Goal: Task Accomplishment & Management: Use online tool/utility

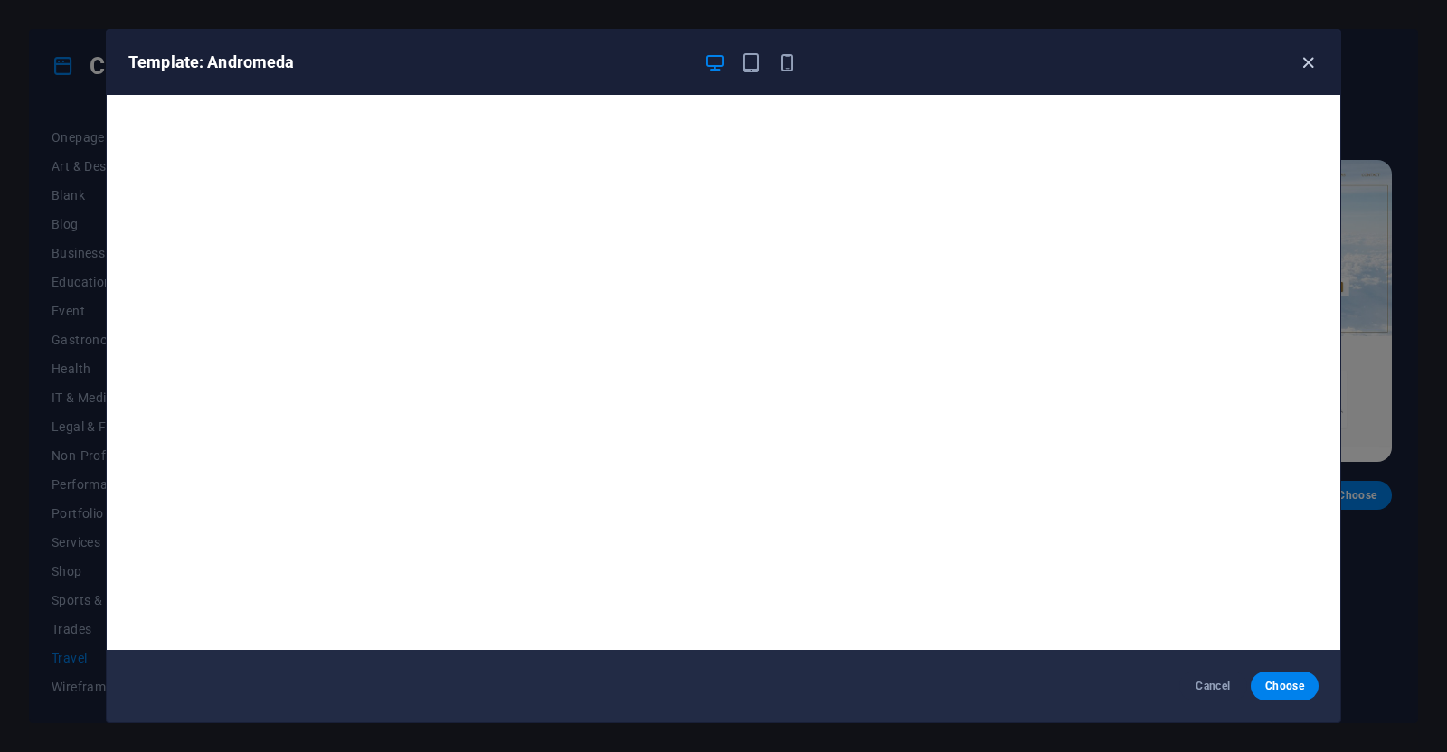
click at [1312, 61] on icon "button" at bounding box center [1308, 62] width 21 height 21
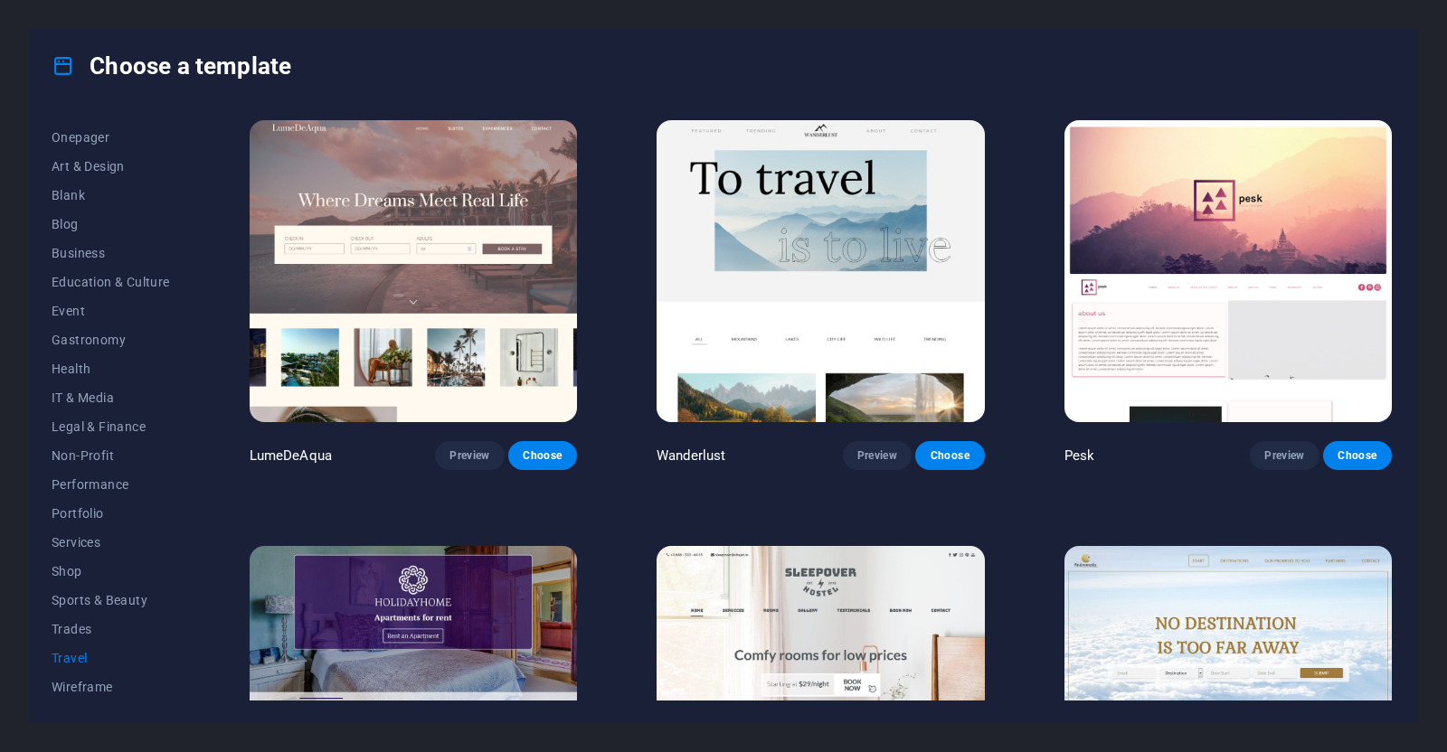
click at [392, 259] on img at bounding box center [413, 271] width 327 height 302
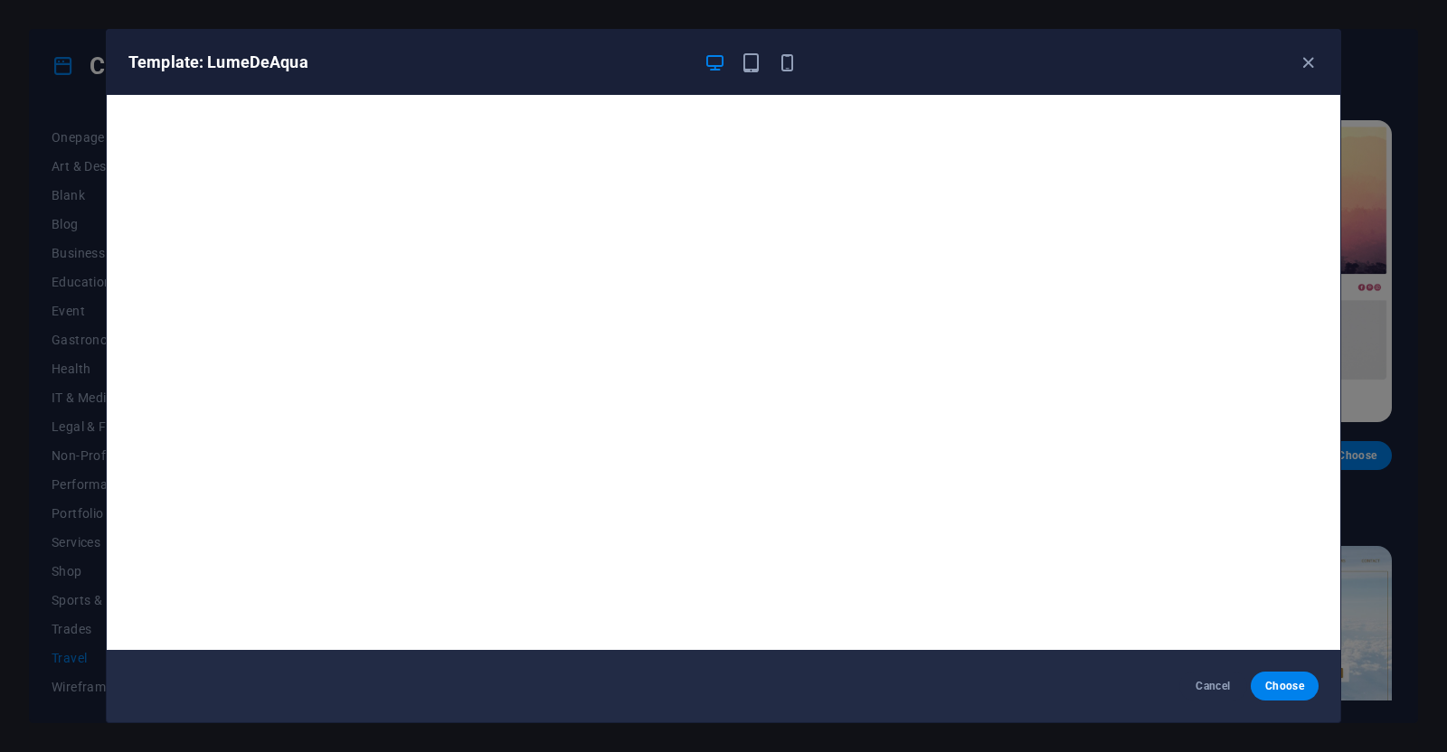
scroll to position [4, 0]
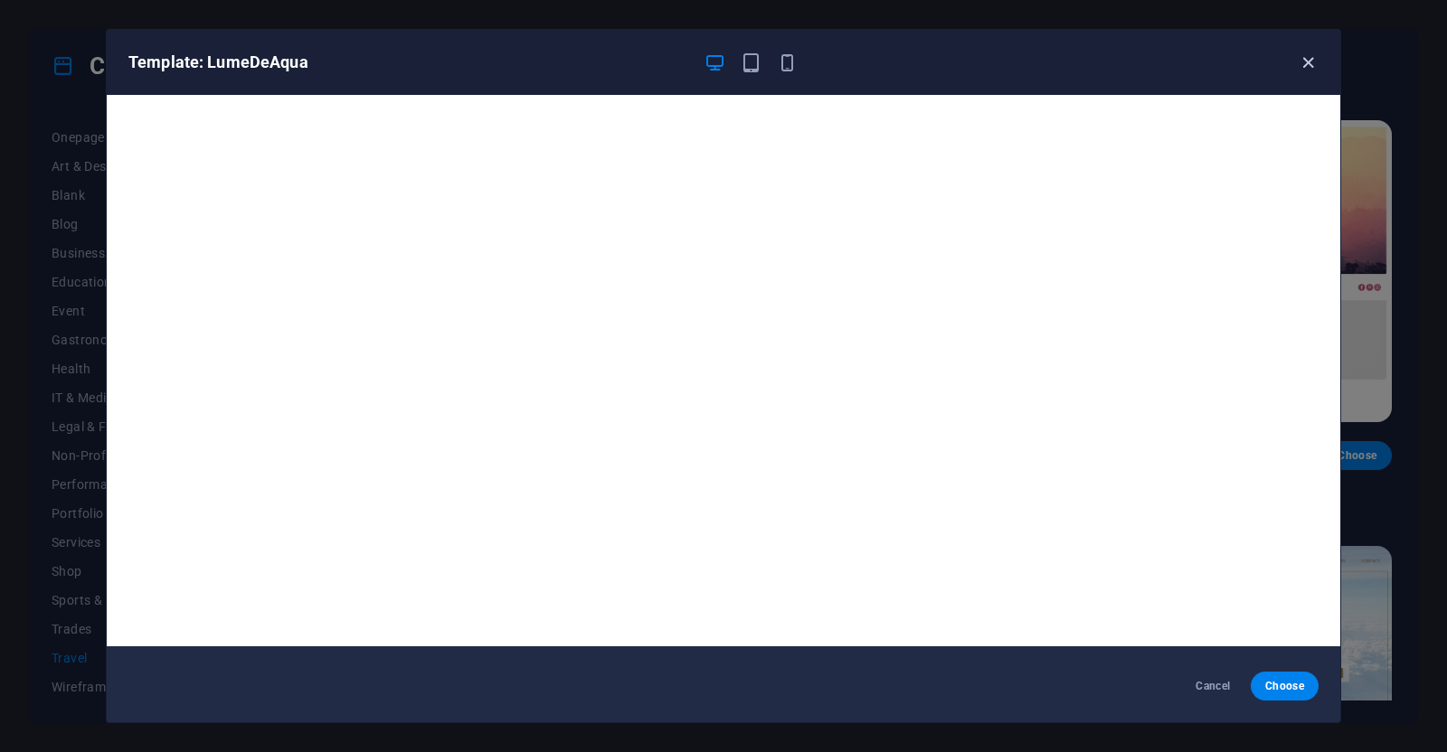
click at [1299, 52] on icon "button" at bounding box center [1308, 62] width 21 height 21
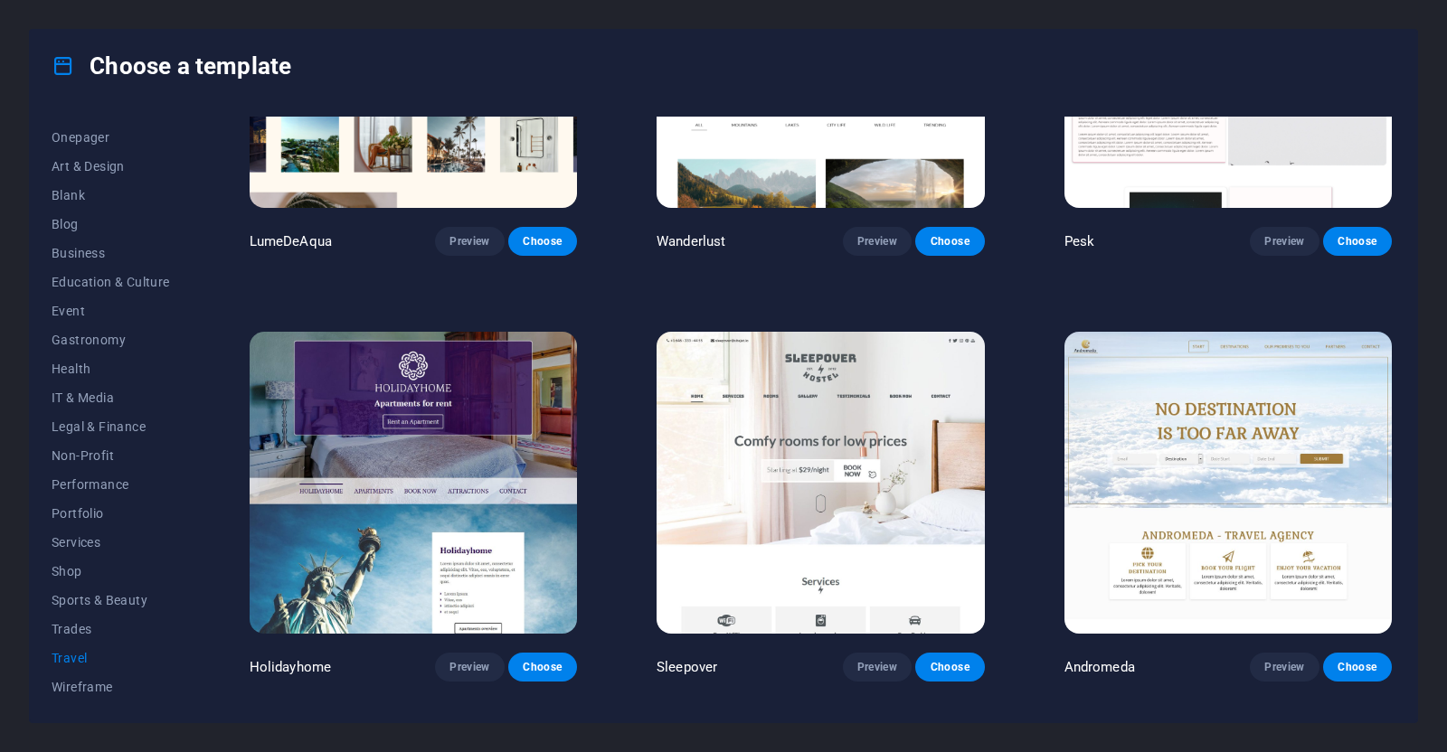
scroll to position [230, 0]
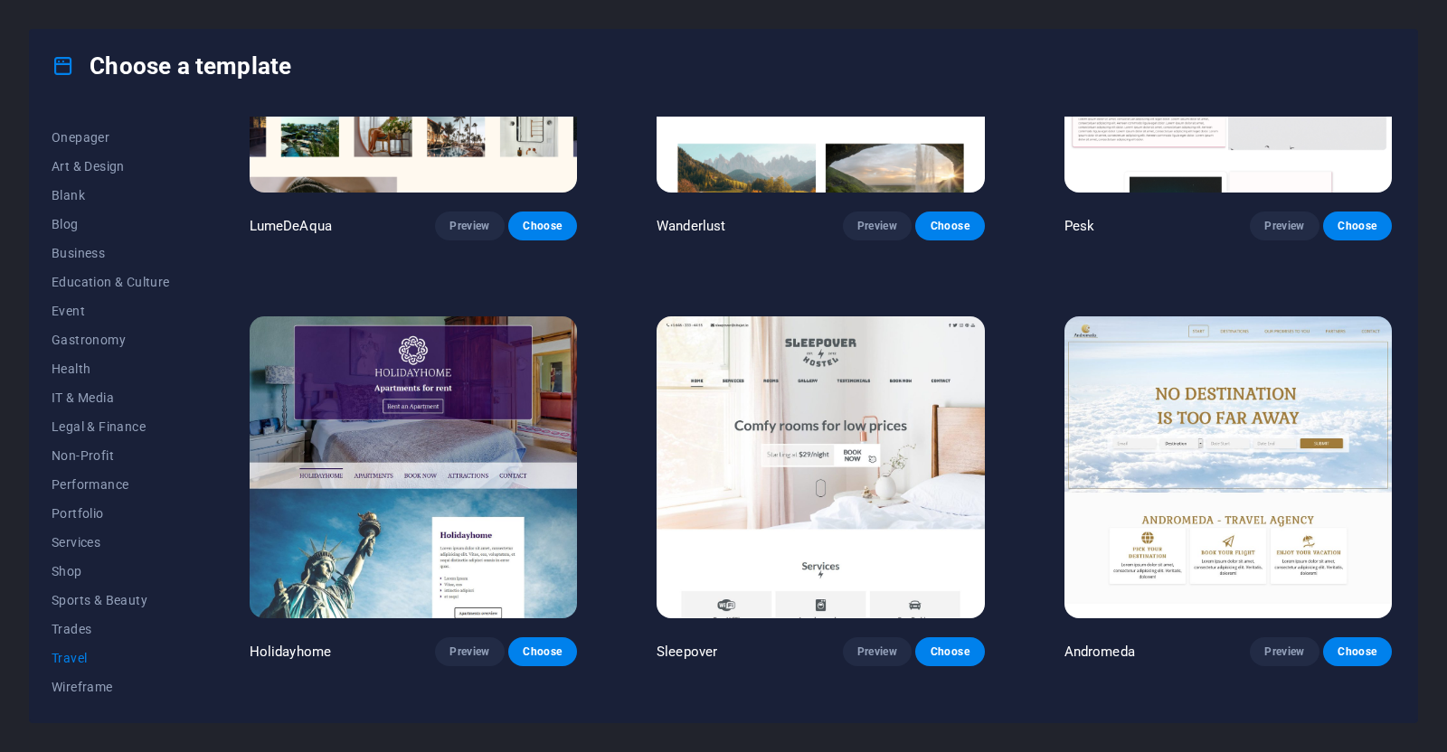
click at [479, 484] on img at bounding box center [413, 468] width 327 height 302
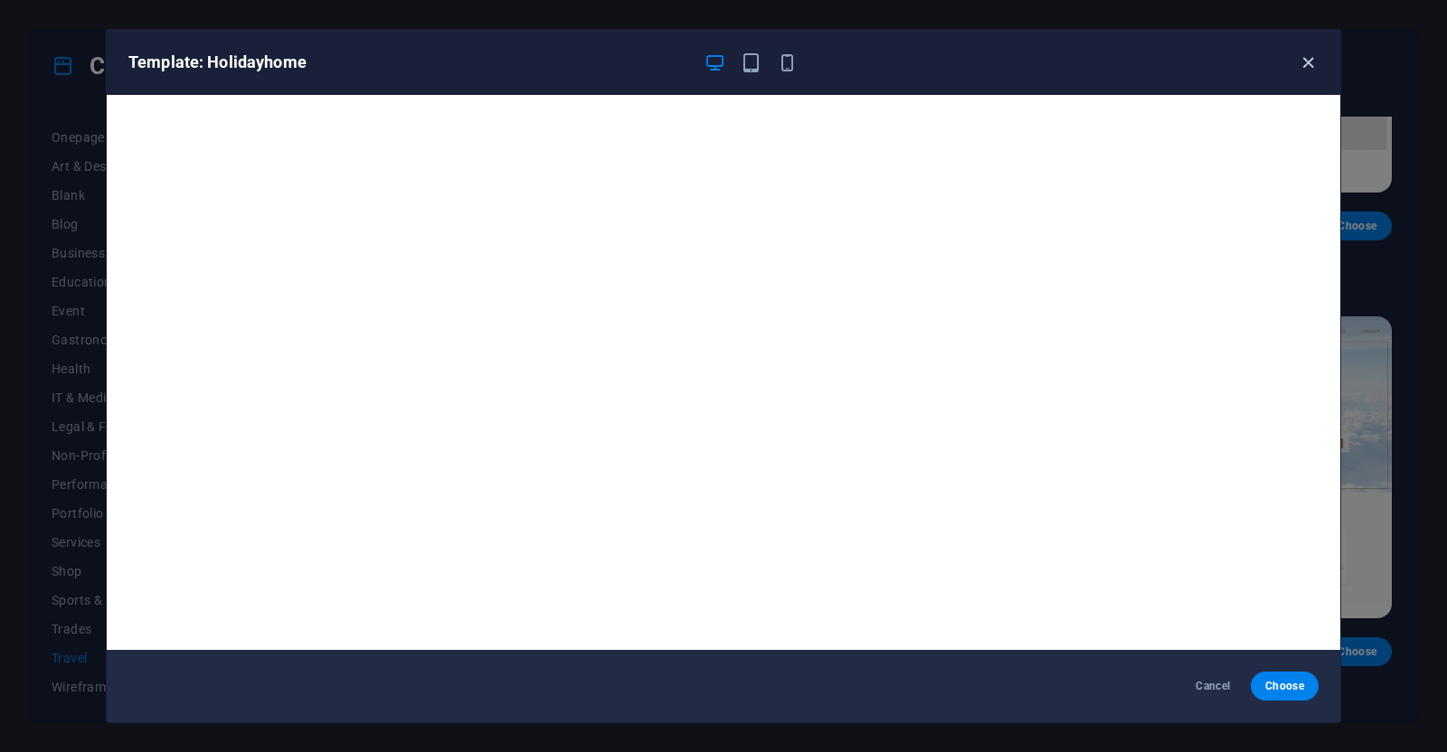
click at [1310, 58] on icon "button" at bounding box center [1308, 62] width 21 height 21
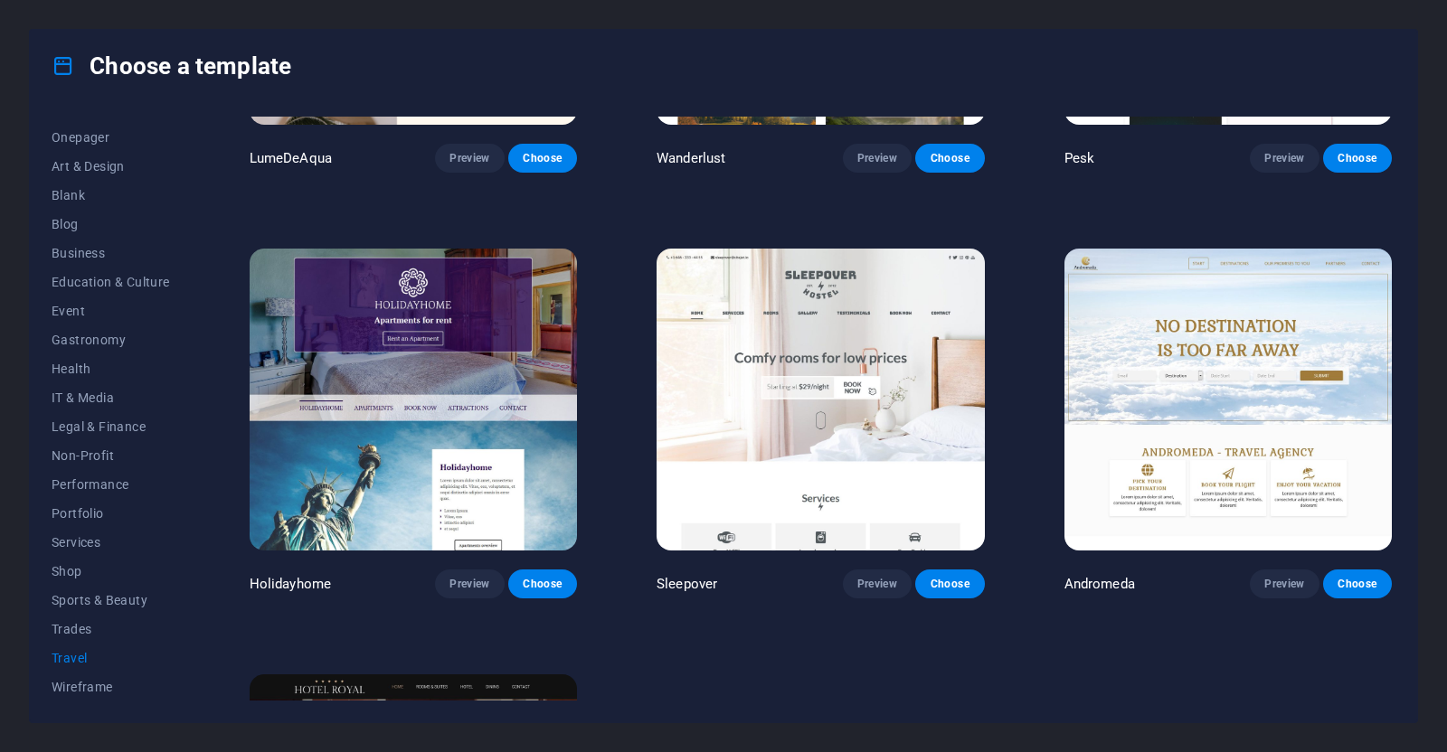
scroll to position [359, 0]
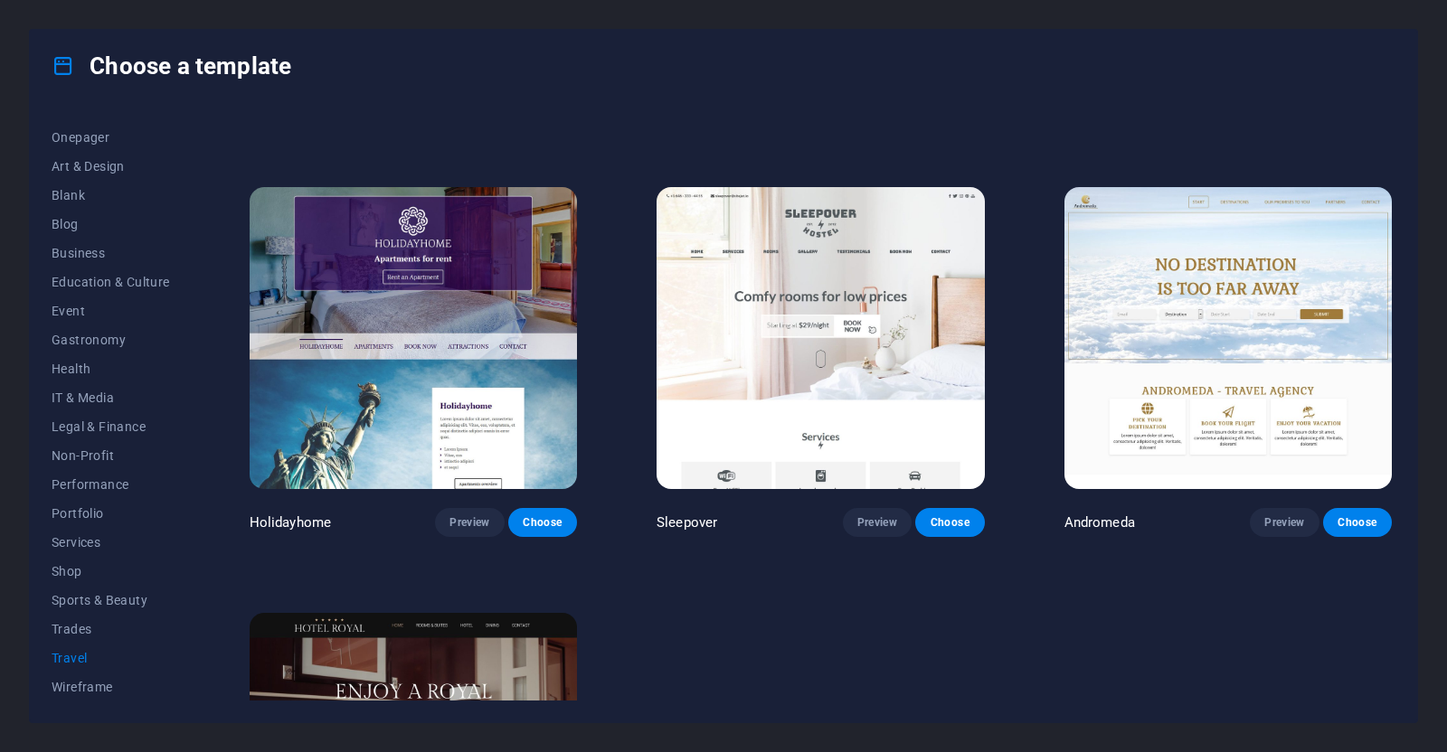
click at [839, 364] on img at bounding box center [820, 338] width 327 height 302
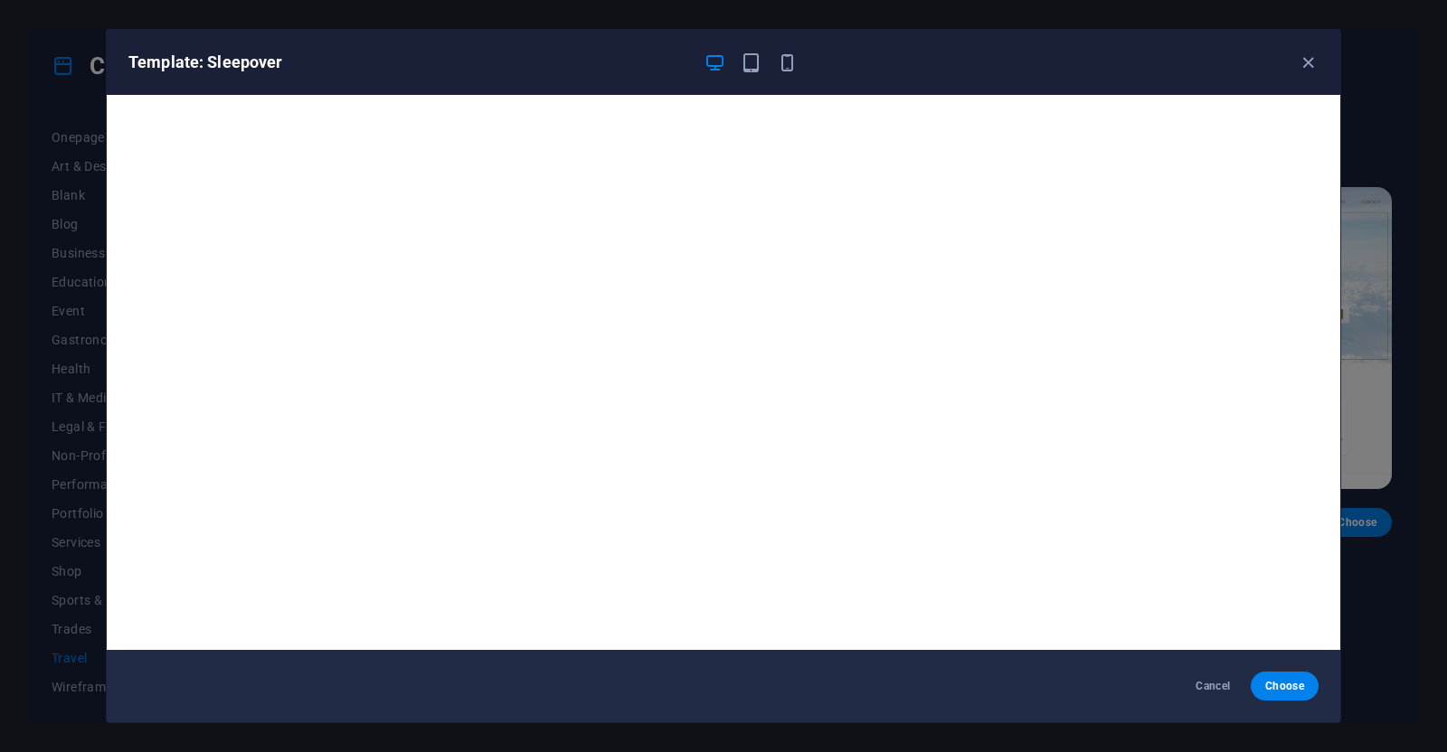
click at [1305, 73] on div "Template: Sleepover" at bounding box center [724, 62] width 1234 height 65
click at [1309, 65] on icon "button" at bounding box center [1308, 62] width 21 height 21
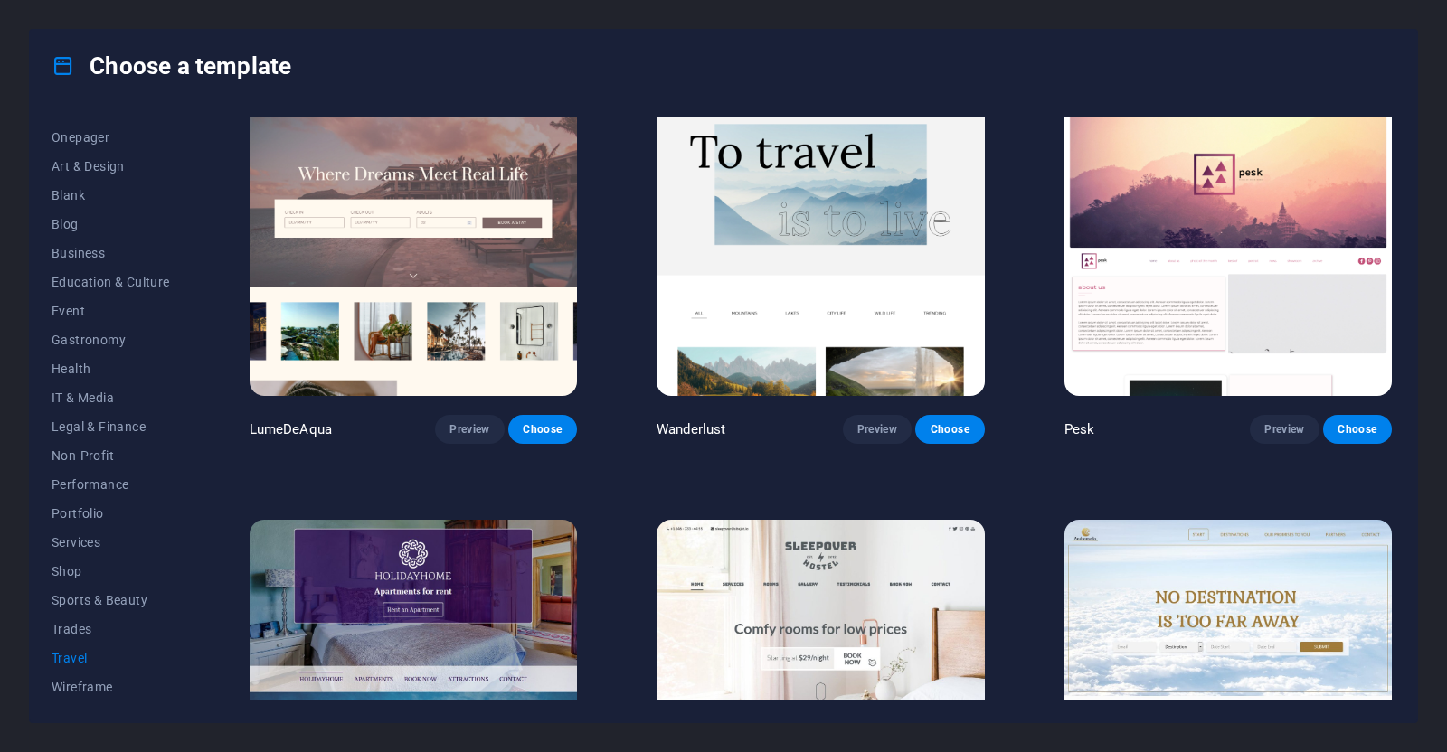
scroll to position [0, 0]
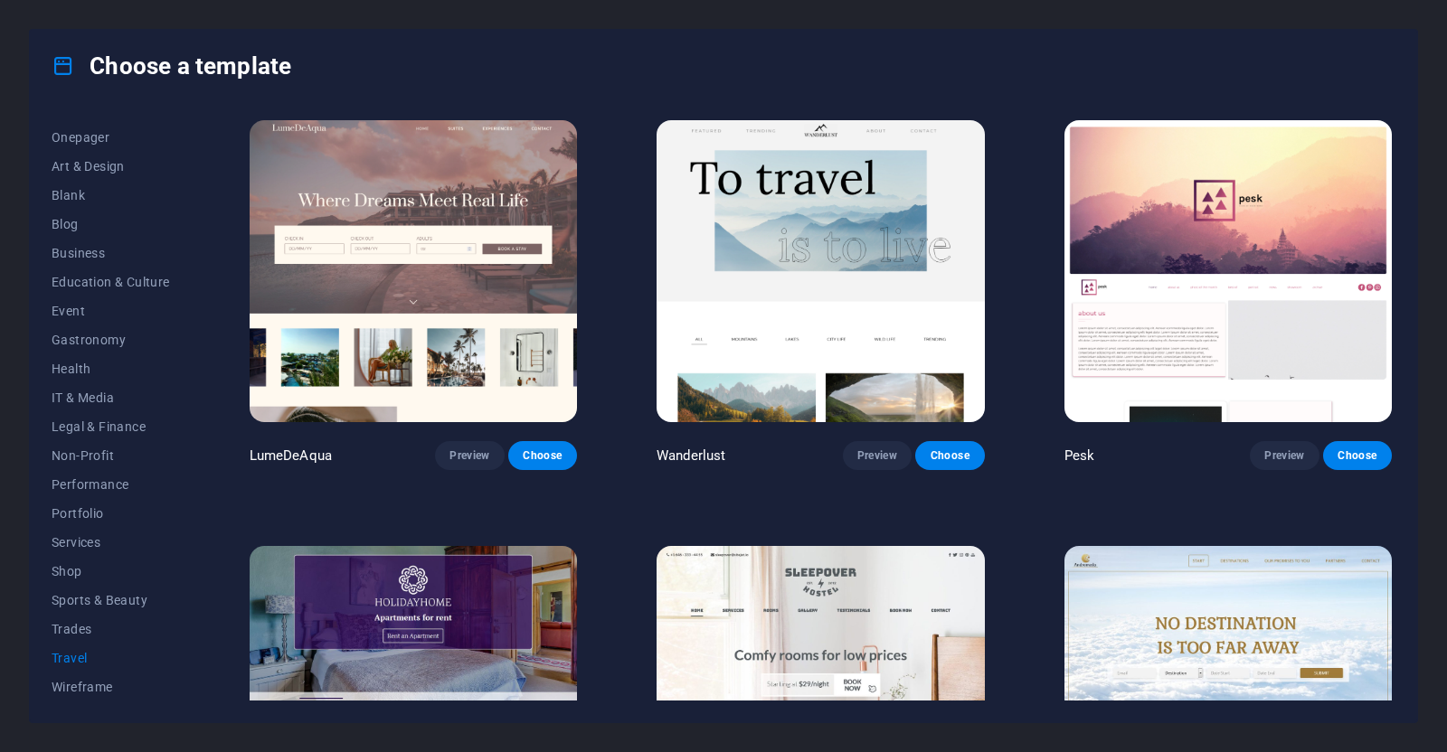
click at [1158, 237] on img at bounding box center [1227, 271] width 327 height 302
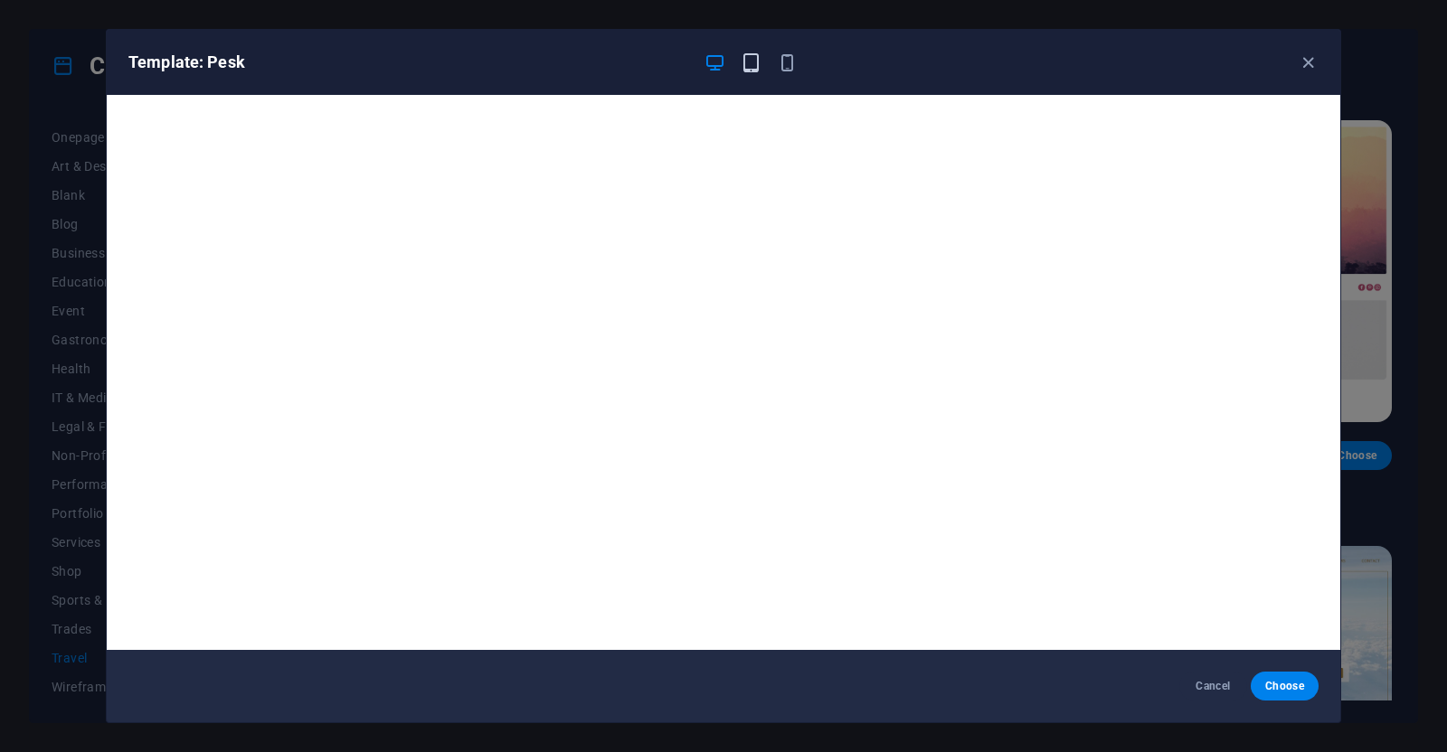
click at [742, 64] on icon "button" at bounding box center [751, 62] width 21 height 21
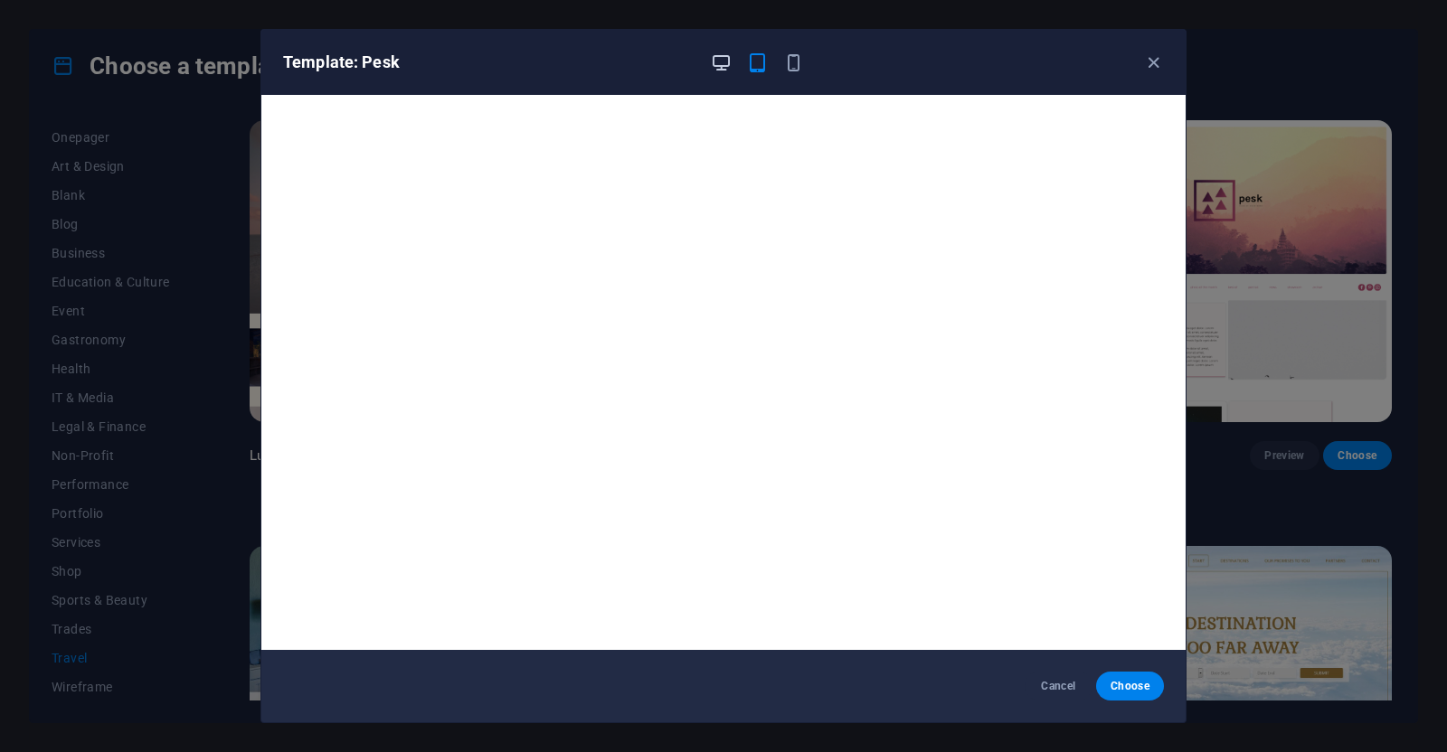
click at [729, 65] on icon "button" at bounding box center [721, 62] width 21 height 21
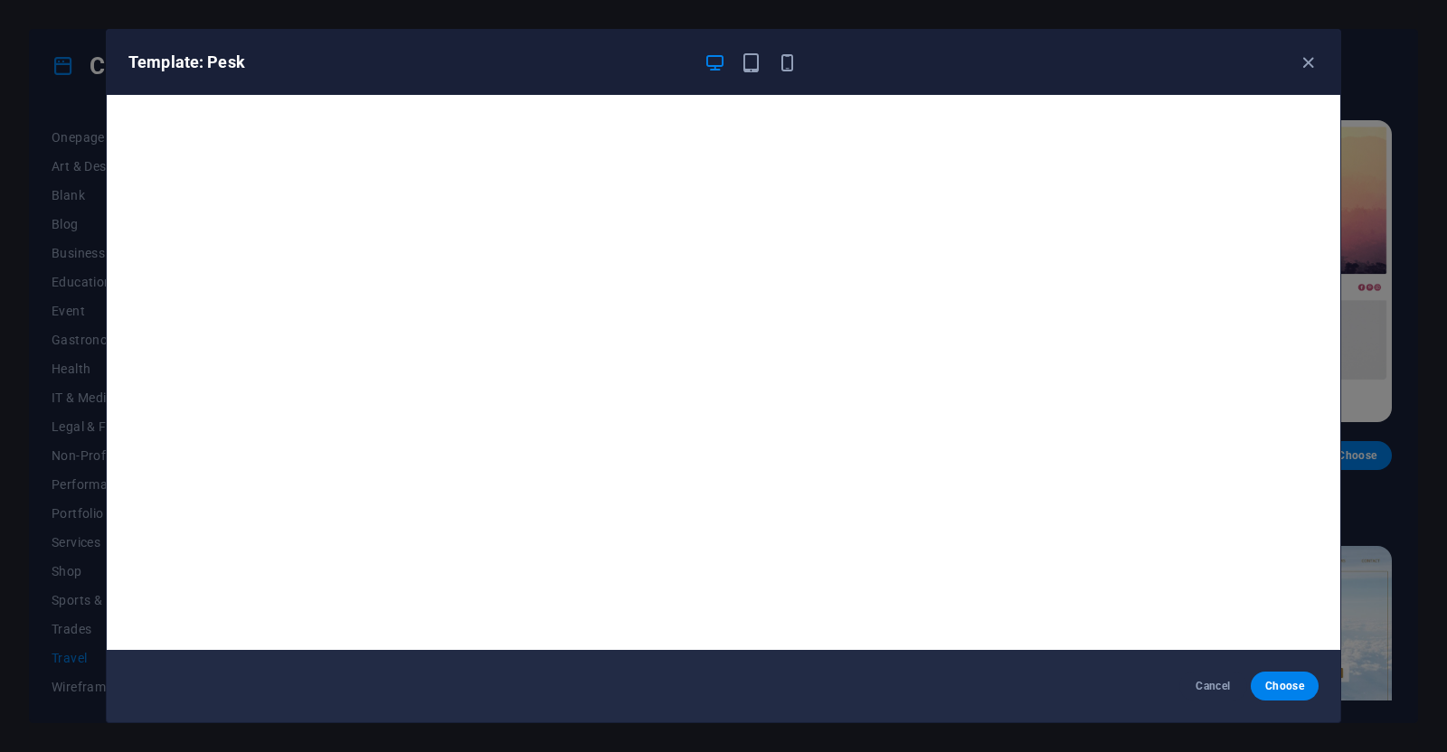
click at [1302, 50] on div "Template: Pesk" at bounding box center [724, 62] width 1234 height 65
click at [1299, 57] on icon "button" at bounding box center [1308, 62] width 21 height 21
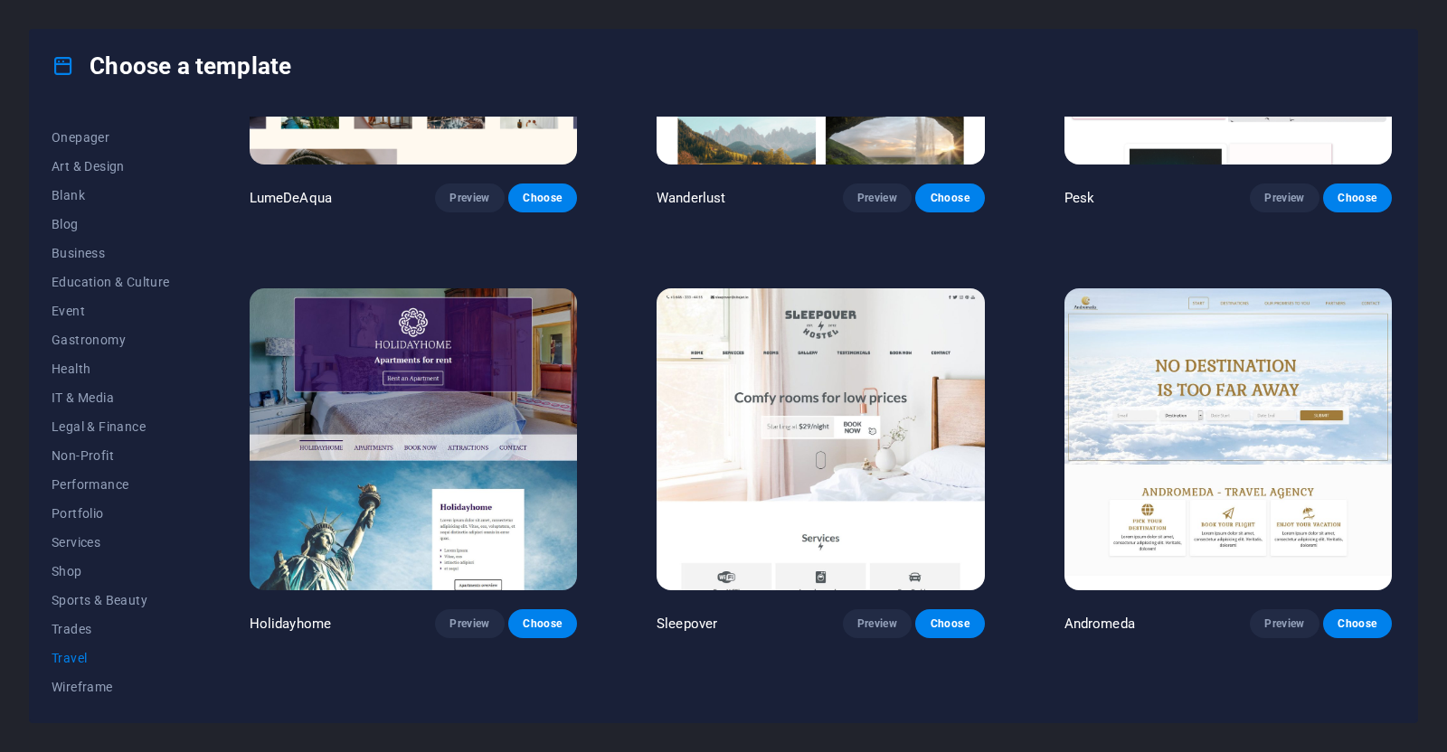
scroll to position [262, 0]
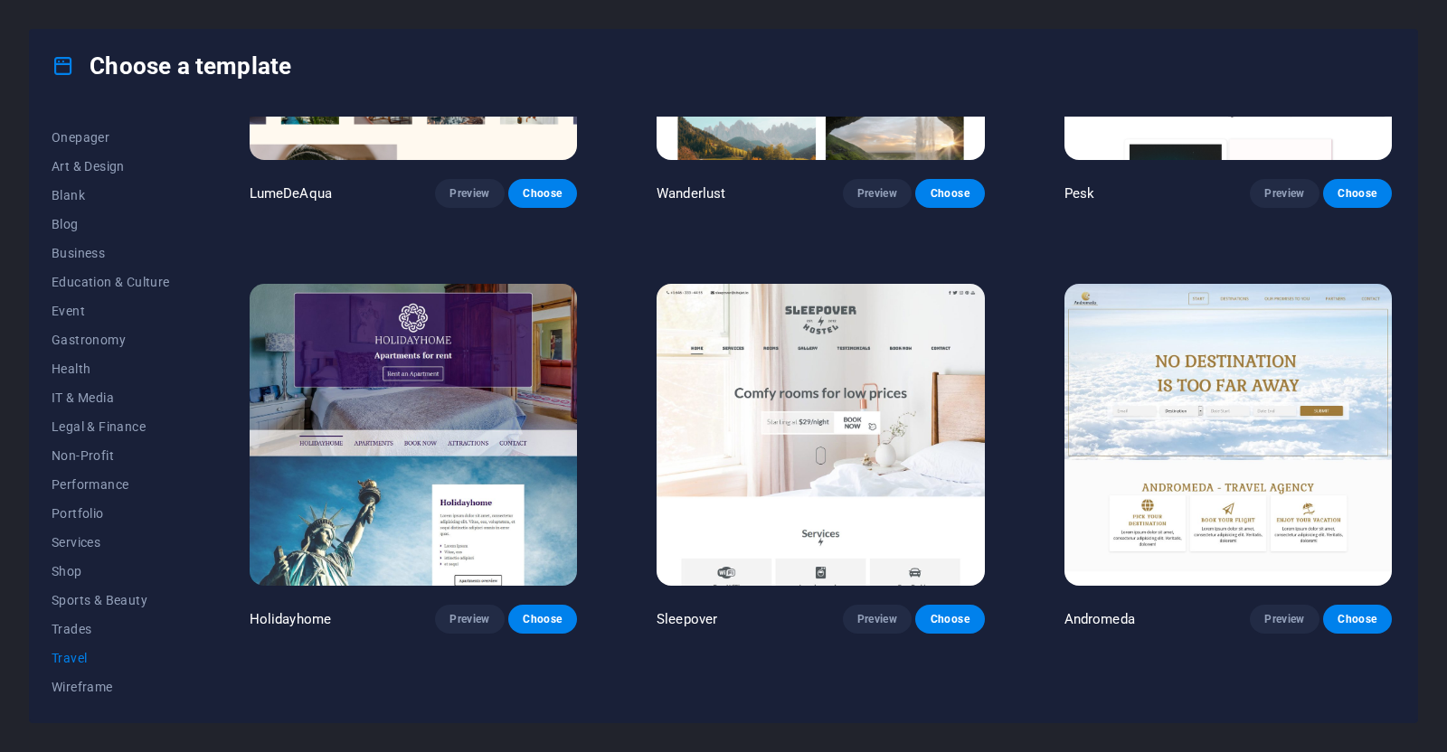
click at [1195, 440] on img at bounding box center [1227, 435] width 327 height 302
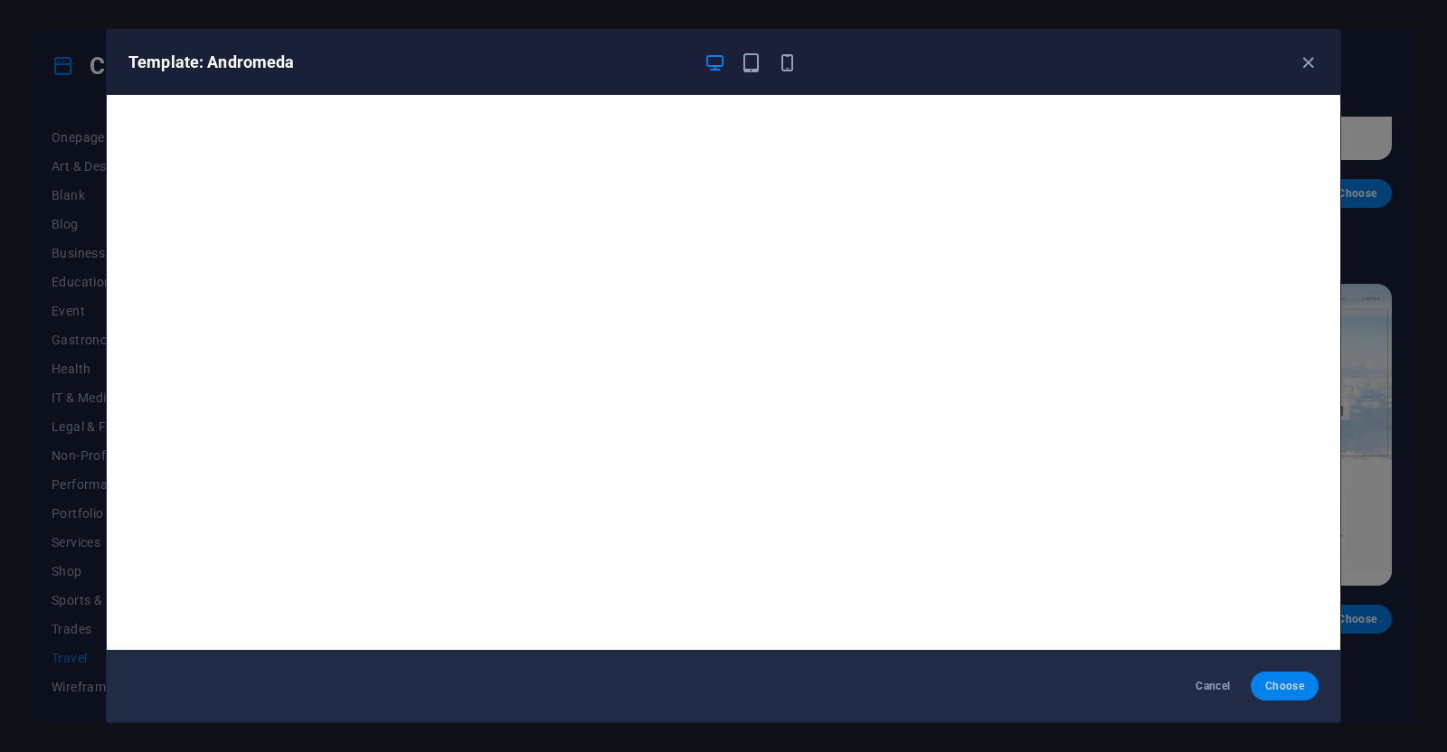
click at [1290, 692] on span "Choose" at bounding box center [1284, 686] width 39 height 14
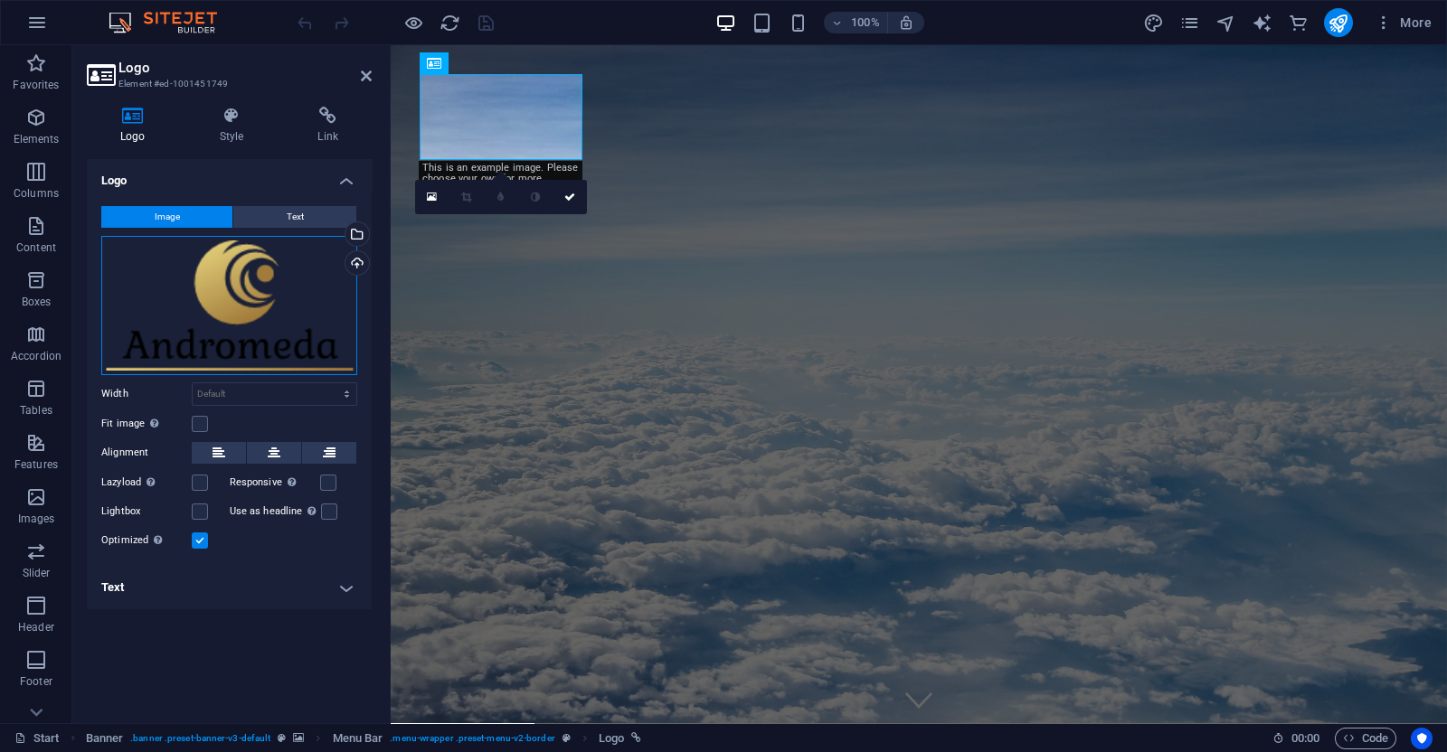
click at [237, 305] on div "Drag files here, click to choose files or select files from Files or our free s…" at bounding box center [229, 305] width 256 height 139
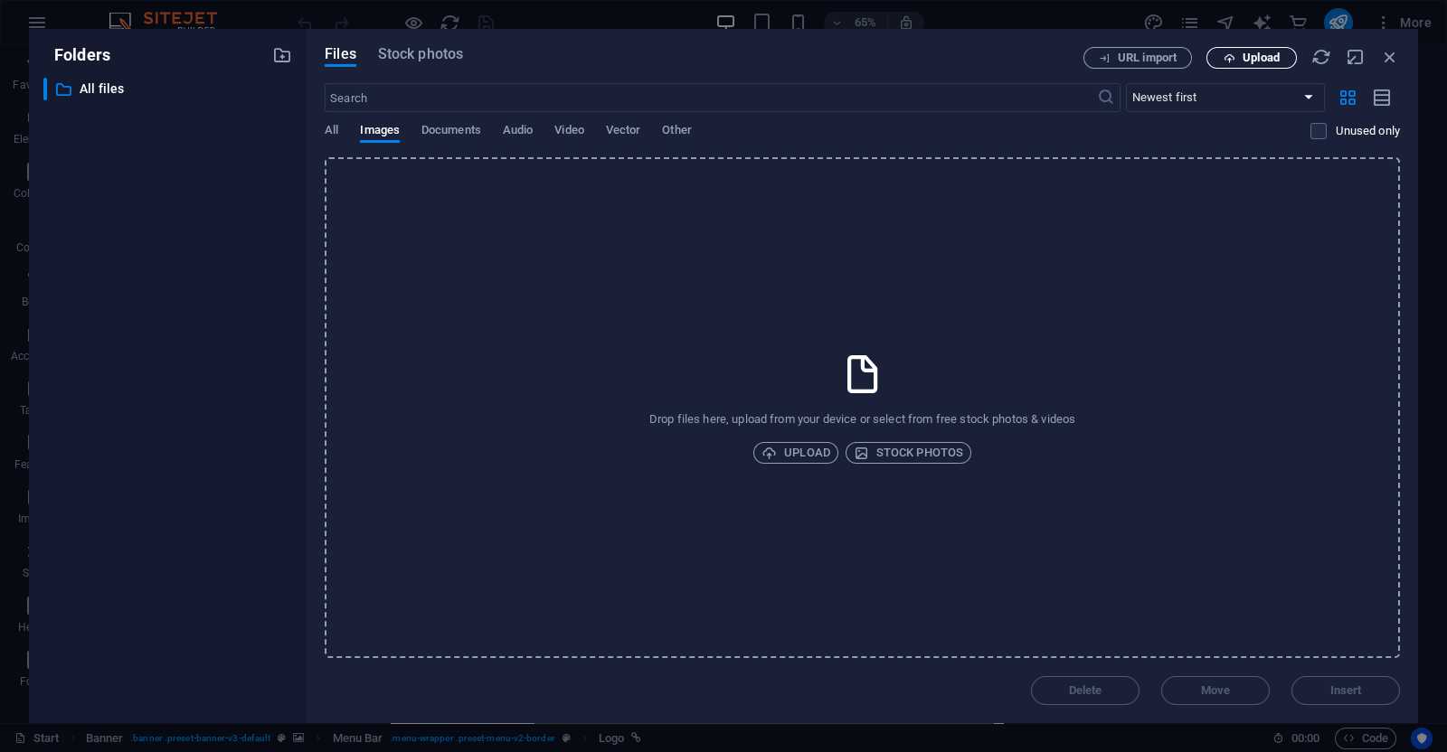
click at [1234, 54] on icon "button" at bounding box center [1230, 58] width 12 height 12
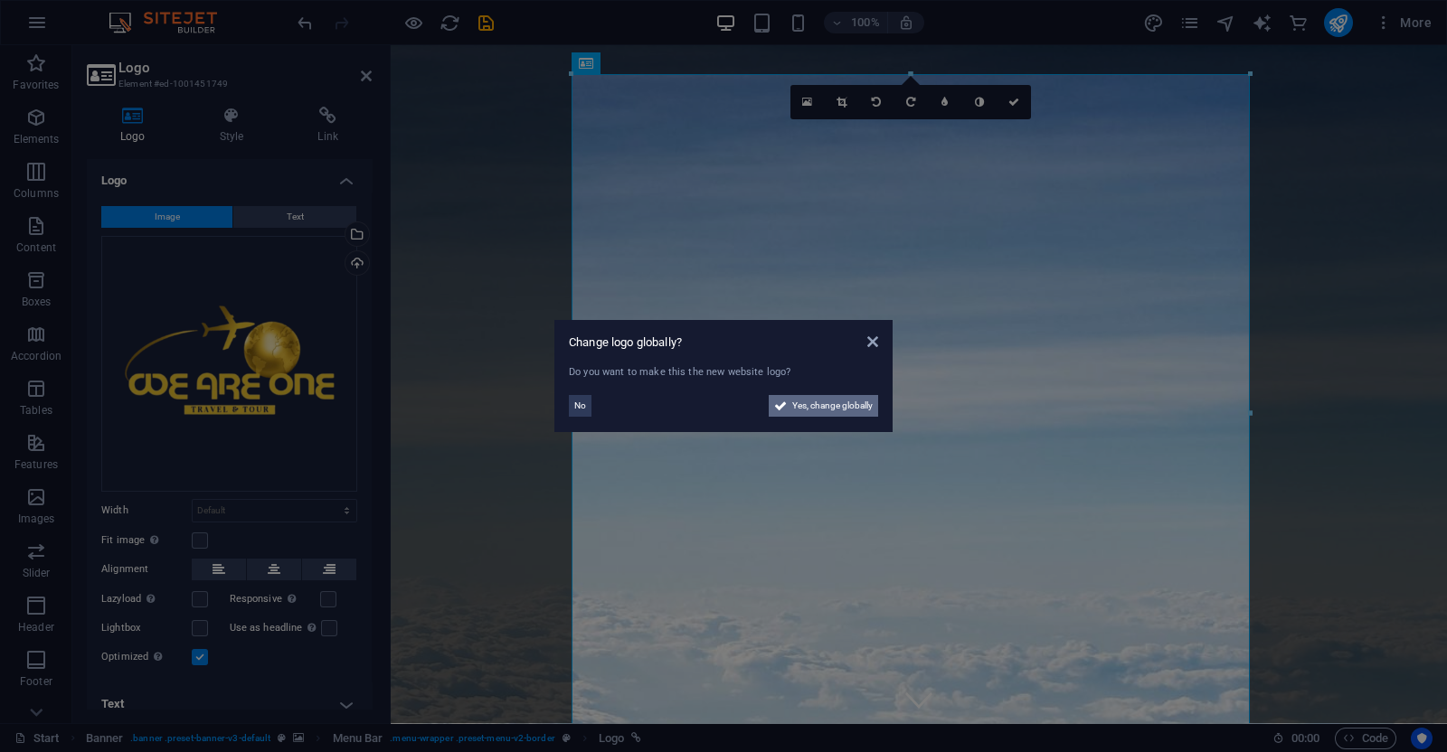
click at [810, 404] on span "Yes, change globally" at bounding box center [832, 406] width 80 height 22
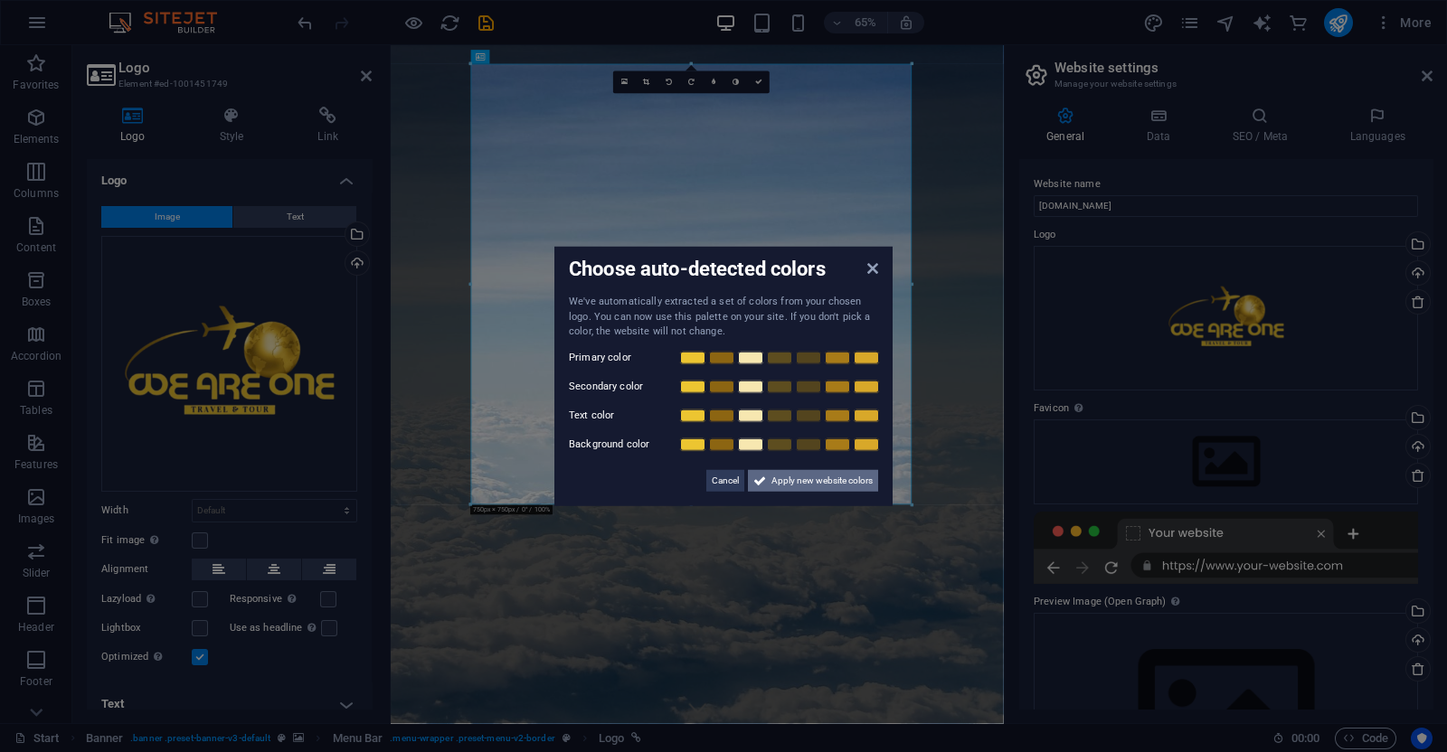
click at [805, 477] on span "Apply new website colors" at bounding box center [821, 480] width 101 height 22
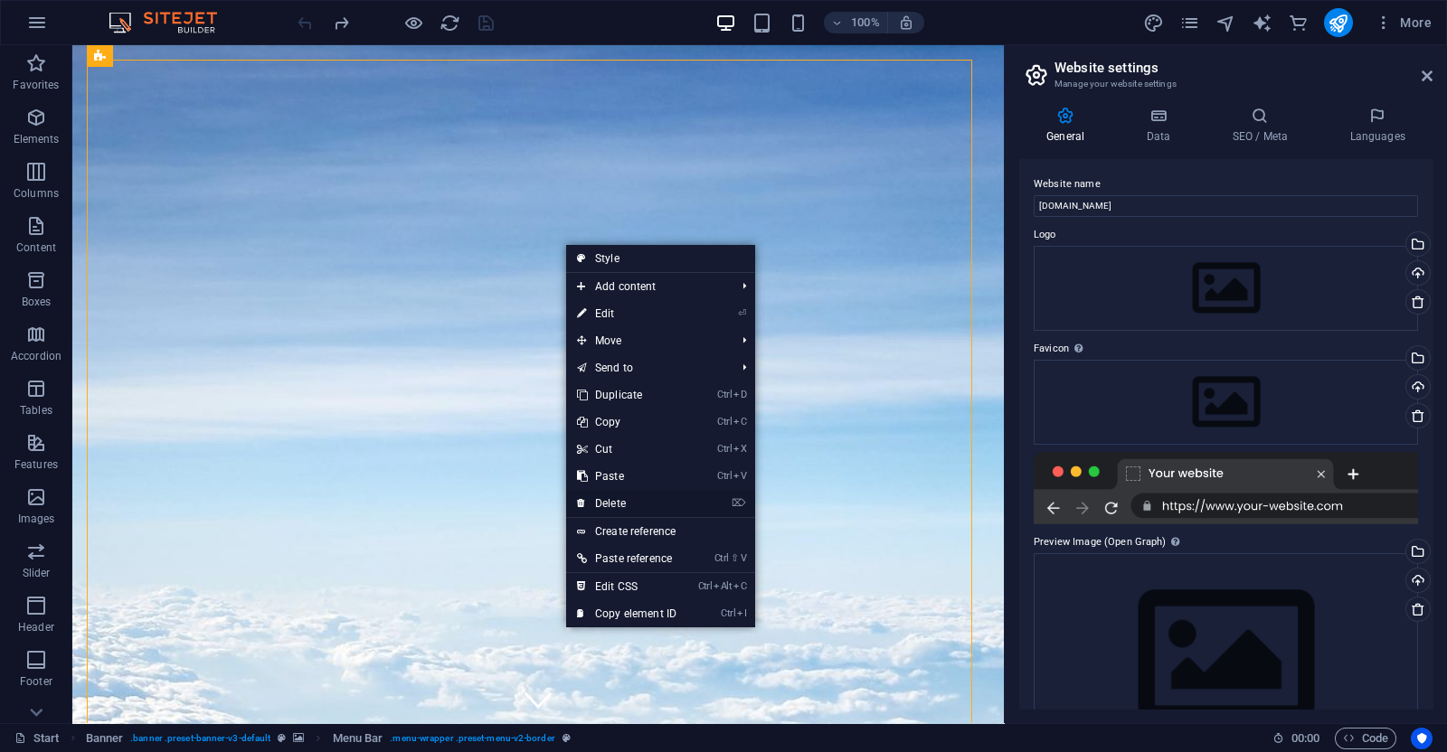
click at [647, 495] on link "⌦ Delete" at bounding box center [626, 503] width 121 height 27
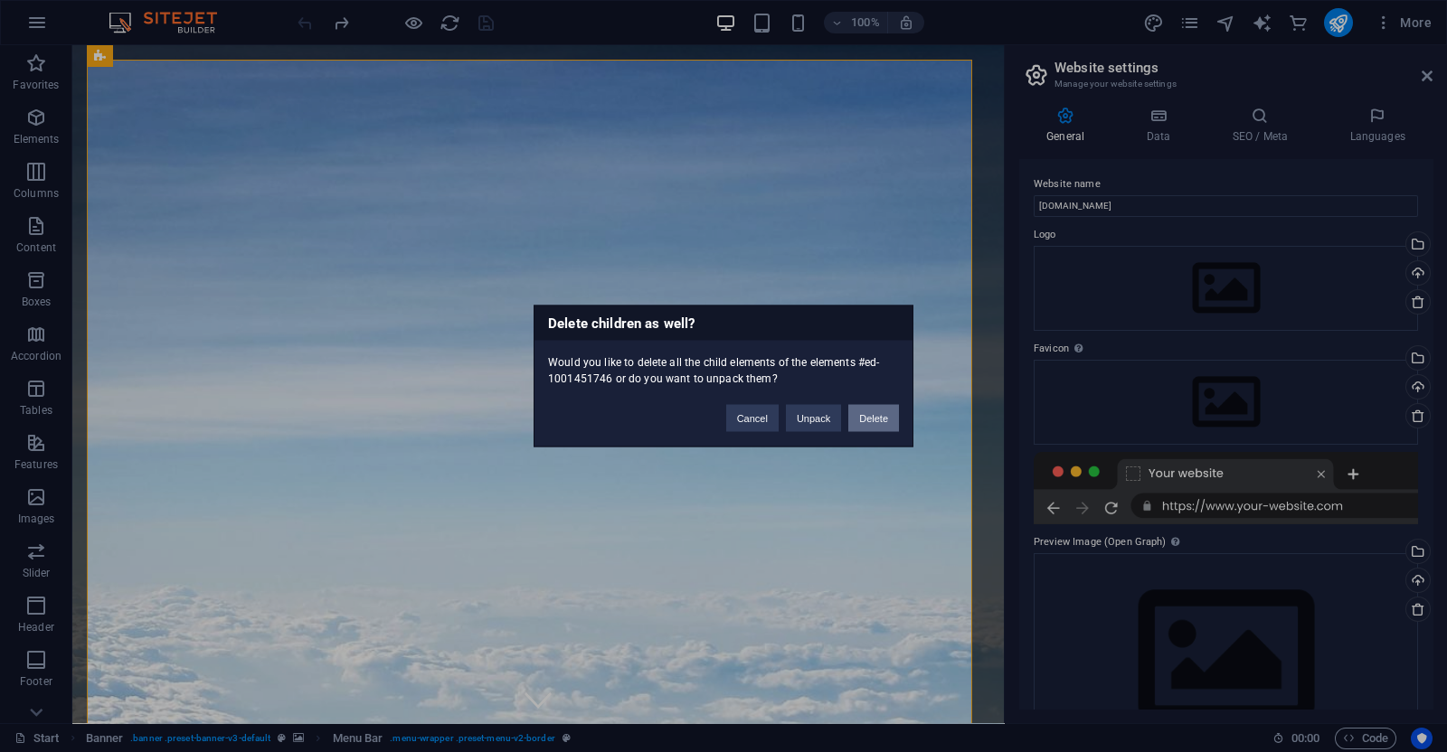
click at [866, 424] on button "Delete" at bounding box center [873, 418] width 51 height 27
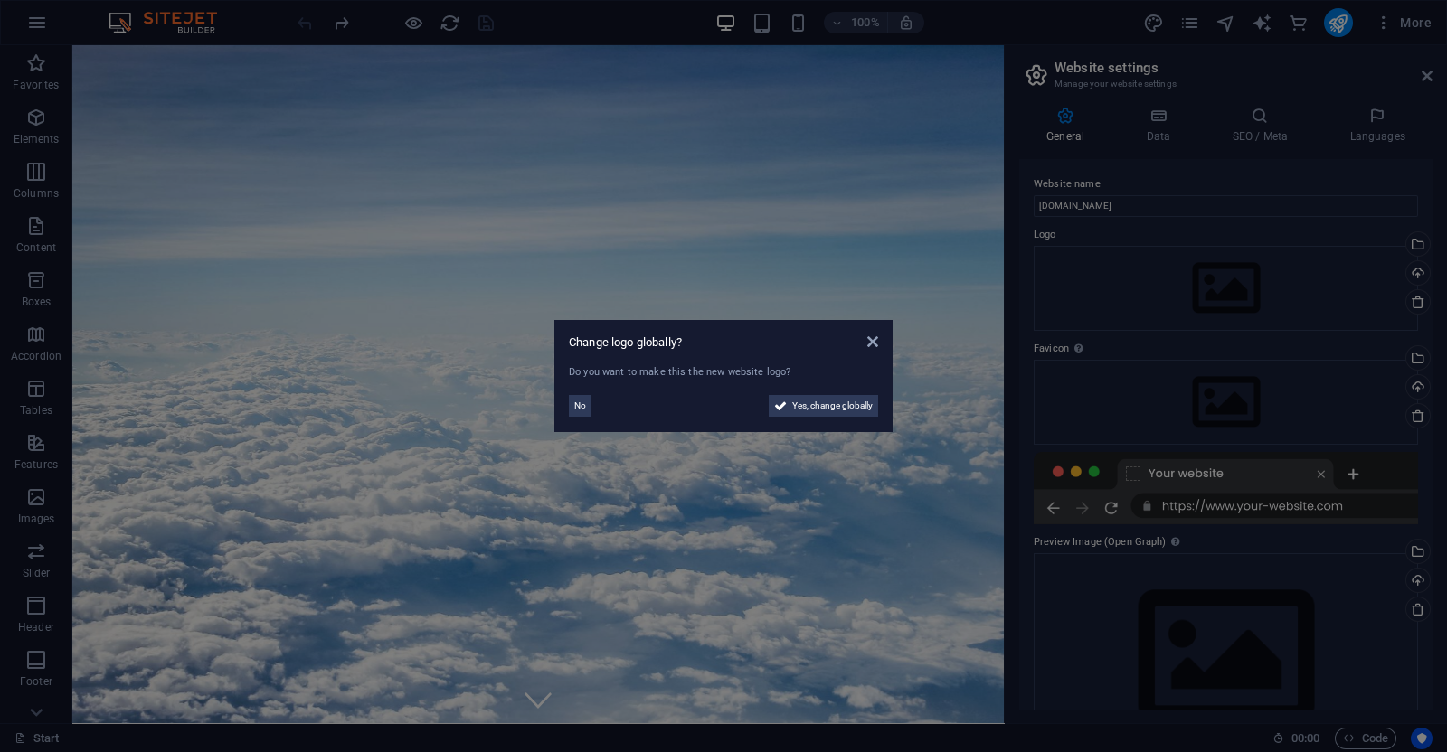
click at [878, 345] on div "Change logo globally? Do you want to make this the new website logo? No Yes, ch…" at bounding box center [723, 376] width 338 height 112
click at [873, 338] on icon at bounding box center [872, 342] width 11 height 14
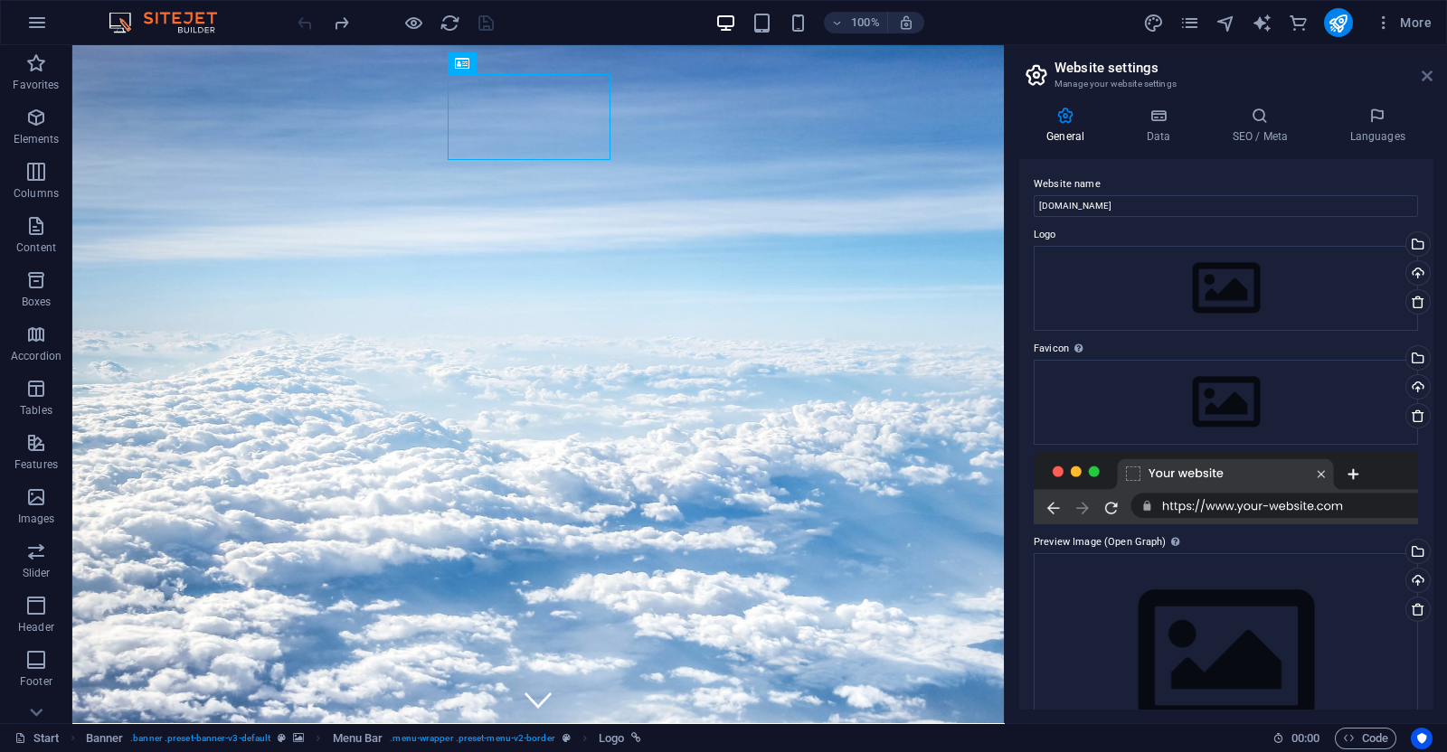
click at [1426, 76] on icon at bounding box center [1427, 76] width 11 height 14
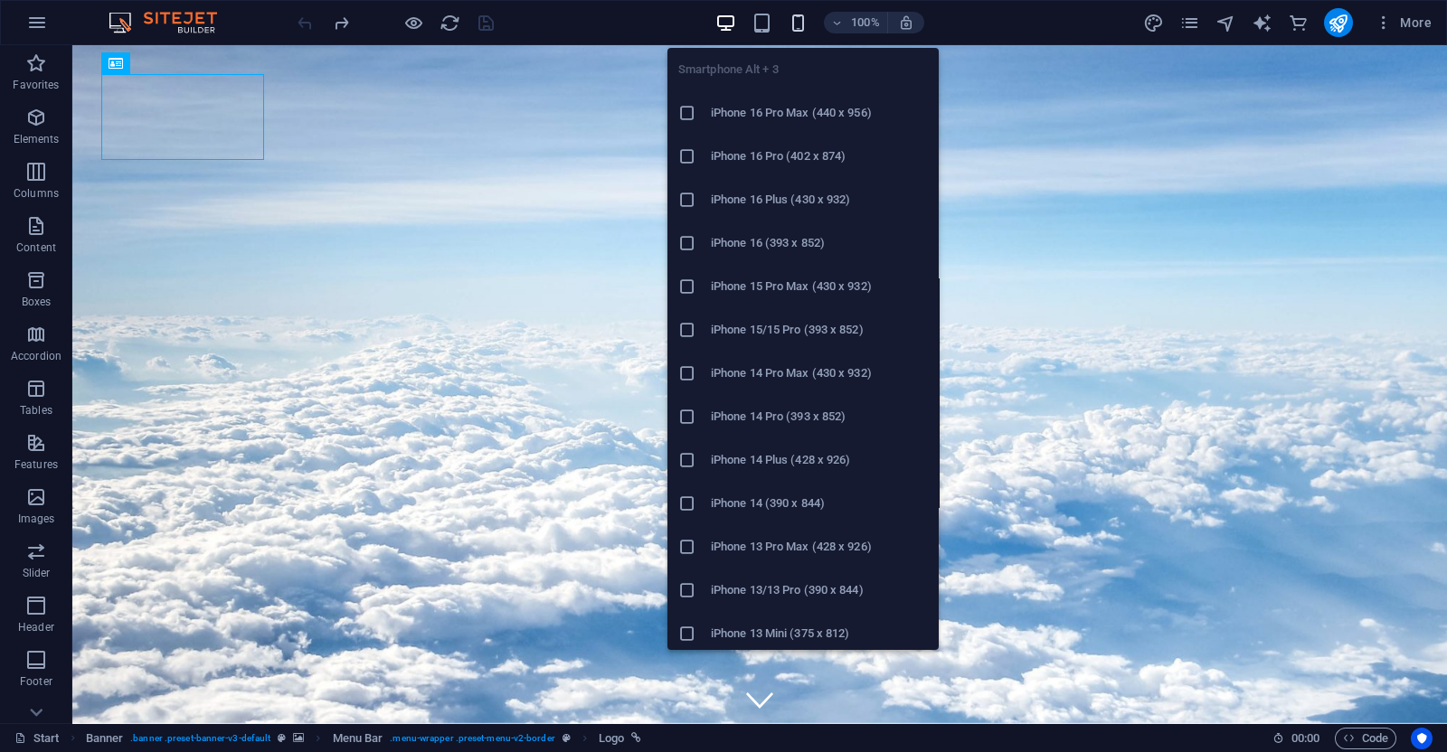
click at [791, 18] on icon "button" at bounding box center [798, 23] width 21 height 21
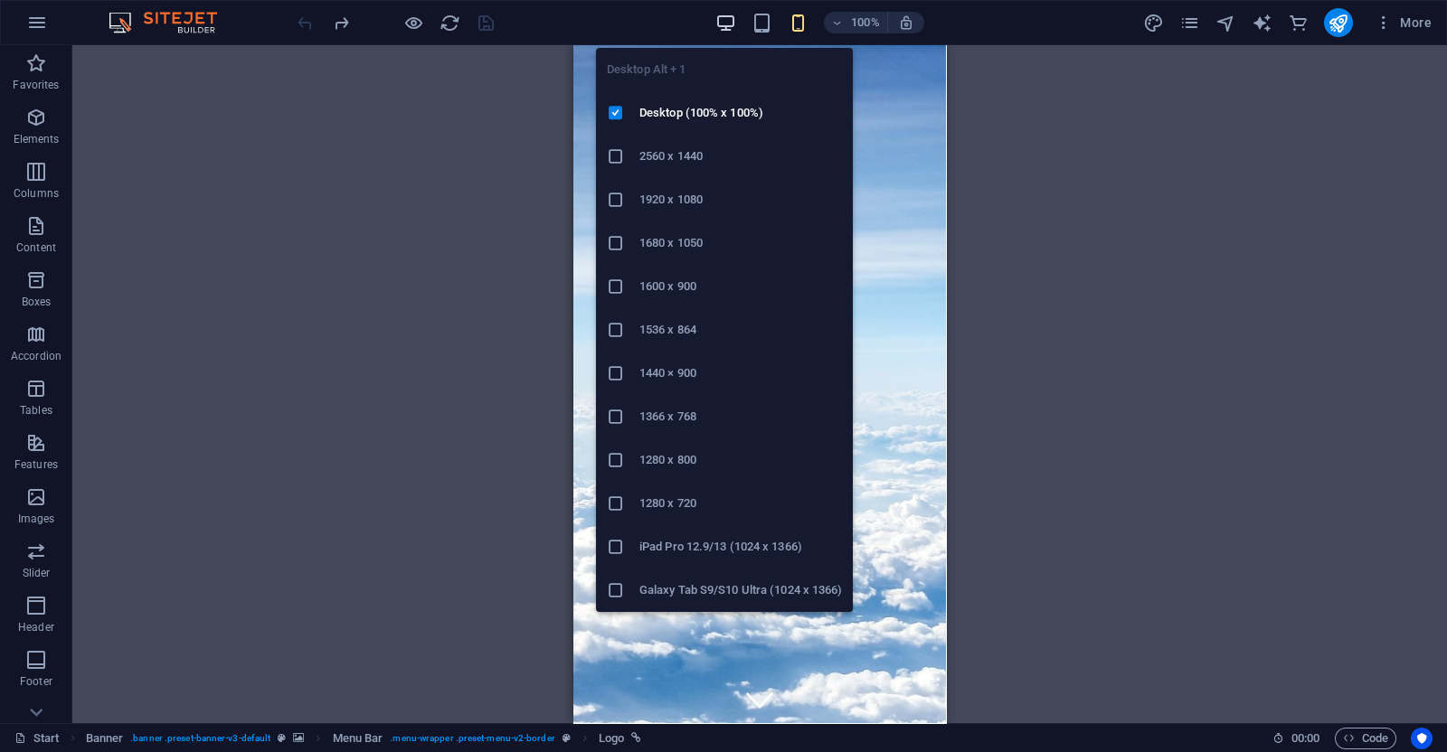
click at [734, 30] on icon "button" at bounding box center [725, 23] width 21 height 21
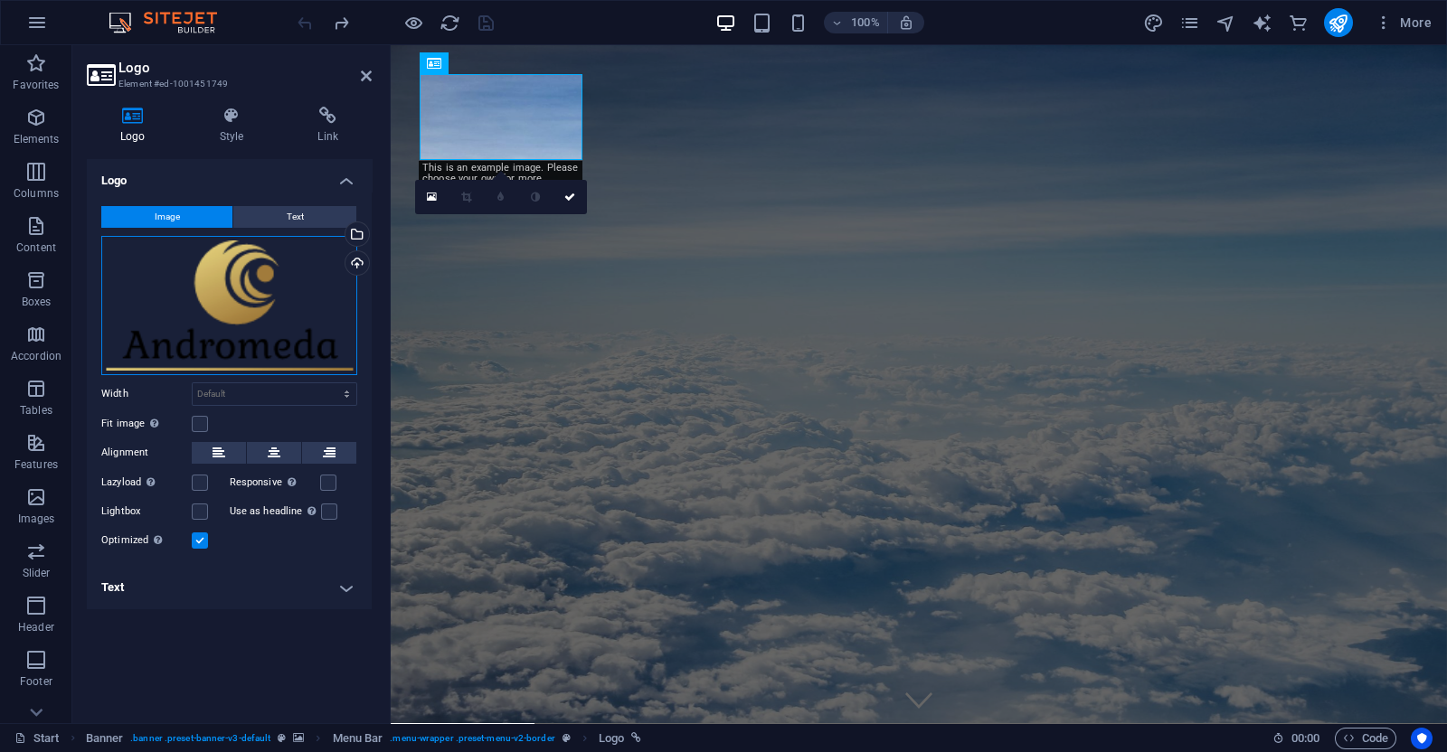
click at [242, 293] on div "Drag files here, click to choose files or select files from Files or our free s…" at bounding box center [229, 305] width 256 height 139
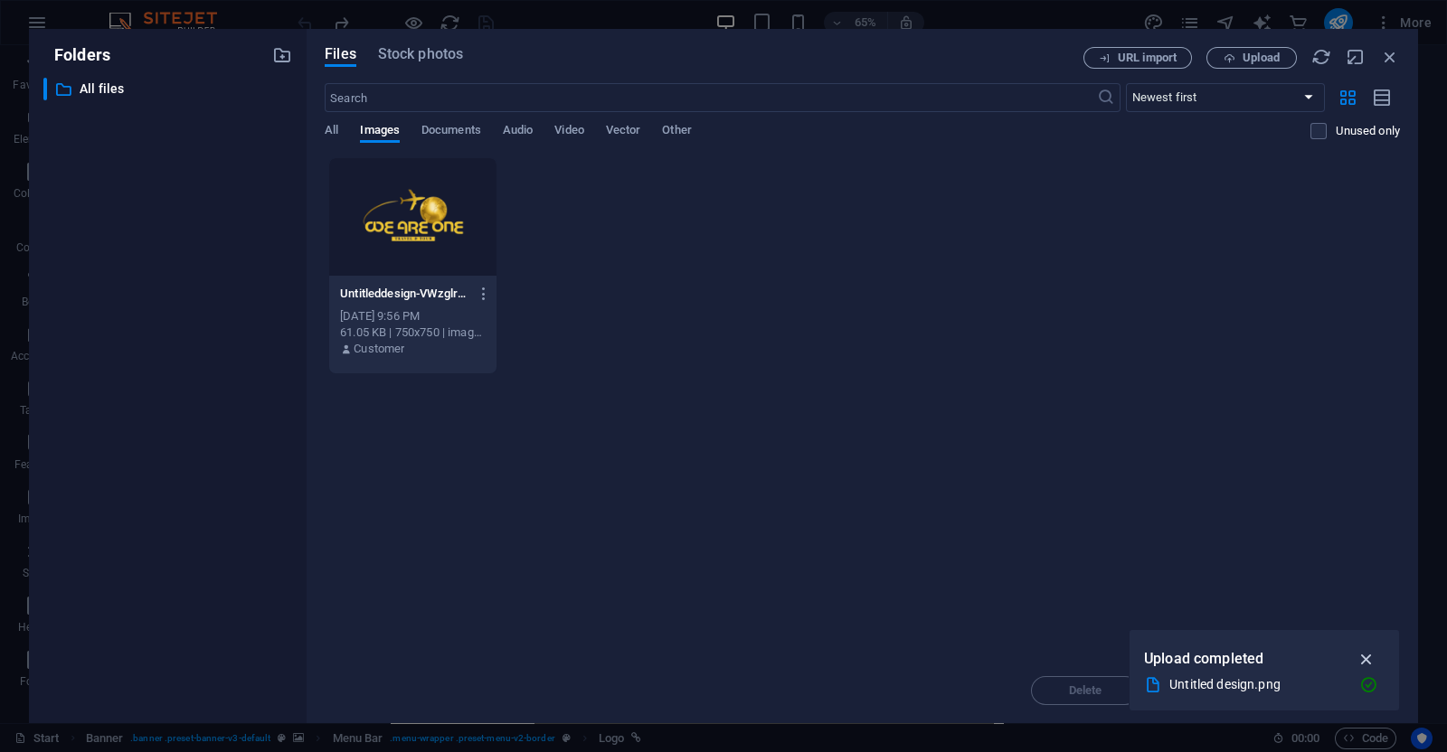
click at [1371, 662] on icon "button" at bounding box center [1366, 659] width 21 height 20
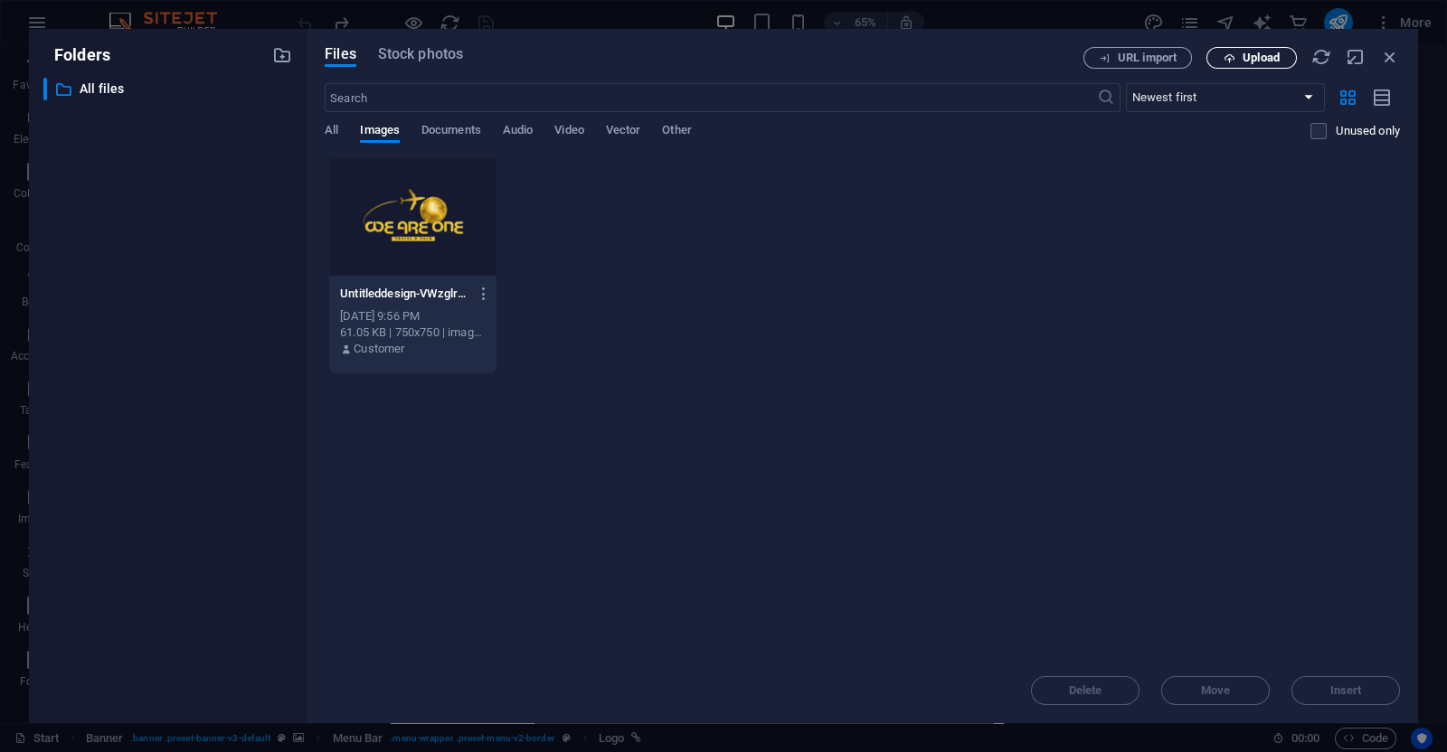
click at [1244, 52] on span "Upload" at bounding box center [1261, 57] width 37 height 11
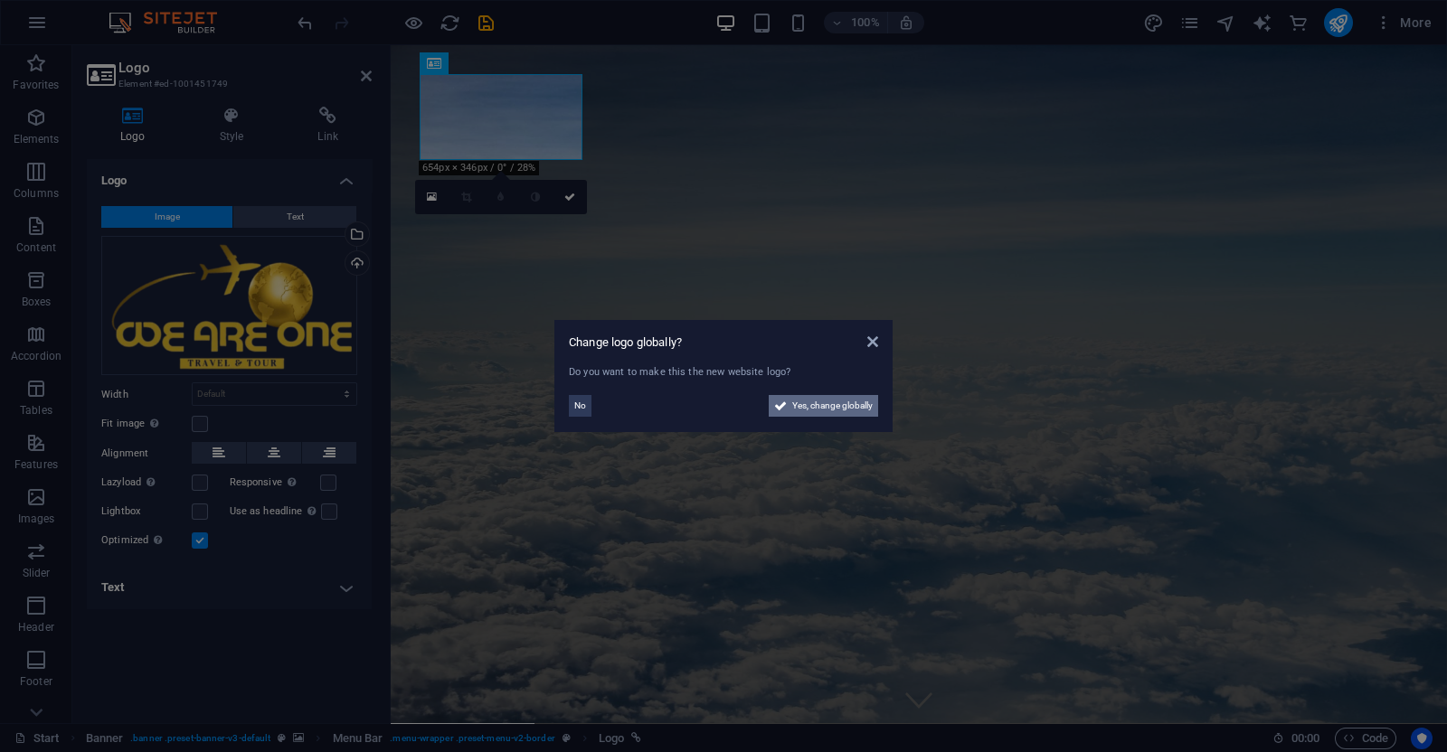
click at [819, 407] on span "Yes, change globally" at bounding box center [832, 406] width 80 height 22
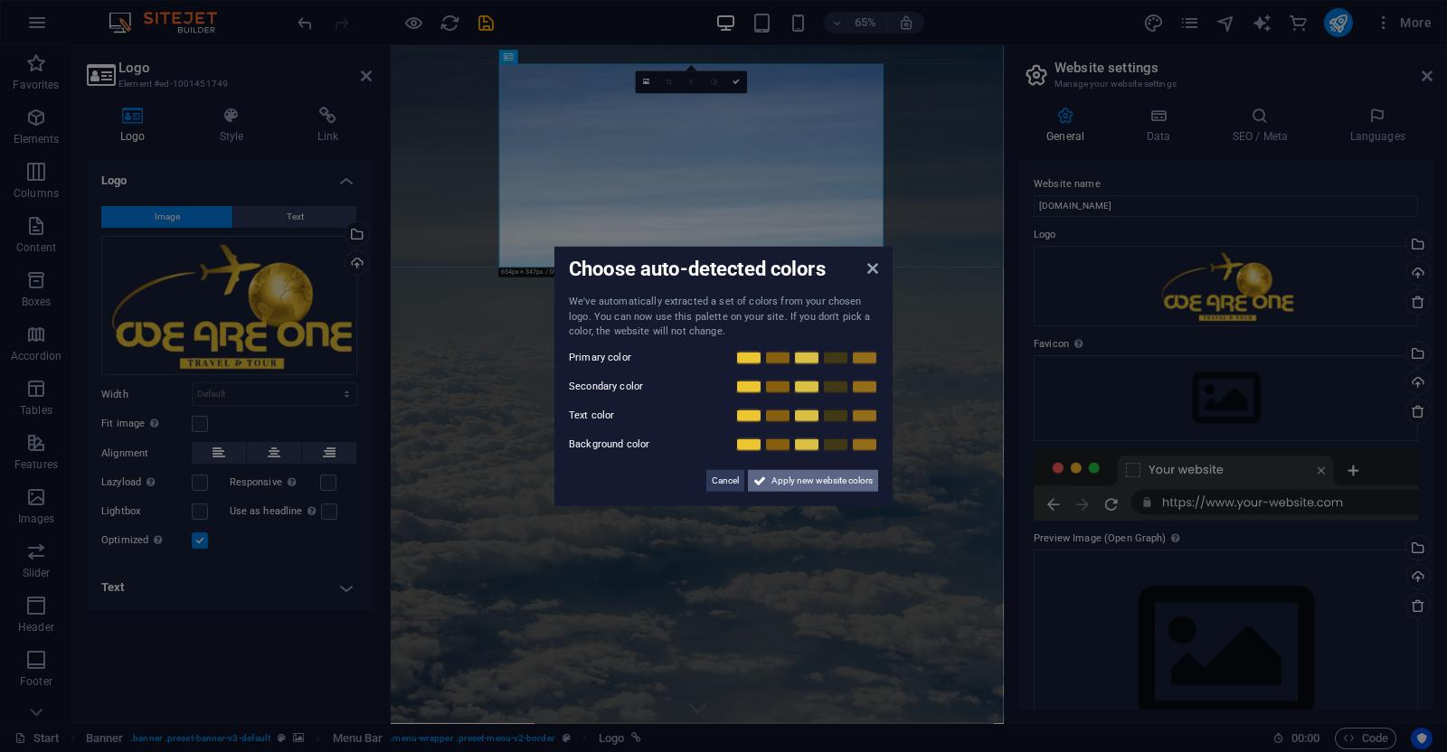
click at [801, 475] on span "Apply new website colors" at bounding box center [821, 480] width 101 height 22
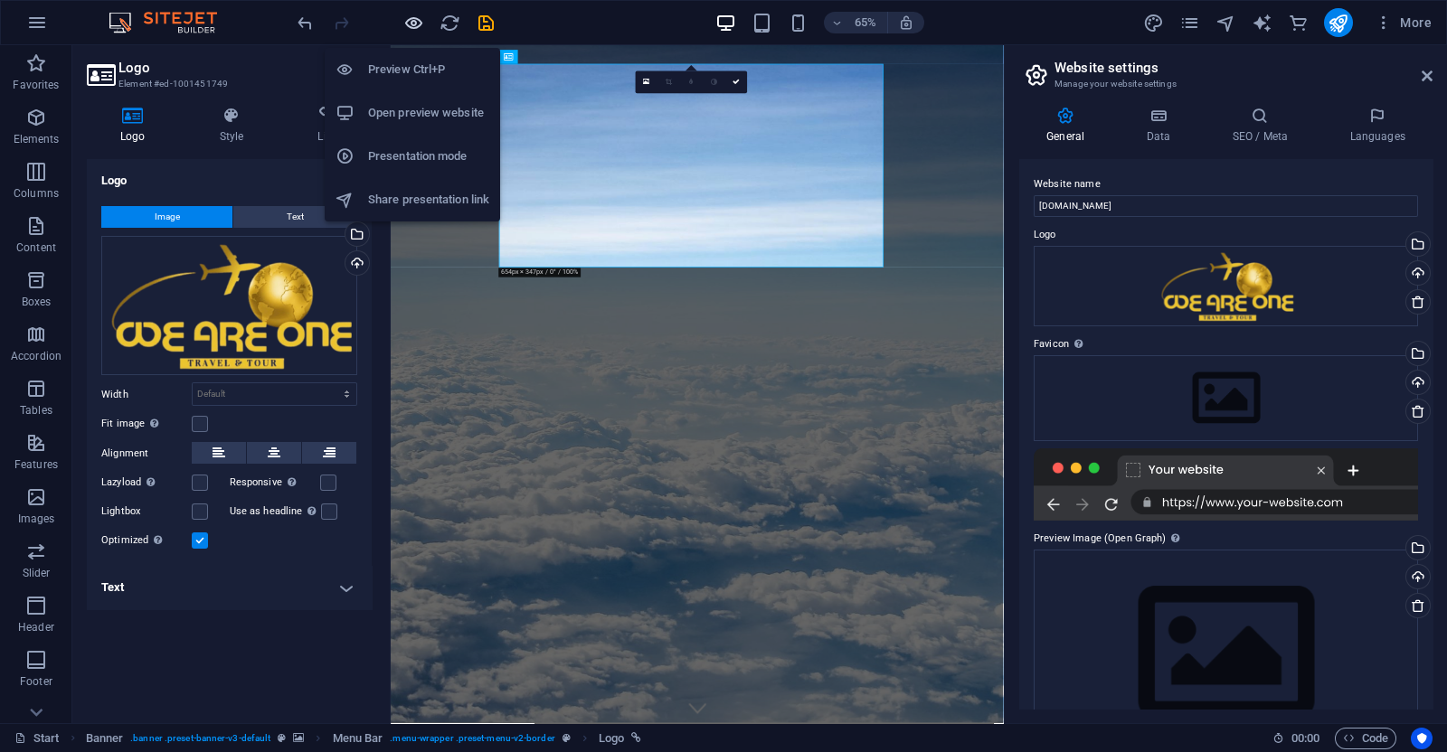
click at [416, 18] on icon "button" at bounding box center [413, 23] width 21 height 21
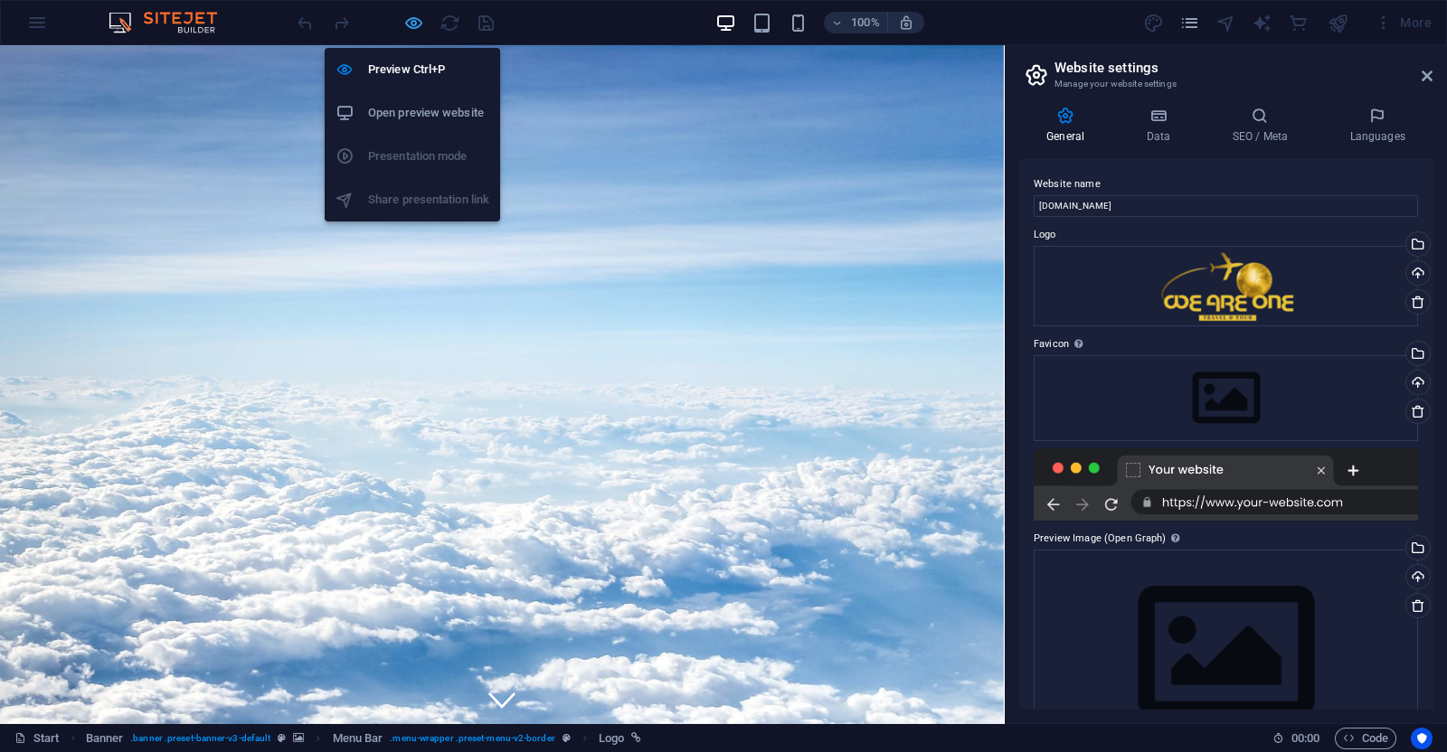
click at [410, 24] on icon "button" at bounding box center [413, 23] width 21 height 21
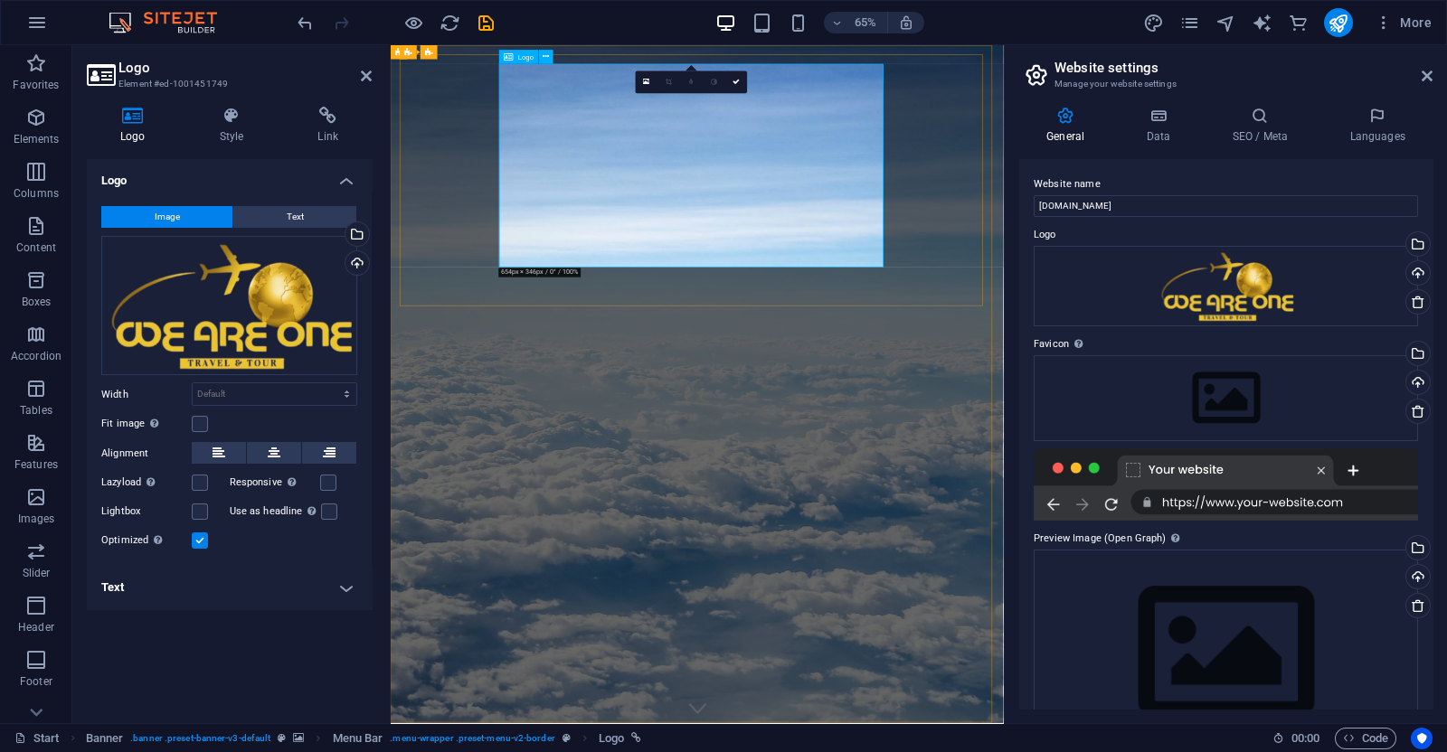
click at [505, 56] on icon at bounding box center [509, 57] width 9 height 14
click at [651, 88] on link at bounding box center [647, 82] width 23 height 23
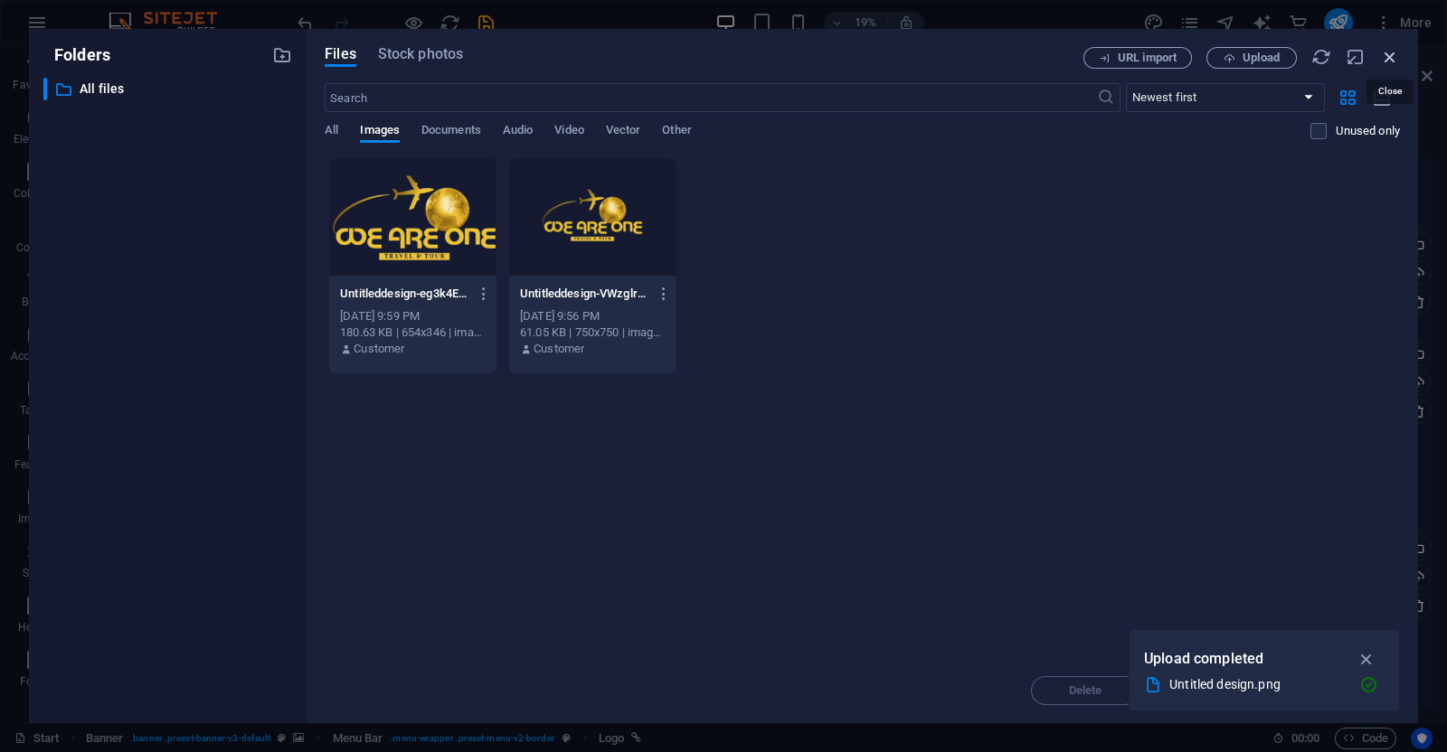
click at [1390, 58] on icon "button" at bounding box center [1390, 57] width 20 height 20
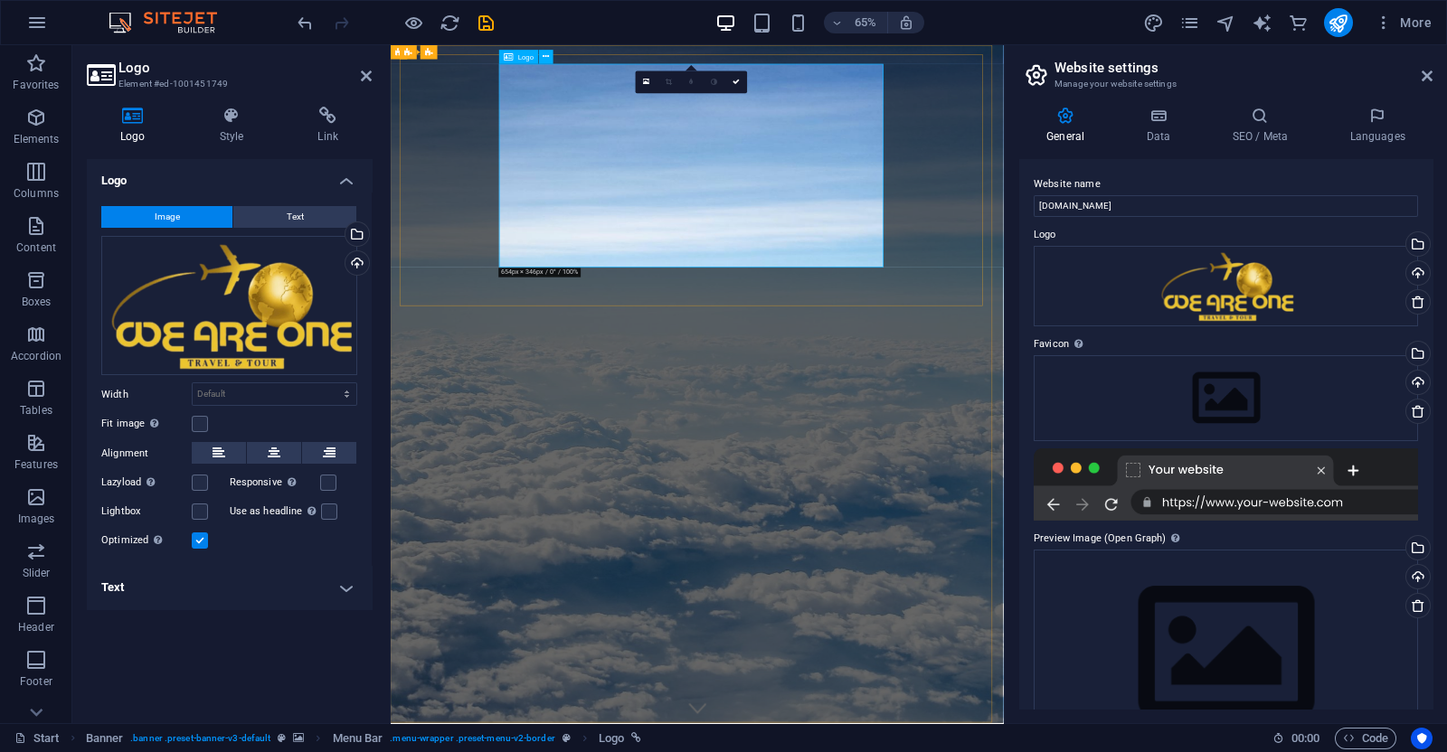
click at [1430, 70] on icon at bounding box center [1427, 76] width 11 height 14
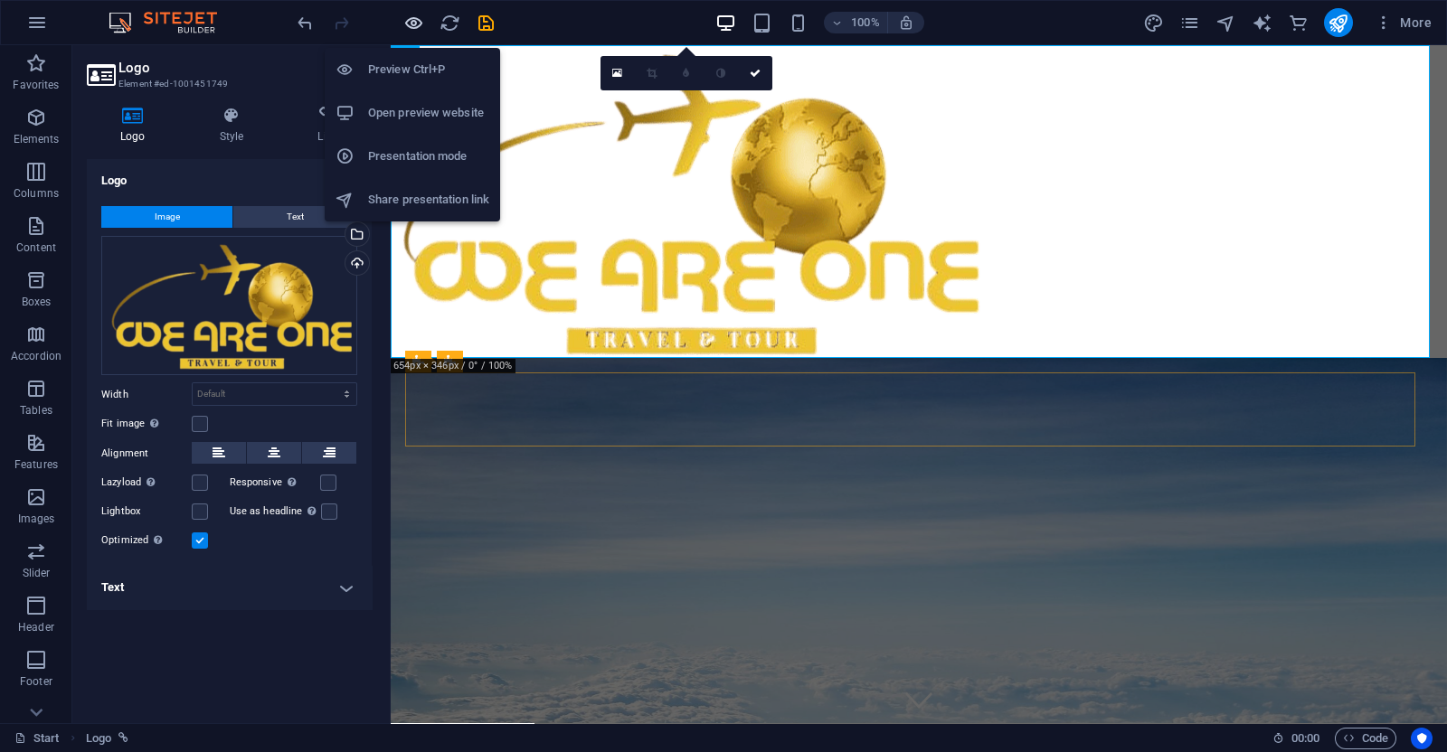
click at [415, 16] on icon "button" at bounding box center [413, 23] width 21 height 21
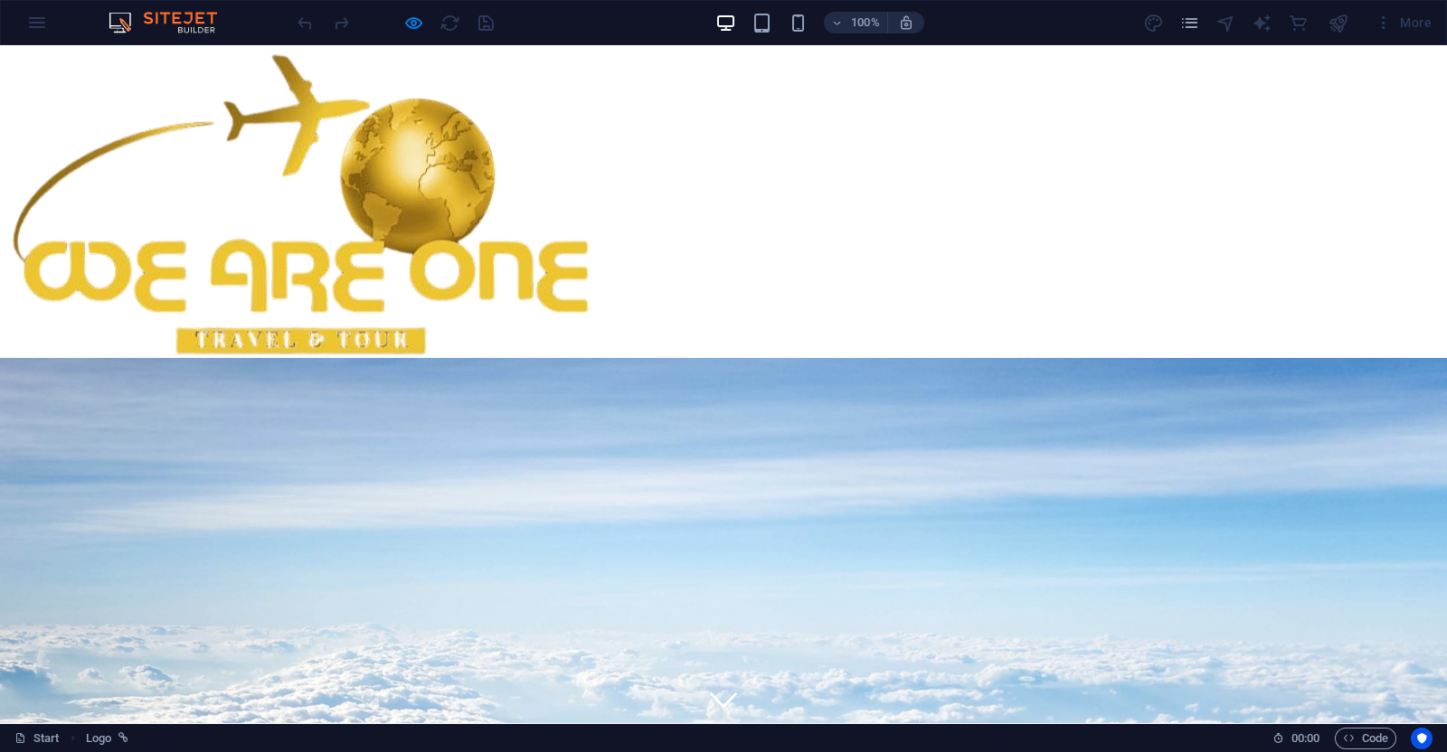
click at [487, 255] on img at bounding box center [295, 201] width 591 height 313
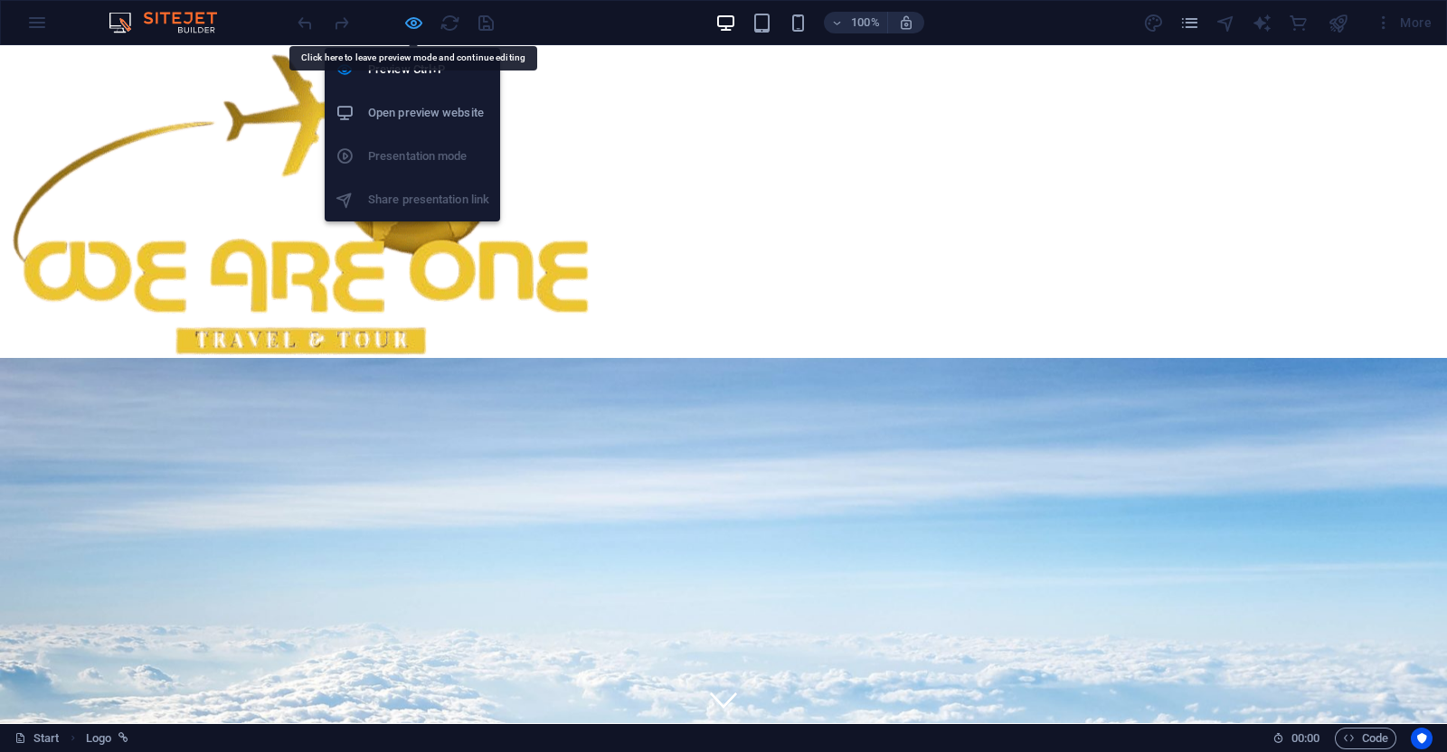
click at [416, 19] on icon "button" at bounding box center [413, 23] width 21 height 21
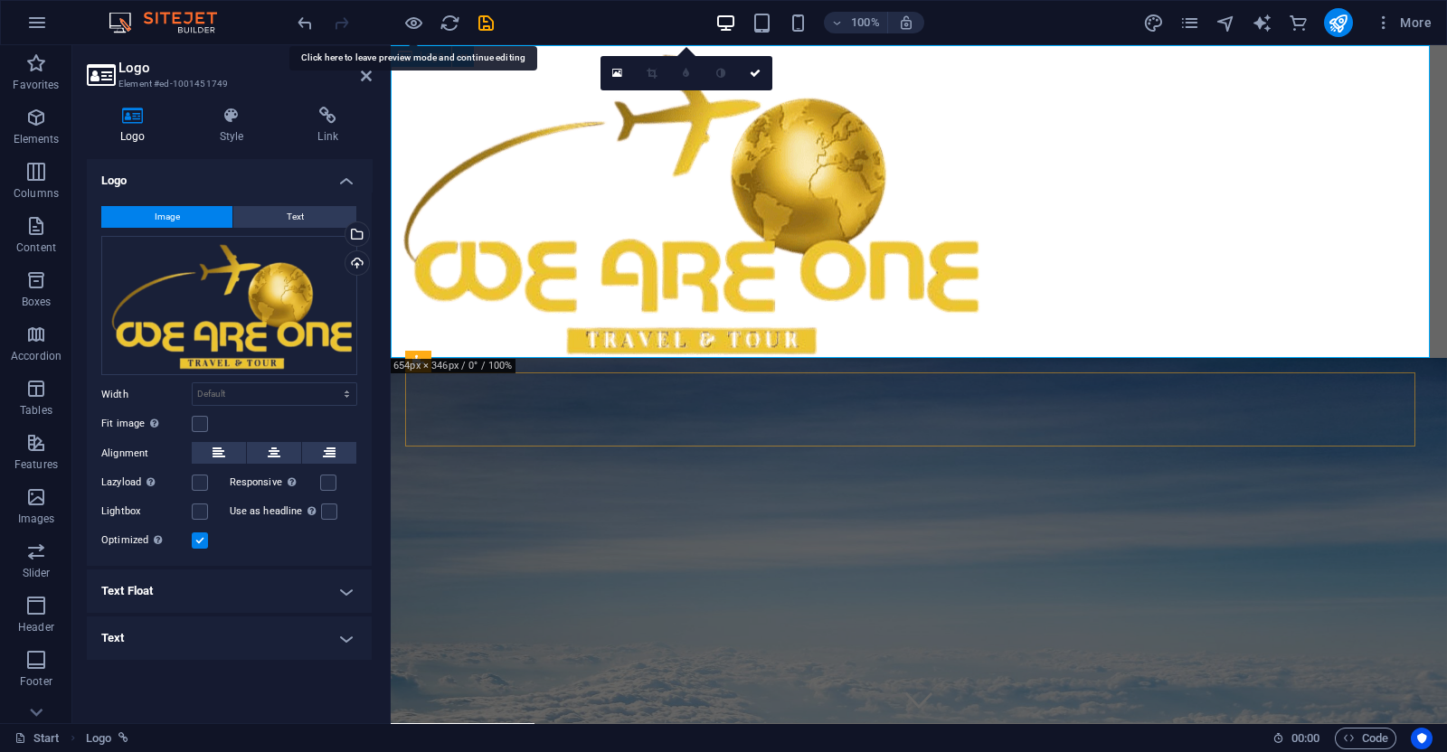
click at [676, 221] on div at bounding box center [919, 201] width 1056 height 313
click at [268, 303] on div "Drag files here, click to choose files or select files from Files or our free s…" at bounding box center [229, 306] width 256 height 140
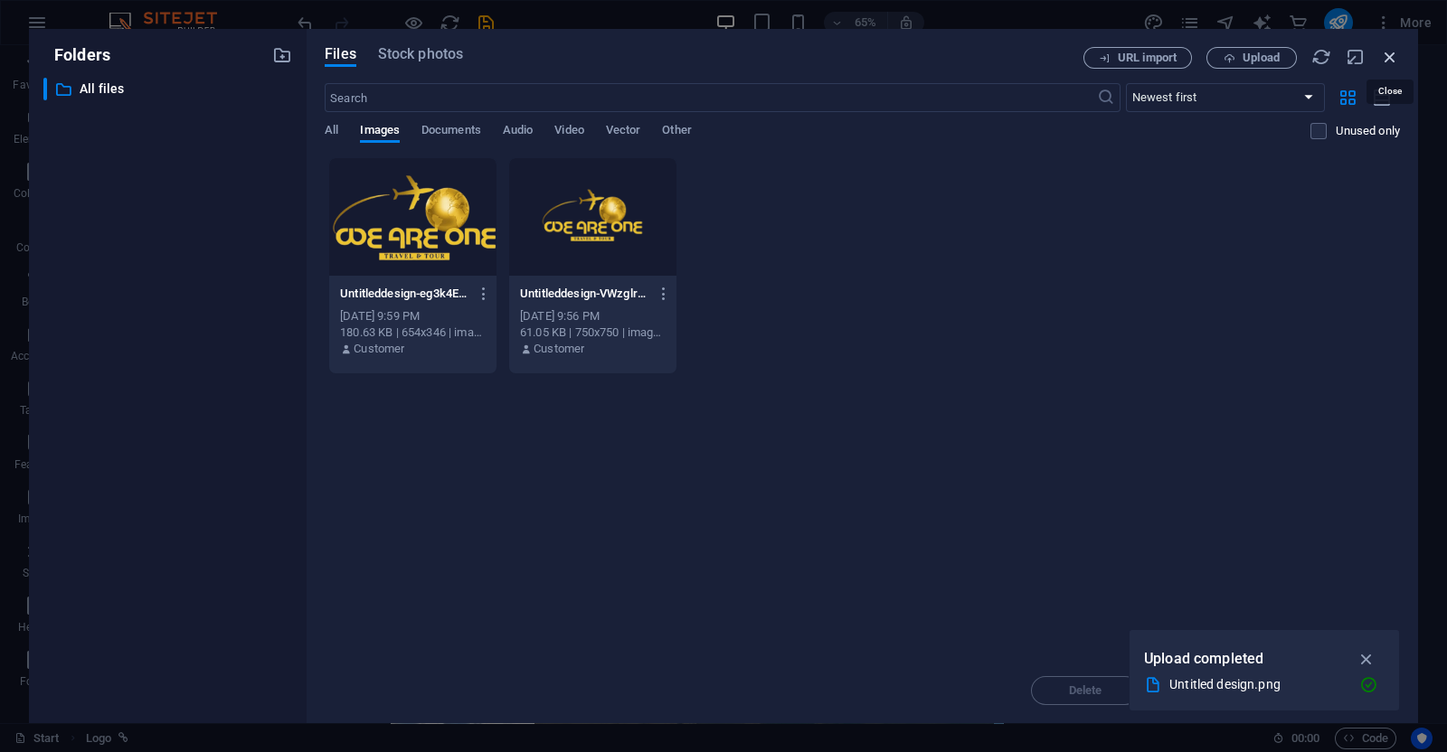
click at [1388, 61] on icon "button" at bounding box center [1390, 57] width 20 height 20
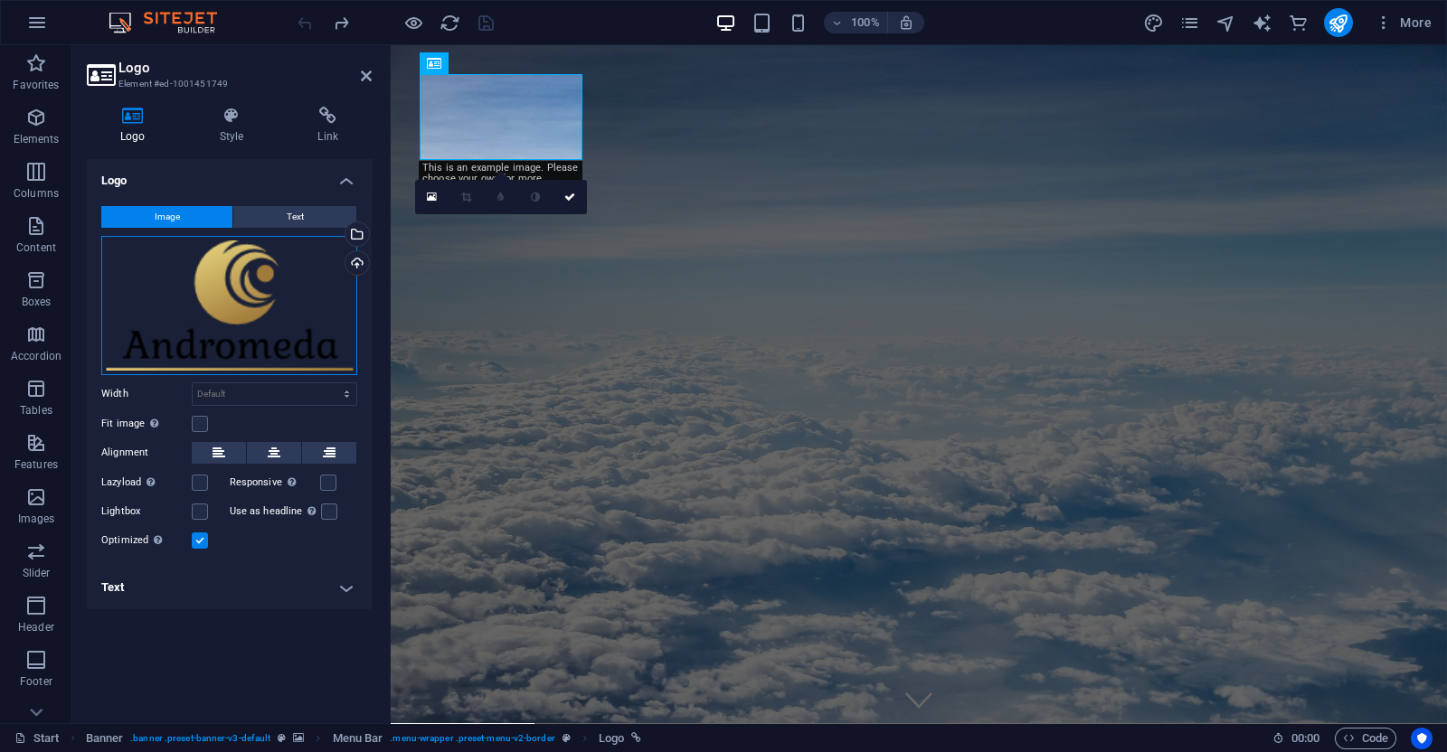
click at [214, 301] on div "Drag files here, click to choose files or select files from Files or our free s…" at bounding box center [229, 305] width 256 height 139
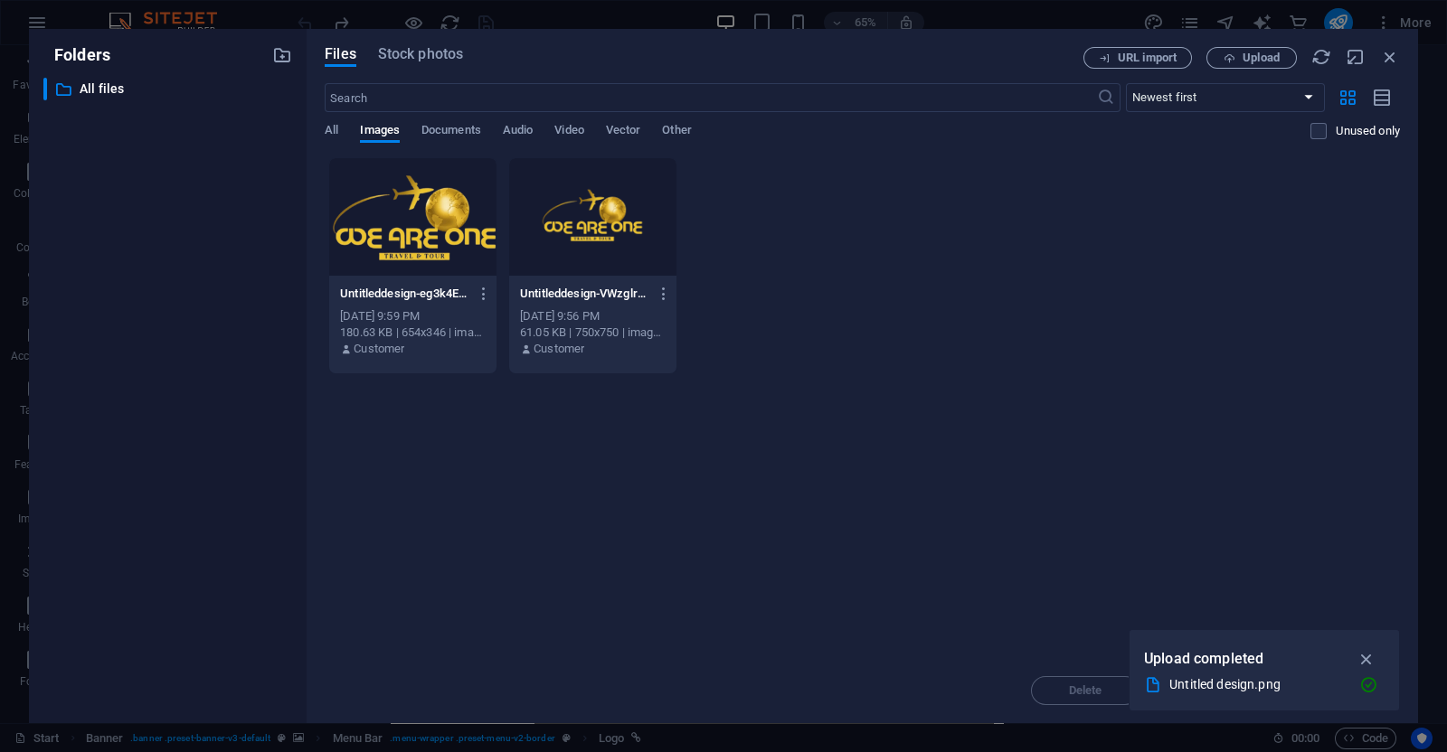
click at [612, 221] on div at bounding box center [592, 217] width 167 height 118
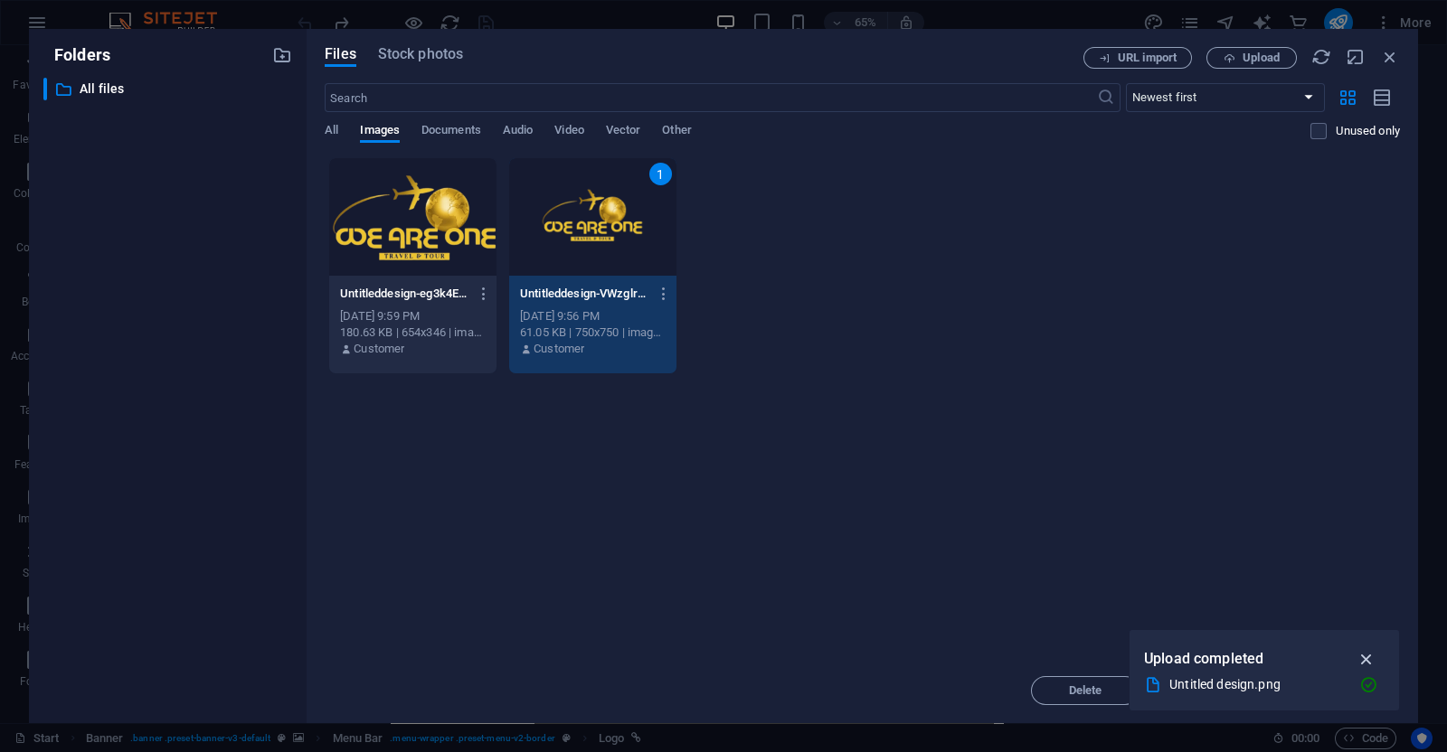
click at [1366, 655] on icon "button" at bounding box center [1366, 659] width 21 height 20
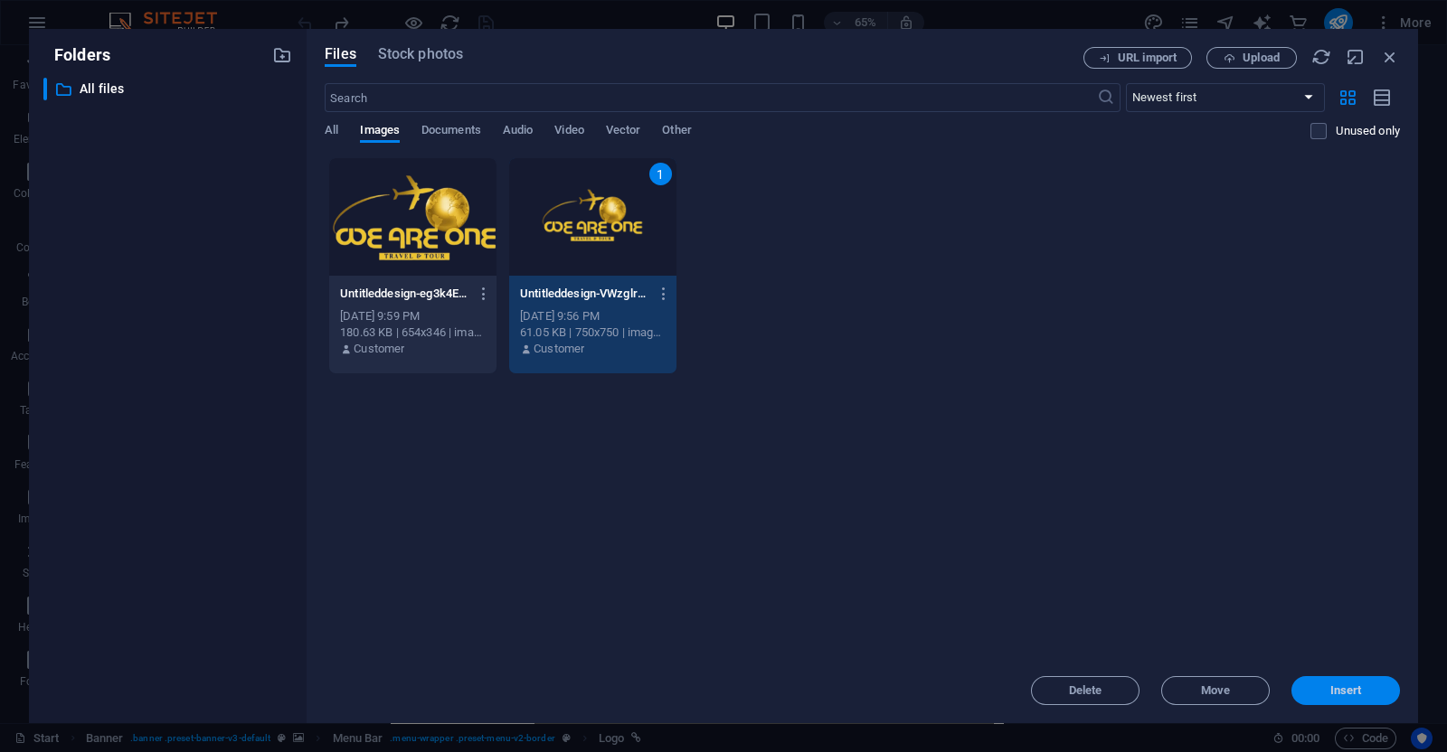
click at [1330, 691] on span "Insert" at bounding box center [1346, 690] width 32 height 11
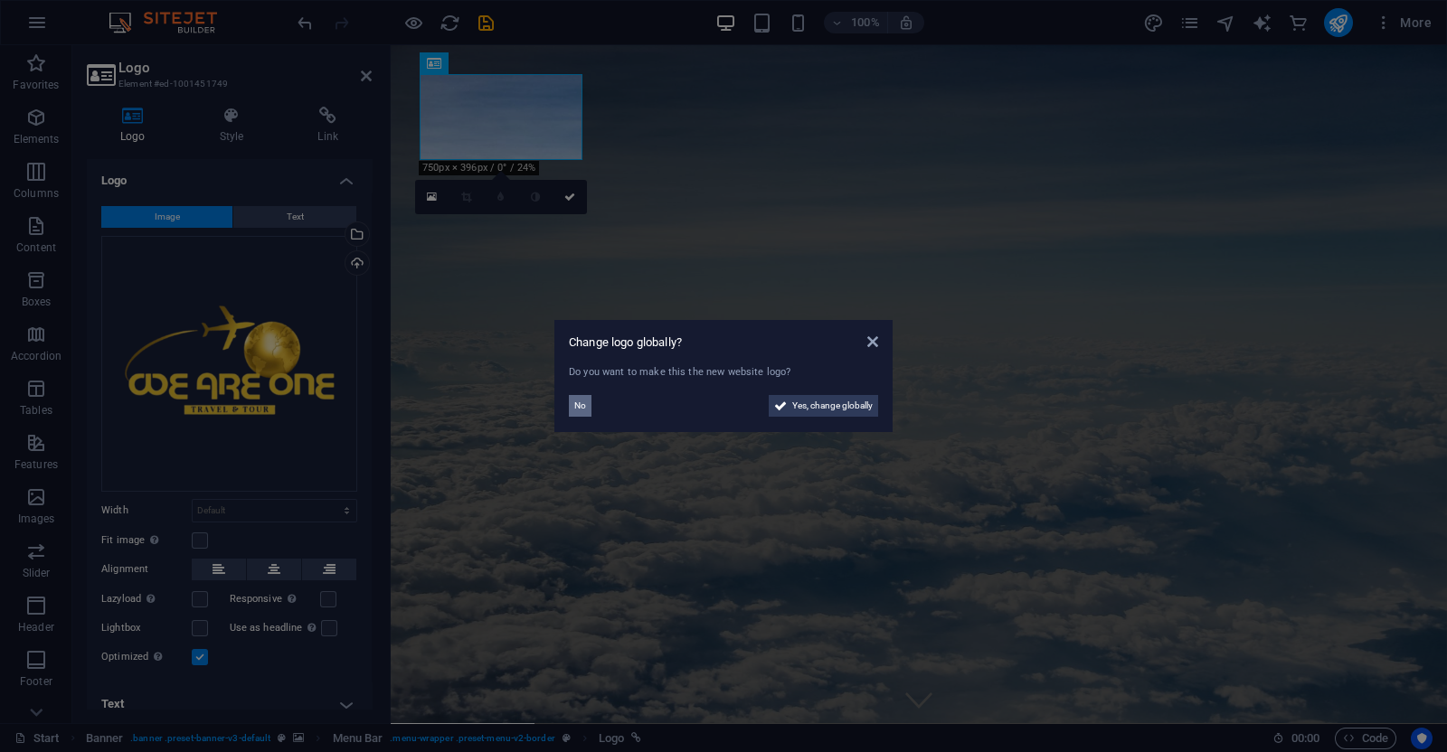
click at [583, 399] on span "No" at bounding box center [580, 406] width 12 height 22
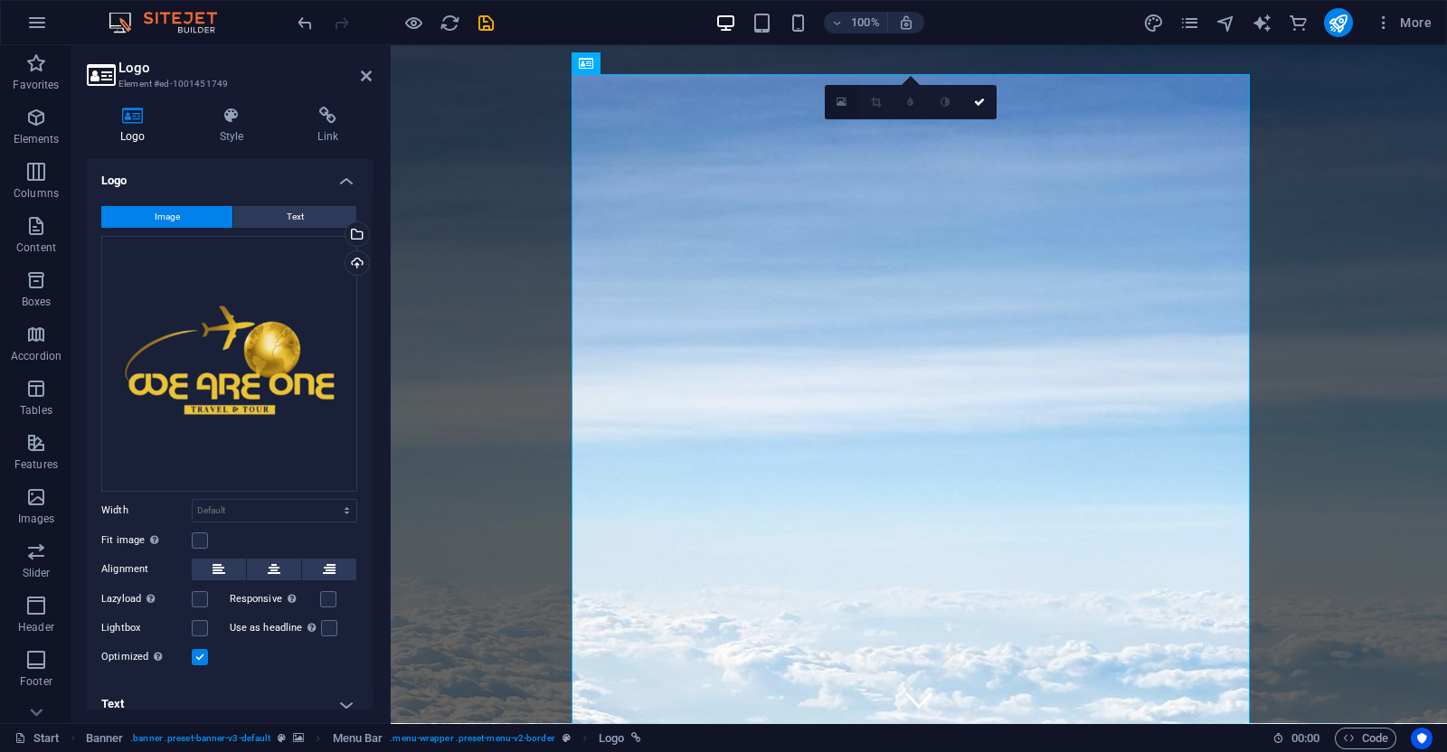
click at [842, 101] on icon at bounding box center [842, 102] width 10 height 13
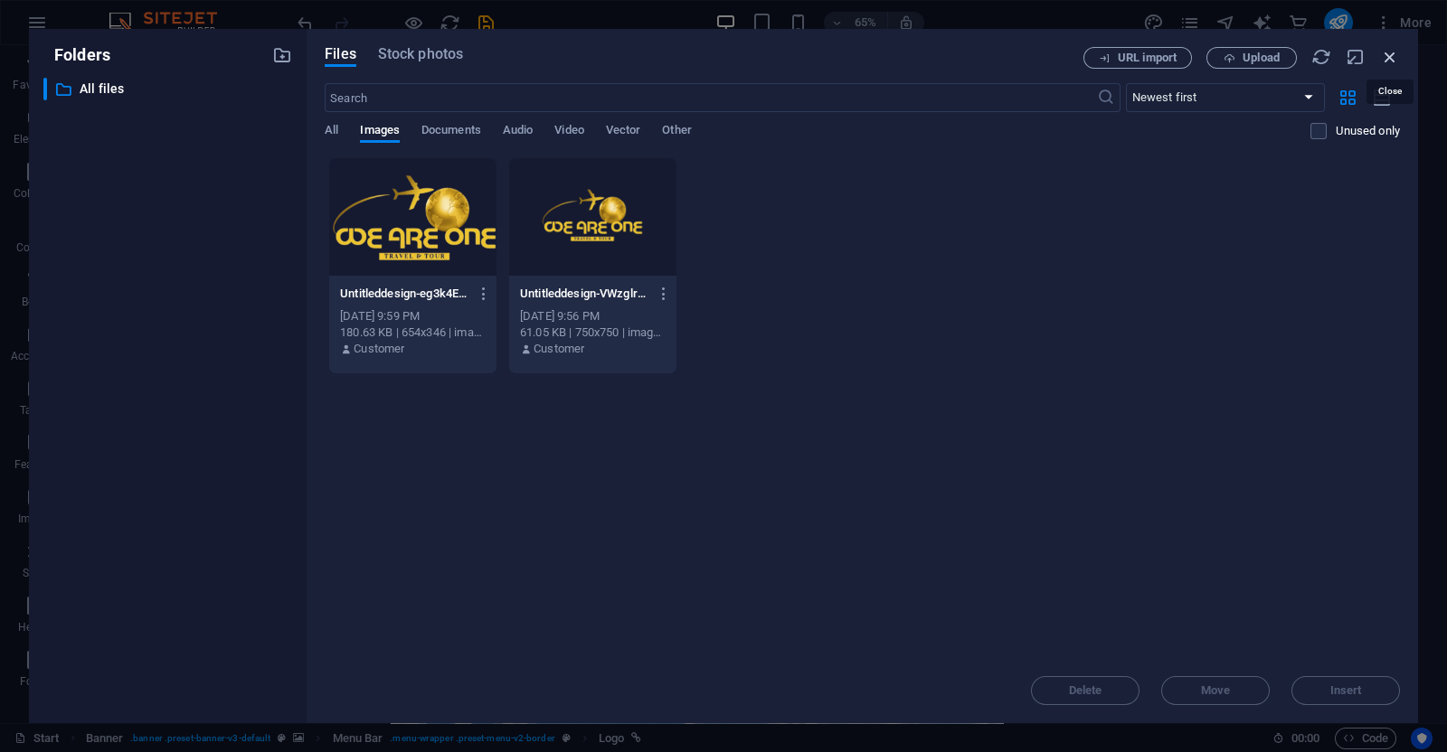
click at [1392, 47] on icon "button" at bounding box center [1390, 57] width 20 height 20
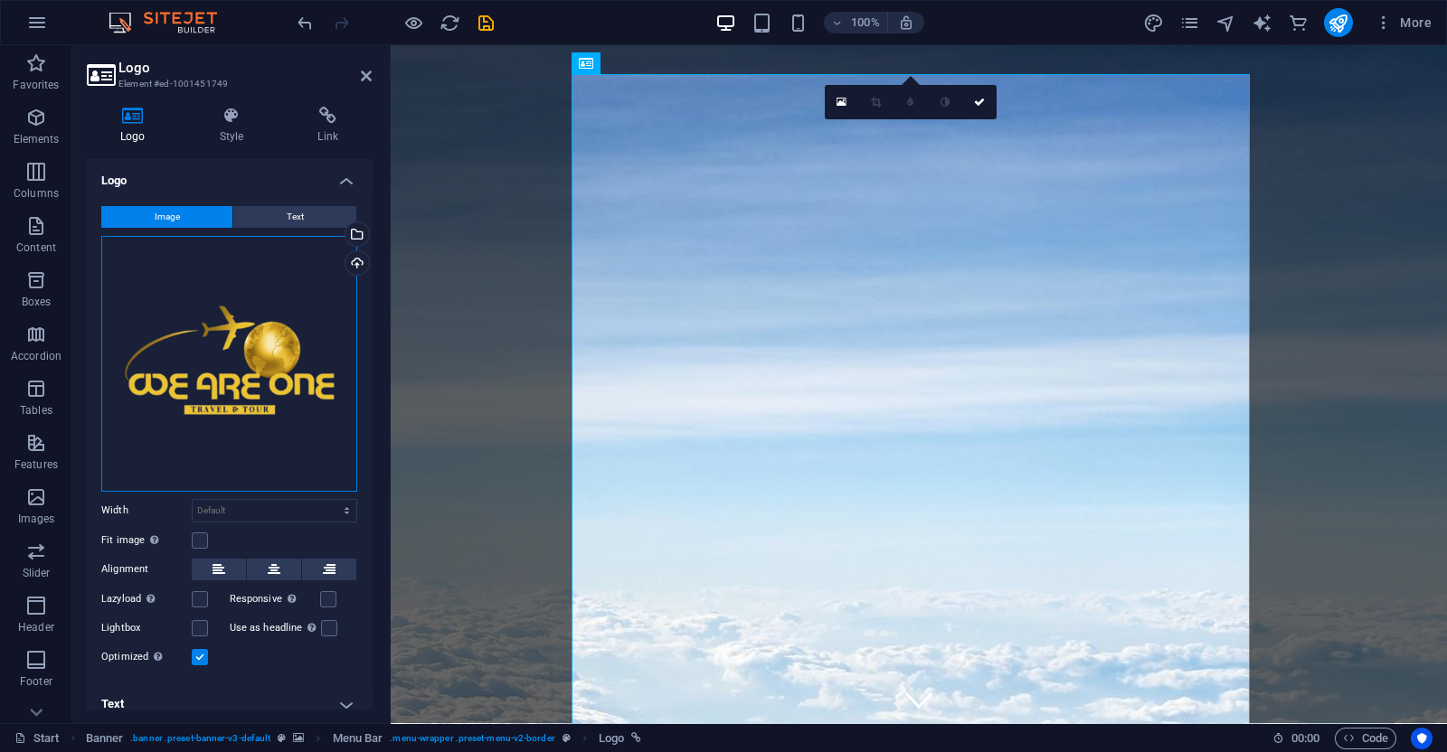
click at [190, 341] on div "Drag files here, click to choose files or select files from Files or our free s…" at bounding box center [229, 364] width 256 height 256
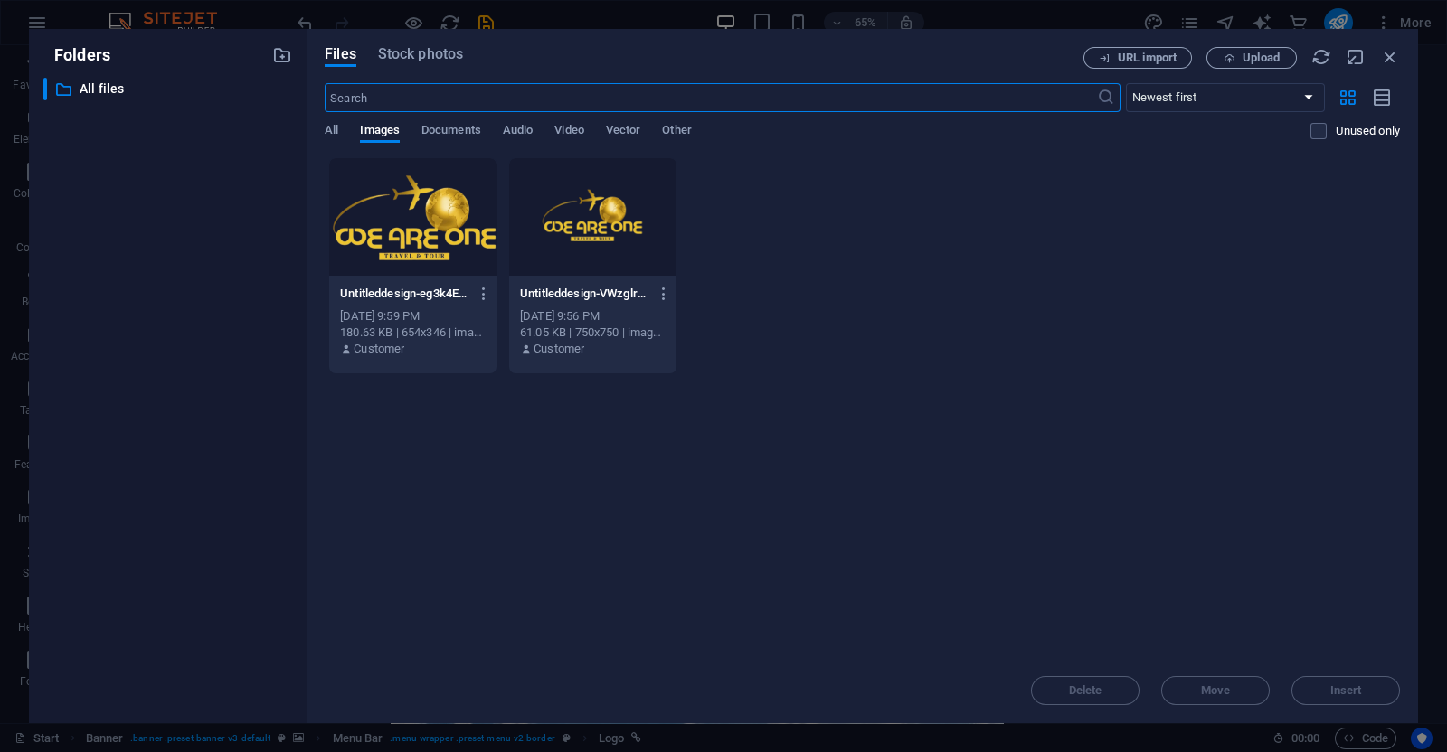
click at [434, 231] on div at bounding box center [412, 217] width 167 height 118
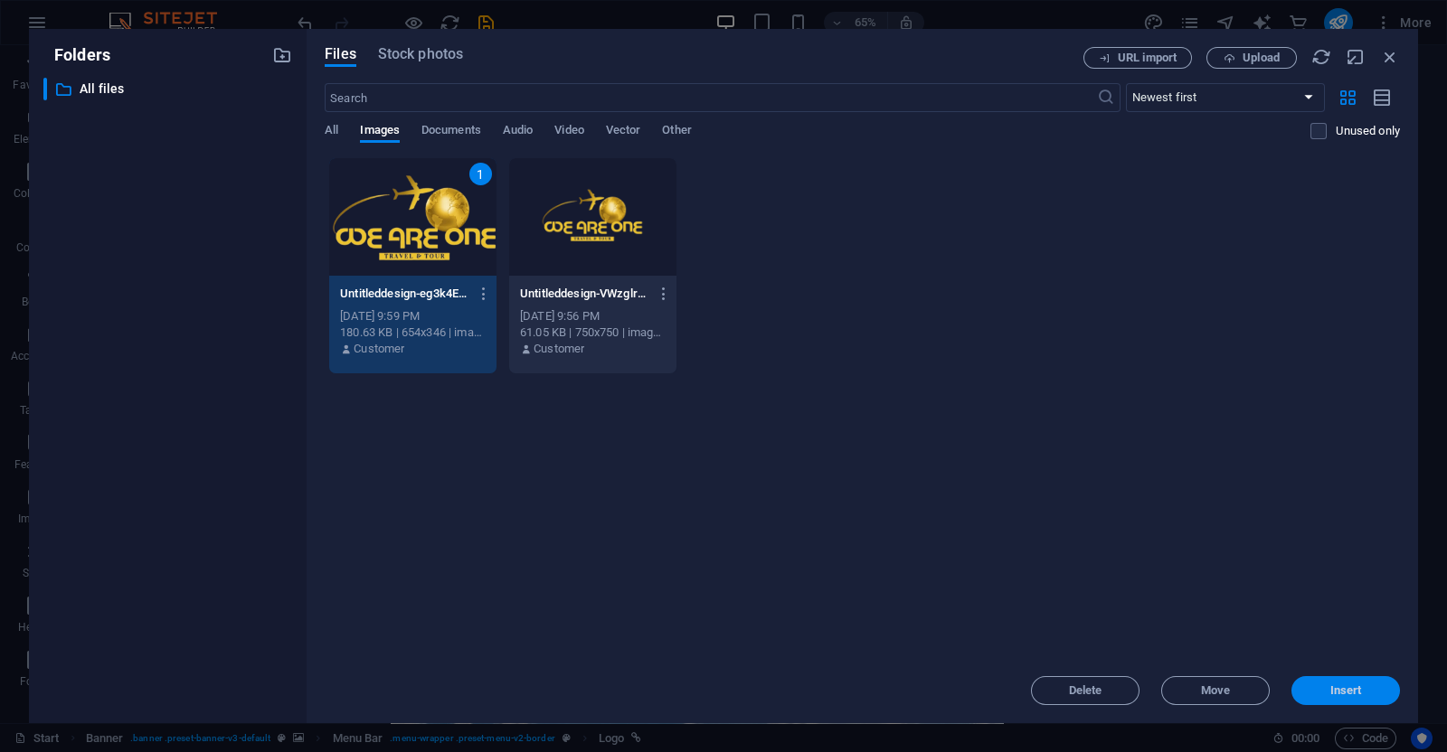
click at [1325, 676] on button "Insert" at bounding box center [1345, 690] width 109 height 29
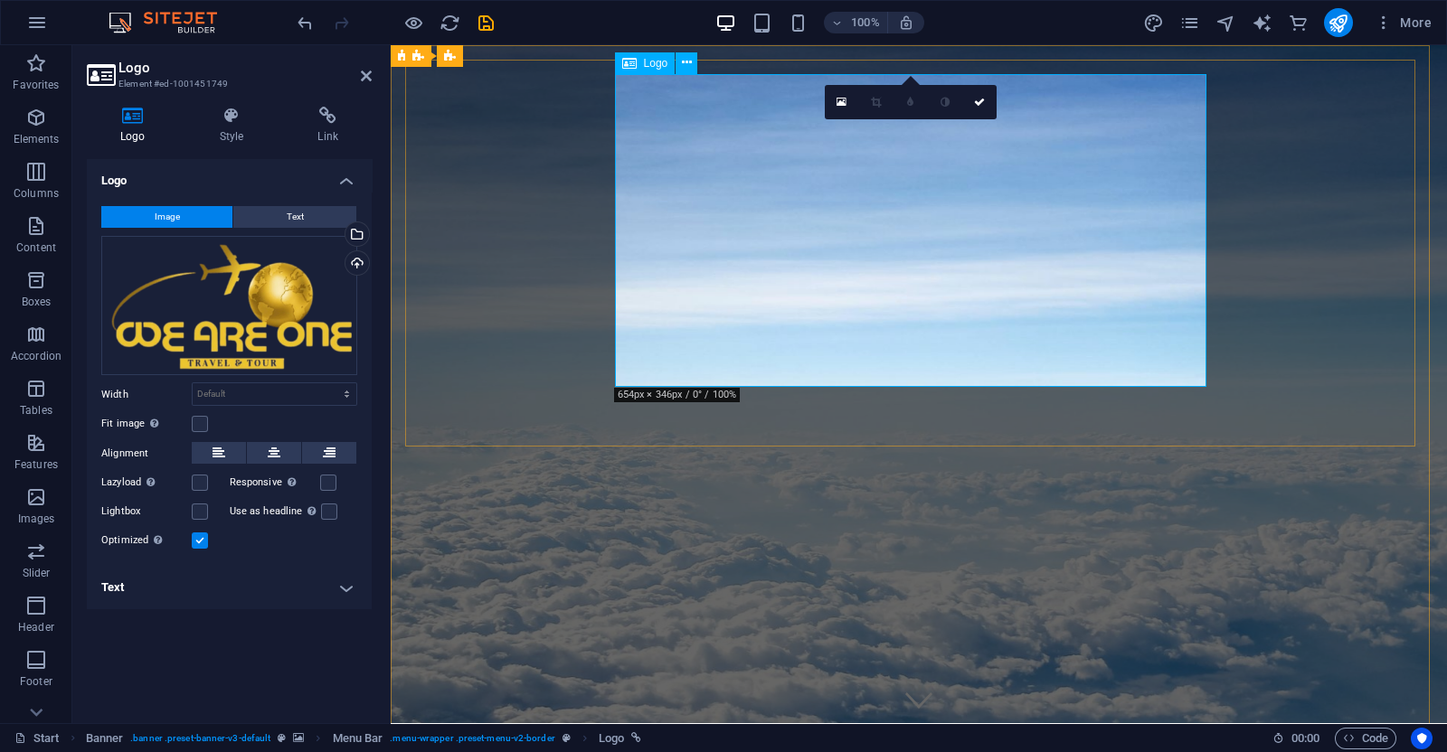
click at [213, 380] on div "Image Text Drag files here, click to choose files or select files from Files or…" at bounding box center [229, 379] width 285 height 375
click at [213, 386] on select "Default auto px rem % em vh vw" at bounding box center [275, 394] width 164 height 22
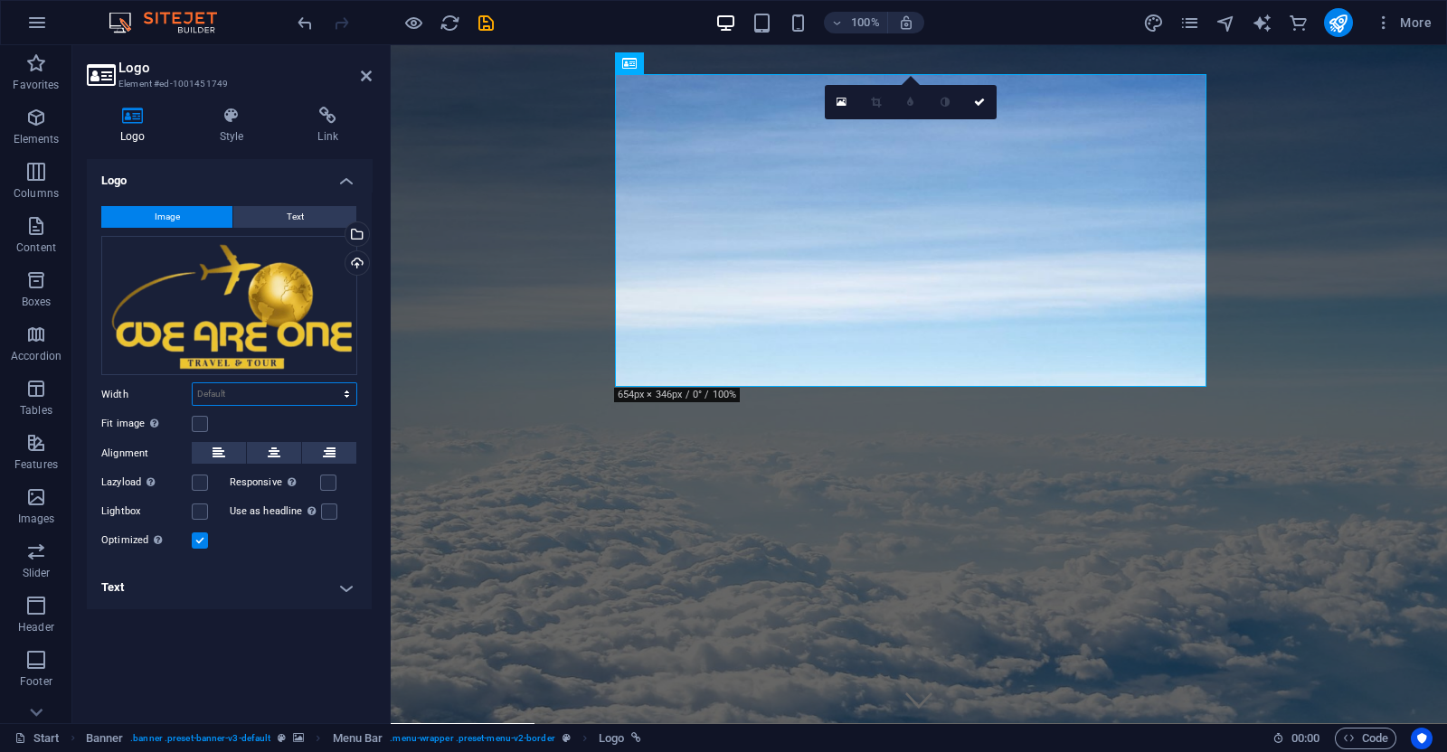
select select "px"
click at [331, 383] on select "Default auto px rem % em vh vw" at bounding box center [275, 394] width 164 height 22
type input "654"
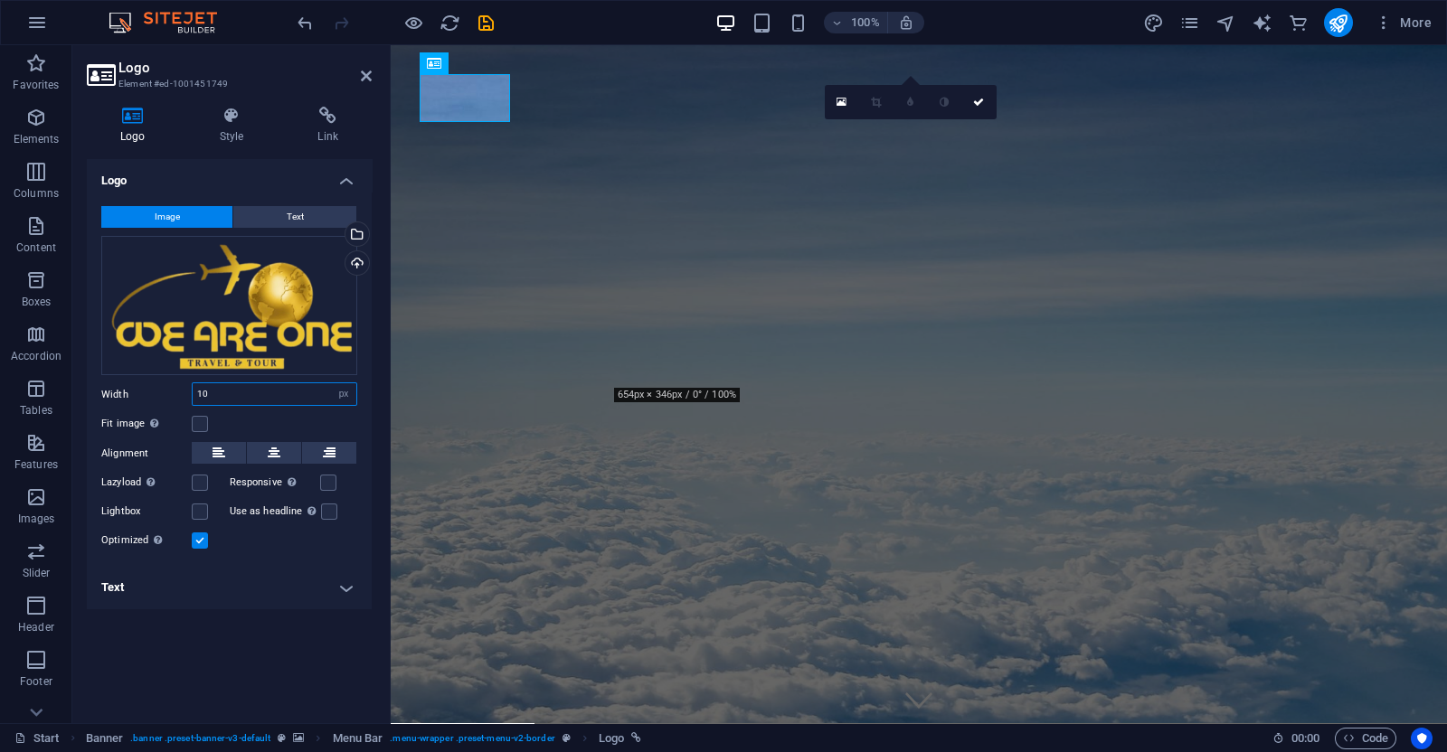
type input "1"
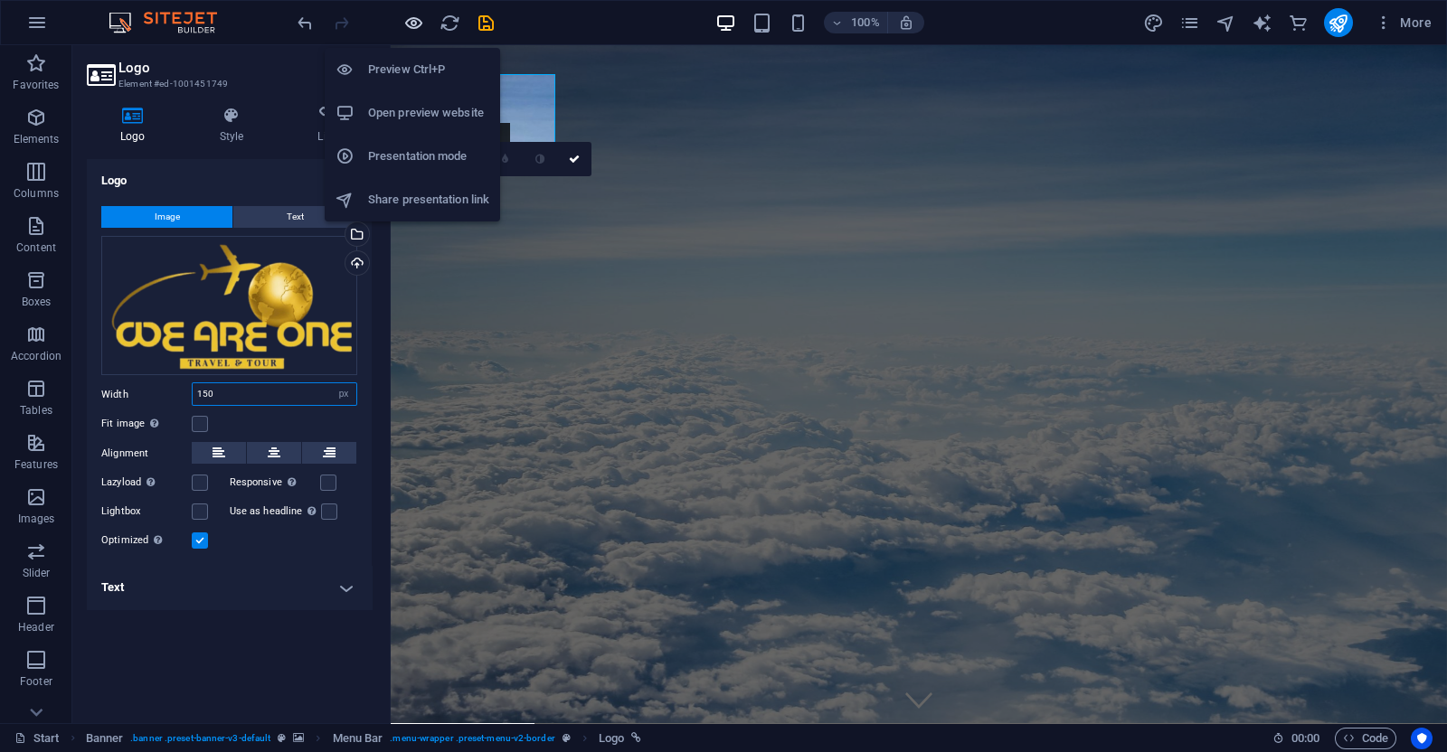
type input "150"
click at [415, 17] on icon "button" at bounding box center [413, 23] width 21 height 21
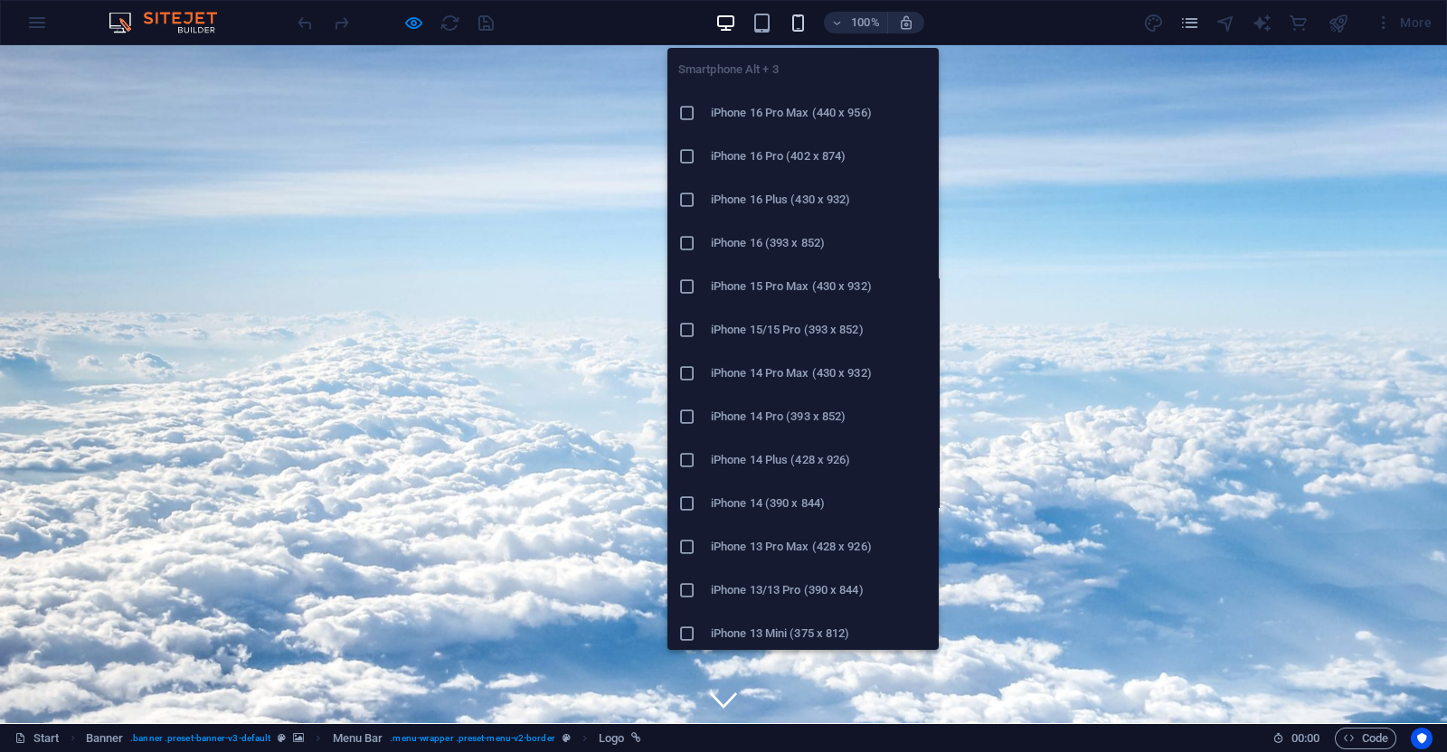
click at [799, 24] on icon "button" at bounding box center [798, 23] width 21 height 21
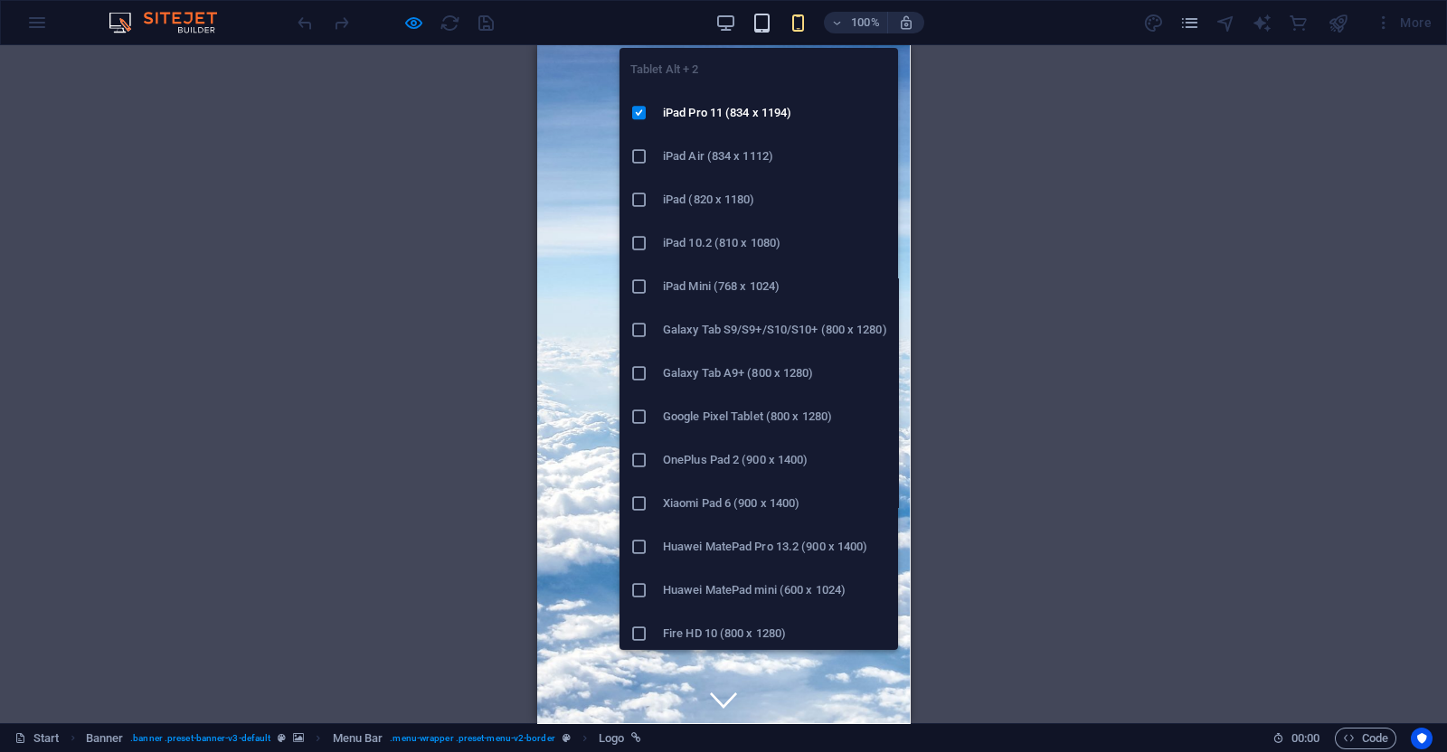
click at [765, 18] on icon "button" at bounding box center [761, 23] width 21 height 21
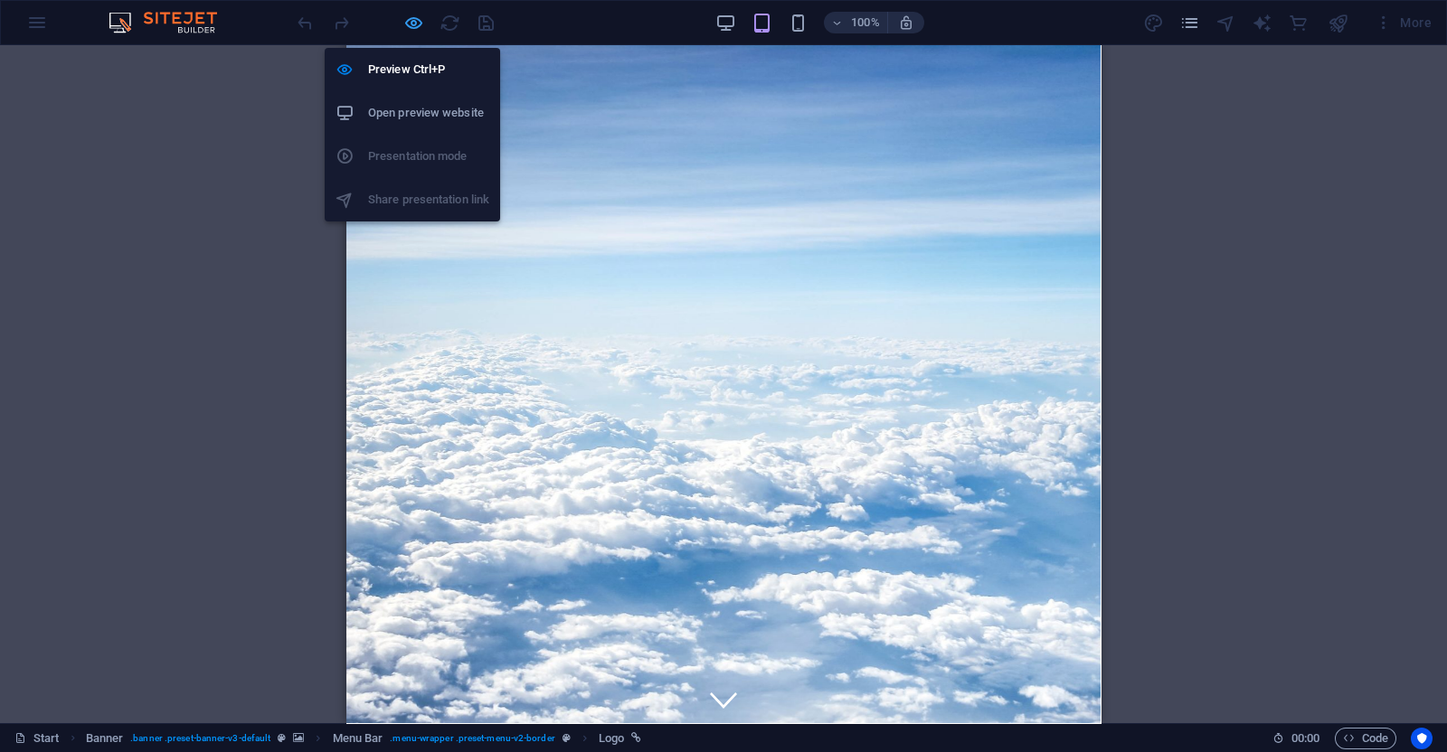
click at [417, 13] on icon "button" at bounding box center [413, 23] width 21 height 21
select select "px"
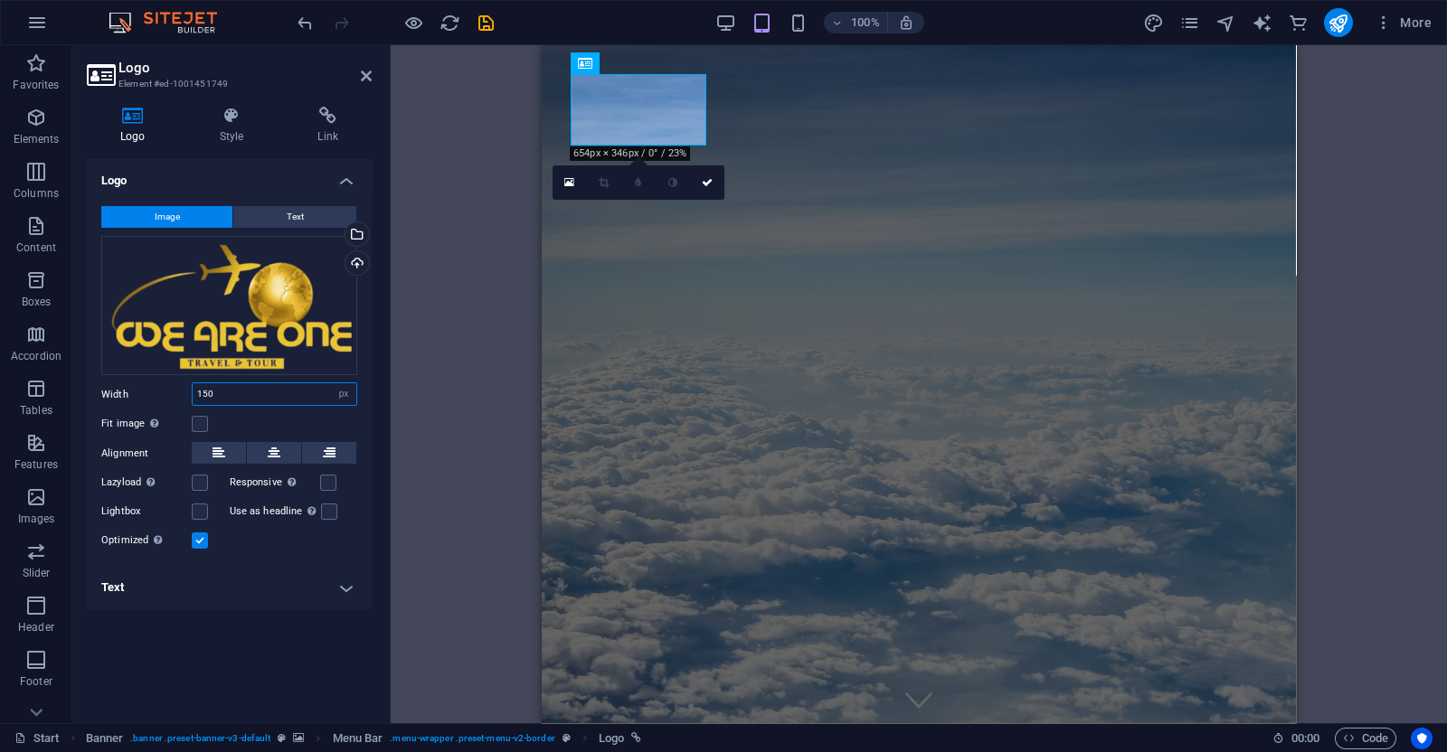
click at [256, 387] on input "150" at bounding box center [275, 394] width 164 height 22
type input "1"
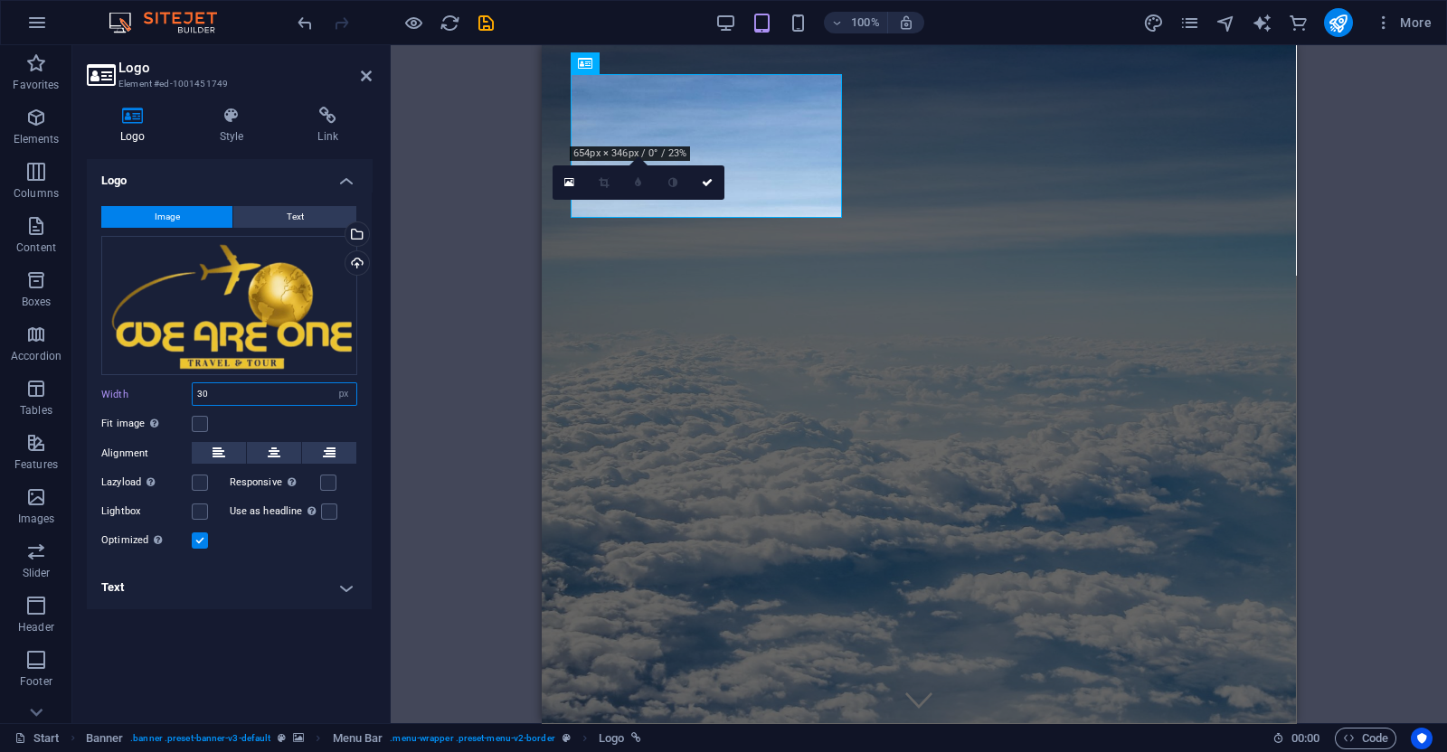
type input "3"
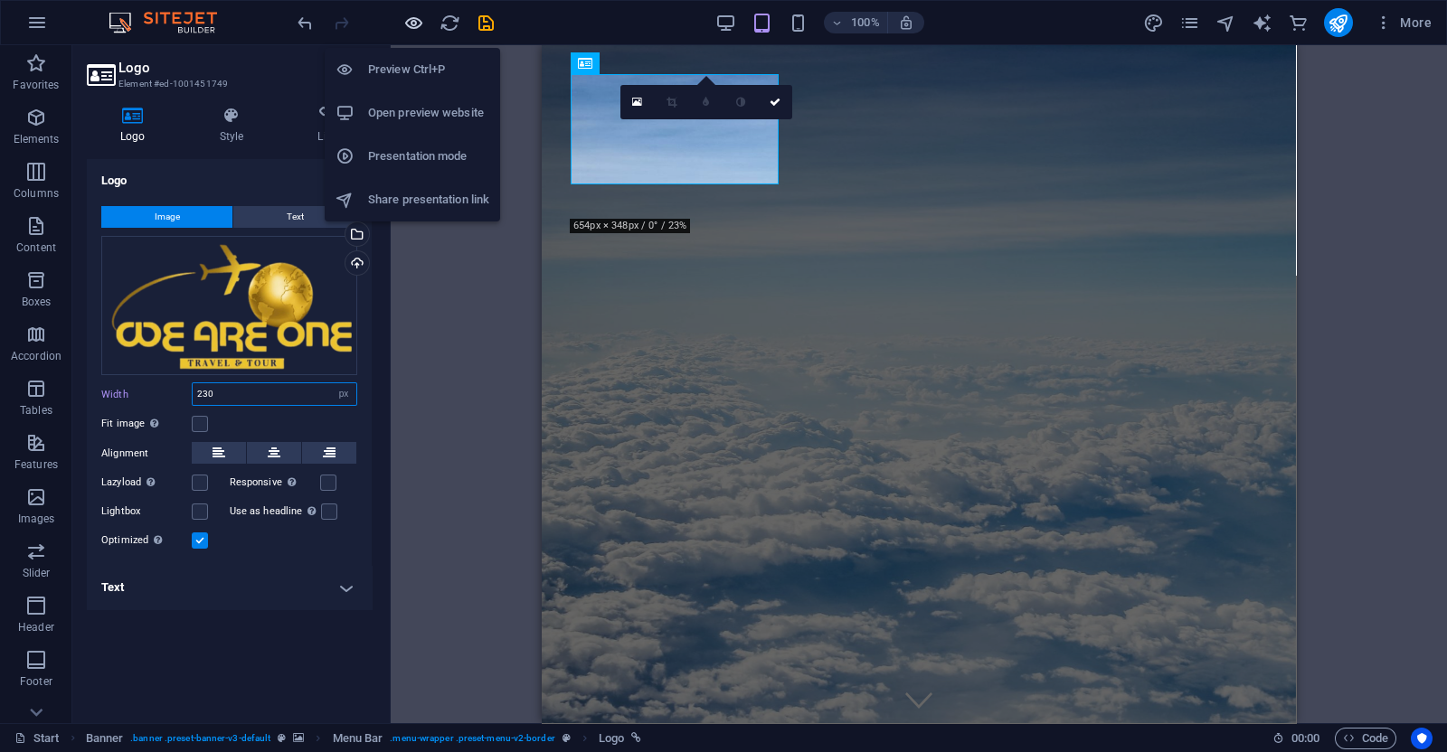
type input "230"
click at [418, 21] on icon "button" at bounding box center [413, 23] width 21 height 21
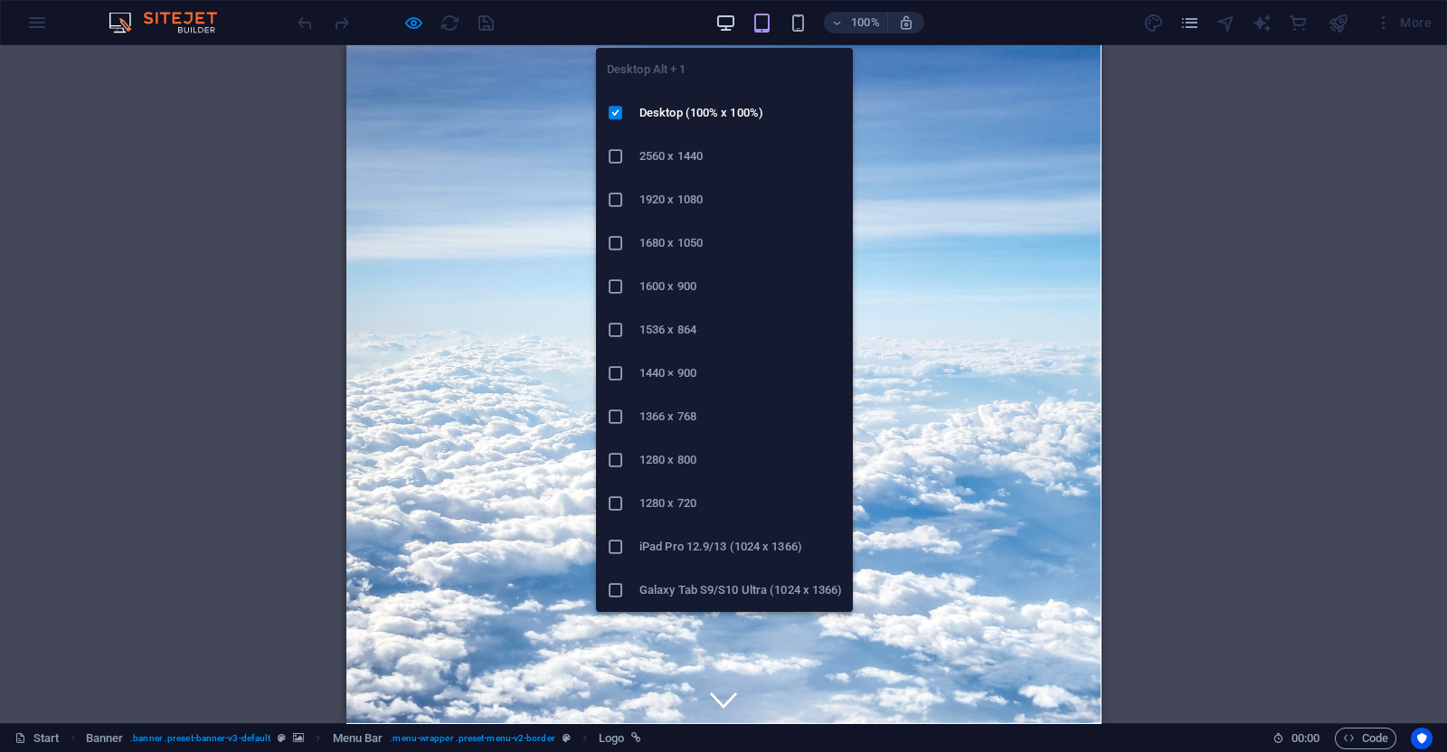
click at [728, 20] on icon "button" at bounding box center [725, 23] width 21 height 21
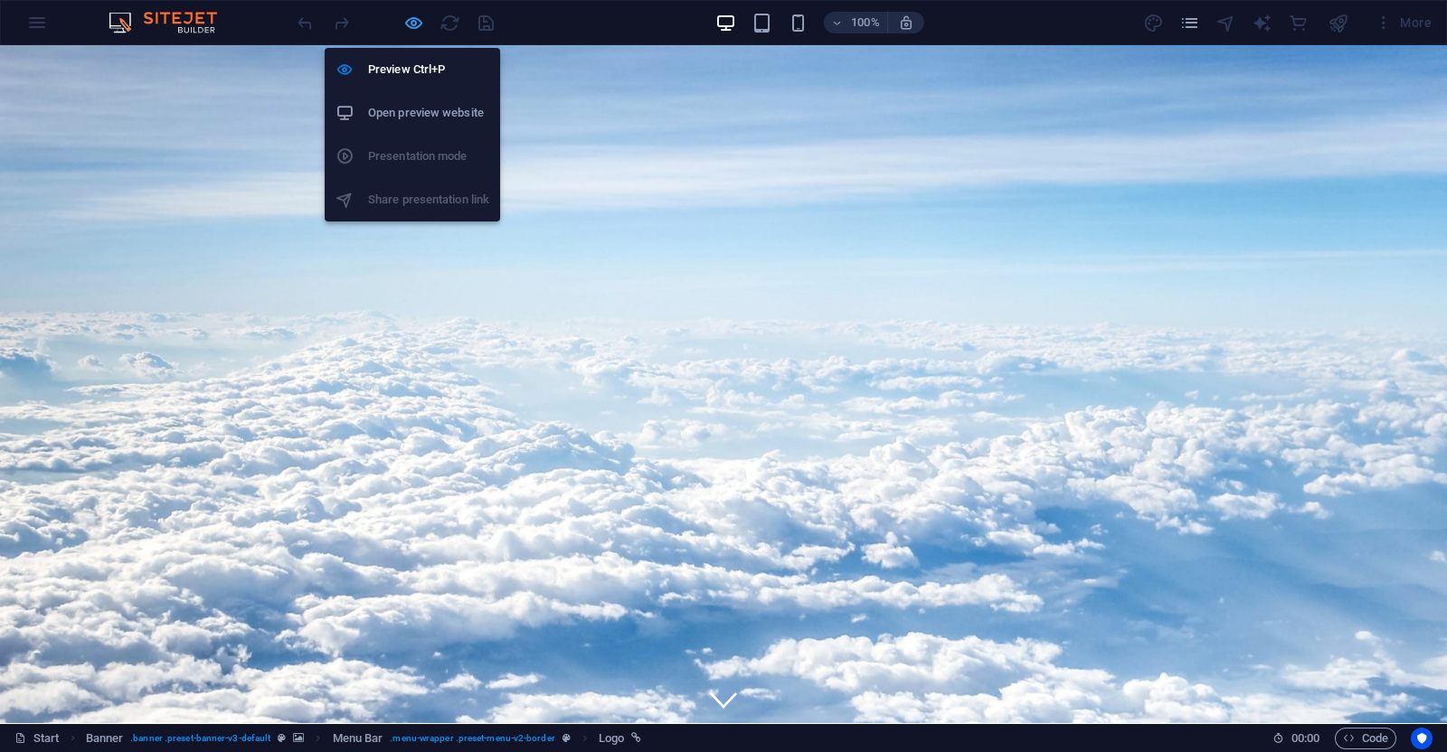
click at [418, 24] on icon "button" at bounding box center [413, 23] width 21 height 21
select select "px"
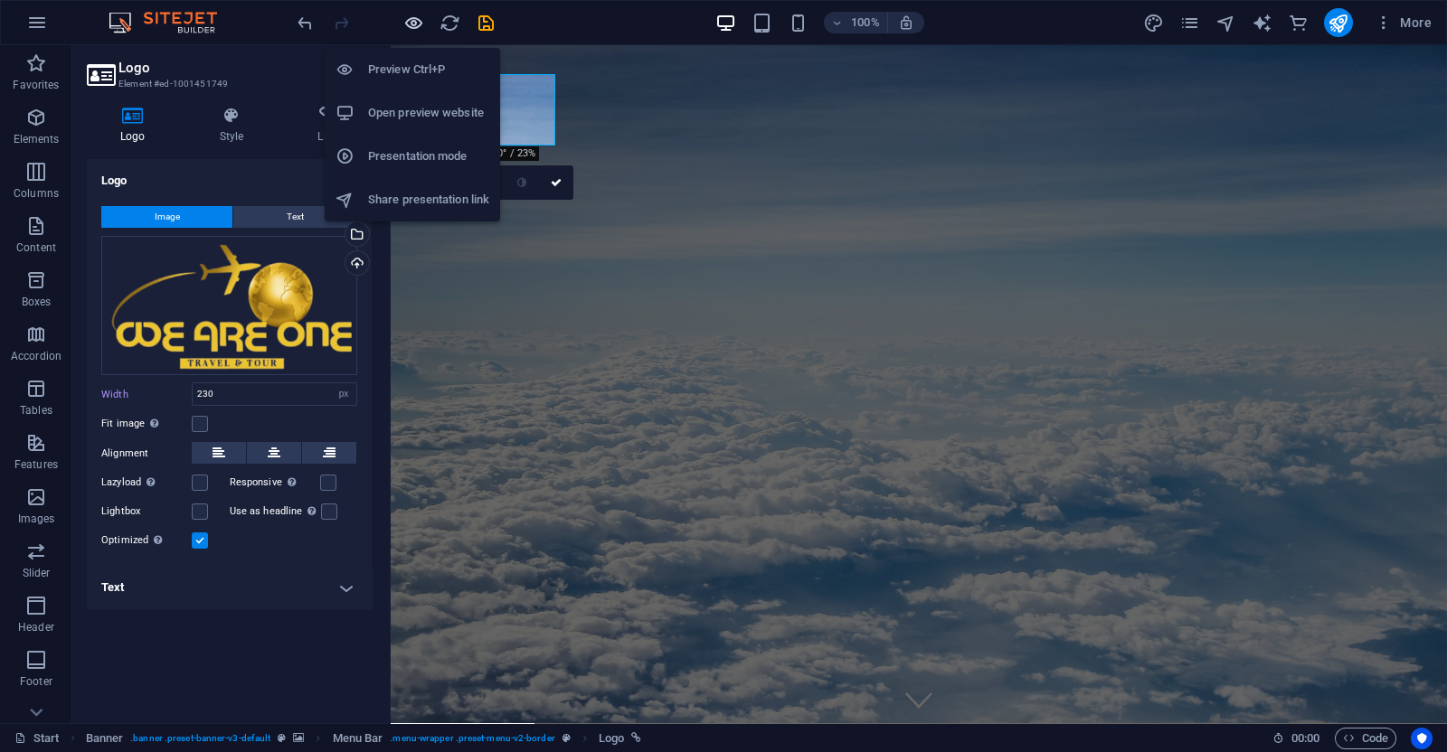
type input "150"
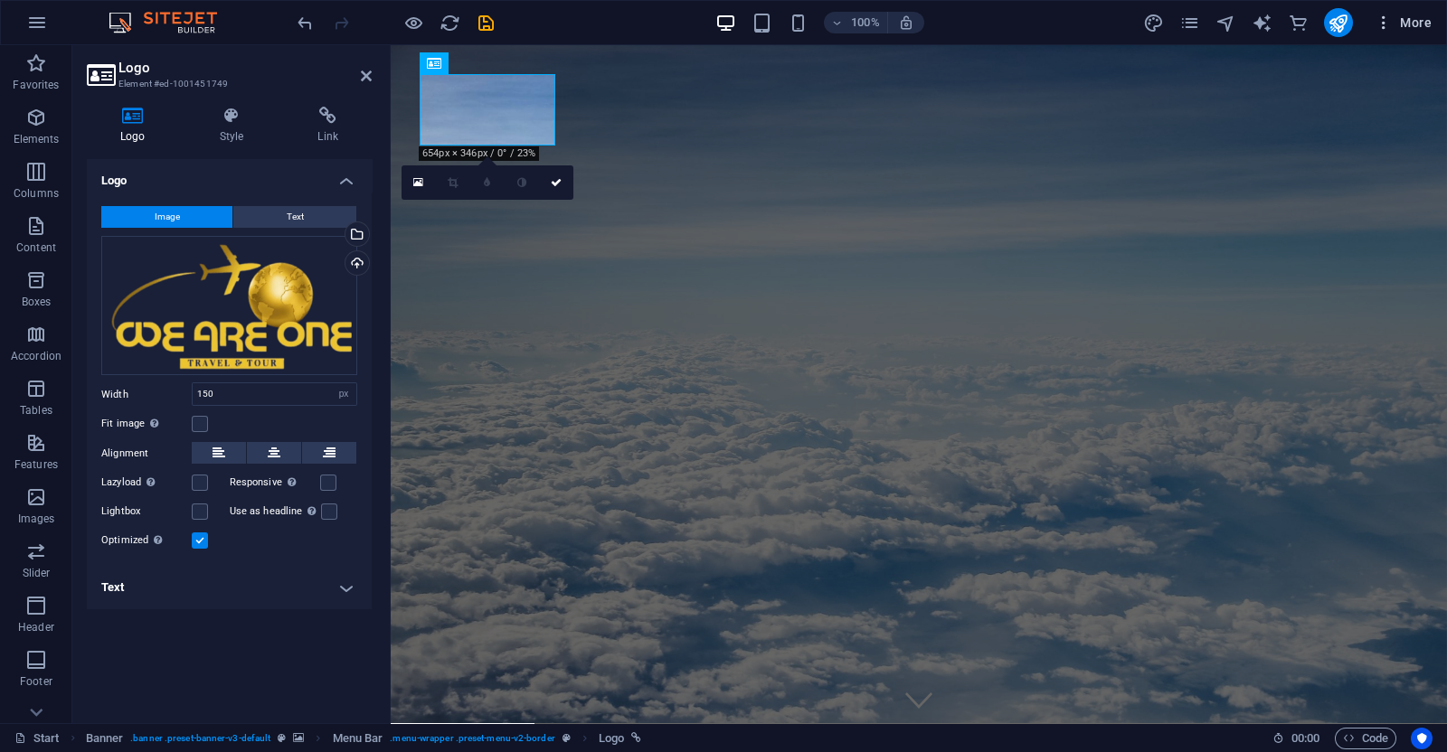
click at [1383, 17] on icon "button" at bounding box center [1384, 23] width 18 height 18
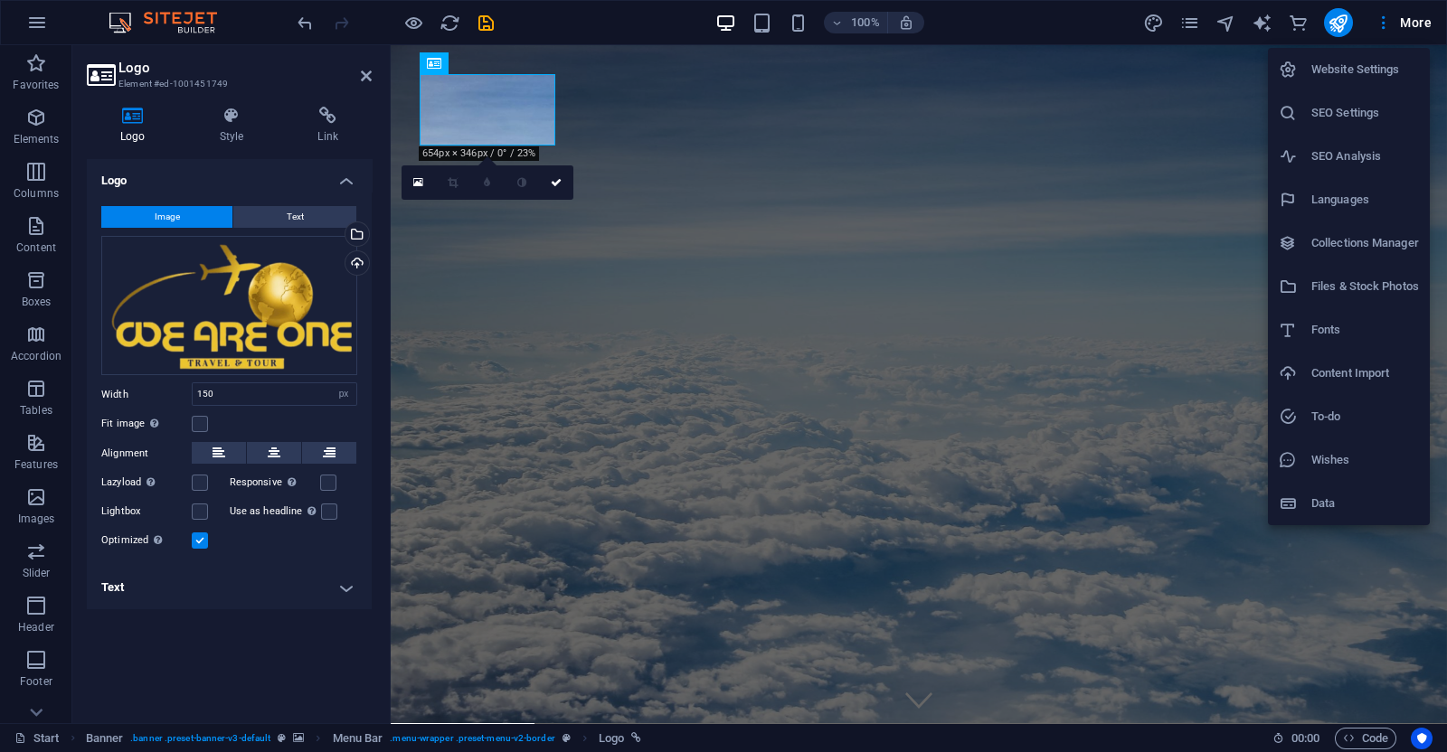
click at [1365, 71] on h6 "Website Settings" at bounding box center [1365, 70] width 108 height 22
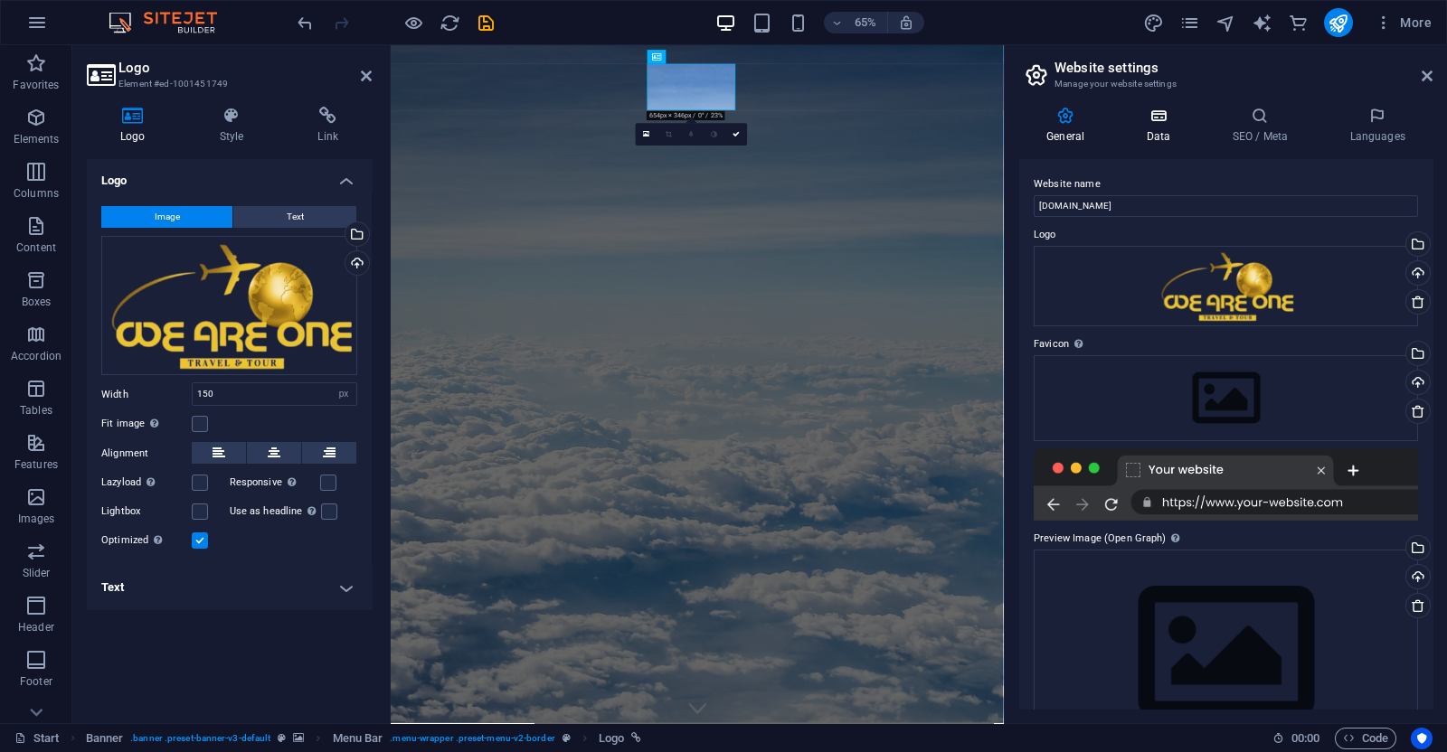
click at [1163, 137] on h4 "Data" at bounding box center [1162, 126] width 86 height 38
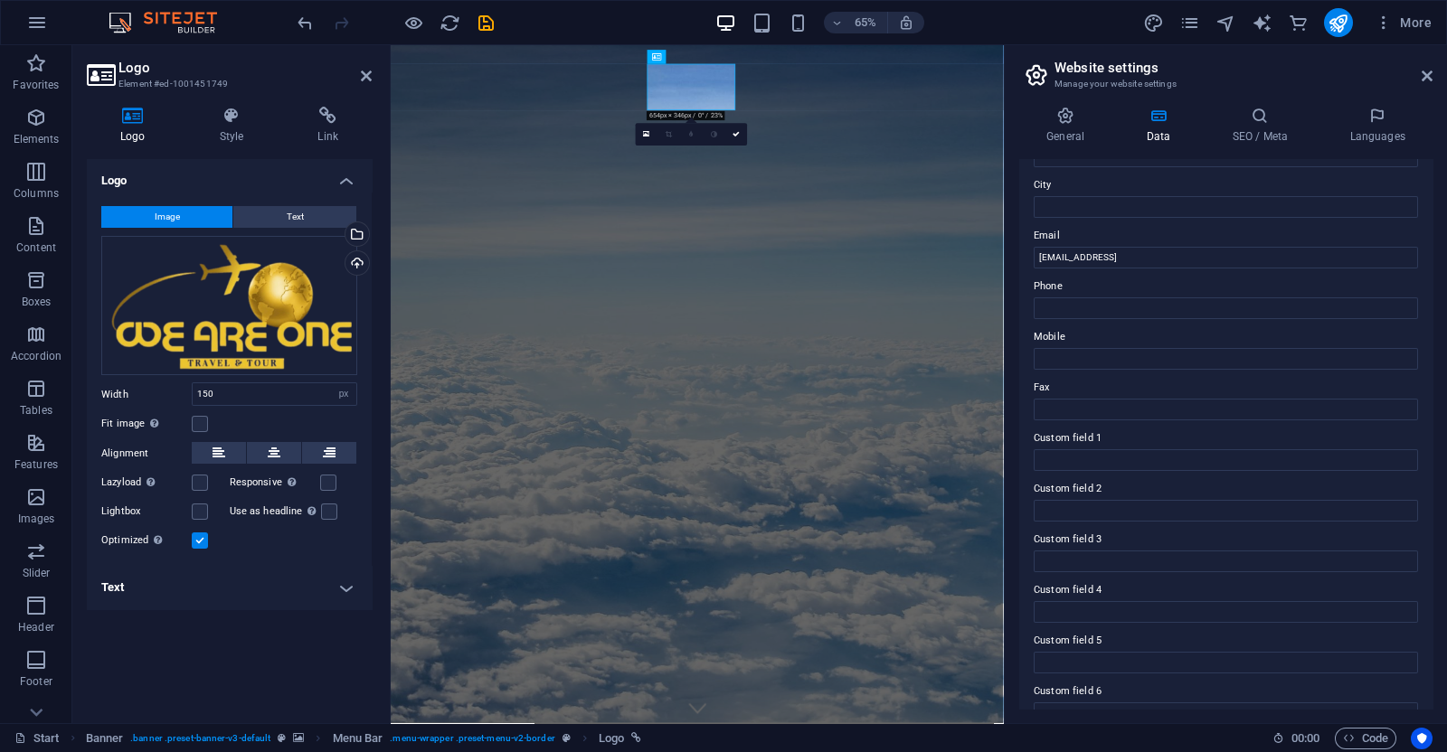
scroll to position [318, 0]
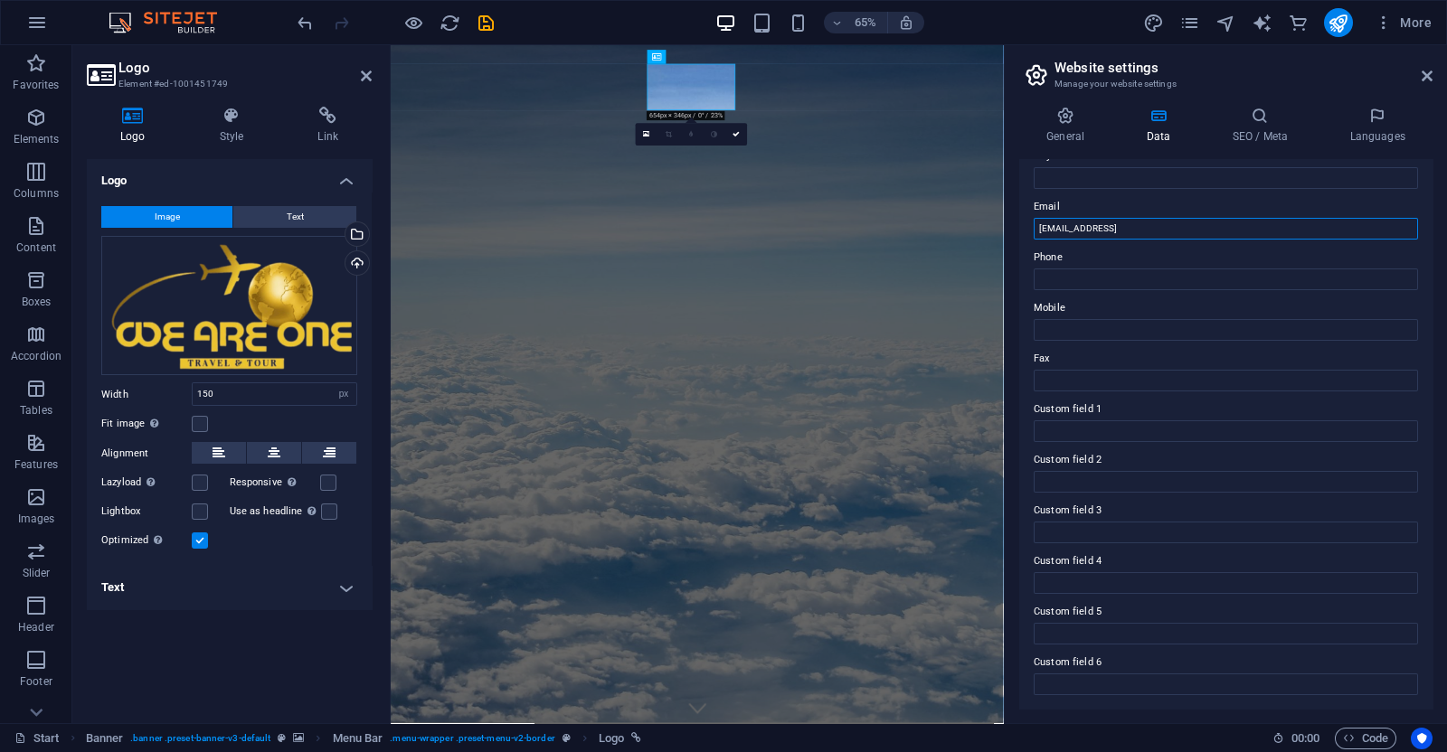
click at [1258, 232] on input "0e6e2f156f9b72fa7aa070eed4329e@cpanel.local" at bounding box center [1226, 229] width 384 height 22
click at [1258, 232] on input "[EMAIL_ADDRESS][DOMAIN_NAME]" at bounding box center [1226, 229] width 384 height 22
type input "[EMAIL_ADDRESS][DOMAIN_NAME]"
click at [1201, 354] on label "Fax" at bounding box center [1226, 359] width 384 height 22
click at [1201, 370] on input "Fax" at bounding box center [1226, 381] width 384 height 22
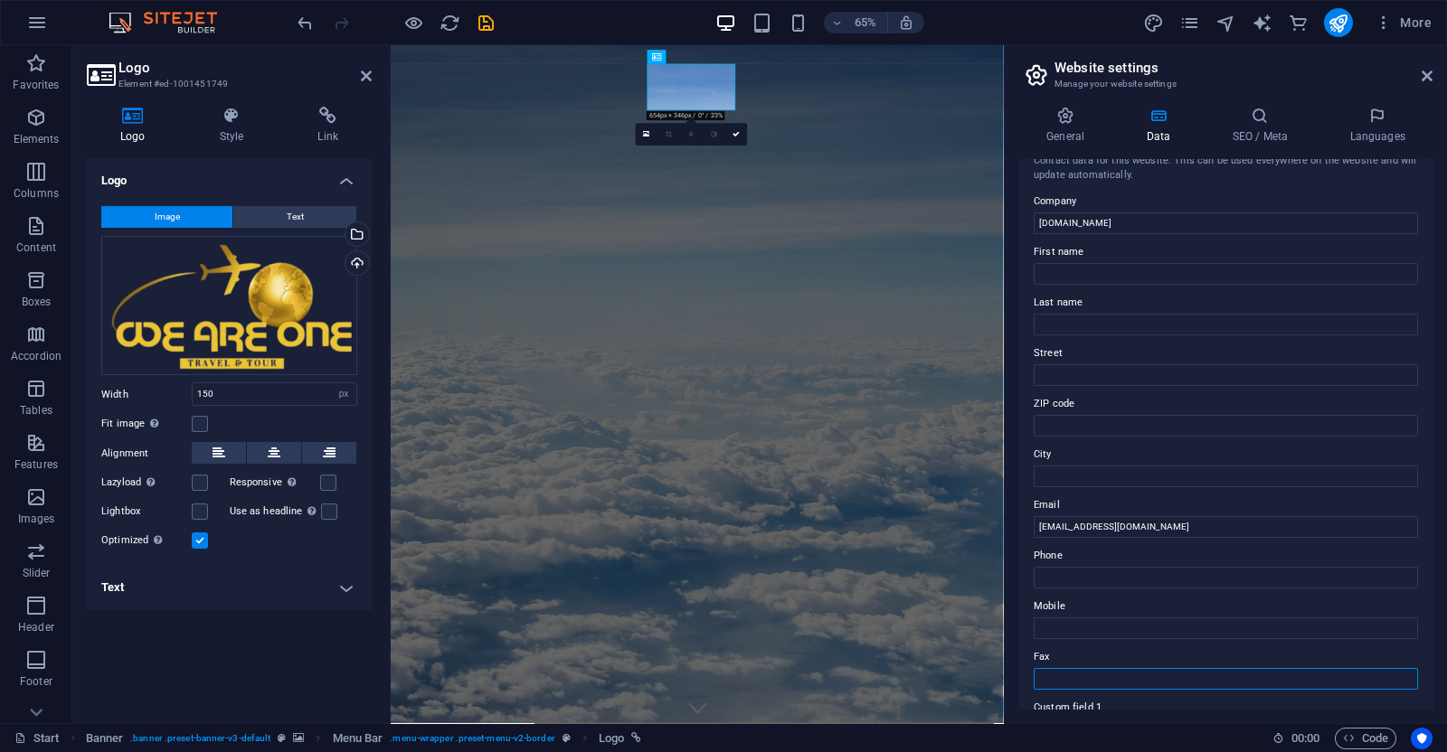
scroll to position [0, 0]
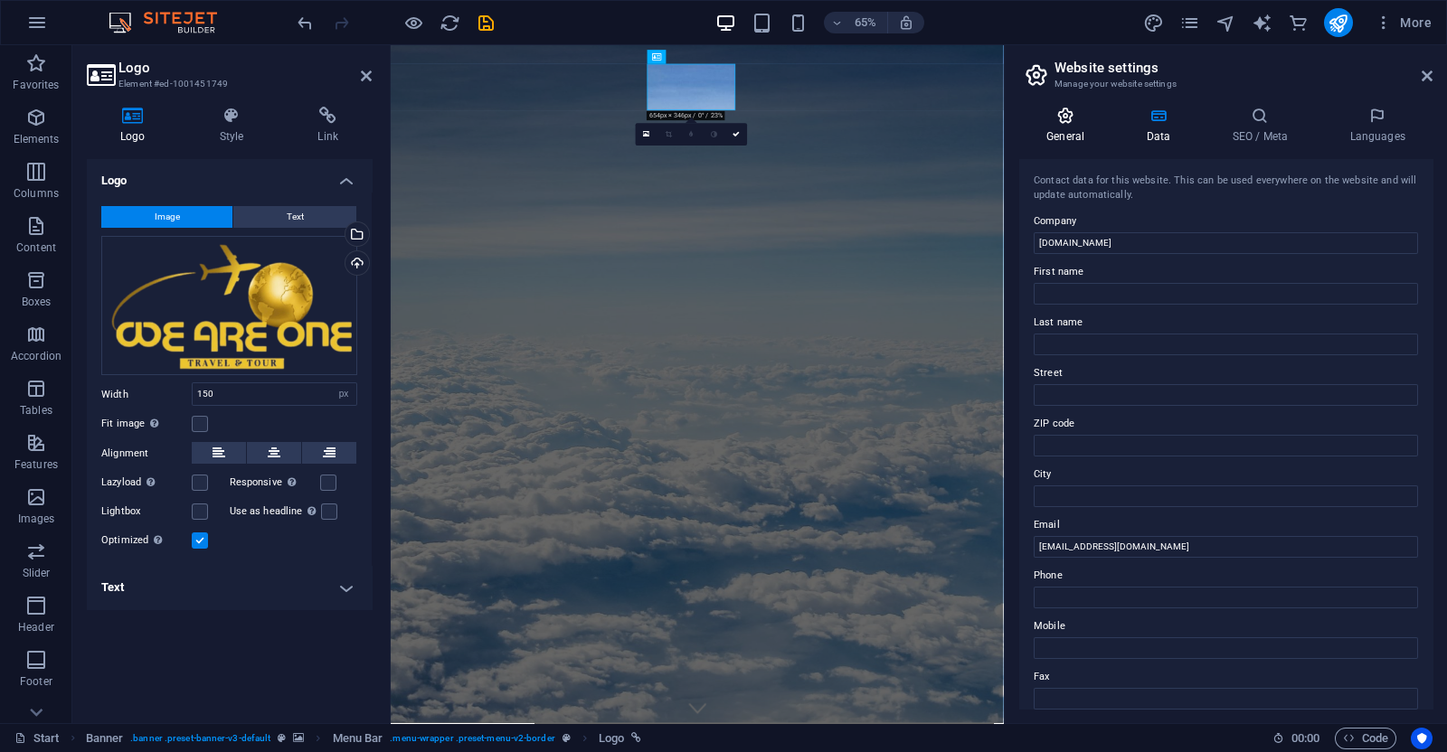
click at [1077, 109] on icon at bounding box center [1065, 116] width 92 height 18
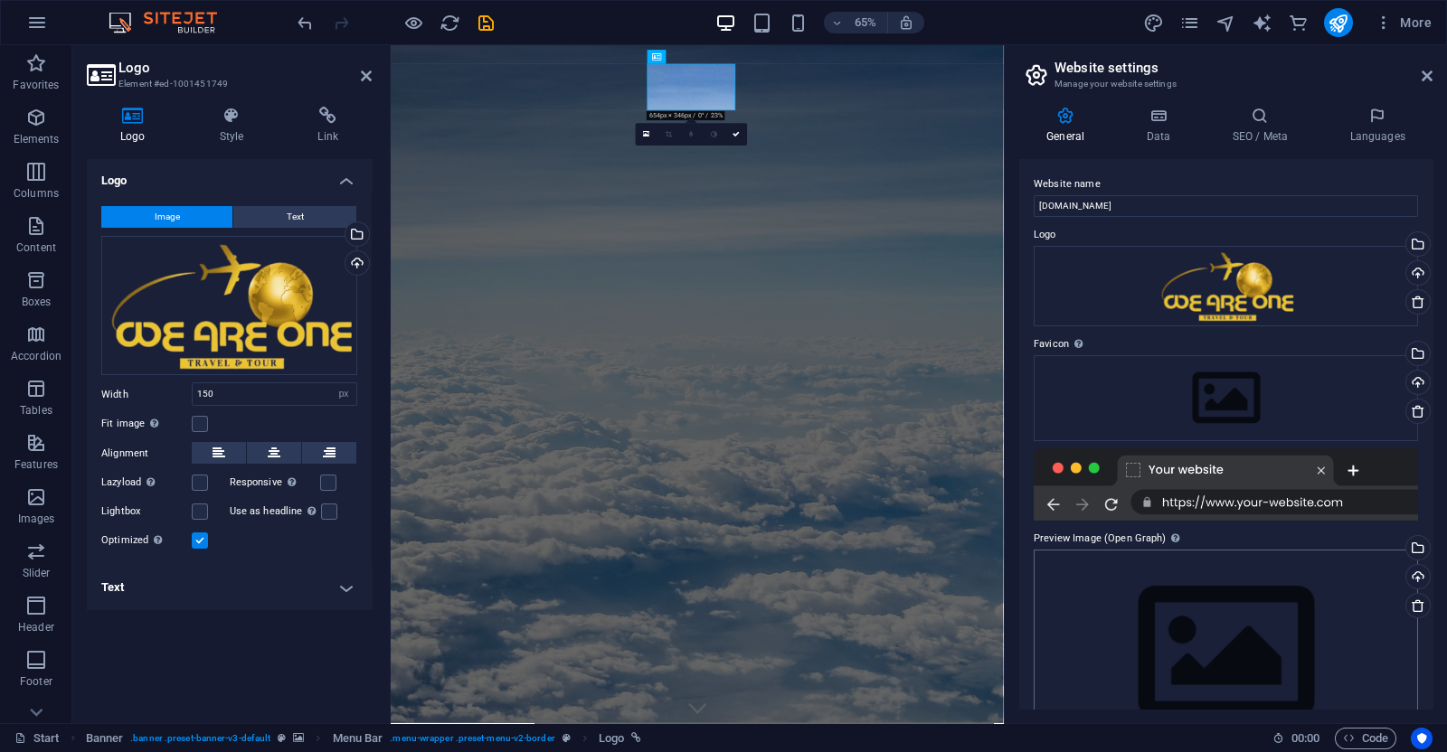
scroll to position [62, 0]
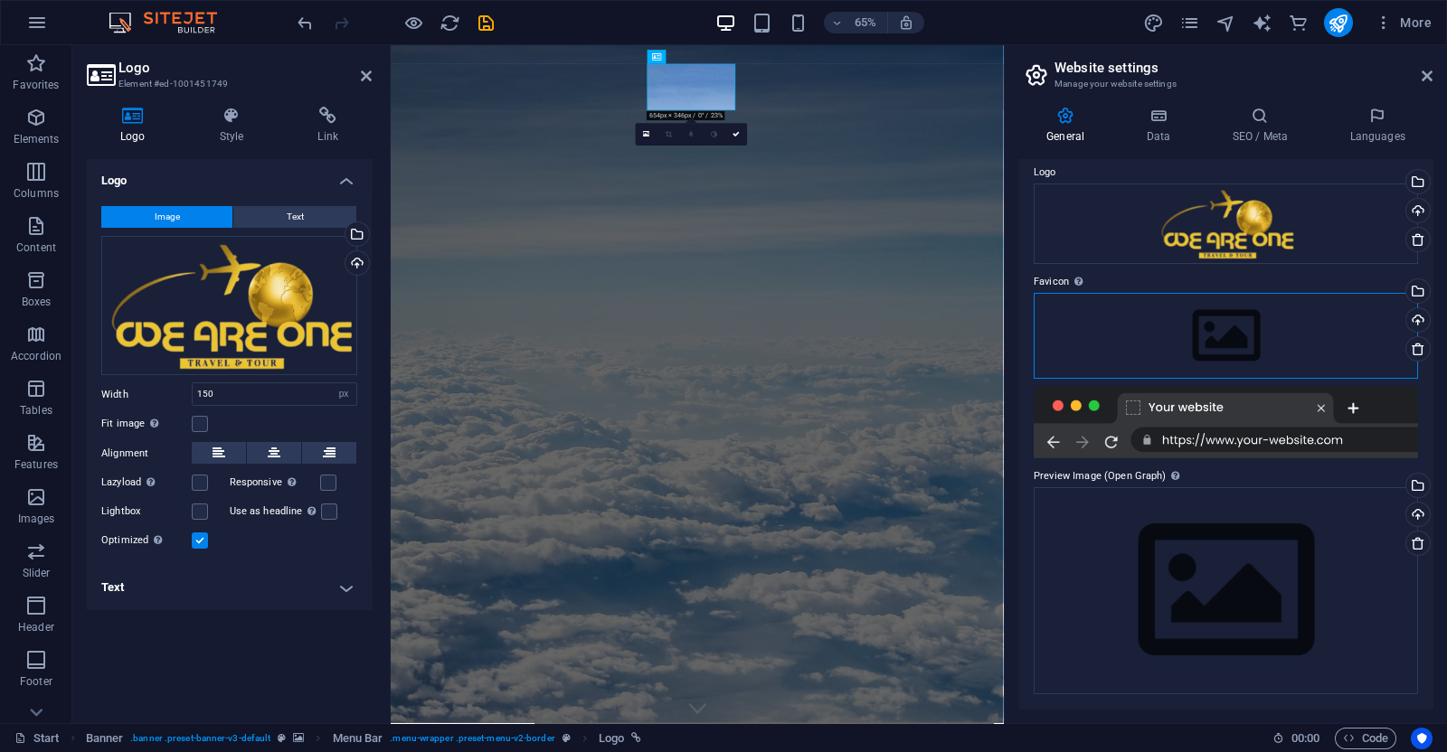
click at [1148, 345] on div "Drag files here, click to choose files or select files from Files or our free s…" at bounding box center [1226, 335] width 384 height 85
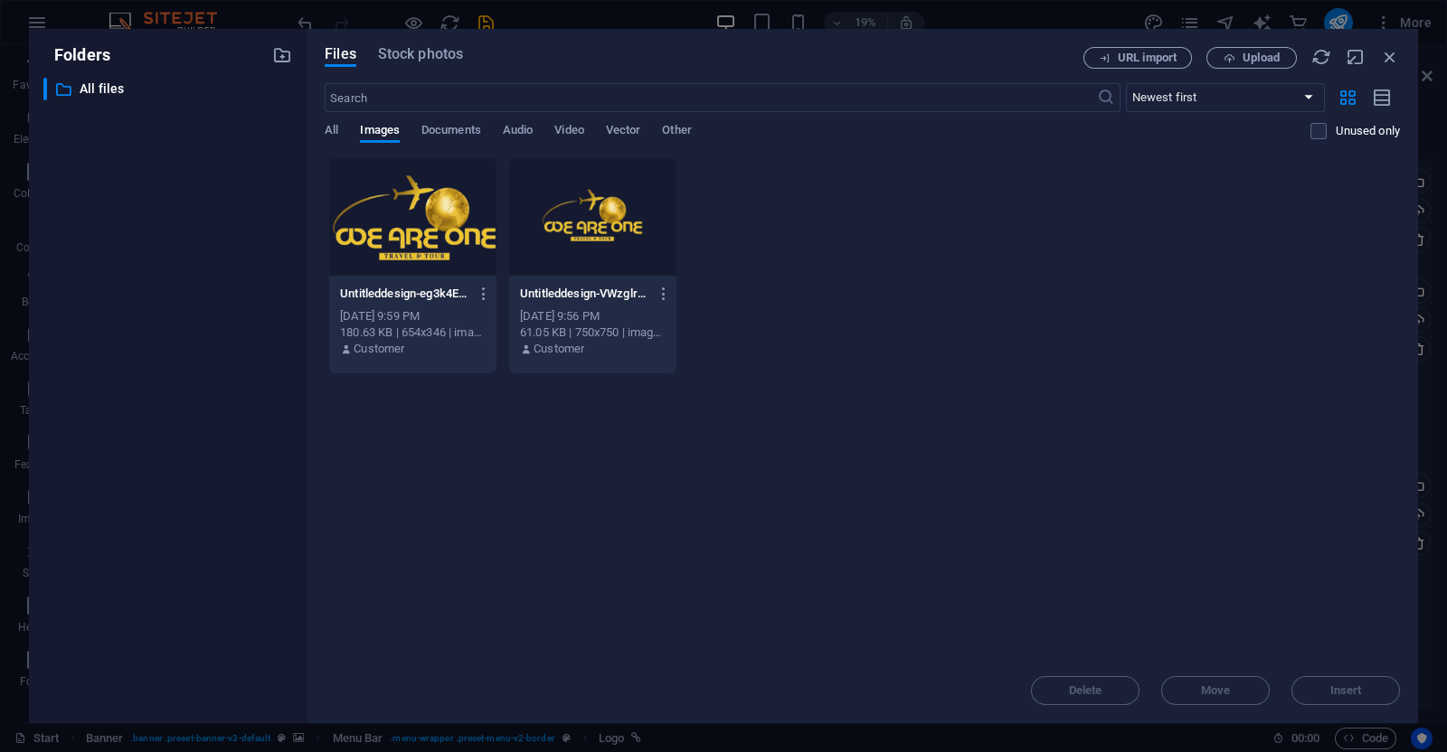
click at [565, 221] on div at bounding box center [592, 217] width 167 height 118
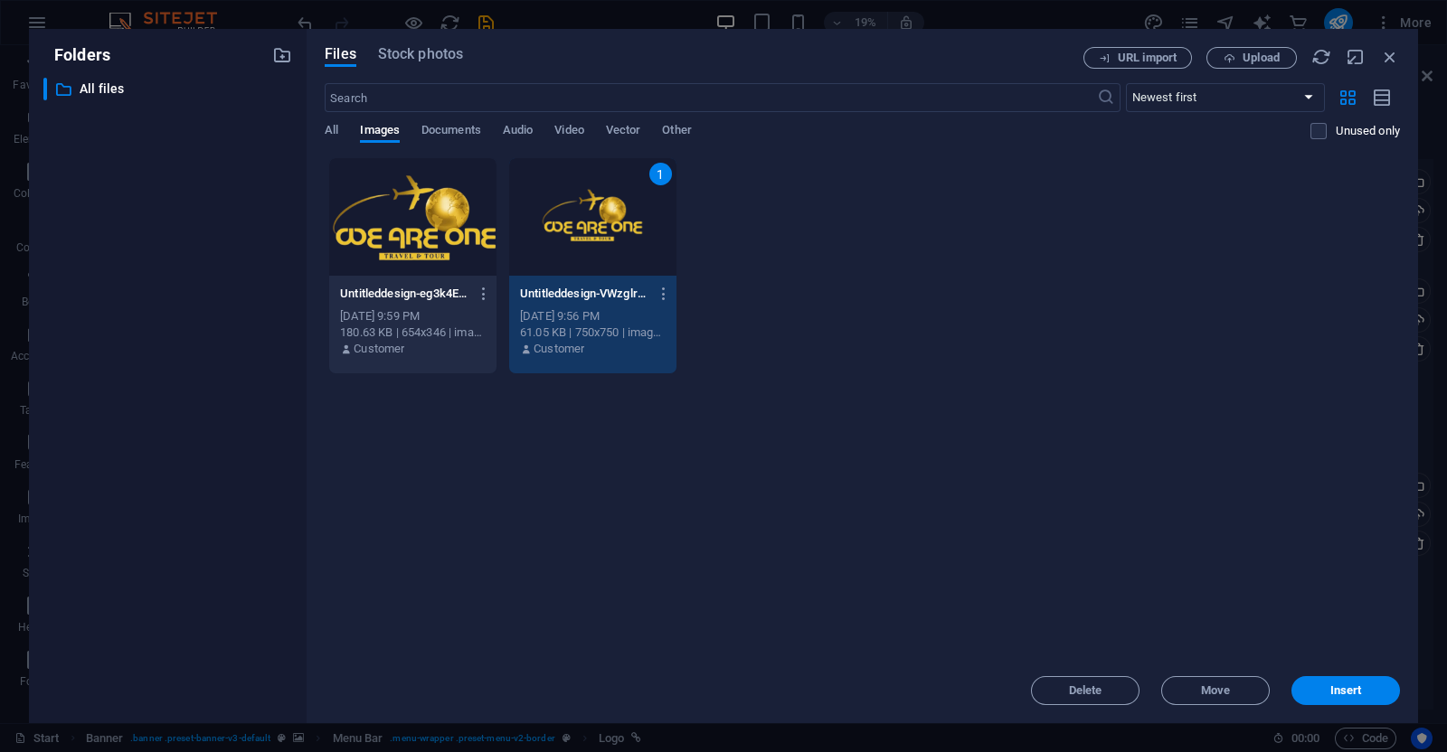
click at [1317, 675] on div "Delete Move Insert" at bounding box center [862, 681] width 1075 height 47
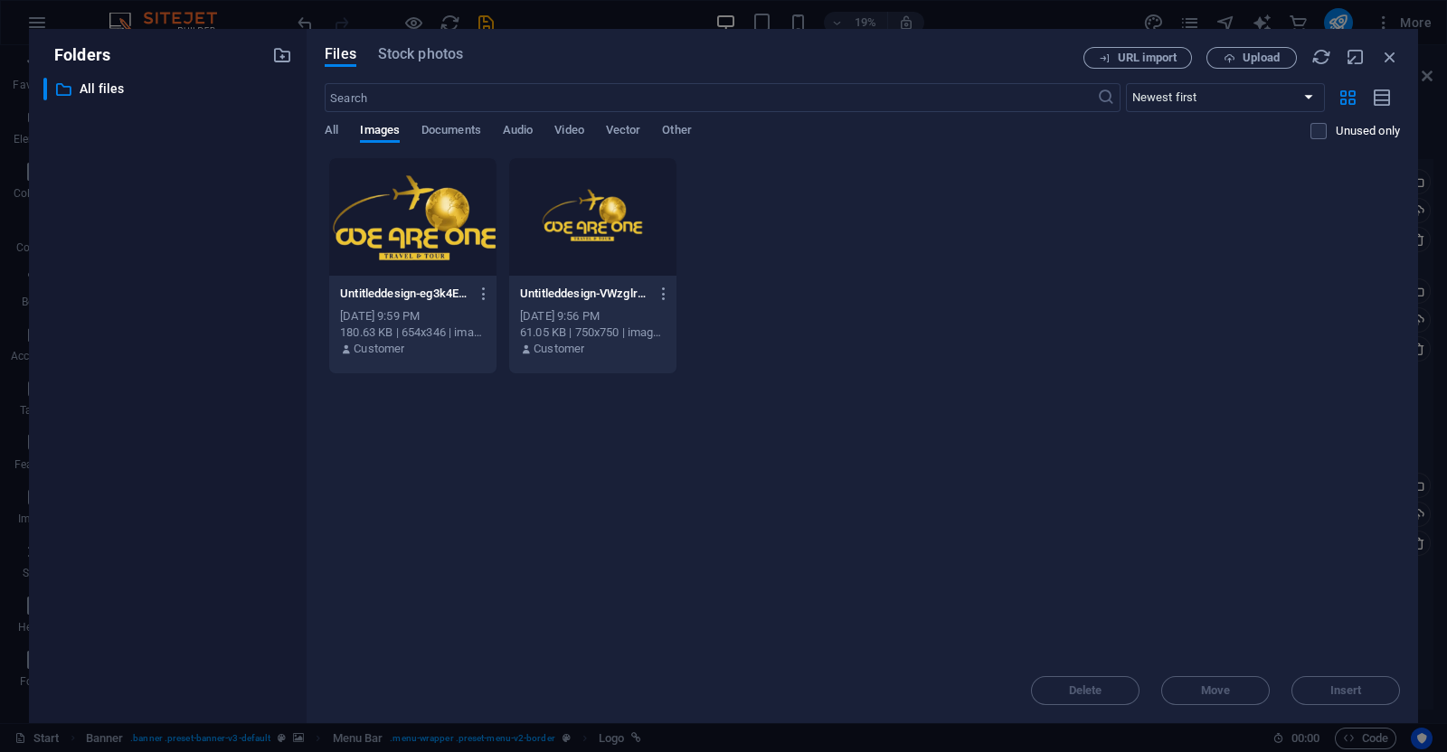
click at [621, 231] on div at bounding box center [592, 217] width 167 height 118
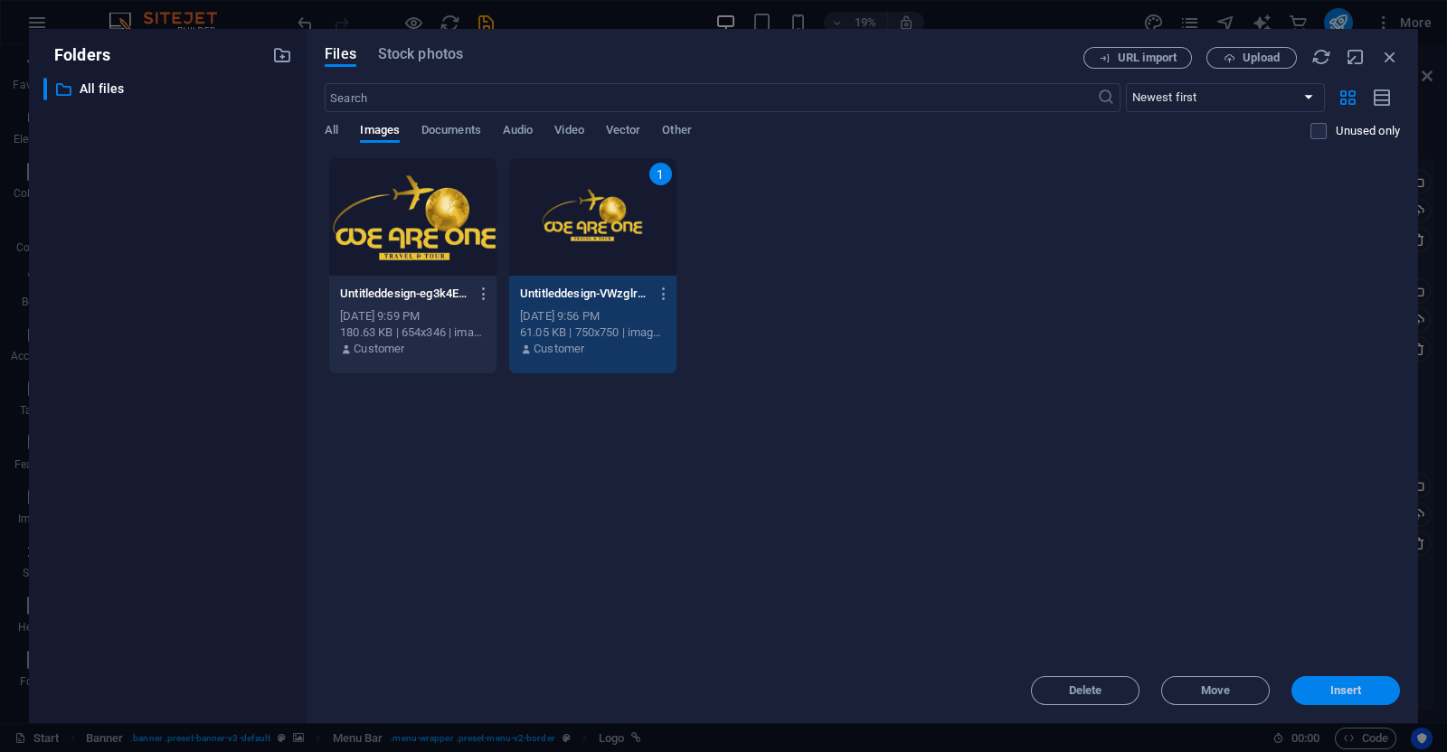
click at [1324, 697] on button "Insert" at bounding box center [1345, 690] width 109 height 29
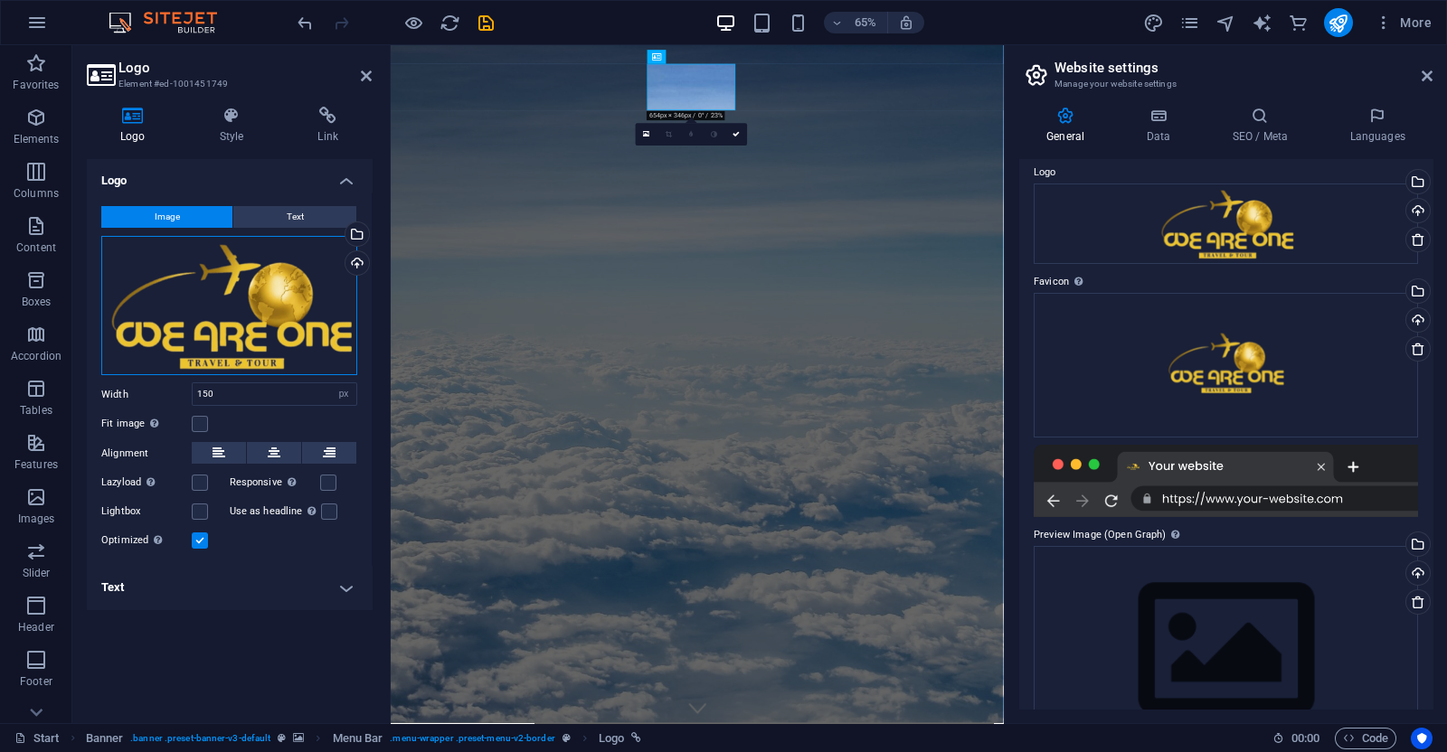
click at [213, 270] on div "Drag files here, click to choose files or select files from Files or our free s…" at bounding box center [229, 306] width 256 height 140
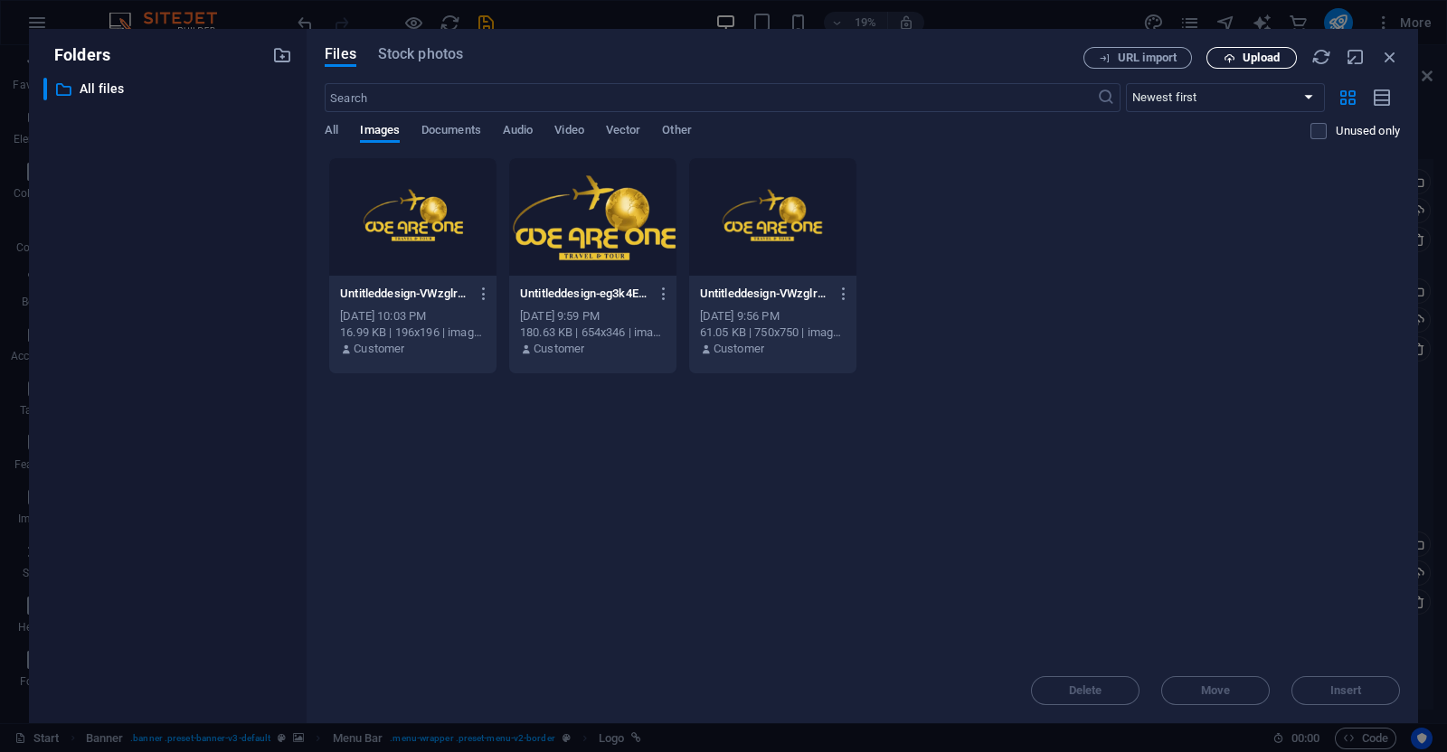
click at [1263, 61] on span "Upload" at bounding box center [1261, 57] width 37 height 11
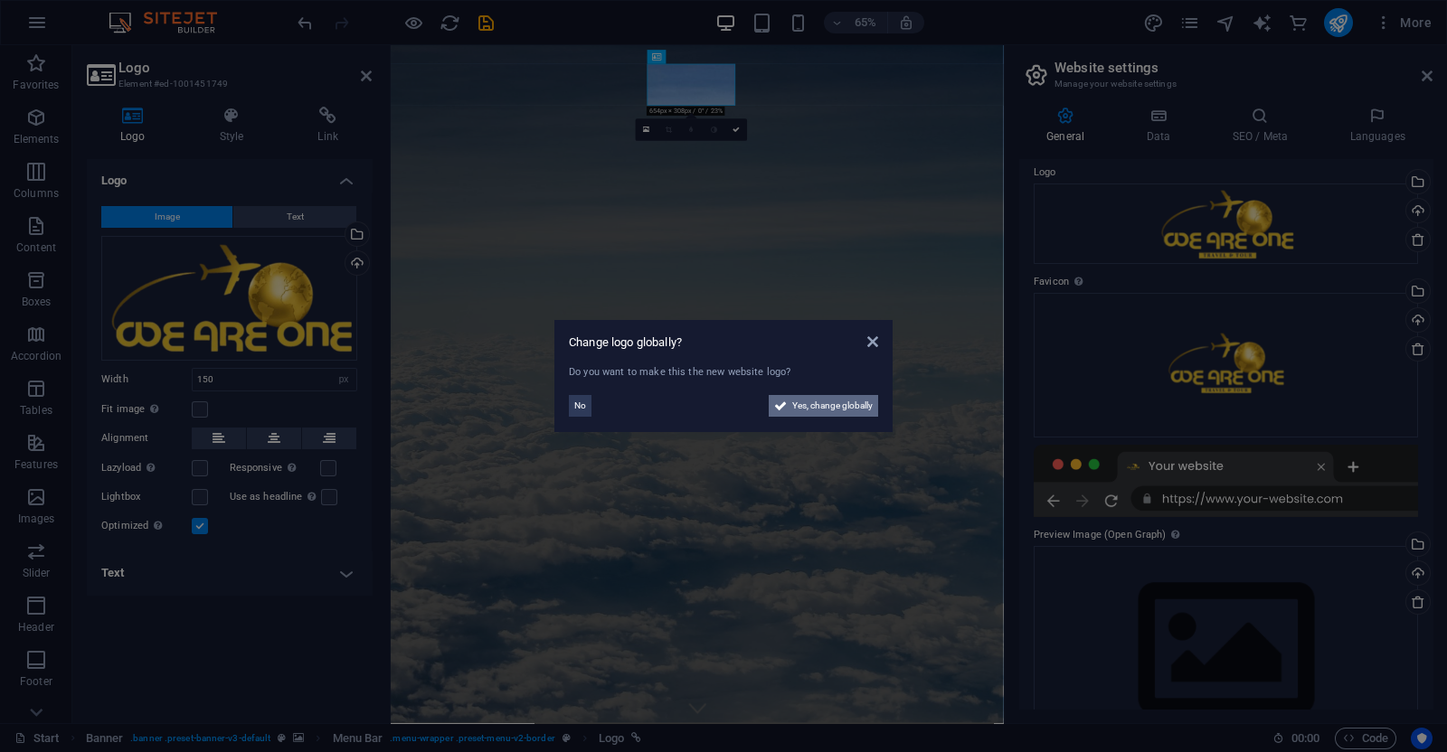
click at [802, 403] on span "Yes, change globally" at bounding box center [832, 406] width 80 height 22
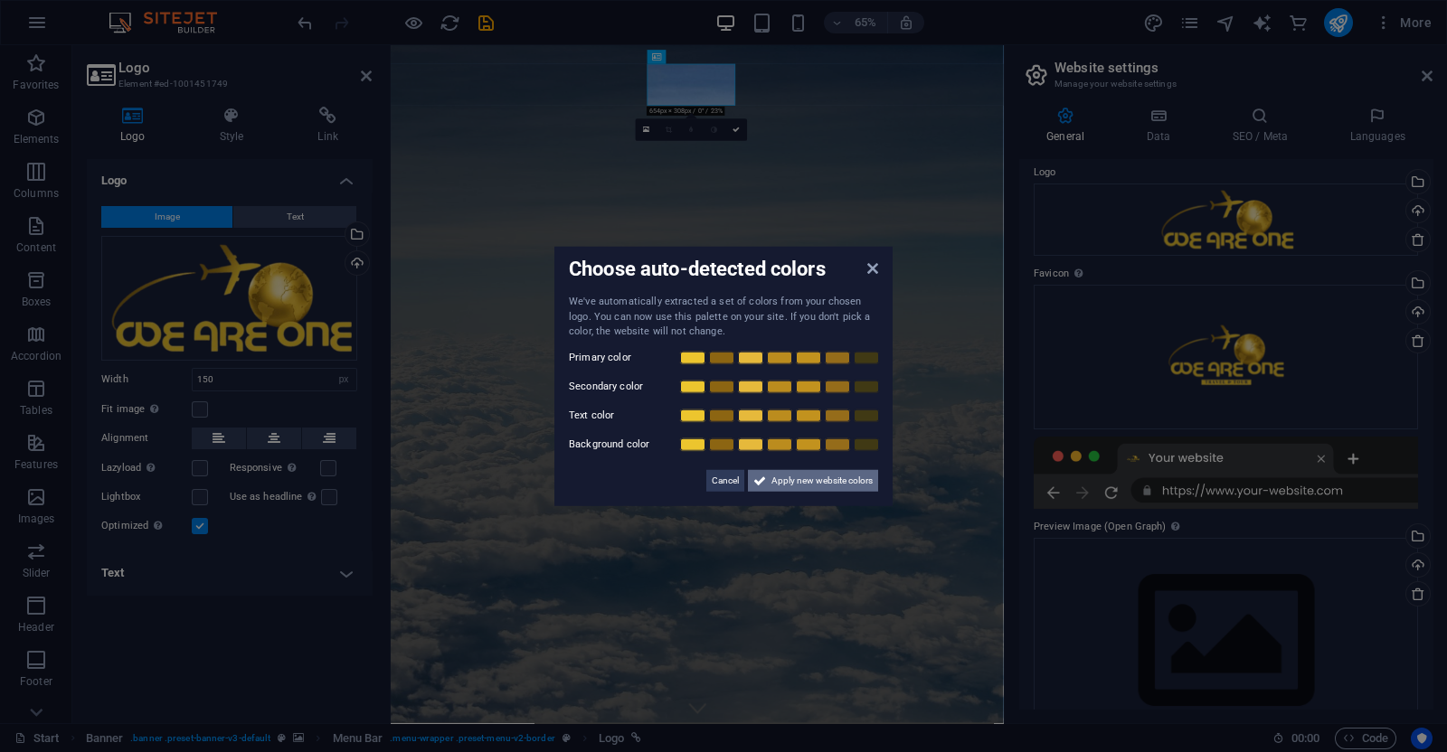
drag, startPoint x: 802, startPoint y: 403, endPoint x: 813, endPoint y: 472, distance: 69.6
click at [813, 472] on div "We've automatically extracted a set of colors from your chosen logo. You can no…" at bounding box center [723, 393] width 309 height 197
click at [813, 472] on span "Apply new website colors" at bounding box center [821, 480] width 101 height 22
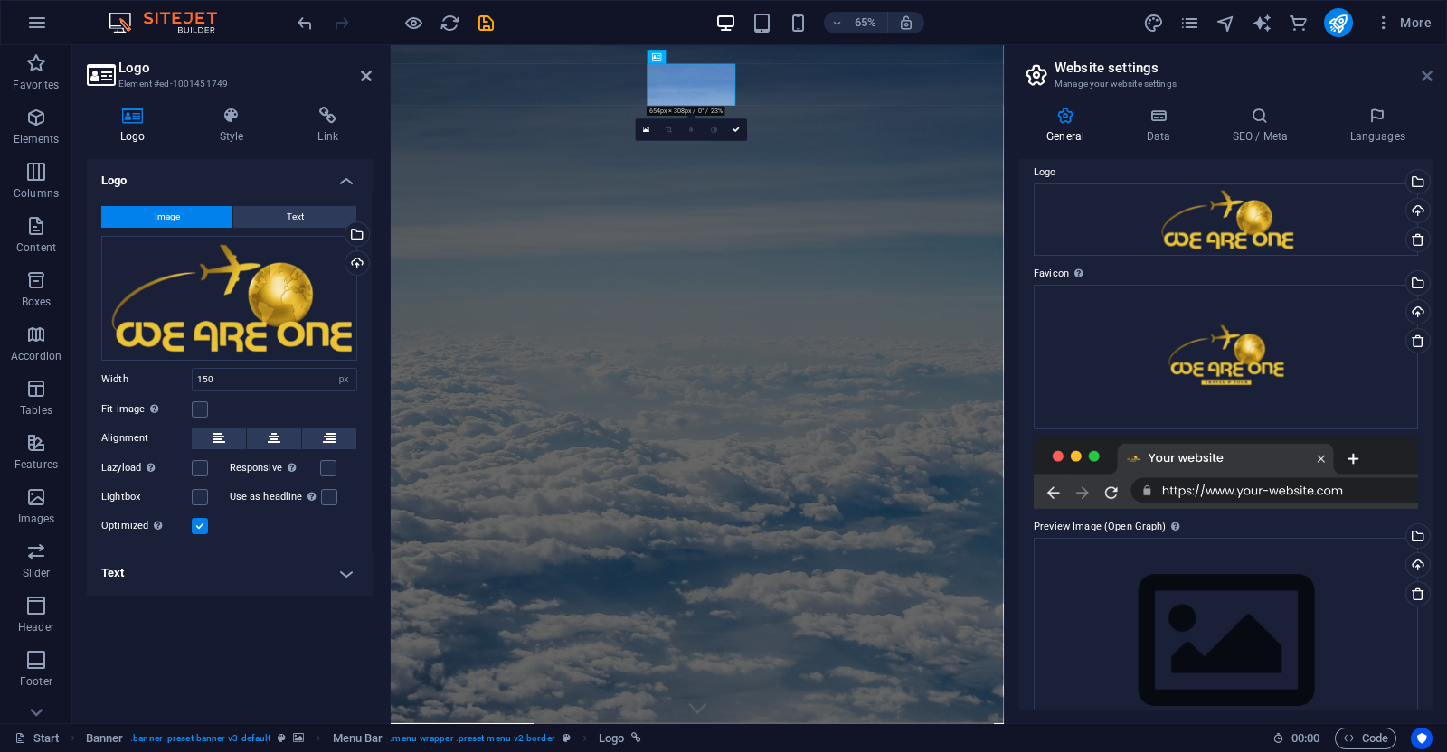
click at [1429, 71] on icon at bounding box center [1427, 76] width 11 height 14
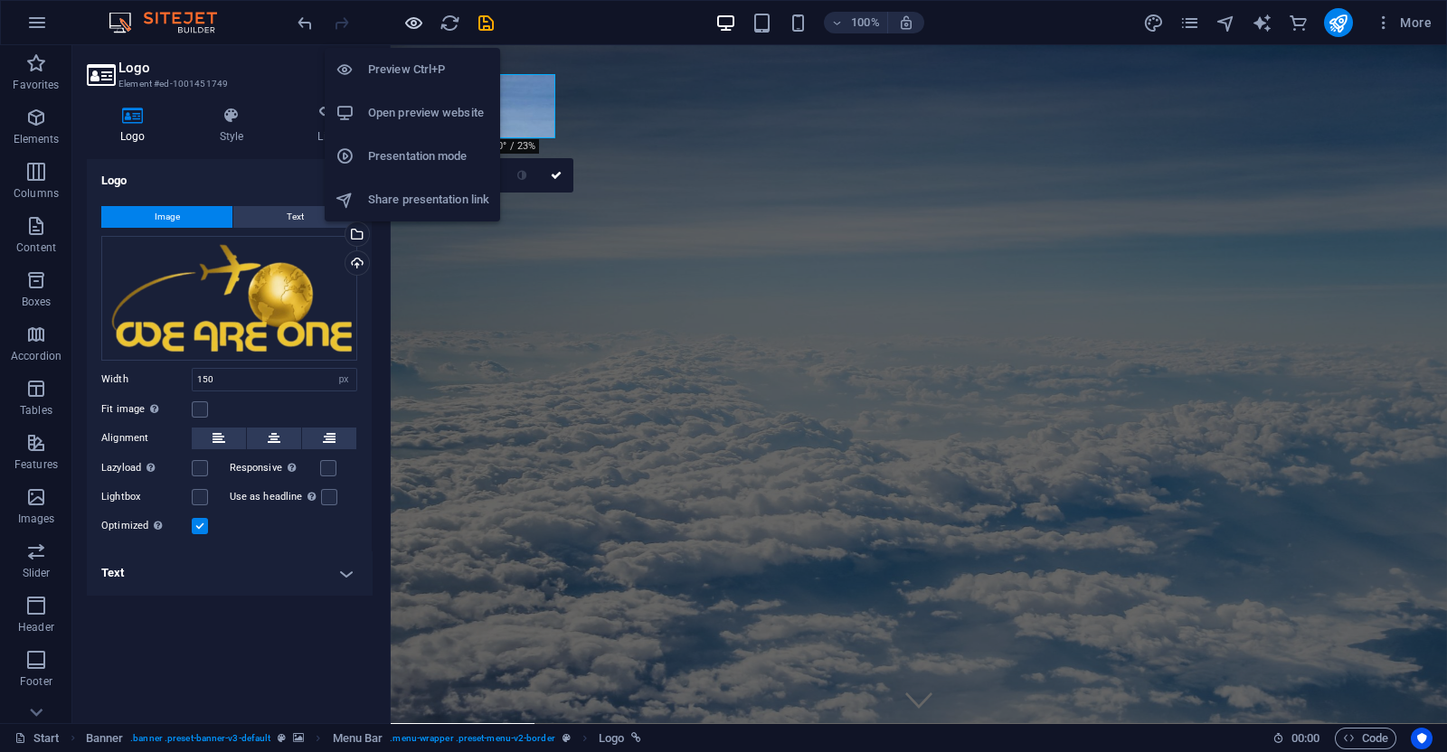
click at [412, 31] on icon "button" at bounding box center [413, 23] width 21 height 21
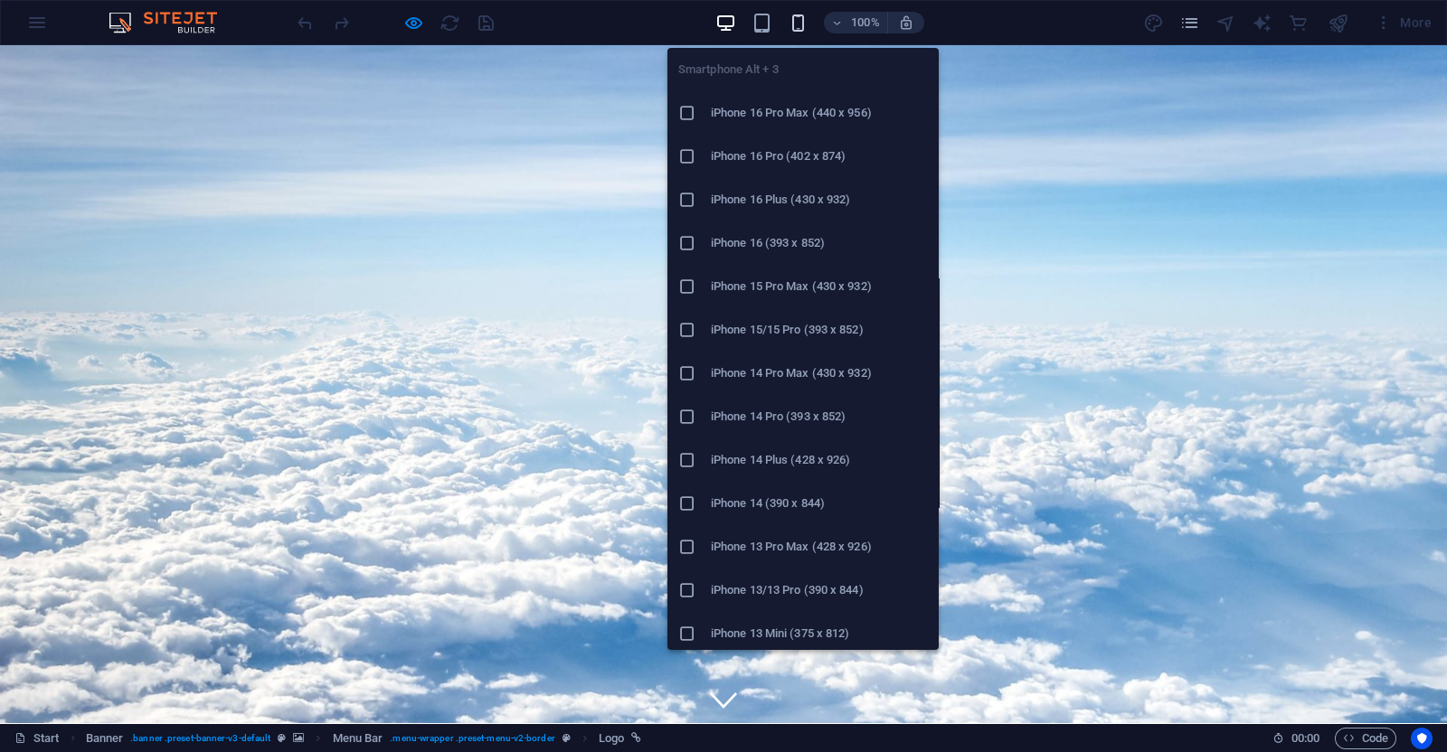
click at [796, 24] on icon "button" at bounding box center [798, 23] width 21 height 21
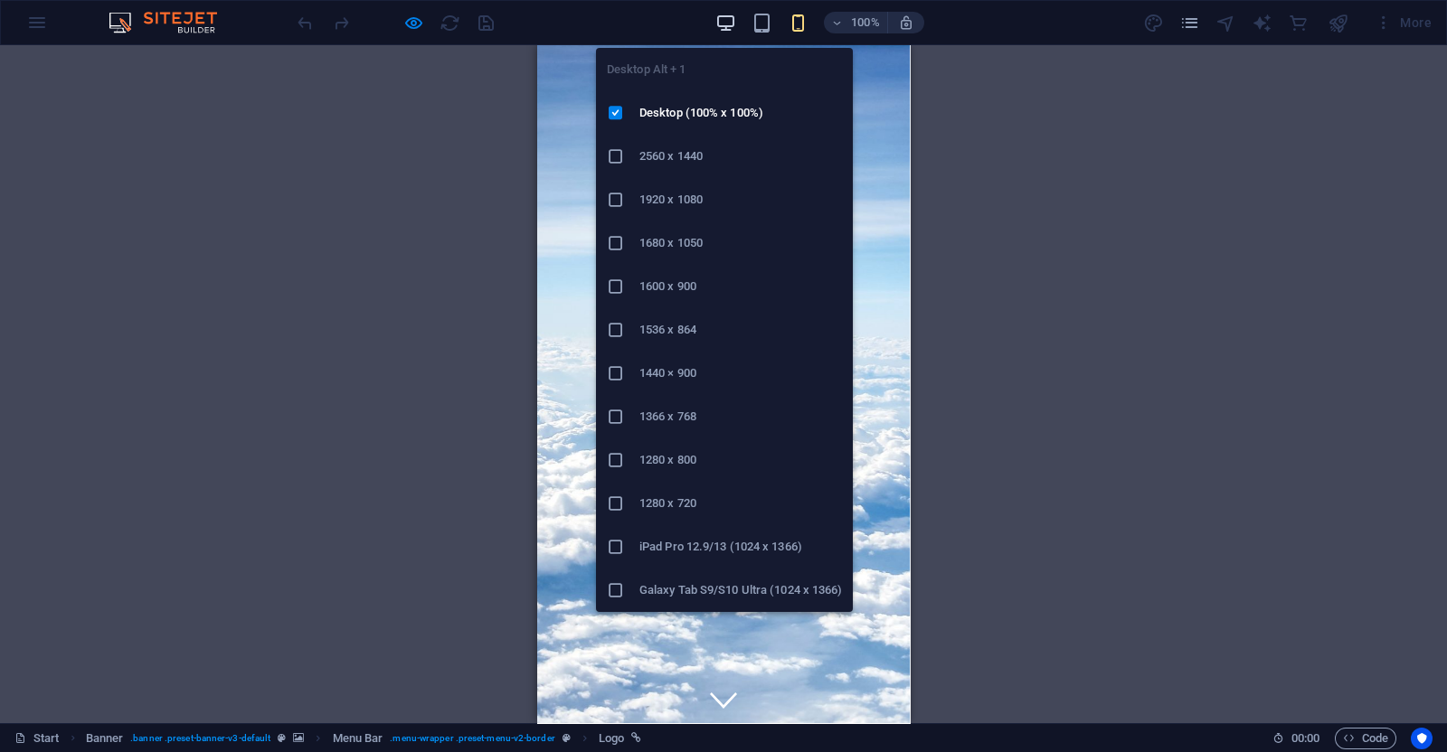
click at [723, 24] on icon "button" at bounding box center [725, 23] width 21 height 21
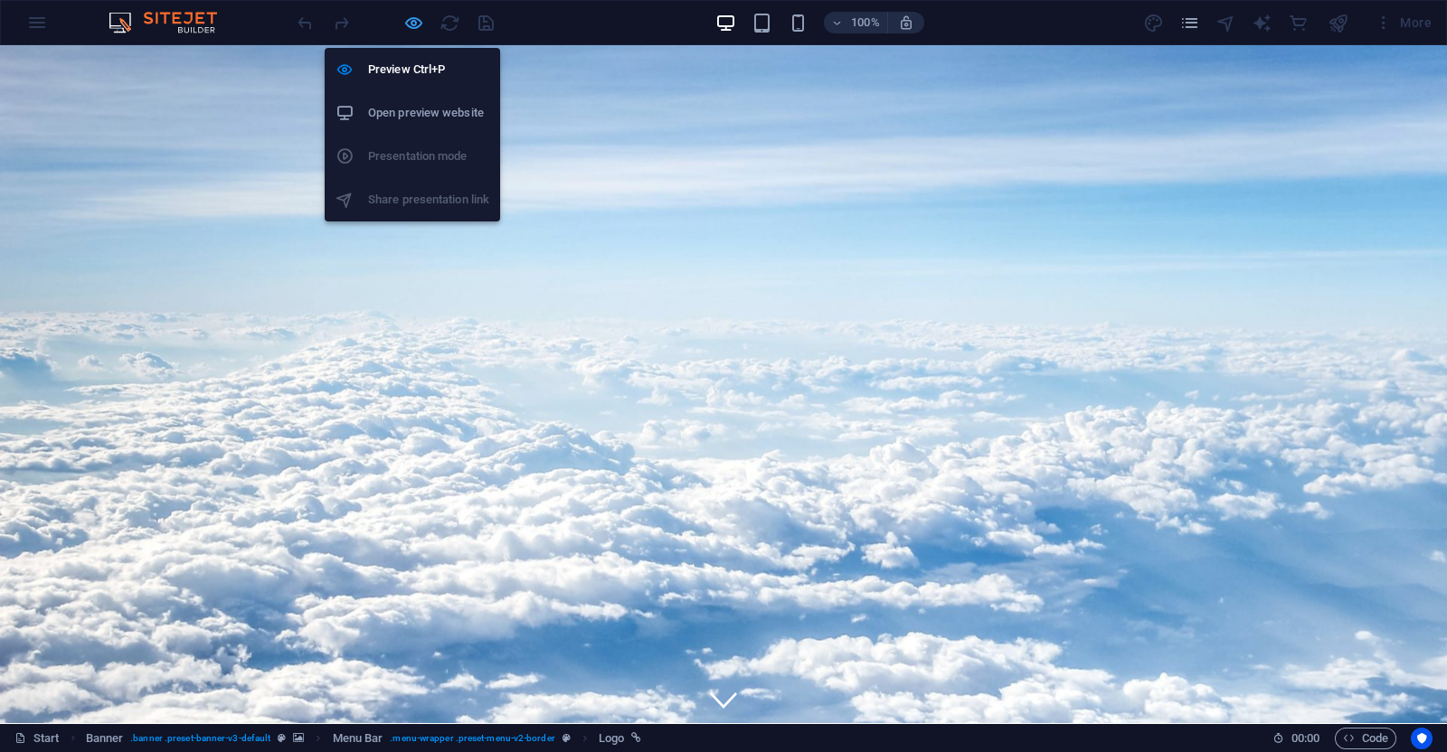
click at [411, 23] on icon "button" at bounding box center [413, 23] width 21 height 21
select select "px"
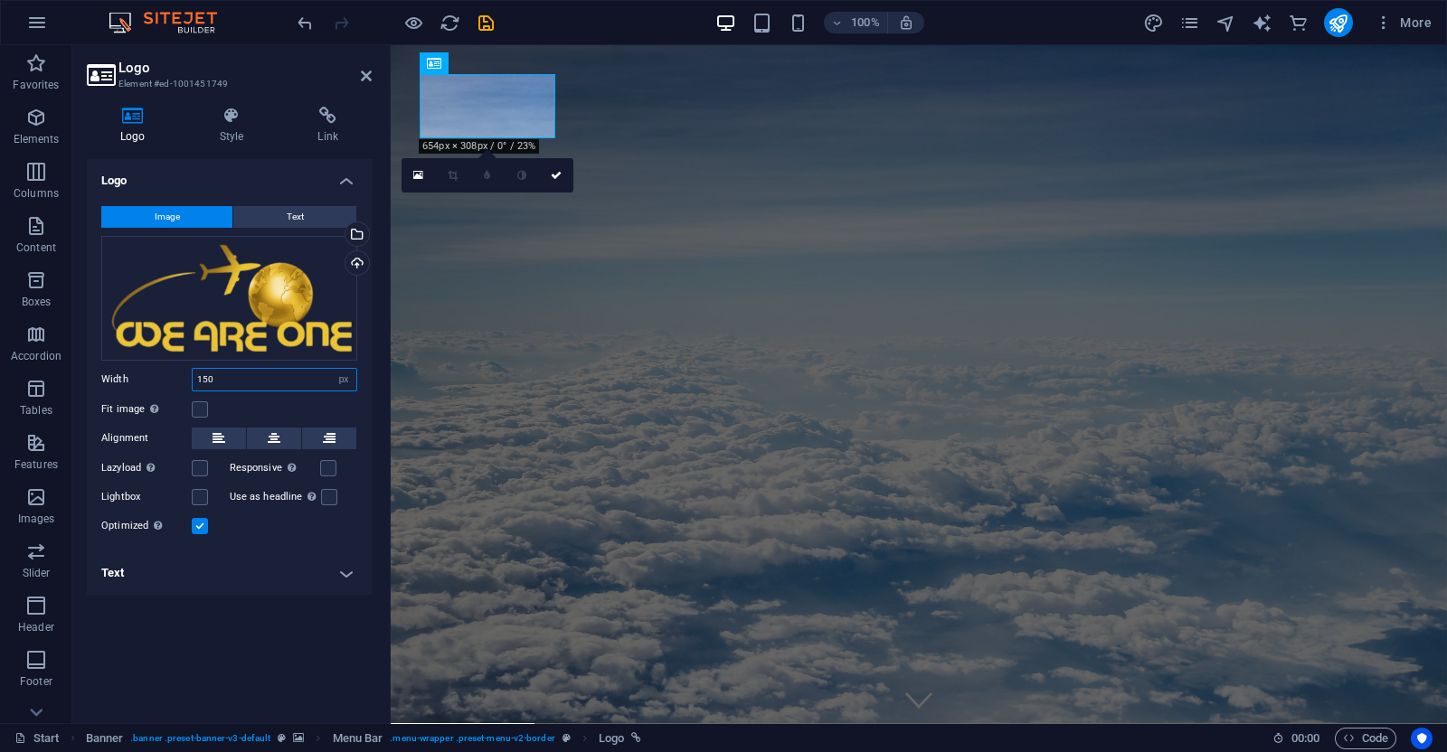
click at [250, 373] on input "150" at bounding box center [275, 380] width 164 height 22
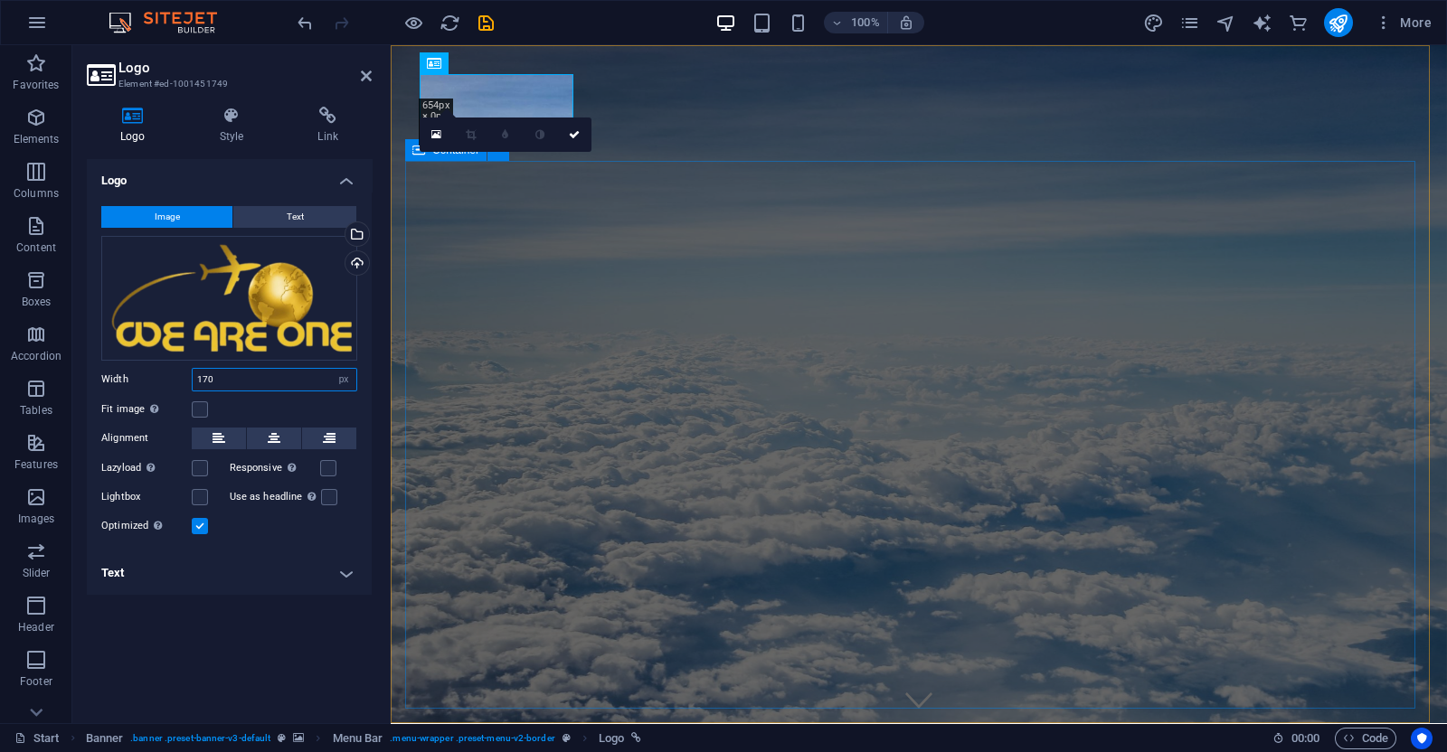
type input "170"
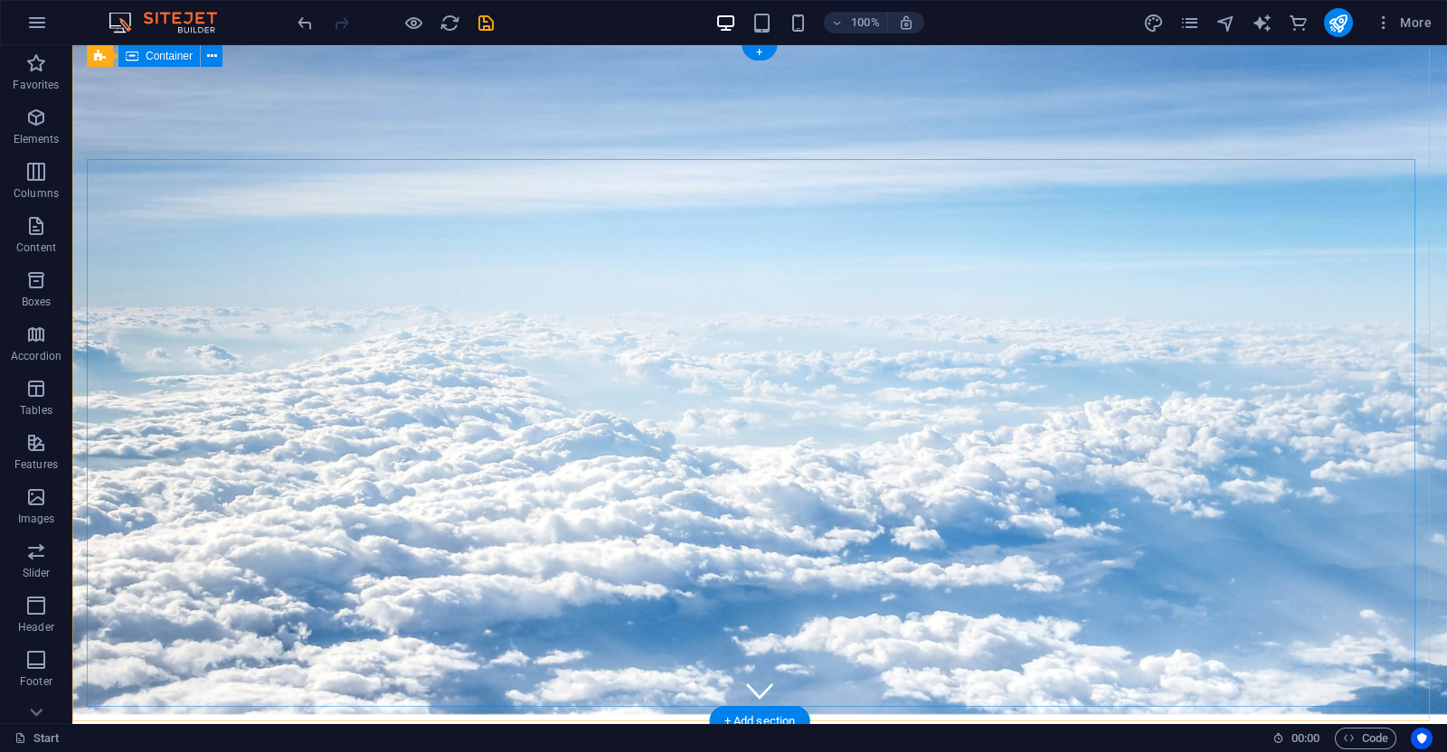
scroll to position [0, 0]
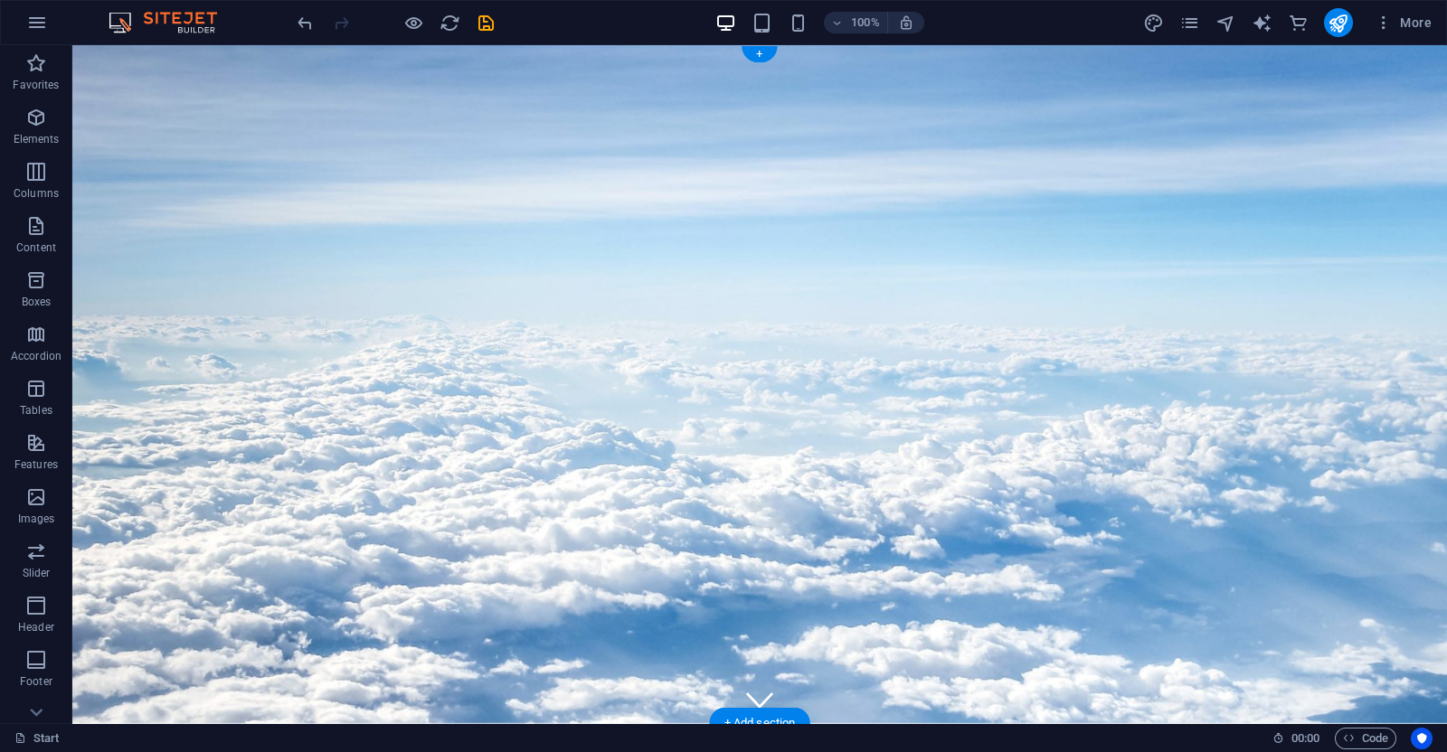
click at [232, 47] on figure at bounding box center [759, 384] width 1375 height 678
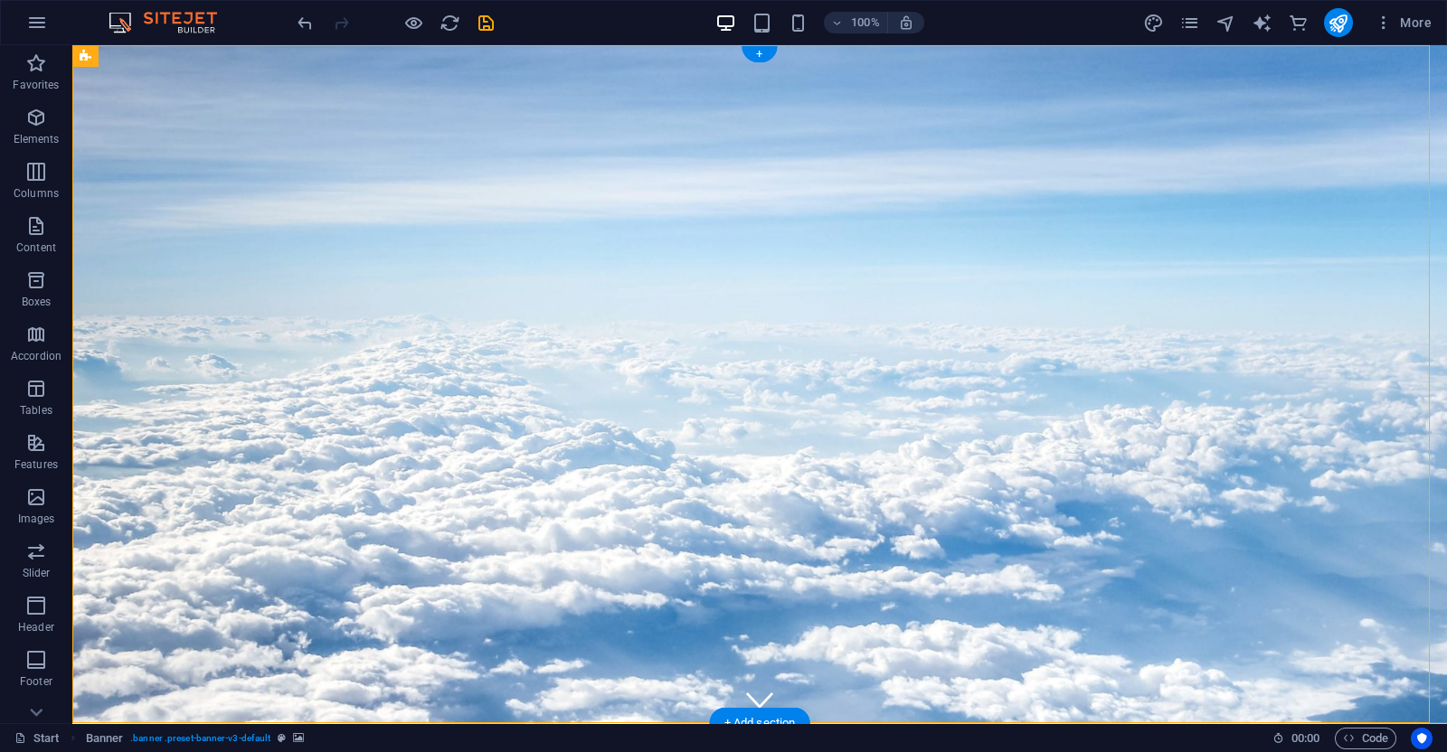
click at [232, 47] on figure at bounding box center [759, 384] width 1375 height 678
select select "vh"
select select "header"
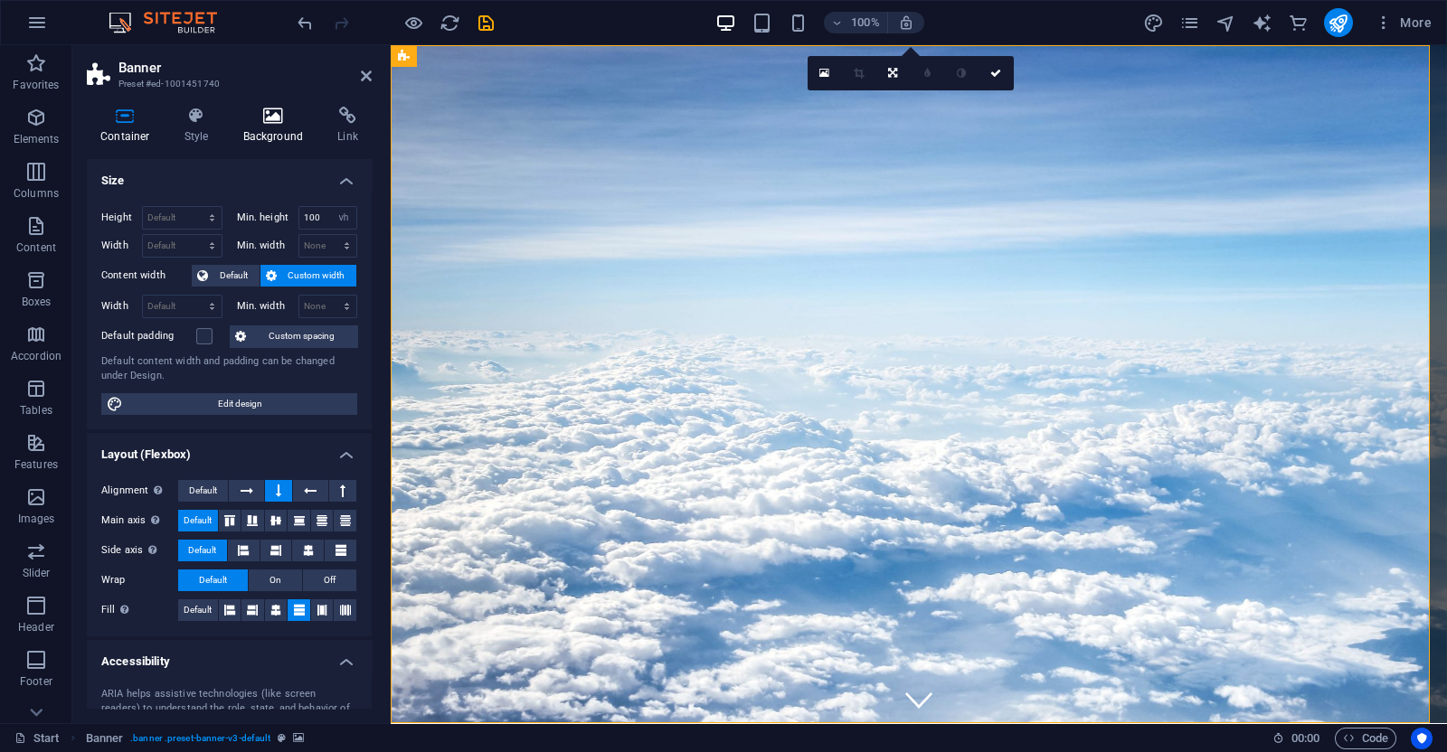
click at [253, 131] on h4 "Background" at bounding box center [277, 126] width 95 height 38
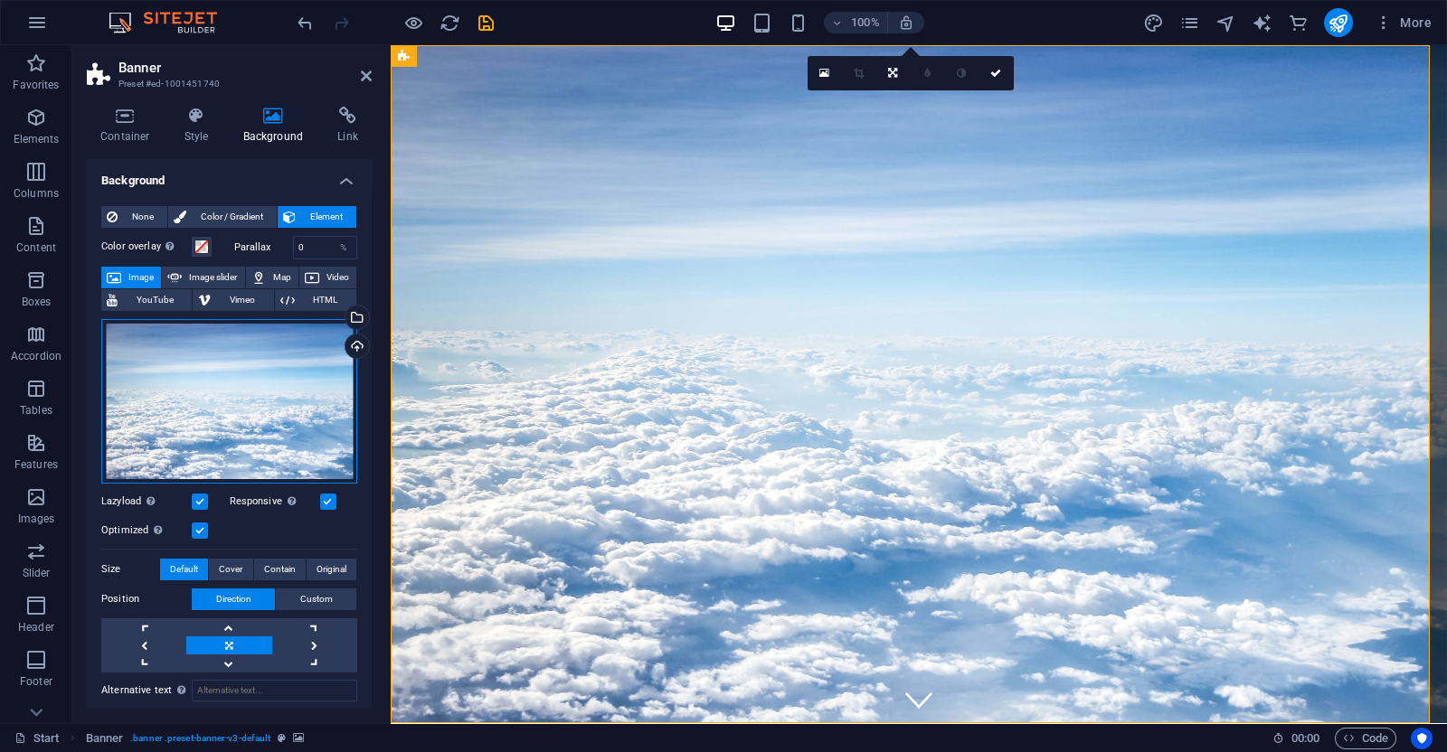
click at [276, 409] on div "Drag files here, click to choose files or select files from Files or our free s…" at bounding box center [229, 401] width 256 height 165
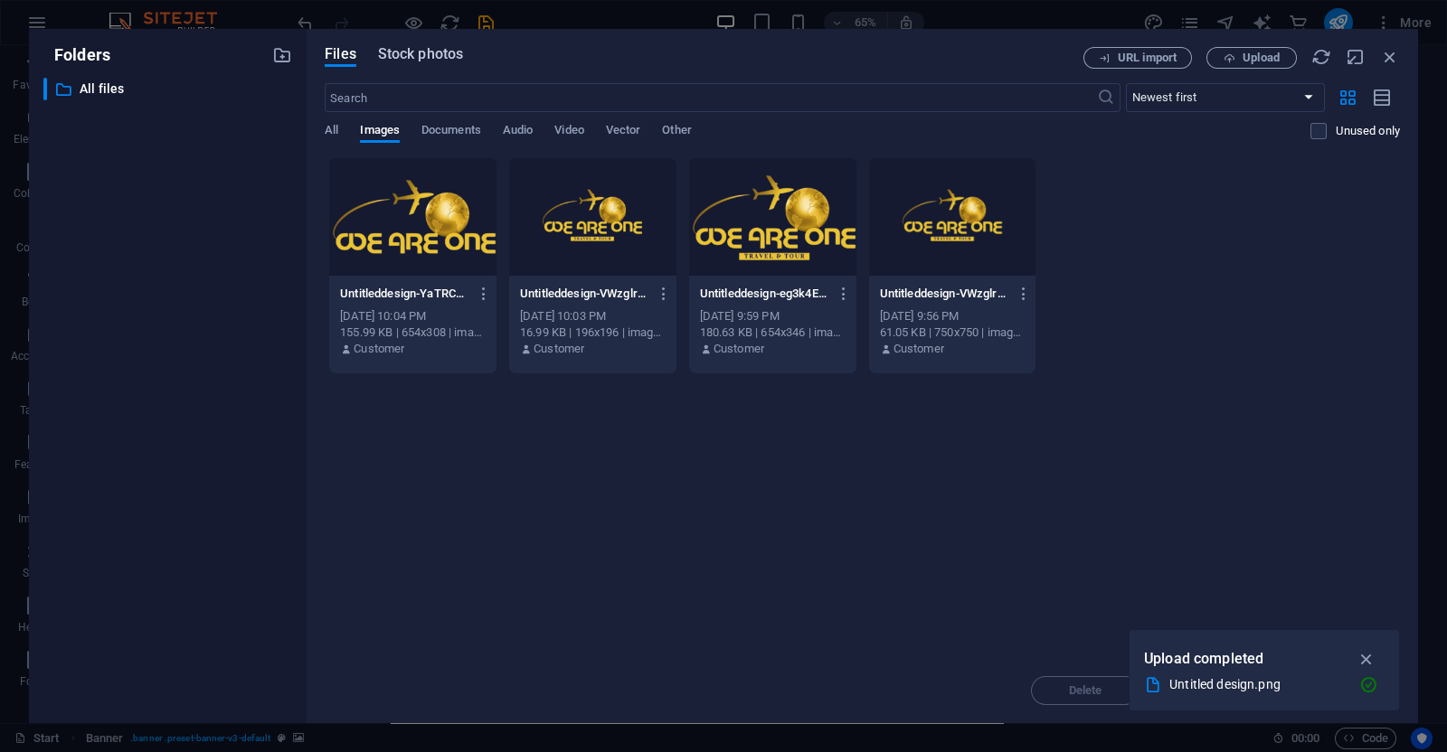
click at [402, 53] on span "Stock photos" at bounding box center [420, 54] width 85 height 22
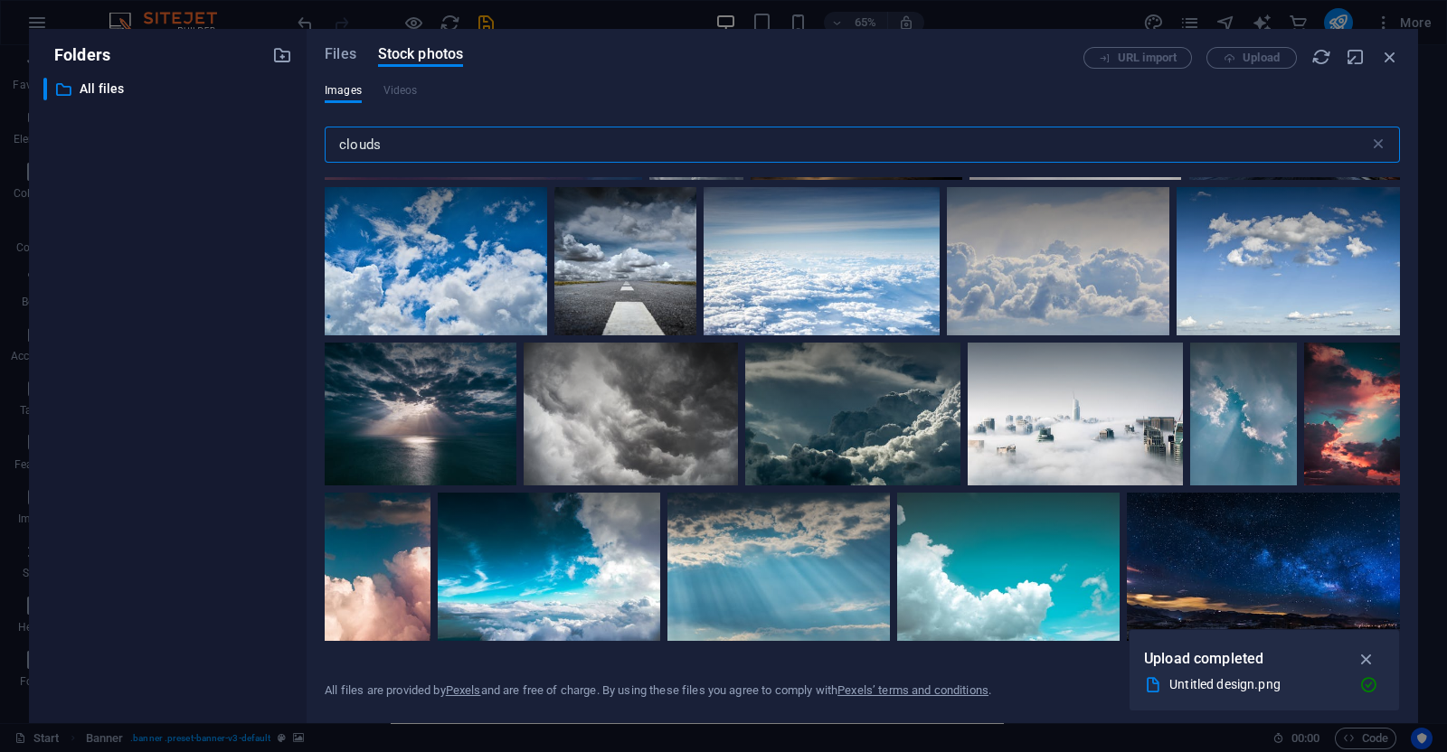
scroll to position [754, 0]
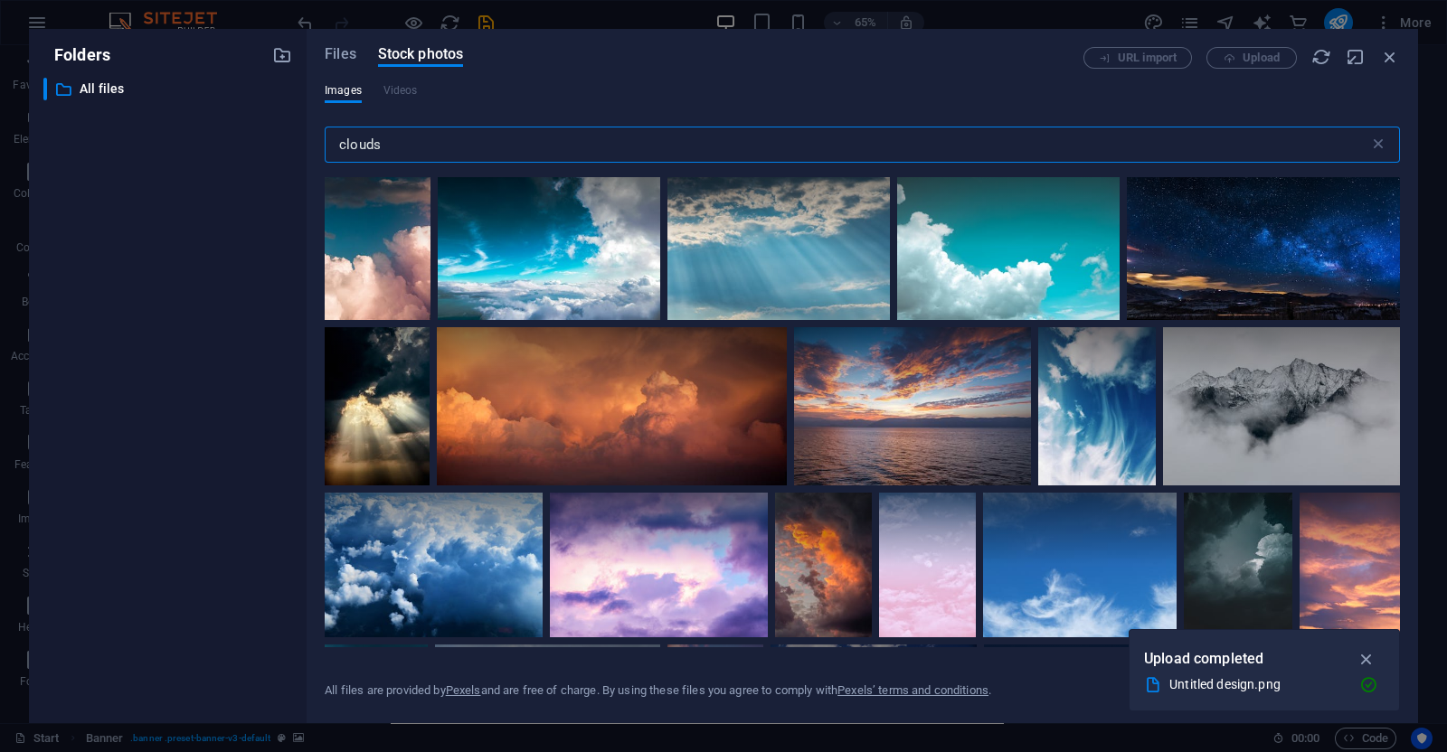
click at [457, 149] on input "clouds" at bounding box center [847, 145] width 1045 height 36
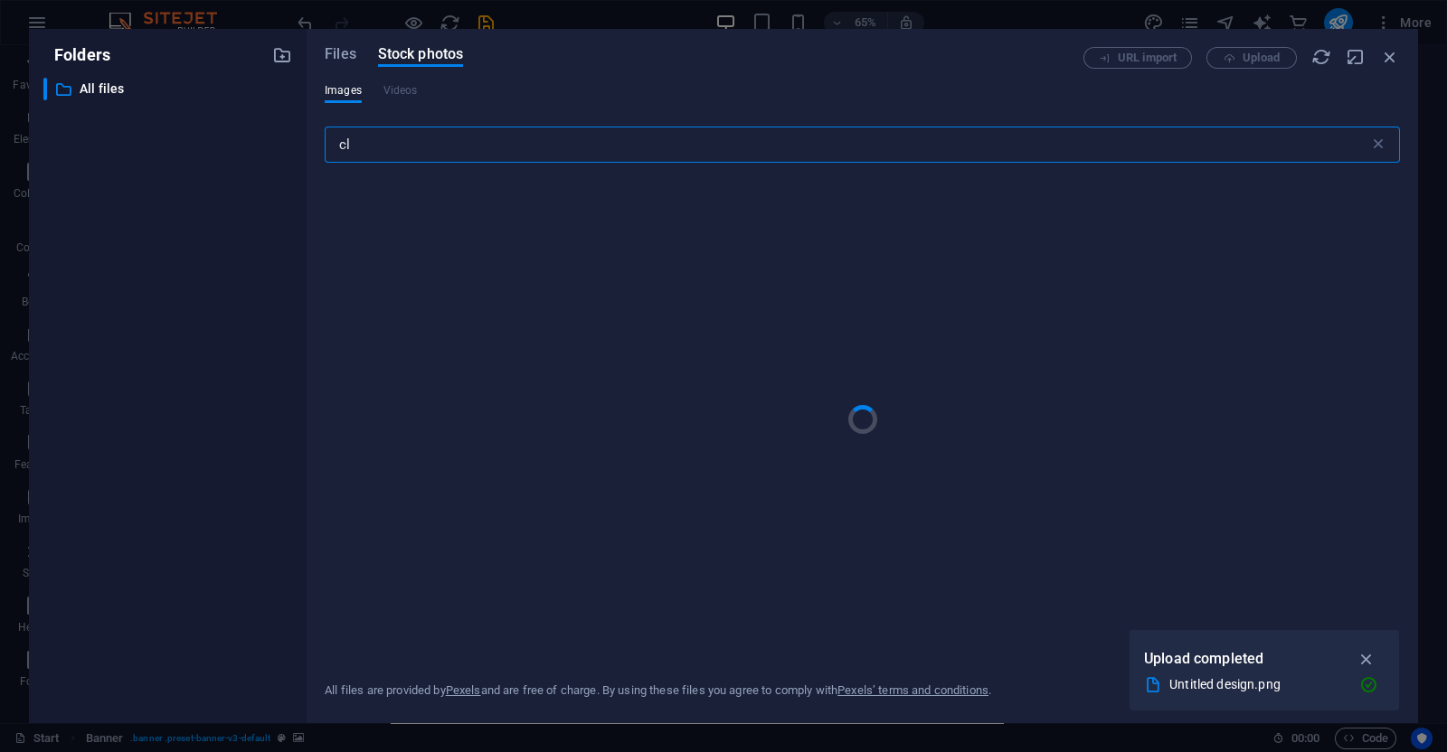
type input "c"
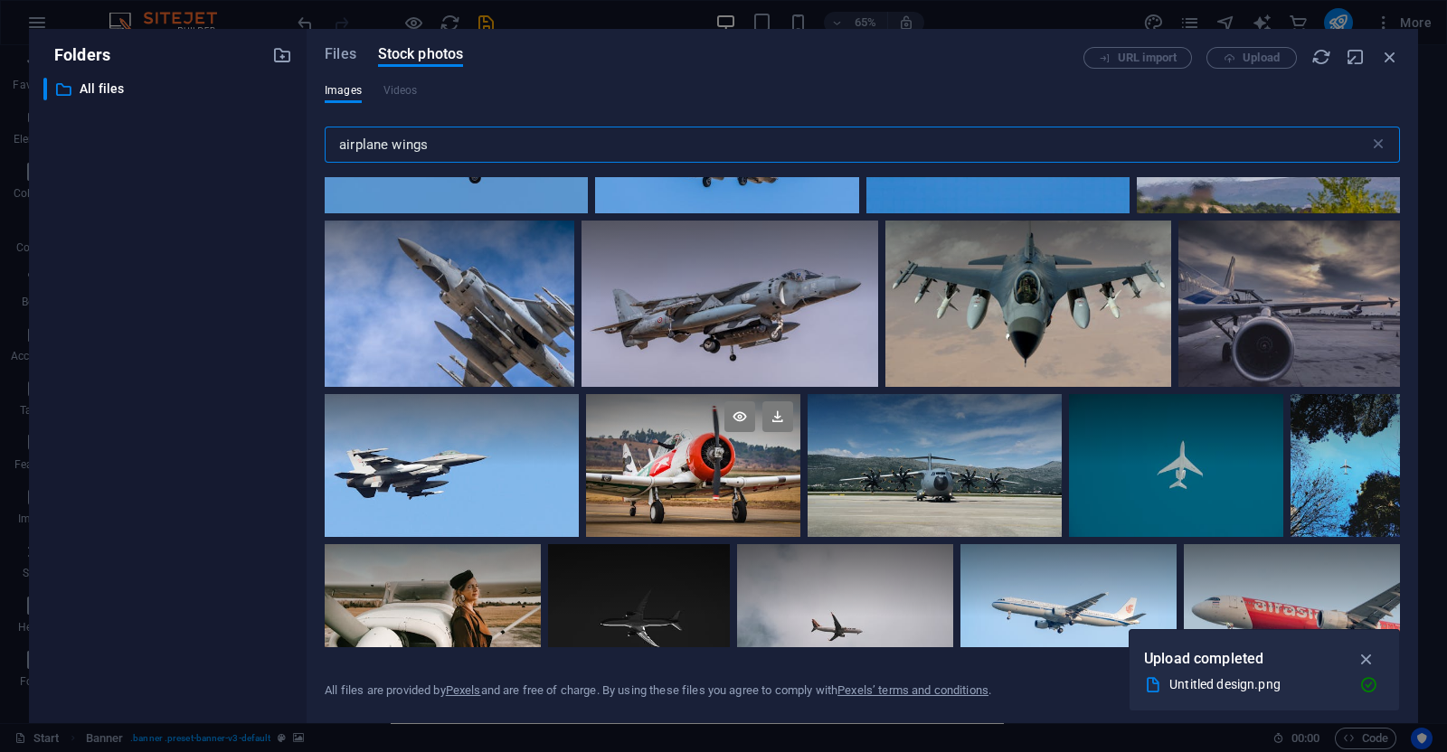
scroll to position [449, 0]
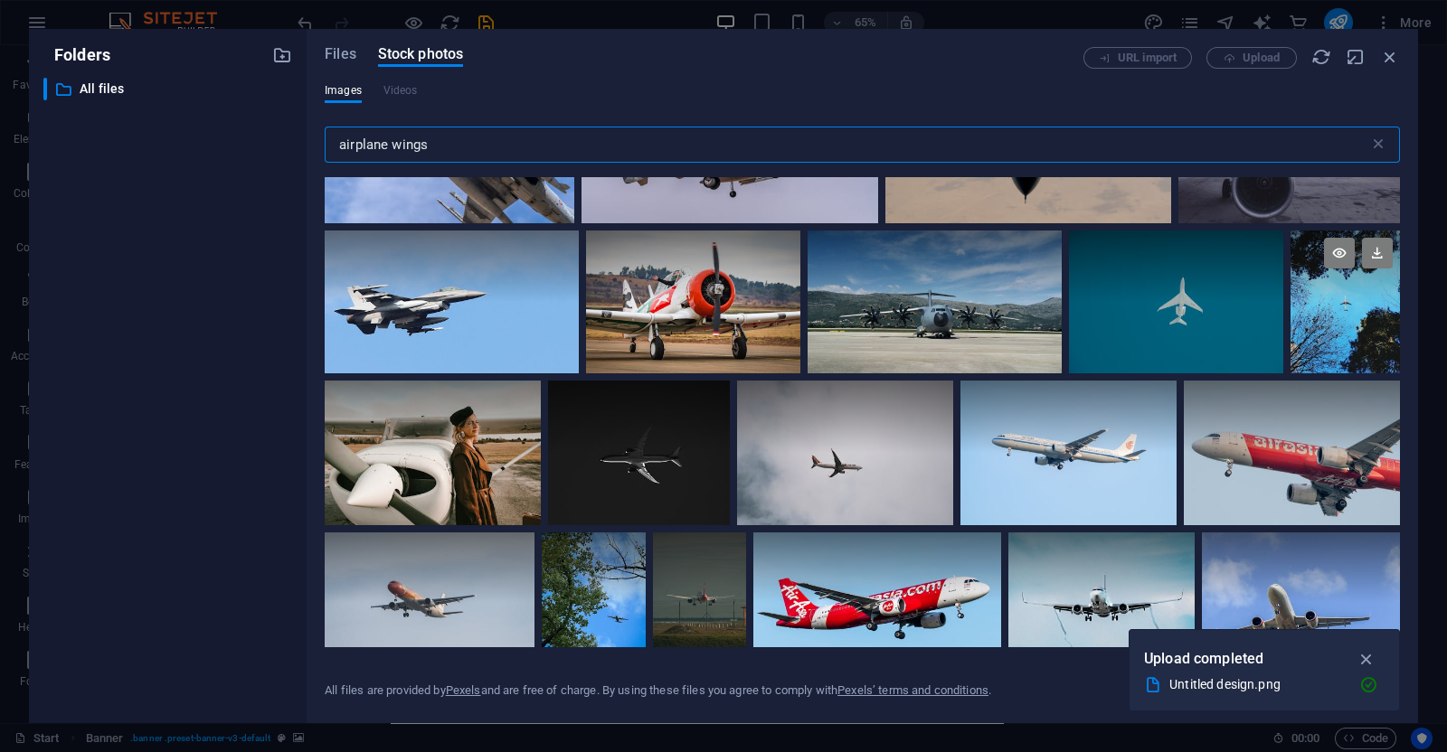
type input "airplane wings"
click at [1337, 315] on div at bounding box center [1344, 302] width 109 height 143
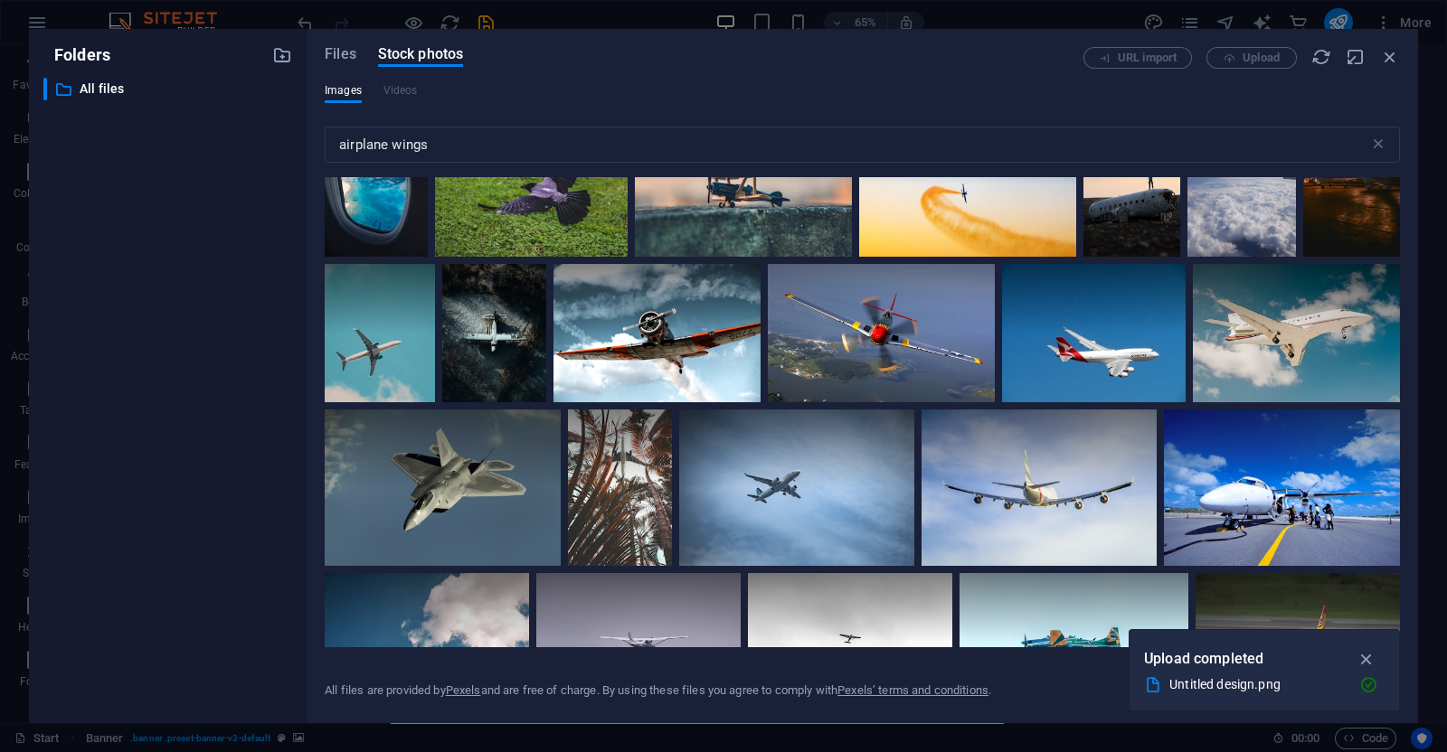
scroll to position [1035, 0]
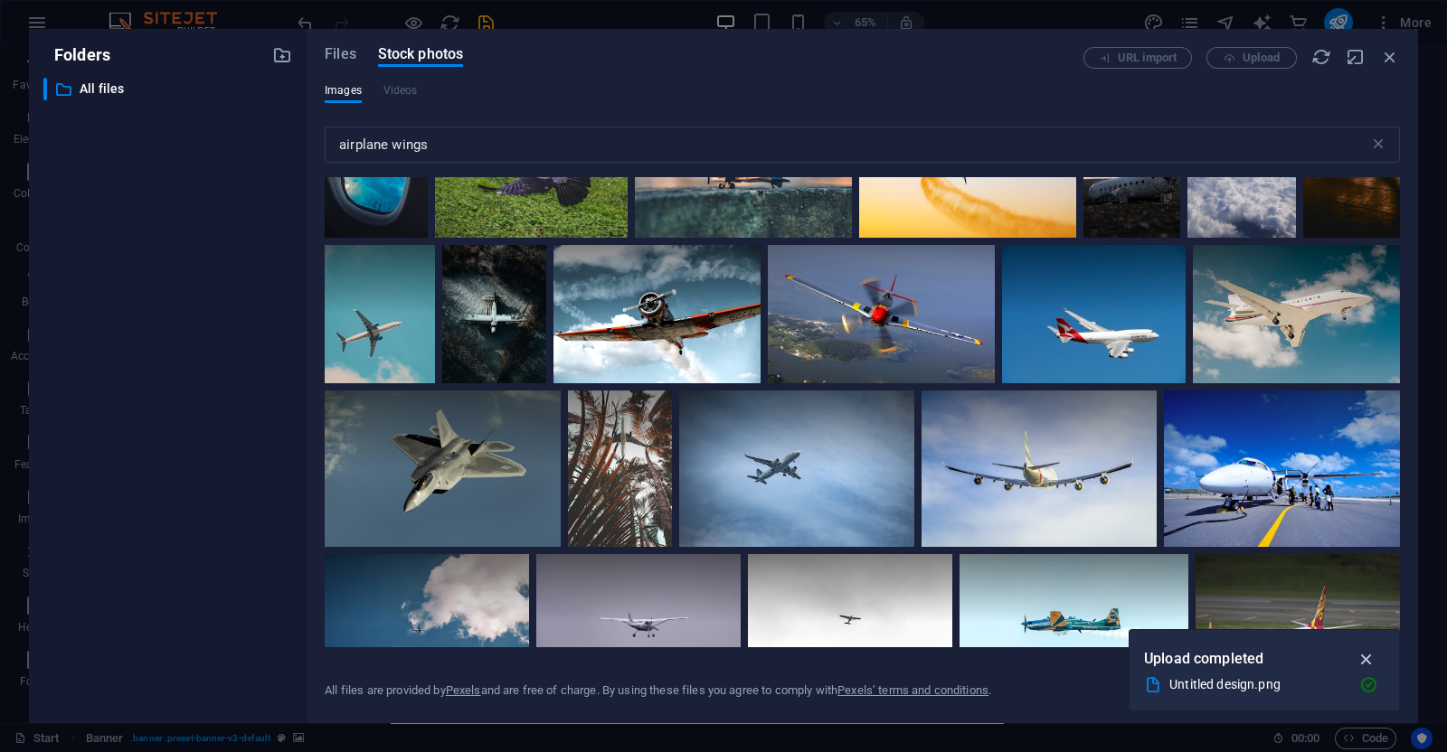
click at [1366, 656] on icon "button" at bounding box center [1366, 659] width 21 height 20
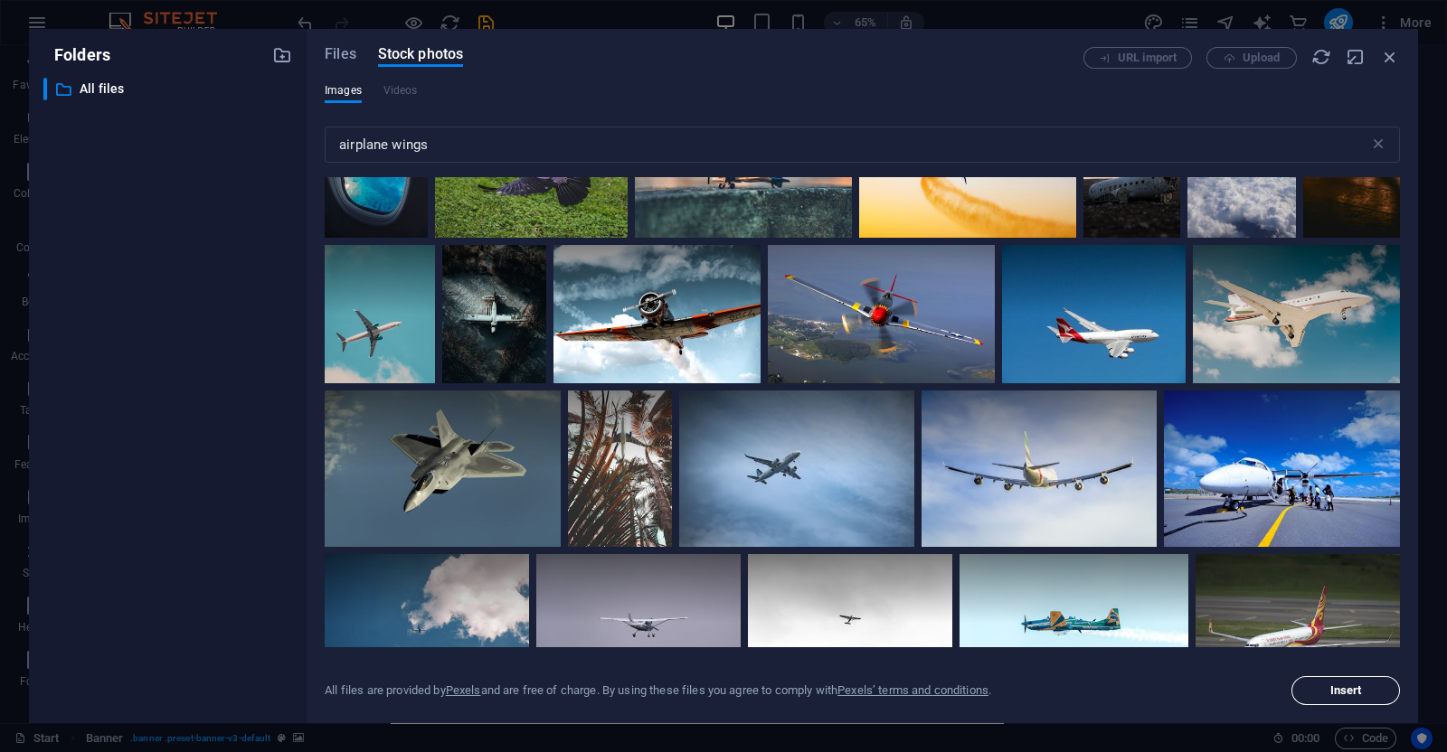
click at [1332, 694] on span "Insert" at bounding box center [1346, 690] width 32 height 11
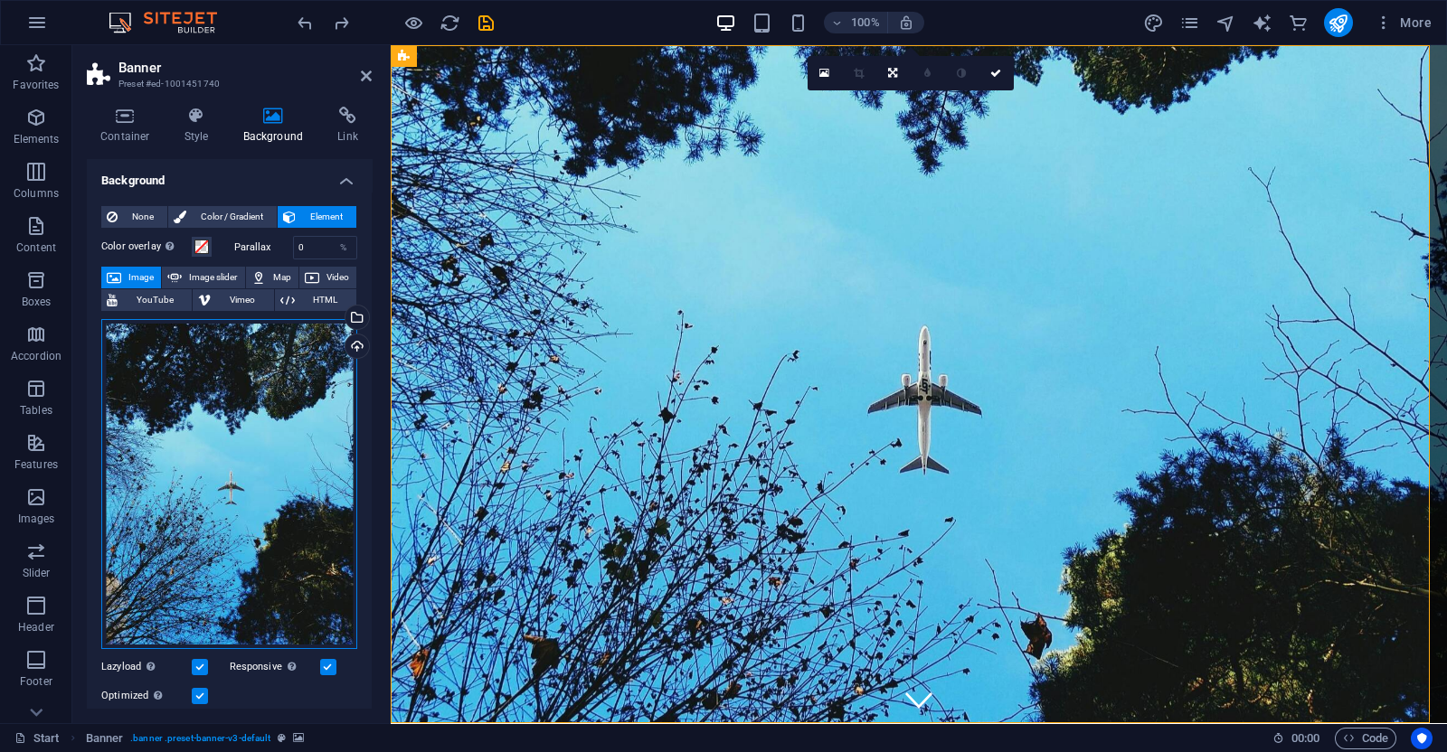
click at [270, 436] on div "Drag files here, click to choose files or select files from Files or our free s…" at bounding box center [229, 484] width 256 height 331
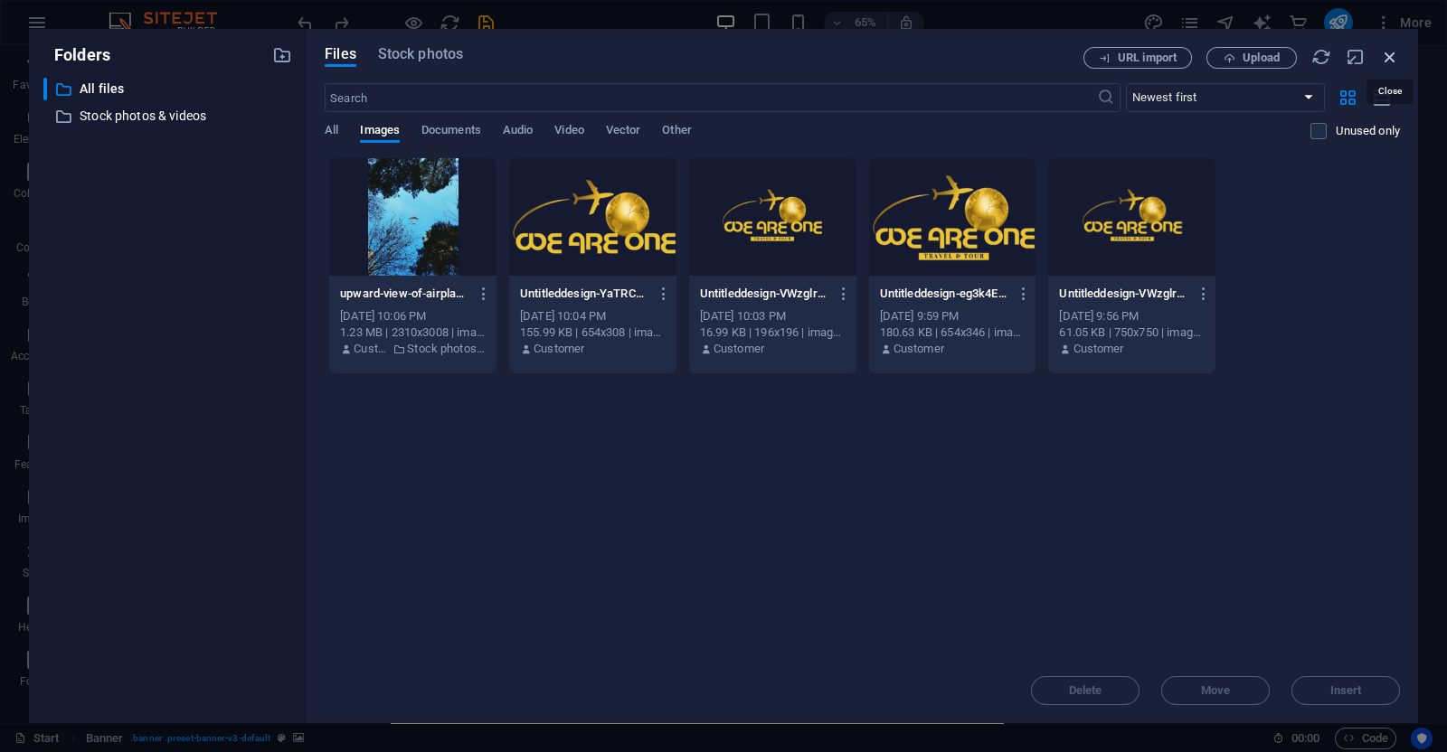
click at [1385, 61] on icon "button" at bounding box center [1390, 57] width 20 height 20
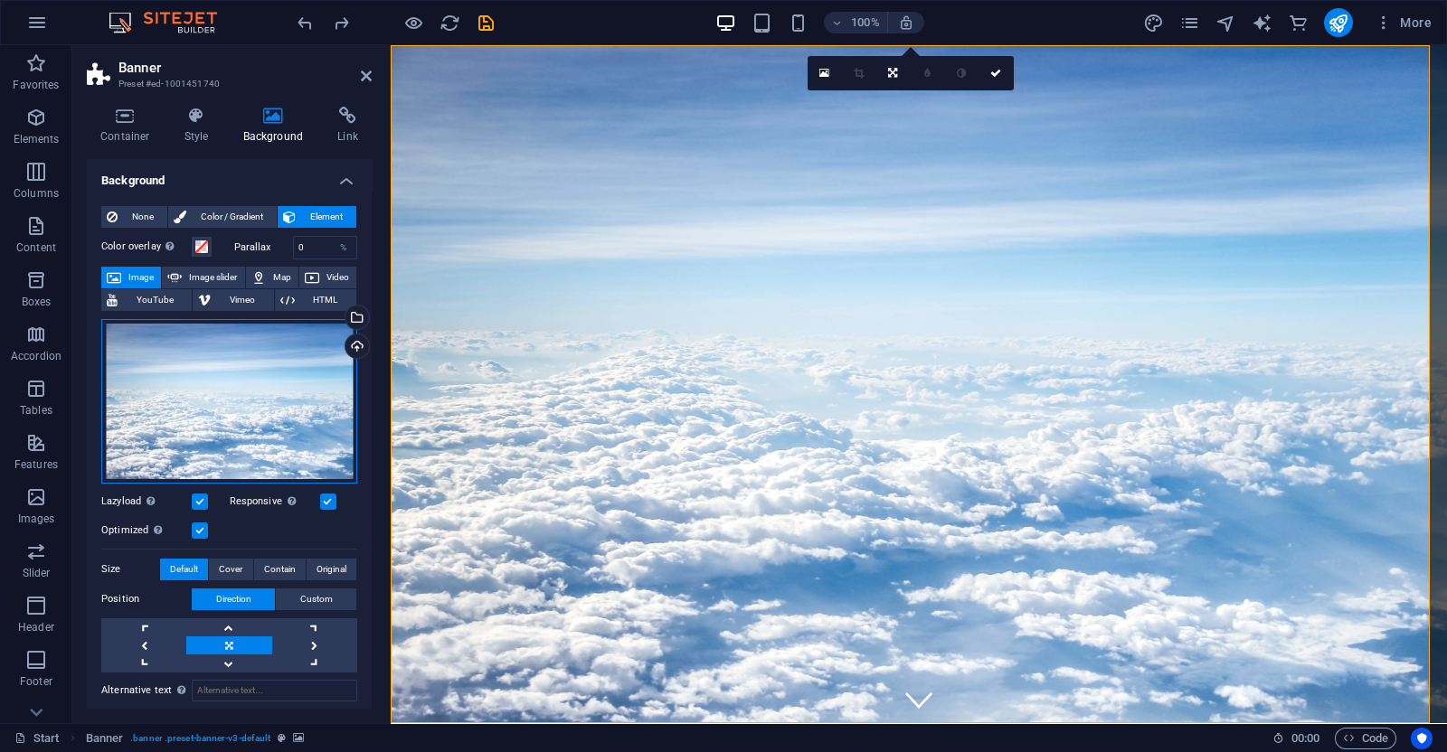
click at [235, 395] on div "Drag files here, click to choose files or select files from Files or our free s…" at bounding box center [229, 401] width 256 height 165
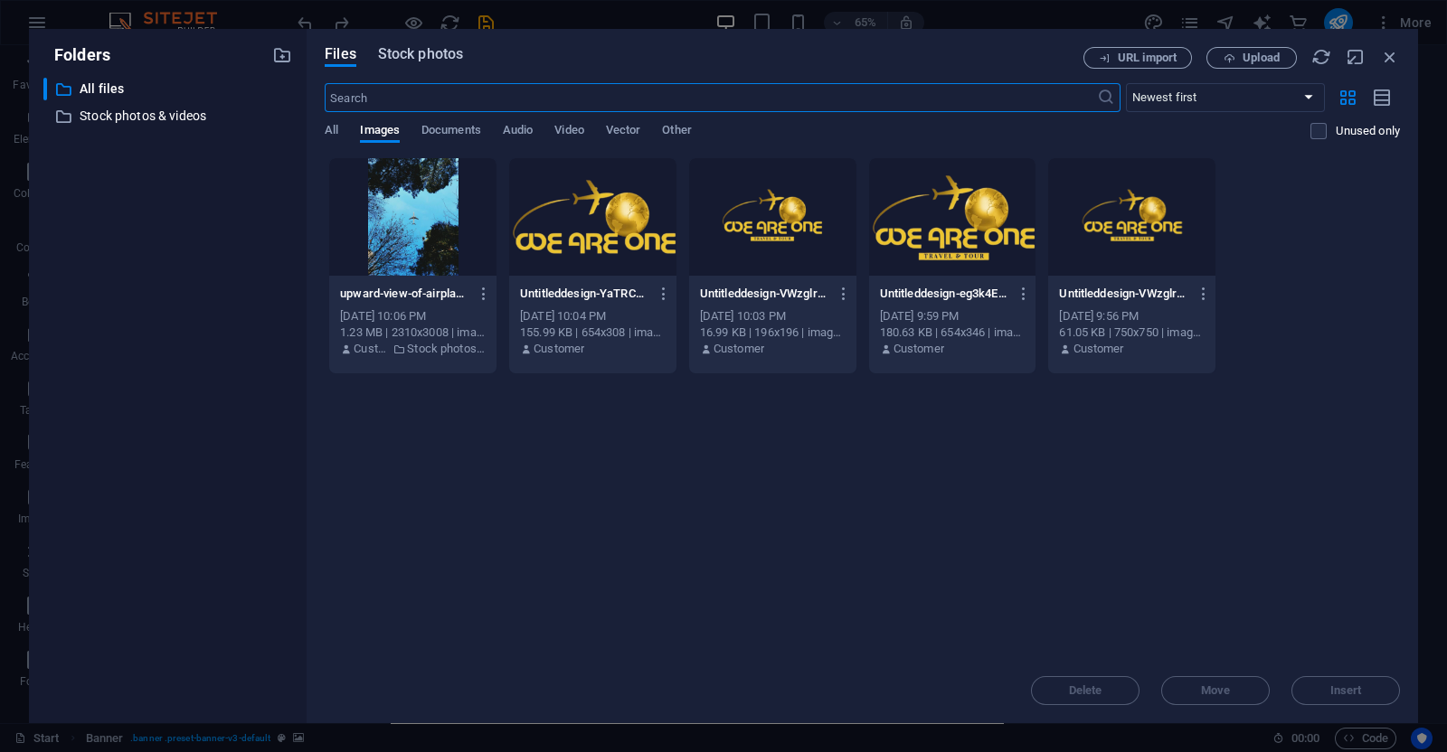
click at [412, 61] on span "Stock photos" at bounding box center [420, 54] width 85 height 22
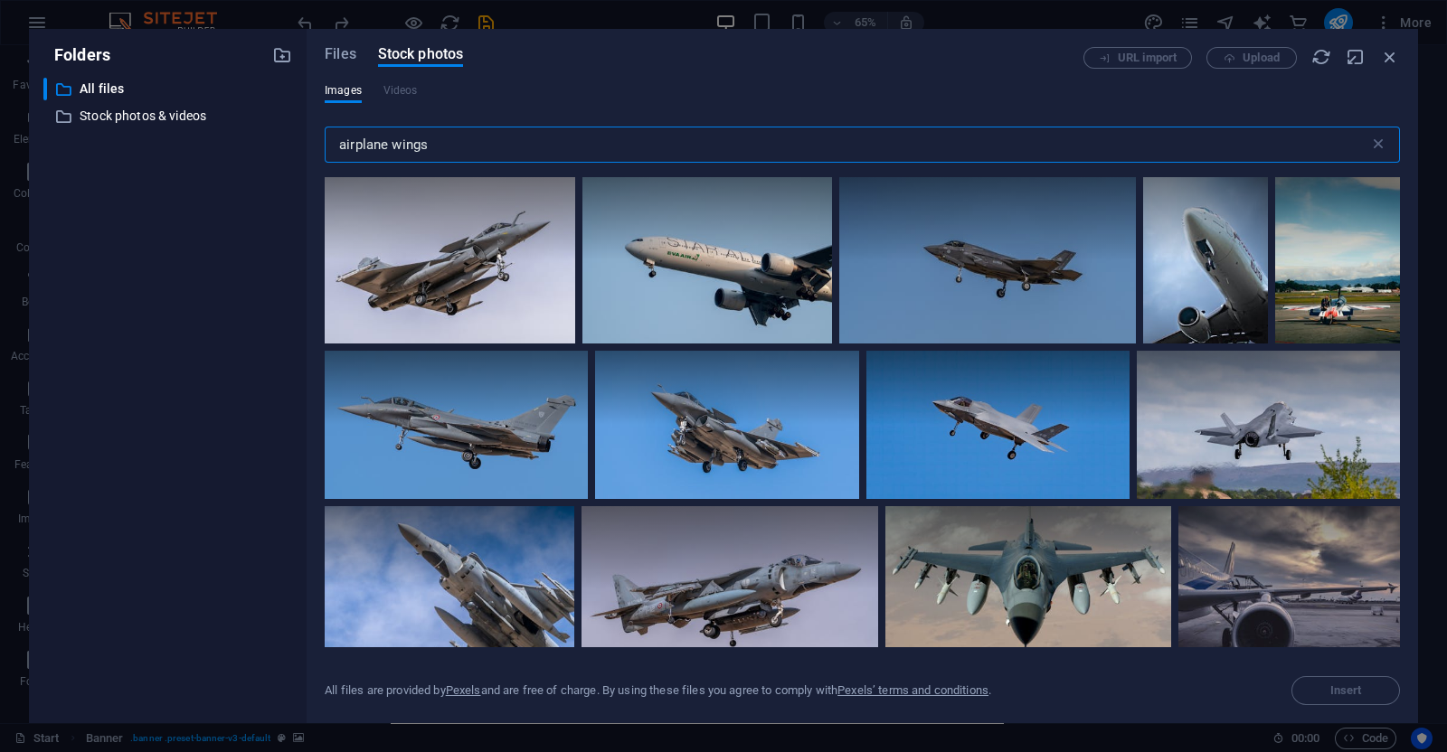
click at [482, 154] on input "airplane wings" at bounding box center [847, 145] width 1045 height 36
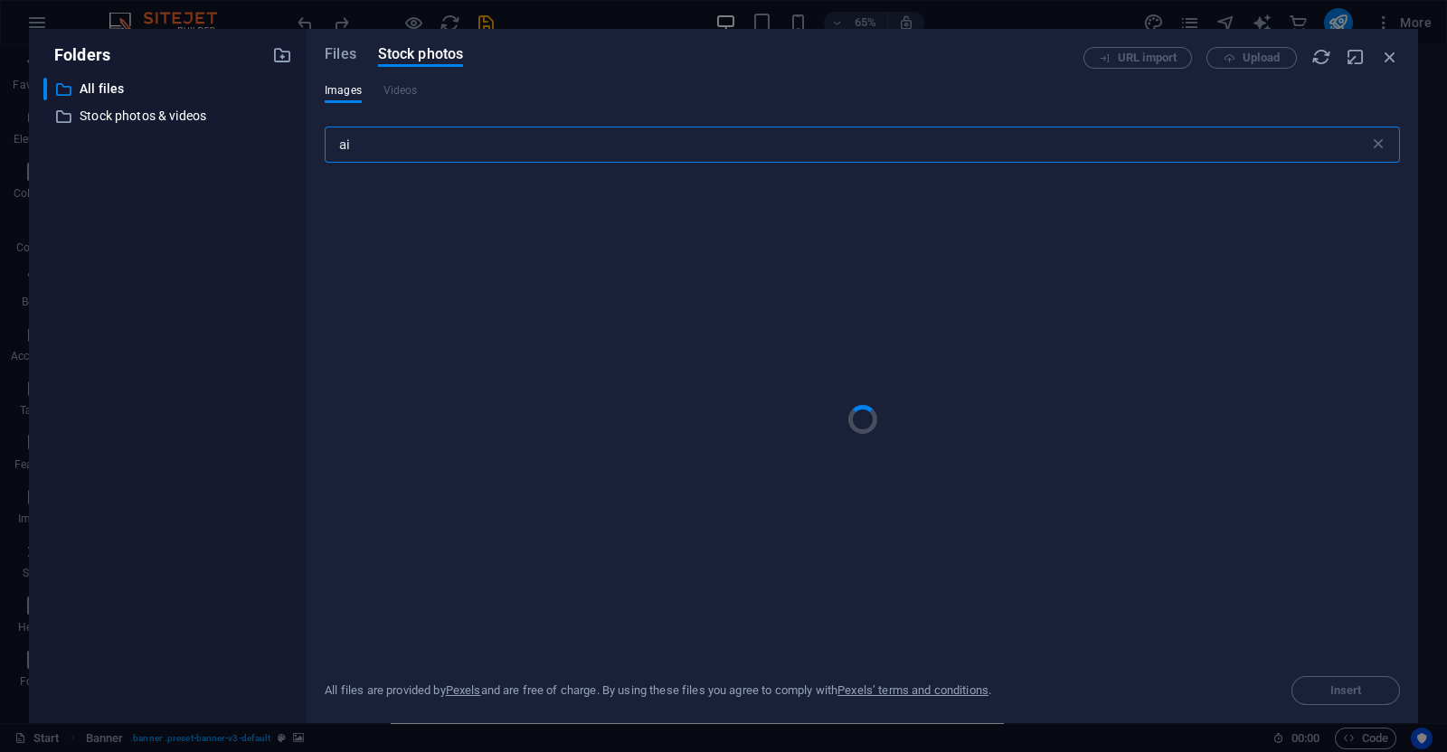
type input "a"
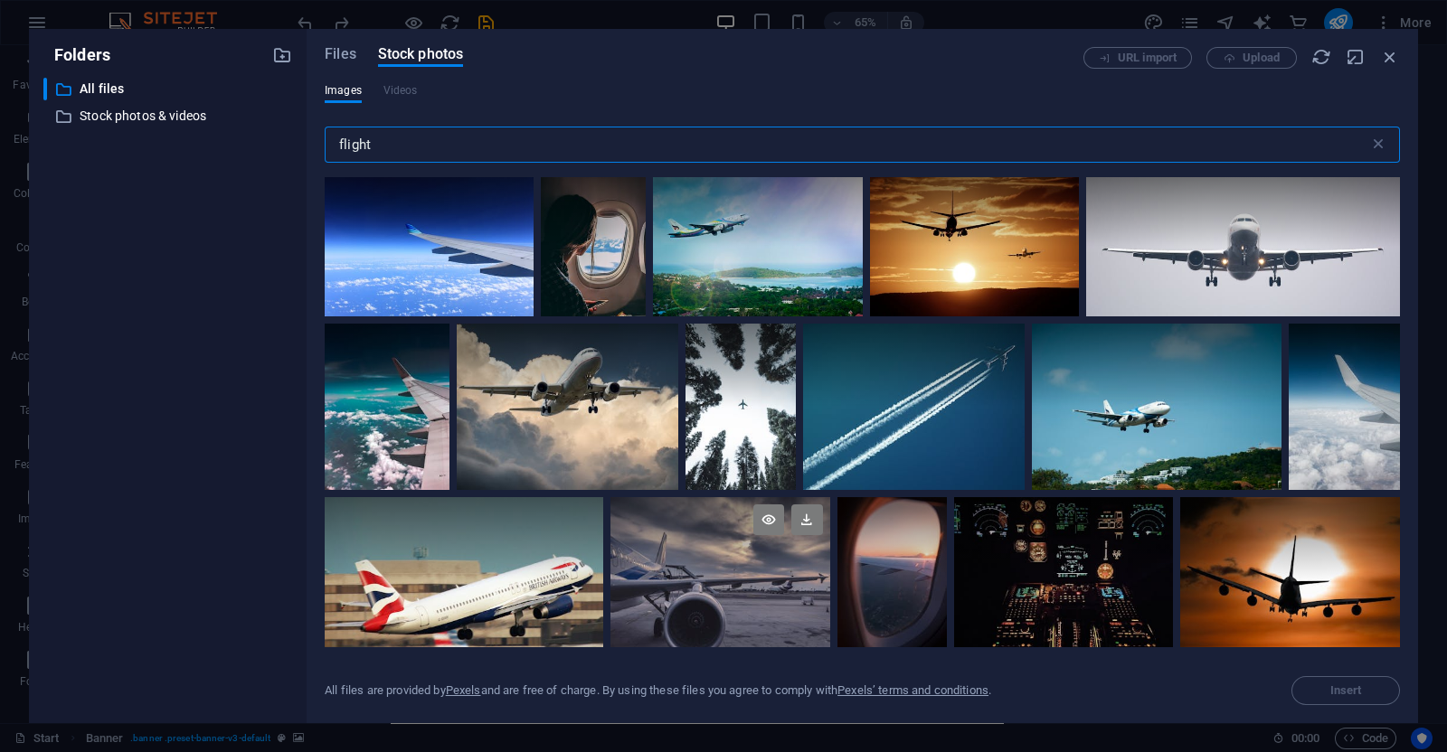
scroll to position [1, 0]
type input "flight"
click at [738, 246] on div at bounding box center [758, 245] width 210 height 139
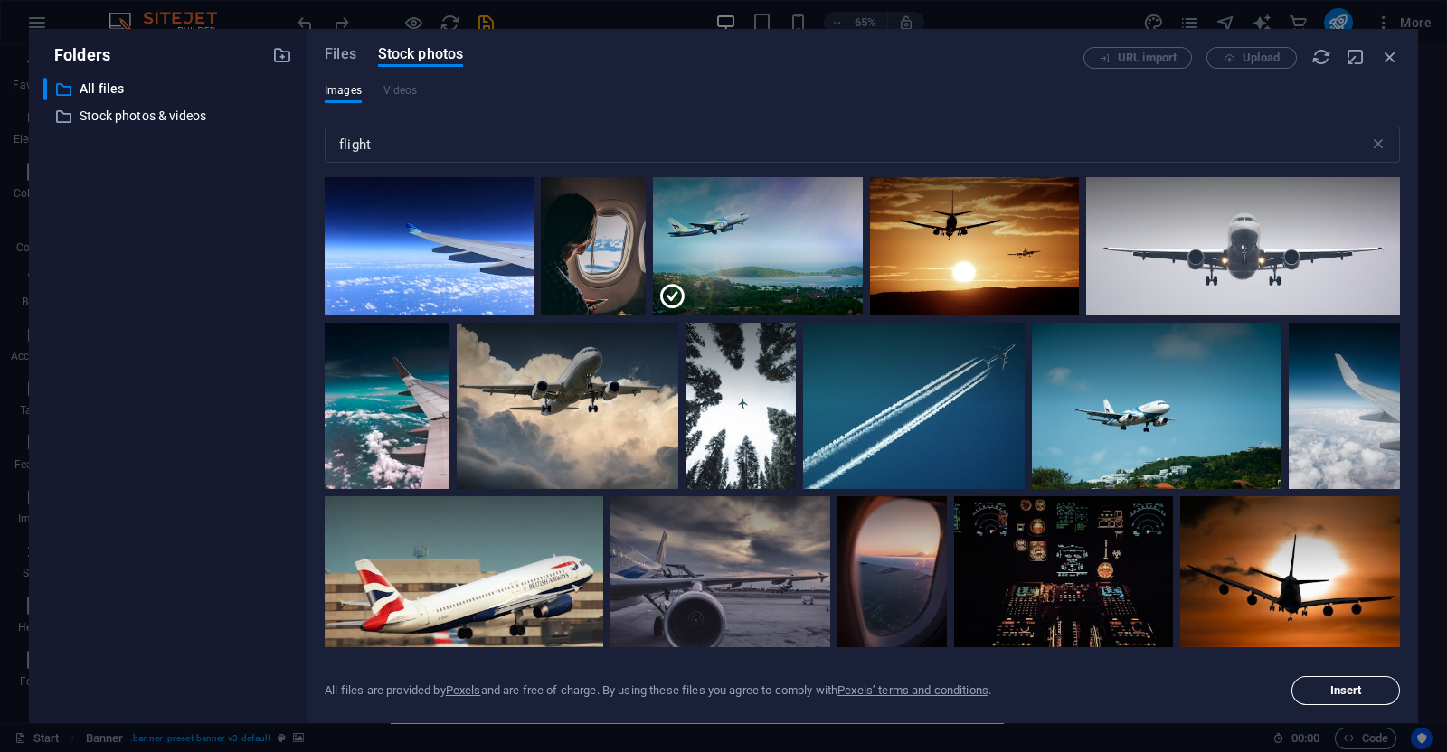
click at [1358, 689] on span "Insert" at bounding box center [1346, 690] width 32 height 11
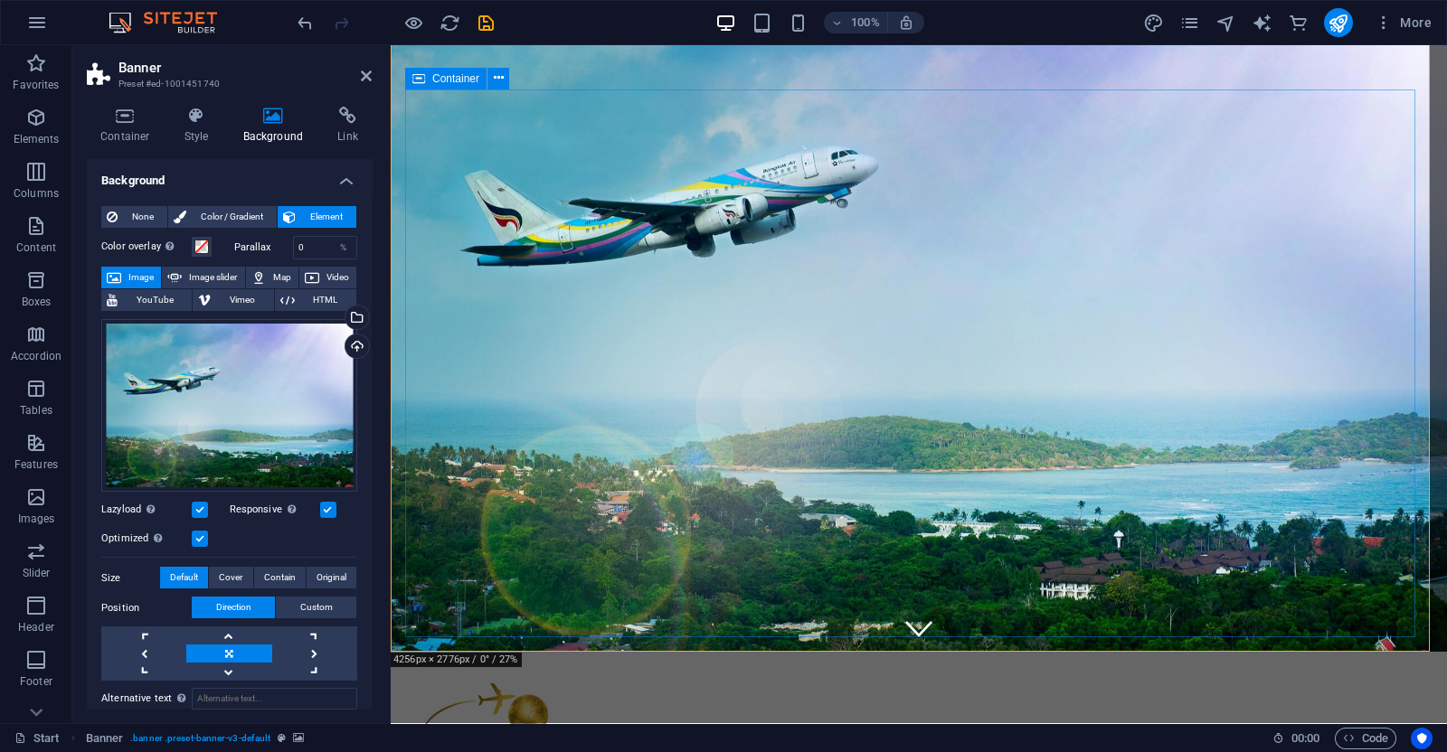
scroll to position [0, 0]
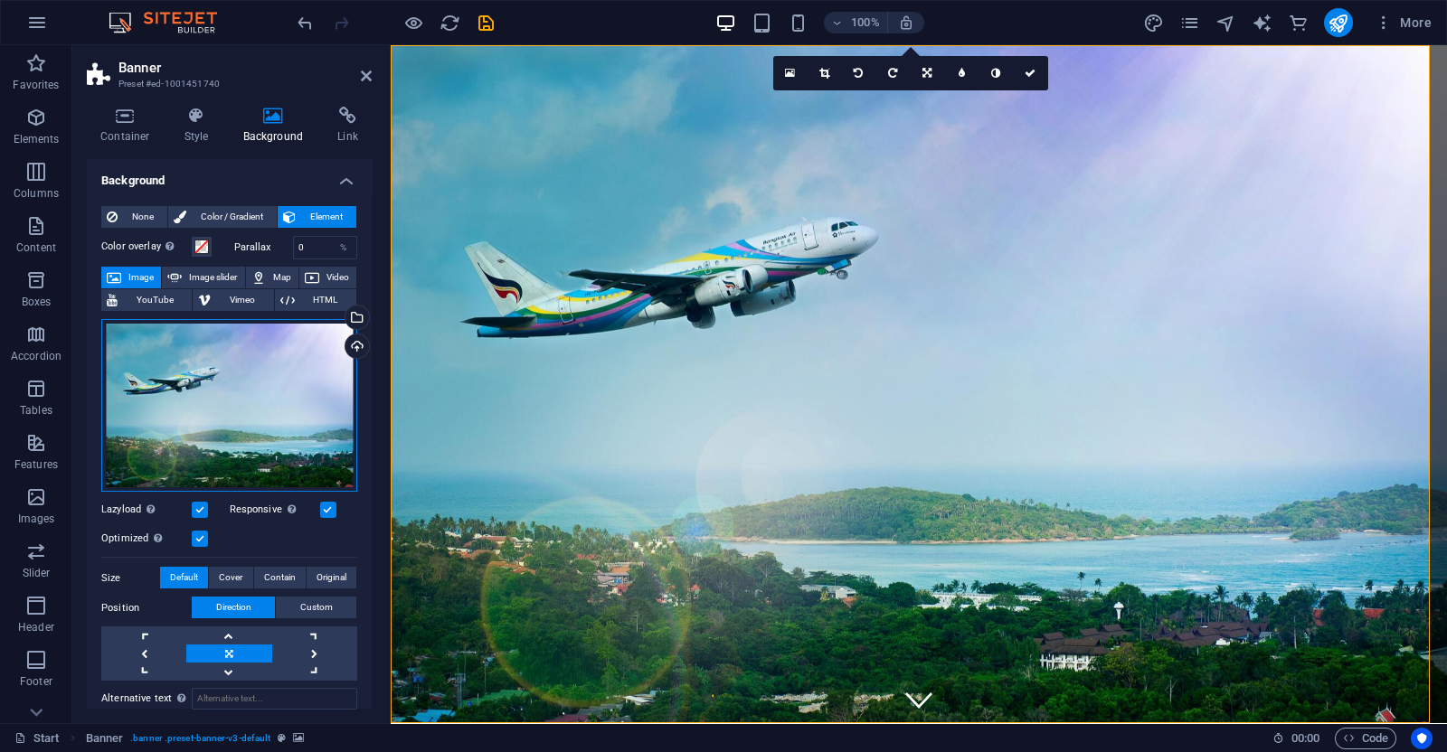
click at [279, 414] on div "Drag files here, click to choose files or select files from Files or our free s…" at bounding box center [229, 406] width 256 height 174
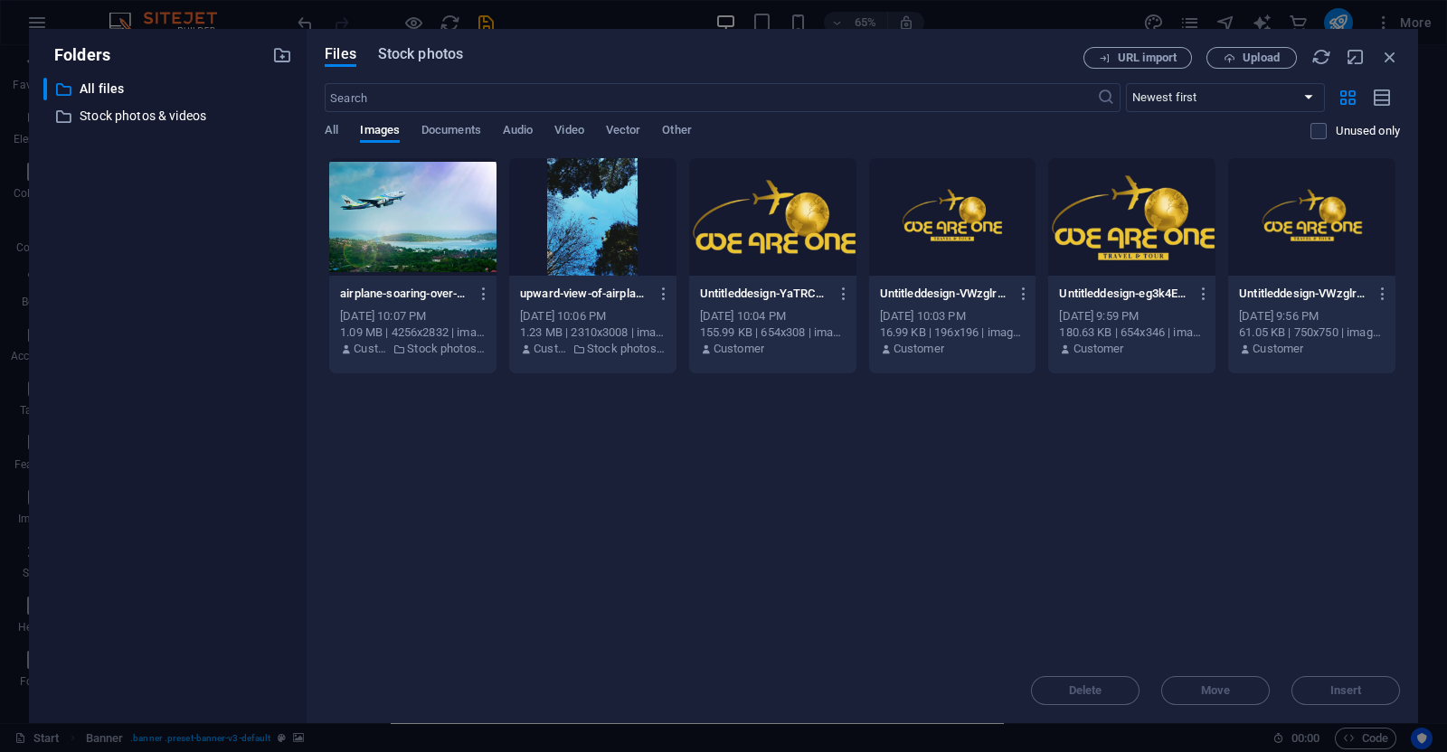
click at [445, 53] on span "Stock photos" at bounding box center [420, 54] width 85 height 22
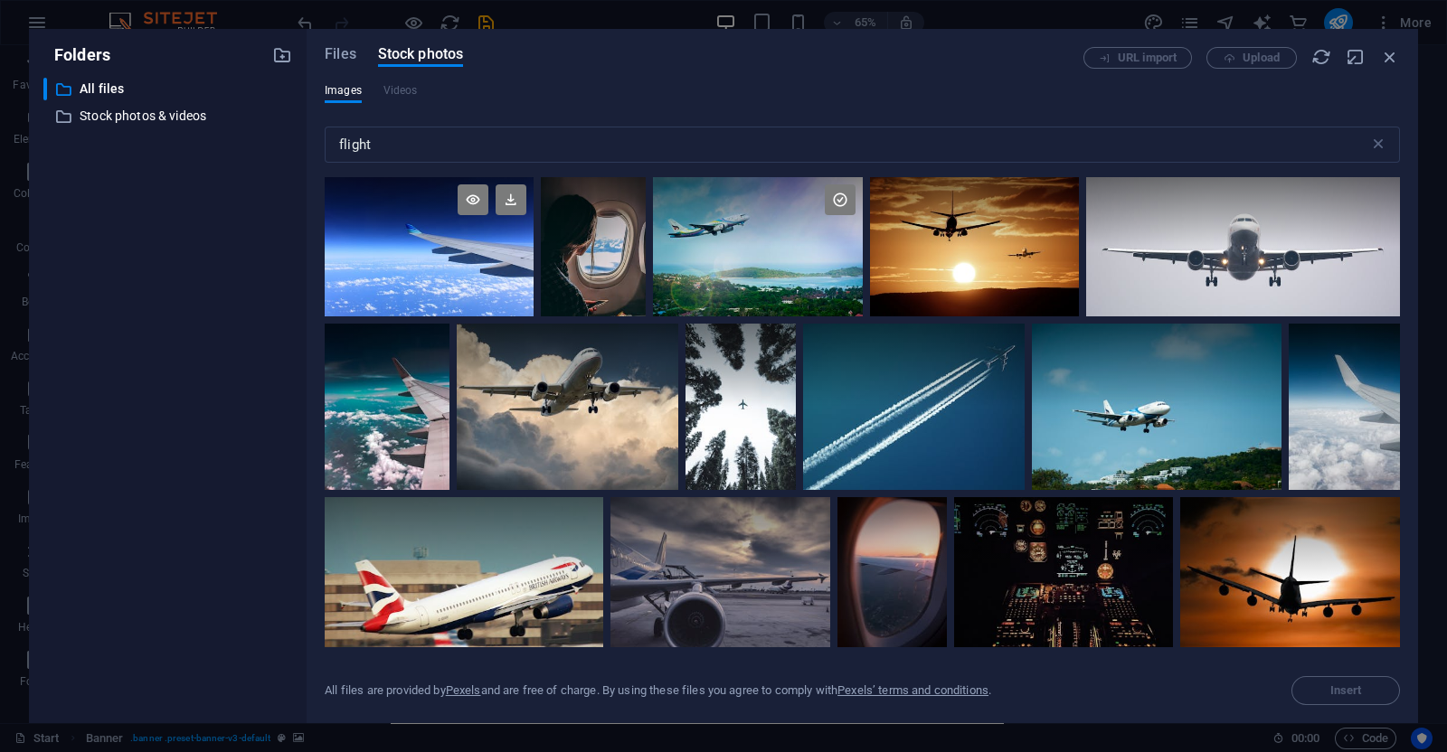
click at [434, 278] on div at bounding box center [429, 246] width 209 height 139
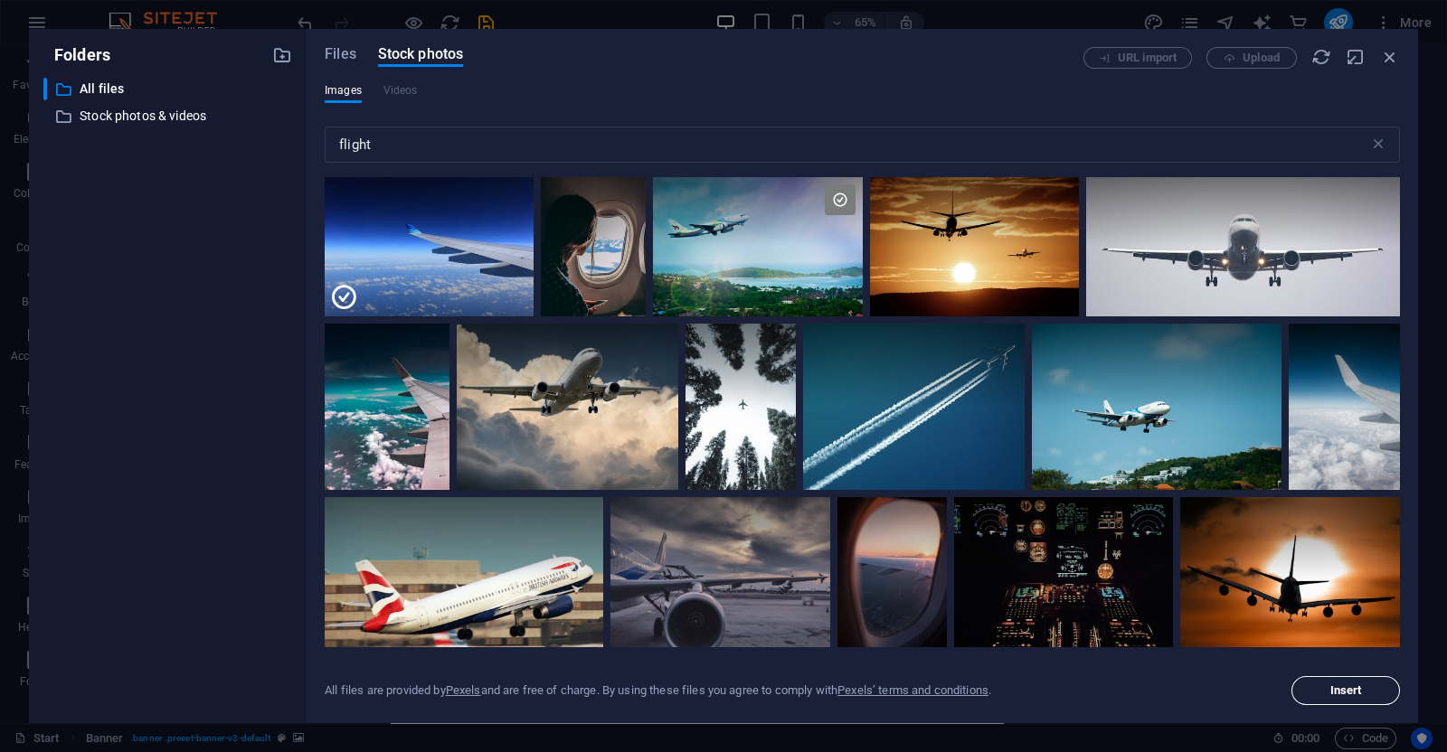
click at [1329, 684] on button "Insert" at bounding box center [1345, 690] width 109 height 29
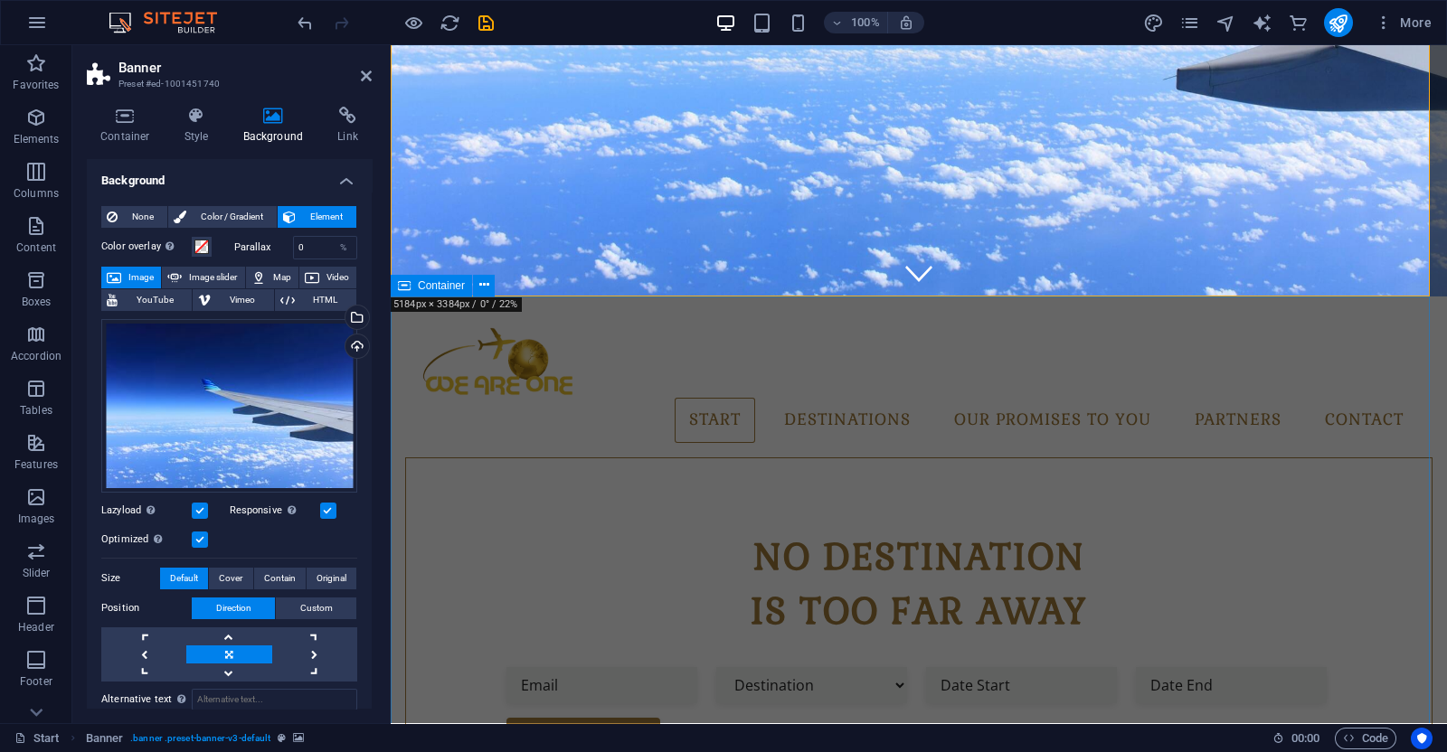
scroll to position [429, 0]
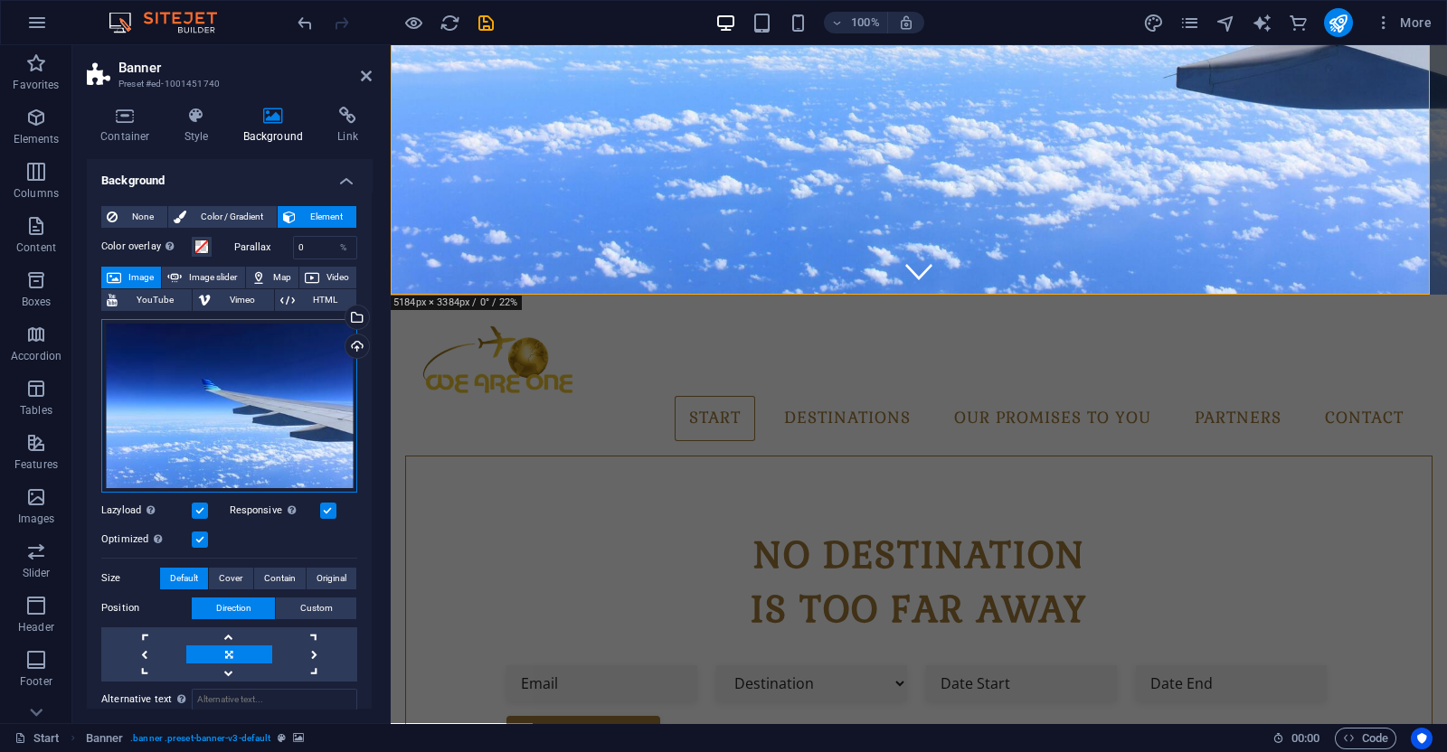
click at [232, 412] on div "Drag files here, click to choose files or select files from Files or our free s…" at bounding box center [229, 406] width 256 height 174
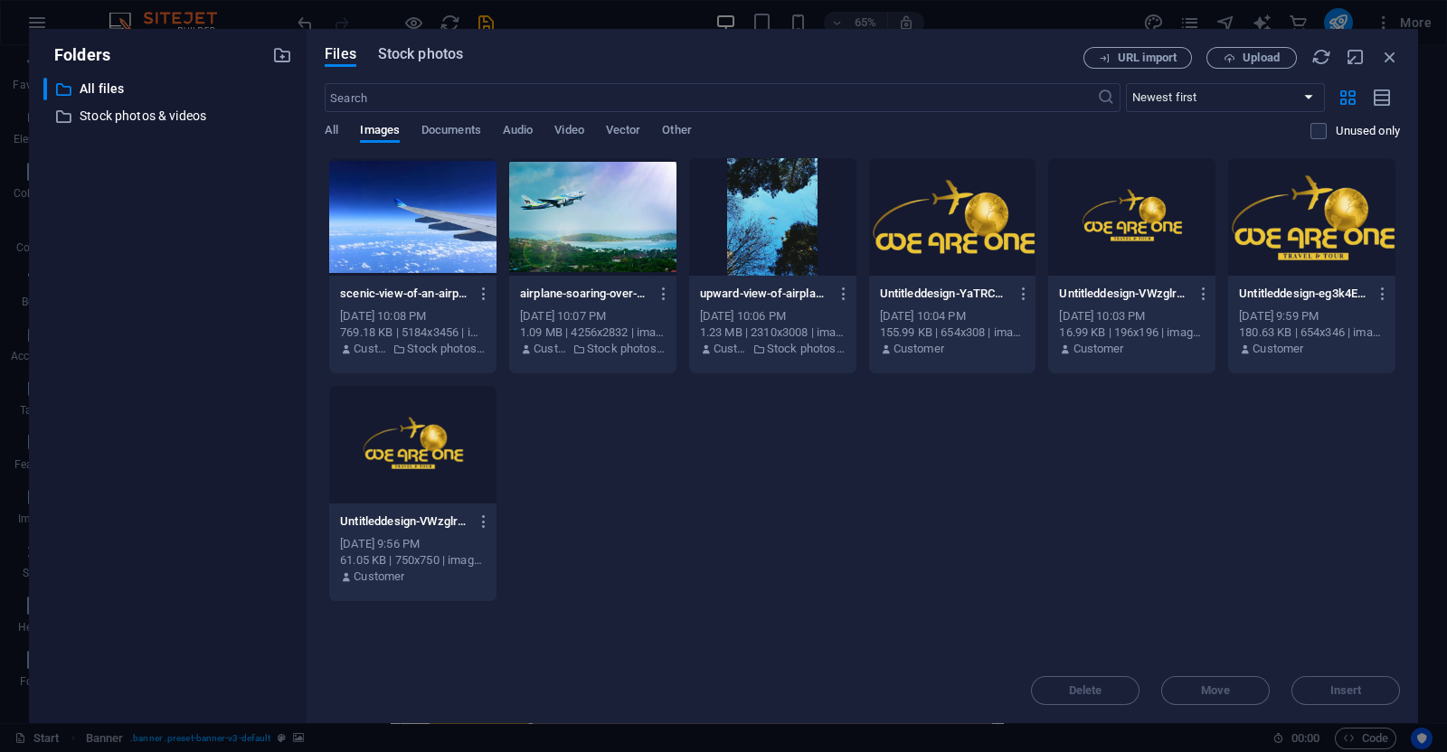
click at [431, 57] on span "Stock photos" at bounding box center [420, 54] width 85 height 22
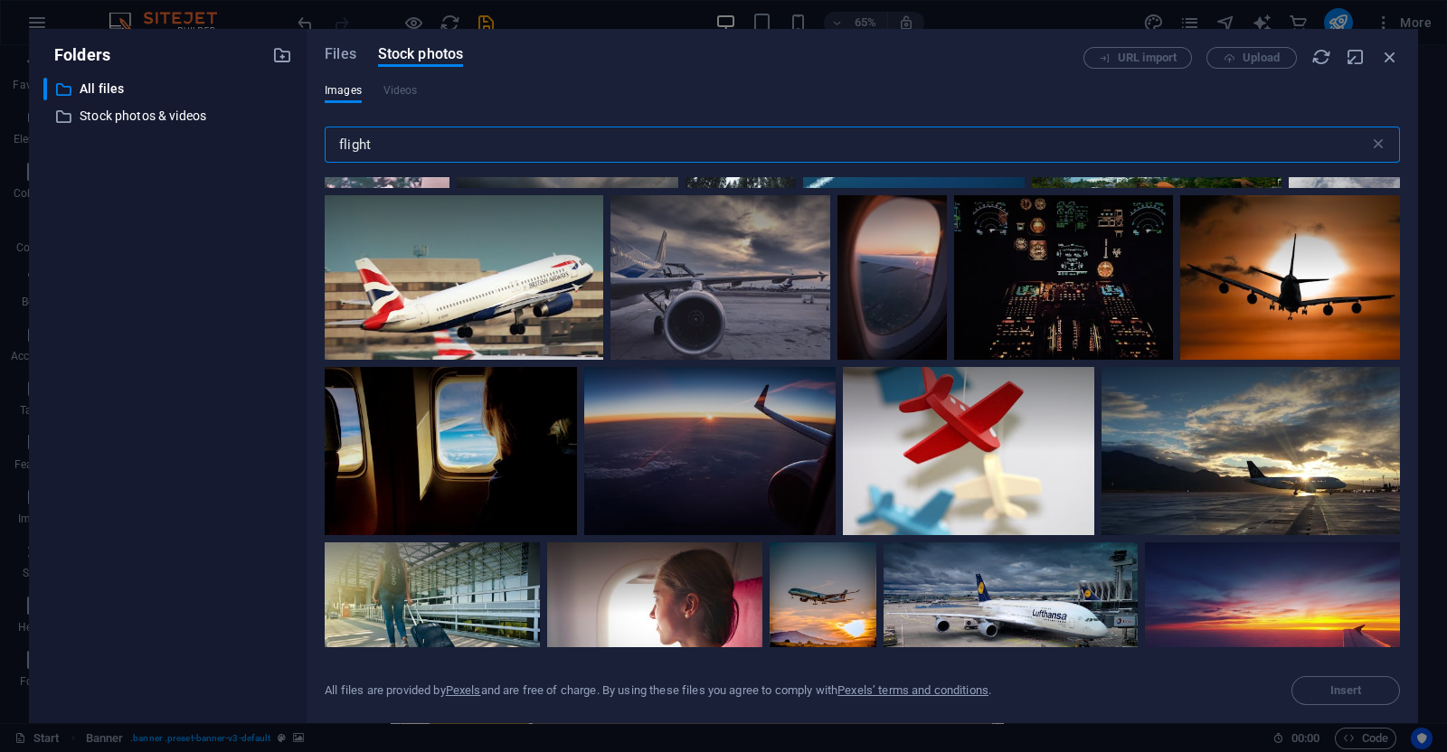
scroll to position [454, 0]
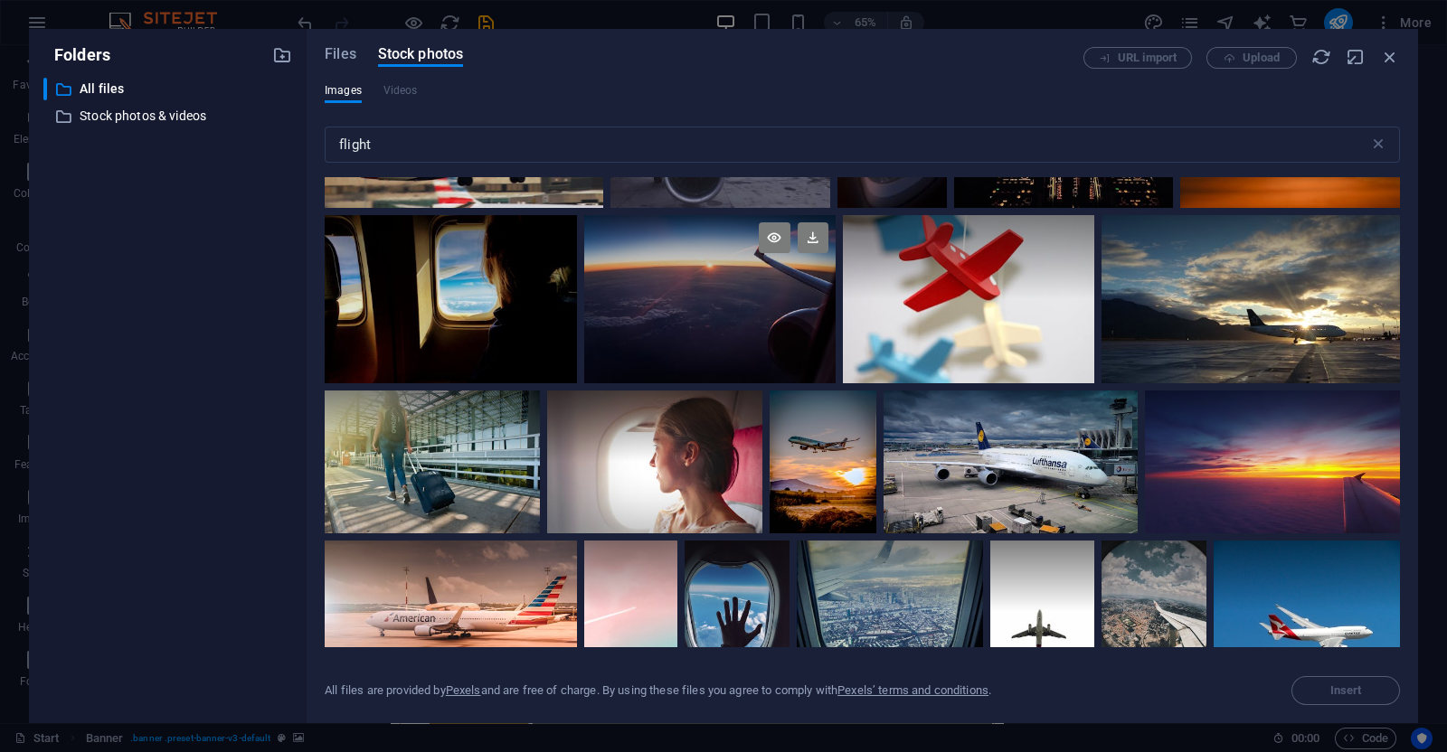
click at [682, 324] on div at bounding box center [709, 299] width 251 height 168
click at [1328, 686] on span "Insert" at bounding box center [1346, 690] width 92 height 11
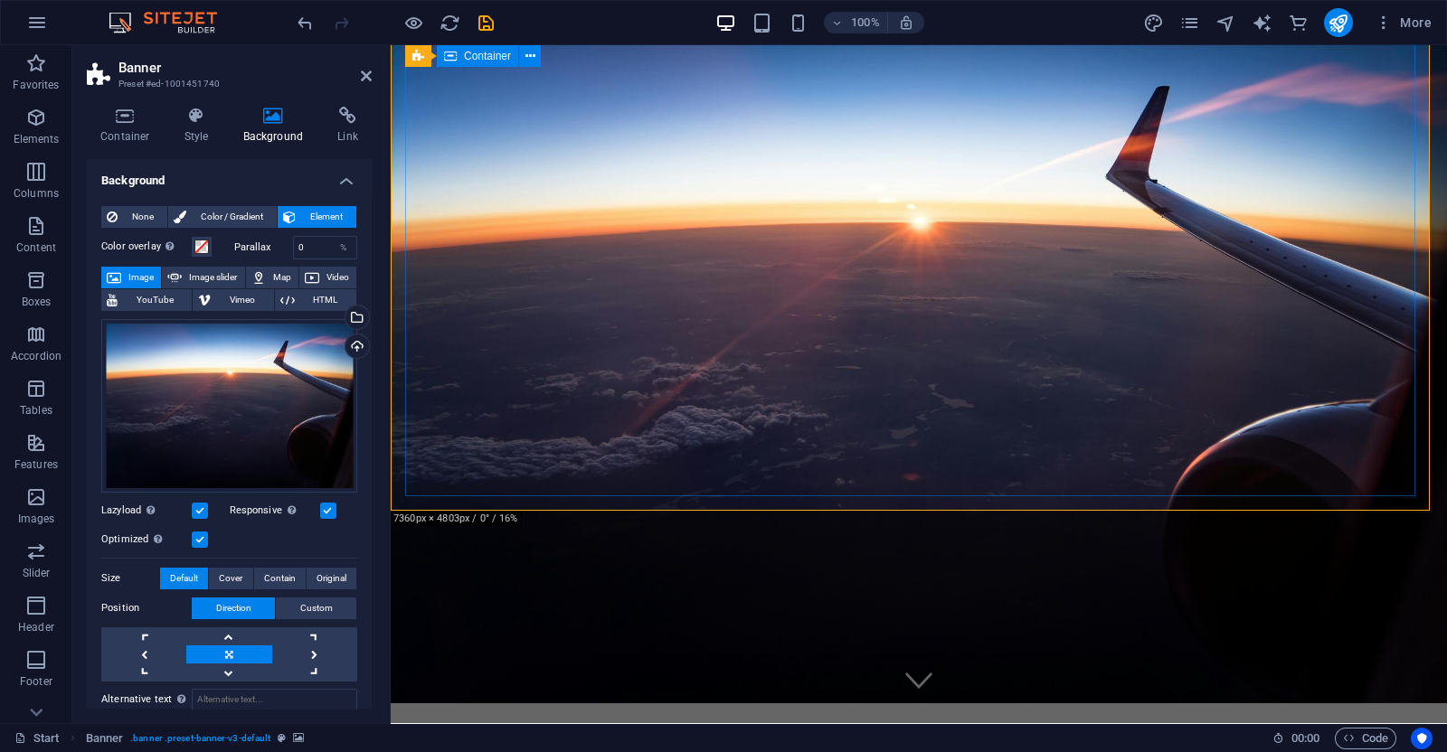
scroll to position [0, 0]
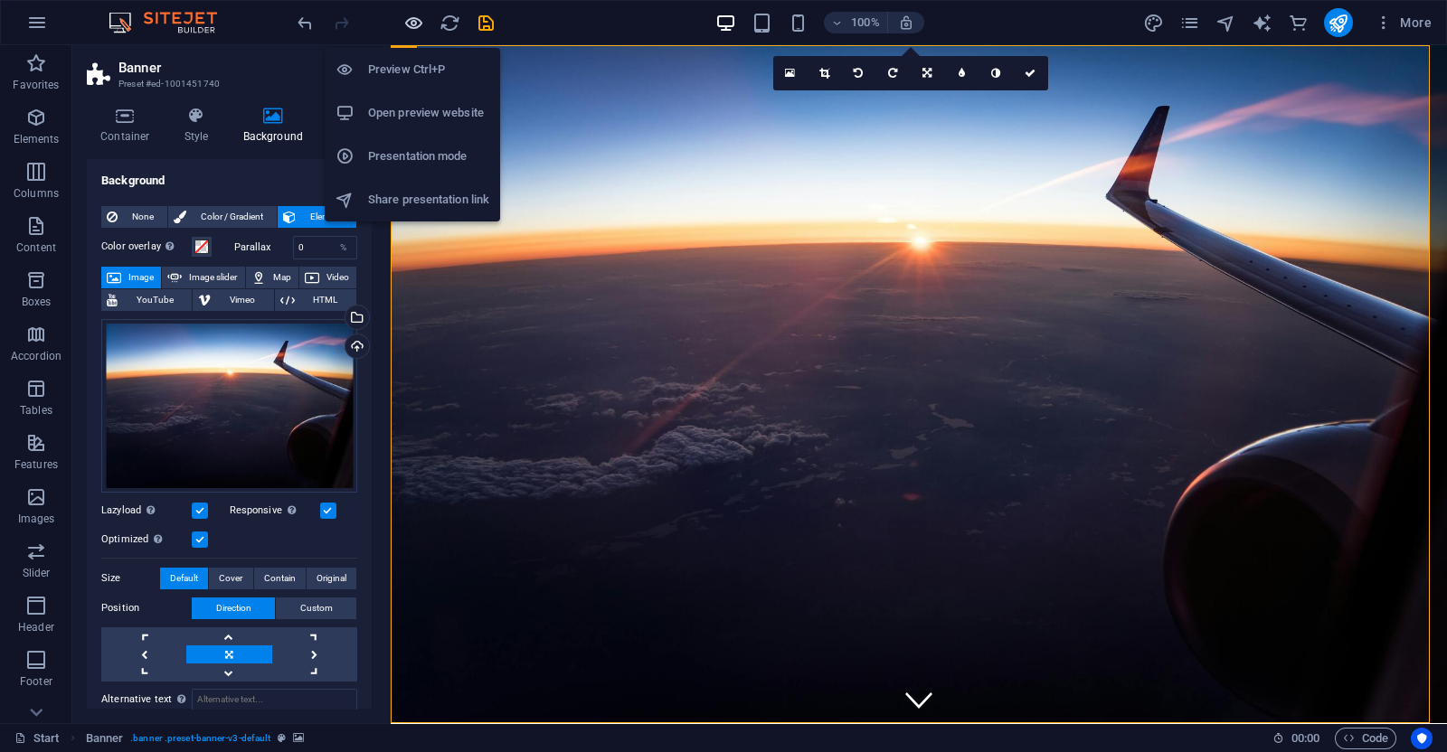
click at [410, 24] on icon "button" at bounding box center [413, 23] width 21 height 21
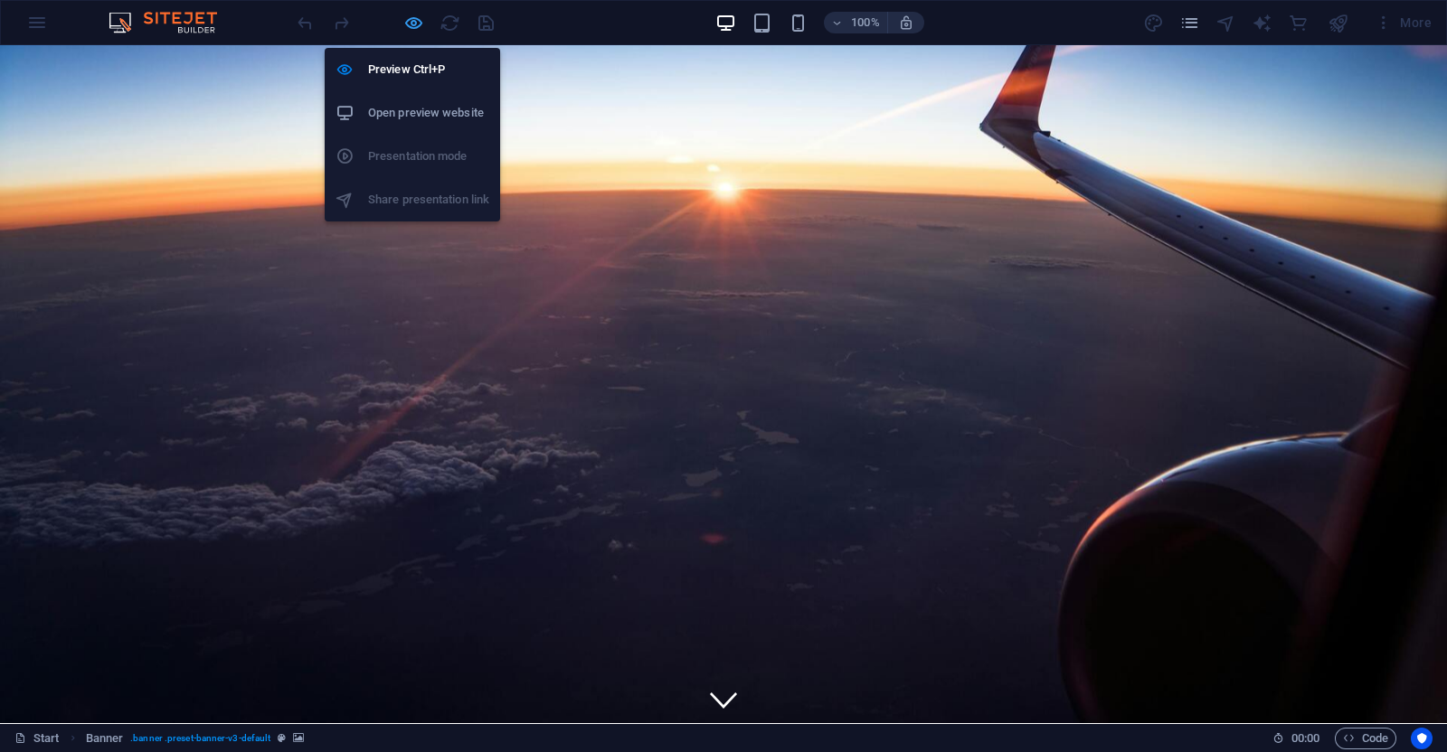
click at [411, 15] on icon "button" at bounding box center [413, 23] width 21 height 21
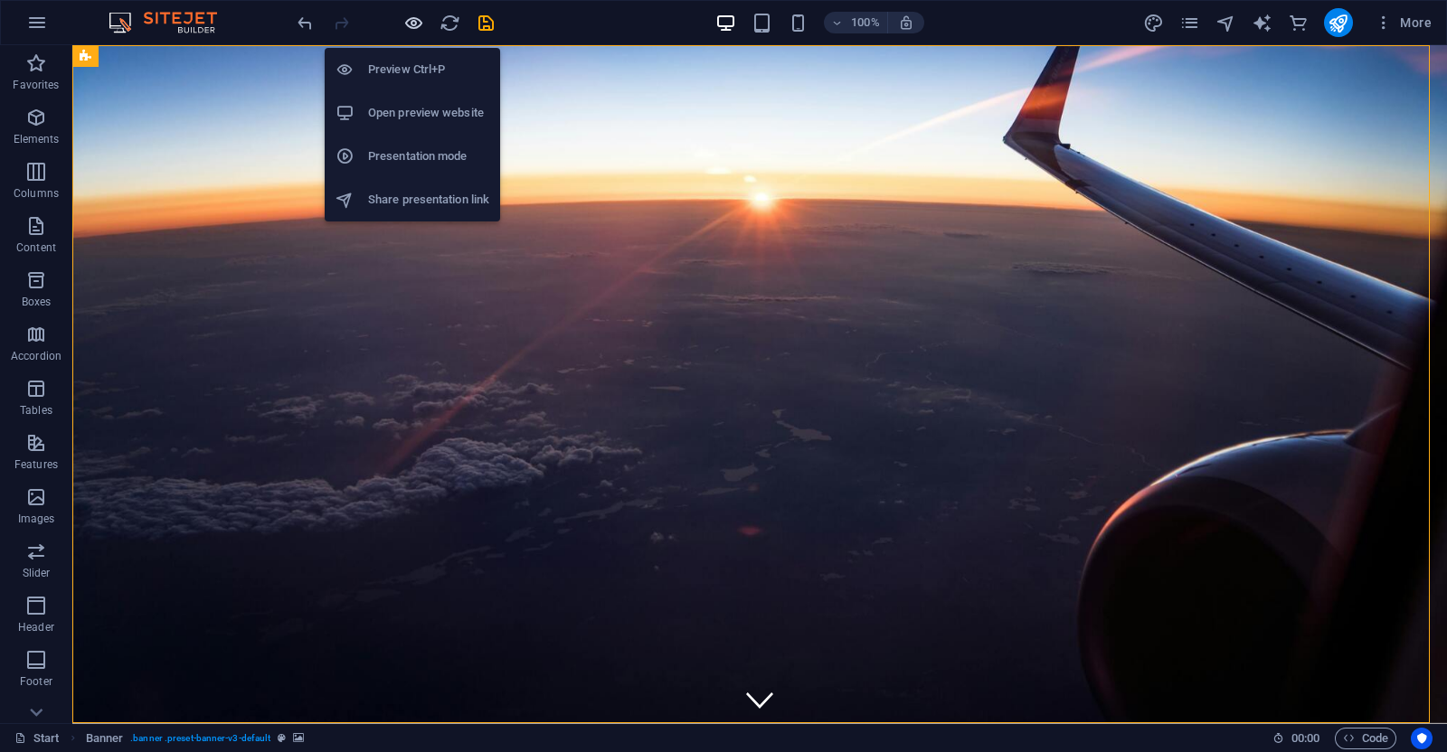
click at [411, 24] on icon "button" at bounding box center [413, 23] width 21 height 21
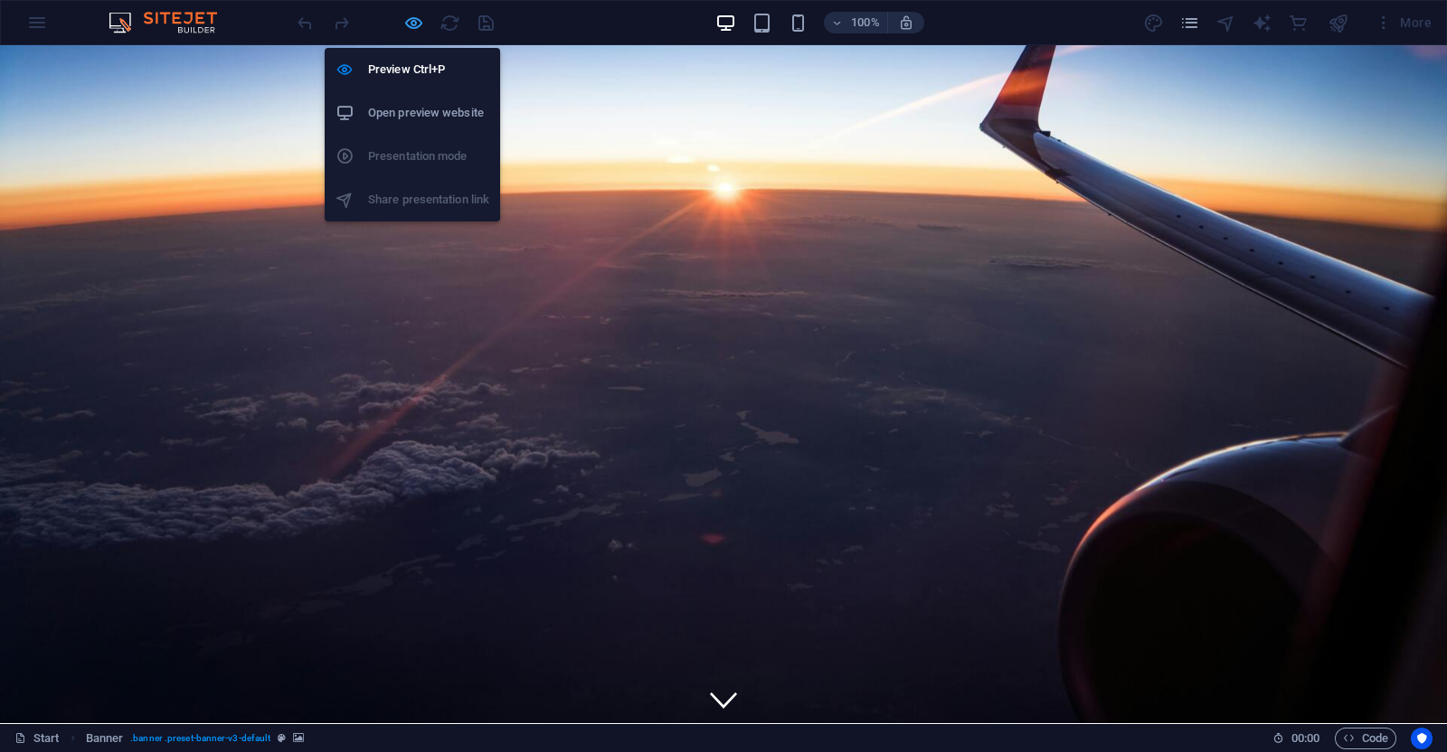
click at [413, 22] on icon "button" at bounding box center [413, 23] width 21 height 21
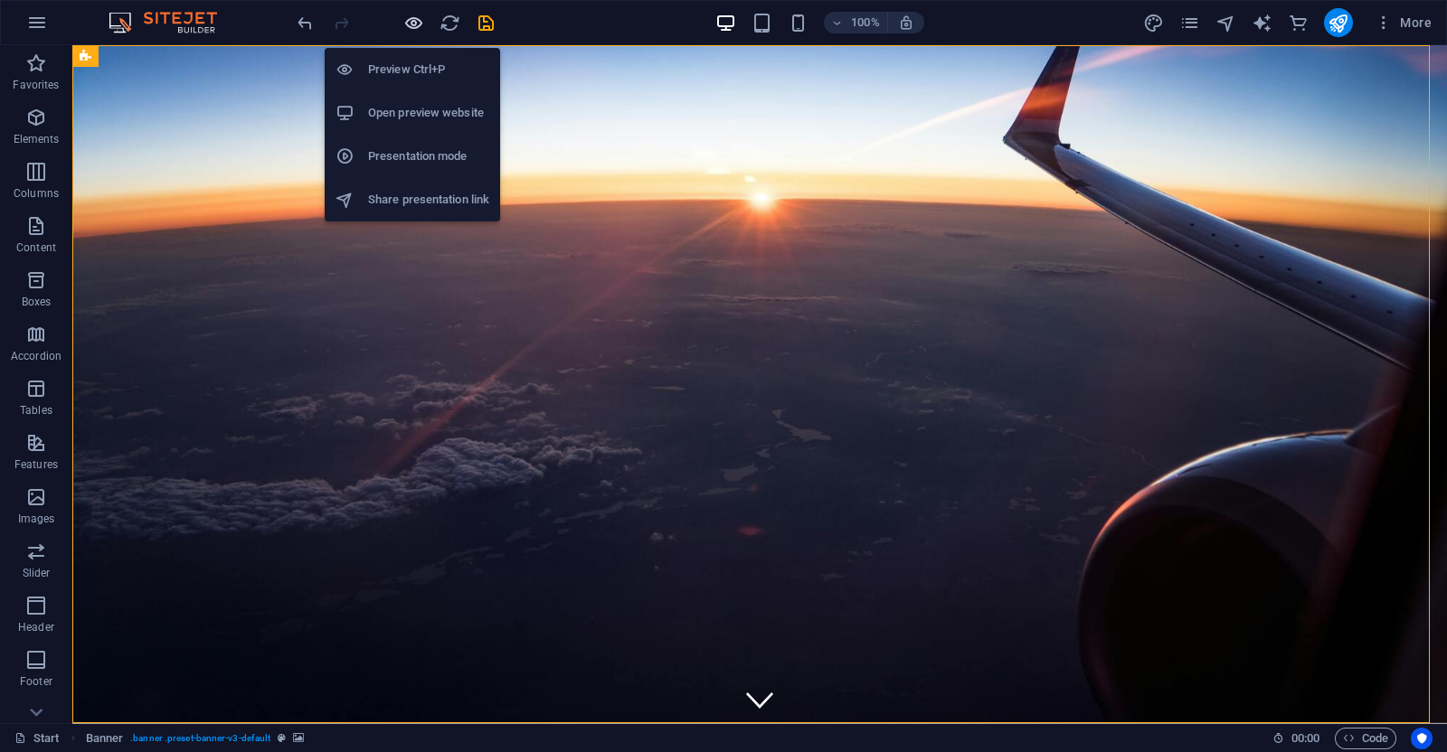
click at [407, 25] on icon "button" at bounding box center [413, 23] width 21 height 21
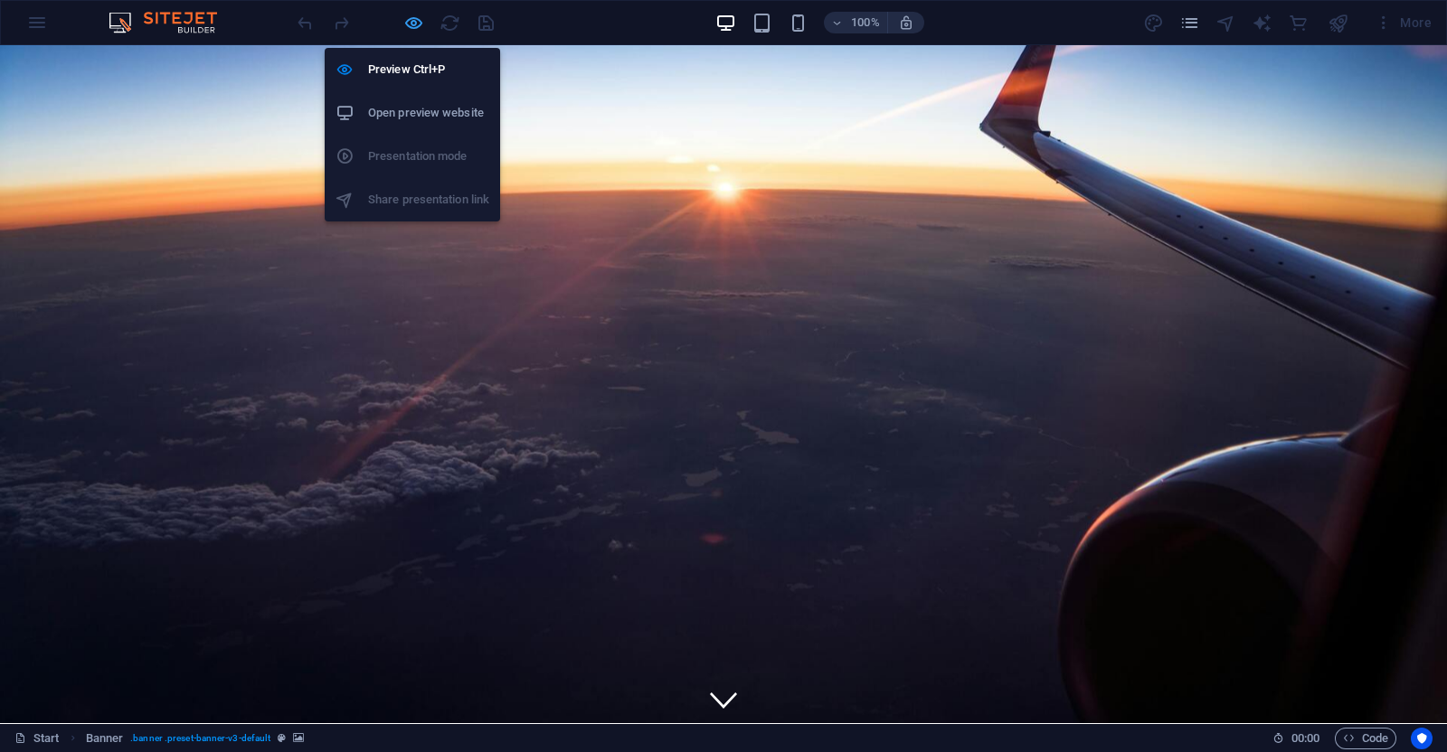
click at [407, 25] on icon "button" at bounding box center [413, 23] width 21 height 21
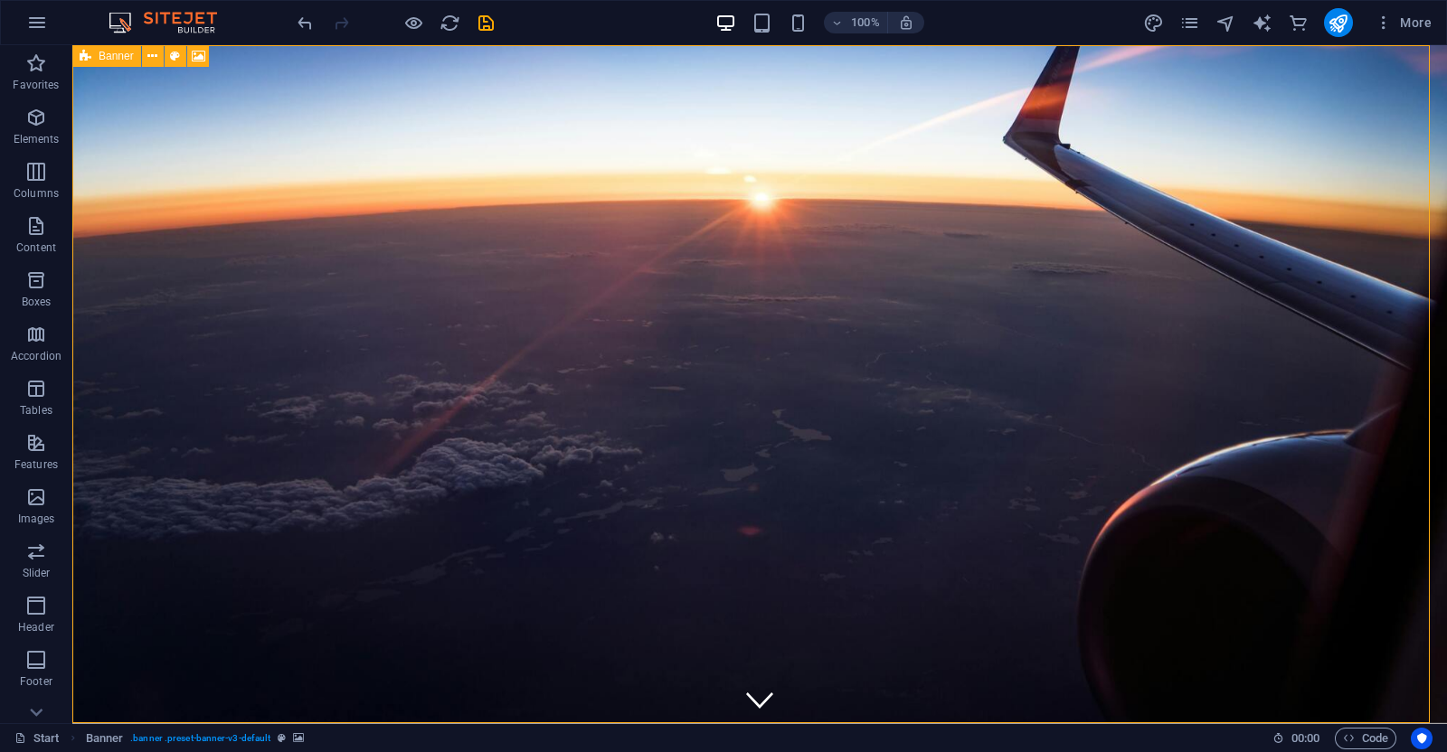
click at [86, 52] on icon at bounding box center [86, 56] width 12 height 22
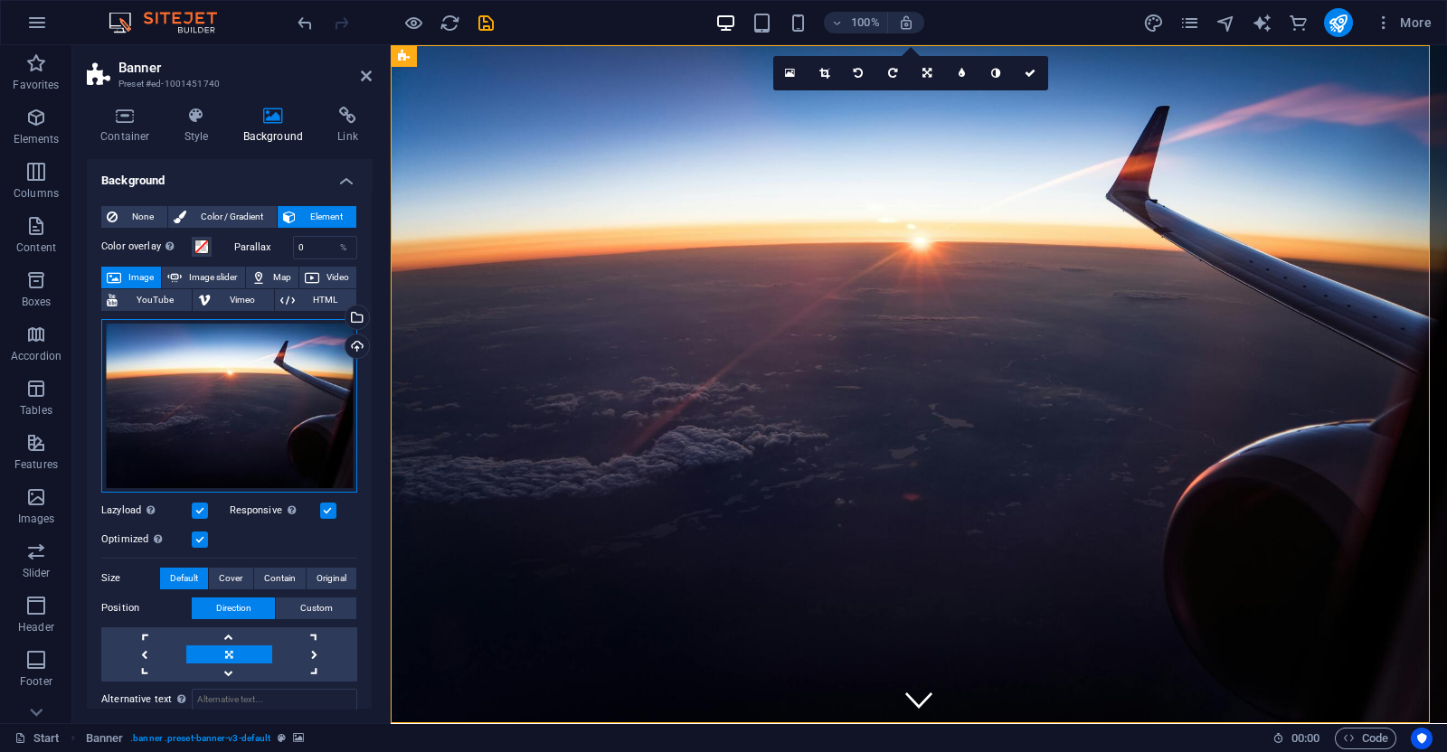
click at [172, 357] on div "Drag files here, click to choose files or select files from Files or our free s…" at bounding box center [229, 406] width 256 height 174
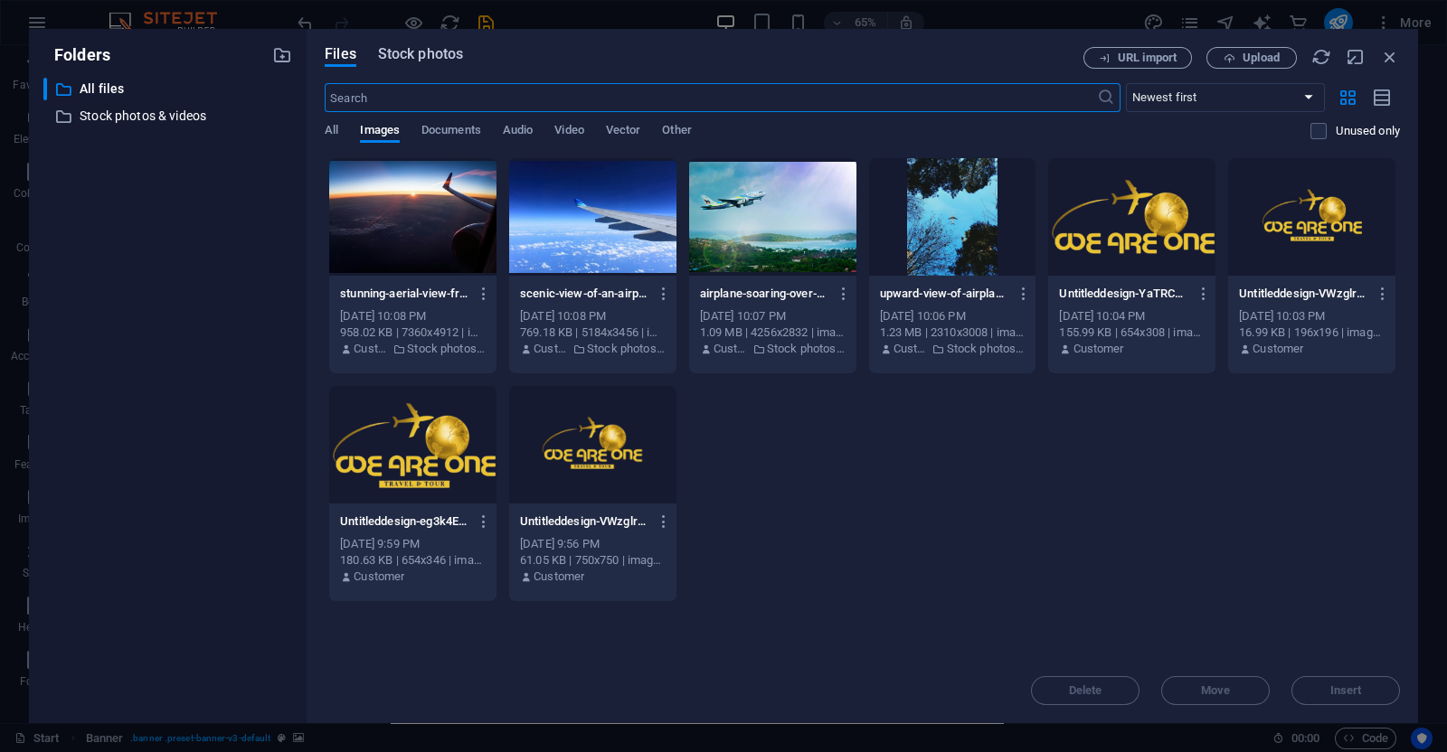
click at [435, 56] on span "Stock photos" at bounding box center [420, 54] width 85 height 22
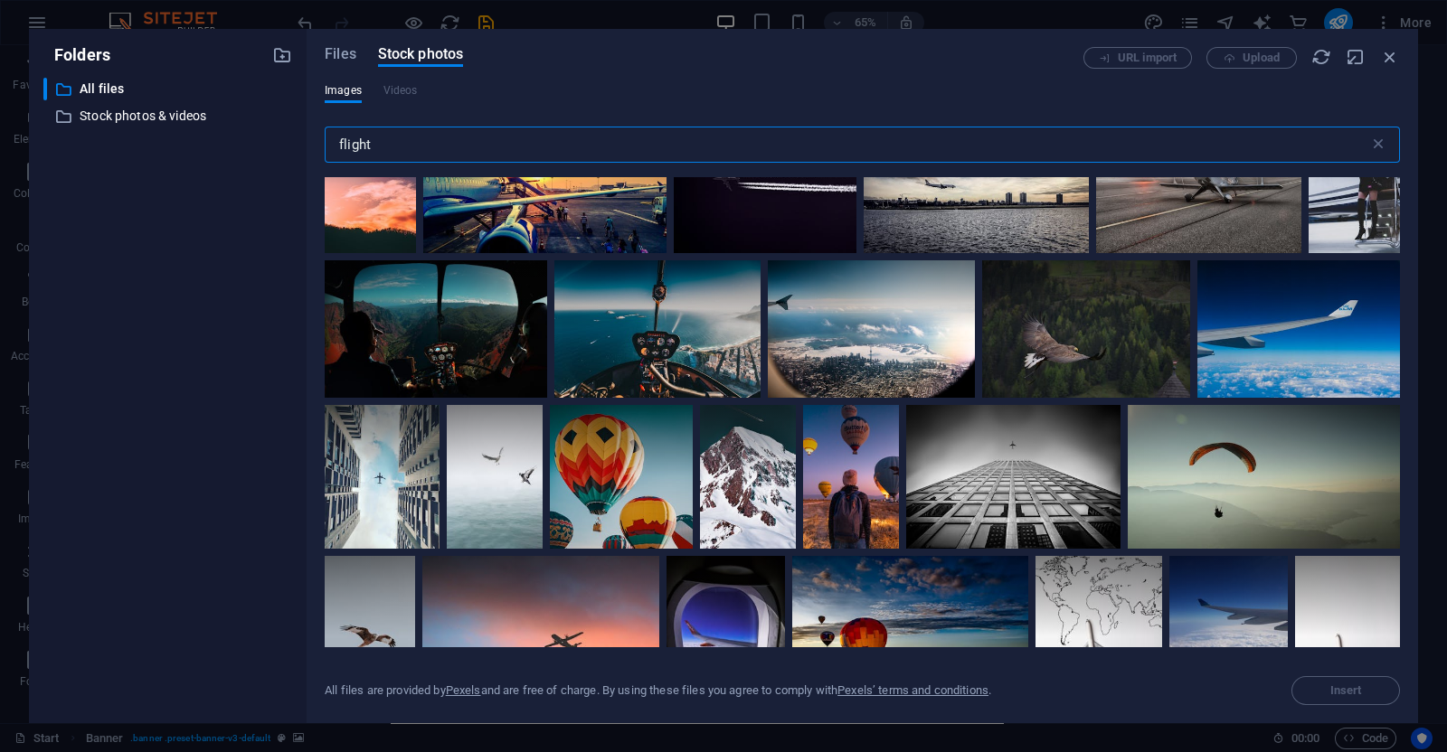
scroll to position [2795, 0]
click at [1255, 341] on div at bounding box center [1298, 328] width 203 height 137
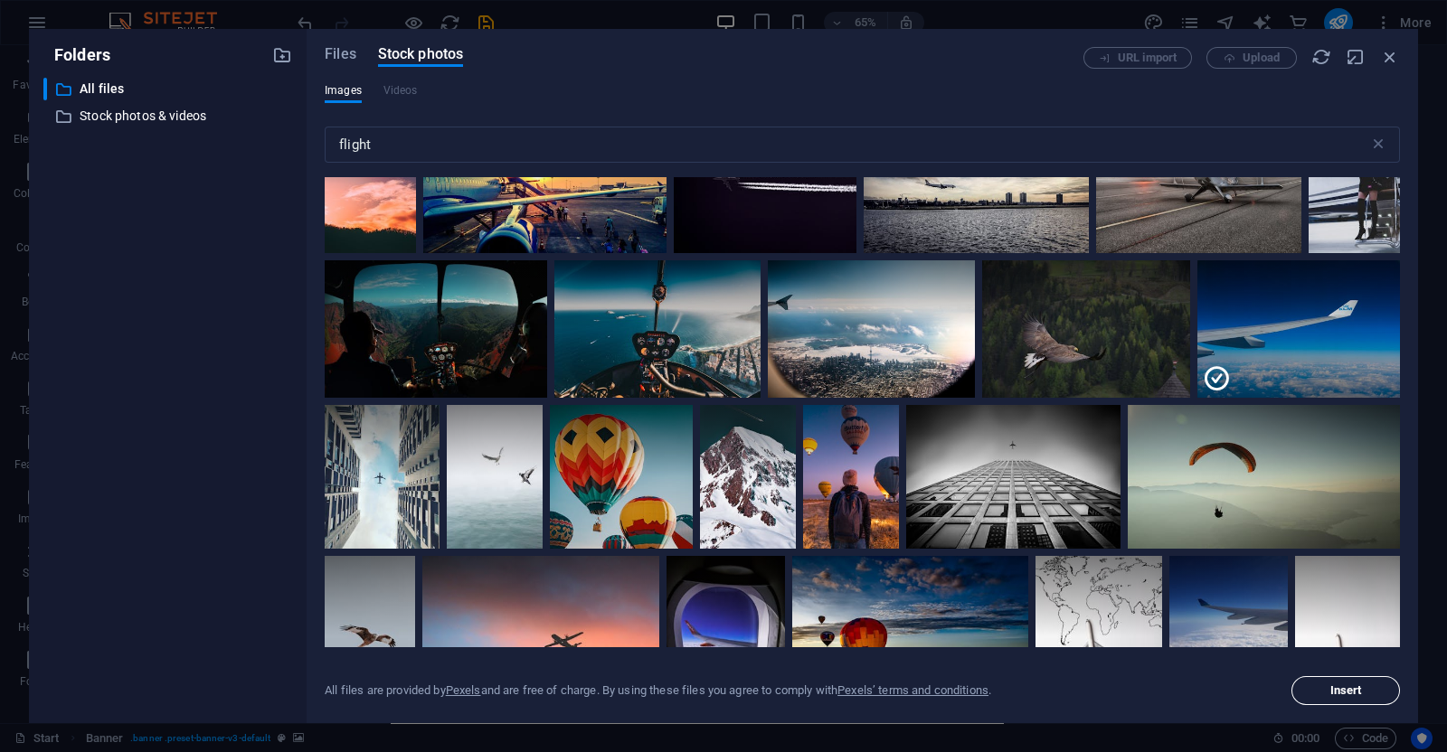
click at [1323, 680] on button "Insert" at bounding box center [1345, 690] width 109 height 29
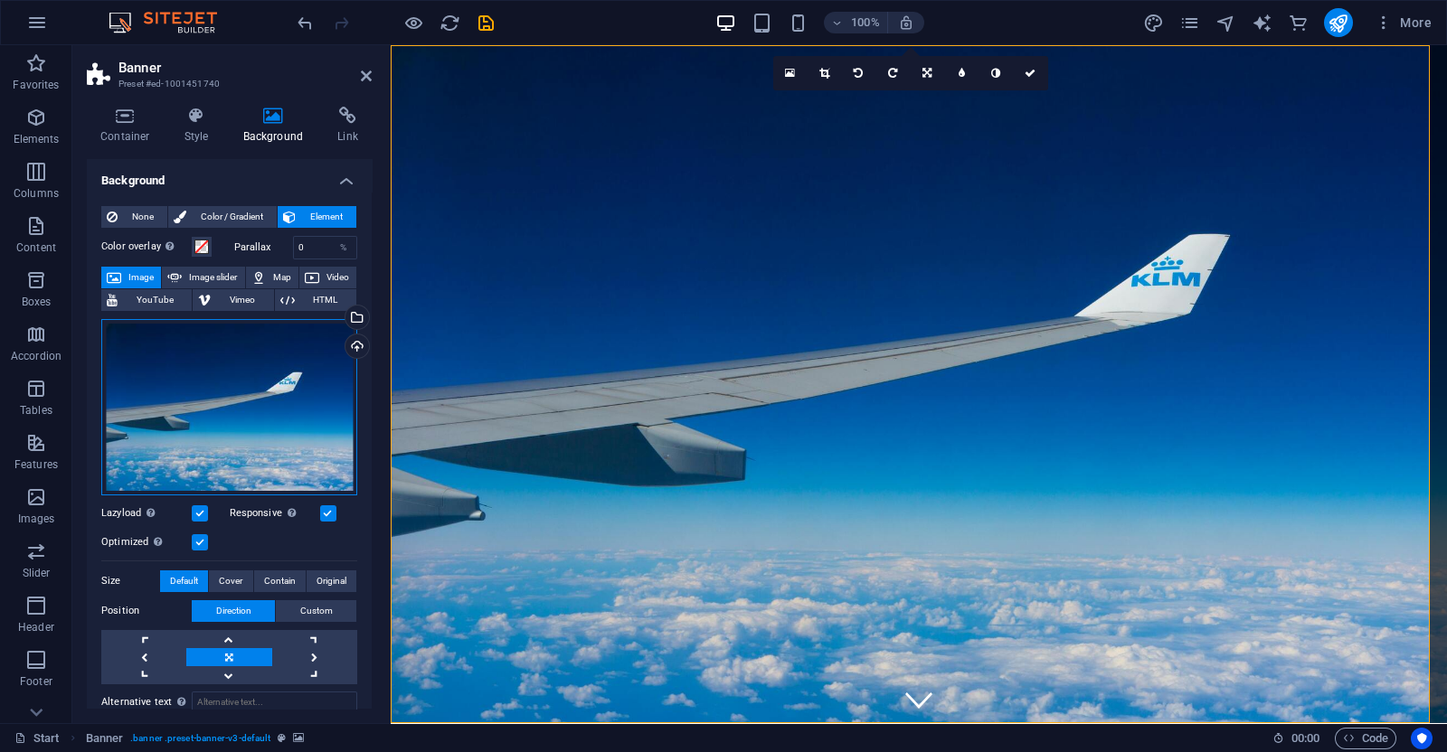
click at [280, 385] on div "Drag files here, click to choose files or select files from Files or our free s…" at bounding box center [229, 407] width 256 height 176
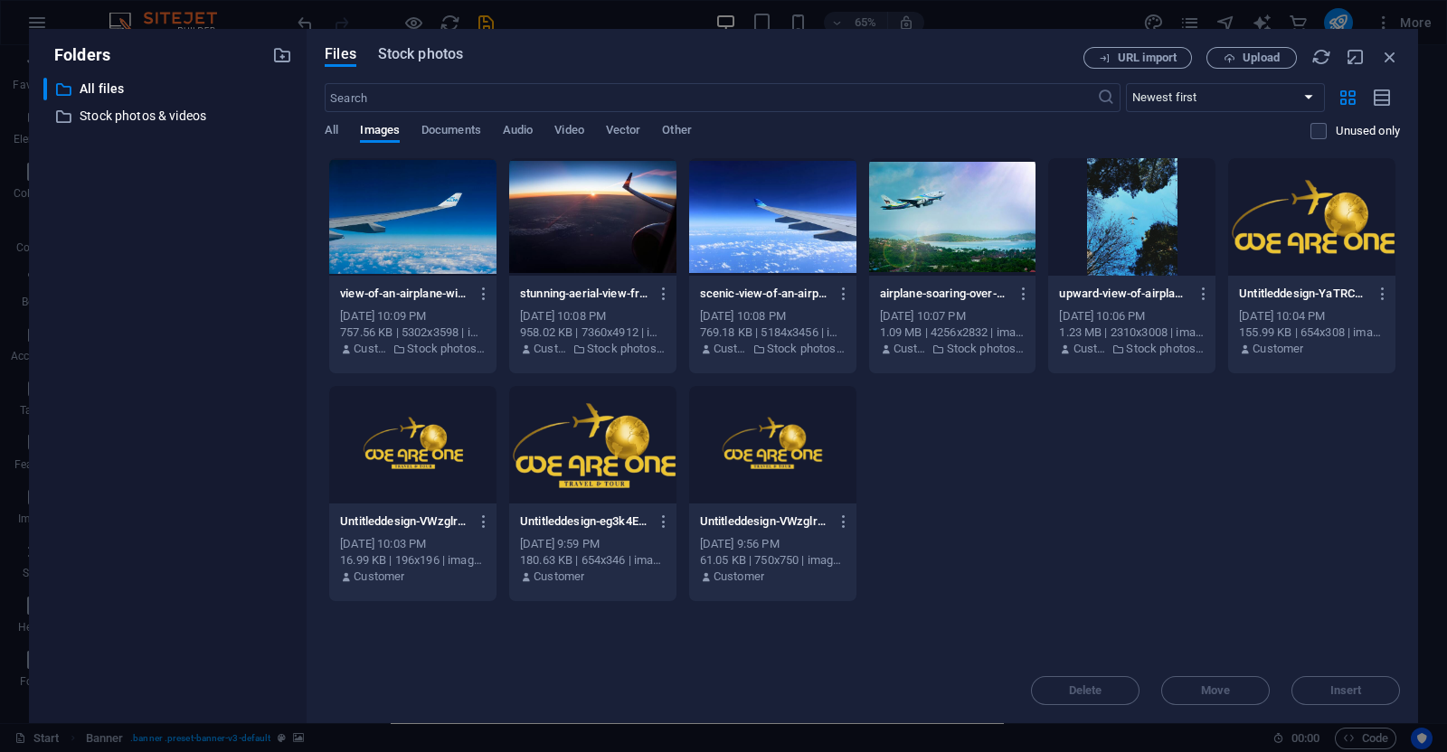
click at [443, 48] on span "Stock photos" at bounding box center [420, 54] width 85 height 22
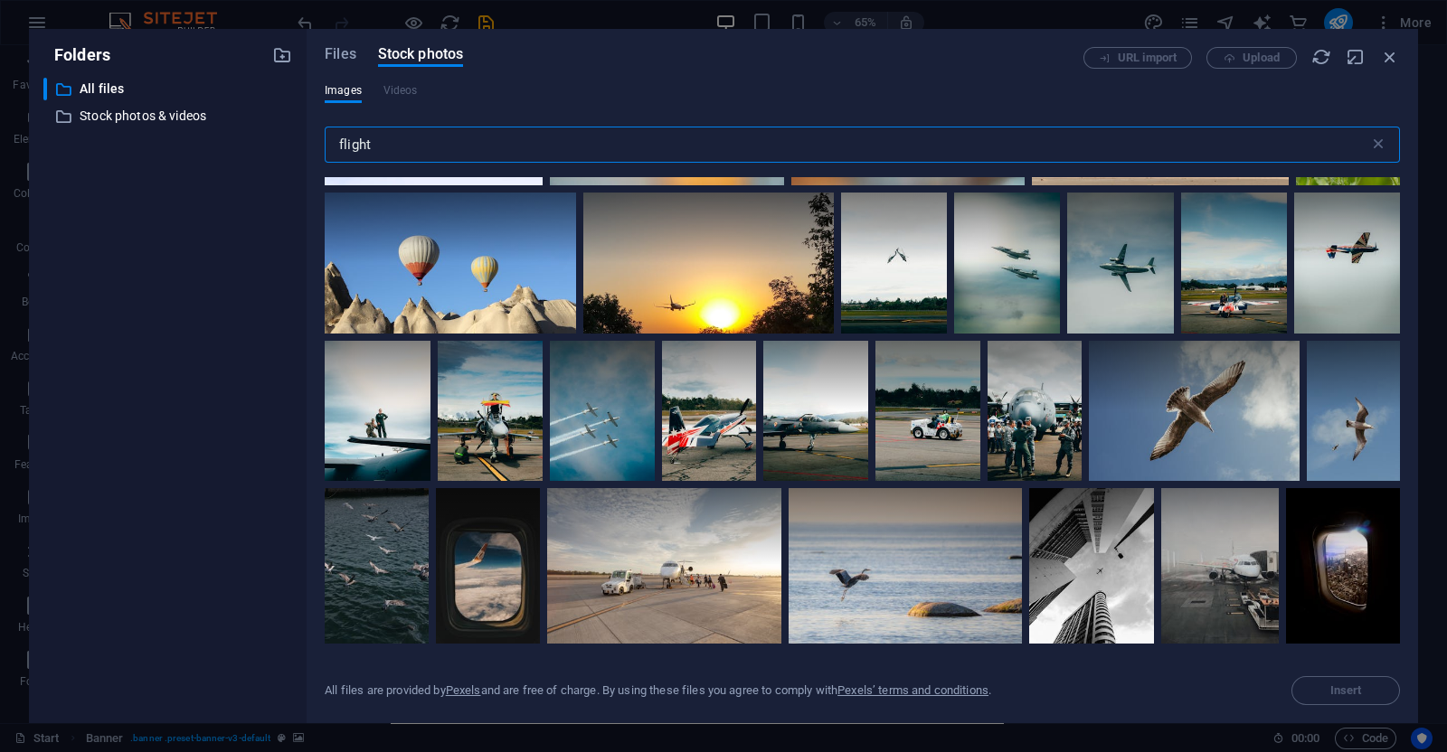
scroll to position [4125, 0]
click at [344, 61] on span "Files" at bounding box center [341, 54] width 32 height 22
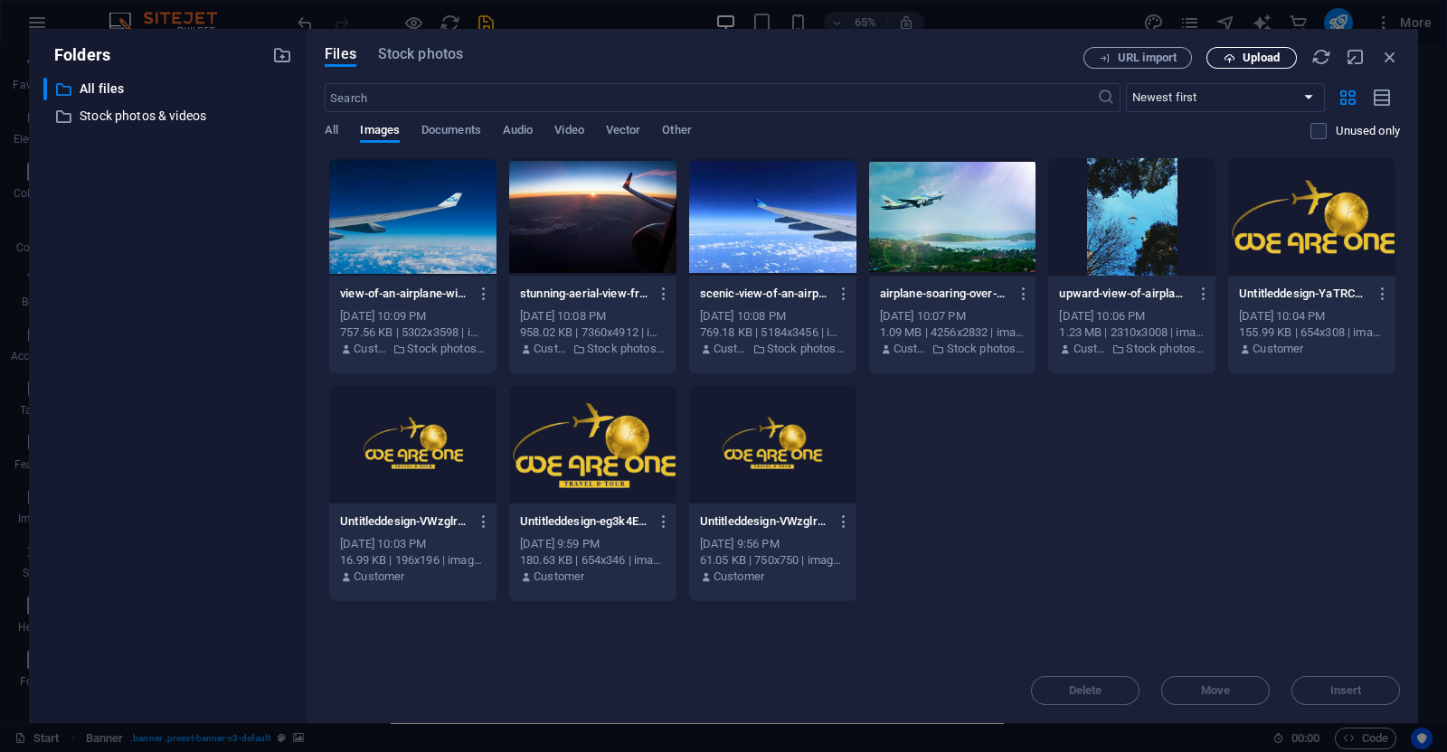
click at [1273, 60] on span "Upload" at bounding box center [1261, 57] width 37 height 11
click at [1392, 47] on icon "button" at bounding box center [1390, 57] width 20 height 20
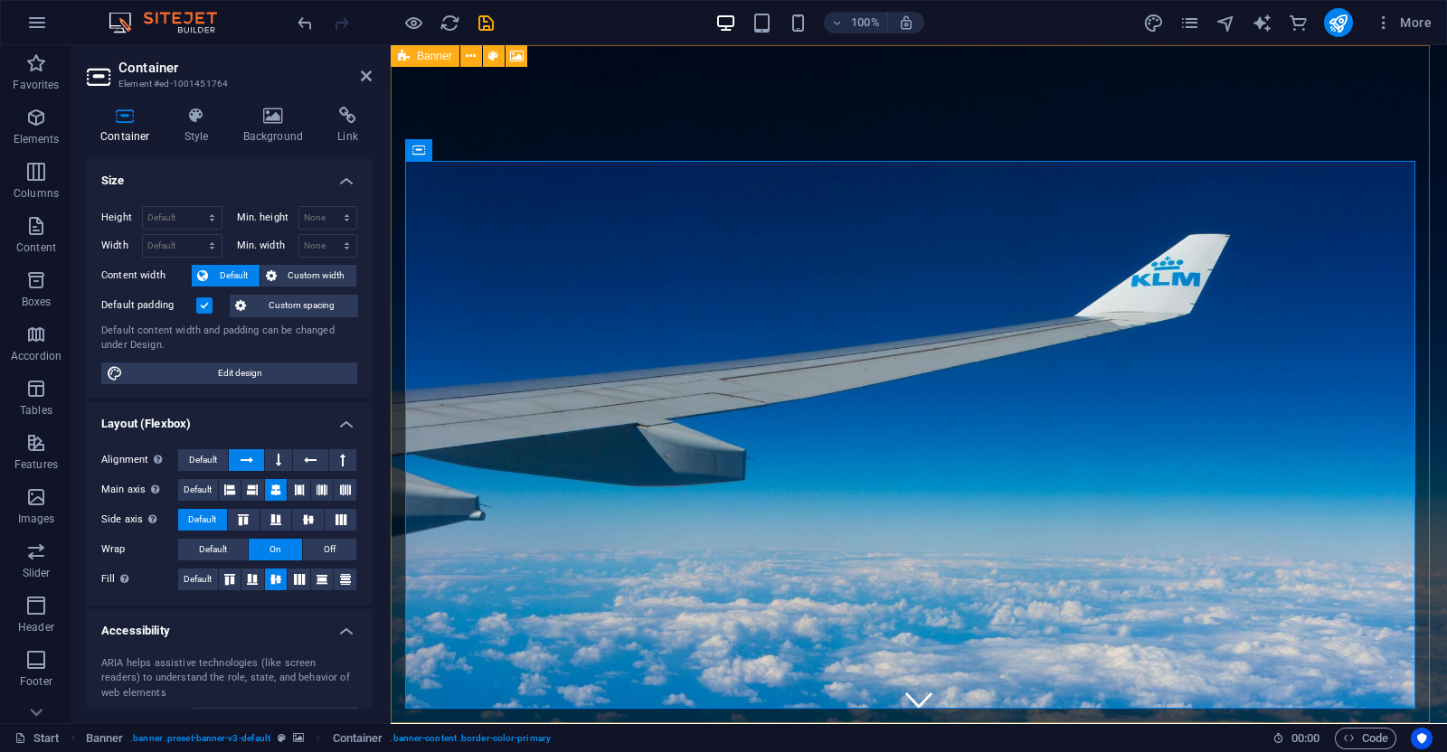
click at [401, 52] on icon at bounding box center [404, 56] width 12 height 22
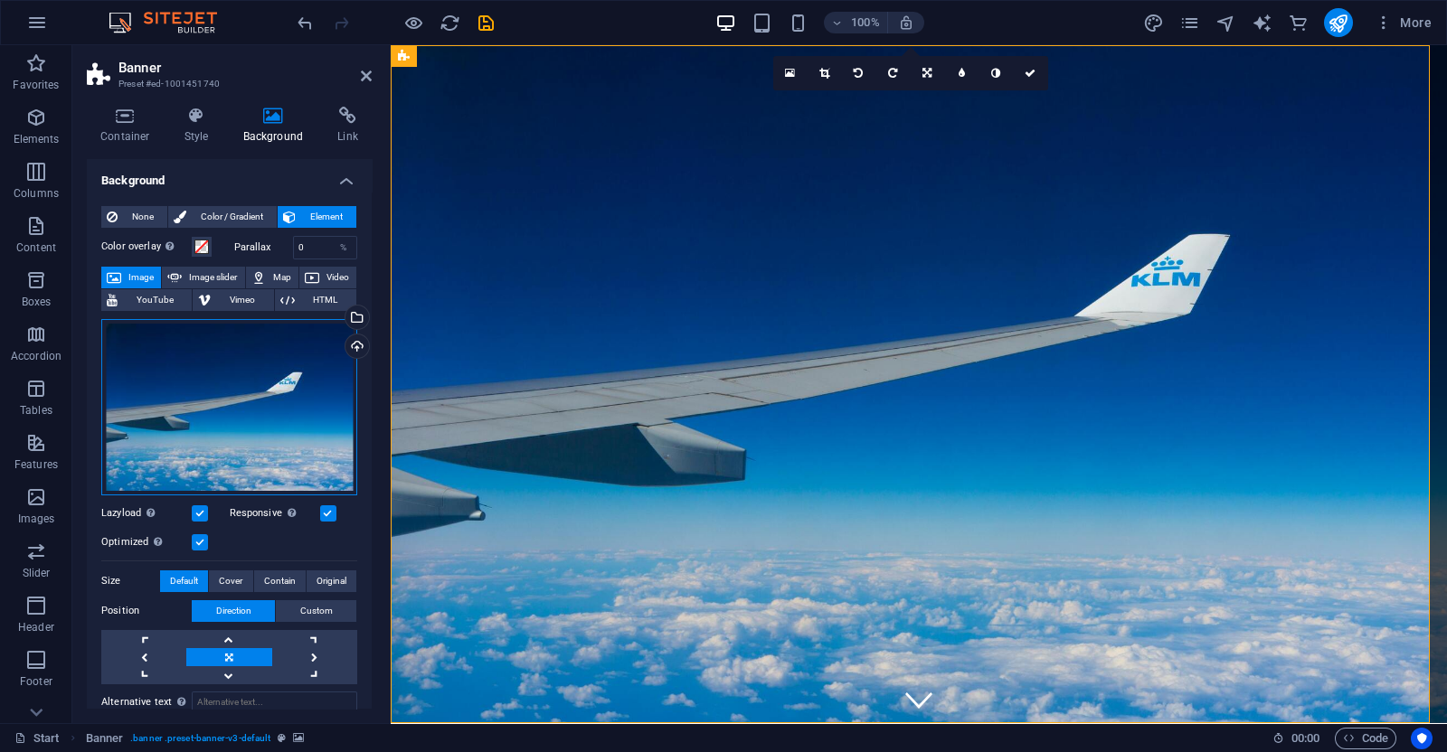
click at [272, 413] on div "Drag files here, click to choose files or select files from Files or our free s…" at bounding box center [229, 407] width 256 height 176
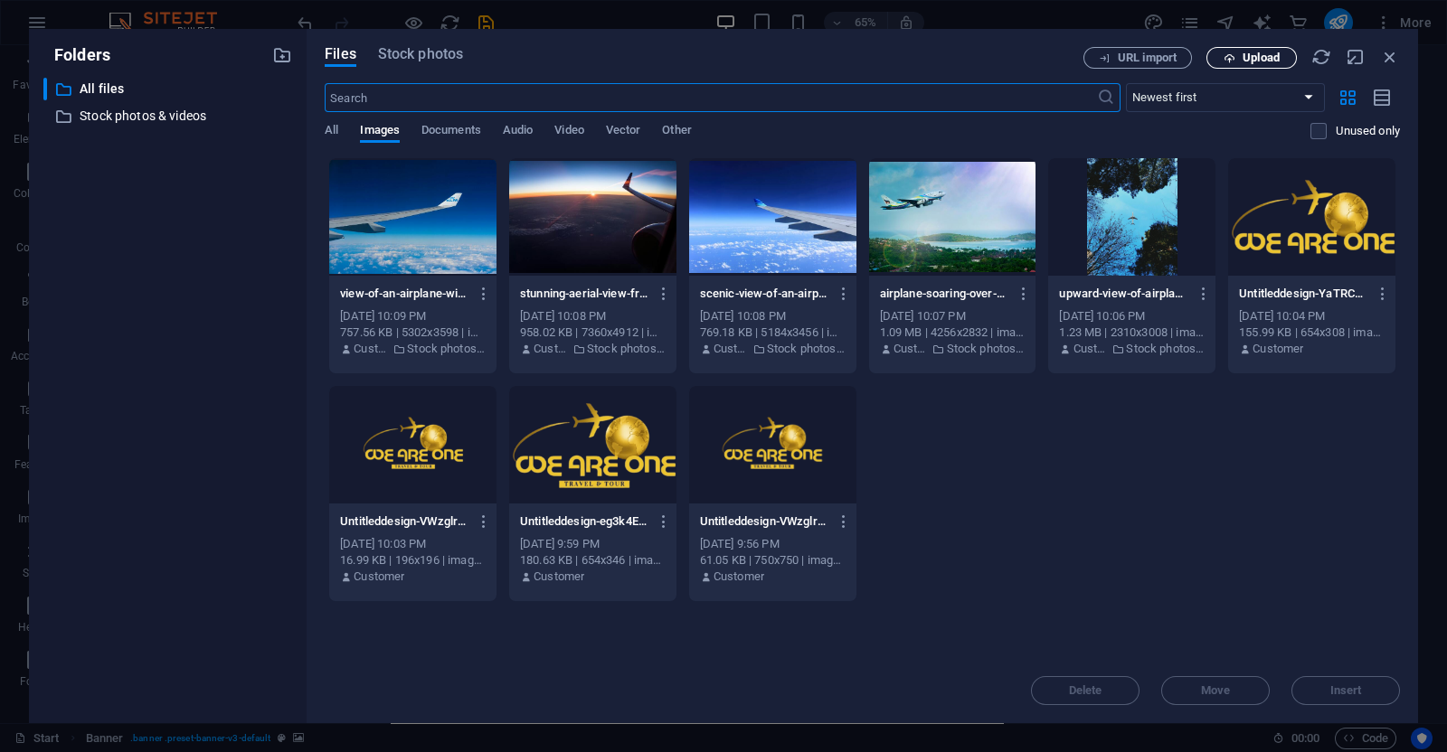
click at [1237, 52] on span "Upload" at bounding box center [1252, 58] width 74 height 12
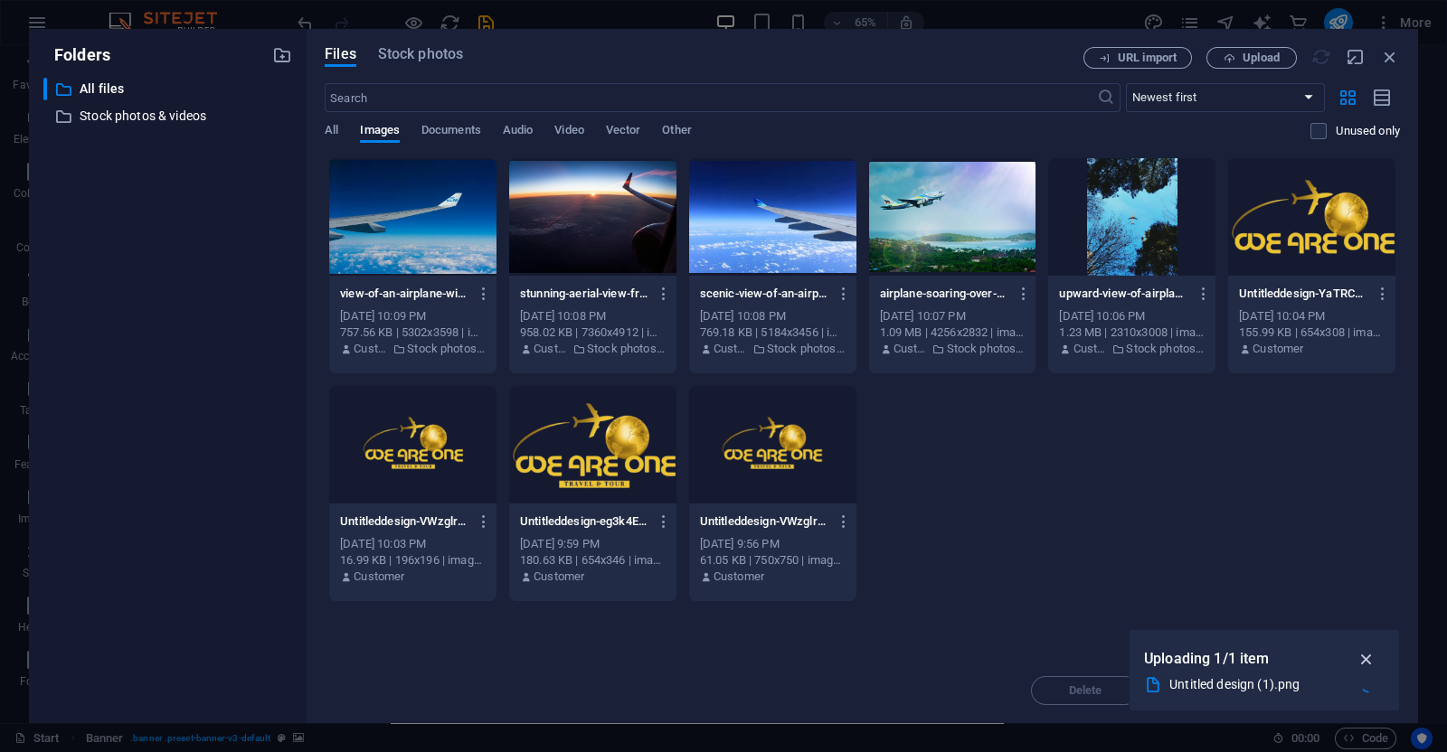
click at [1371, 657] on icon "button" at bounding box center [1366, 659] width 21 height 20
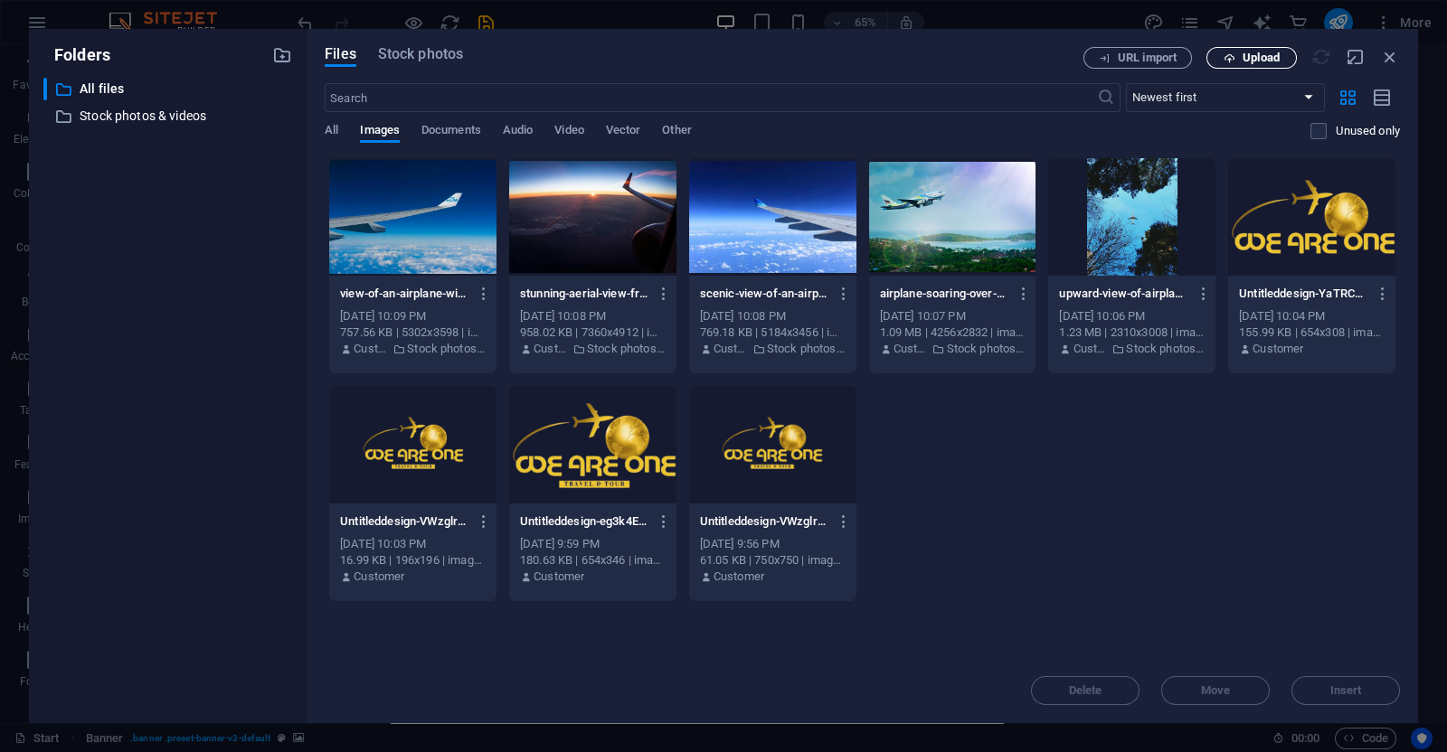
click at [1270, 55] on span "Upload" at bounding box center [1261, 57] width 37 height 11
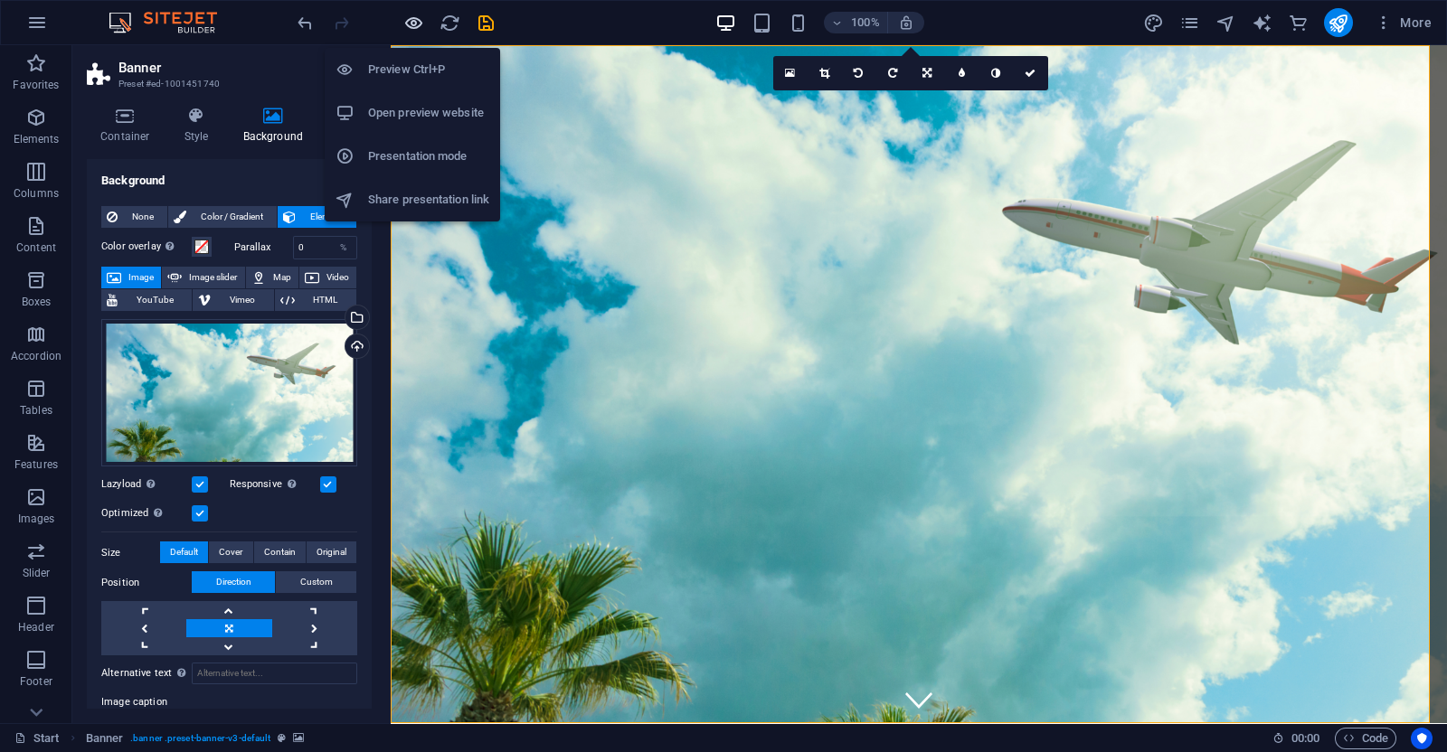
click at [407, 24] on icon "button" at bounding box center [413, 23] width 21 height 21
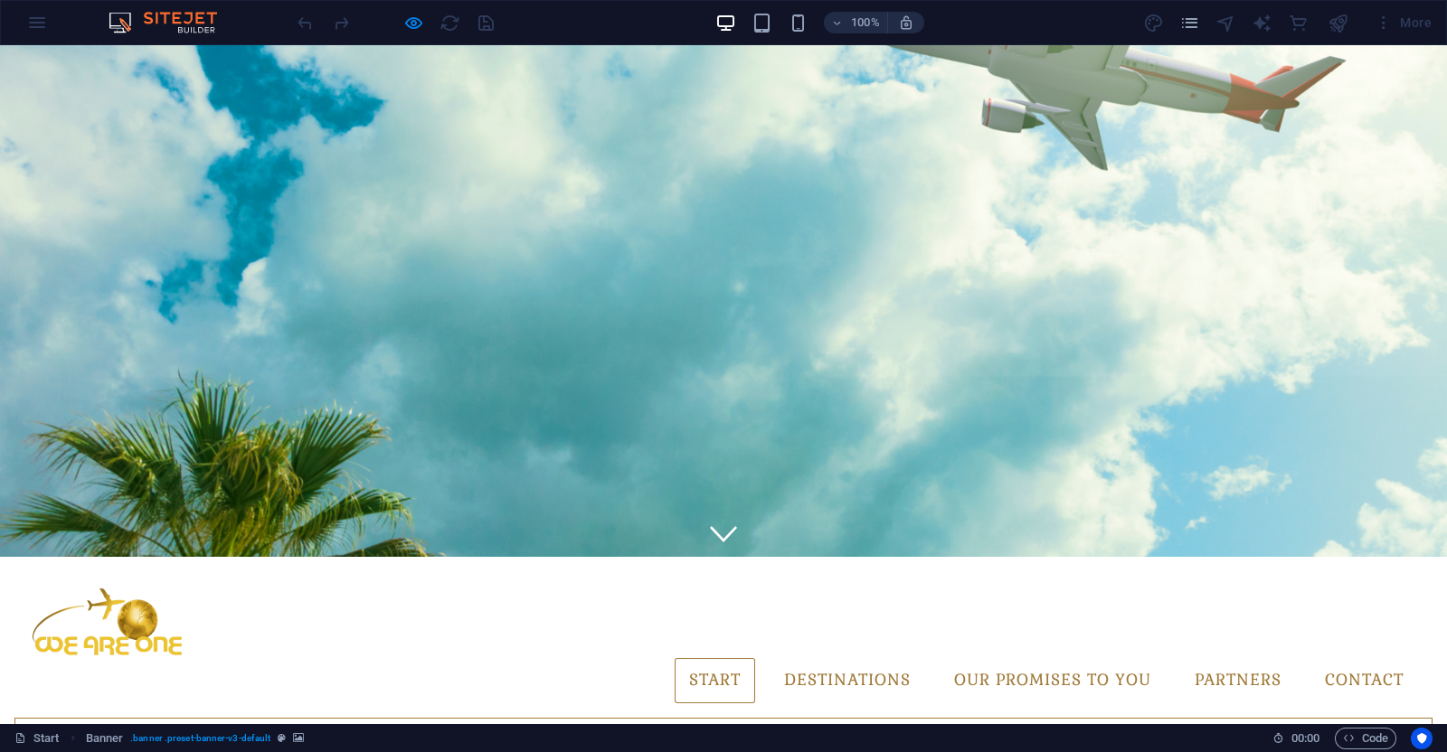
scroll to position [0, 0]
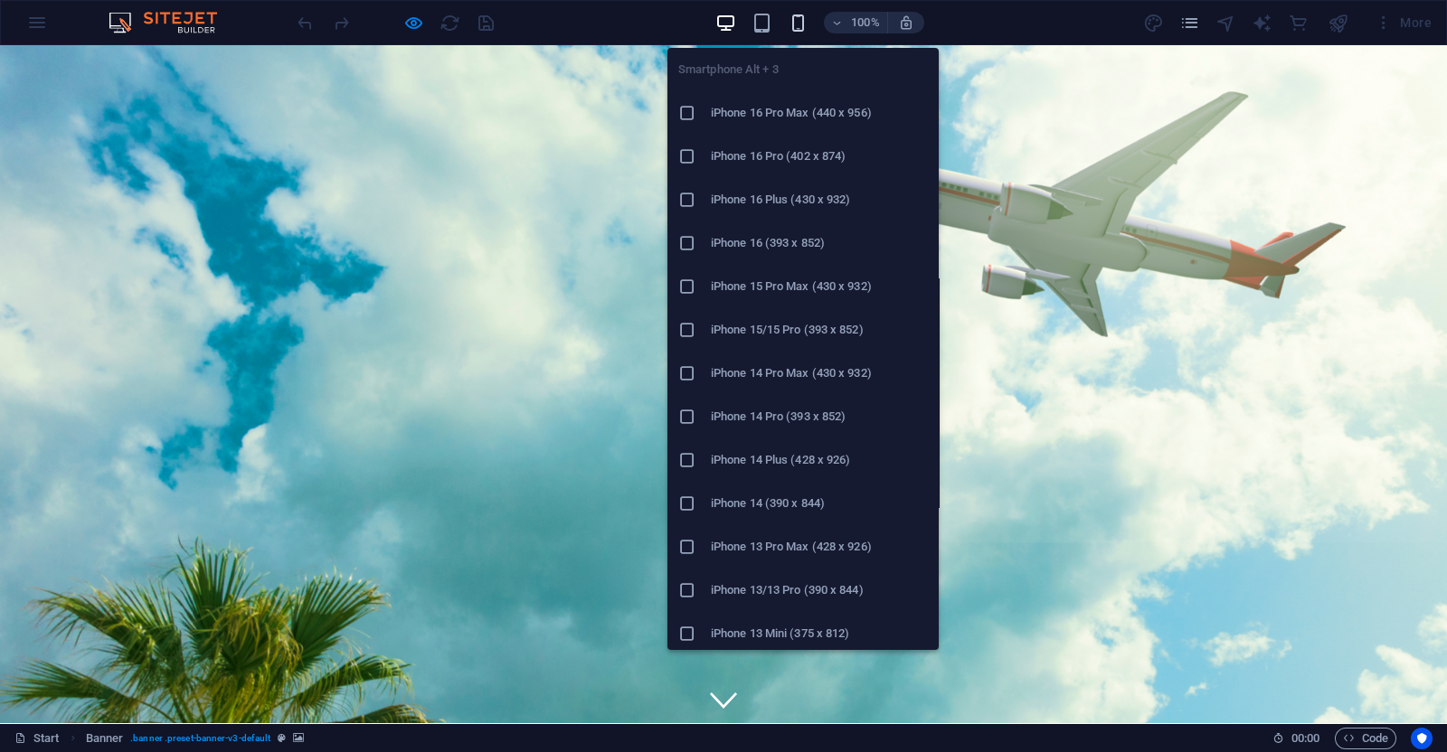
click at [799, 15] on icon "button" at bounding box center [798, 23] width 21 height 21
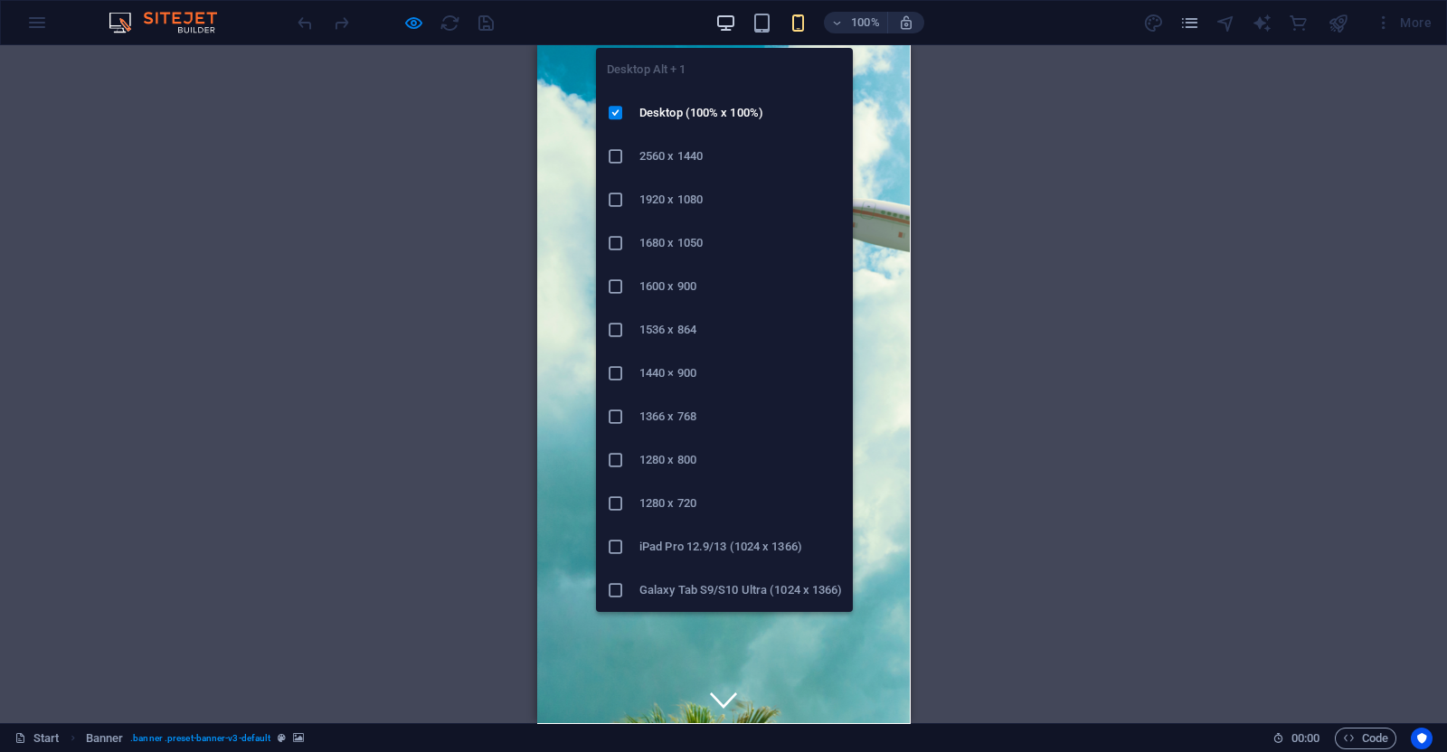
click at [733, 22] on icon "button" at bounding box center [725, 23] width 21 height 21
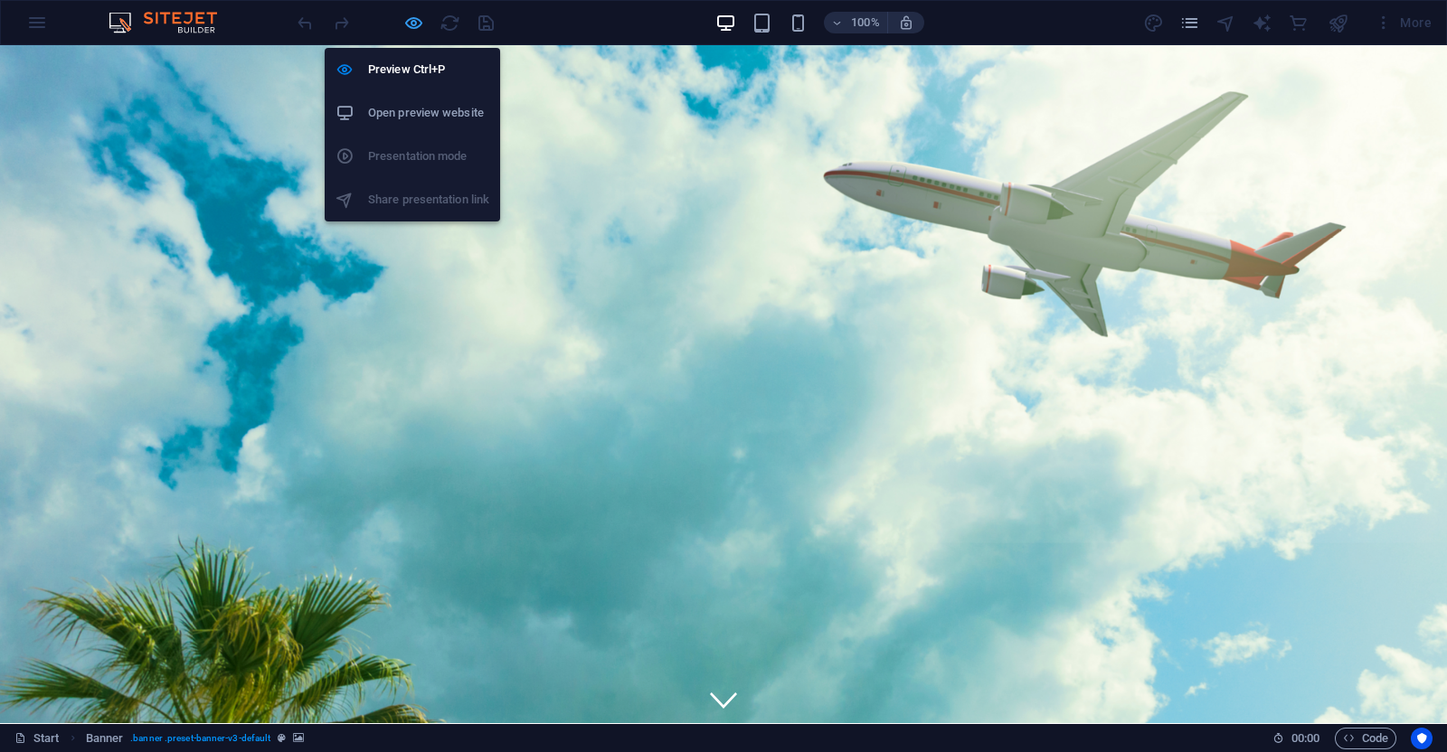
click at [417, 24] on icon "button" at bounding box center [413, 23] width 21 height 21
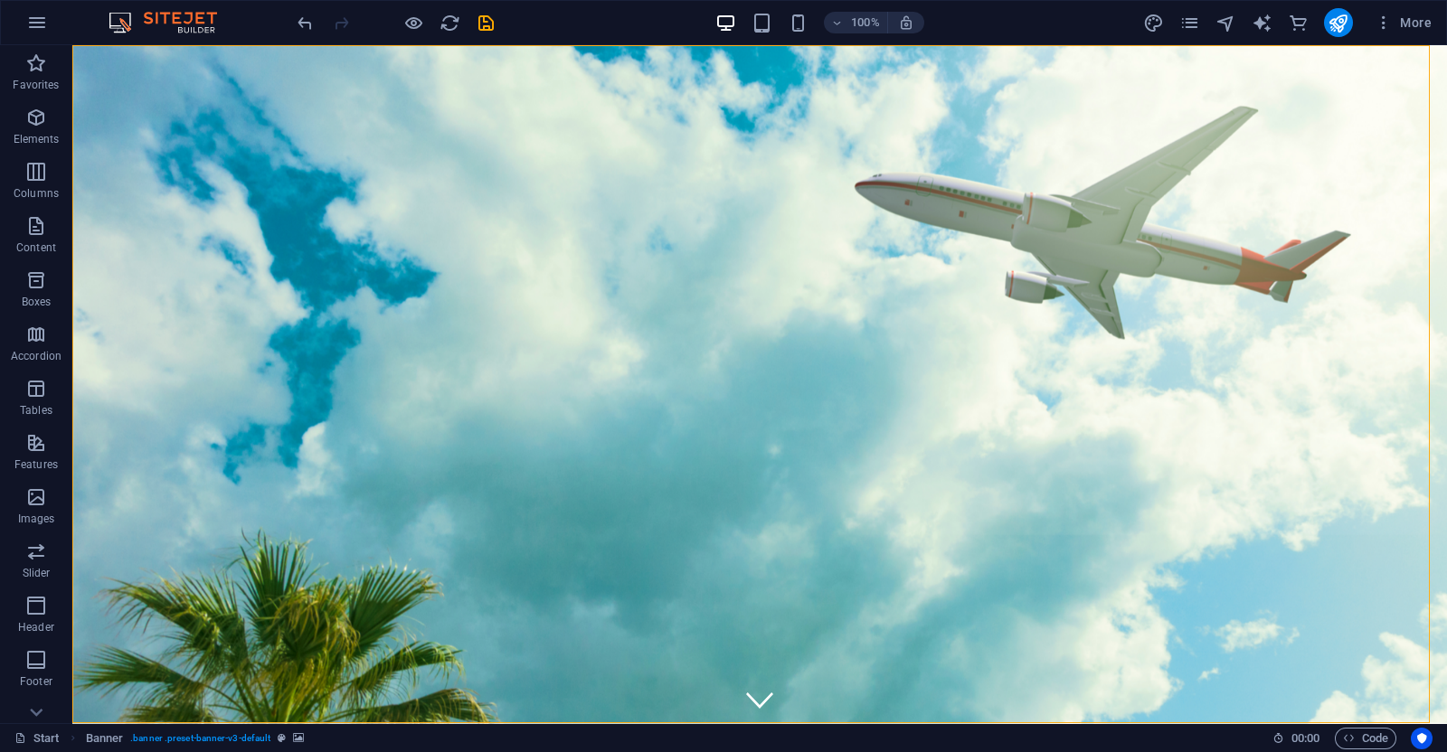
click at [418, 33] on div at bounding box center [395, 22] width 203 height 29
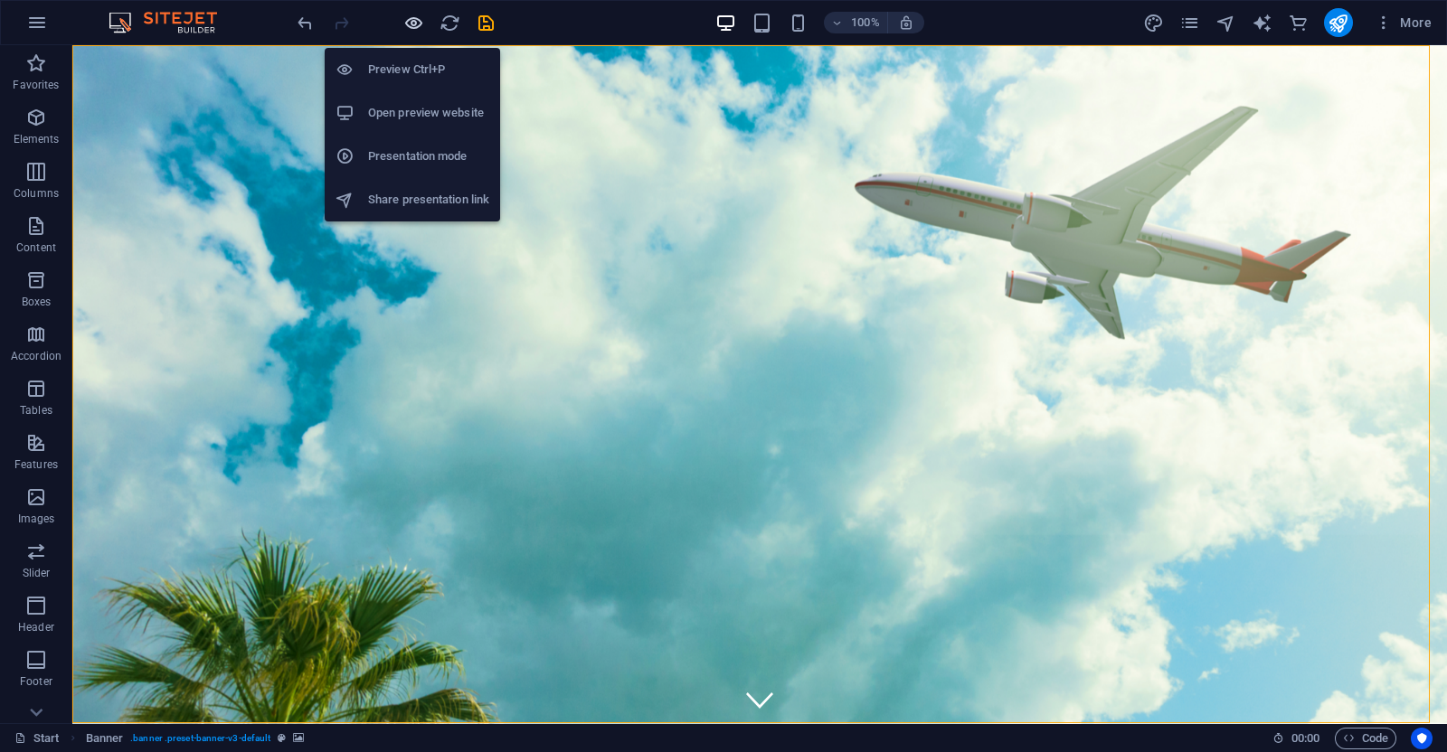
click at [415, 33] on div "Preview Ctrl+P Open preview website Presentation mode Share presentation link" at bounding box center [412, 127] width 175 height 188
click at [414, 26] on icon "button" at bounding box center [413, 23] width 21 height 21
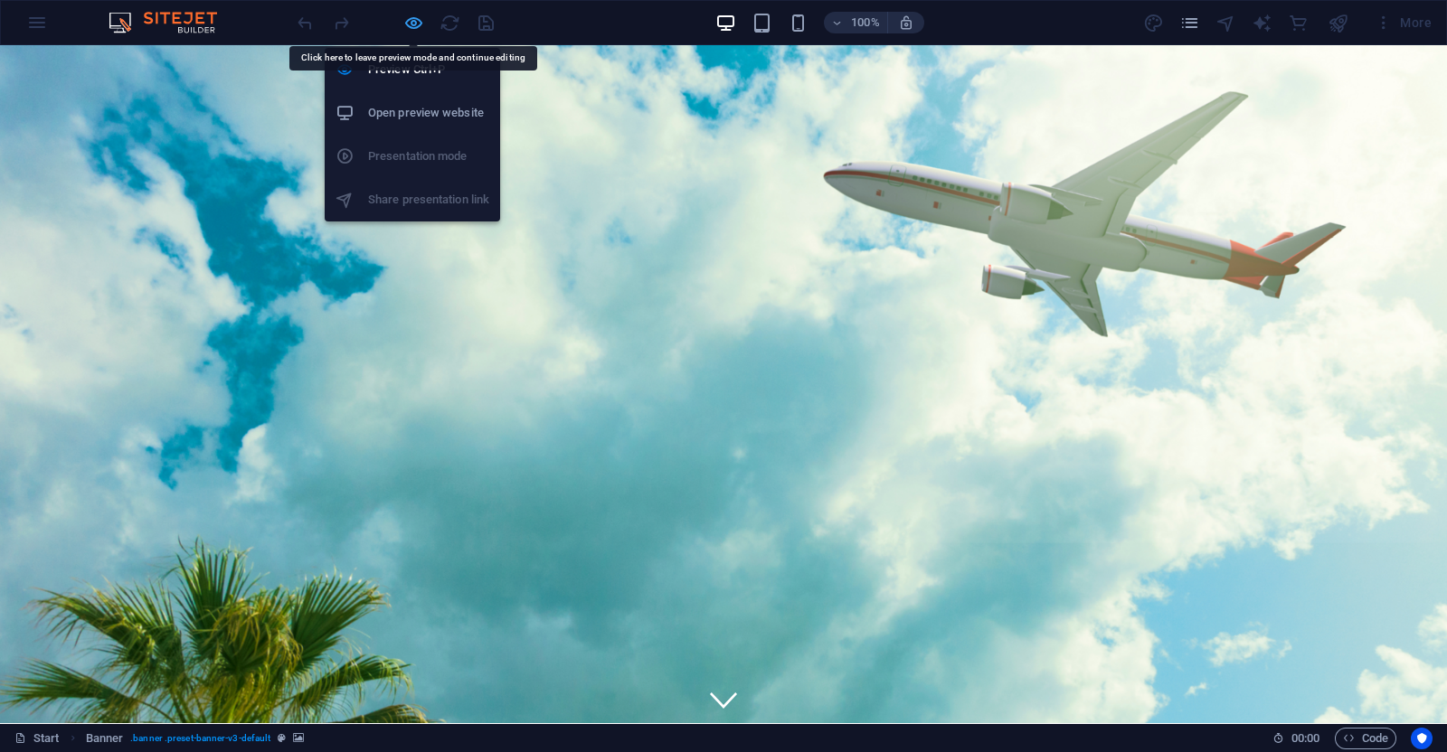
click at [407, 24] on icon "button" at bounding box center [413, 23] width 21 height 21
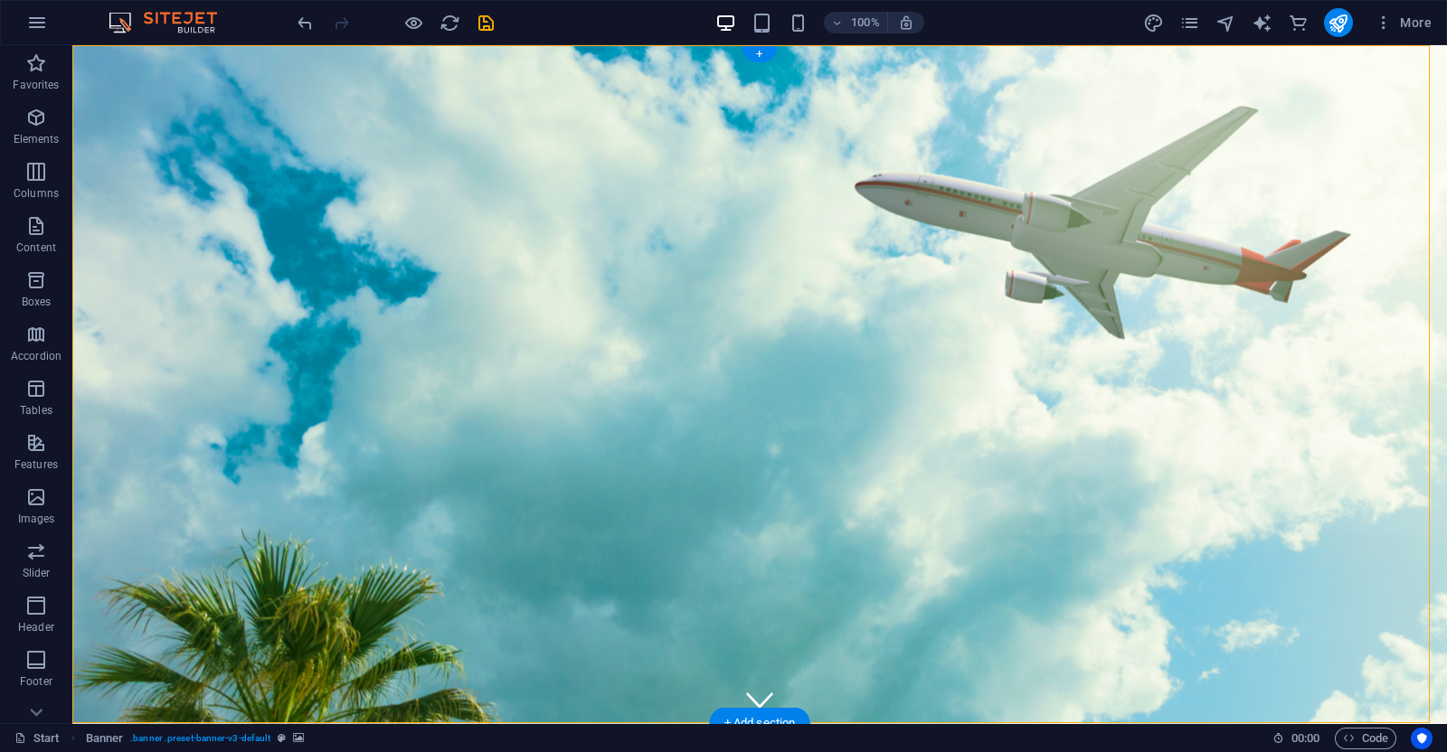
click at [74, 48] on figure at bounding box center [759, 384] width 1375 height 678
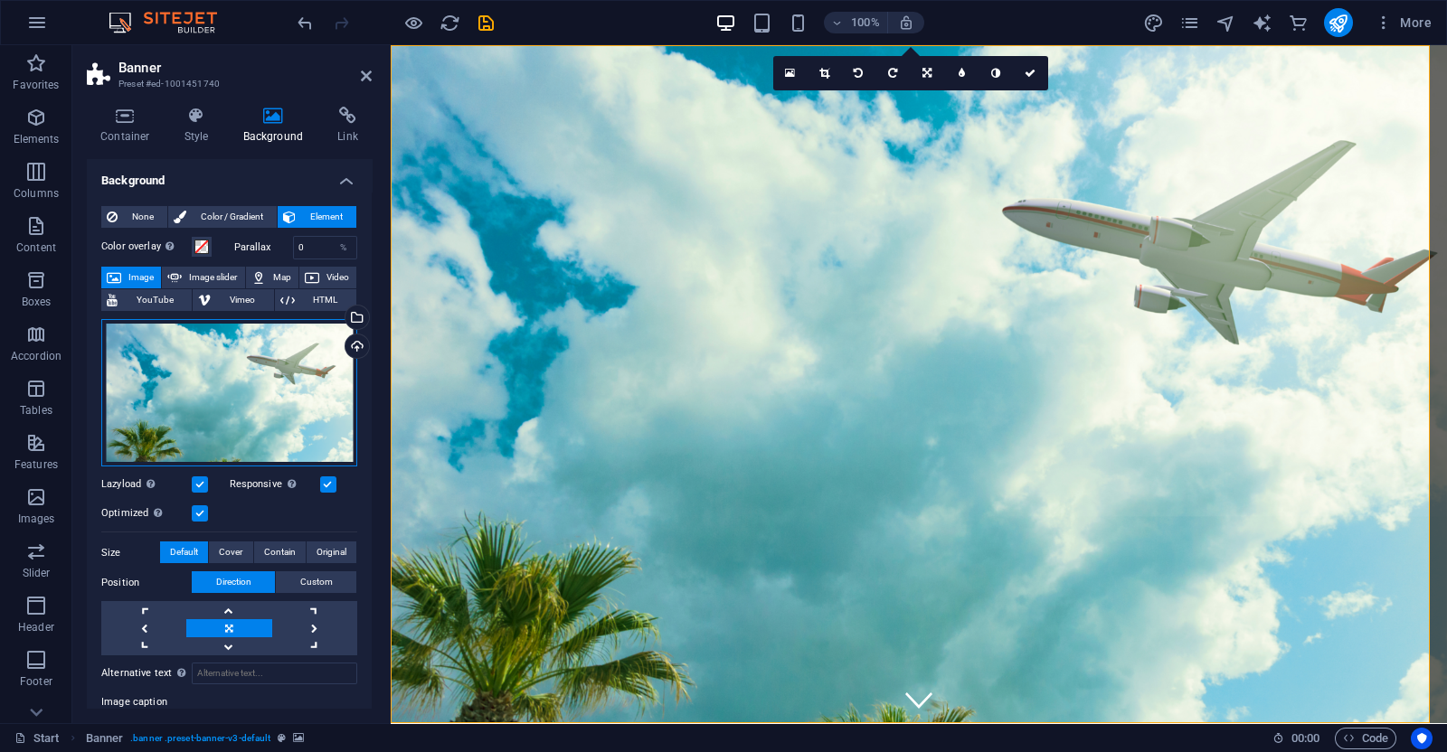
click at [245, 408] on div "Drag files here, click to choose files or select files from Files or our free s…" at bounding box center [229, 393] width 256 height 148
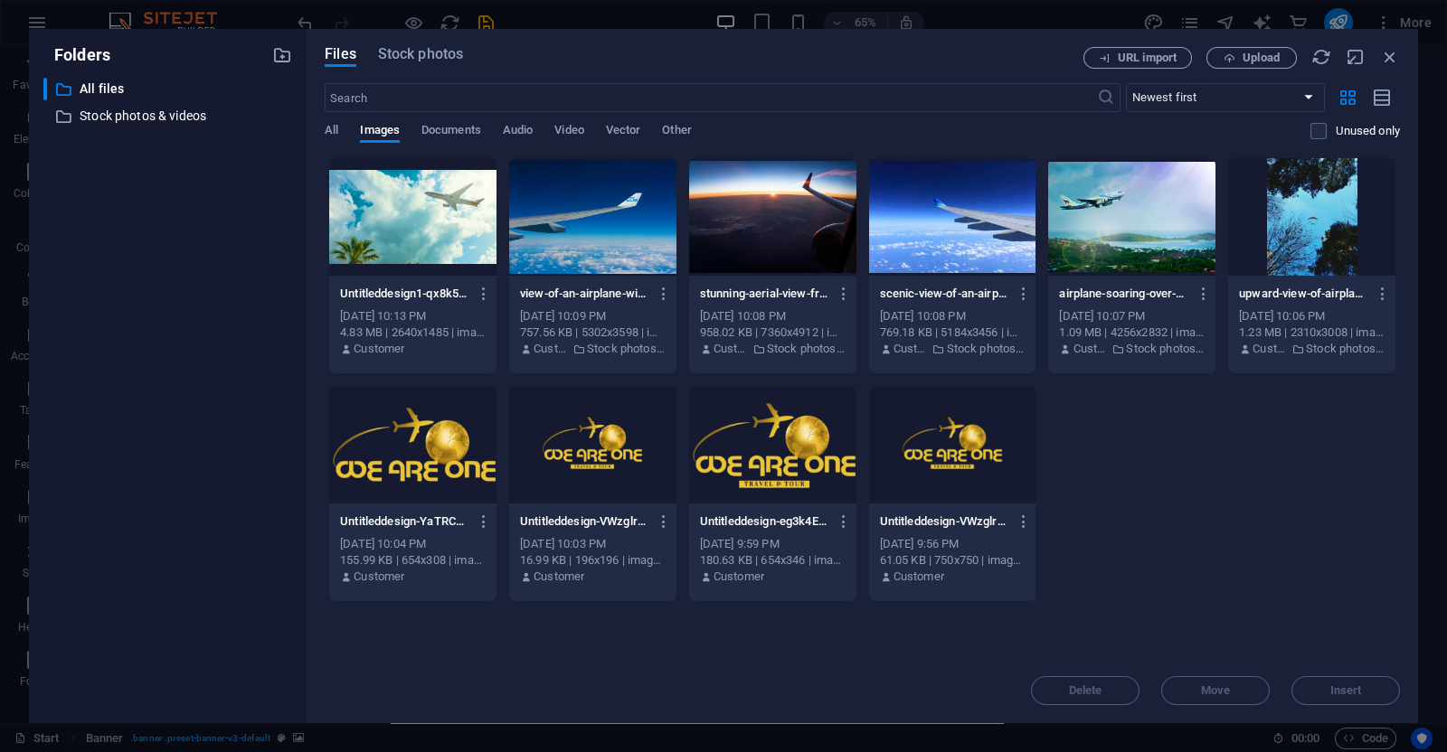
click at [743, 232] on div at bounding box center [772, 217] width 167 height 118
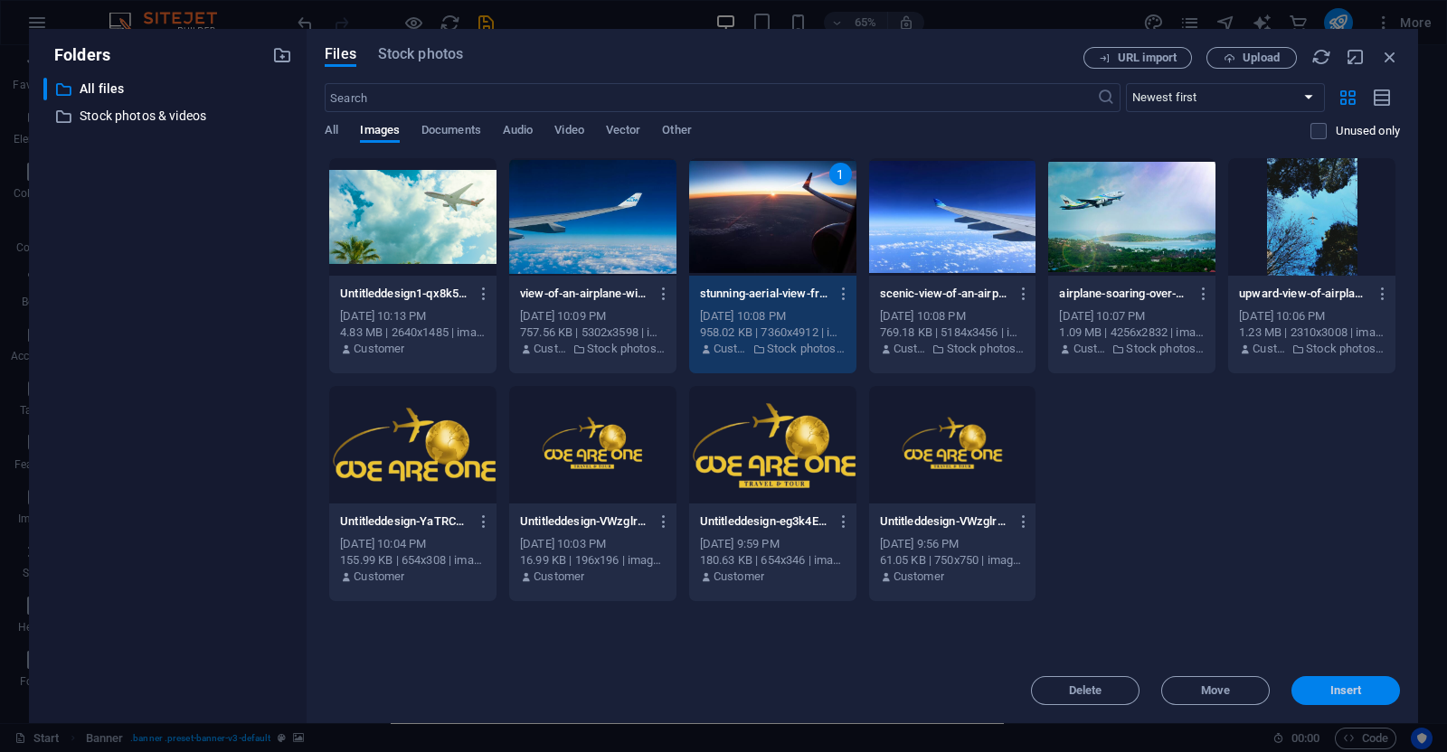
click at [1320, 686] on span "Insert" at bounding box center [1346, 690] width 94 height 11
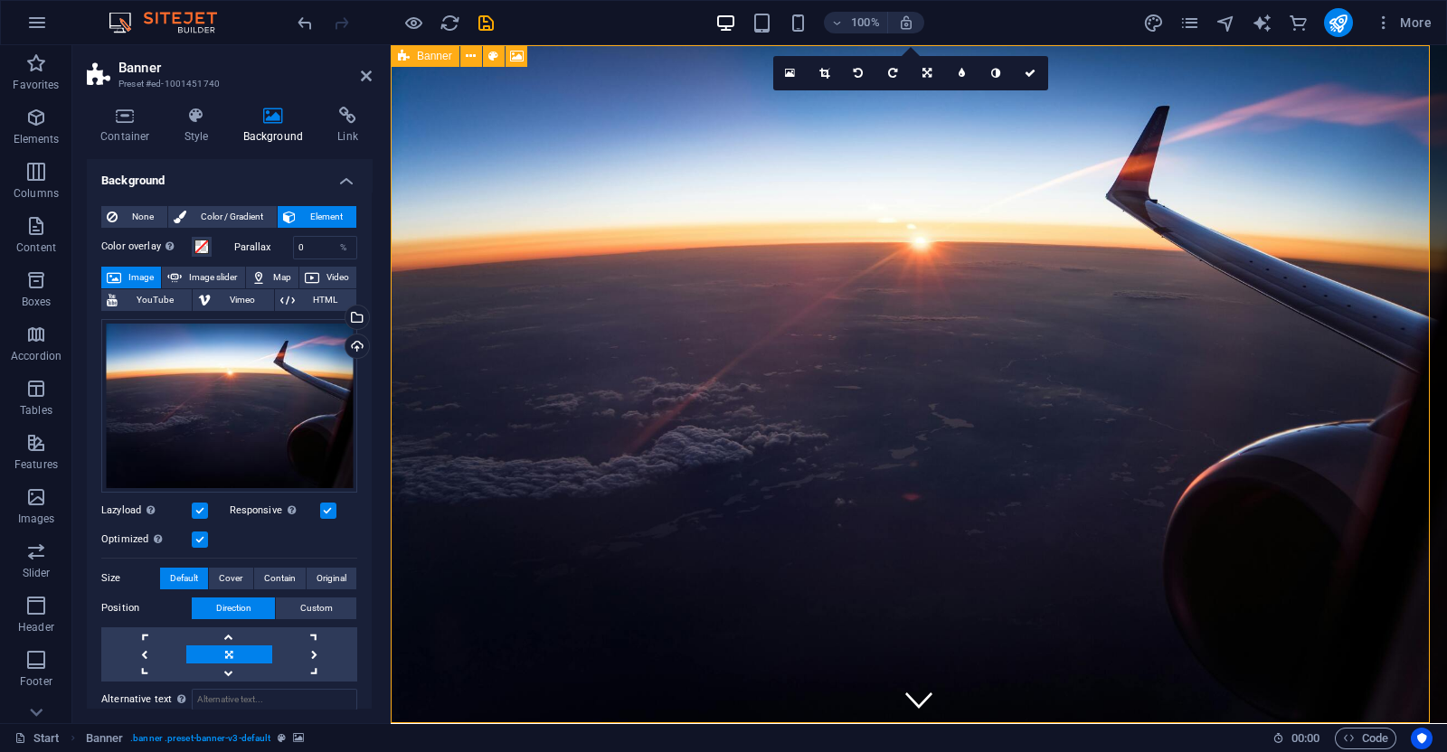
click at [401, 60] on icon at bounding box center [404, 56] width 12 height 22
click at [203, 240] on span at bounding box center [201, 247] width 14 height 14
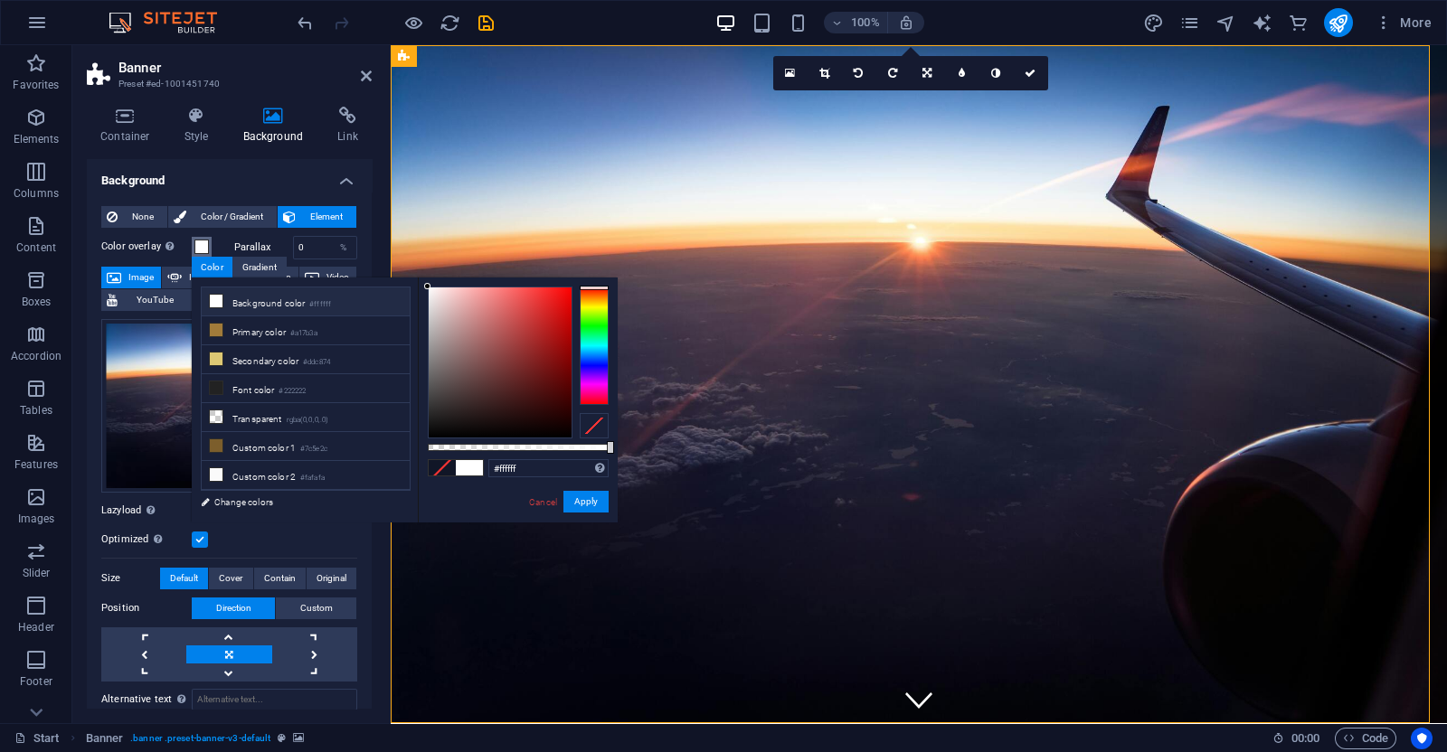
drag, startPoint x: 469, startPoint y: 396, endPoint x: 391, endPoint y: 282, distance: 138.5
click at [391, 282] on div "less Background color #ffffff Primary color #a17b3a Secondary color #ddc874 Fon…" at bounding box center [405, 400] width 426 height 245
drag, startPoint x: 610, startPoint y: 453, endPoint x: 487, endPoint y: 464, distance: 123.5
click at [487, 464] on div "rgba(255, 255, 255, 0.331) Supported formats #0852ed rgb(8, 82, 237) rgba(8, 82…" at bounding box center [518, 531] width 200 height 507
drag, startPoint x: 487, startPoint y: 464, endPoint x: 466, endPoint y: 458, distance: 22.6
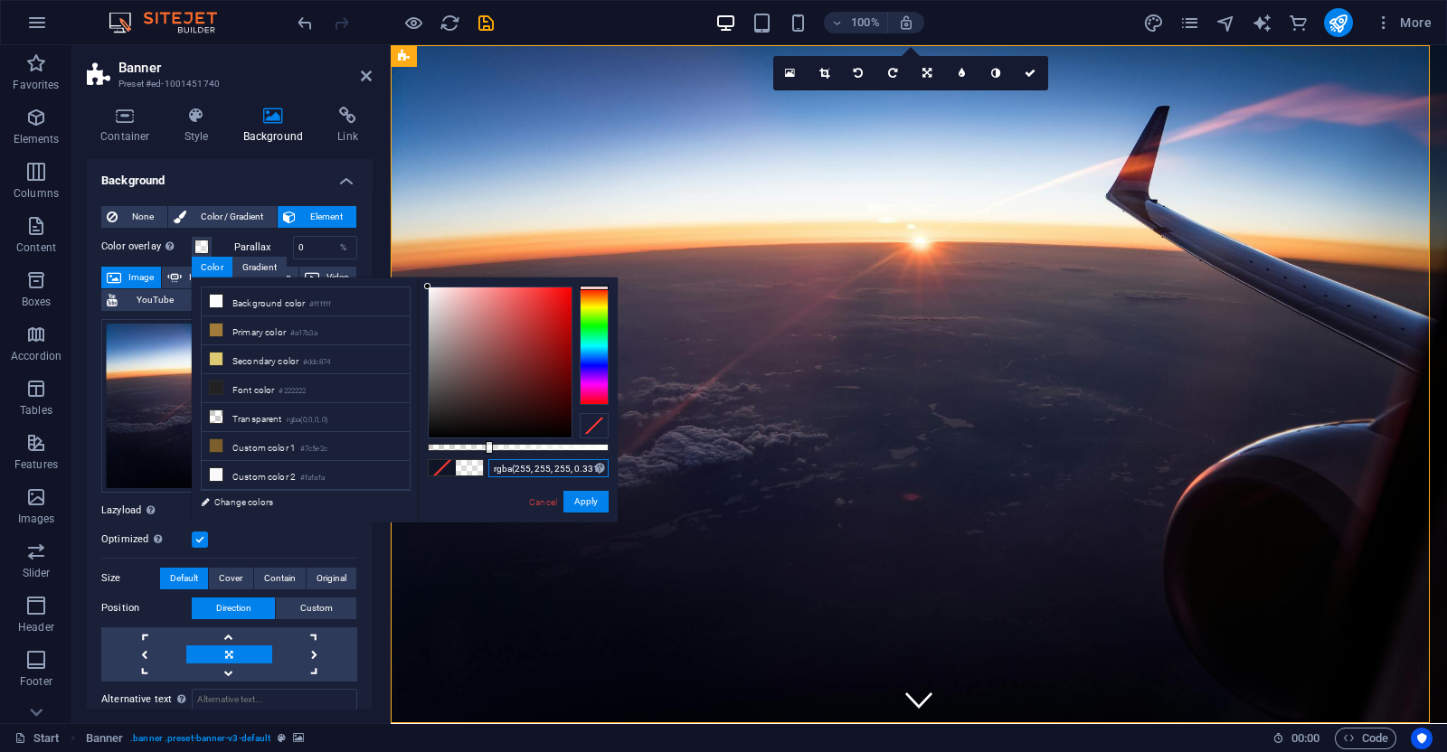
click at [466, 458] on div "rgba(255, 255, 255, 0.331) Supported formats #0852ed rgb(8, 82, 237) rgba(8, 82…" at bounding box center [518, 531] width 200 height 507
type input "rgba(255, 255, 255, 0.066)"
drag, startPoint x: 489, startPoint y: 445, endPoint x: 440, endPoint y: 458, distance: 51.6
click at [440, 458] on div "rgba(255, 255, 255, 0.066) Supported formats #0852ed rgb(8, 82, 237) rgba(8, 82…" at bounding box center [518, 531] width 200 height 507
click at [572, 499] on button "Apply" at bounding box center [585, 502] width 45 height 22
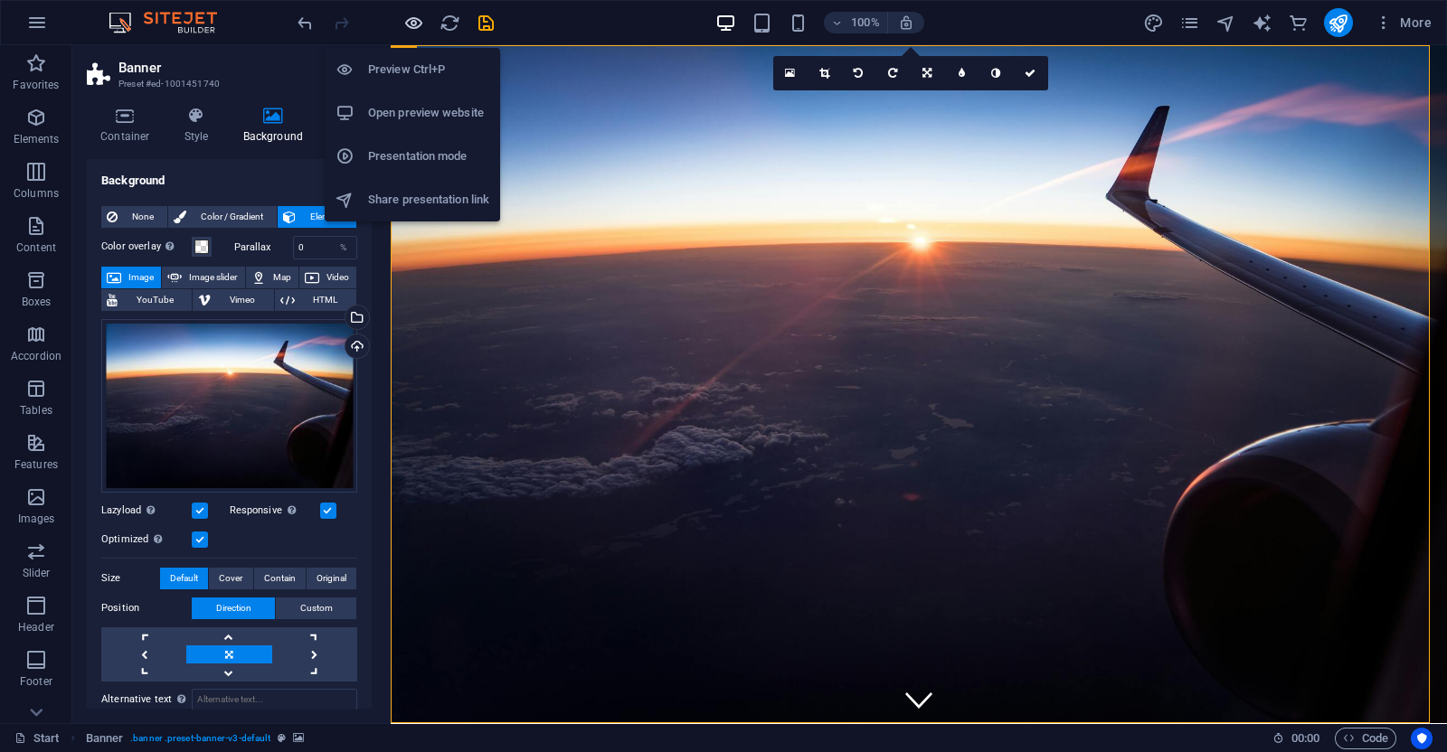
click at [415, 21] on icon "button" at bounding box center [413, 23] width 21 height 21
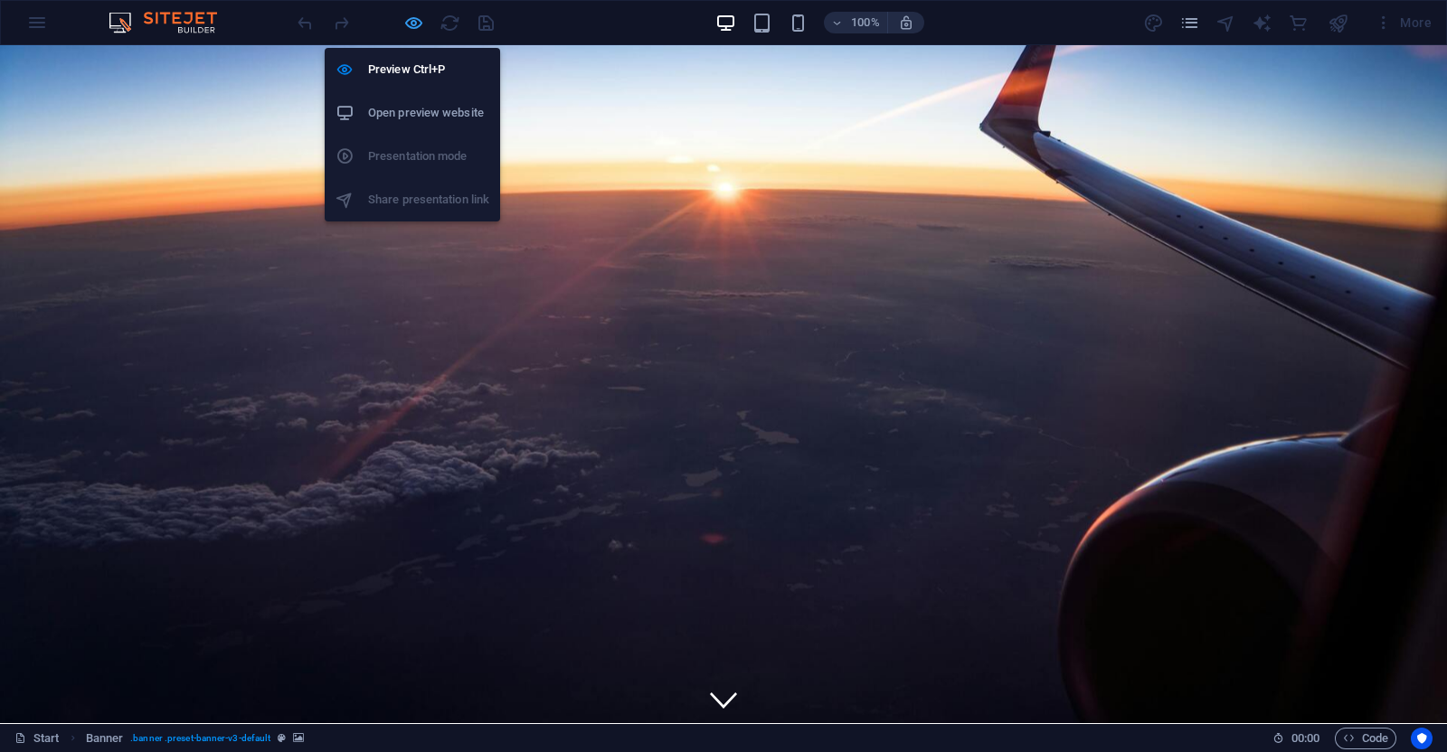
click at [409, 24] on icon "button" at bounding box center [413, 23] width 21 height 21
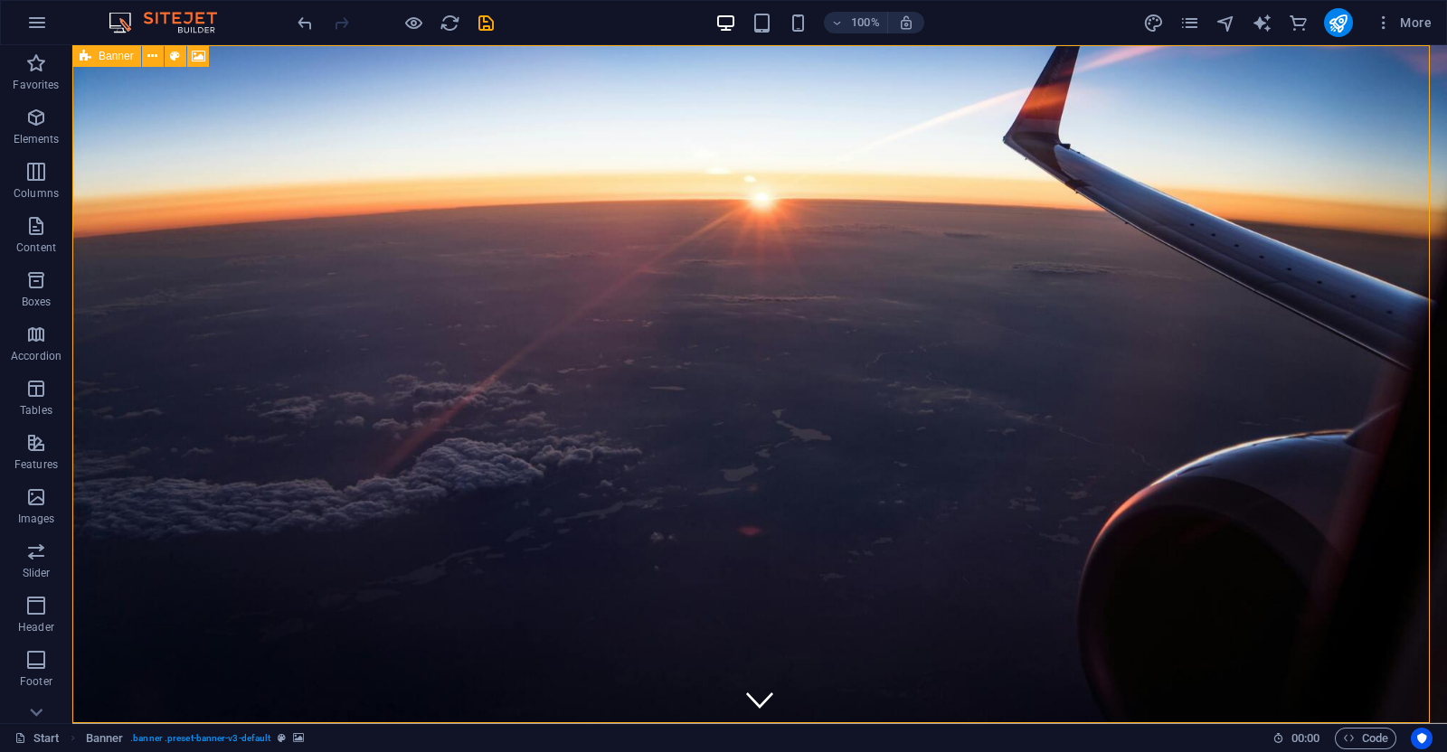
click at [74, 52] on div "Banner" at bounding box center [106, 56] width 69 height 22
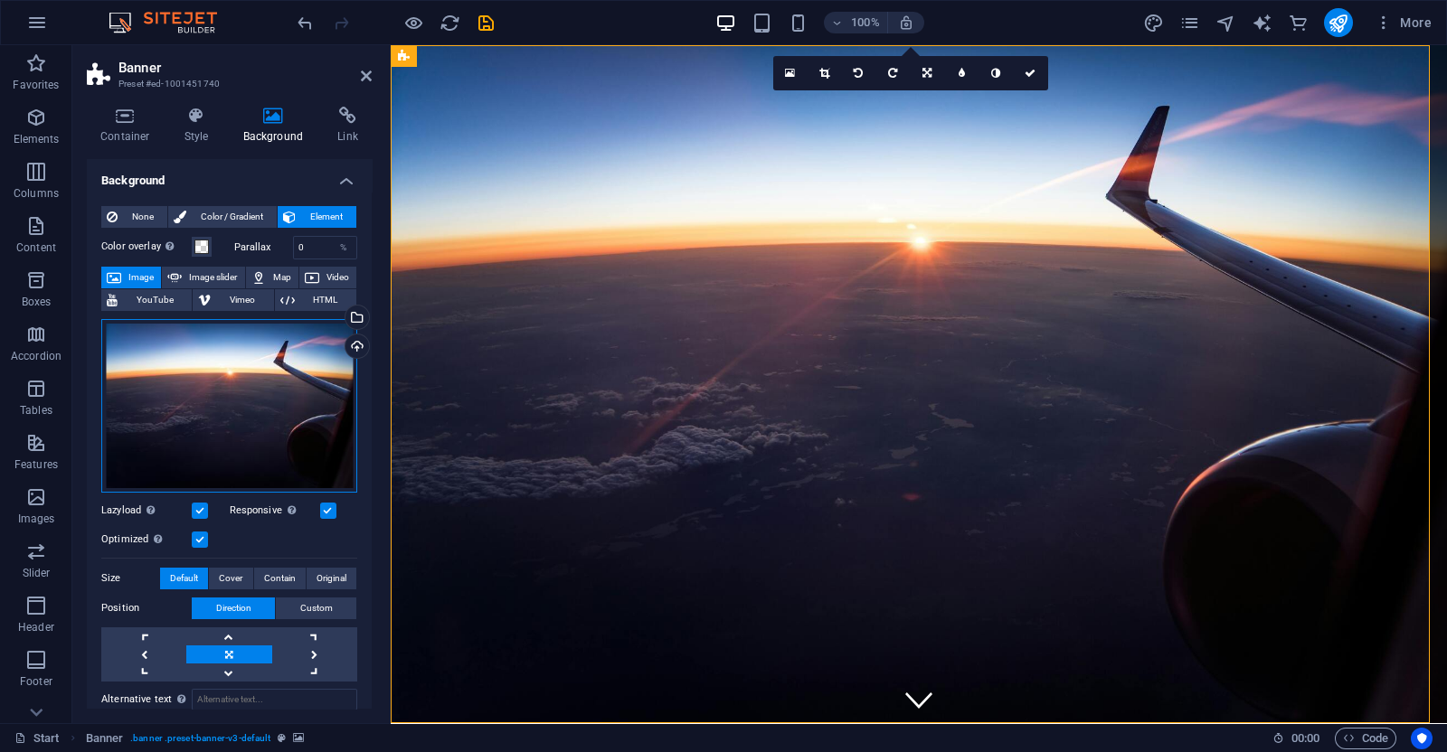
click at [231, 401] on div "Drag files here, click to choose files or select files from Files or our free s…" at bounding box center [229, 406] width 256 height 174
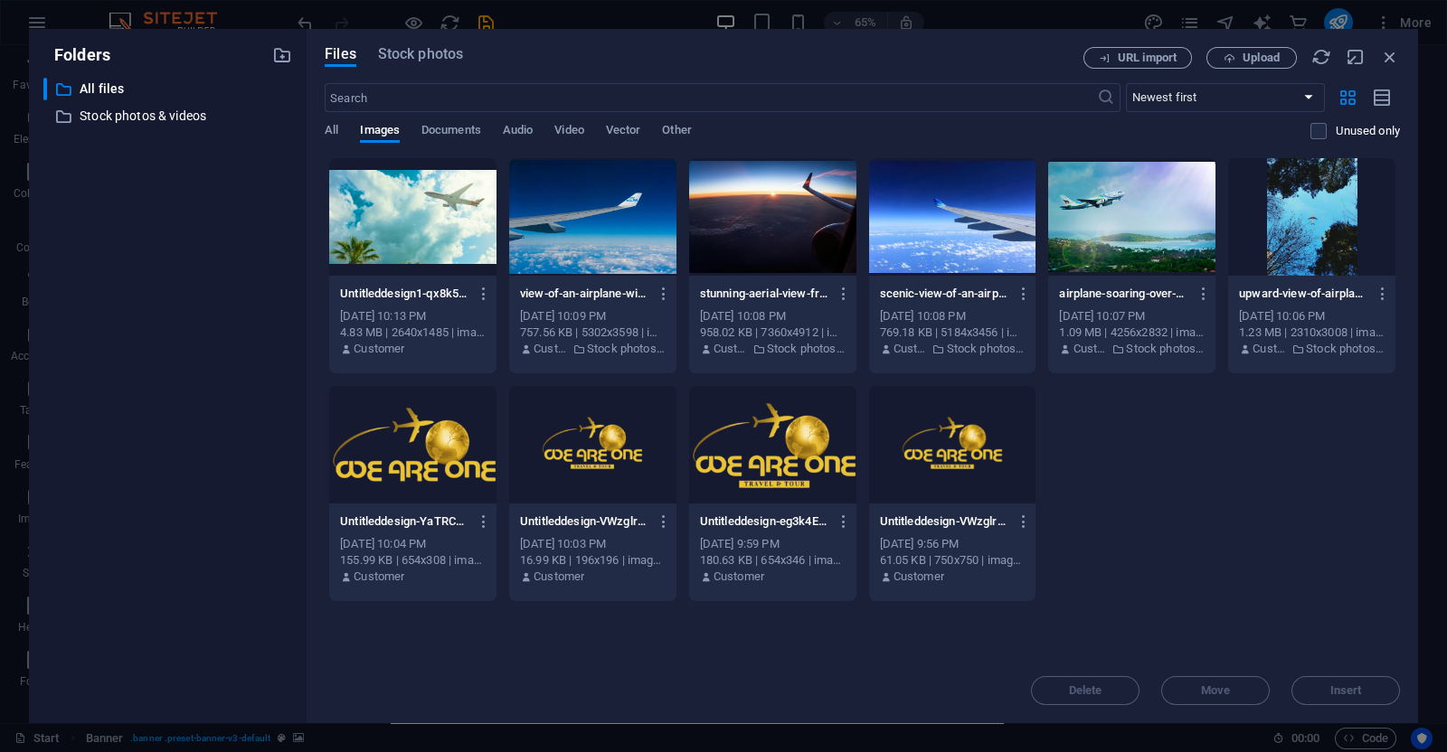
click at [1101, 211] on div at bounding box center [1131, 217] width 167 height 118
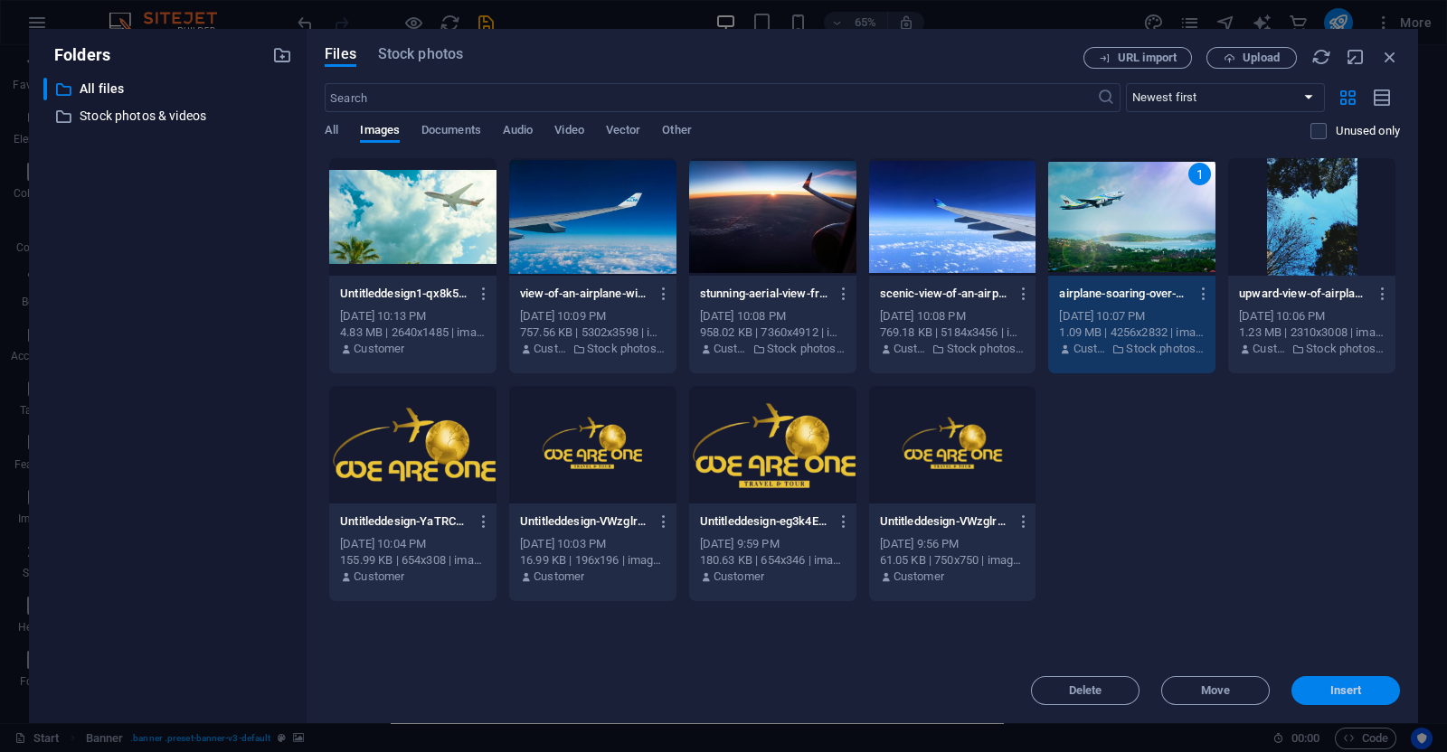
click at [1347, 696] on span "Insert" at bounding box center [1346, 690] width 32 height 11
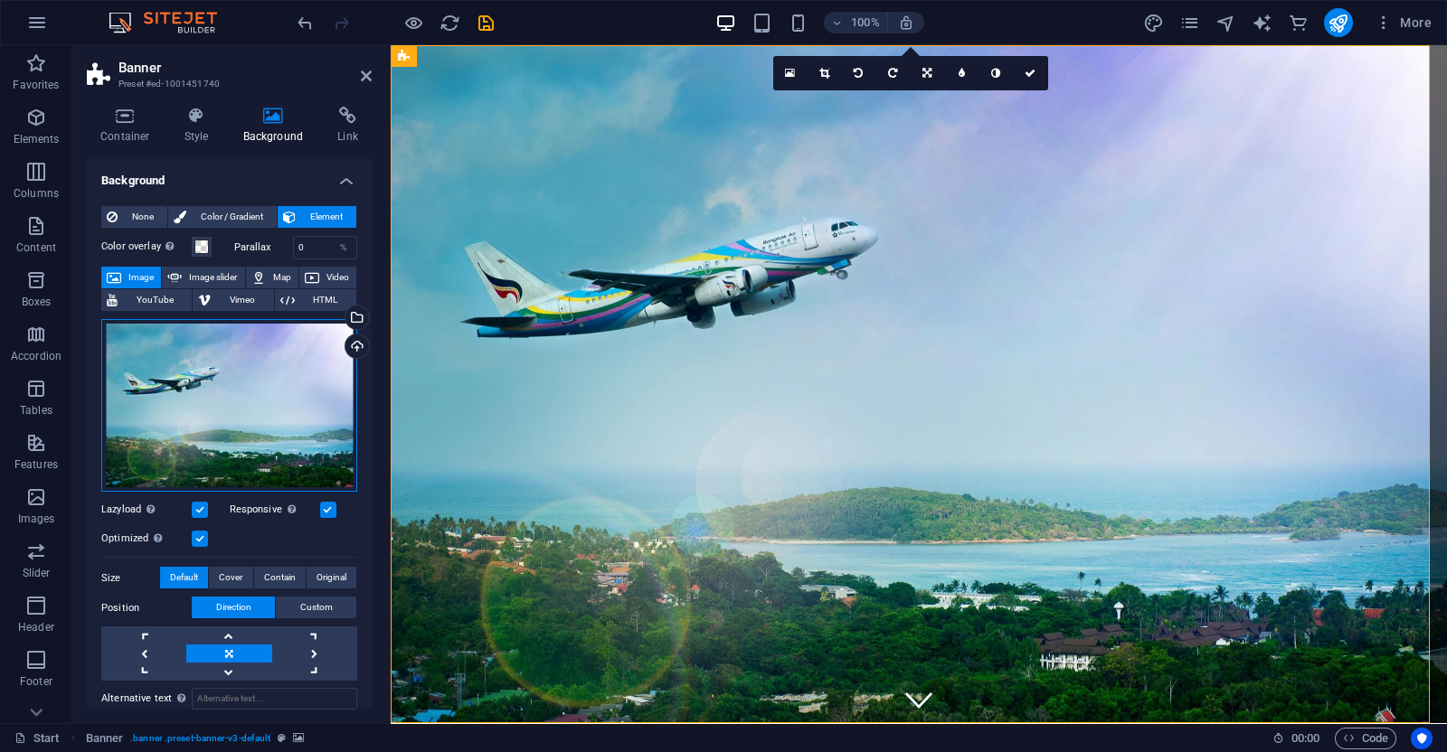
click at [231, 409] on div "Drag files here, click to choose files or select files from Files or our free s…" at bounding box center [229, 406] width 256 height 174
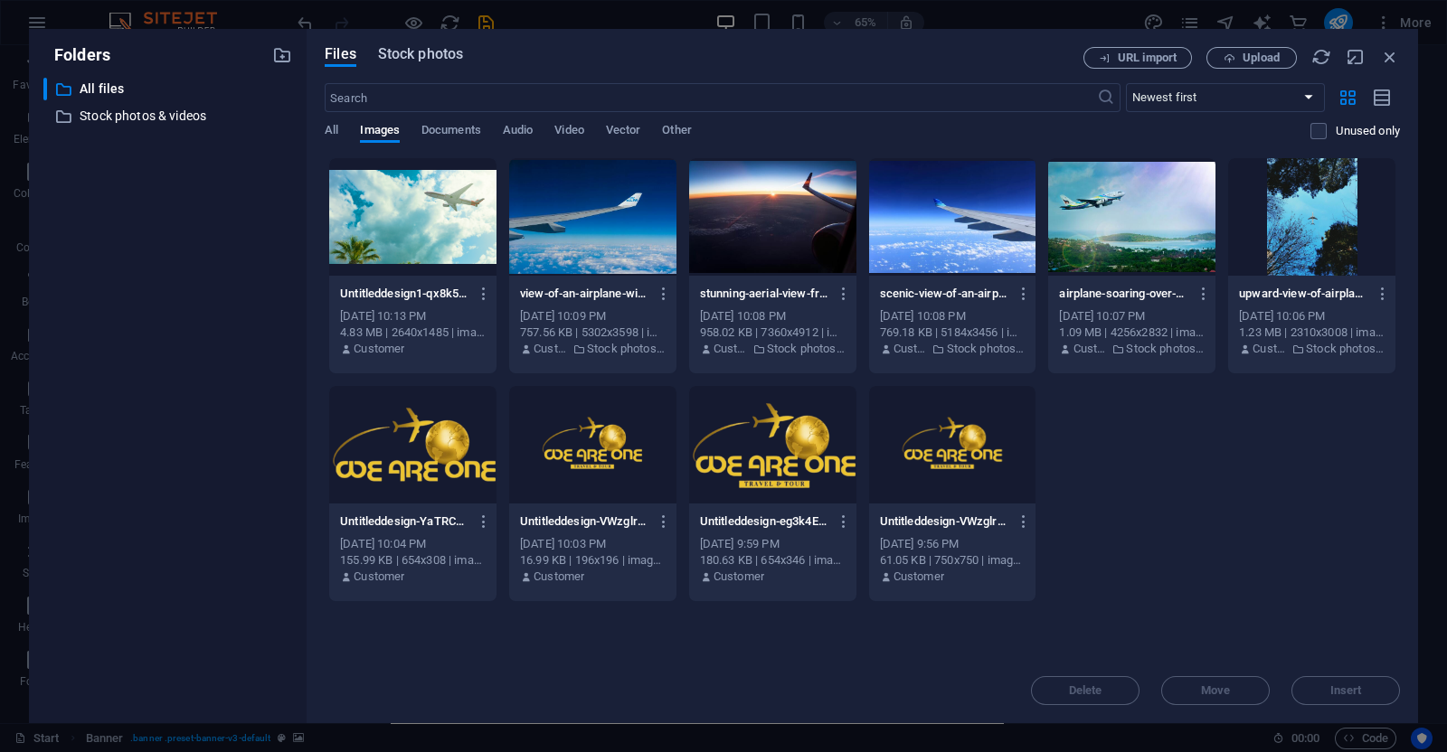
click at [419, 48] on span "Stock photos" at bounding box center [420, 54] width 85 height 22
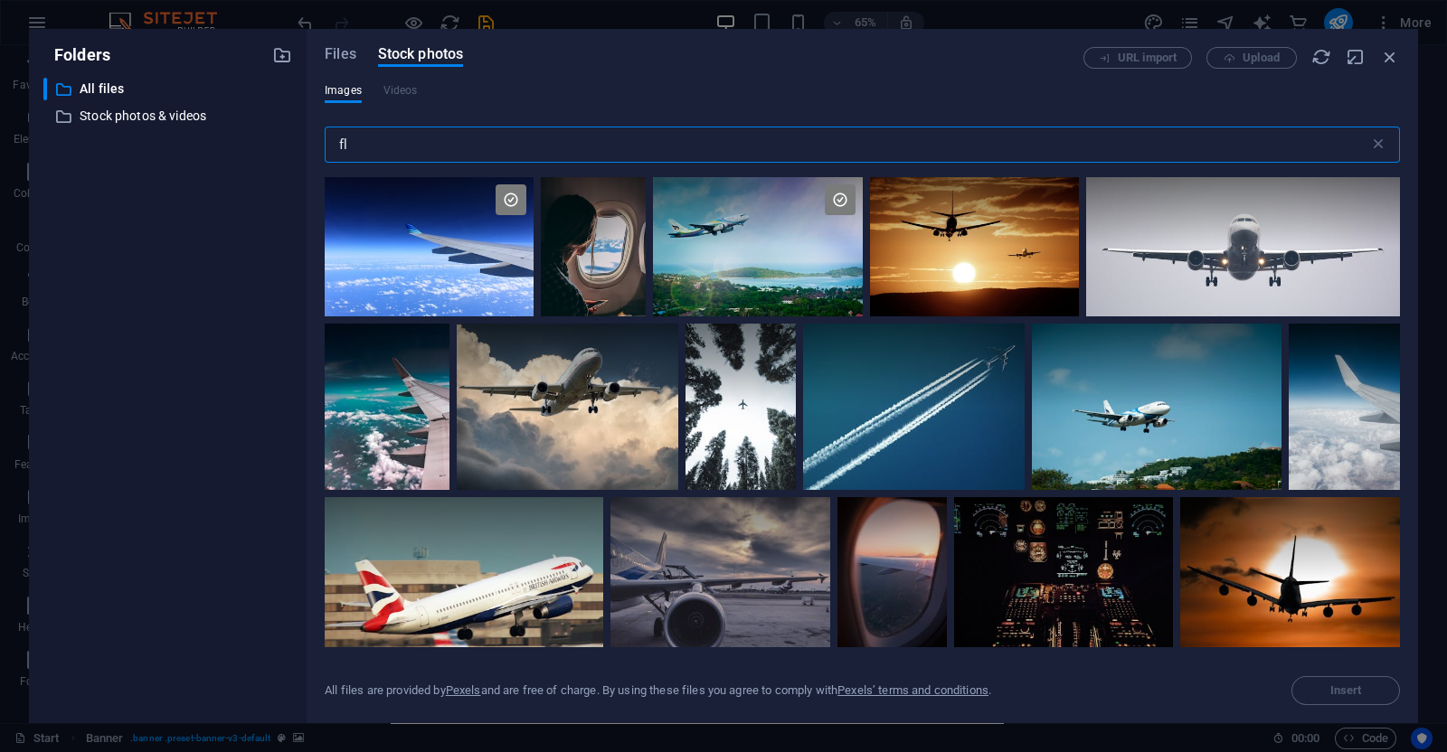
type input "f"
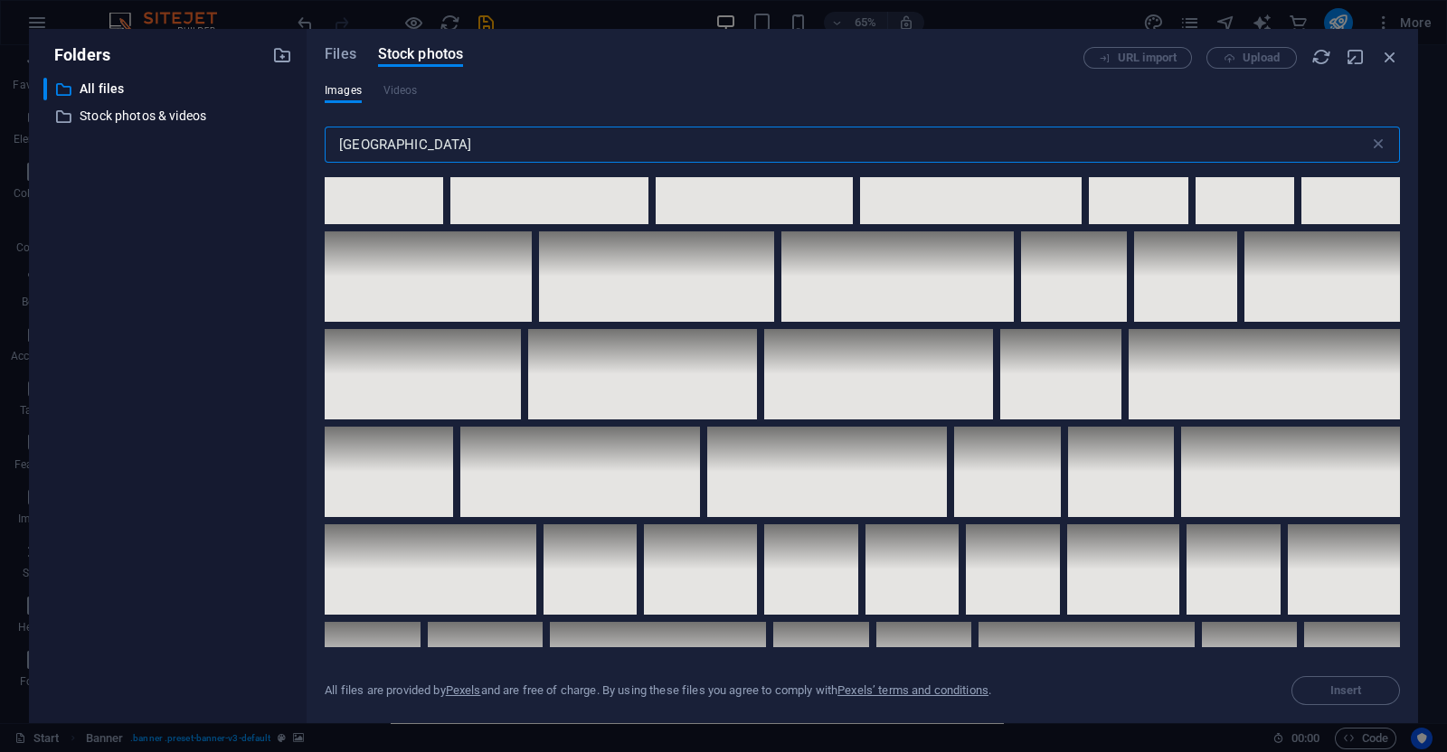
scroll to position [4333, 0]
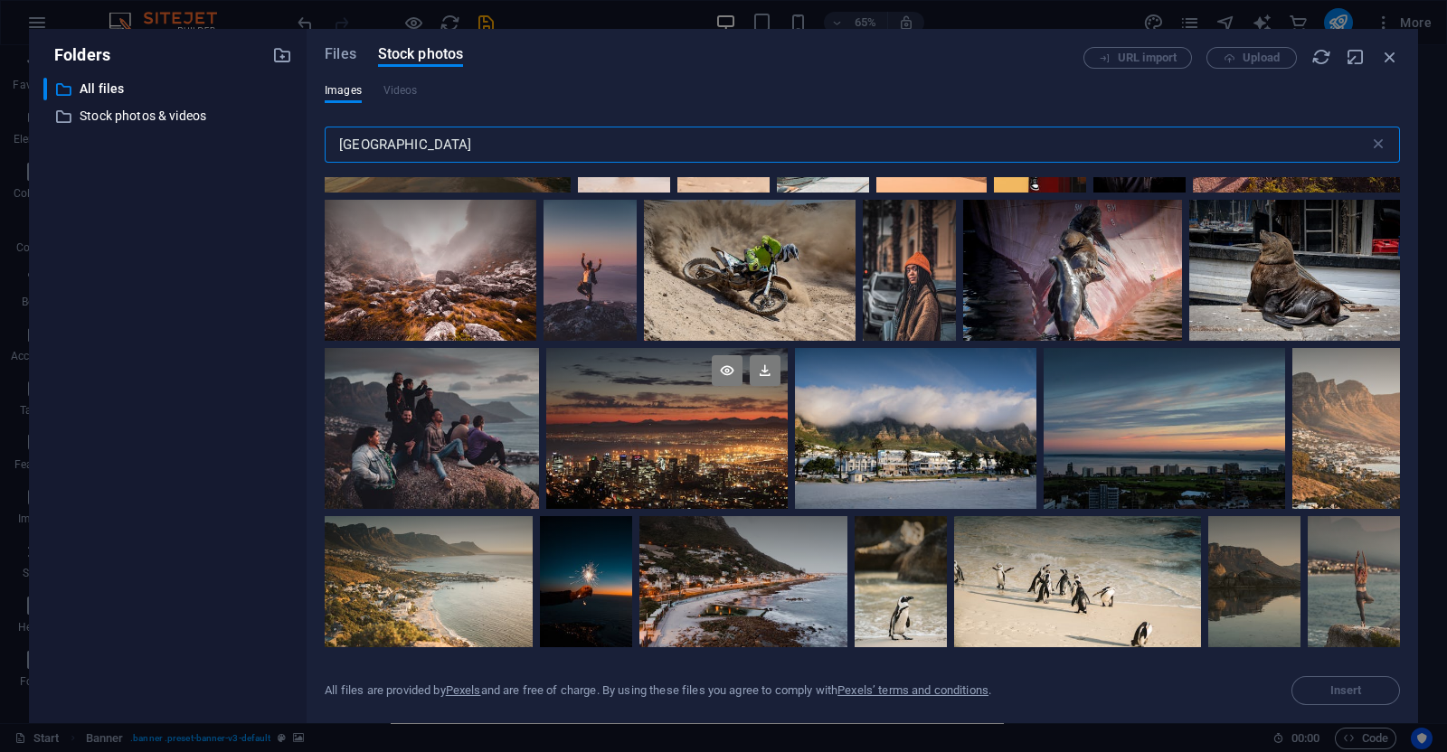
type input "cape town"
click at [646, 404] on div at bounding box center [666, 388] width 241 height 80
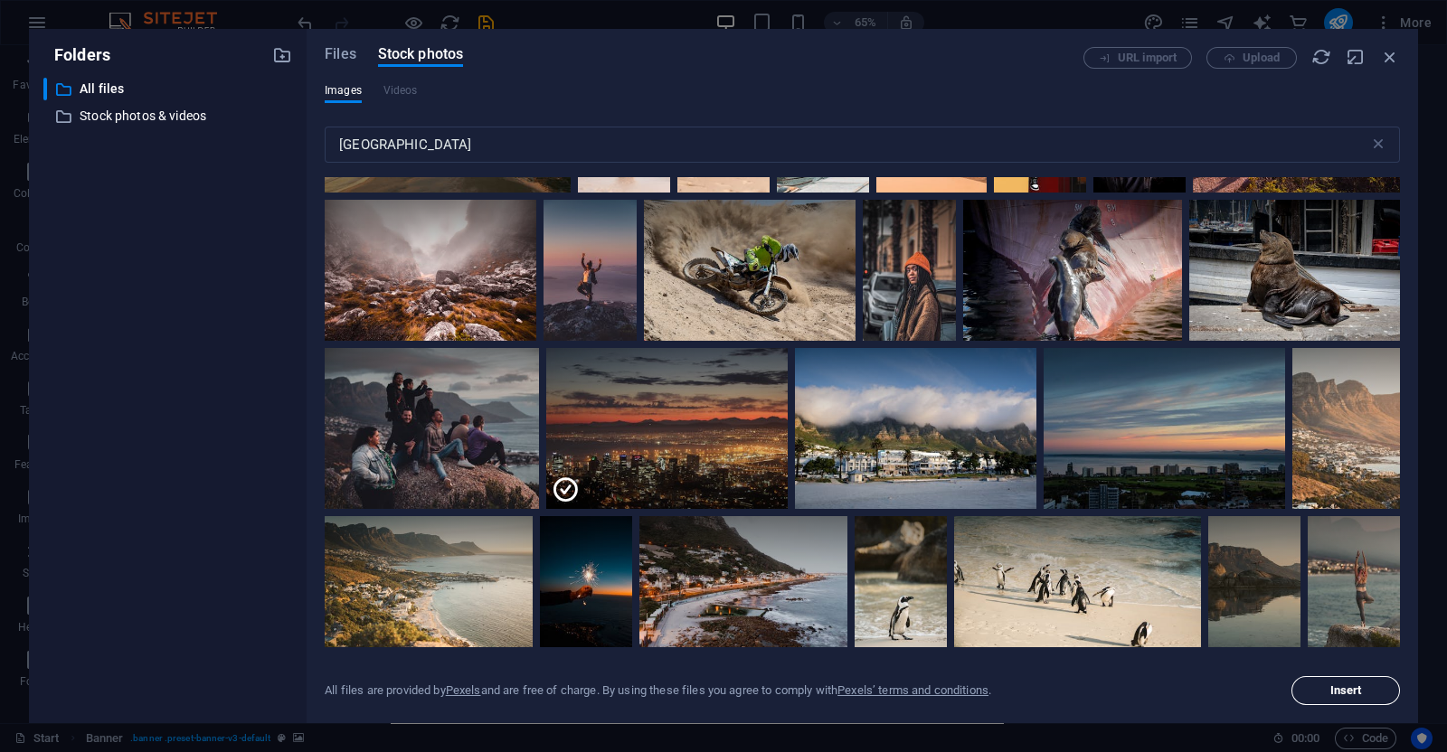
click at [1369, 693] on span "Insert" at bounding box center [1346, 690] width 92 height 11
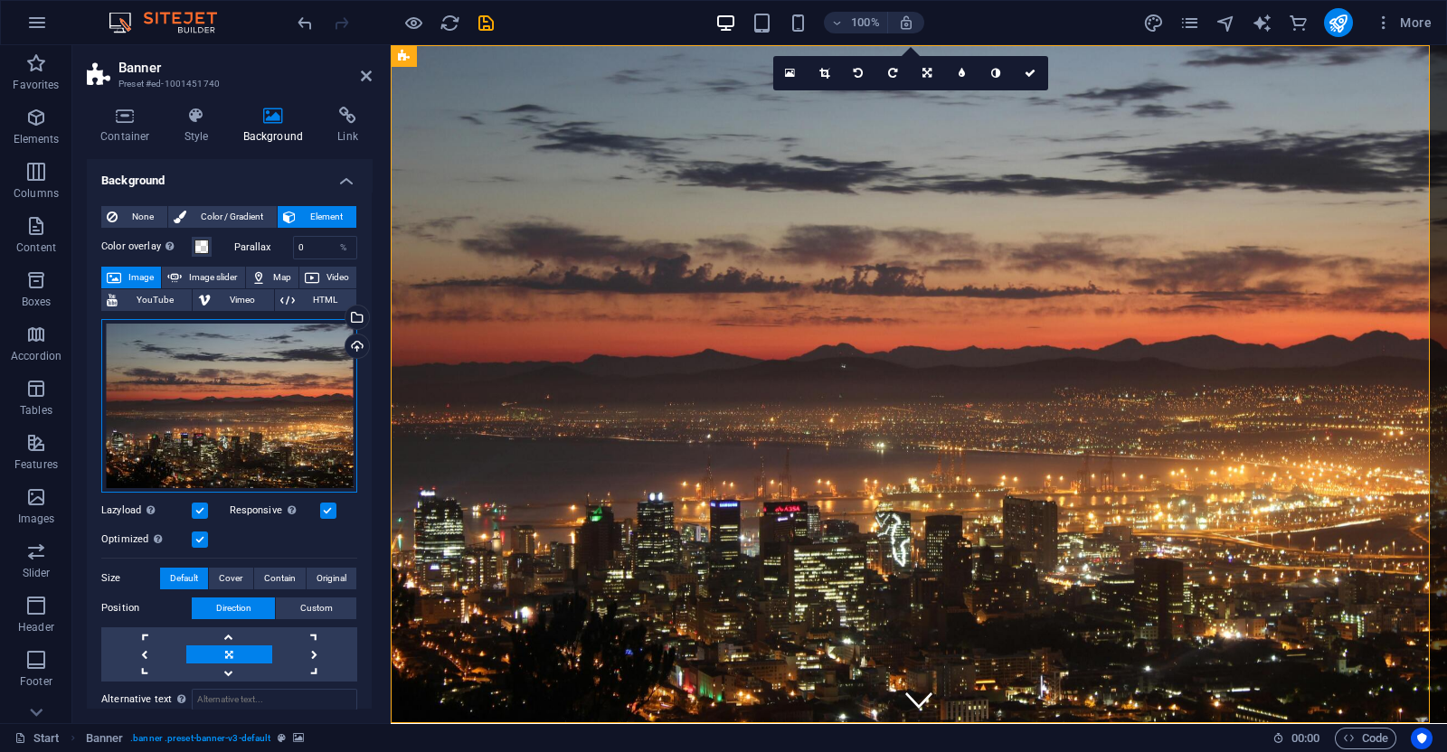
click at [276, 396] on div "Drag files here, click to choose files or select files from Files or our free s…" at bounding box center [229, 406] width 256 height 174
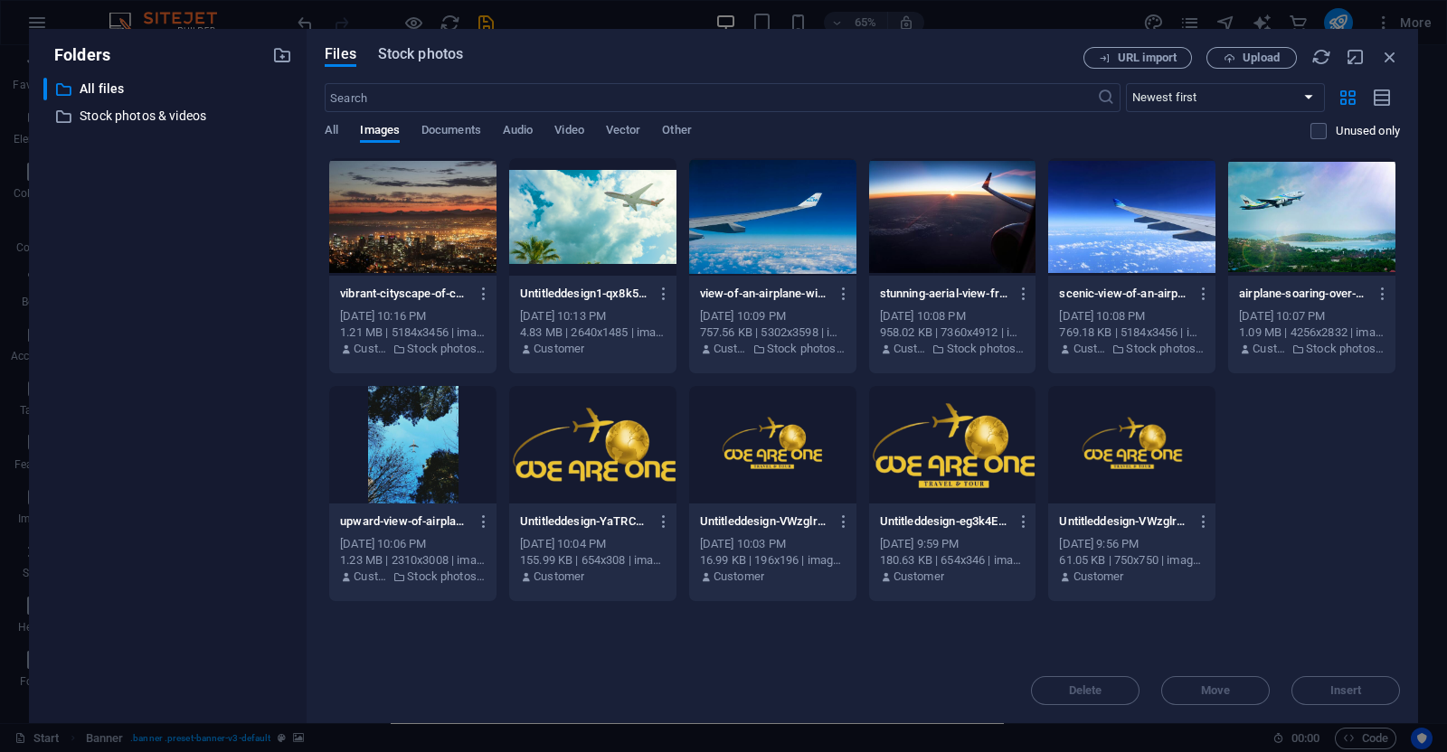
click at [417, 65] on button "Stock photos" at bounding box center [420, 57] width 85 height 20
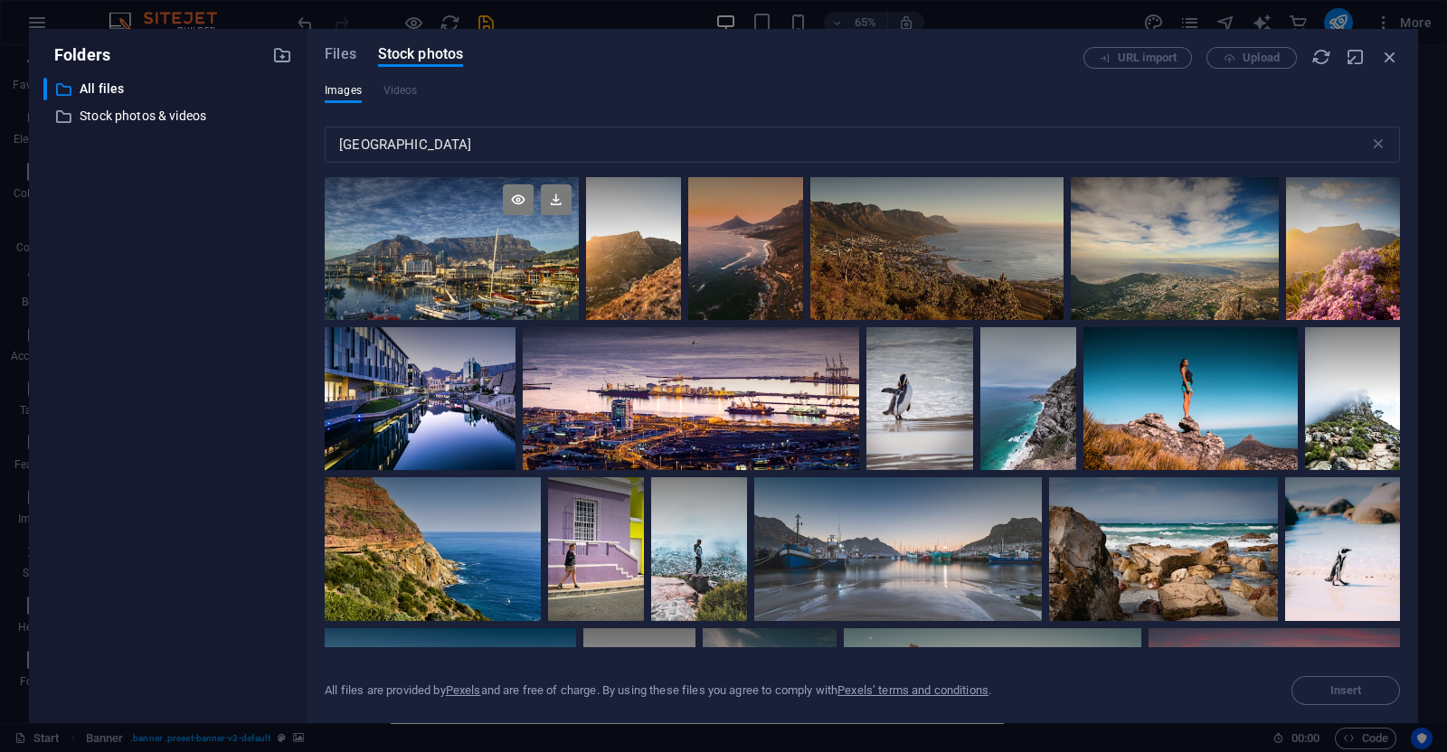
click at [476, 264] on div at bounding box center [452, 248] width 254 height 143
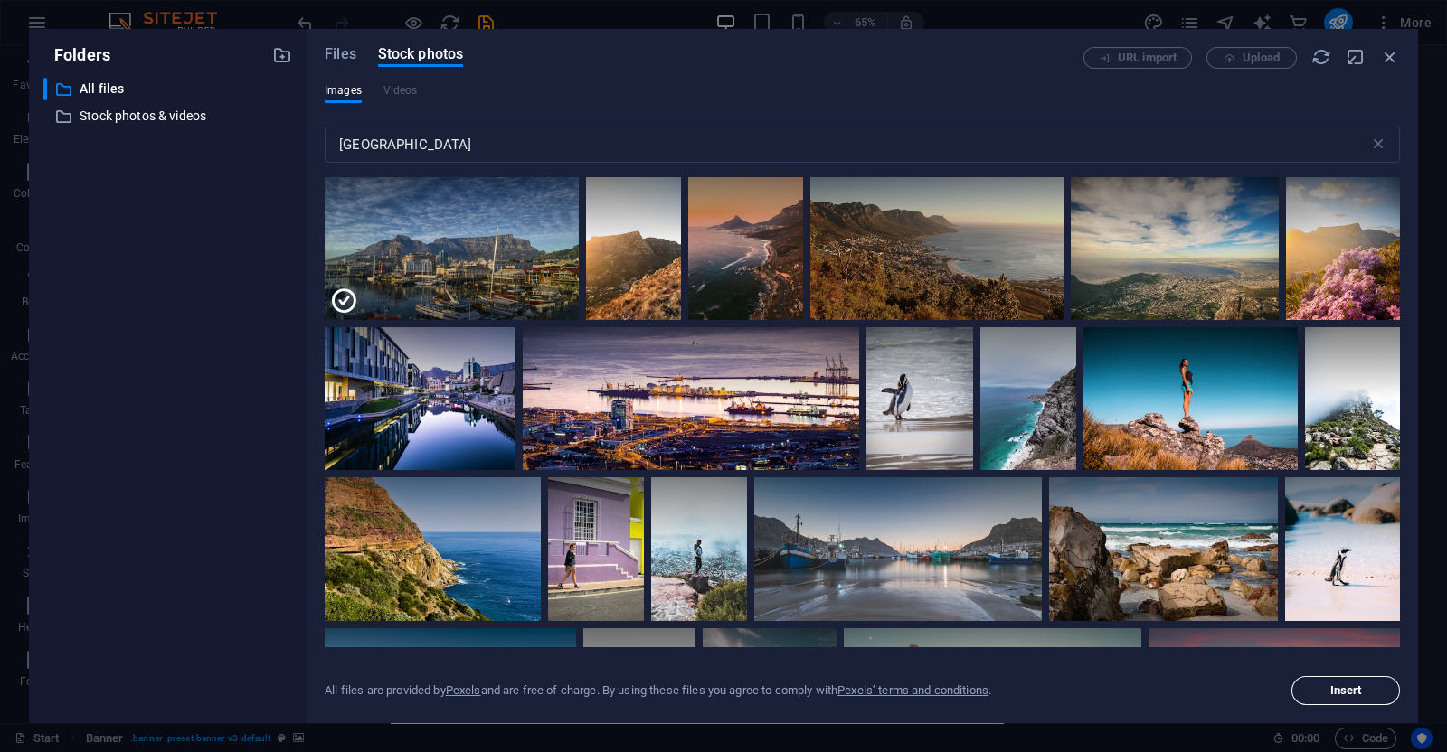
click at [1334, 685] on span "Insert" at bounding box center [1346, 690] width 32 height 11
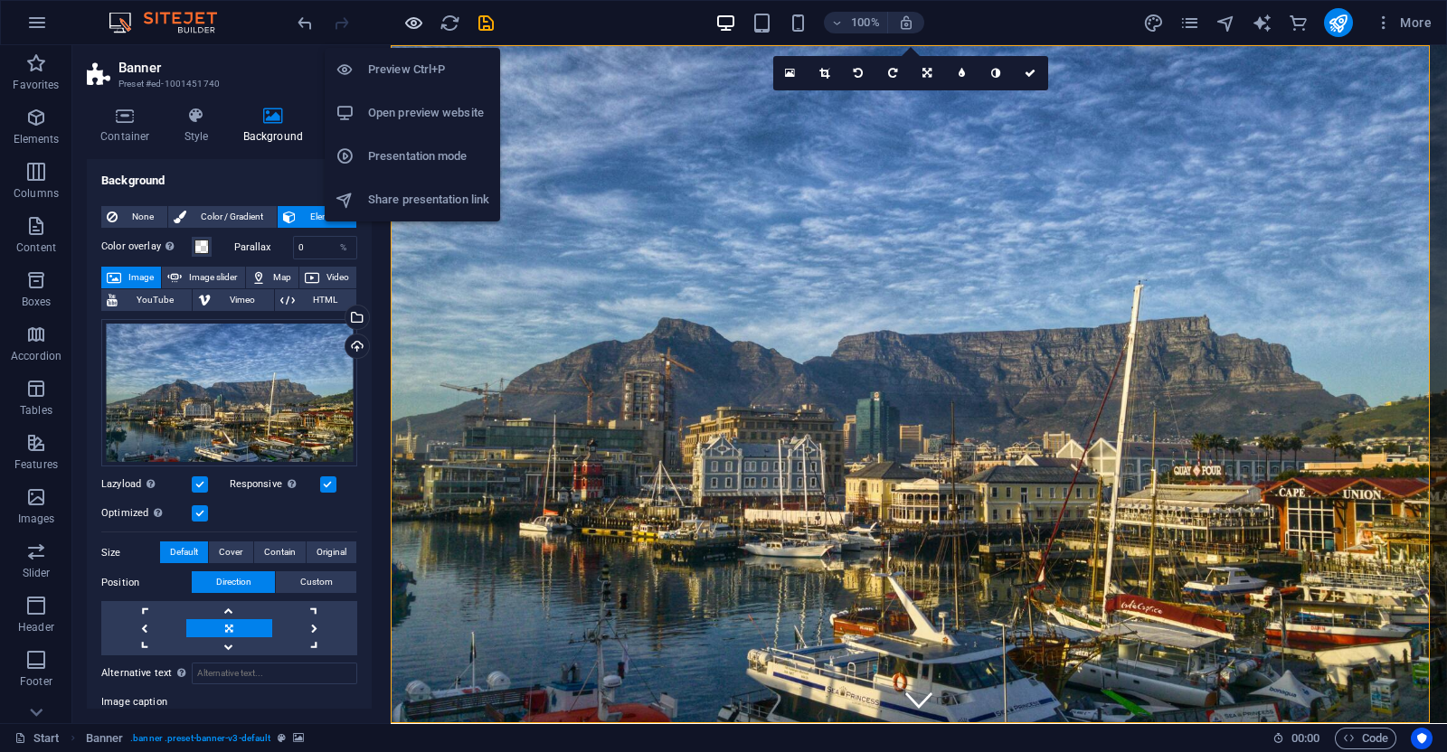
click at [413, 23] on icon "button" at bounding box center [413, 23] width 21 height 21
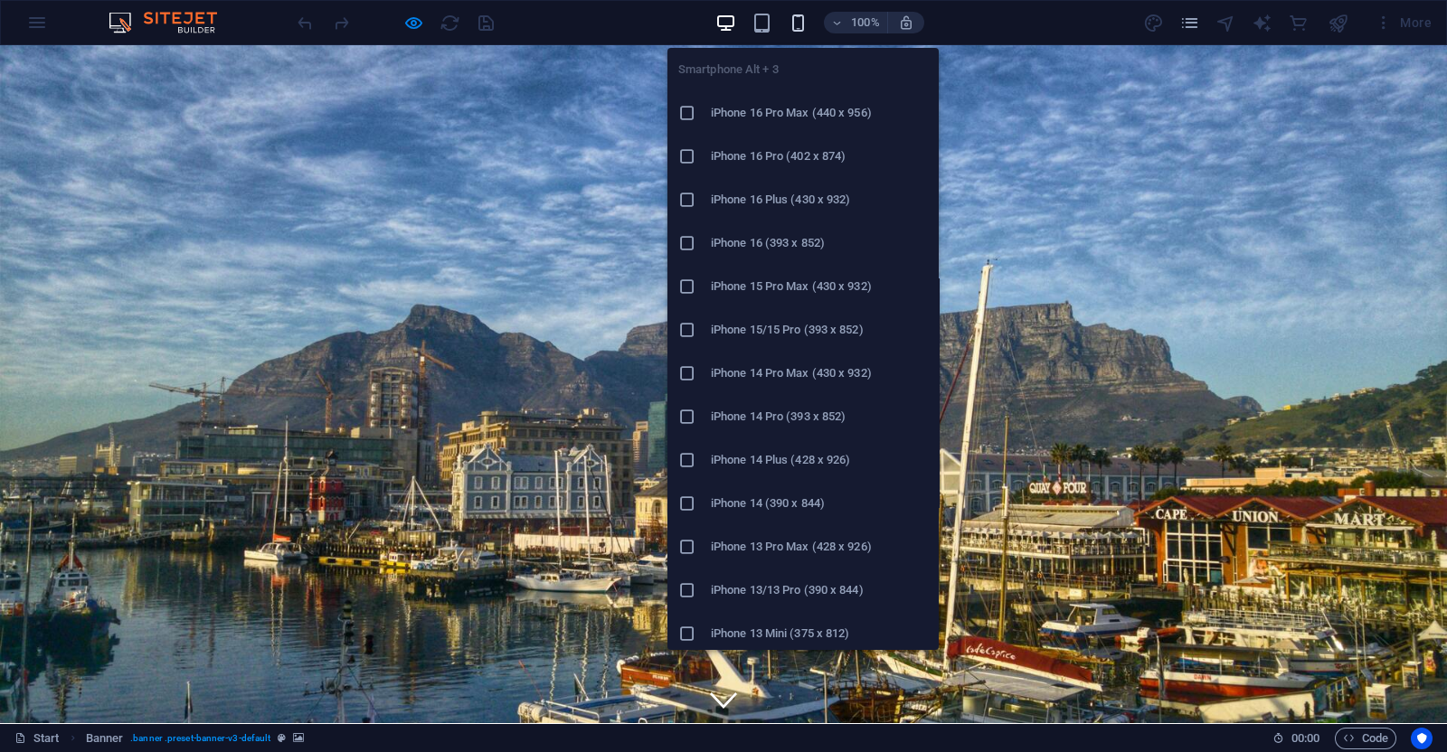
click at [798, 24] on icon "button" at bounding box center [798, 23] width 21 height 21
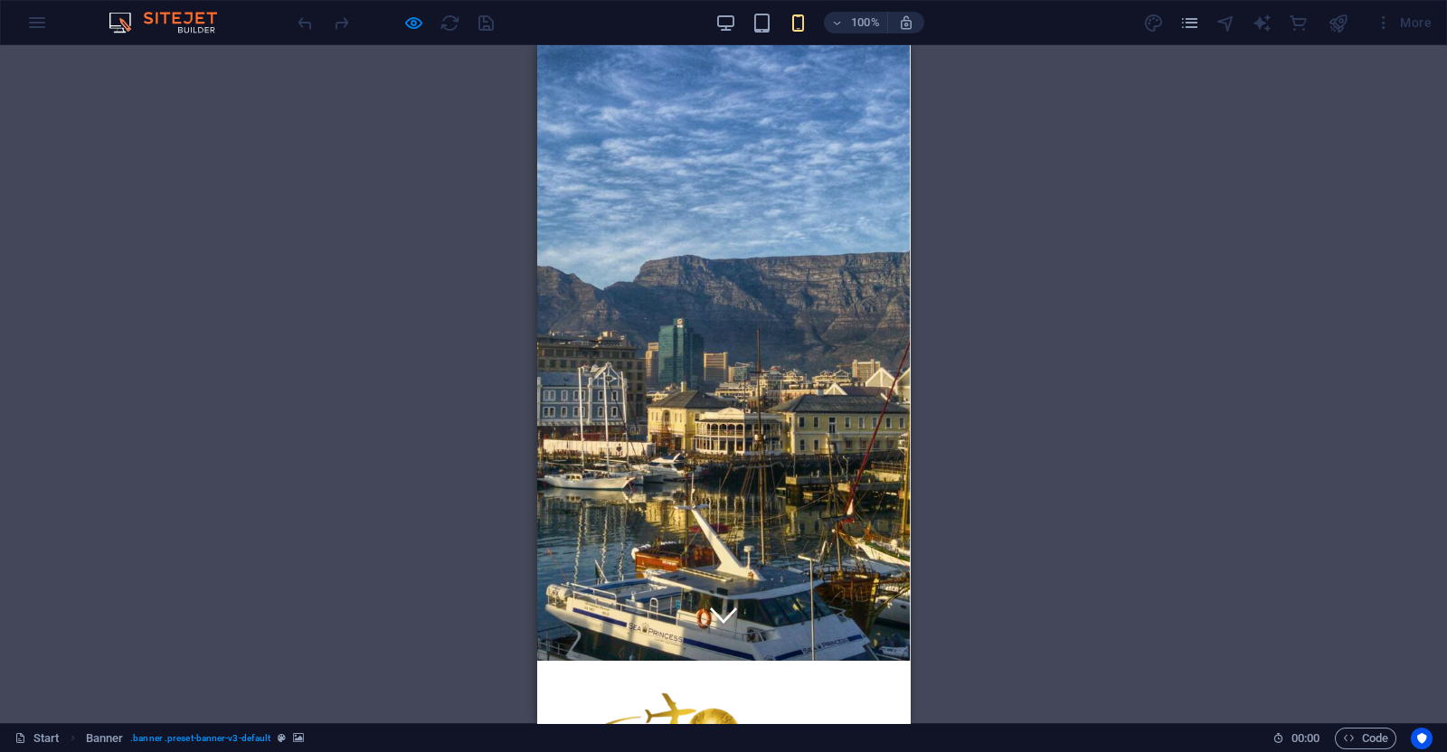
scroll to position [90, 0]
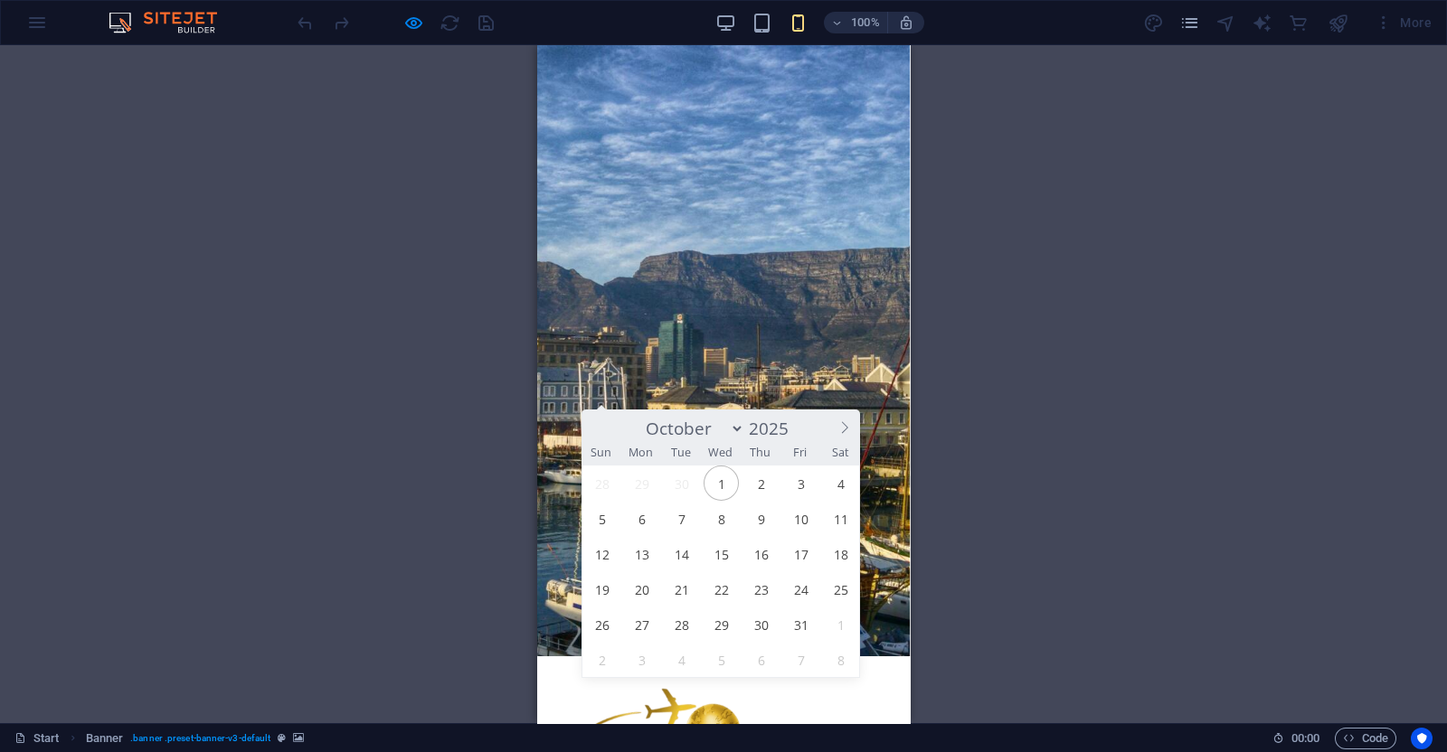
click at [843, 671] on div "Start Destinations Monthly Specials All Destinations Our promises to you Partne…" at bounding box center [724, 757] width 344 height 172
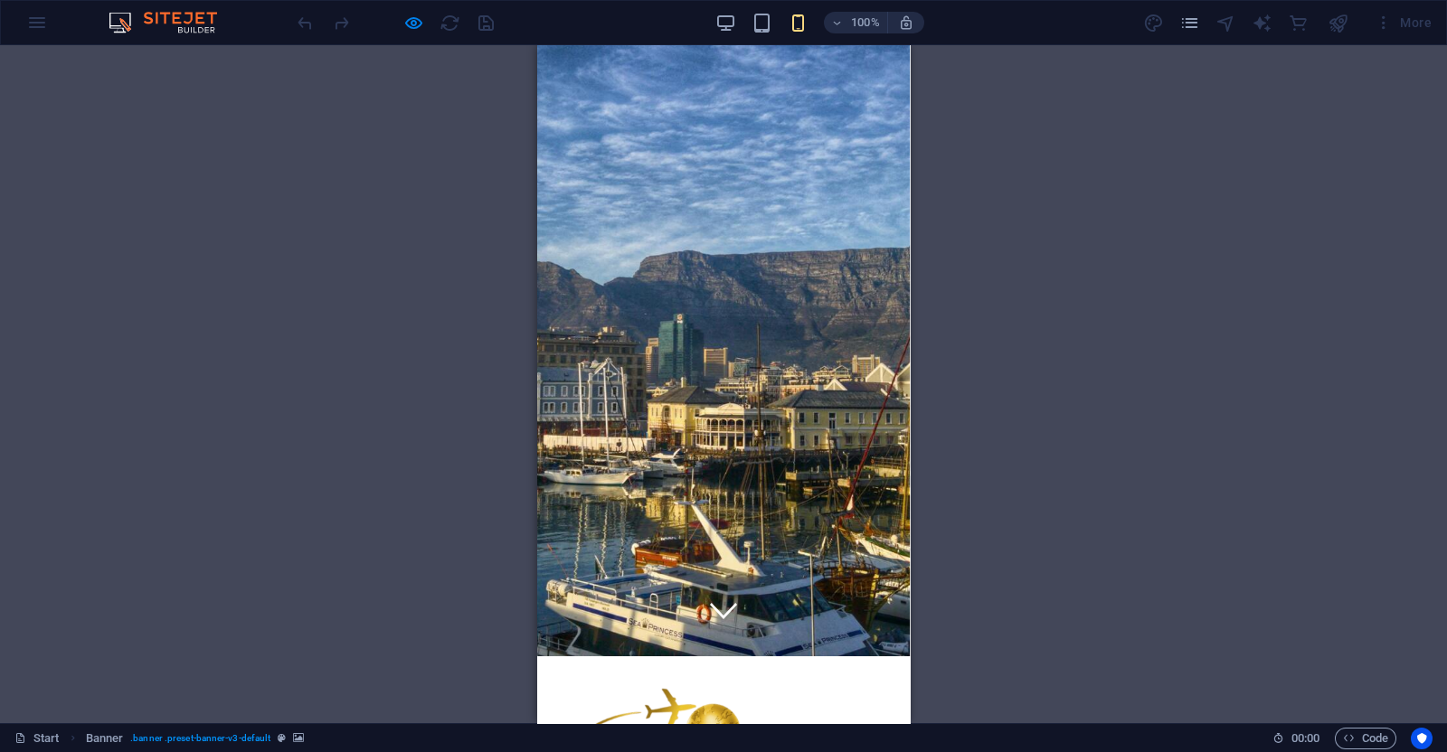
click at [836, 671] on div "Start Destinations Monthly Specials All Destinations Our promises to you Partne…" at bounding box center [724, 757] width 344 height 172
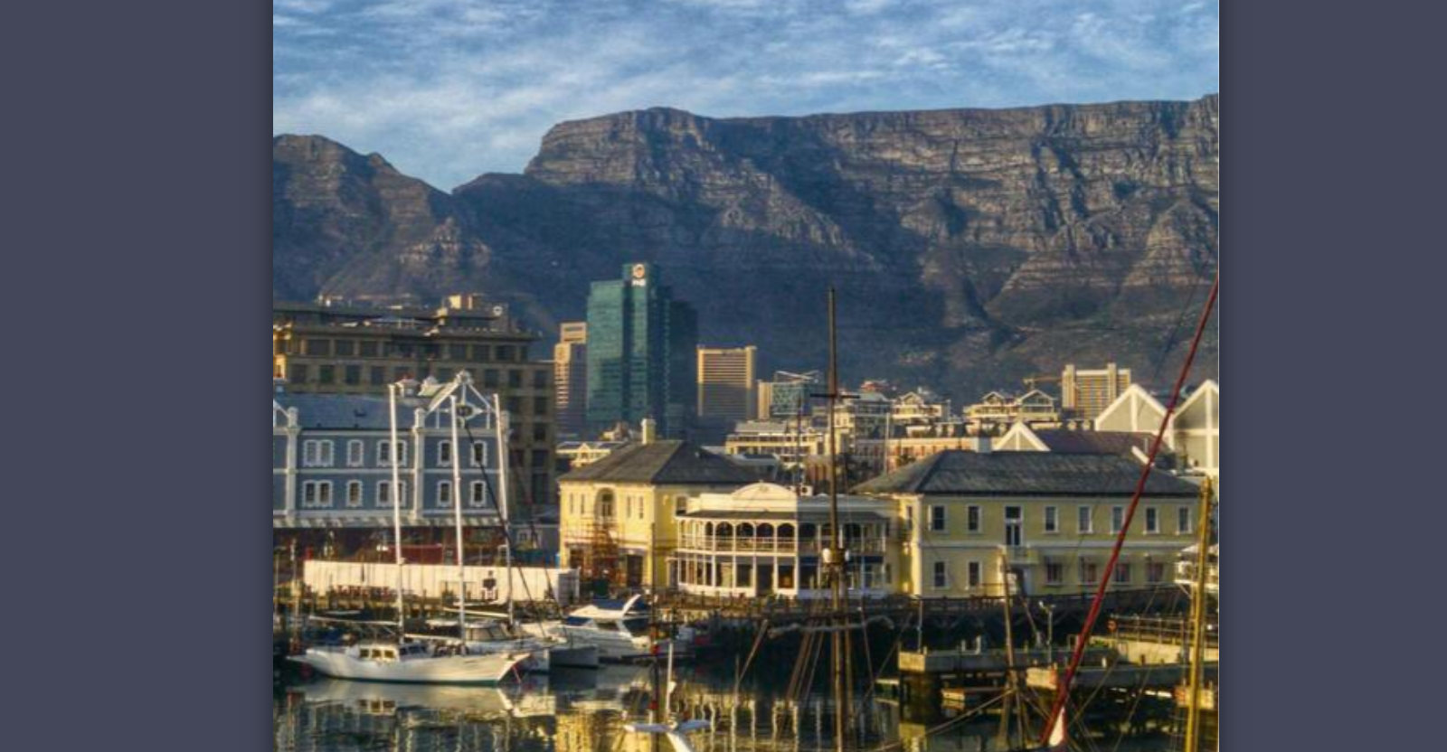
scroll to position [0, 0]
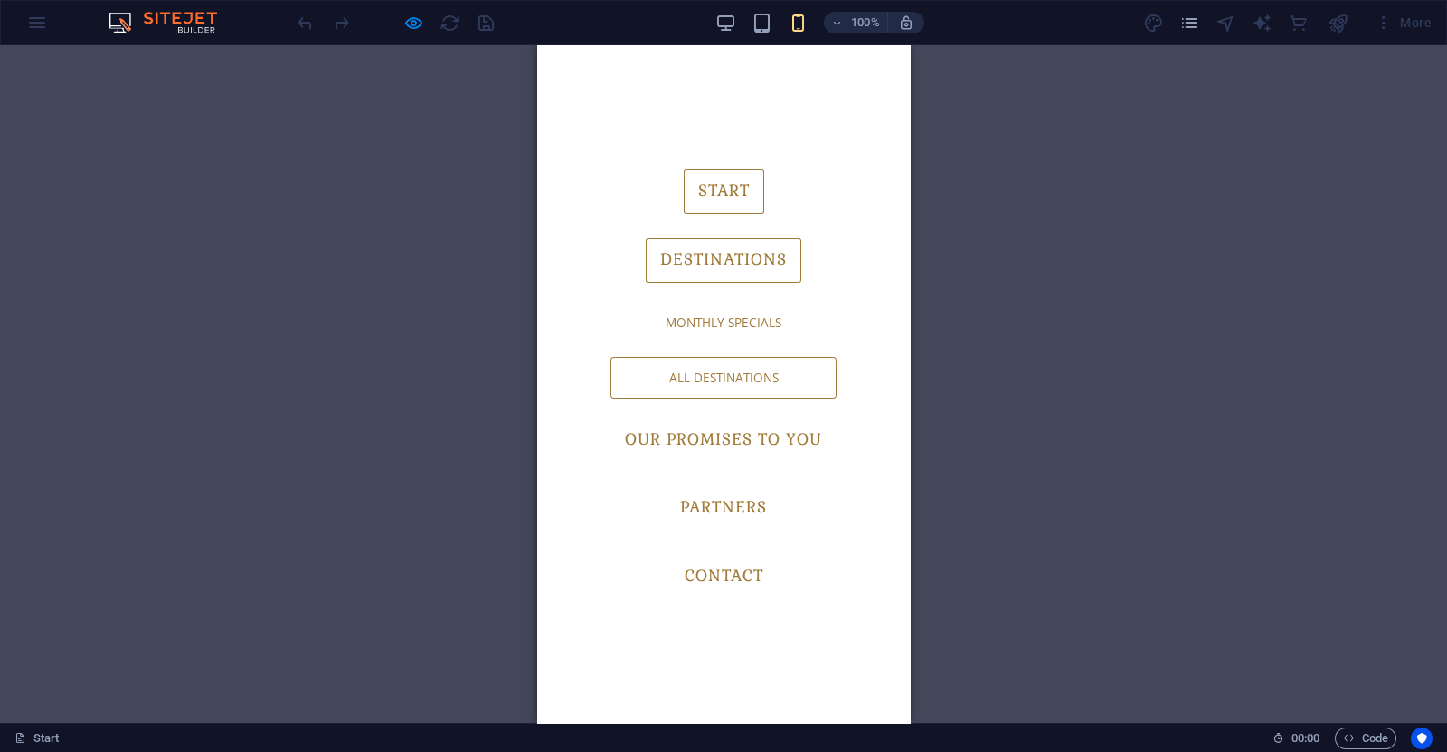
click at [704, 367] on link "All Destinations" at bounding box center [723, 378] width 226 height 42
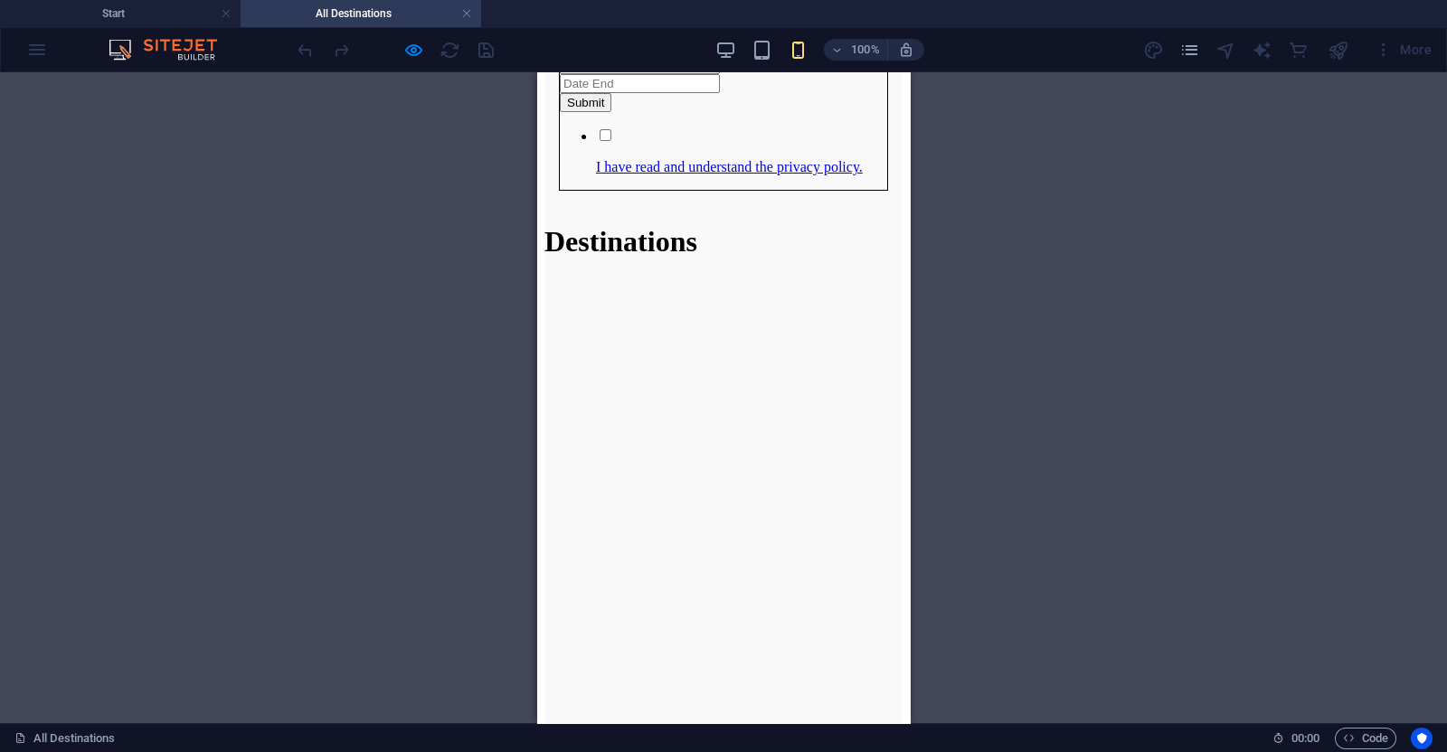
scroll to position [1396, 0]
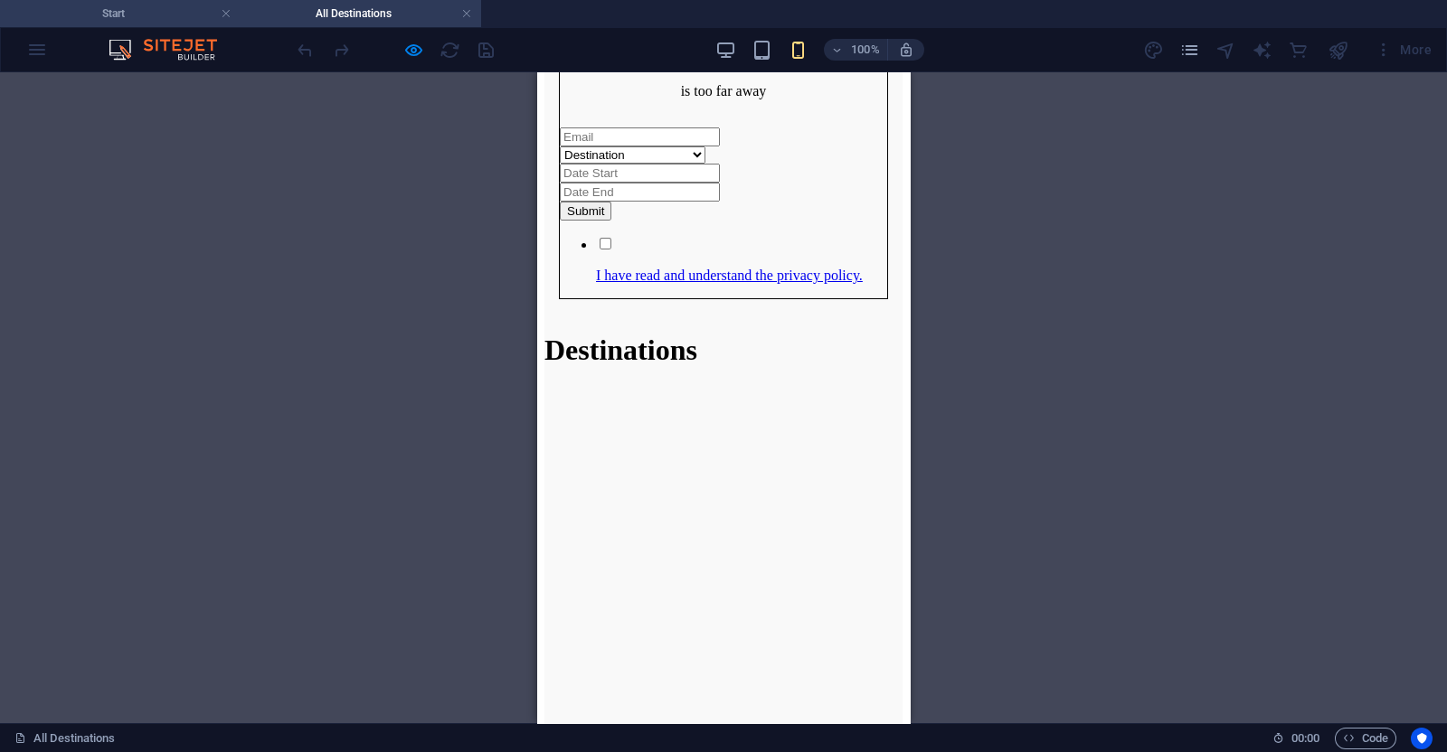
click at [137, 18] on h4 "Start" at bounding box center [120, 14] width 241 height 20
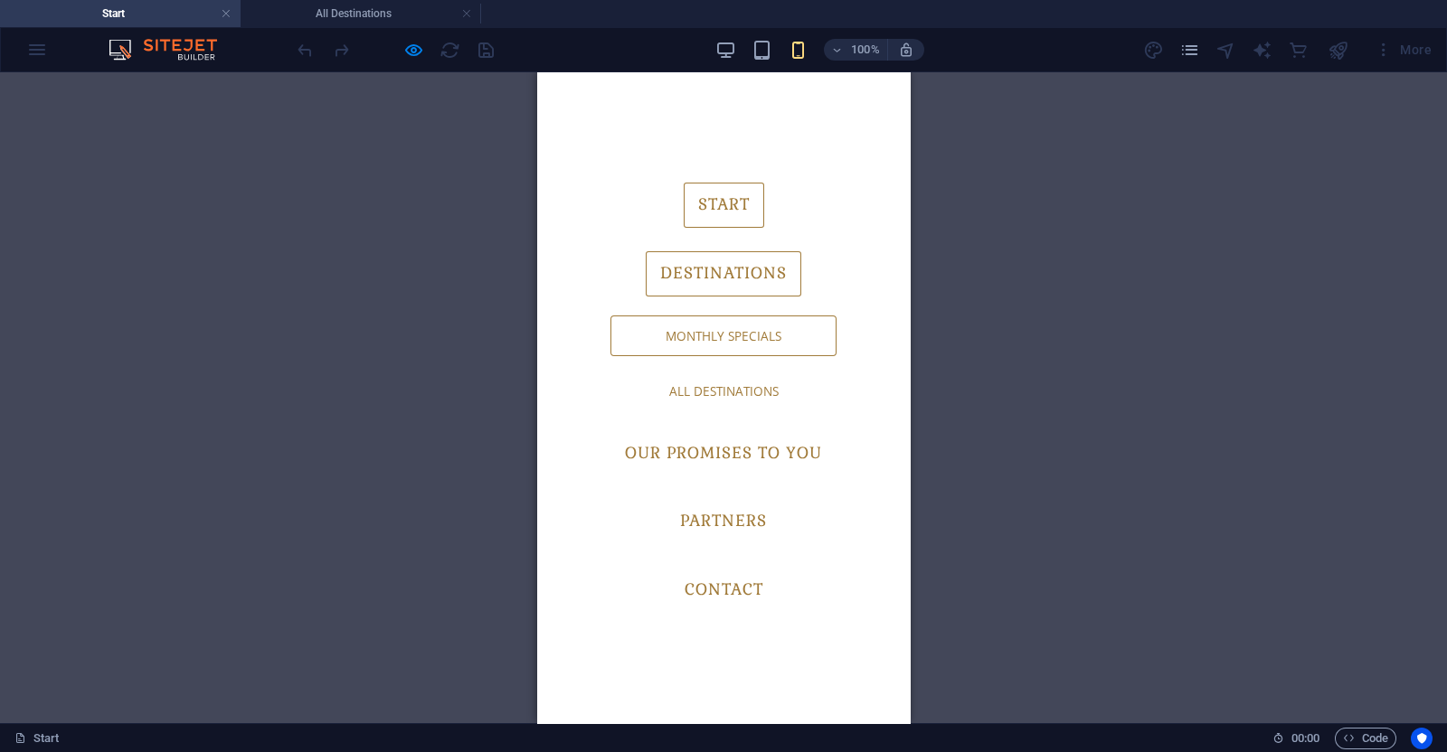
click at [724, 331] on link "Monthly Specials" at bounding box center [723, 337] width 226 height 42
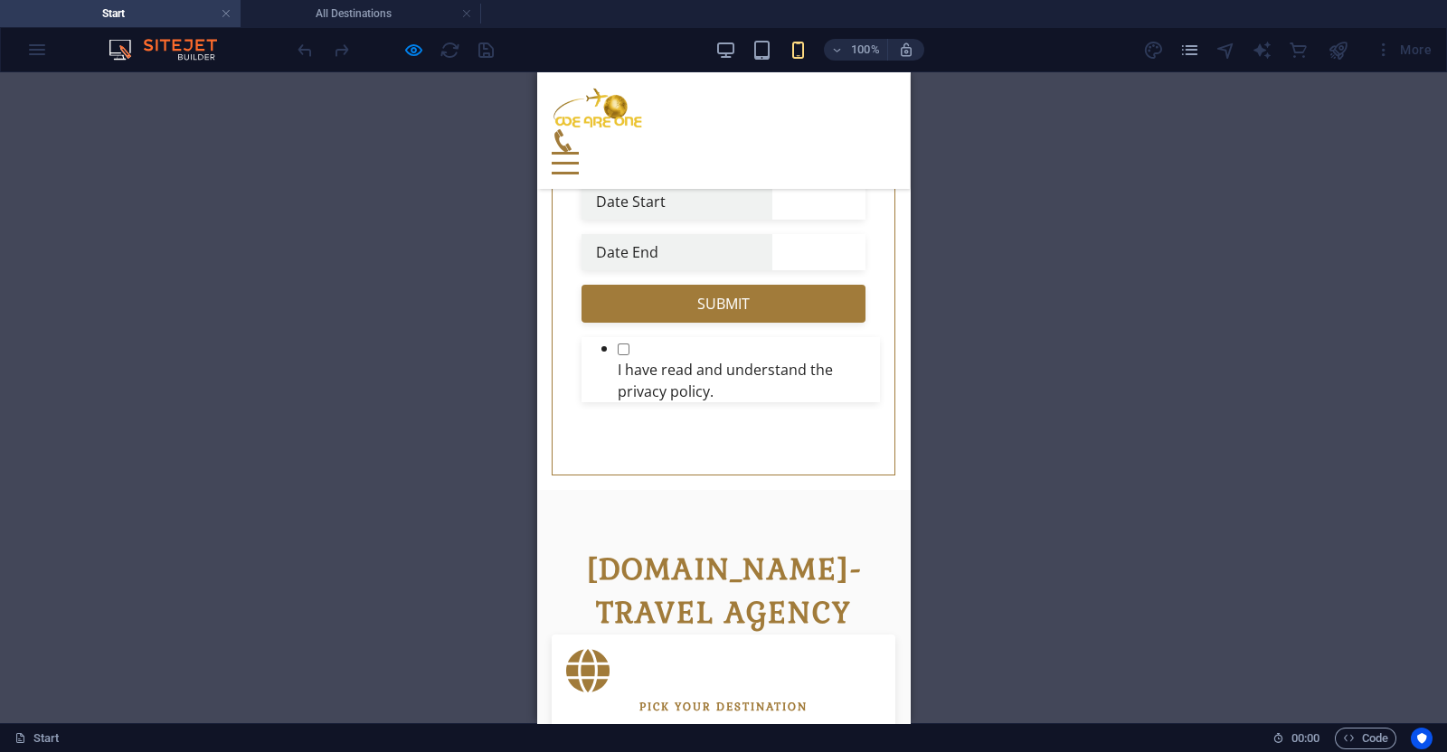
scroll to position [1241, 0]
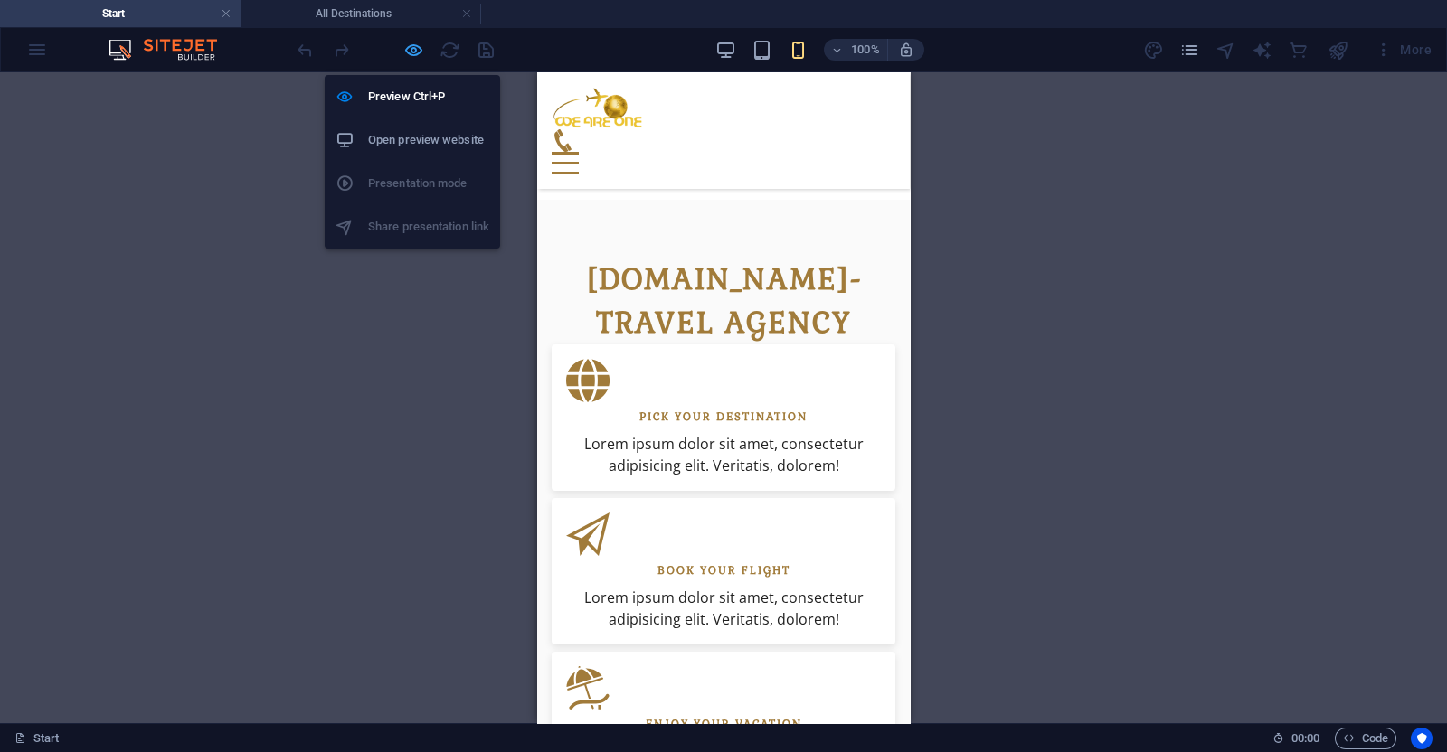
click at [417, 52] on icon "button" at bounding box center [413, 50] width 21 height 21
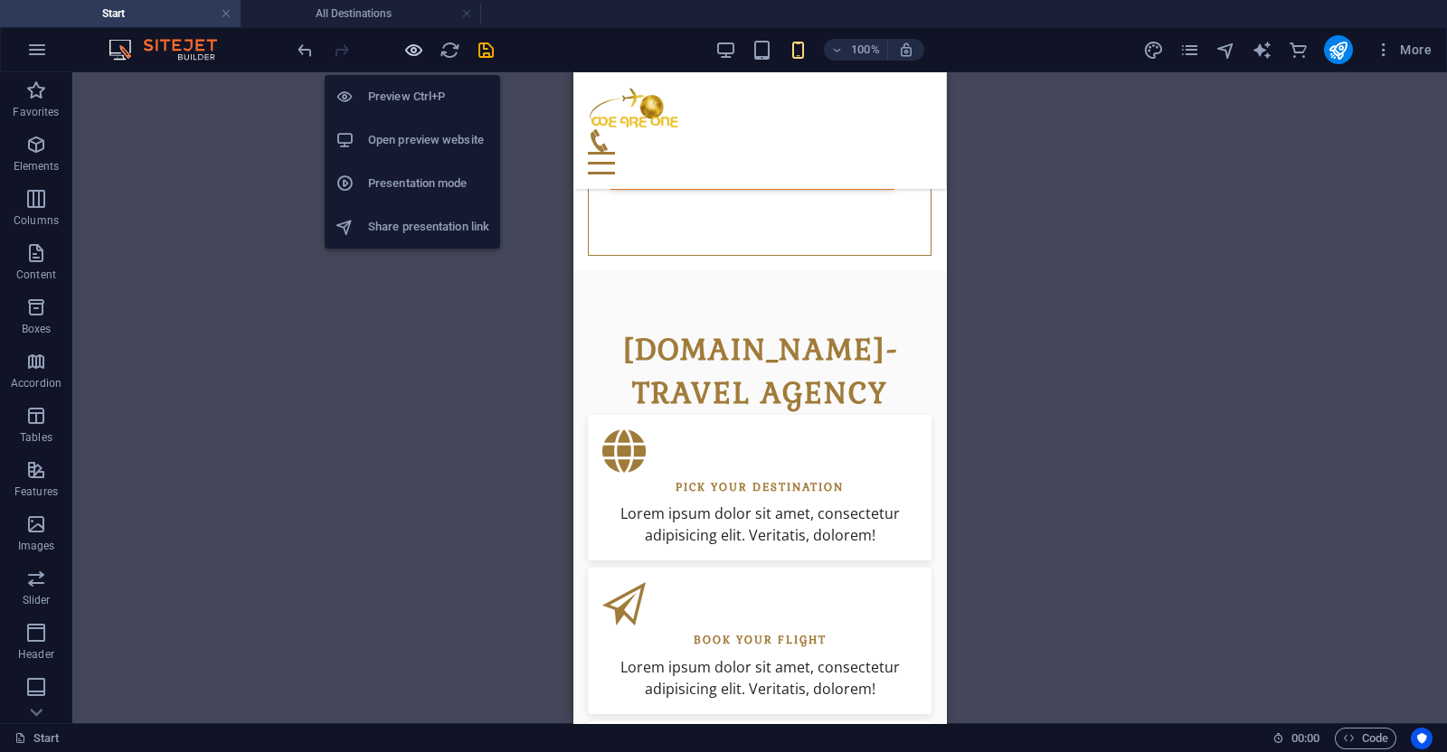
scroll to position [1352, 0]
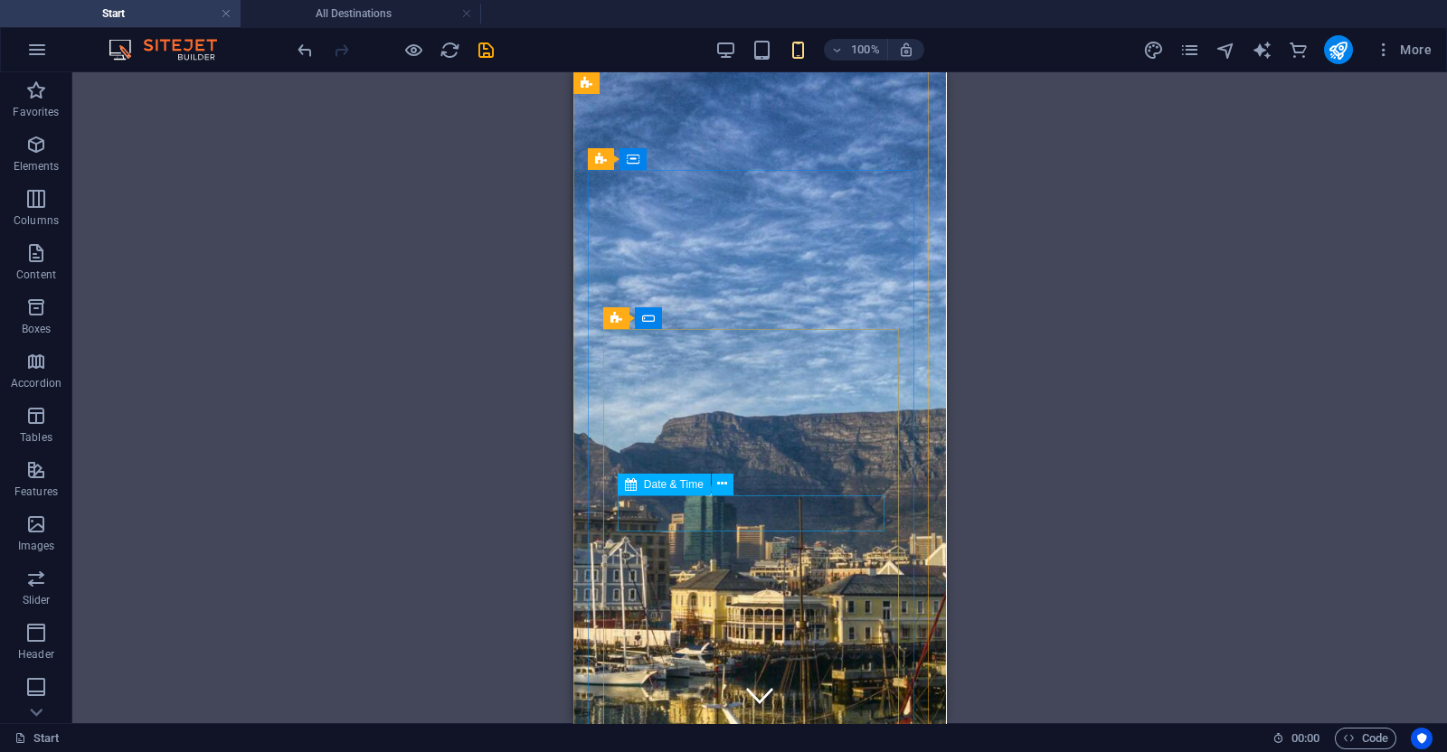
scroll to position [0, 0]
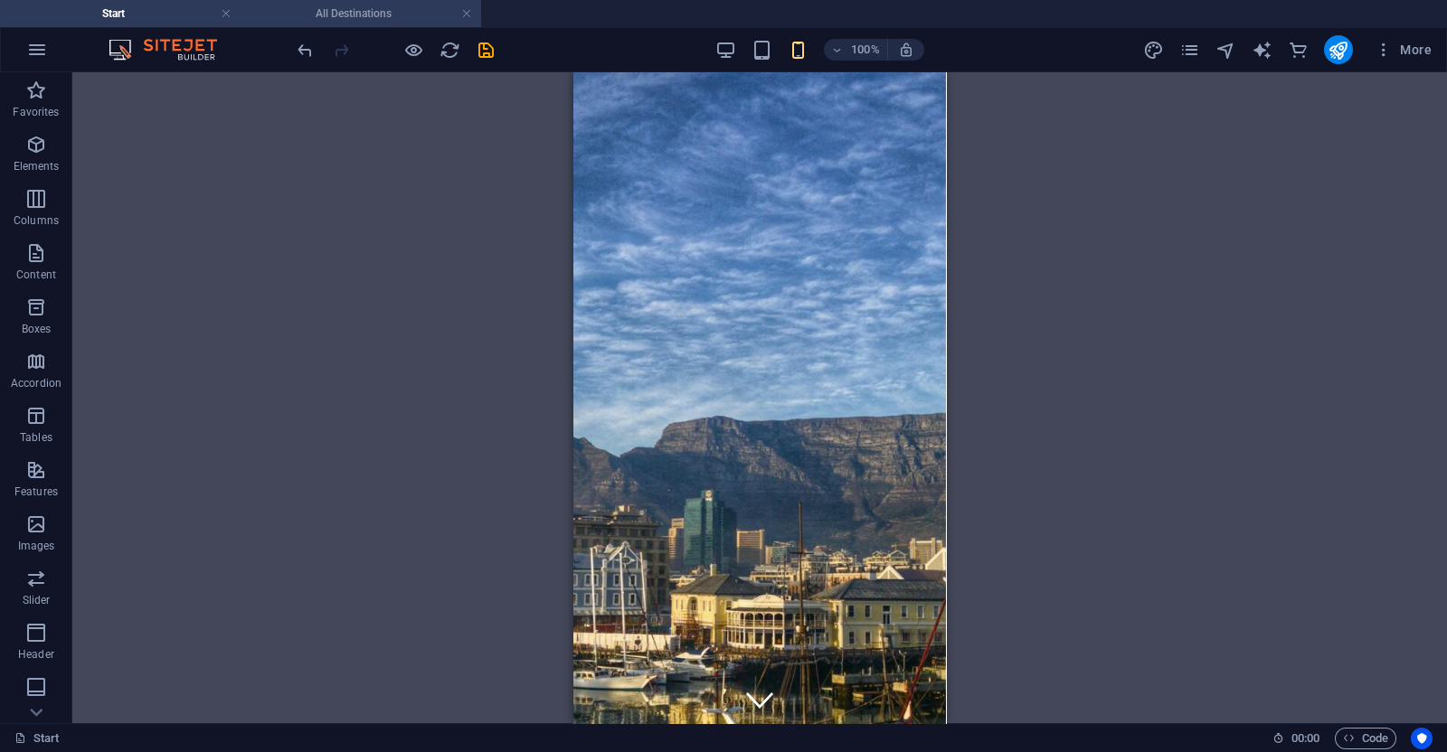
click at [317, 8] on h4 "All Destinations" at bounding box center [361, 14] width 241 height 20
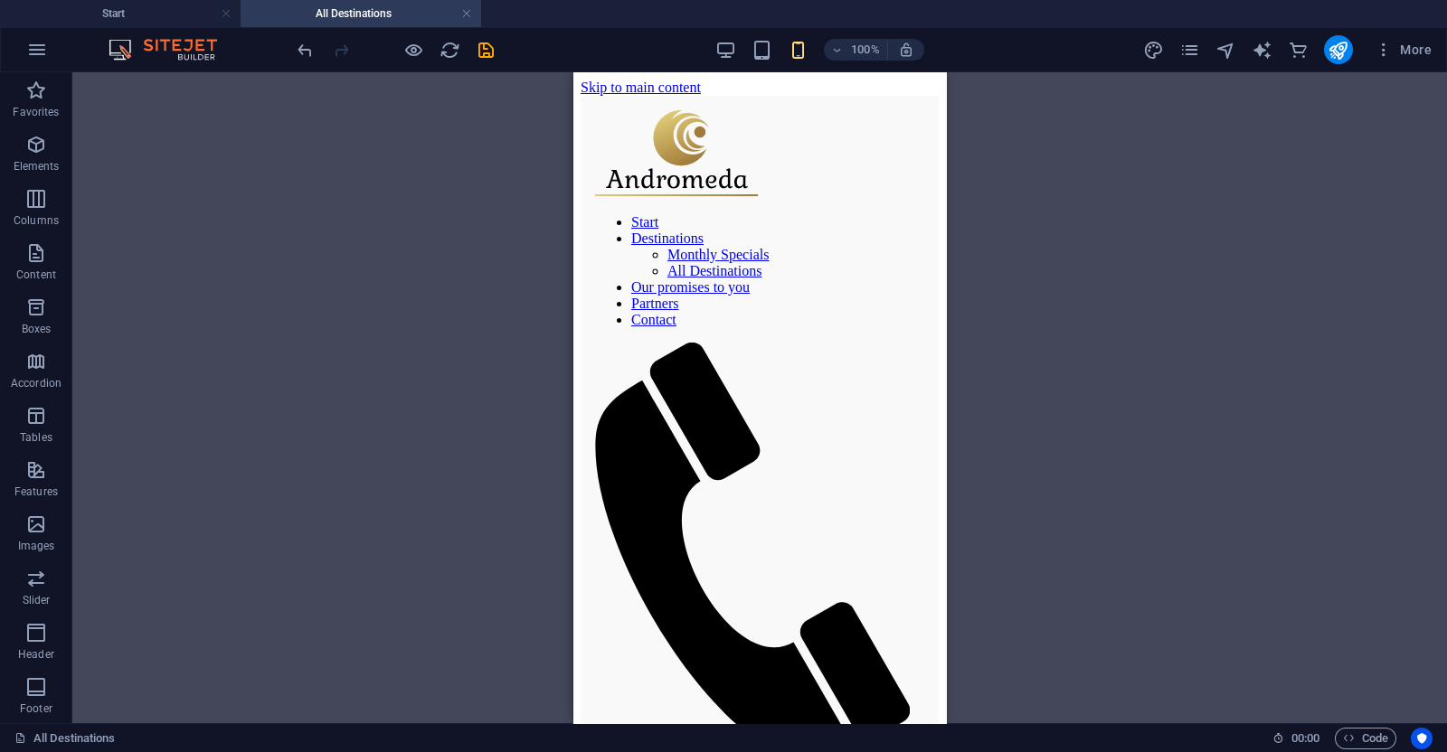
scroll to position [1396, 0]
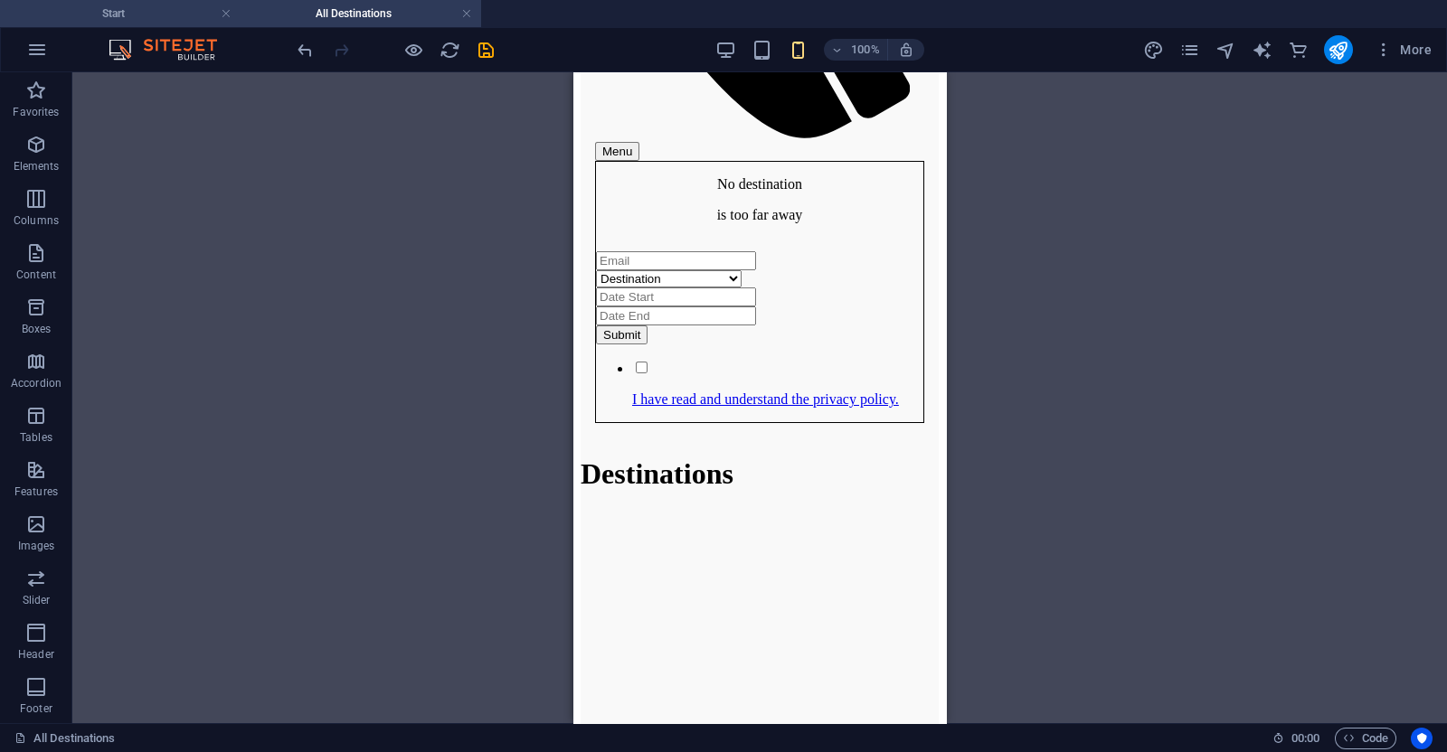
click at [186, 11] on h4 "Start" at bounding box center [120, 14] width 241 height 20
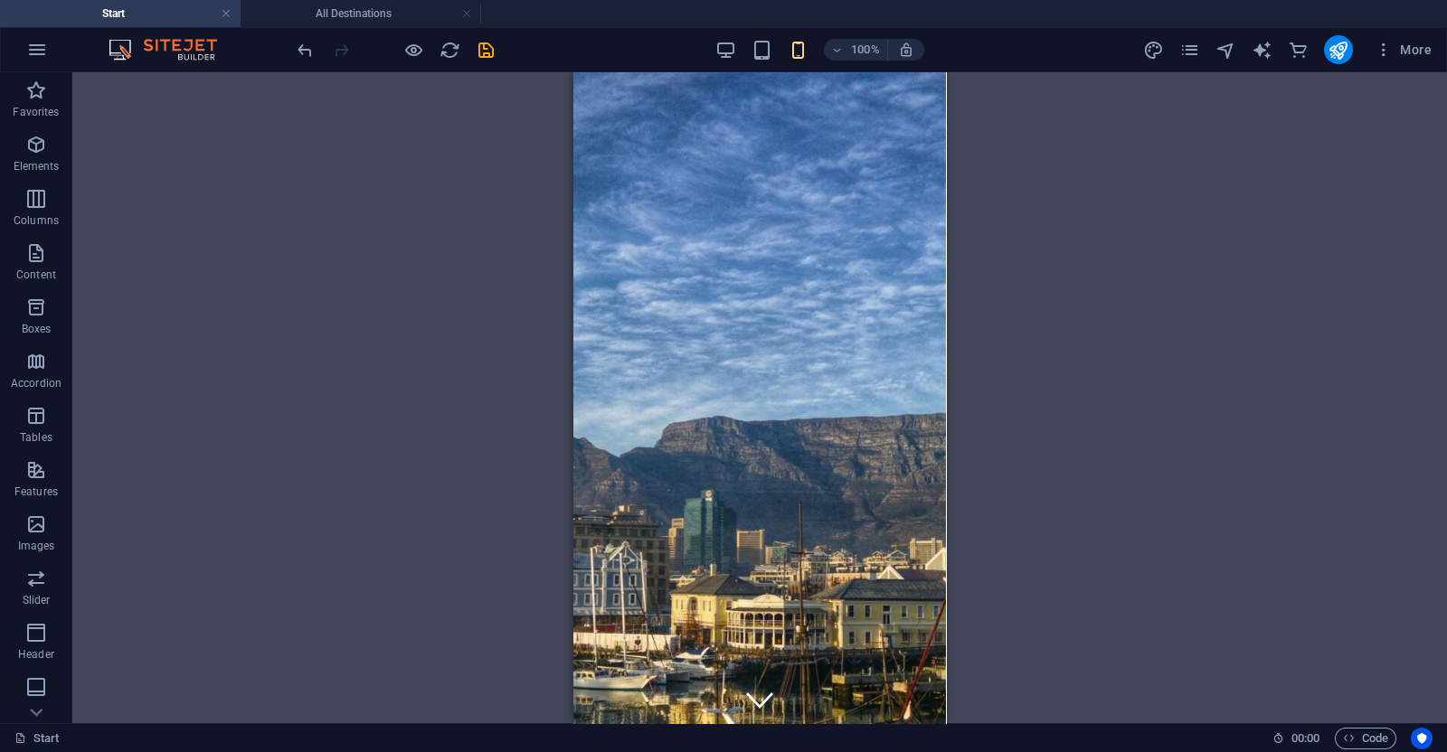
scroll to position [0, 0]
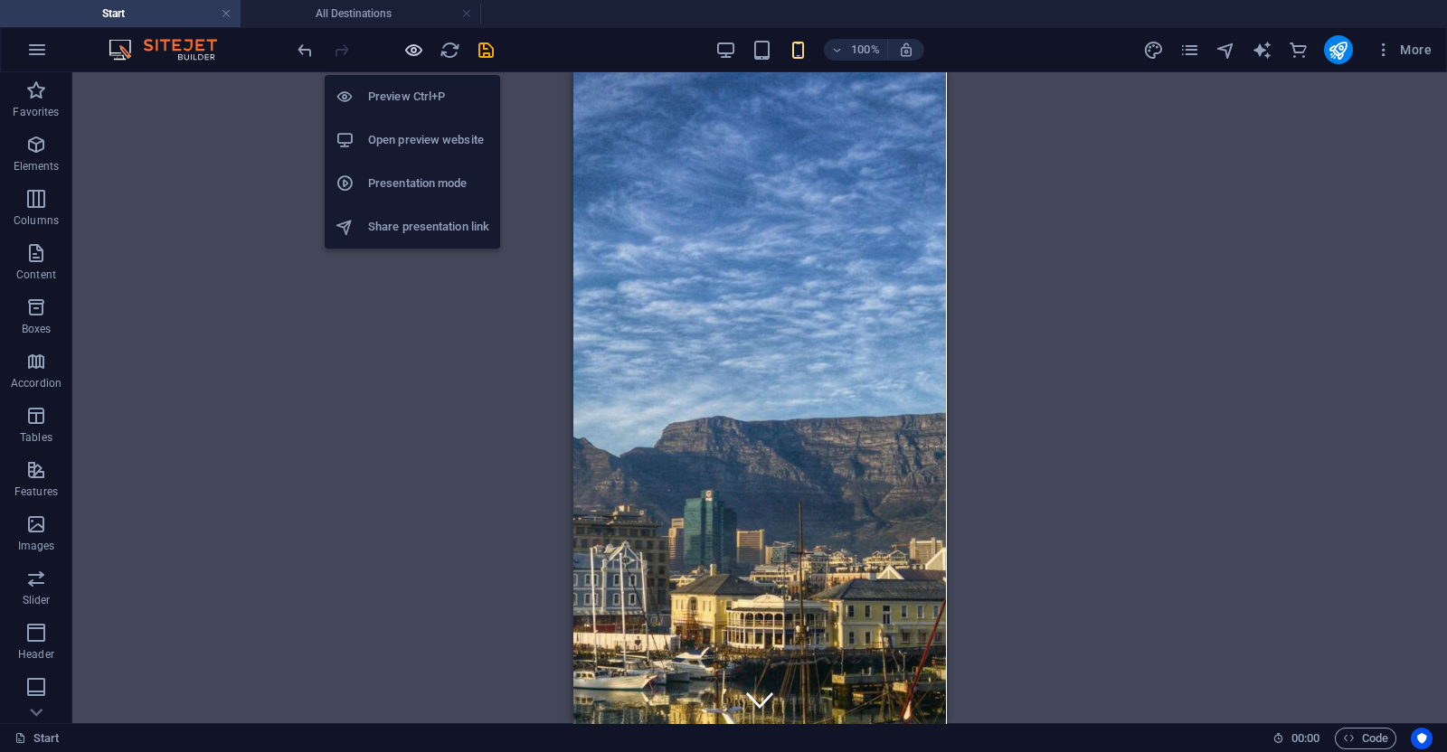
drag, startPoint x: 404, startPoint y: 61, endPoint x: 411, endPoint y: 45, distance: 16.6
click at [411, 45] on div at bounding box center [395, 49] width 203 height 29
click at [411, 45] on icon "button" at bounding box center [413, 50] width 21 height 21
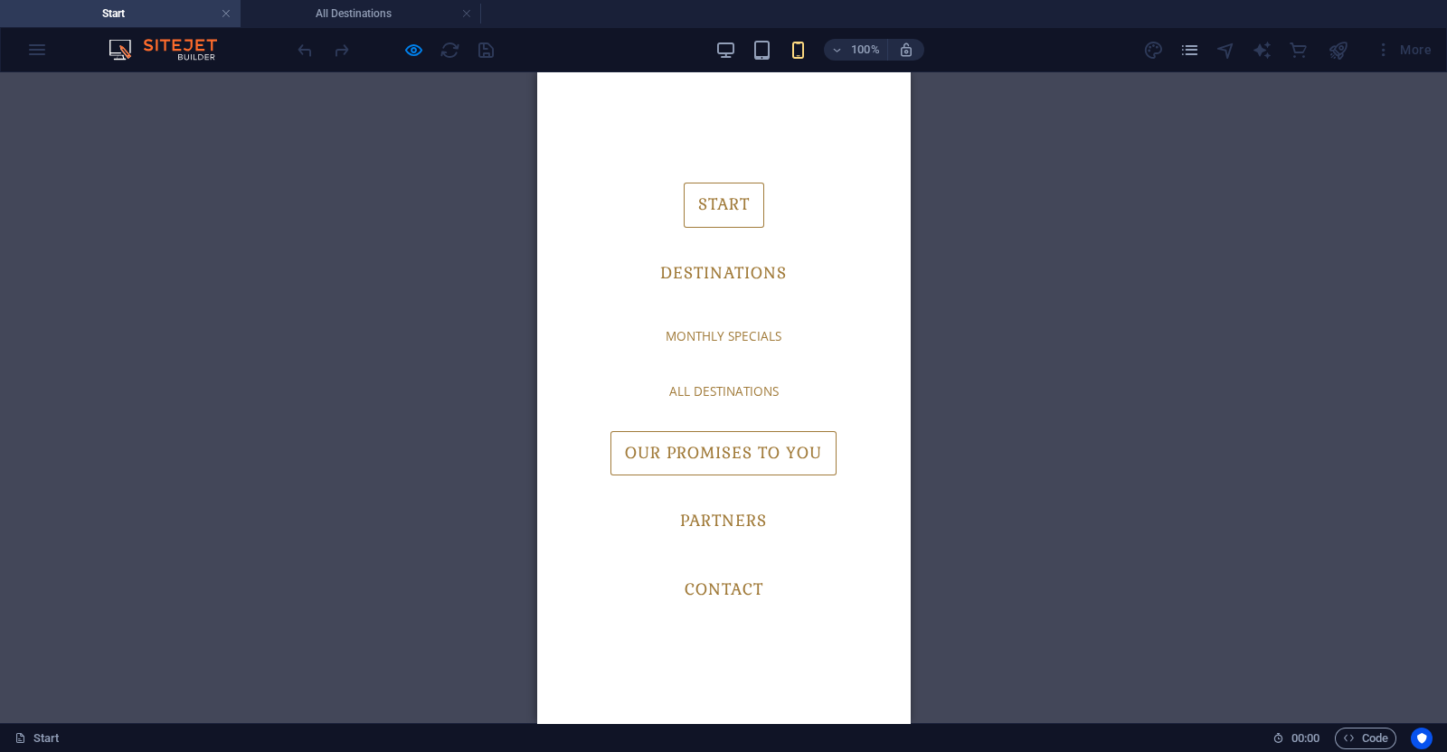
click at [669, 453] on link "Our promises to you" at bounding box center [723, 453] width 226 height 45
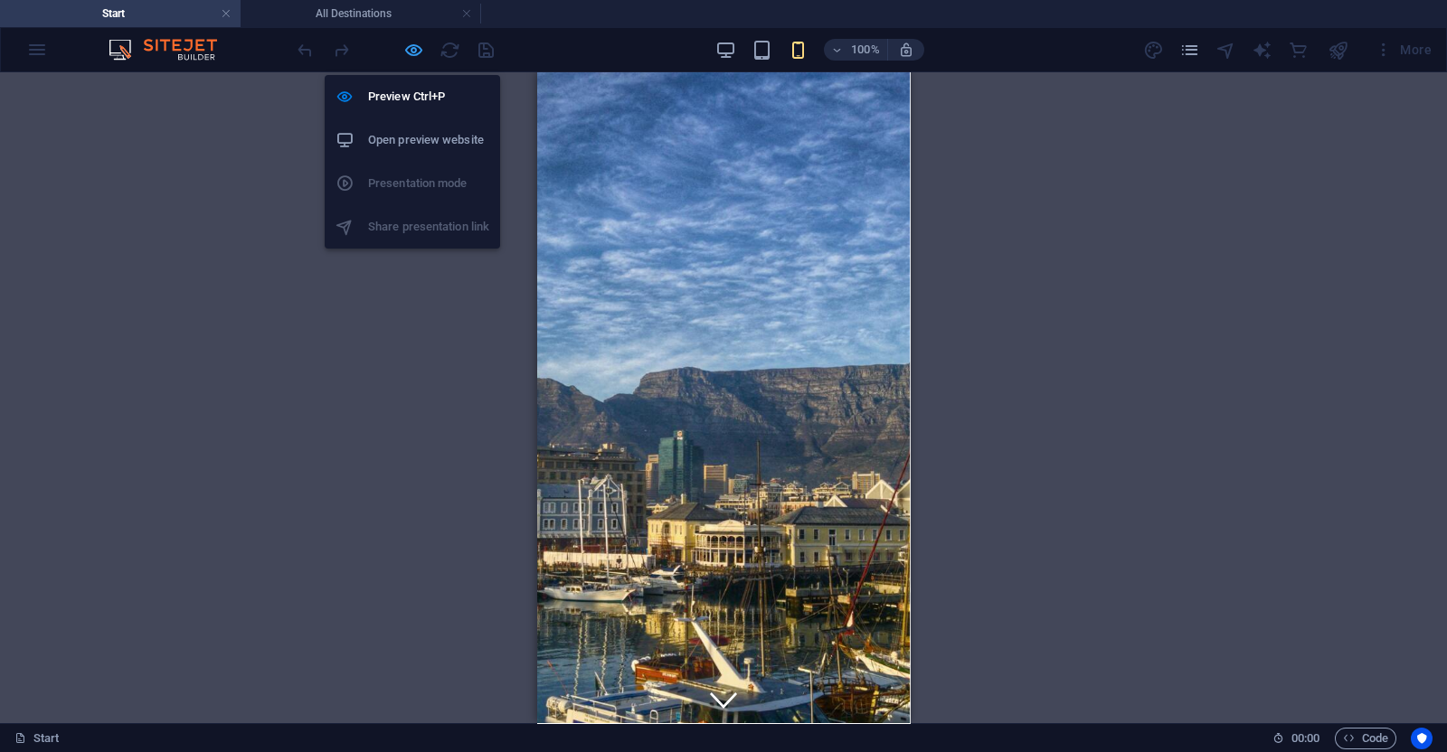
click at [413, 40] on icon "button" at bounding box center [413, 50] width 21 height 21
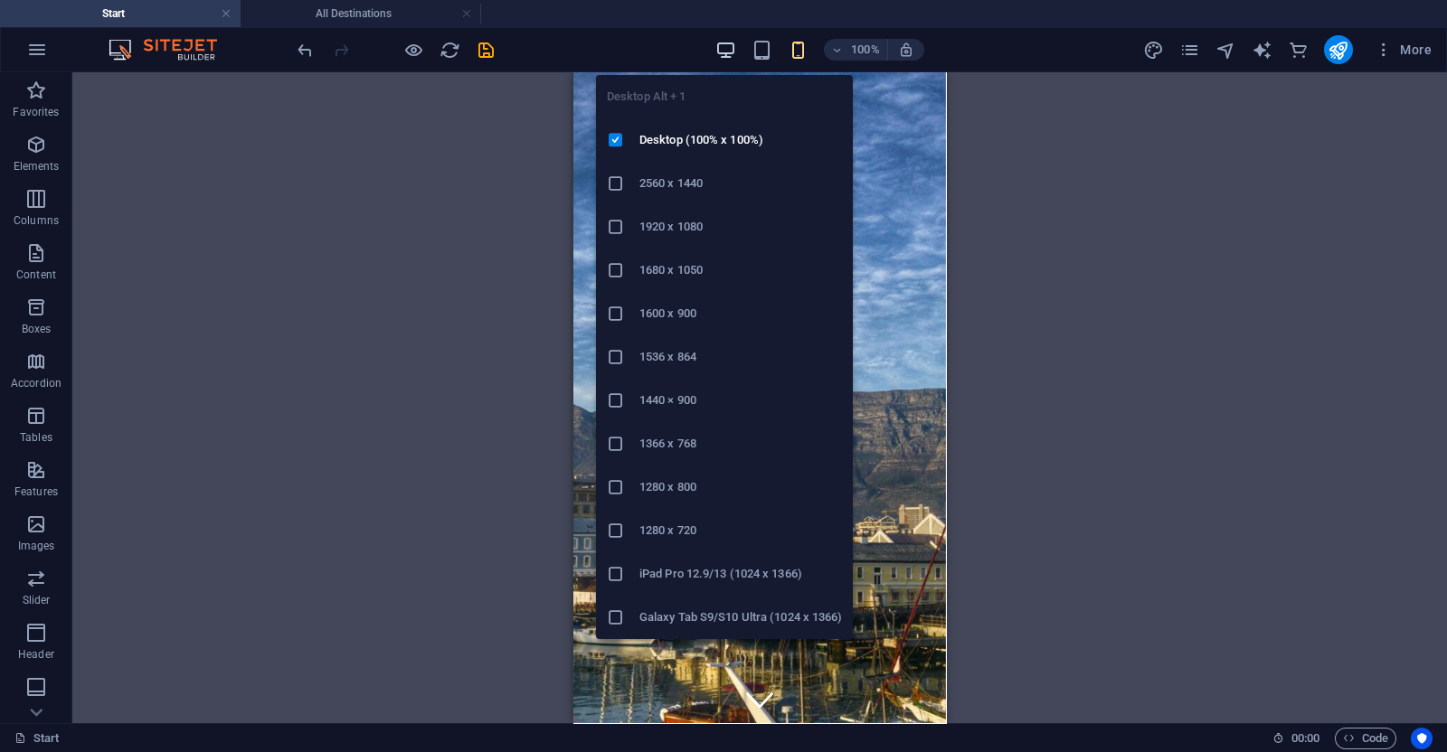
click at [729, 43] on icon "button" at bounding box center [725, 50] width 21 height 21
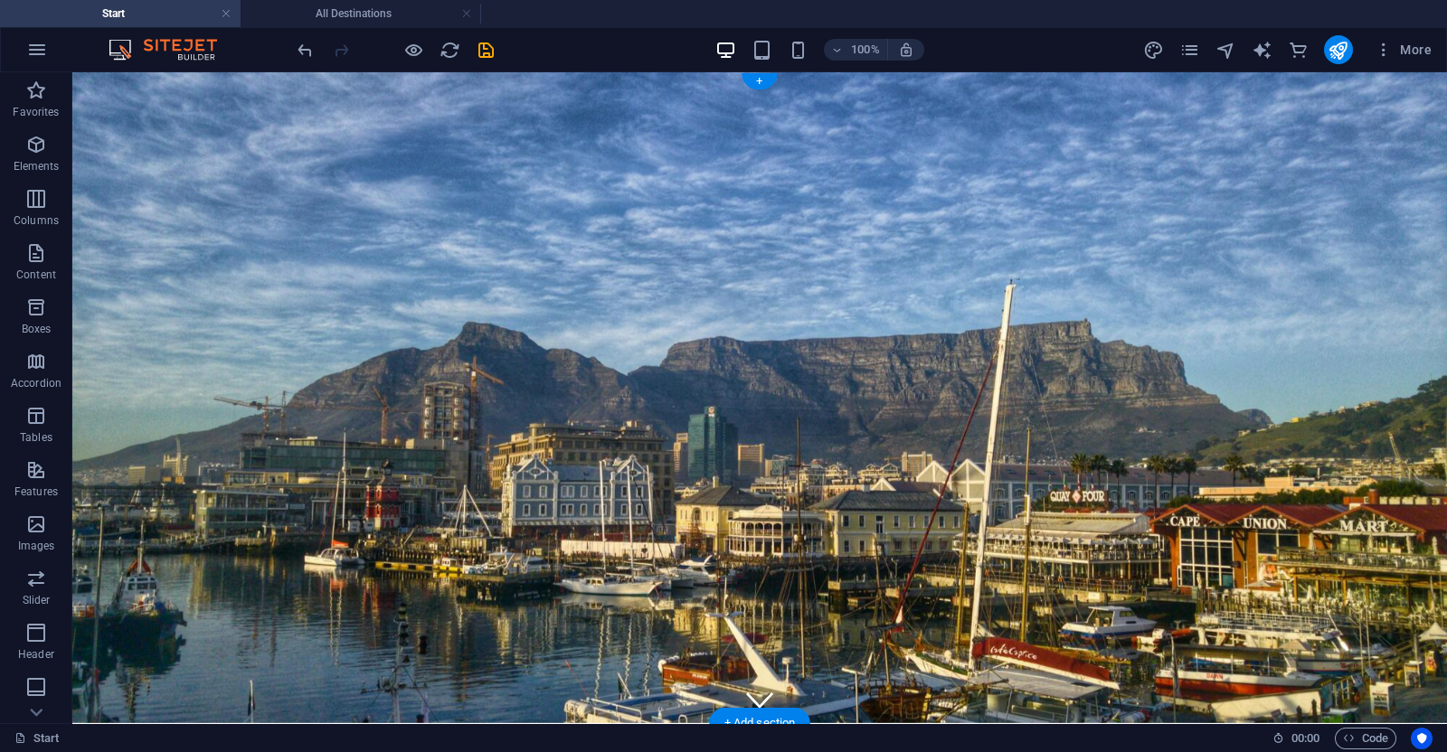
click at [75, 98] on figure at bounding box center [759, 397] width 1375 height 651
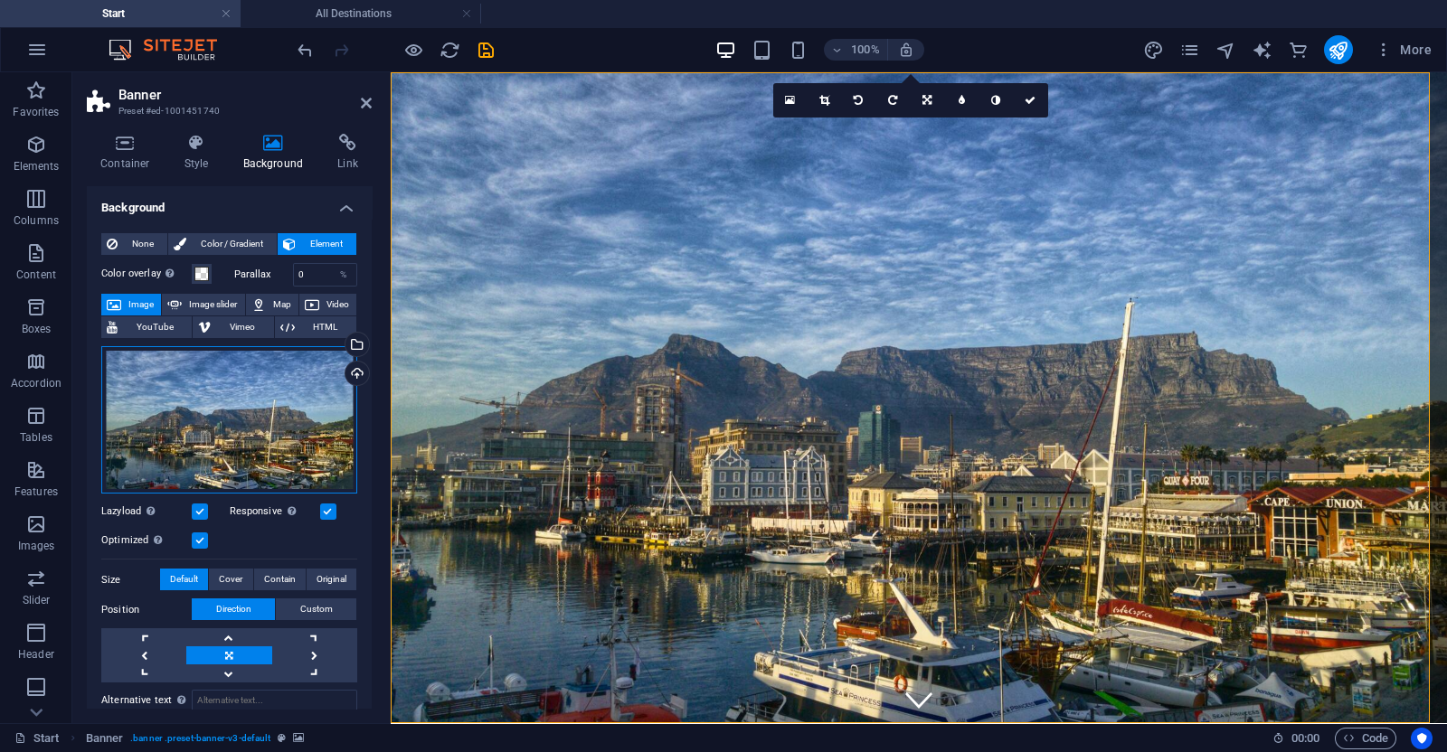
click at [237, 404] on div "Drag files here, click to choose files or select files from Files or our free s…" at bounding box center [229, 420] width 256 height 148
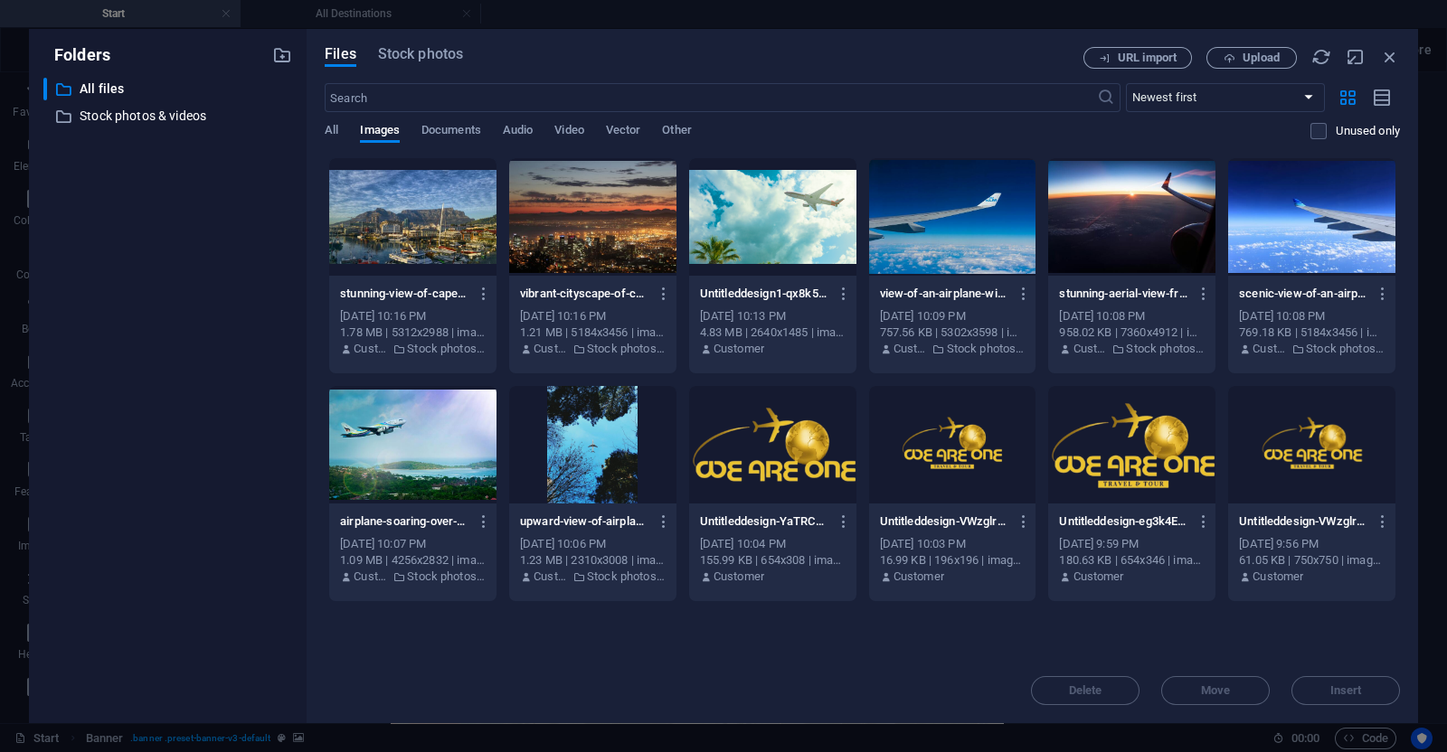
click at [418, 45] on div "Files Stock photos URL import Upload ​ Newest first Oldest first Name (A-Z) Nam…" at bounding box center [862, 376] width 1111 height 695
click at [421, 51] on span "Stock photos" at bounding box center [420, 54] width 85 height 22
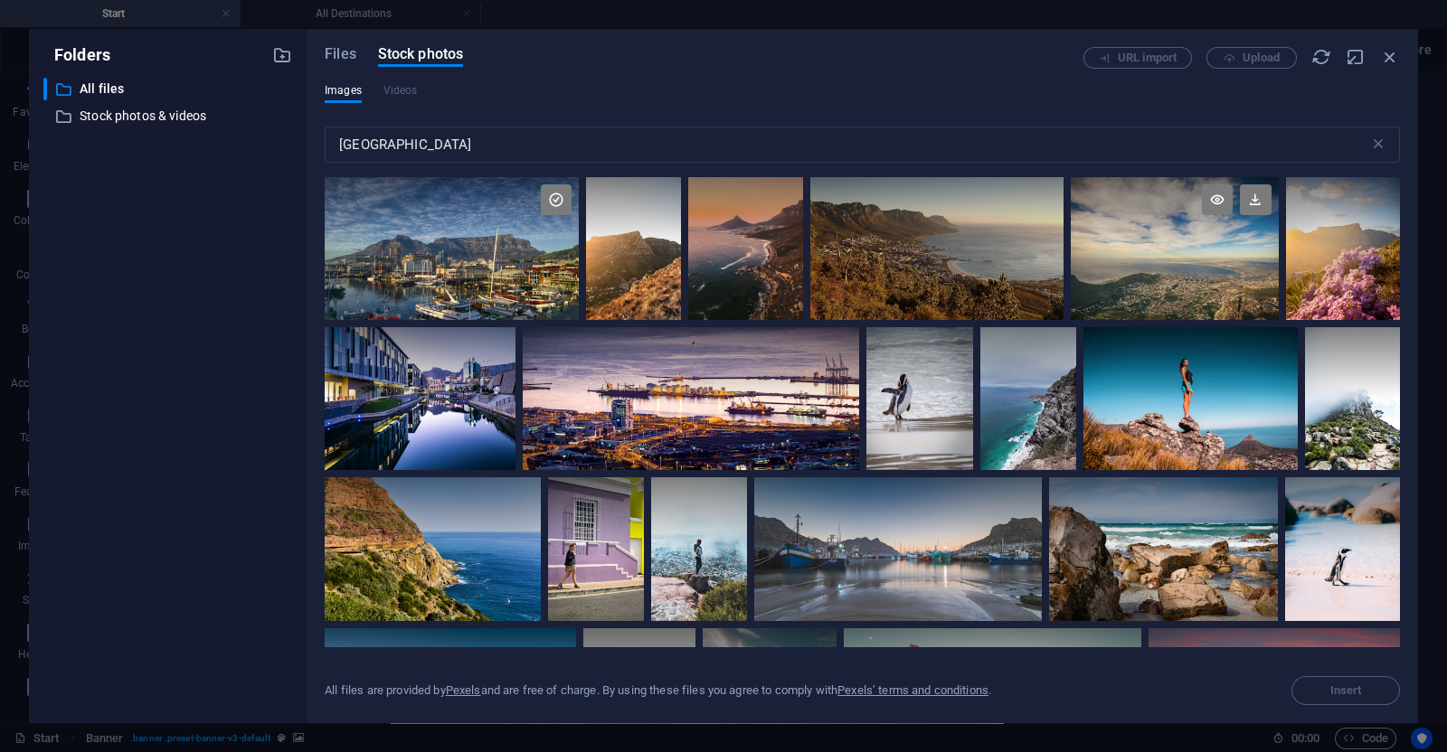
click at [1140, 258] on div at bounding box center [1174, 248] width 207 height 143
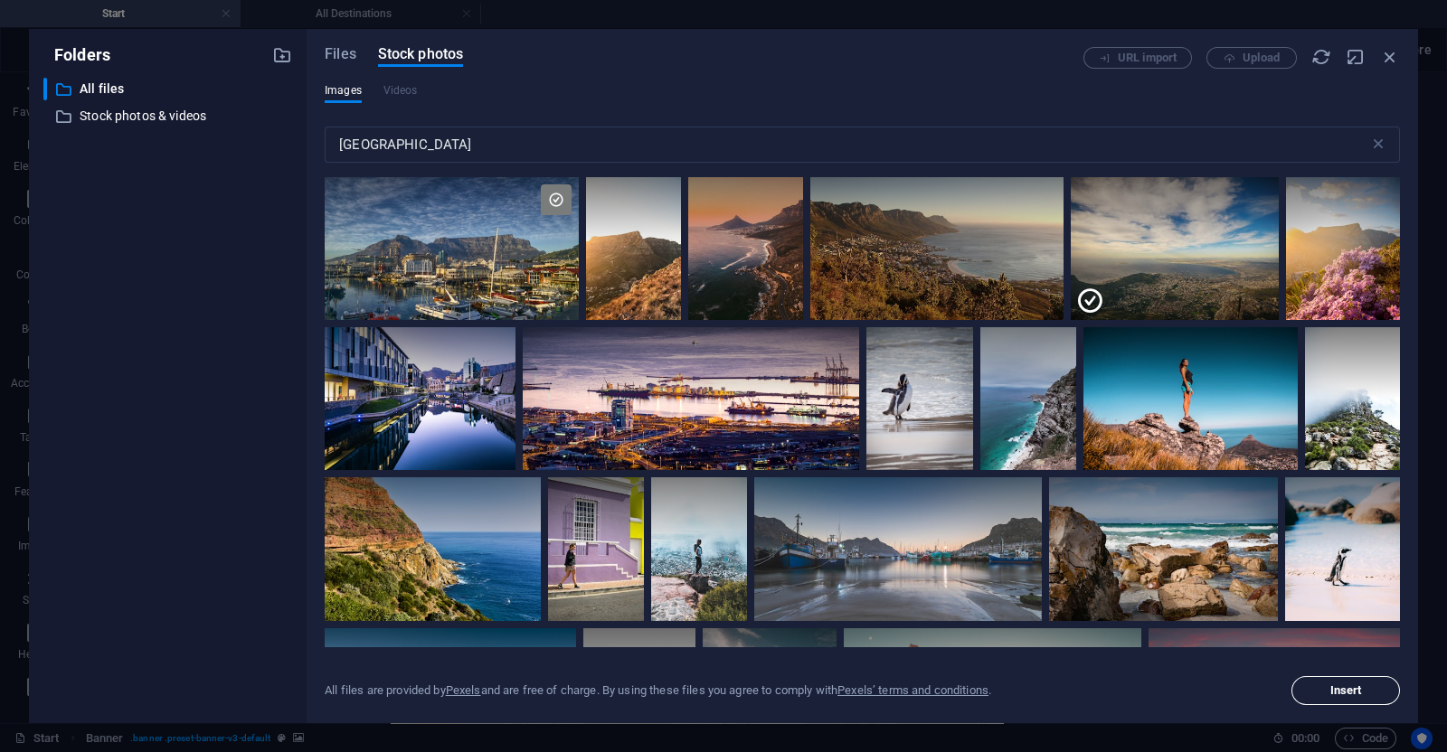
click at [1350, 686] on span "Insert" at bounding box center [1346, 690] width 32 height 11
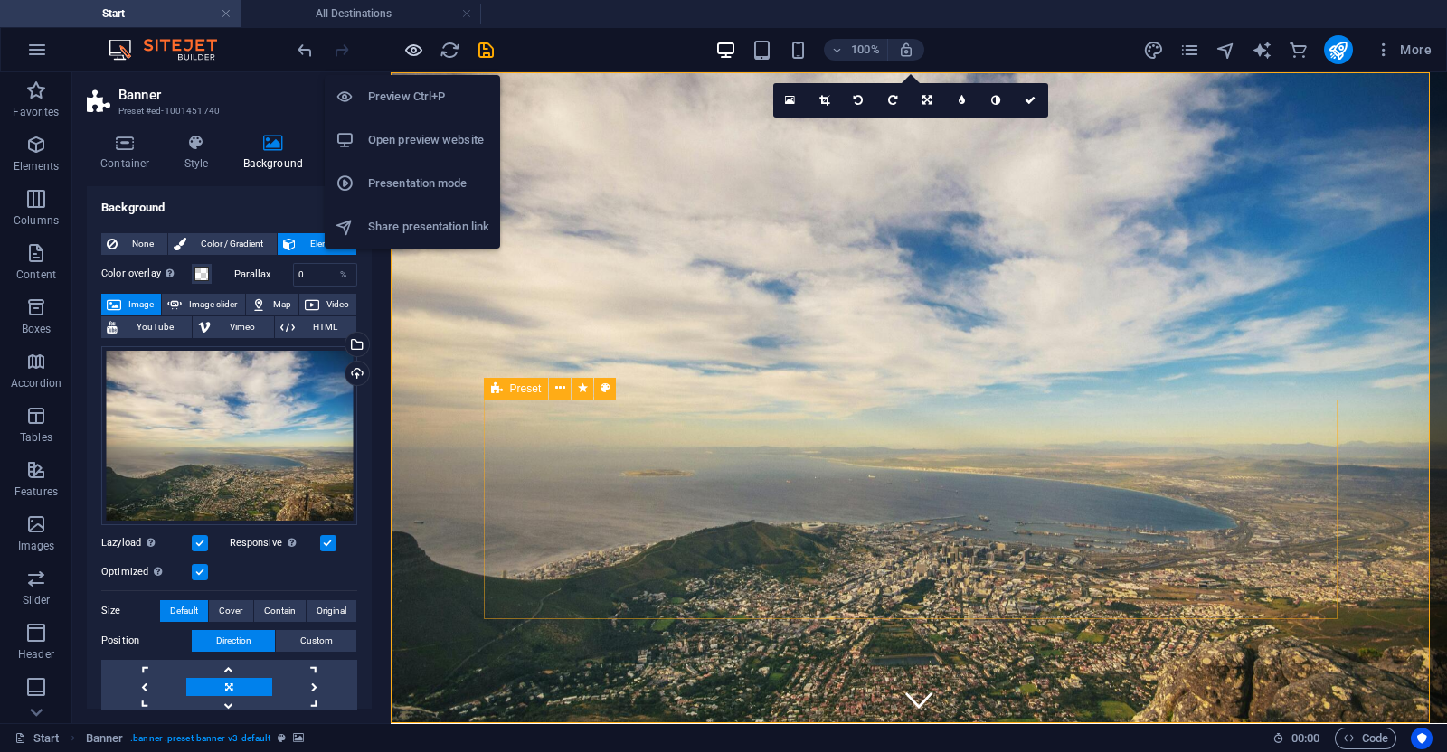
click at [405, 52] on icon "button" at bounding box center [413, 50] width 21 height 21
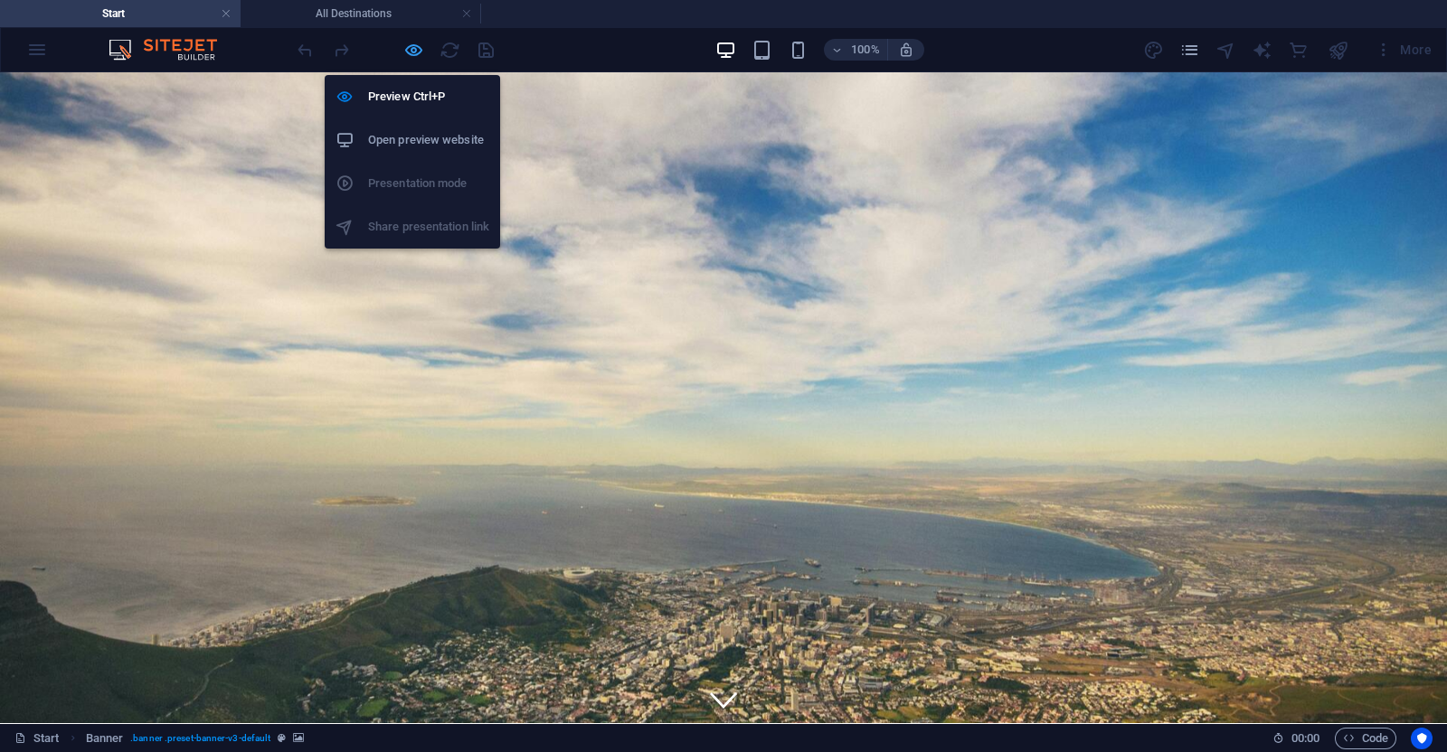
click at [410, 56] on icon "button" at bounding box center [413, 50] width 21 height 21
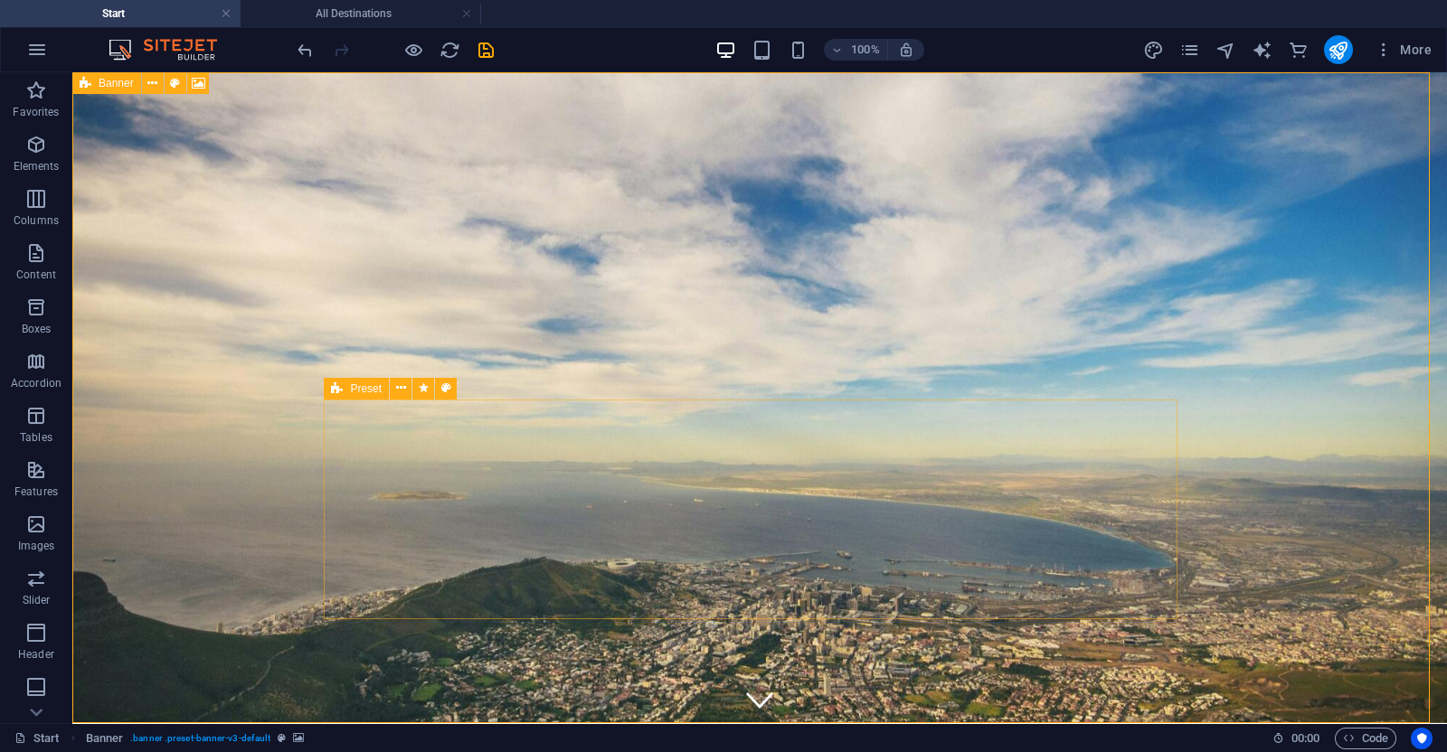
click at [77, 80] on div "Banner" at bounding box center [106, 83] width 69 height 22
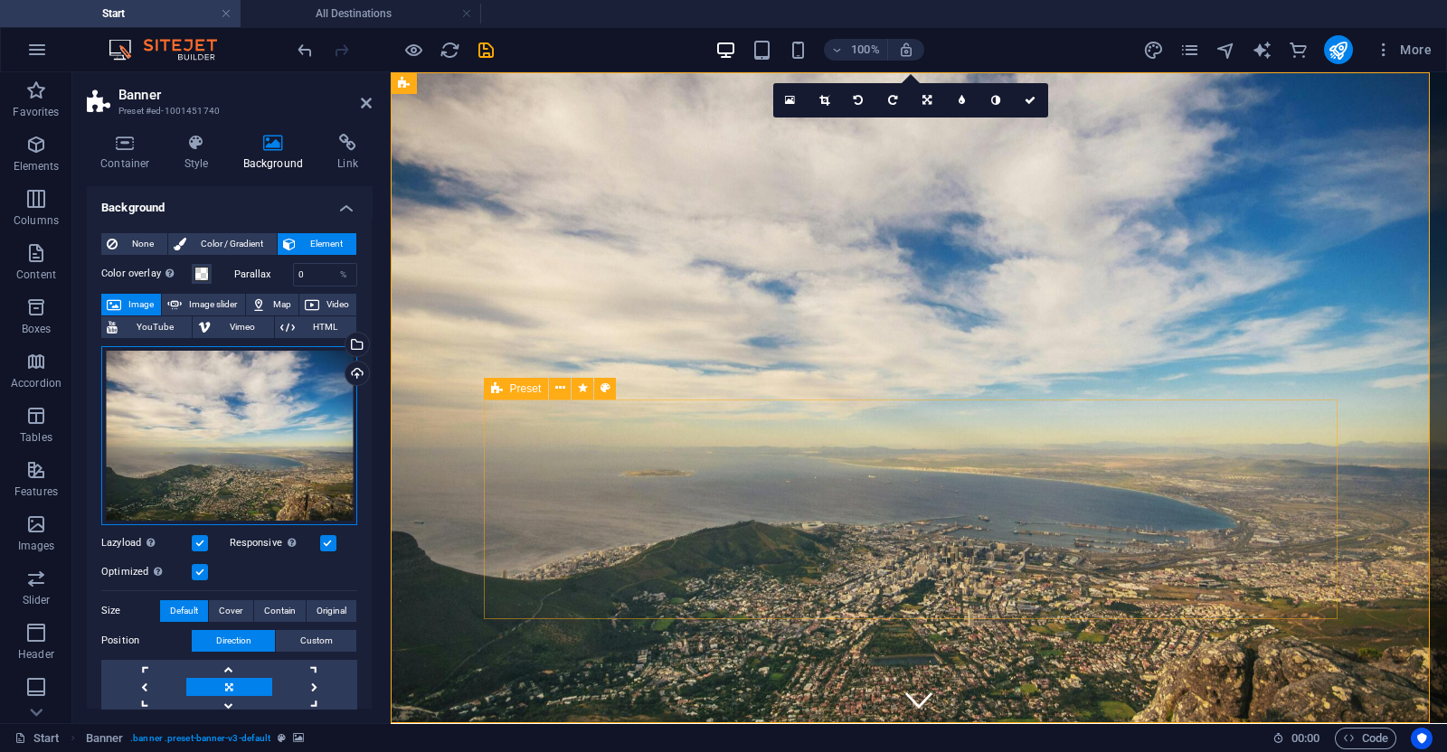
click at [175, 440] on div "Drag files here, click to choose files or select files from Files or our free s…" at bounding box center [229, 435] width 256 height 179
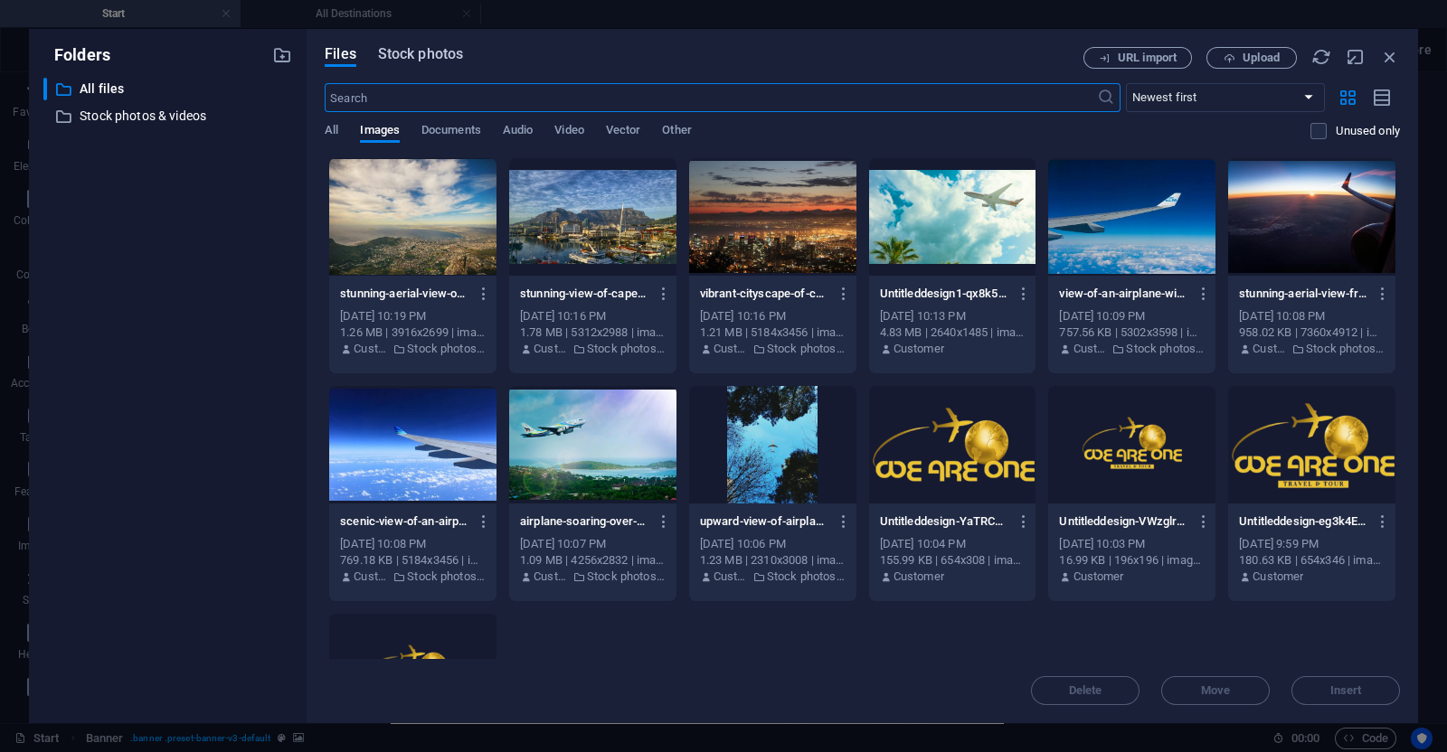
click at [425, 52] on span "Stock photos" at bounding box center [420, 54] width 85 height 22
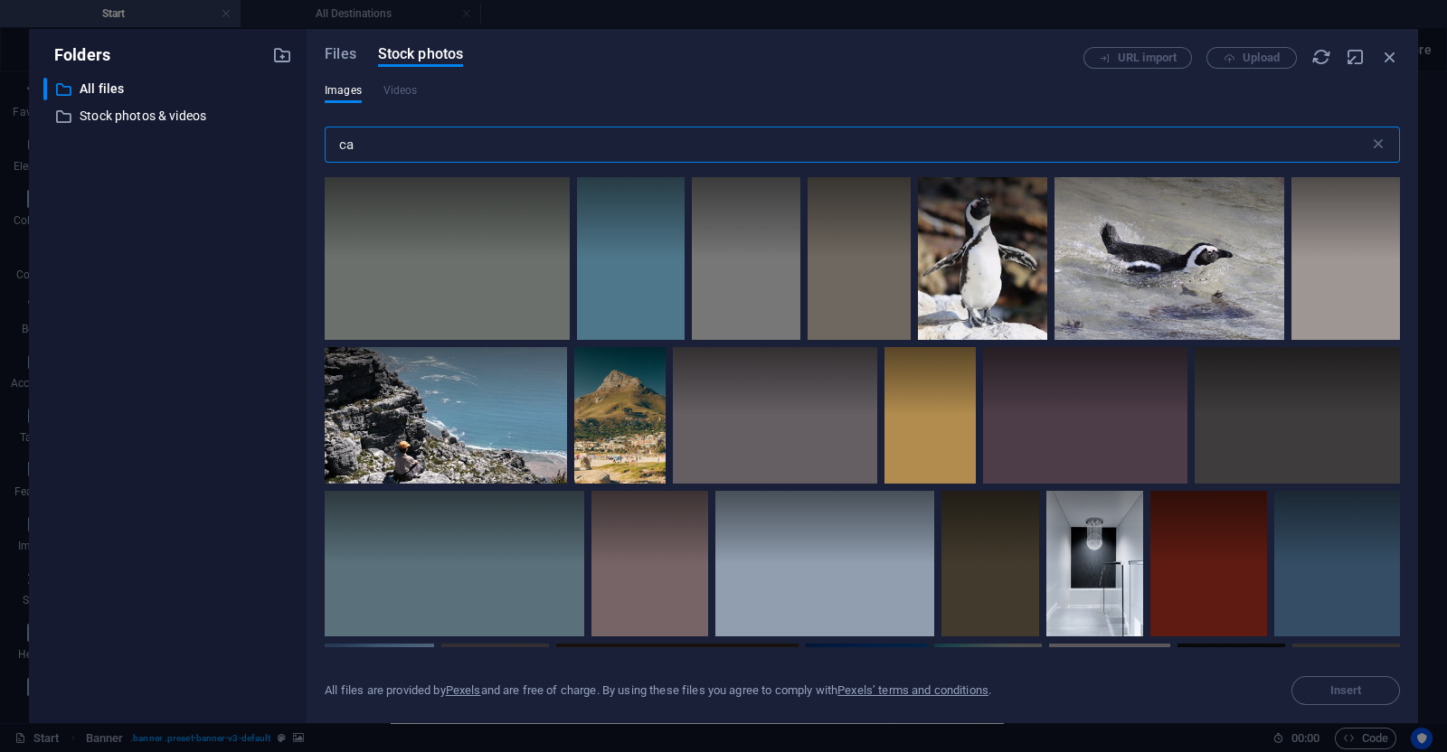
type input "c"
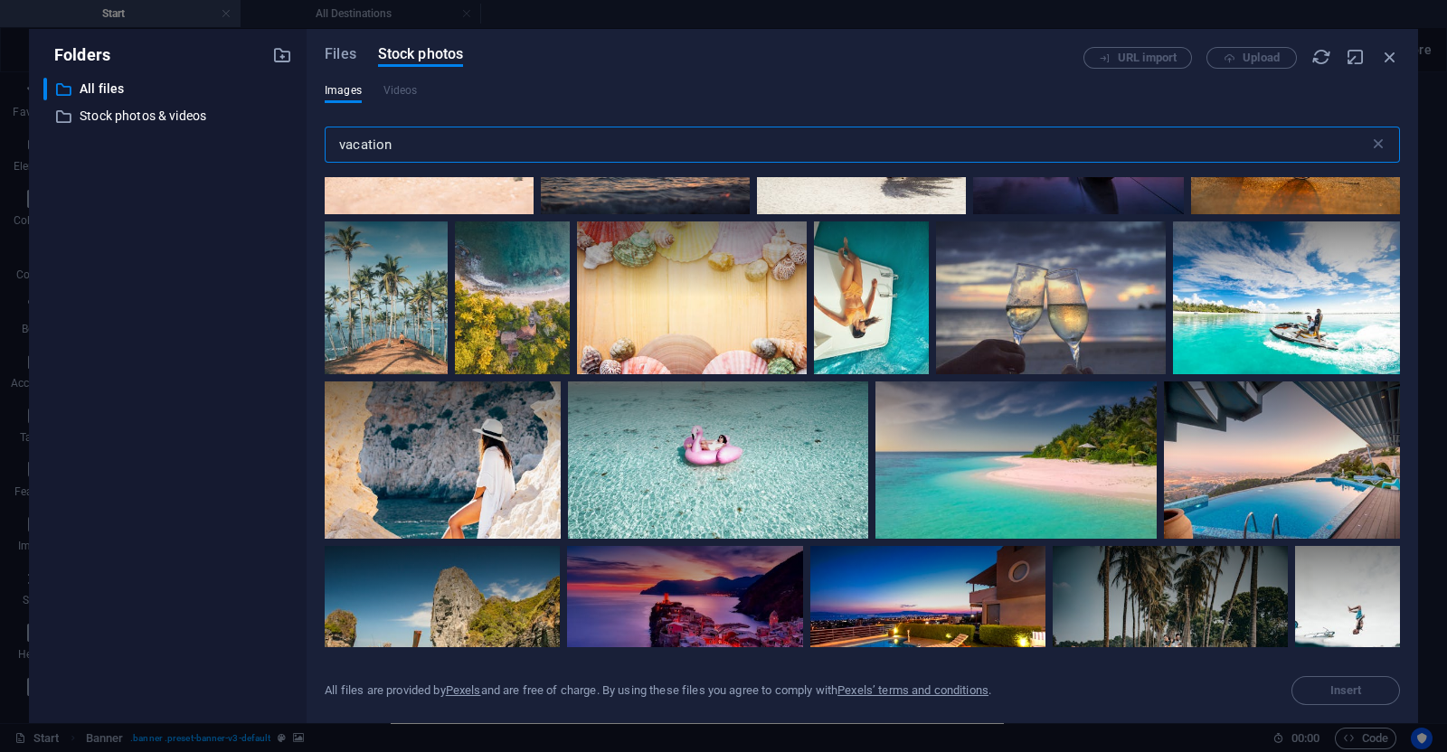
scroll to position [1292, 0]
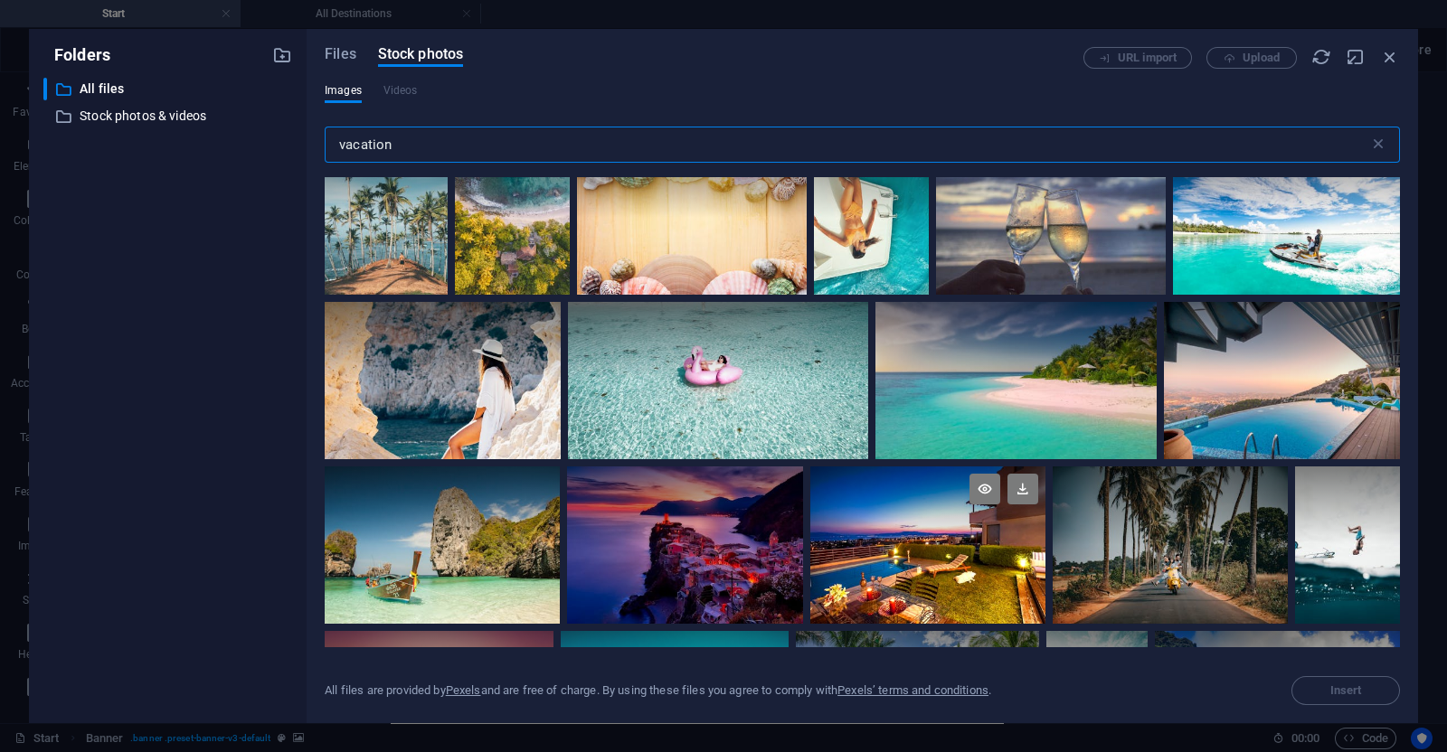
type input "vacation"
click at [898, 552] on div at bounding box center [927, 545] width 235 height 157
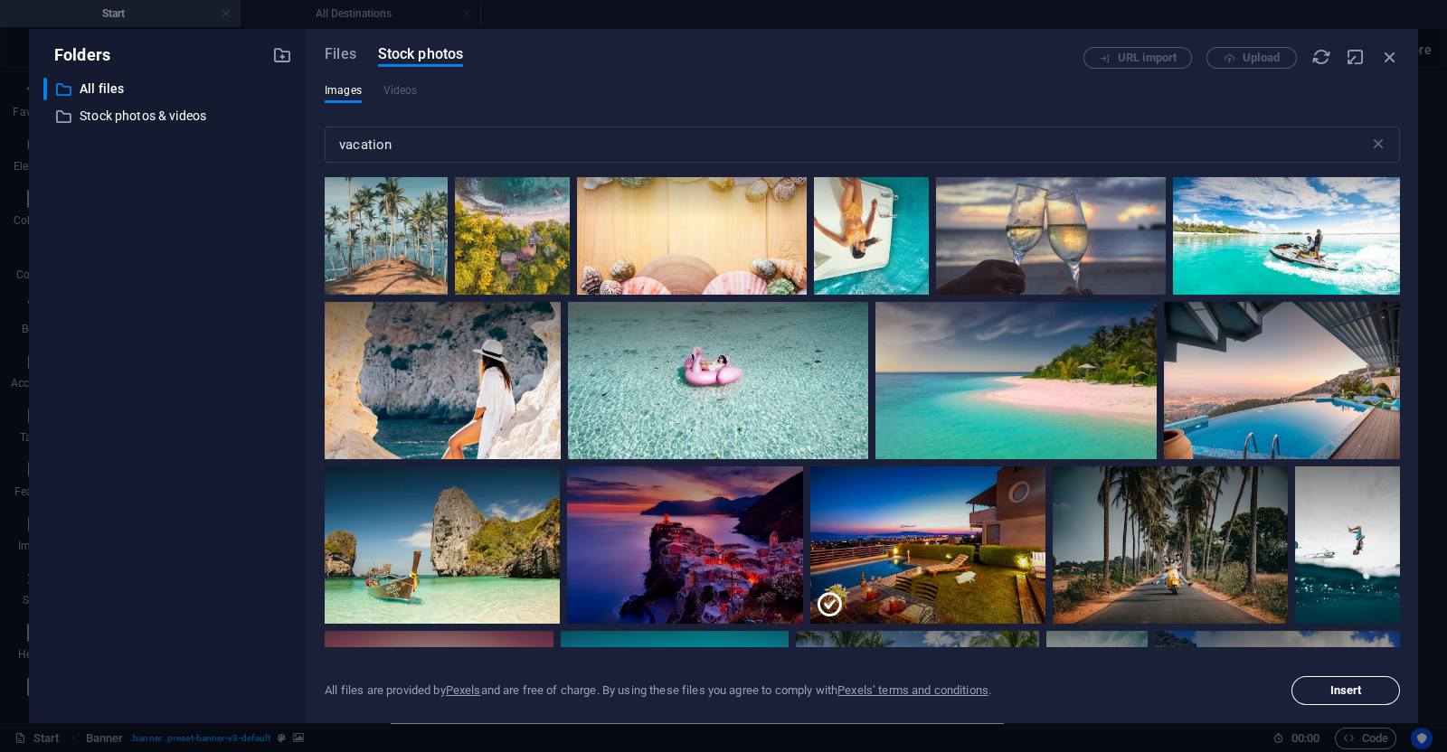
click at [1322, 685] on span "Insert" at bounding box center [1346, 690] width 92 height 11
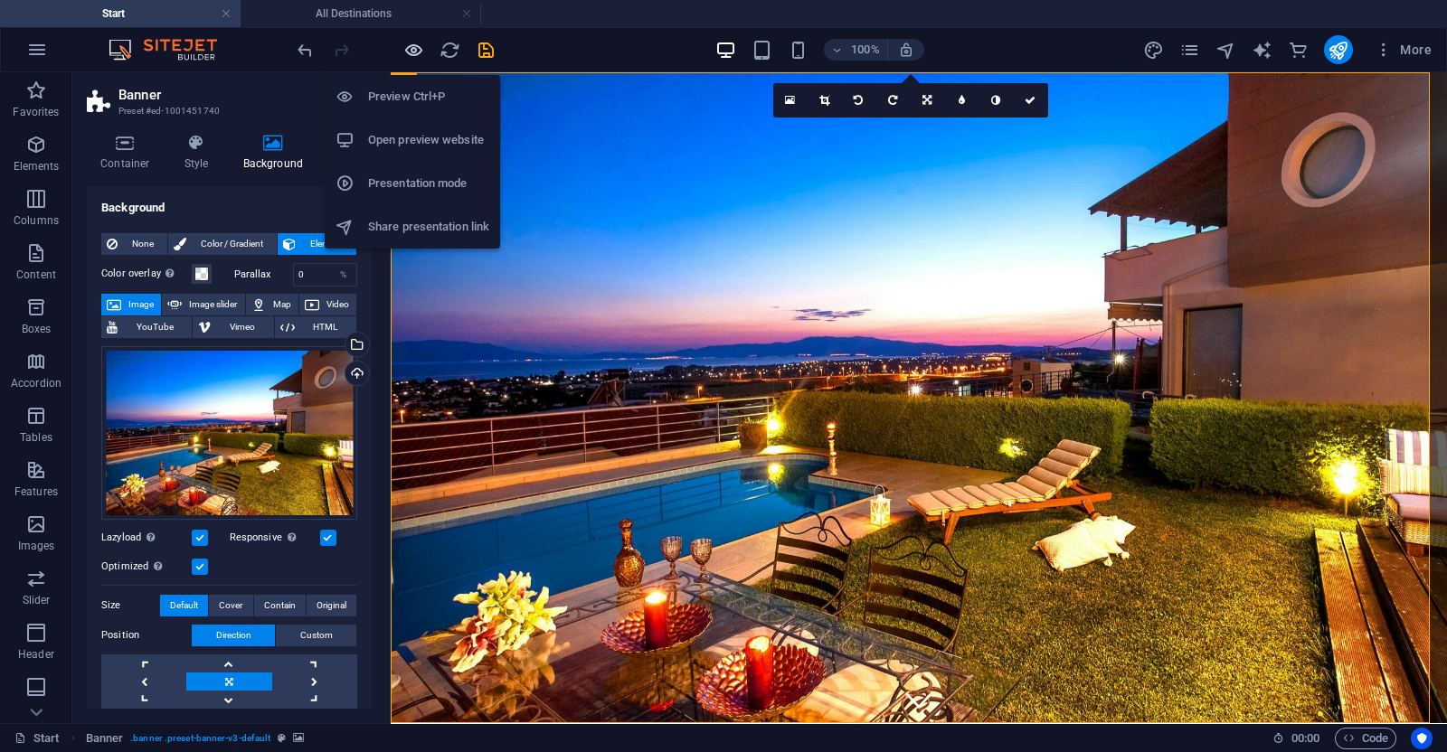
click at [406, 49] on icon "button" at bounding box center [413, 50] width 21 height 21
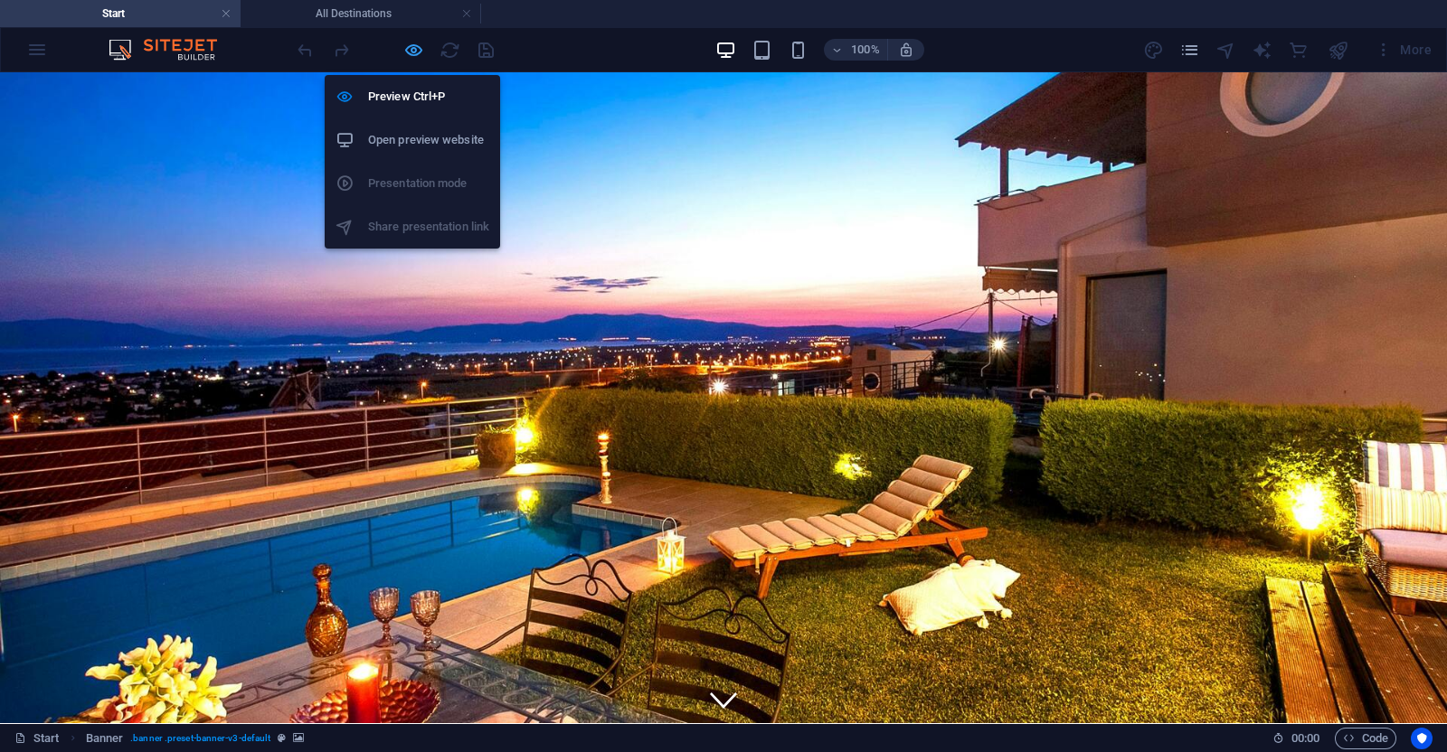
click at [411, 43] on icon "button" at bounding box center [413, 50] width 21 height 21
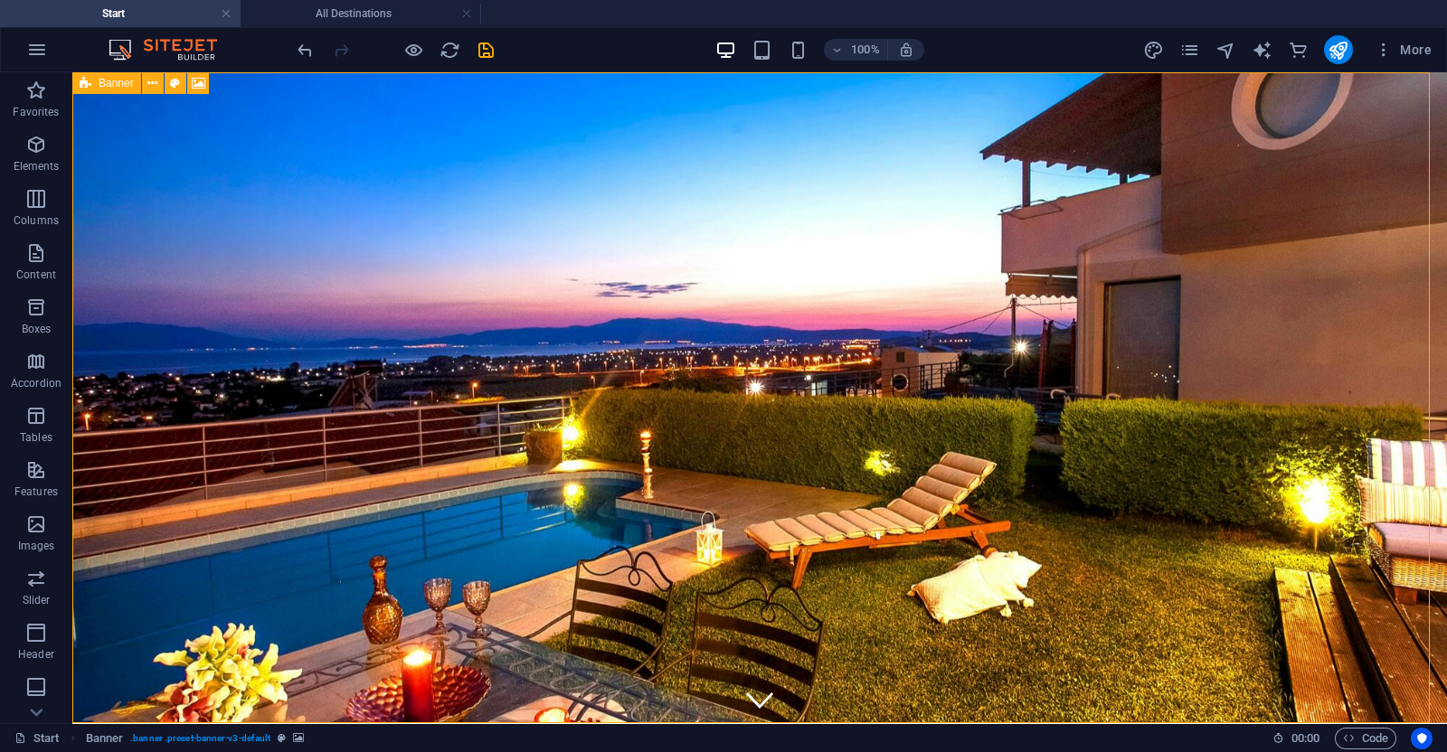
click at [78, 82] on div "Banner" at bounding box center [106, 83] width 69 height 22
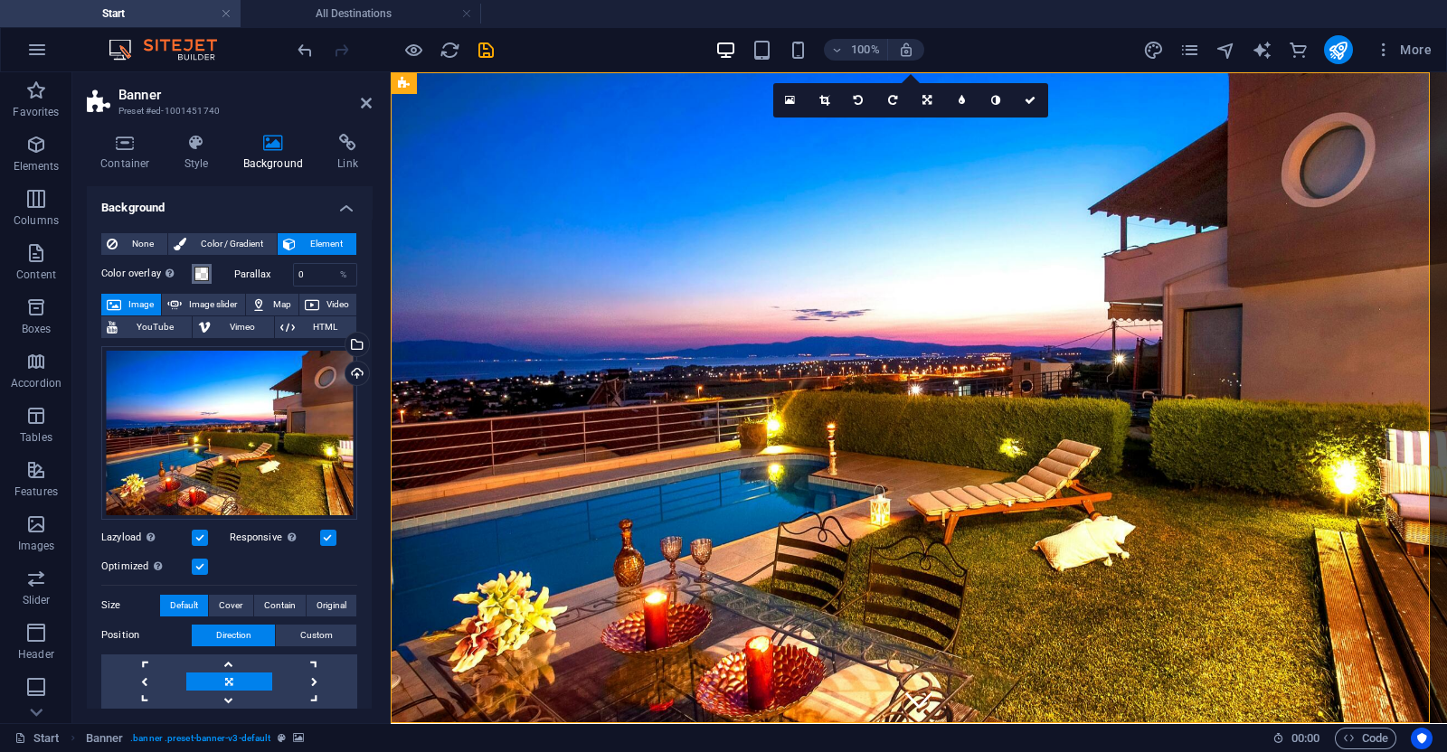
click at [206, 273] on span at bounding box center [201, 274] width 14 height 14
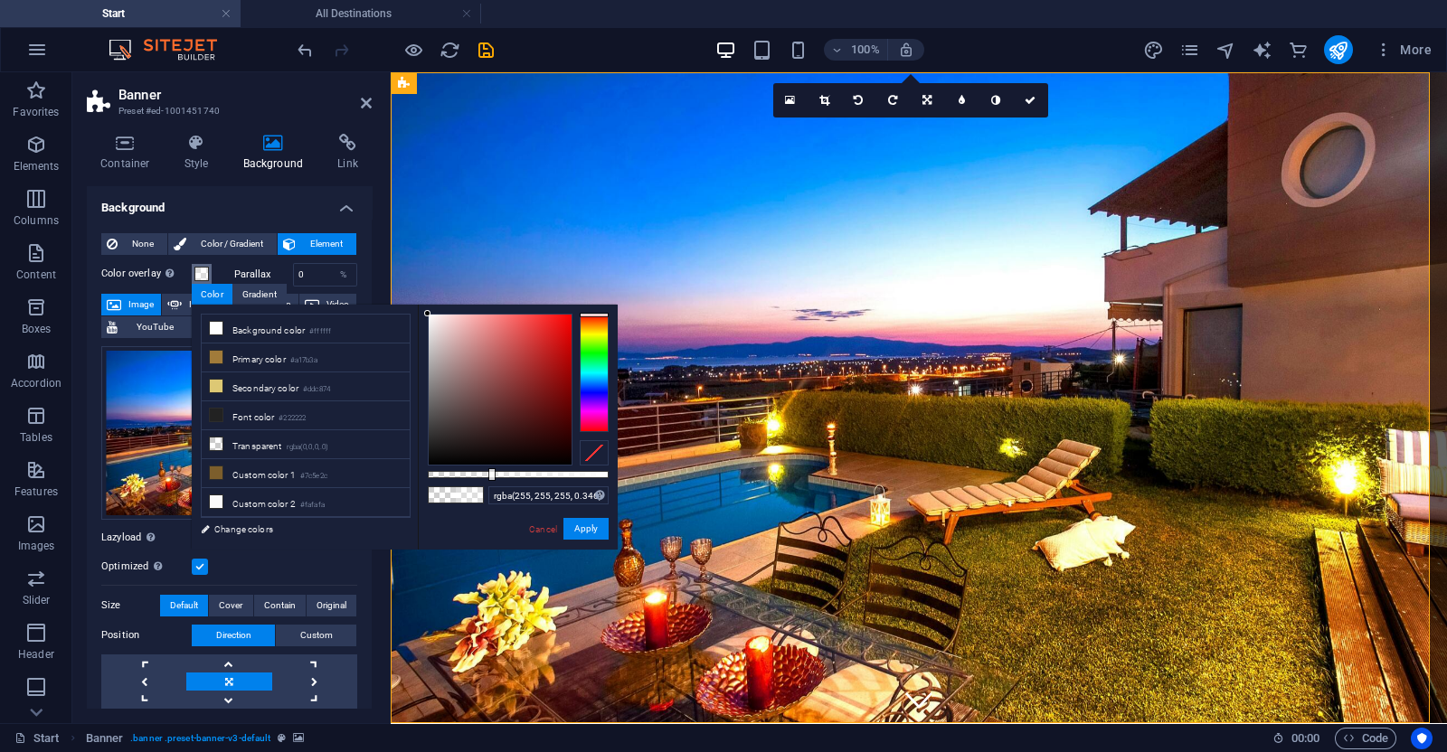
drag, startPoint x: 443, startPoint y: 477, endPoint x: 490, endPoint y: 477, distance: 47.0
click at [490, 477] on div at bounding box center [491, 474] width 7 height 13
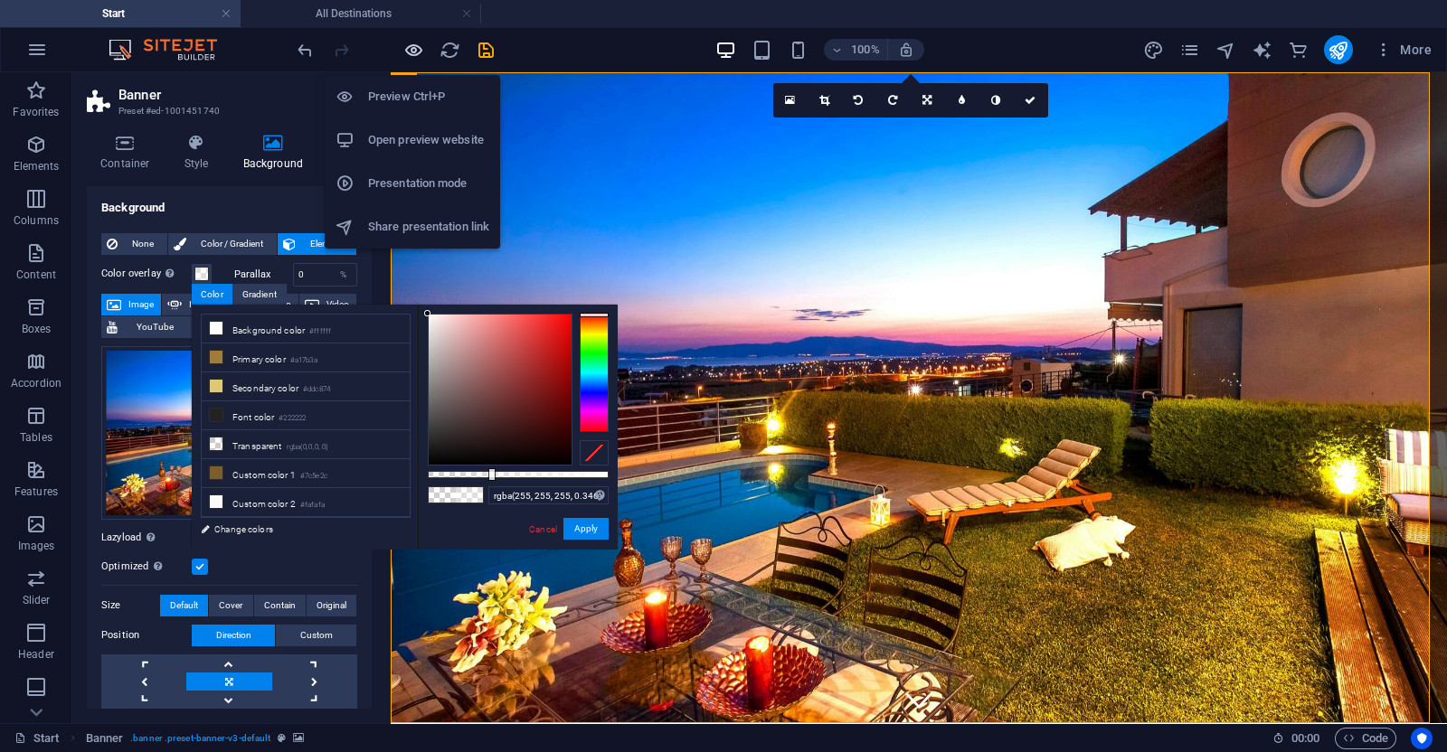
click at [415, 45] on icon "button" at bounding box center [413, 50] width 21 height 21
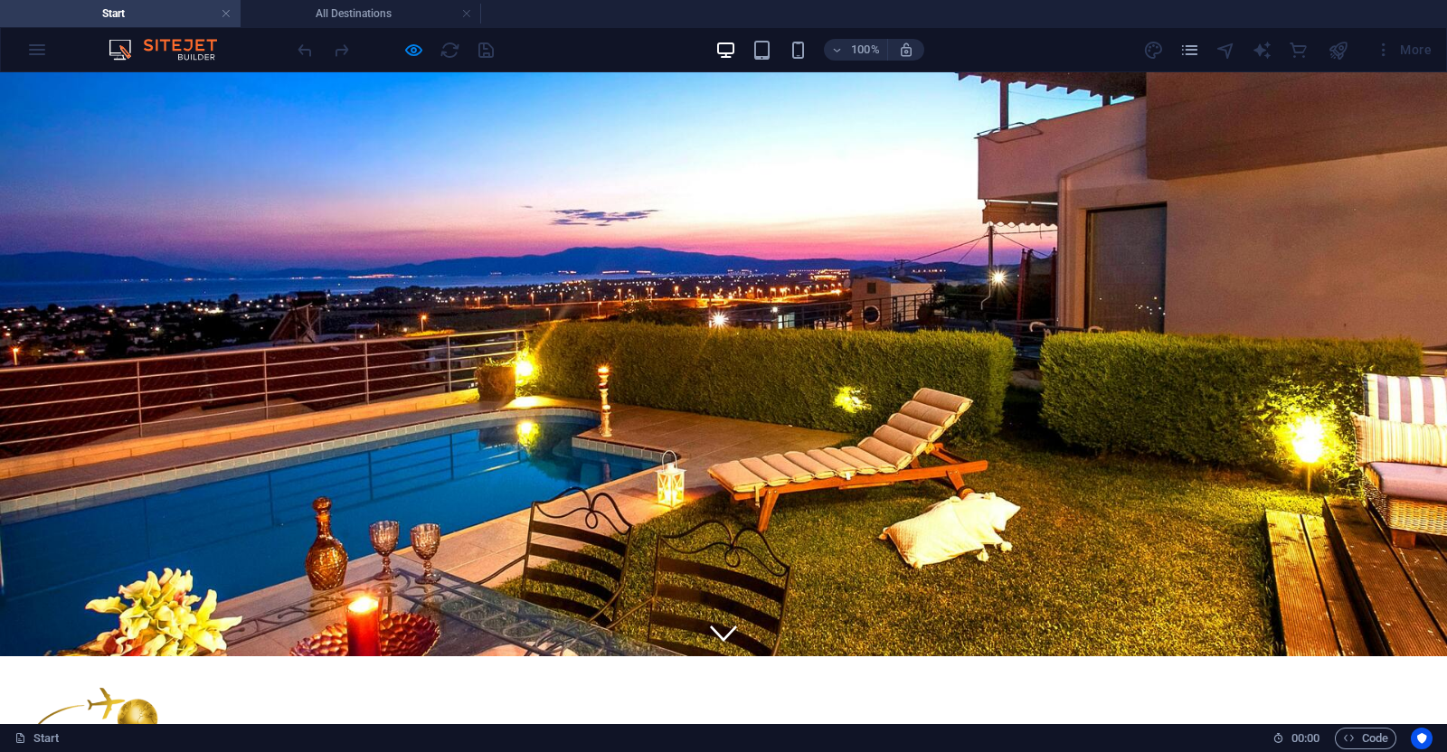
scroll to position [0, 0]
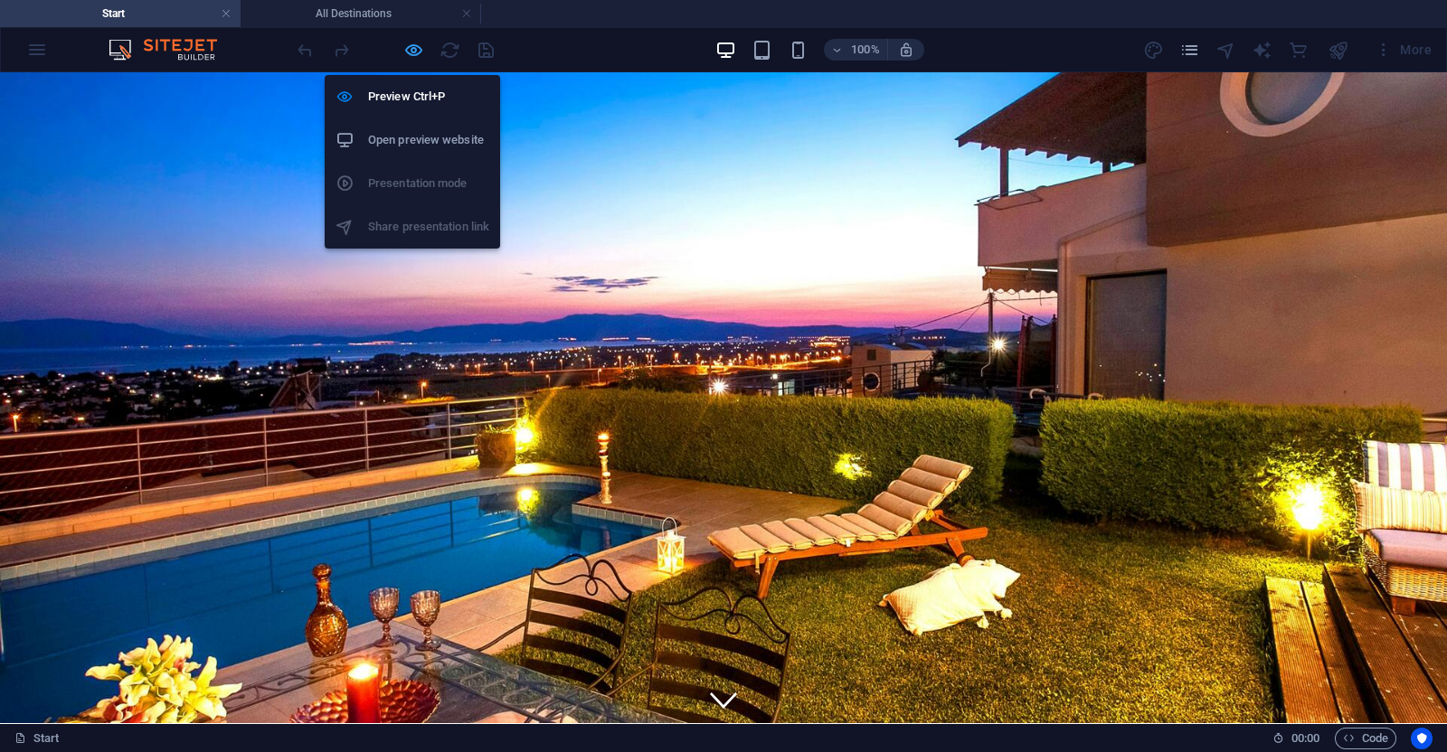
click at [417, 52] on icon "button" at bounding box center [413, 50] width 21 height 21
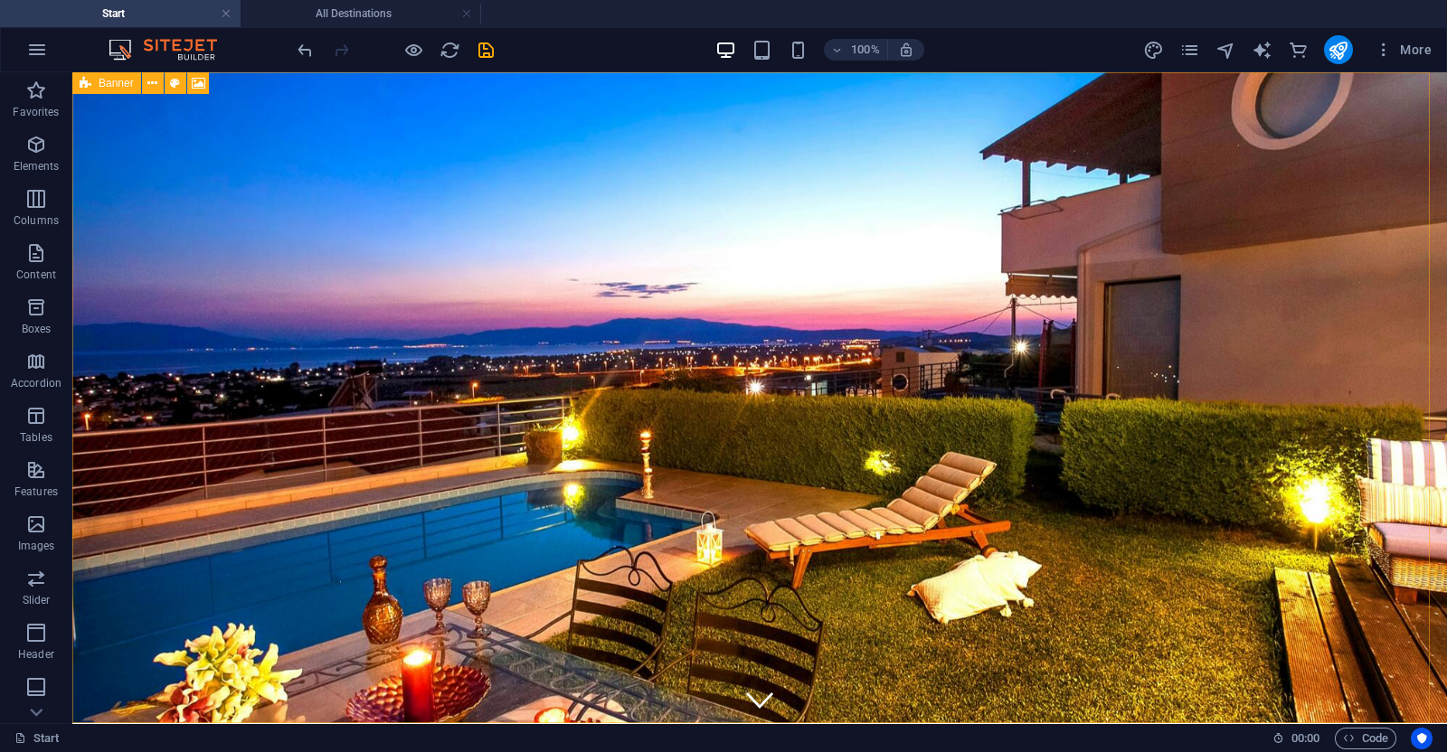
click at [80, 77] on icon at bounding box center [86, 83] width 12 height 22
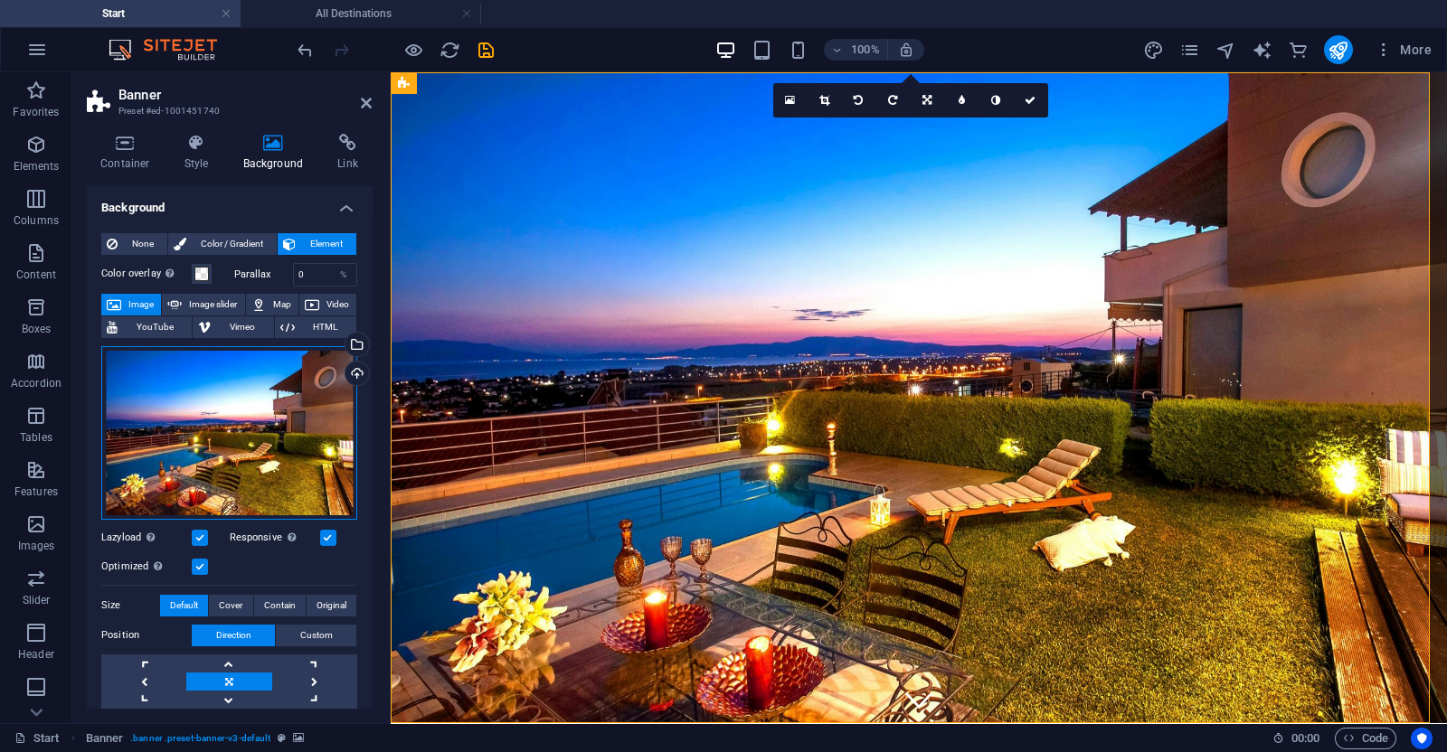
click at [222, 422] on div "Drag files here, click to choose files or select files from Files or our free s…" at bounding box center [229, 433] width 256 height 174
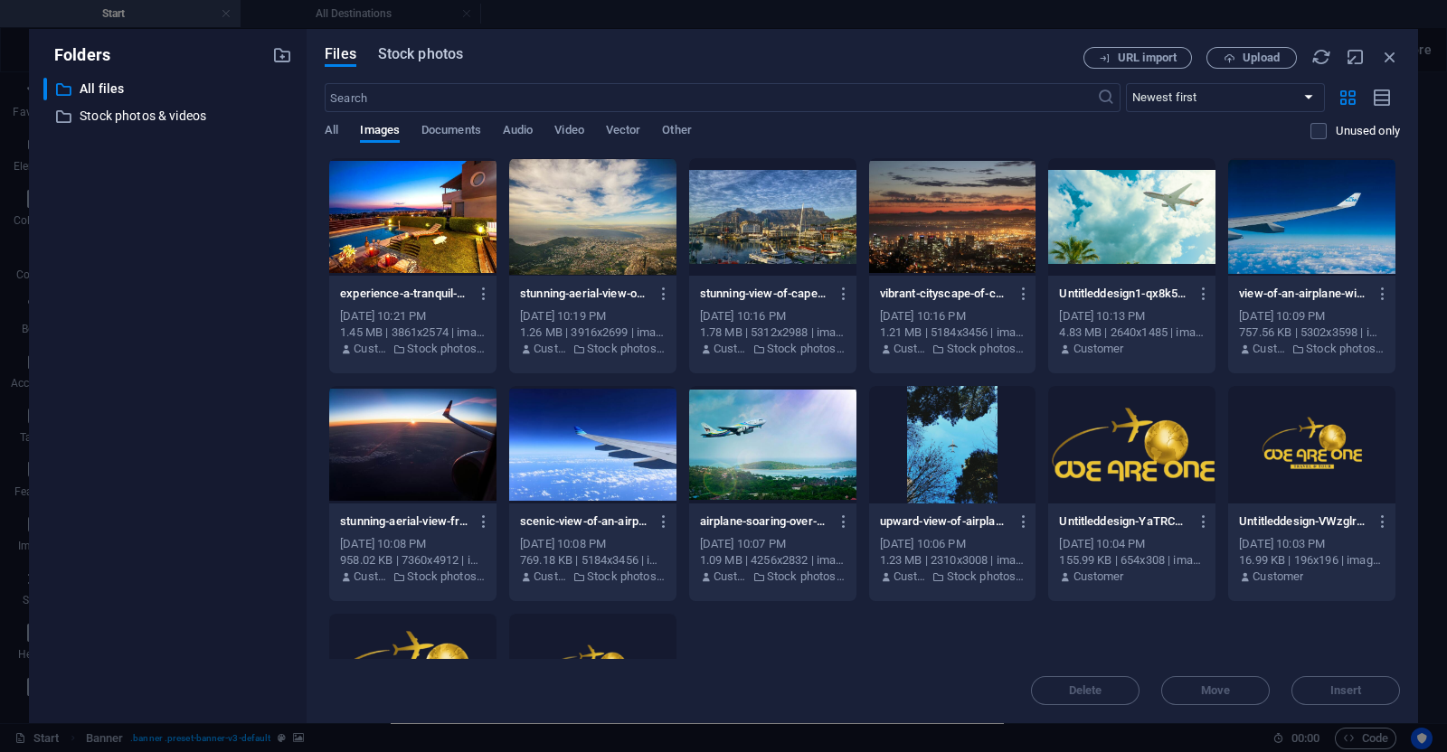
click at [416, 65] on button "Stock photos" at bounding box center [420, 57] width 85 height 20
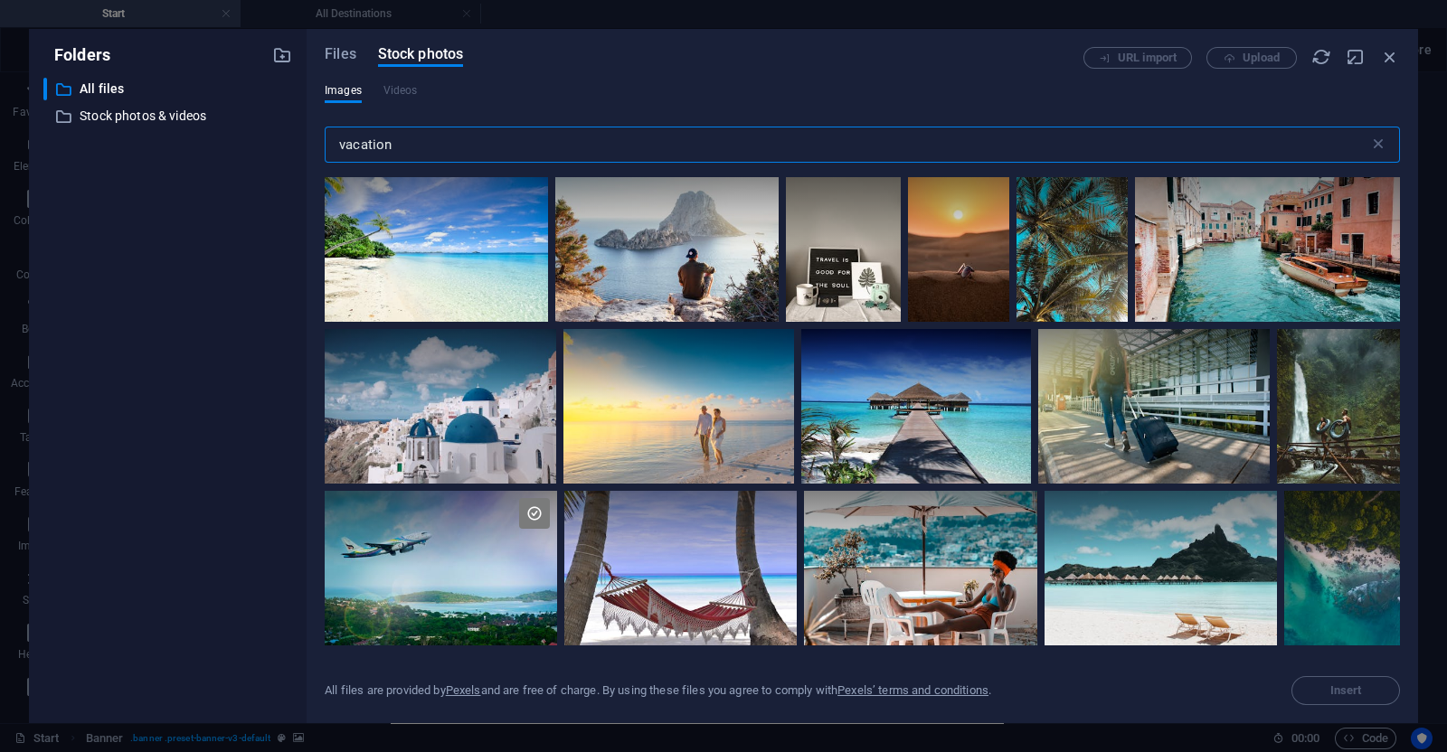
scroll to position [326, 0]
click at [640, 434] on div at bounding box center [678, 407] width 231 height 154
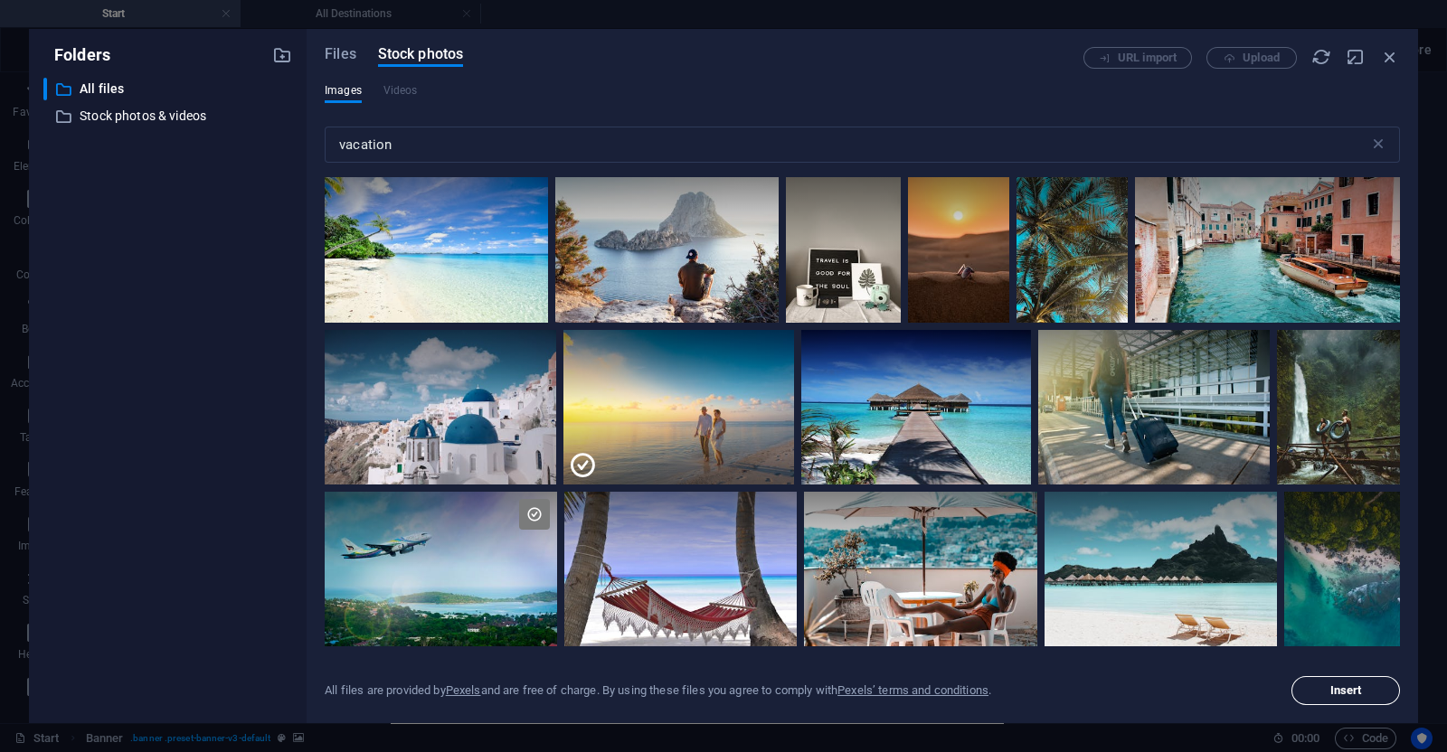
click at [1323, 682] on button "Insert" at bounding box center [1345, 690] width 109 height 29
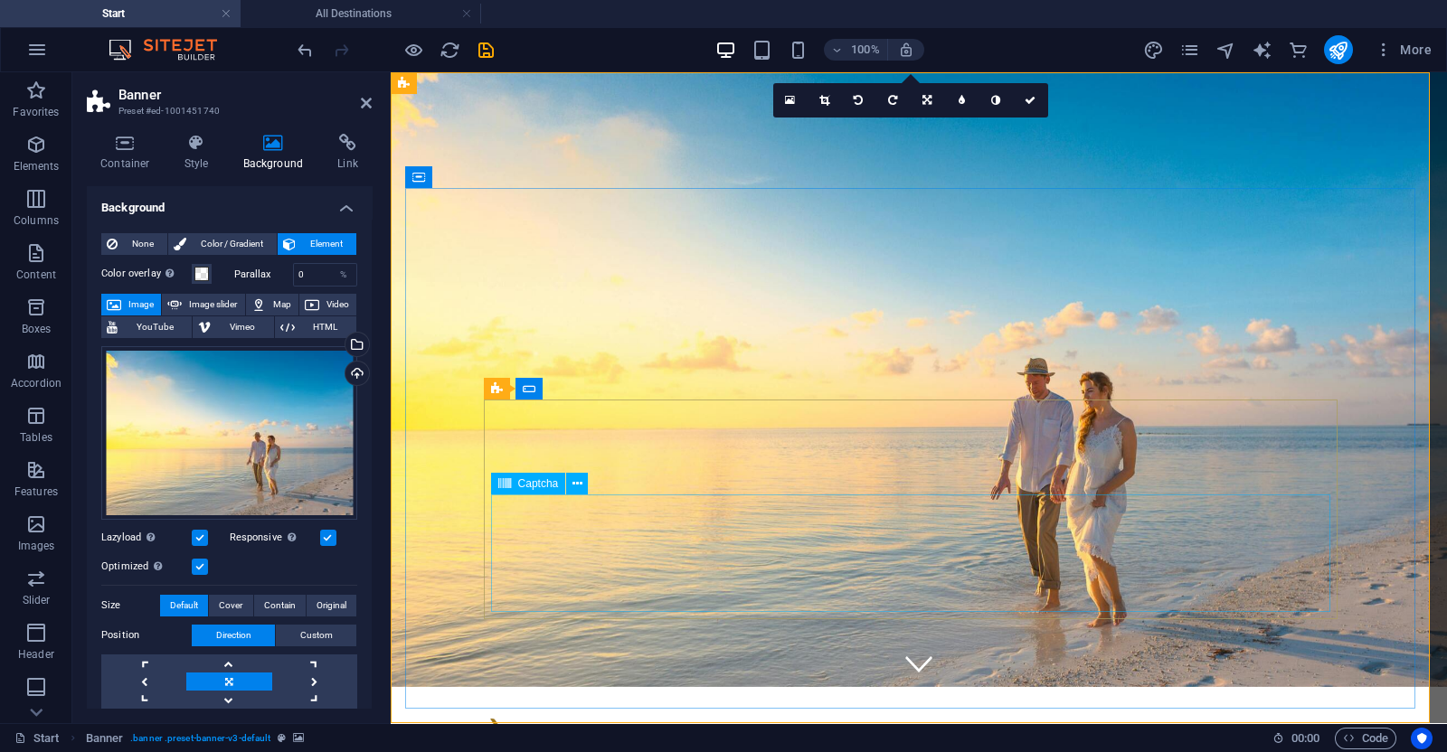
scroll to position [0, 0]
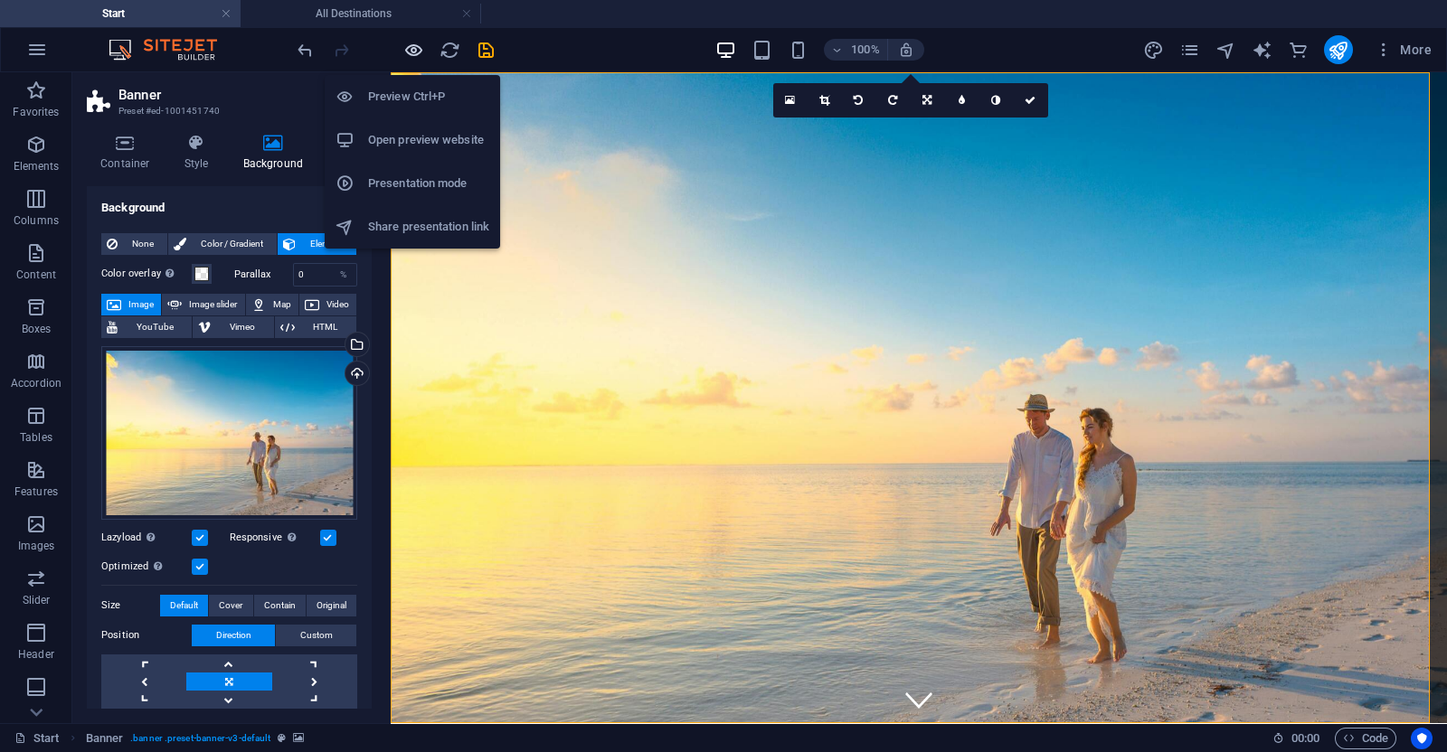
click at [415, 40] on icon "button" at bounding box center [413, 50] width 21 height 21
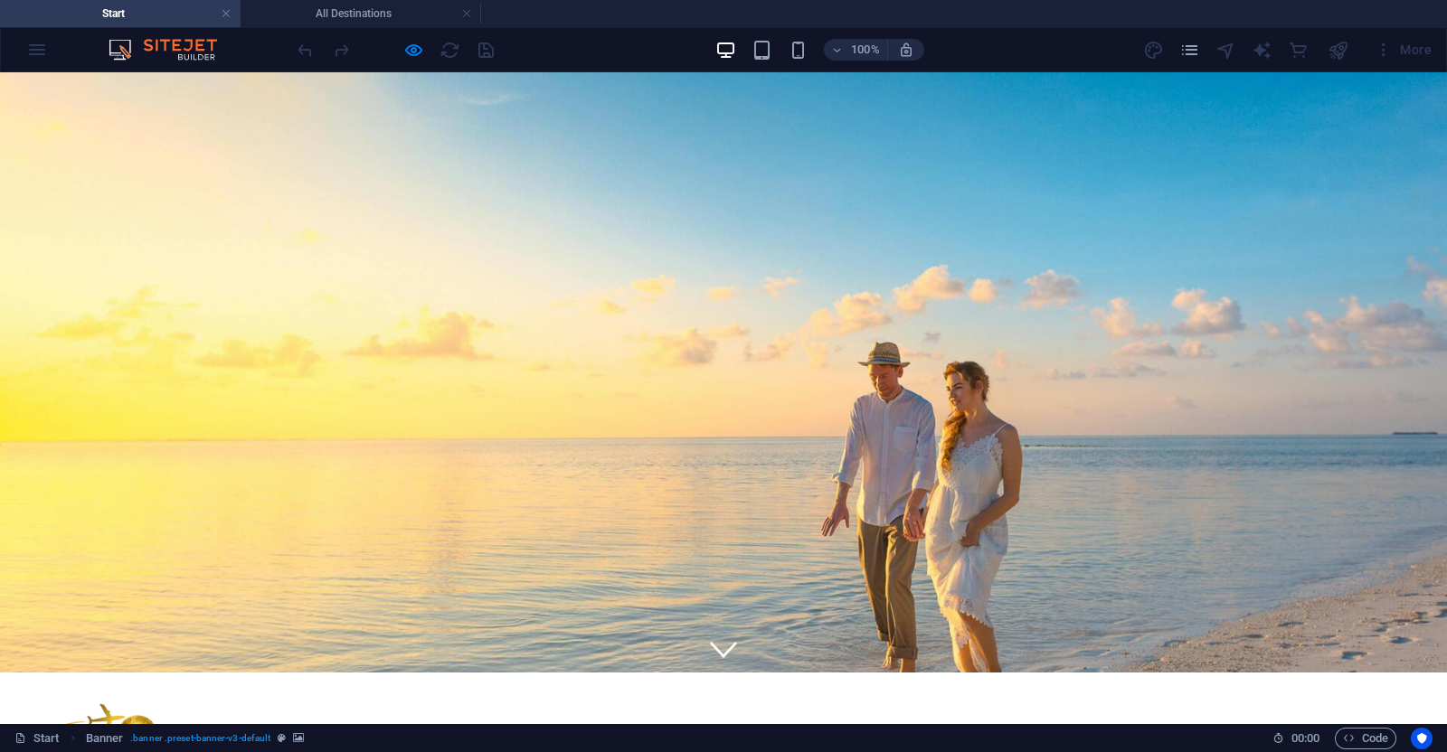
scroll to position [18, 0]
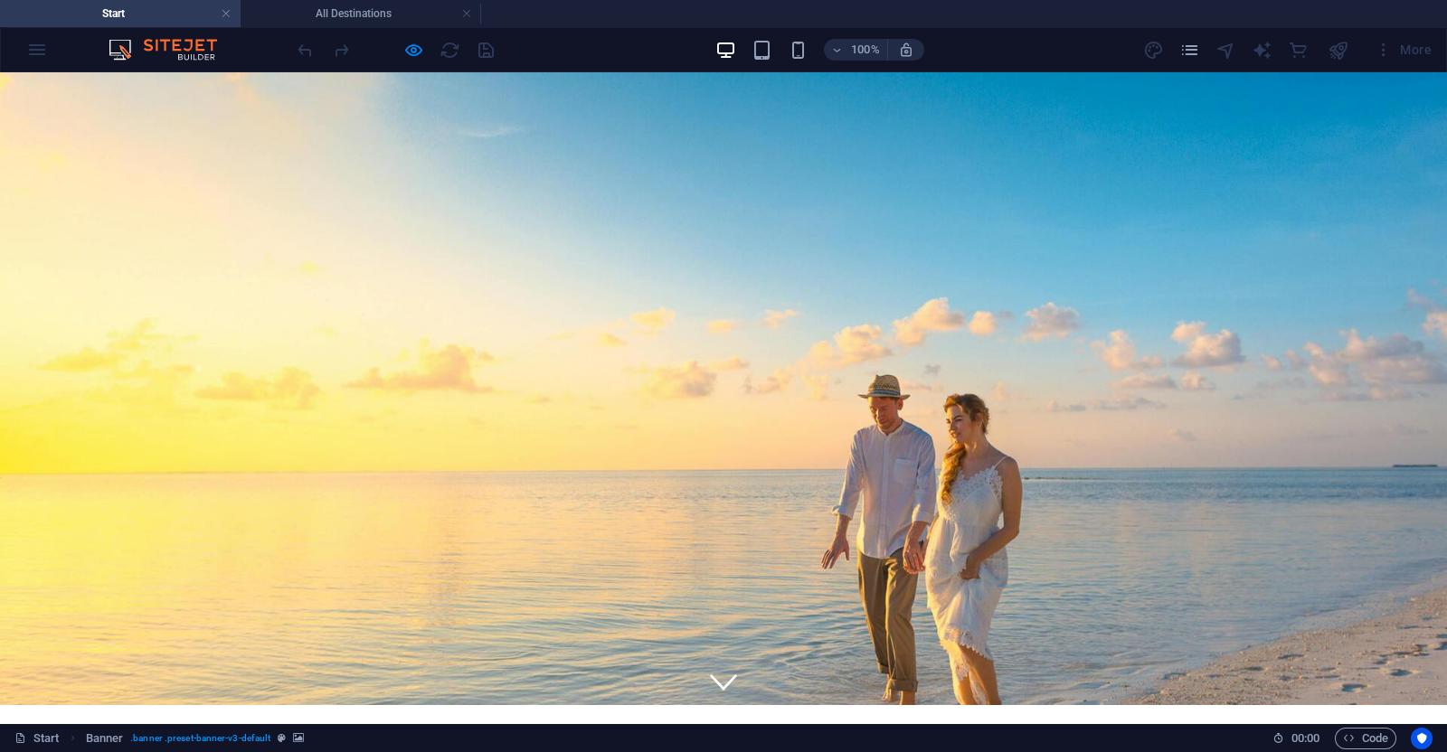
click at [810, 43] on div "100%" at bounding box center [819, 49] width 209 height 29
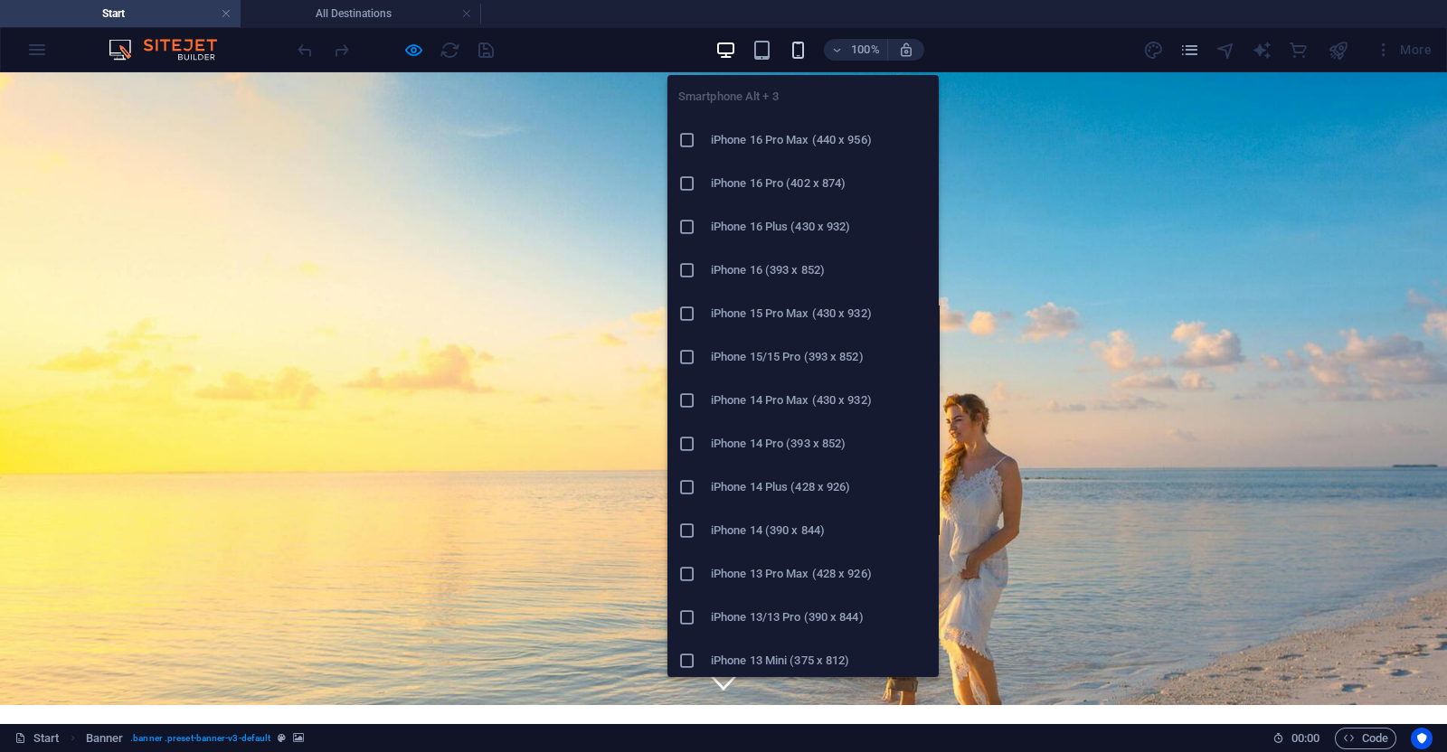
click at [801, 47] on icon "button" at bounding box center [798, 50] width 21 height 21
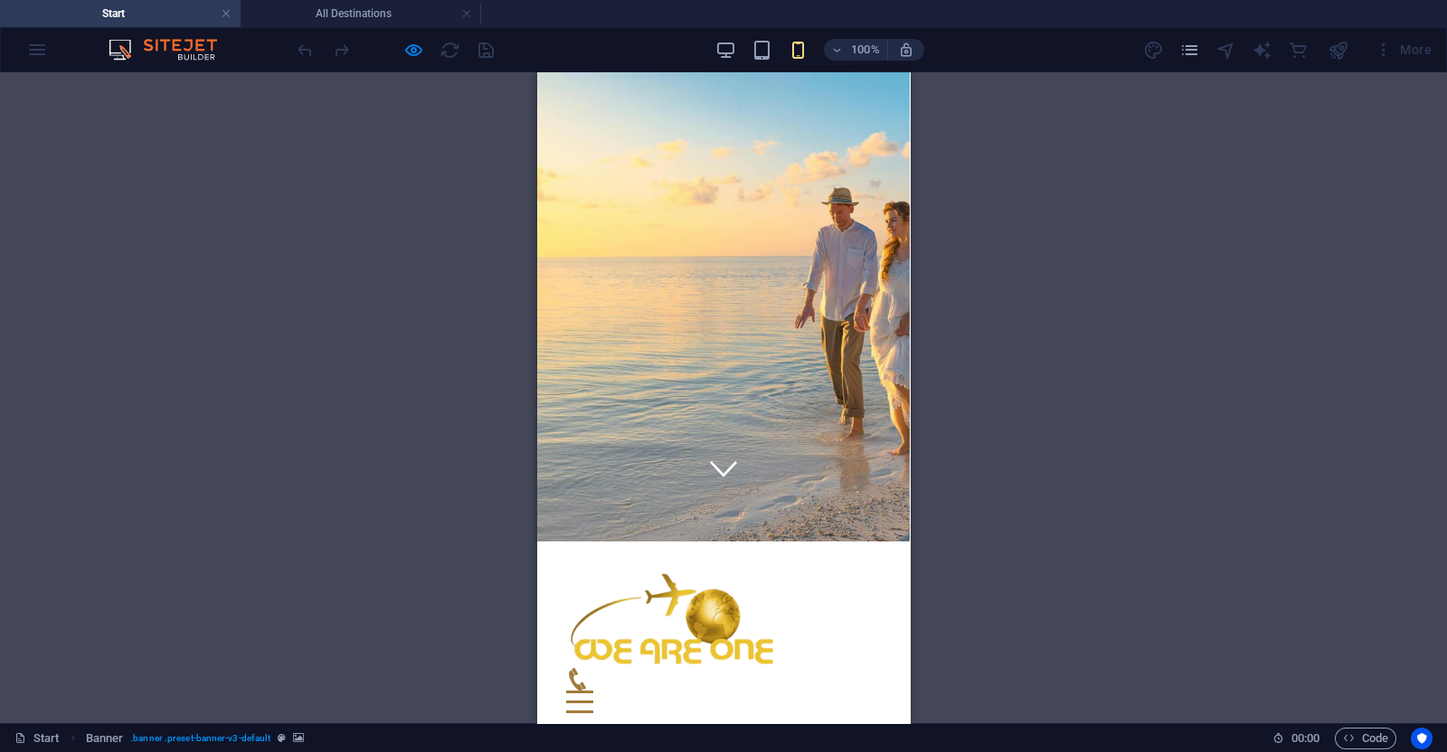
scroll to position [0, 0]
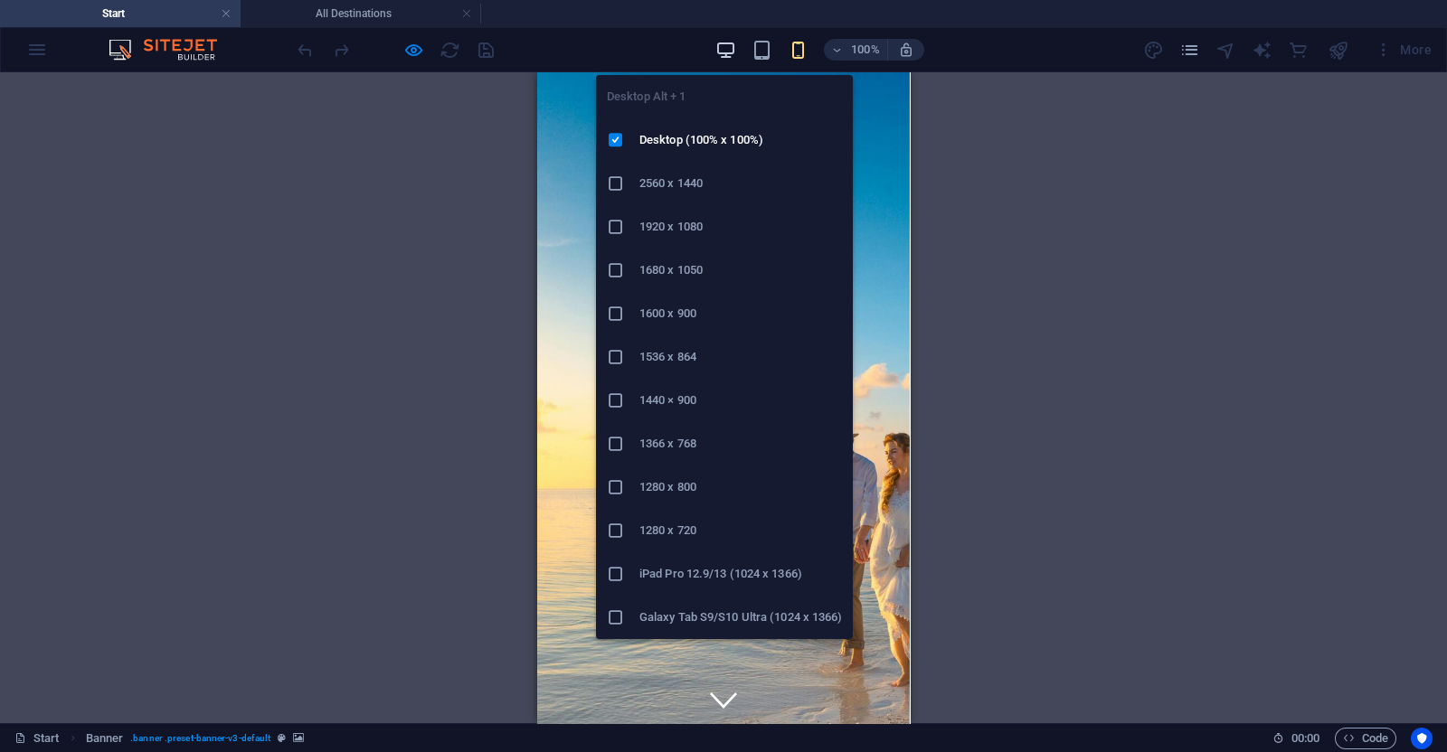
click at [719, 43] on icon "button" at bounding box center [725, 50] width 21 height 21
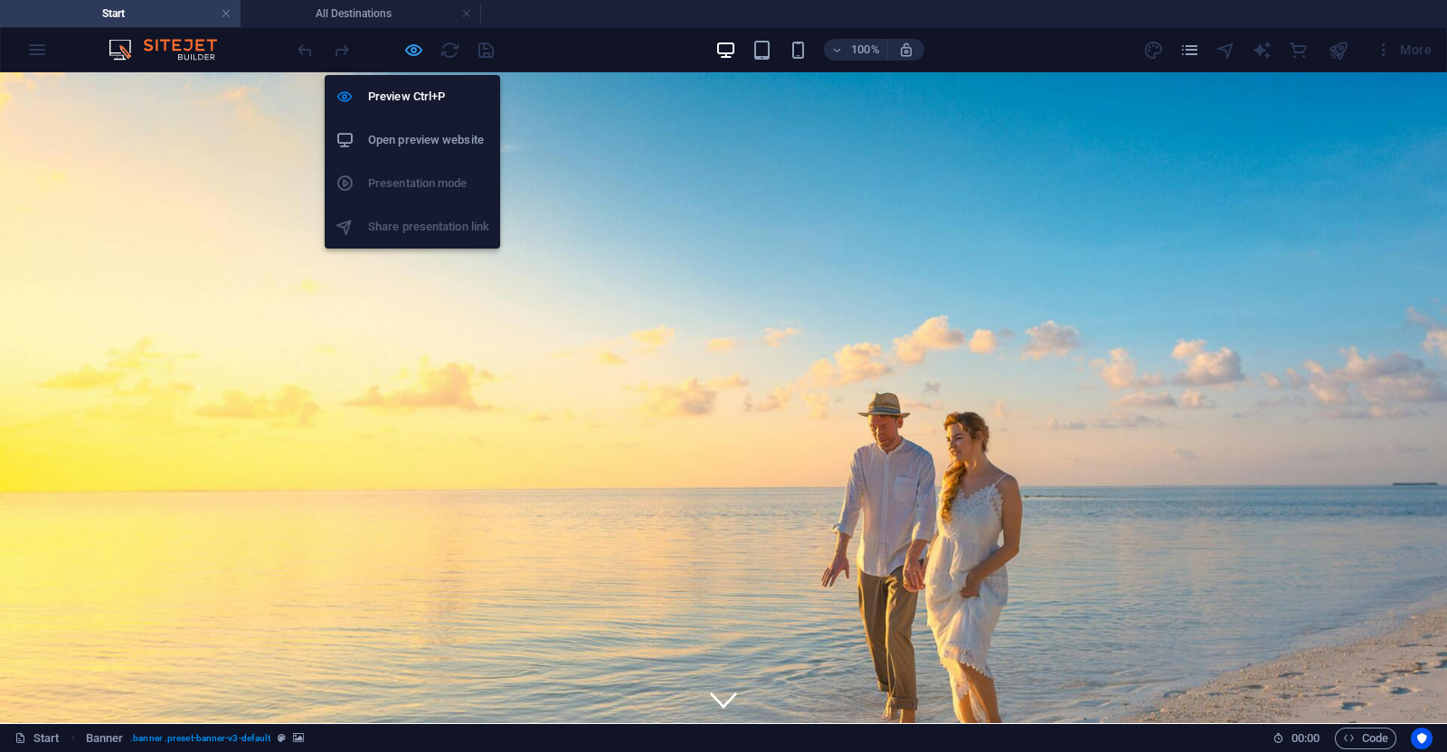
click at [408, 55] on icon "button" at bounding box center [413, 50] width 21 height 21
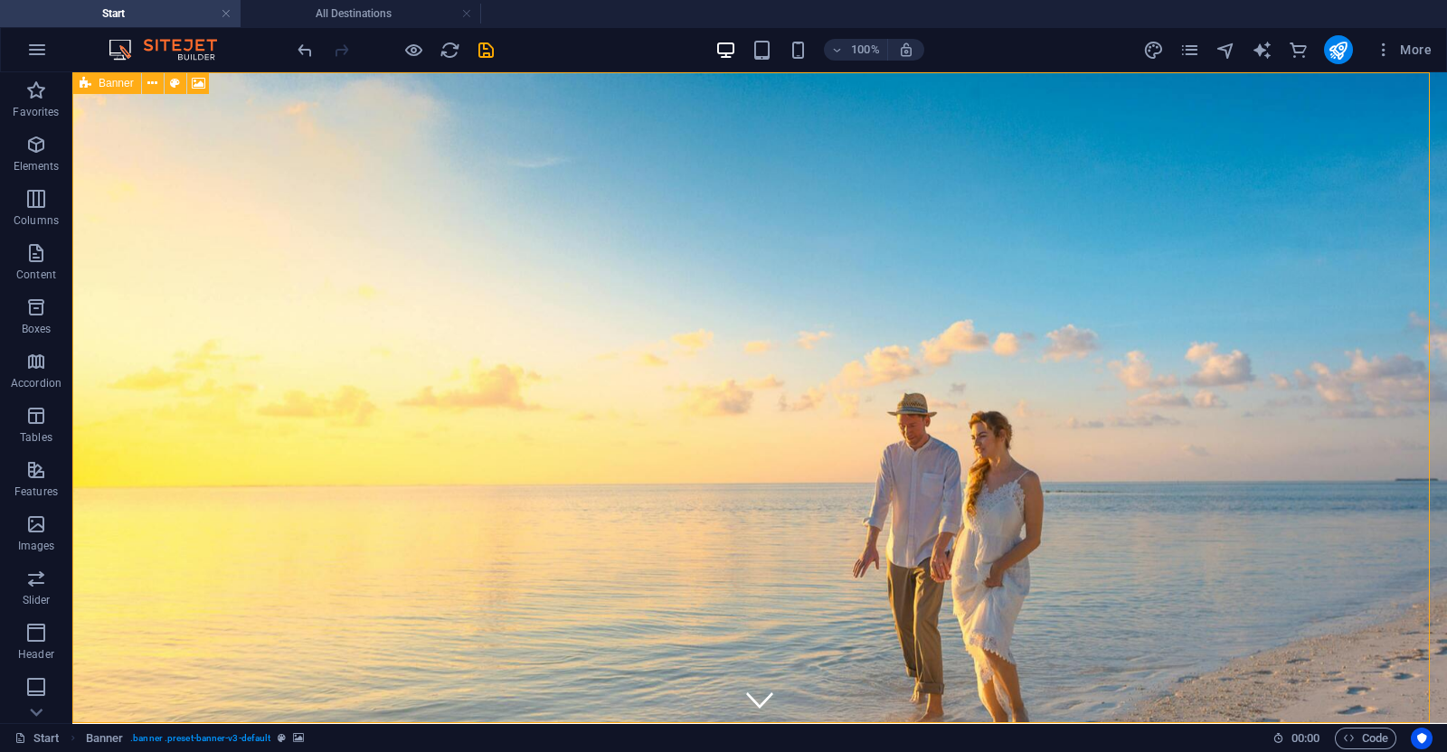
click at [77, 83] on div "Banner" at bounding box center [106, 83] width 69 height 22
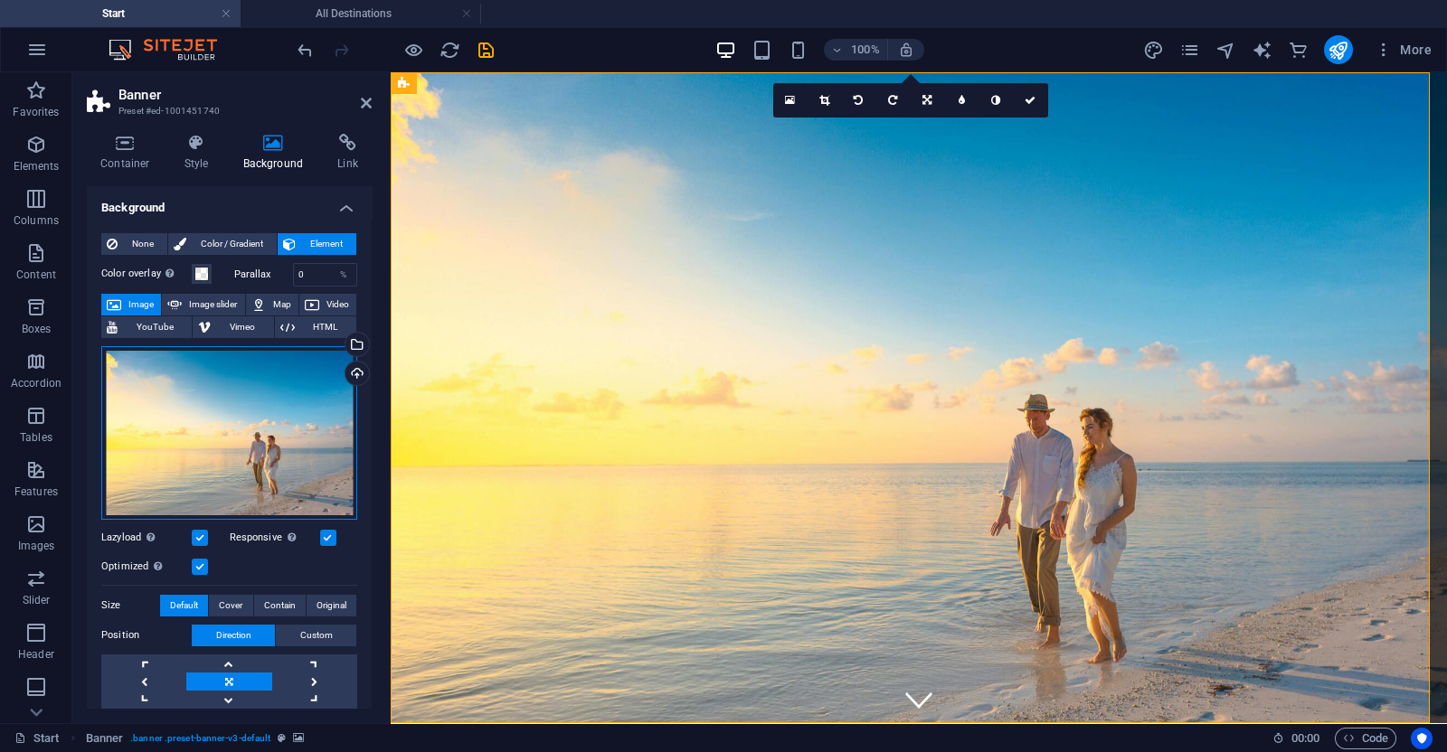
click at [163, 377] on div "Drag files here, click to choose files or select files from Files or our free s…" at bounding box center [229, 433] width 256 height 174
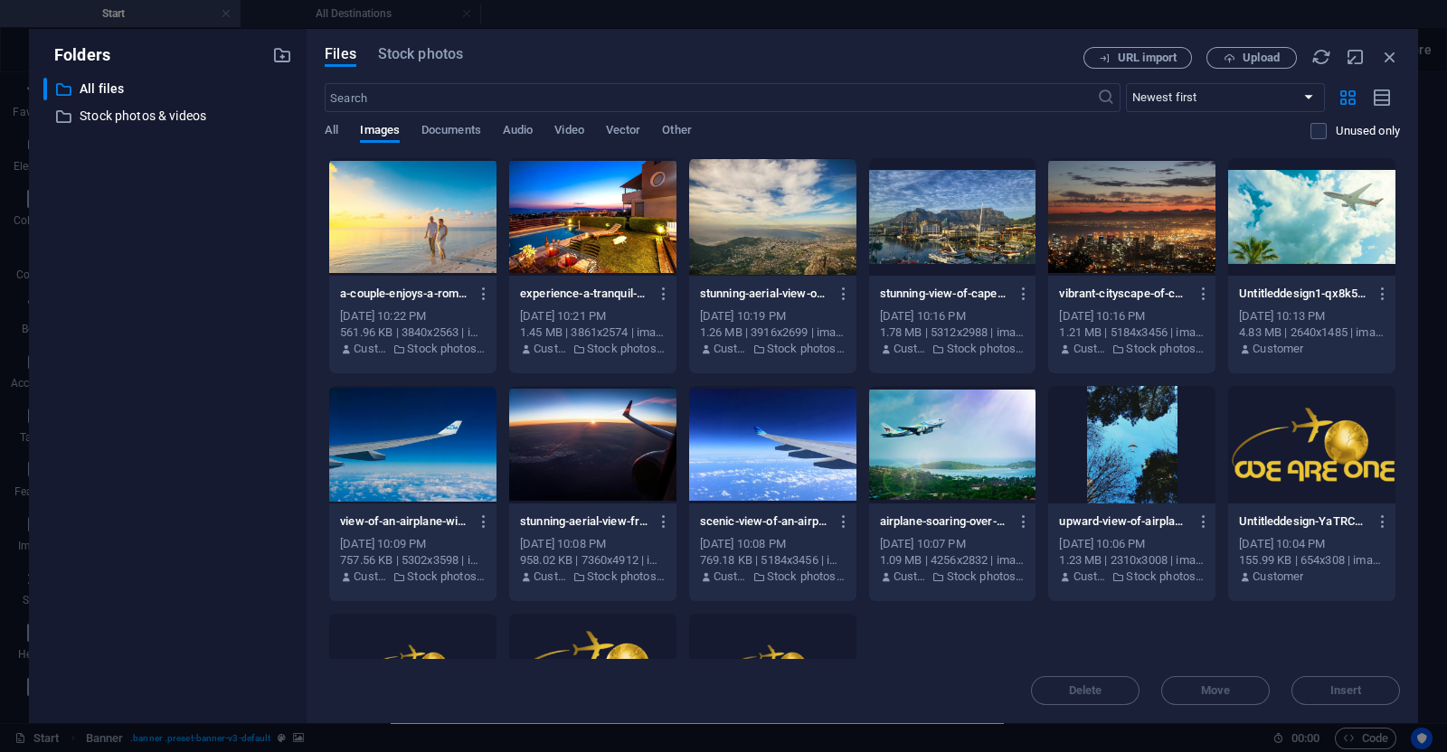
click at [439, 71] on div "Files Stock photos URL import Upload ​ Newest first Oldest first Name (A-Z) Nam…" at bounding box center [862, 376] width 1075 height 658
click at [439, 70] on div "Files Stock photos URL import Upload ​ Newest first Oldest first Name (A-Z) Nam…" at bounding box center [862, 376] width 1075 height 658
click at [439, 66] on button "Stock photos" at bounding box center [420, 57] width 85 height 20
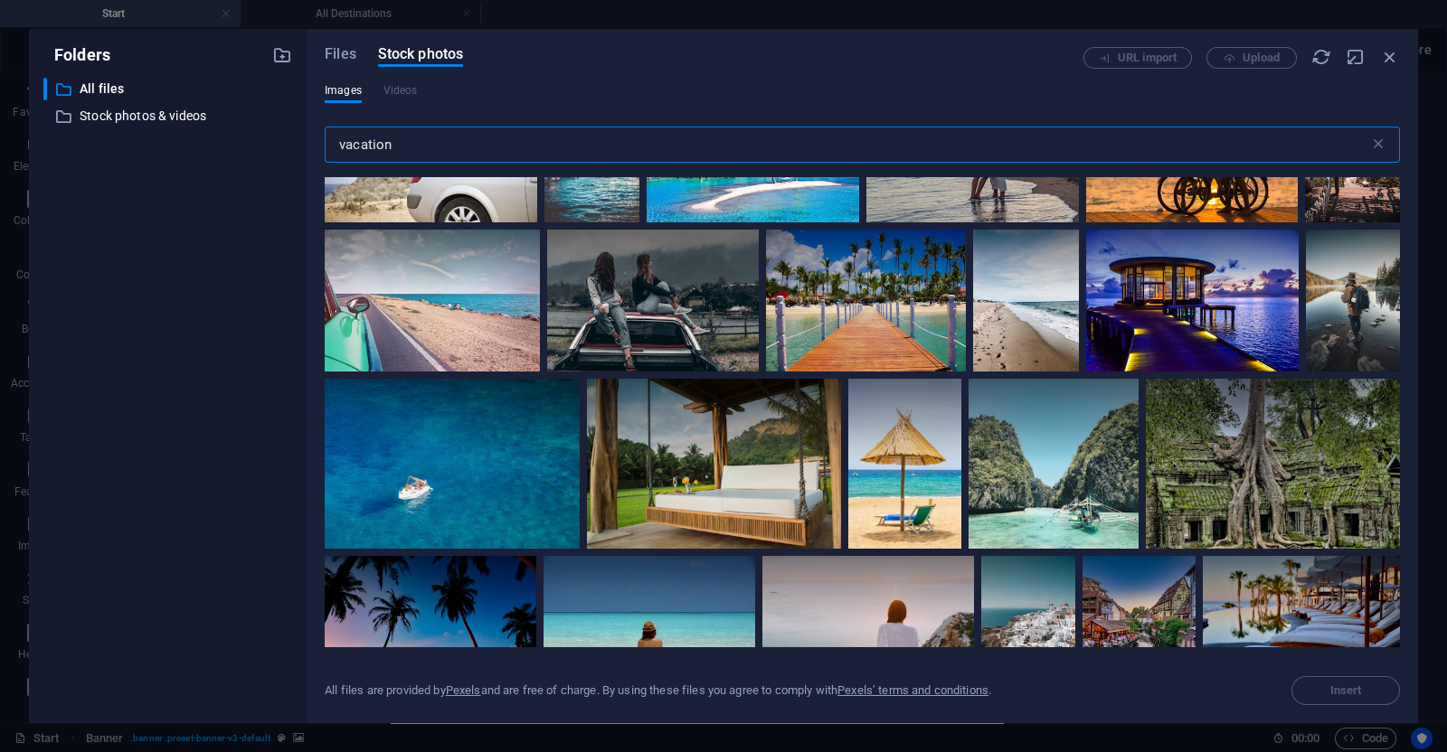
scroll to position [3529, 0]
click at [733, 471] on div at bounding box center [714, 463] width 254 height 170
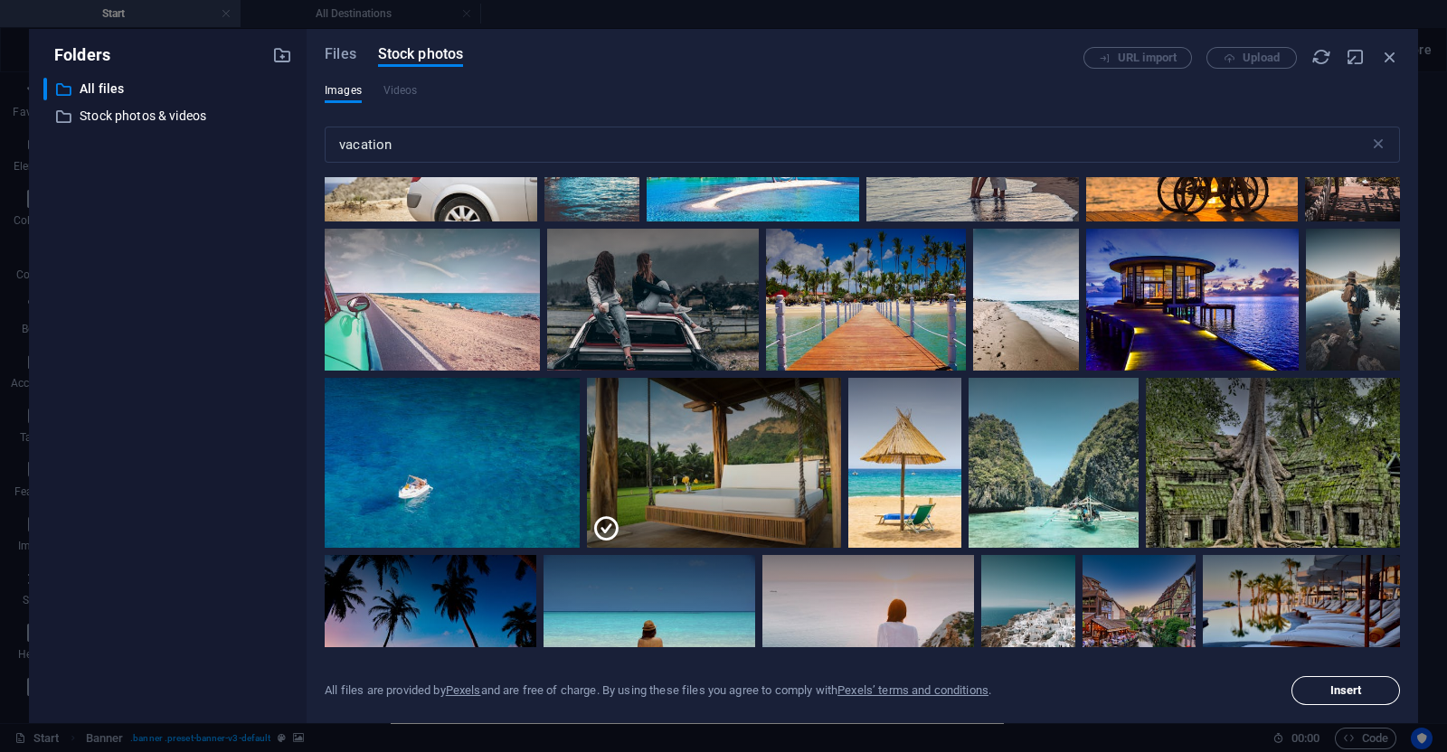
click at [1323, 688] on span "Insert" at bounding box center [1346, 690] width 92 height 11
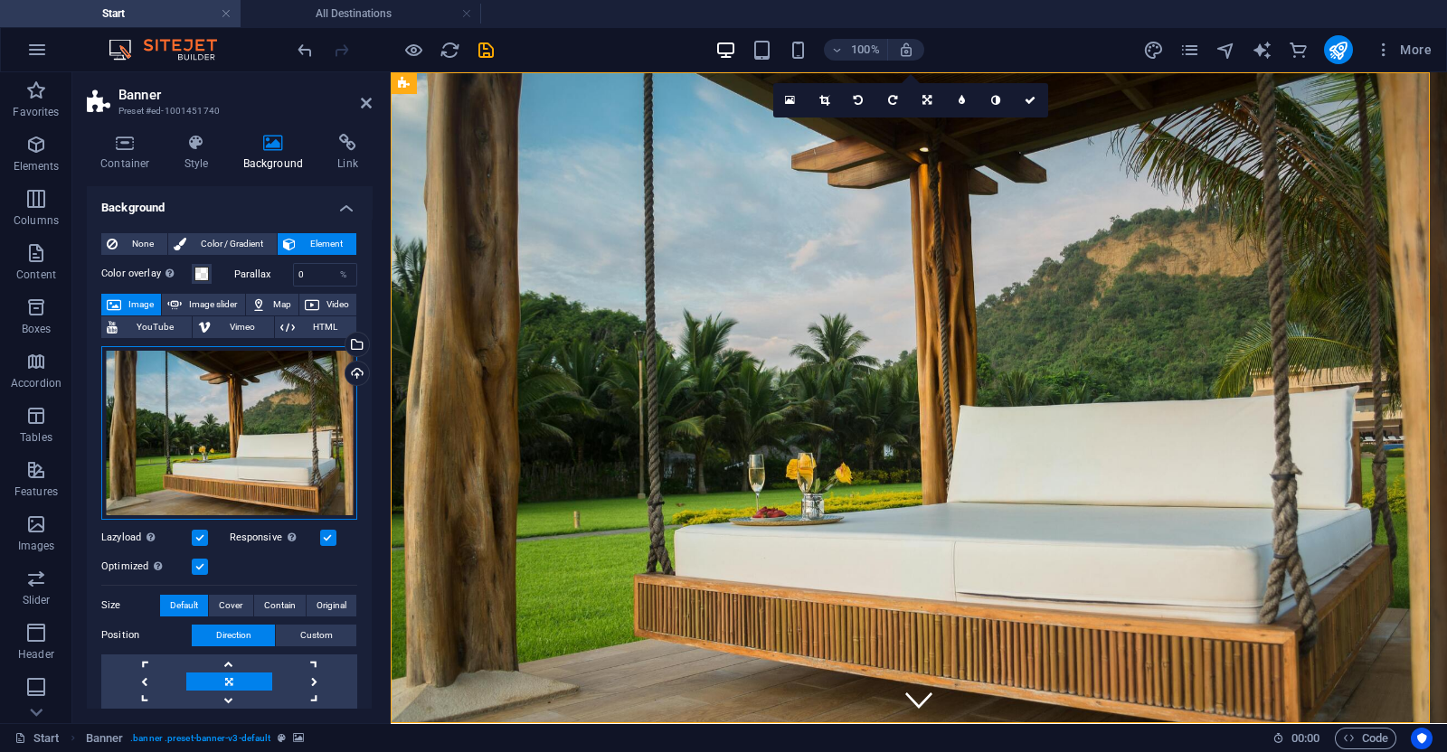
click at [244, 418] on div "Drag files here, click to choose files or select files from Files or our free s…" at bounding box center [229, 433] width 256 height 174
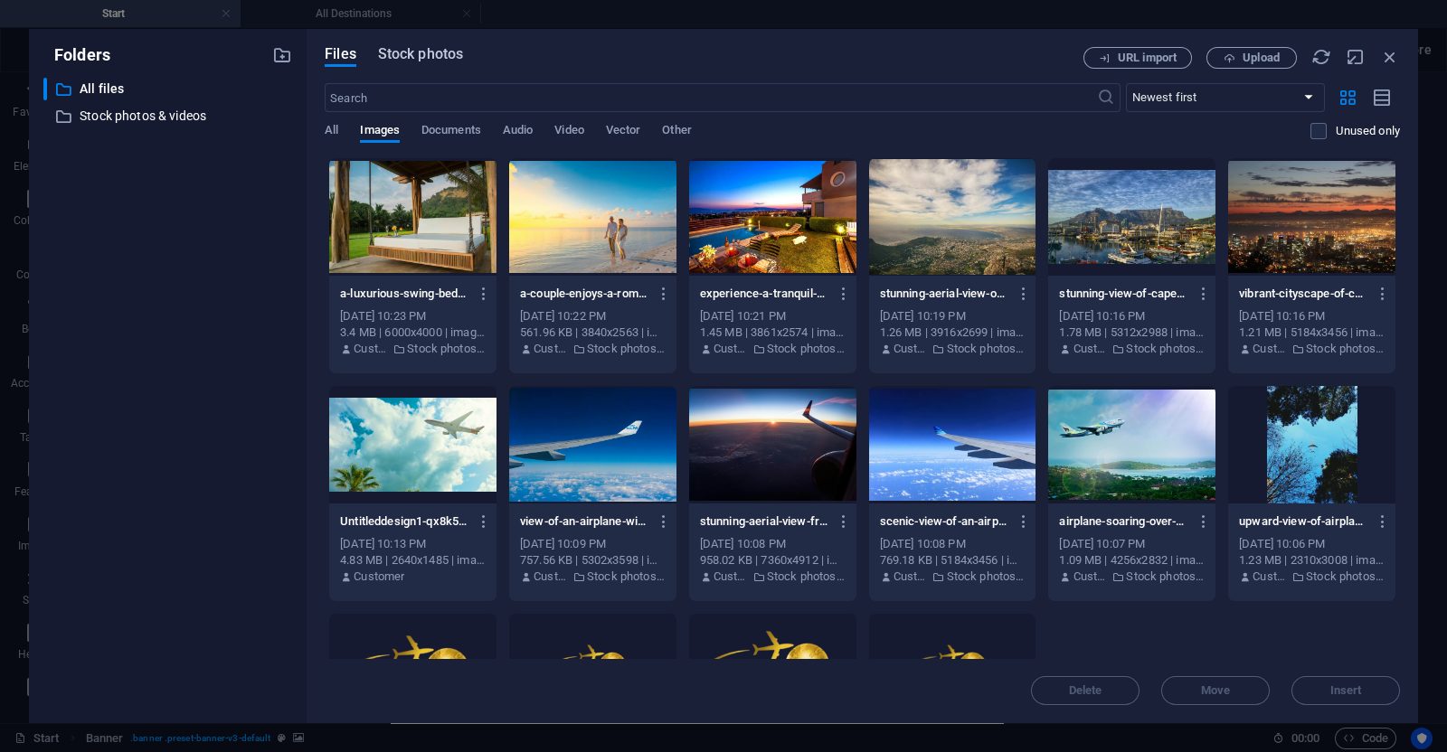
click at [404, 48] on span "Stock photos" at bounding box center [420, 54] width 85 height 22
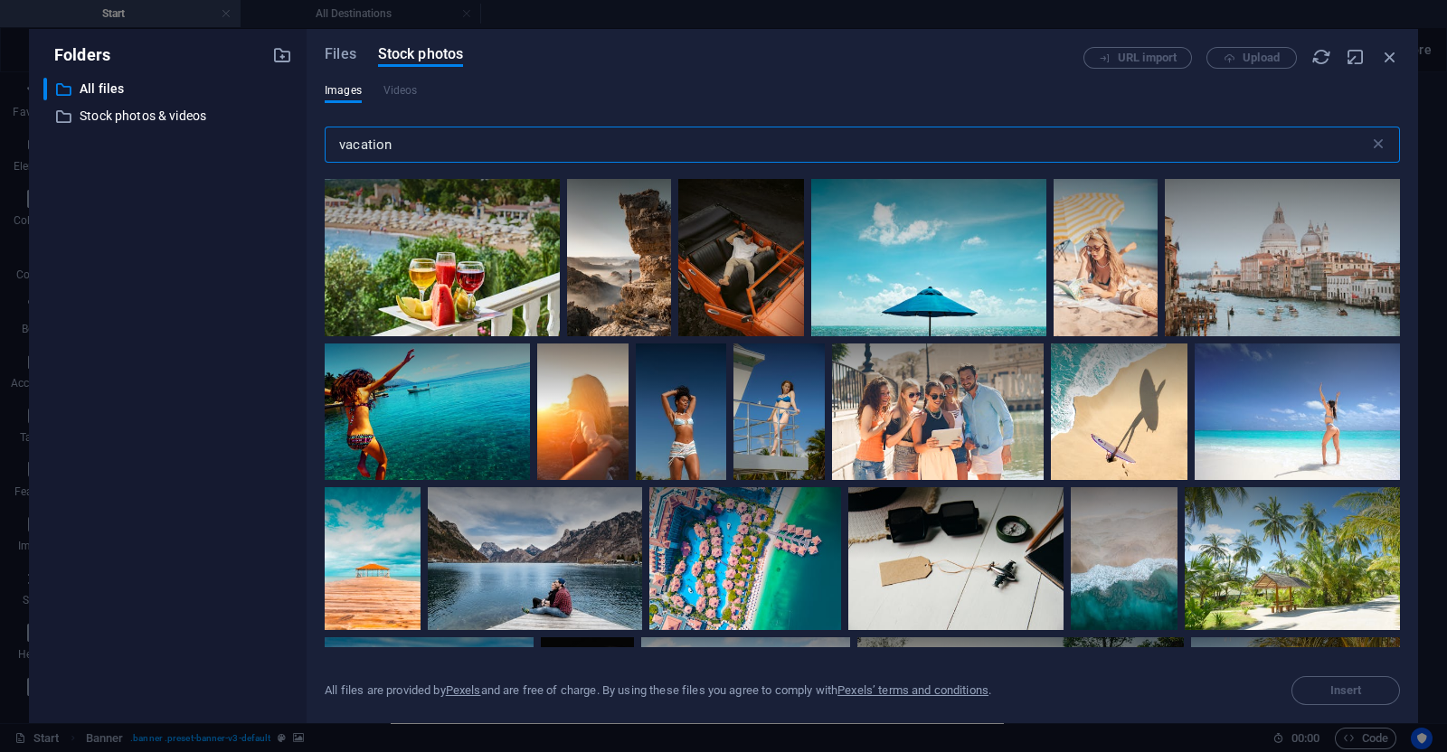
scroll to position [6583, 0]
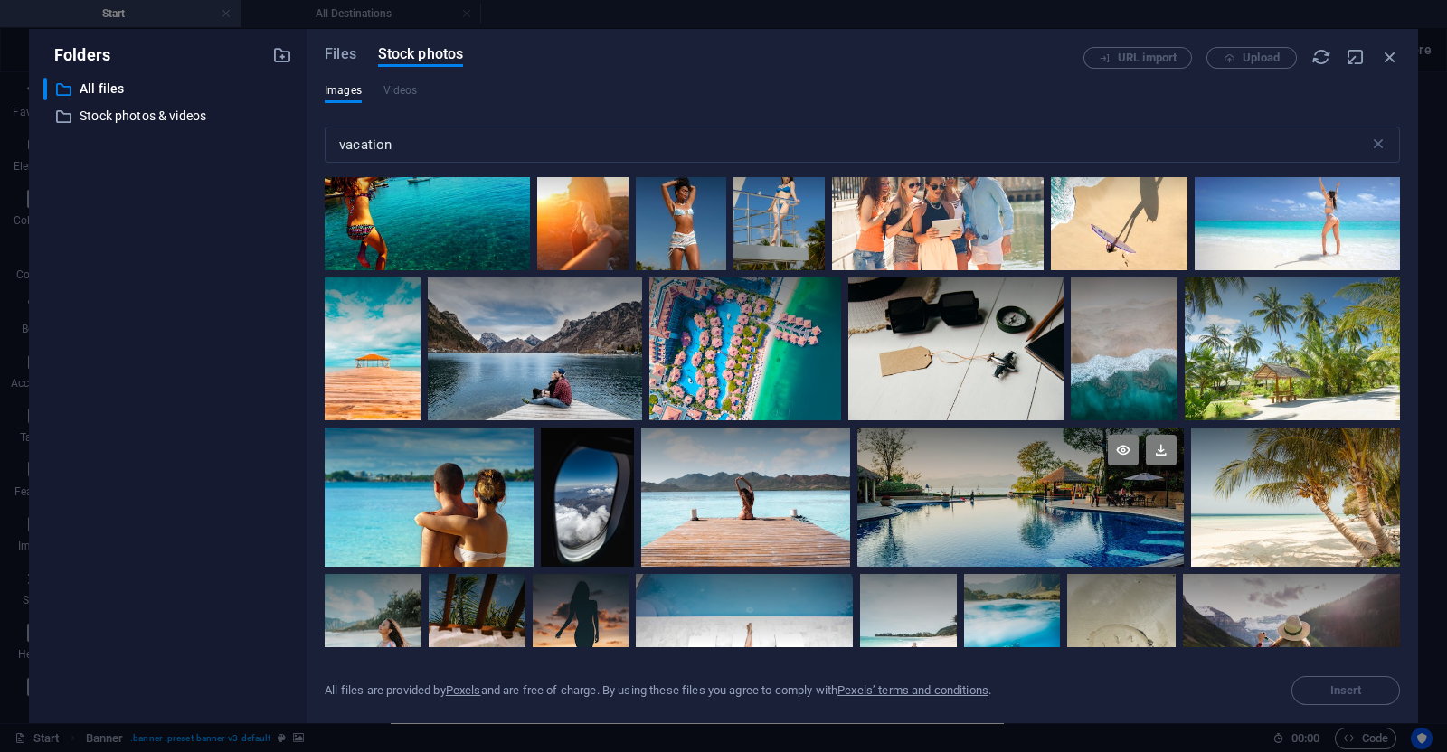
click at [981, 462] on div at bounding box center [1020, 463] width 327 height 70
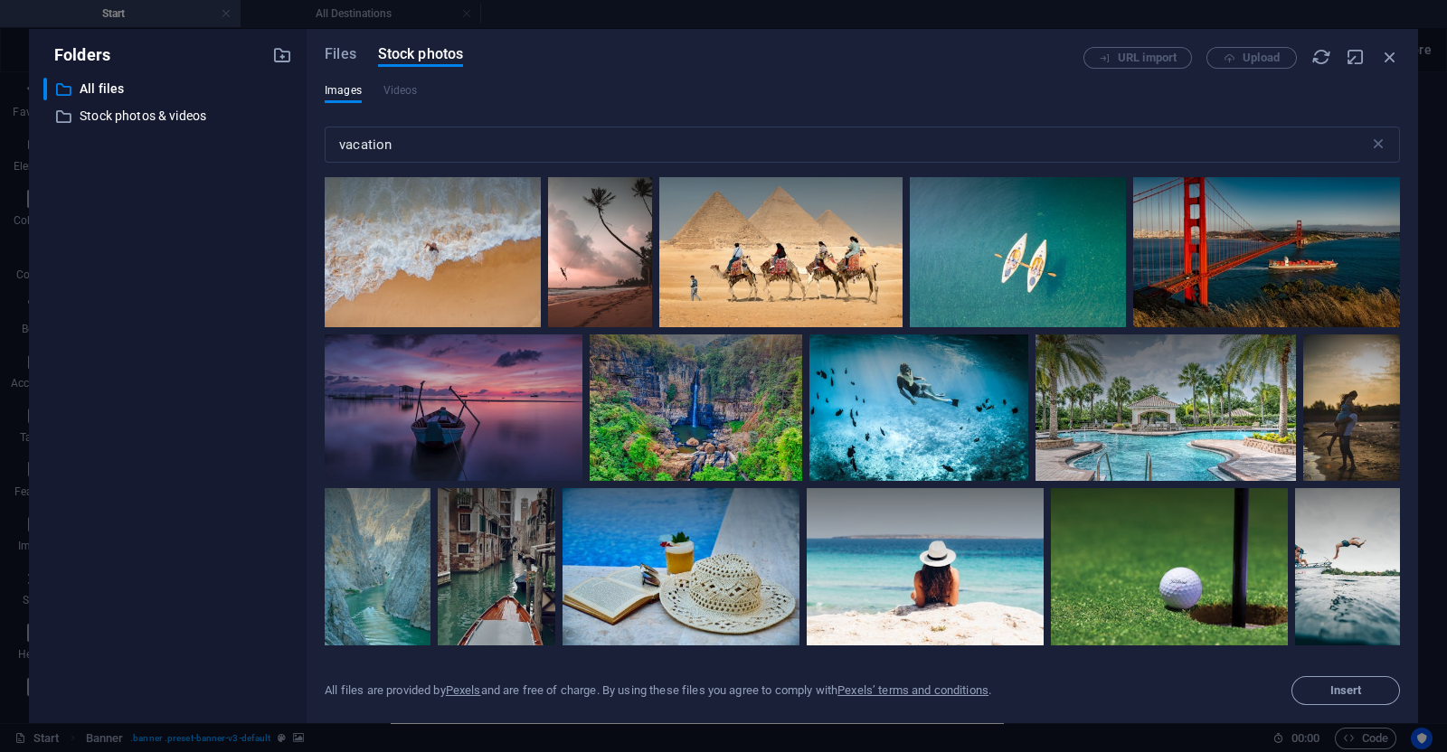
scroll to position [7293, 0]
click at [1315, 684] on button "Insert" at bounding box center [1345, 690] width 109 height 29
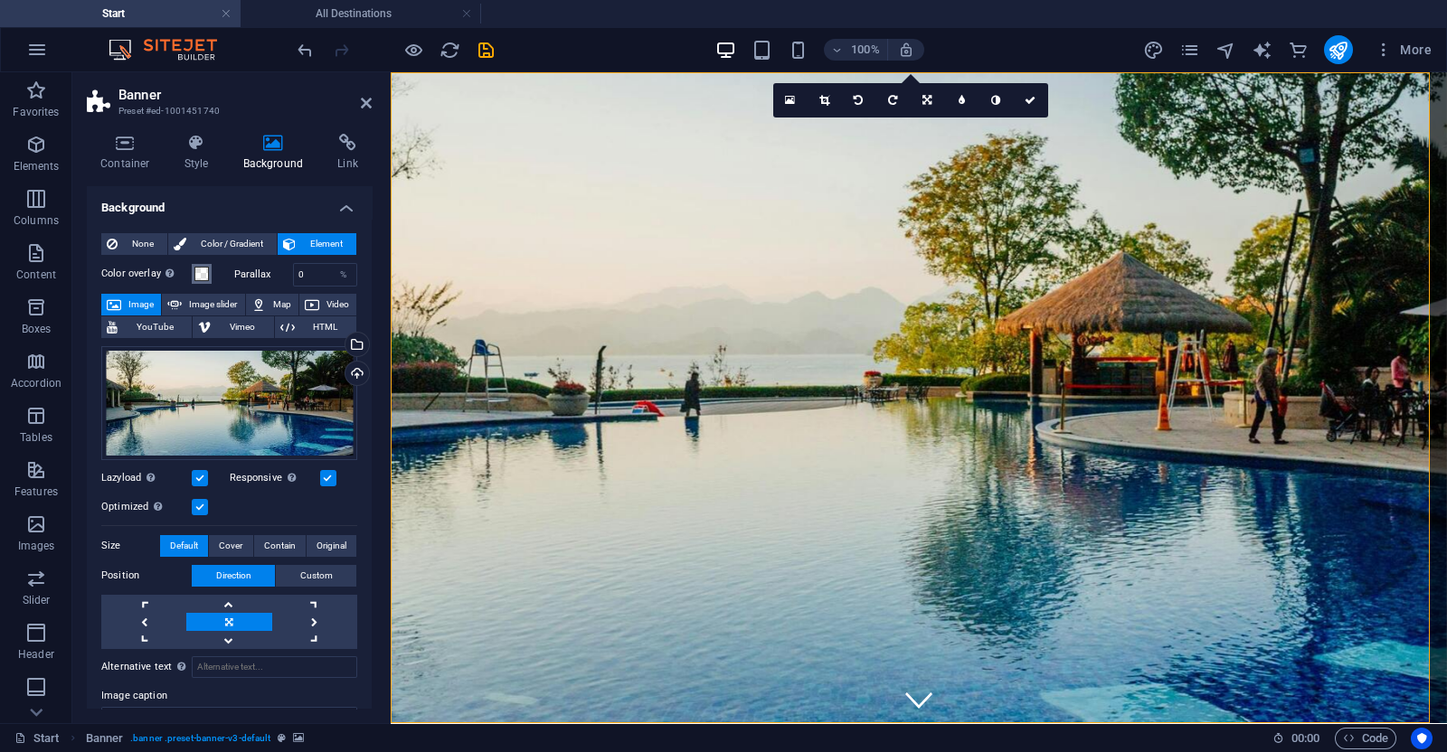
click at [194, 274] on span at bounding box center [201, 274] width 14 height 14
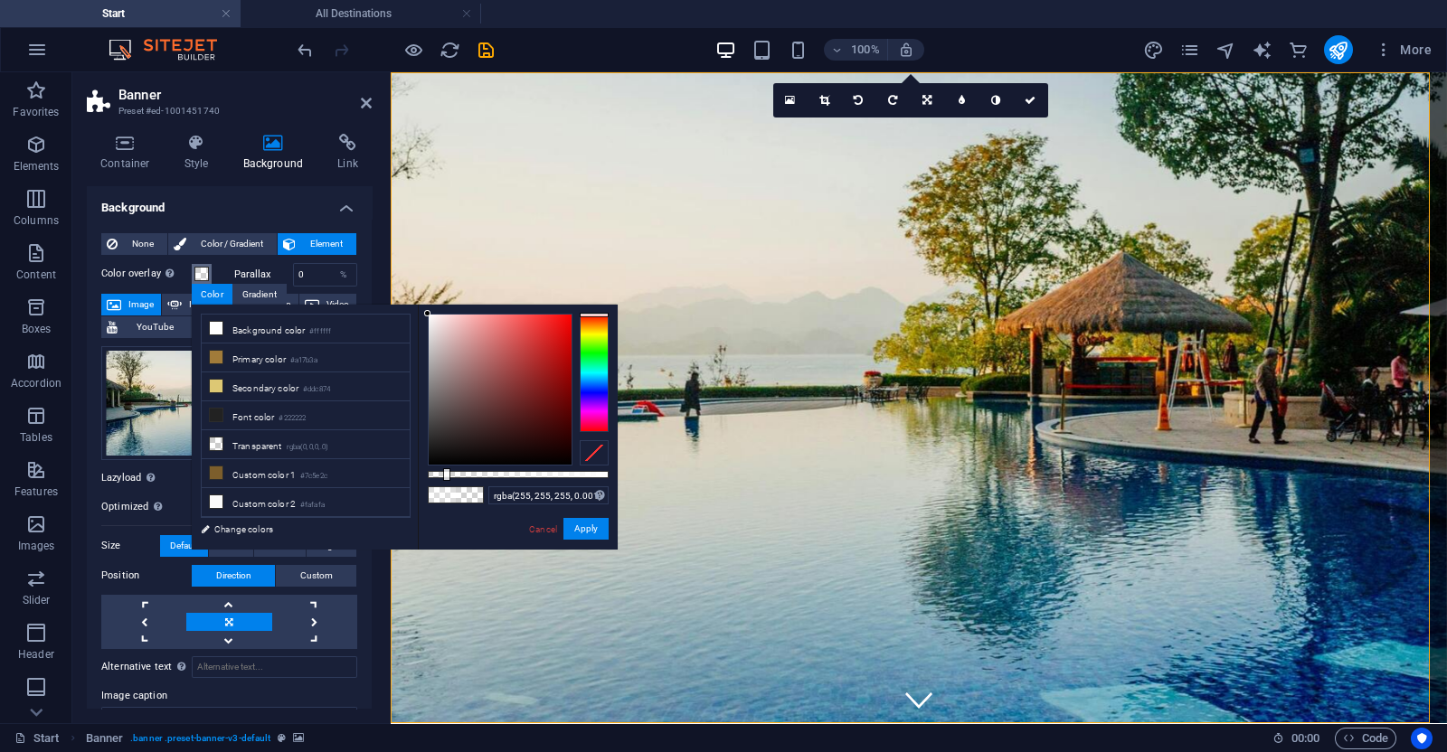
type input "rgba(255, 255, 255, 0)"
drag, startPoint x: 490, startPoint y: 472, endPoint x: 400, endPoint y: 547, distance: 117.5
click at [400, 547] on div "less Background color #ffffff Primary color #a17b3a Secondary color #ddc874 Fon…" at bounding box center [405, 427] width 426 height 245
click at [135, 365] on div "Drag files here, click to choose files or select files from Files or our free s…" at bounding box center [229, 403] width 256 height 114
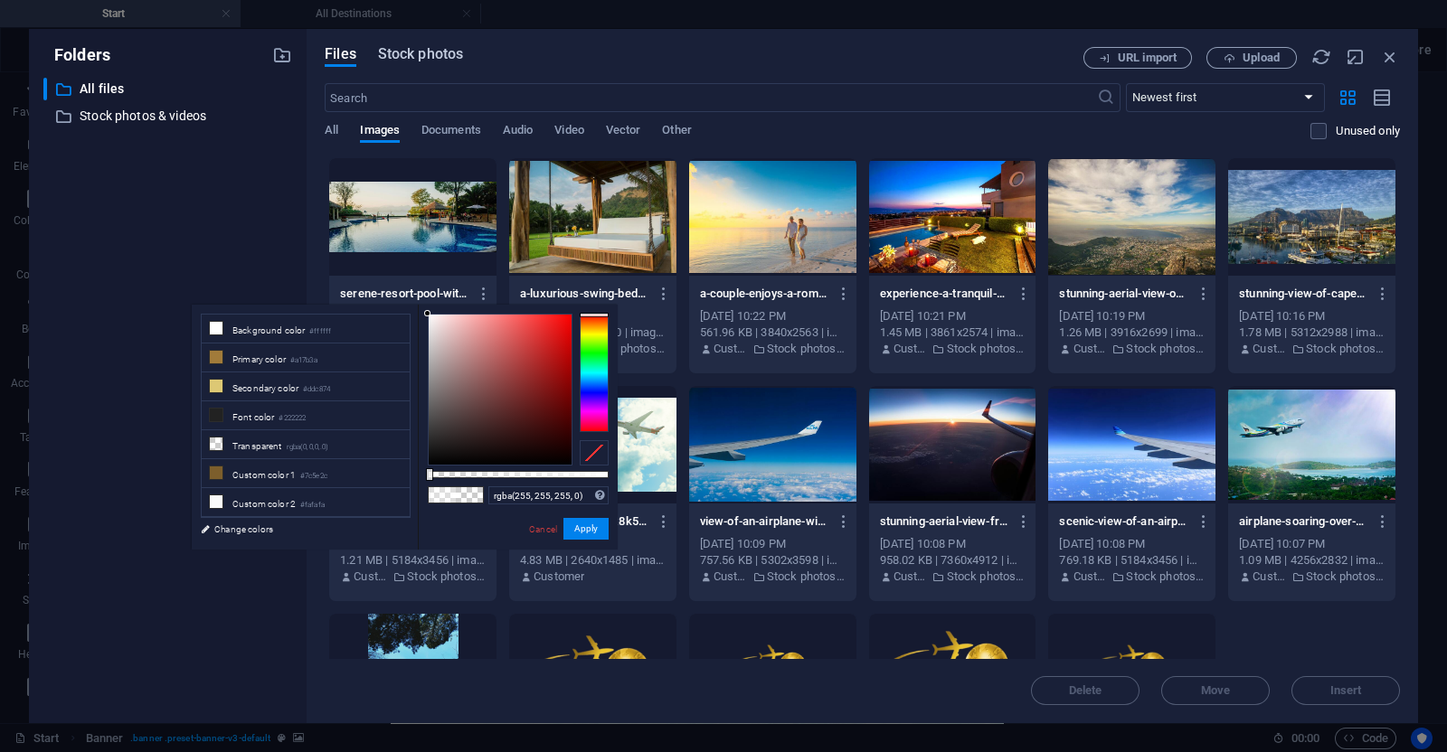
click at [443, 56] on span "Stock photos" at bounding box center [420, 54] width 85 height 22
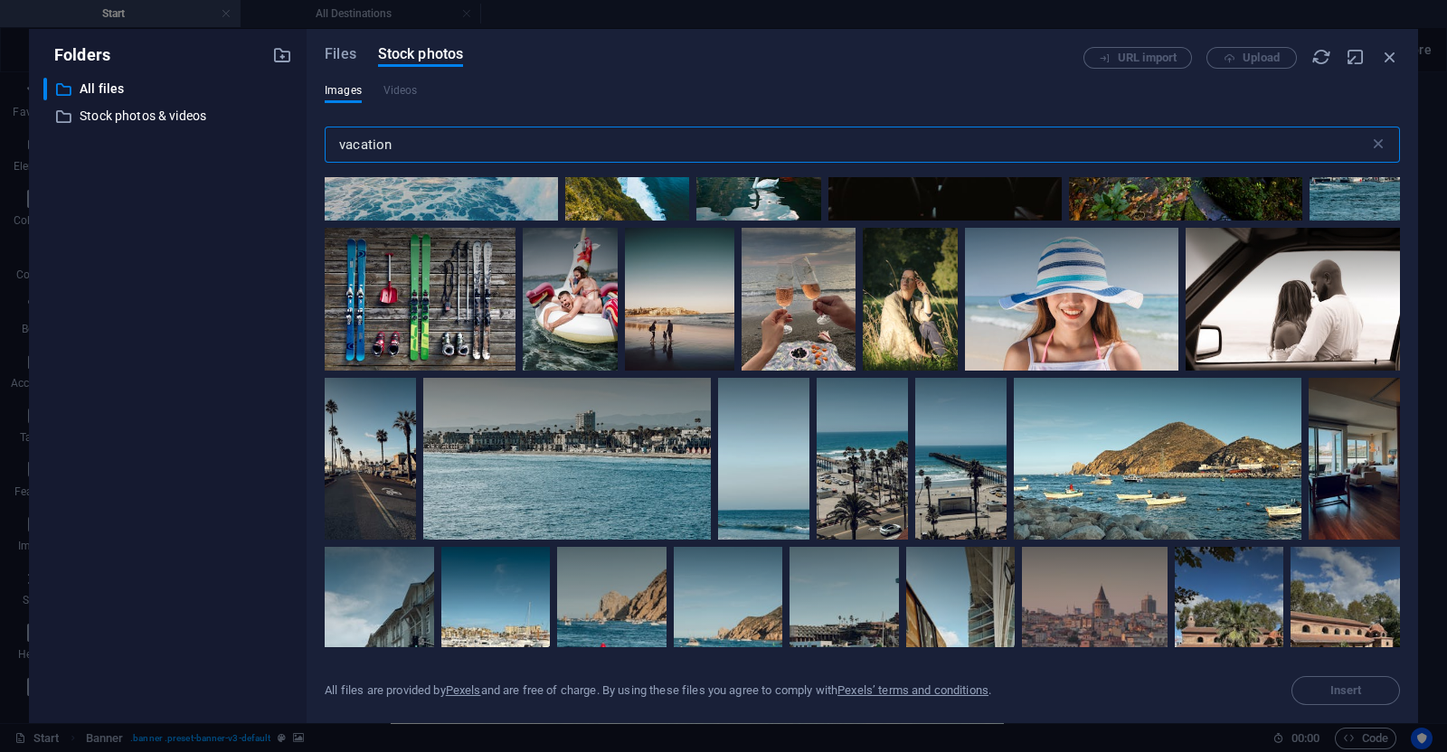
scroll to position [11416, 0]
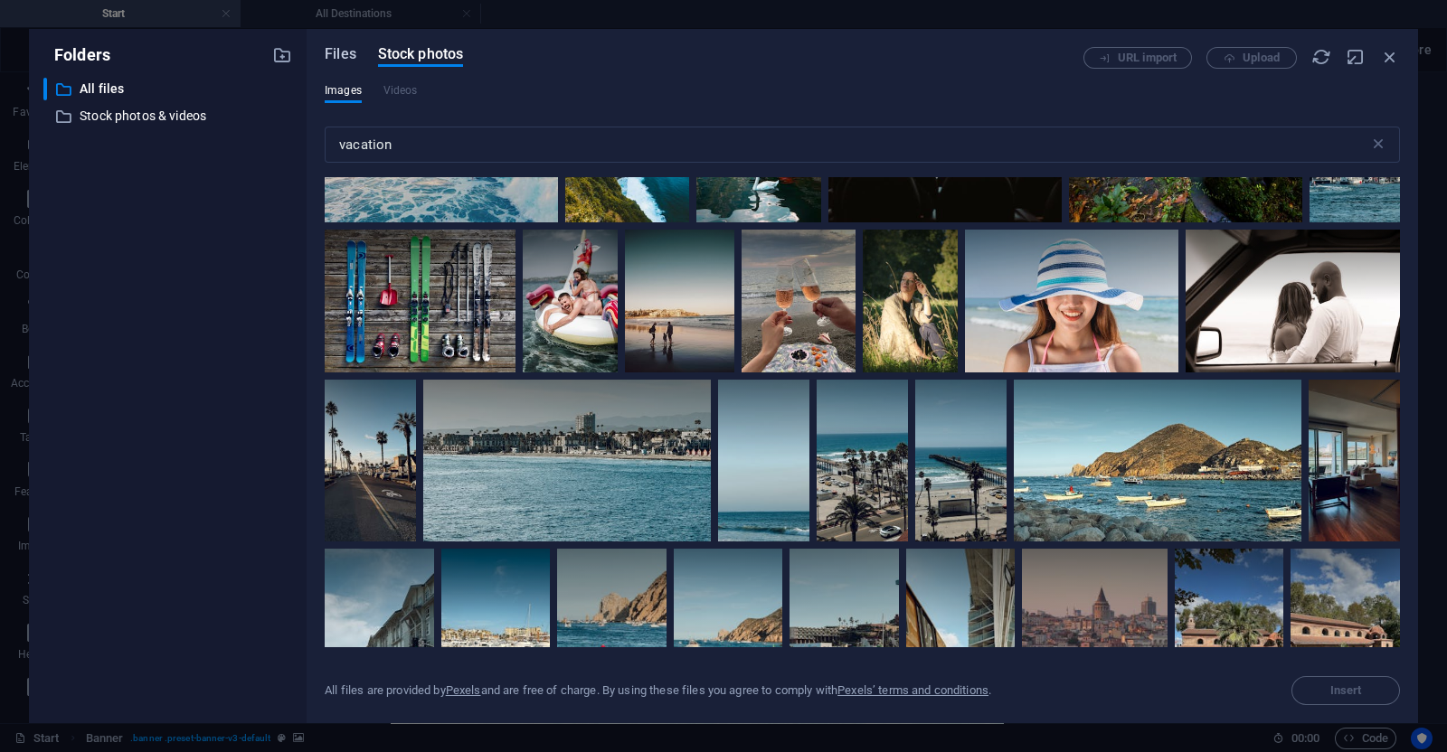
click at [329, 59] on span "Files" at bounding box center [341, 54] width 32 height 22
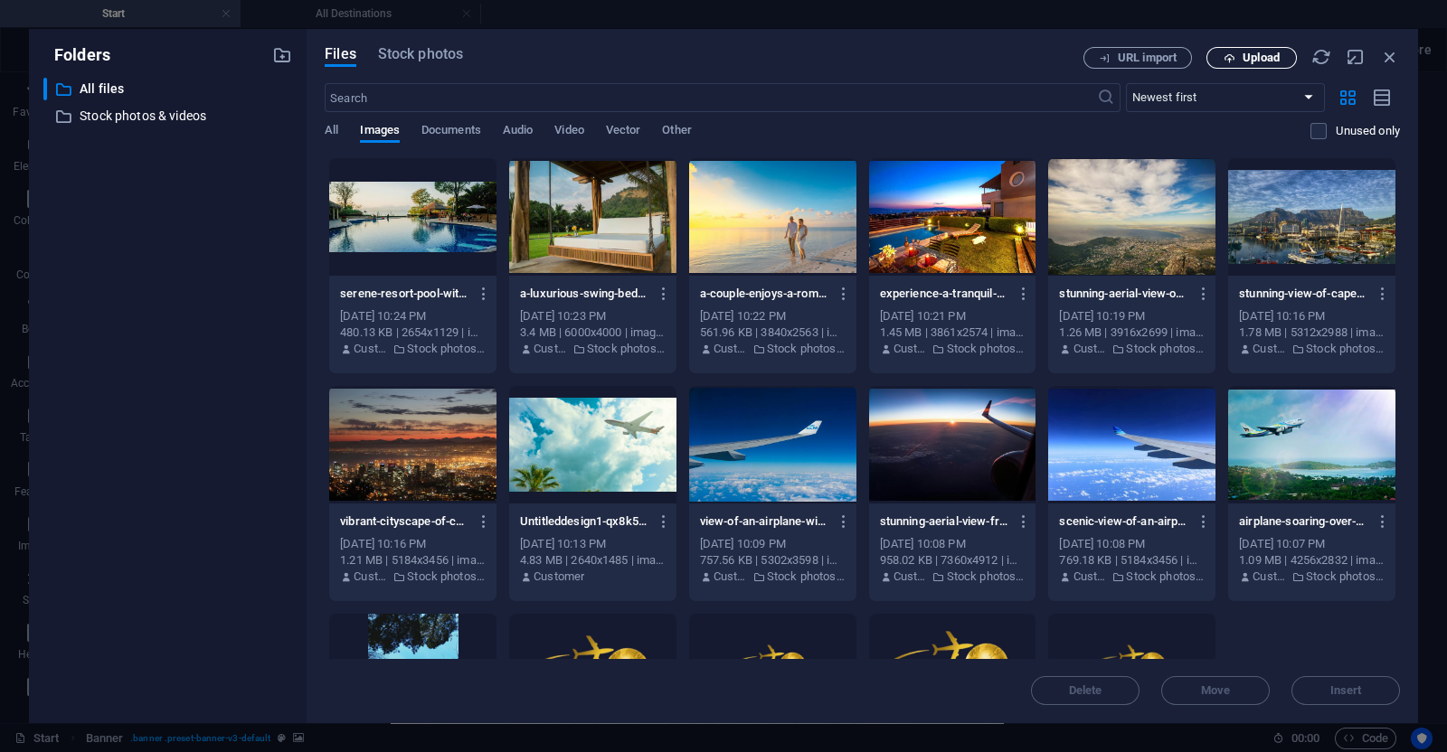
click at [1239, 61] on span "Upload" at bounding box center [1252, 58] width 74 height 12
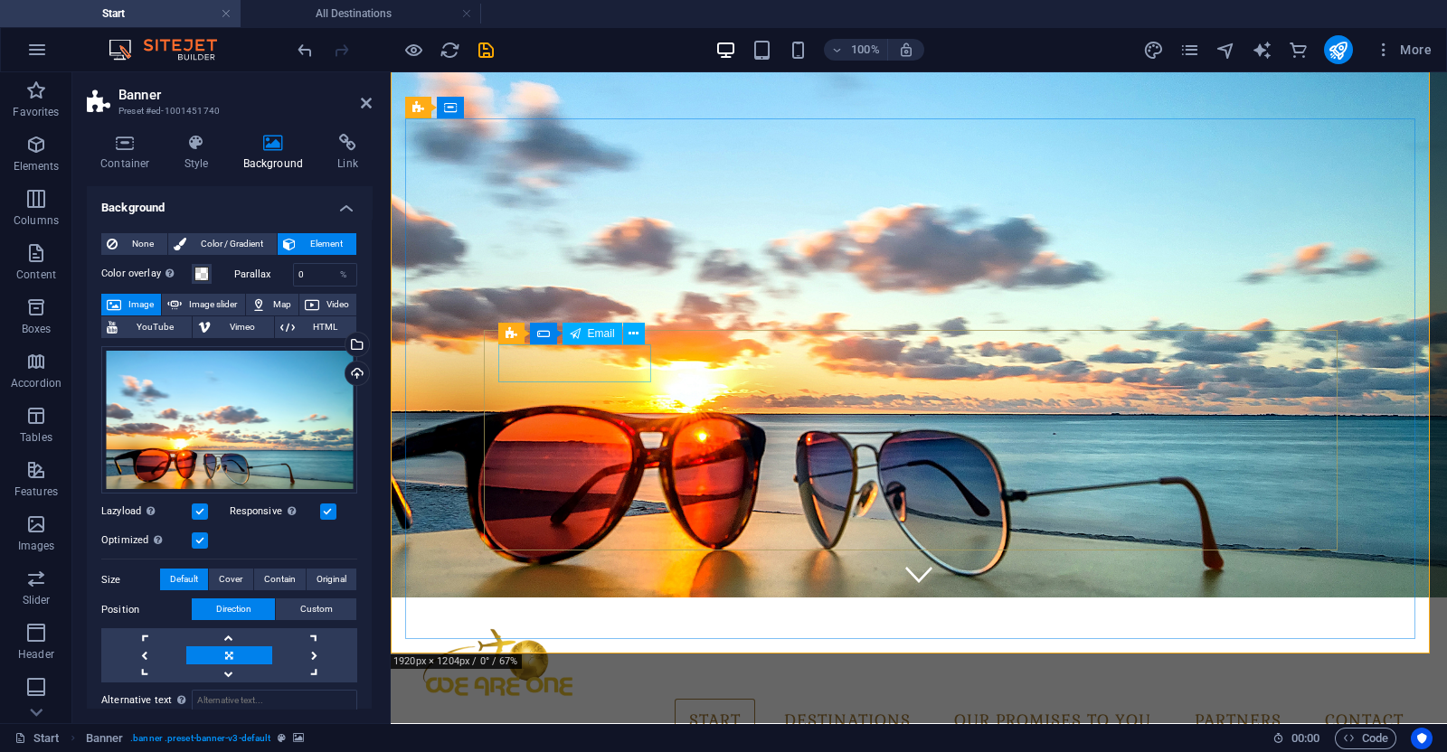
scroll to position [0, 0]
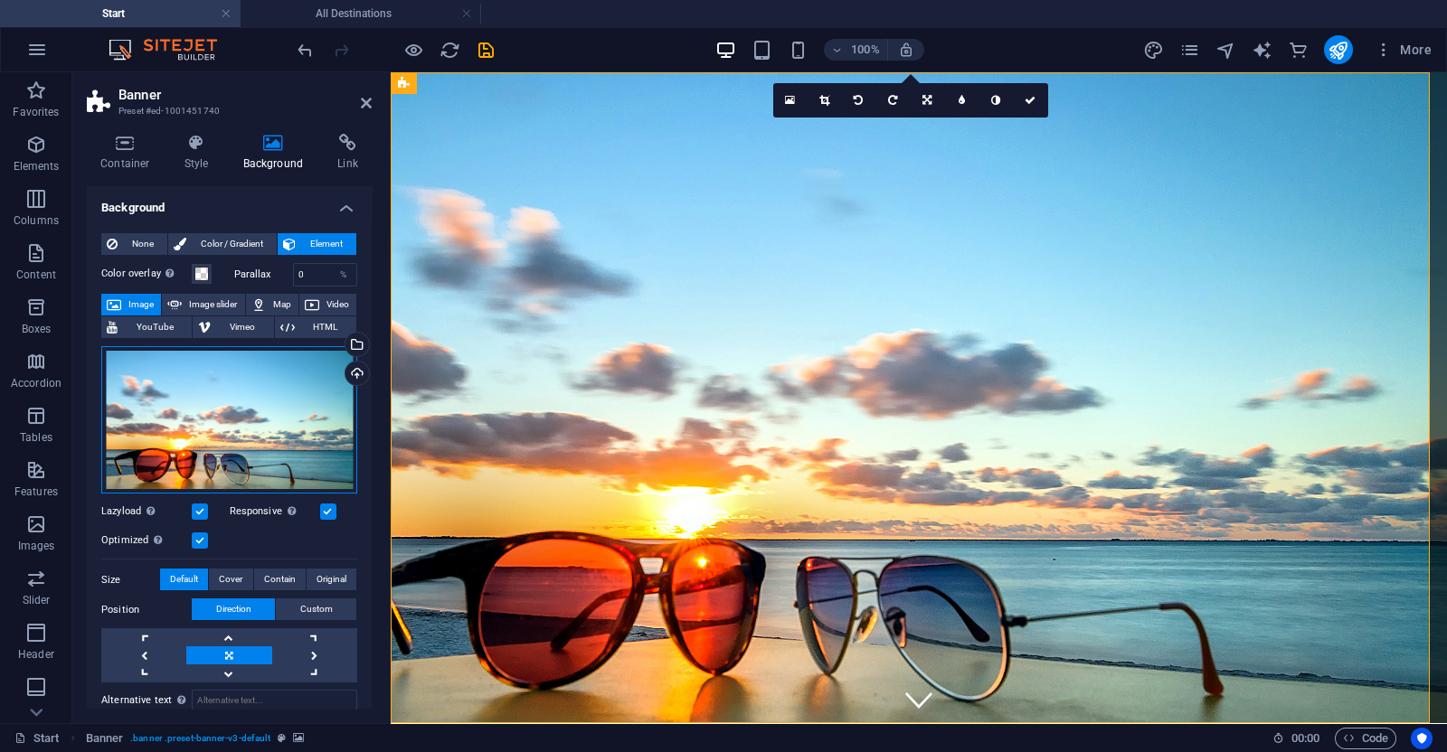
click at [247, 438] on div "Drag files here, click to choose files or select files from Files or our free s…" at bounding box center [229, 420] width 256 height 148
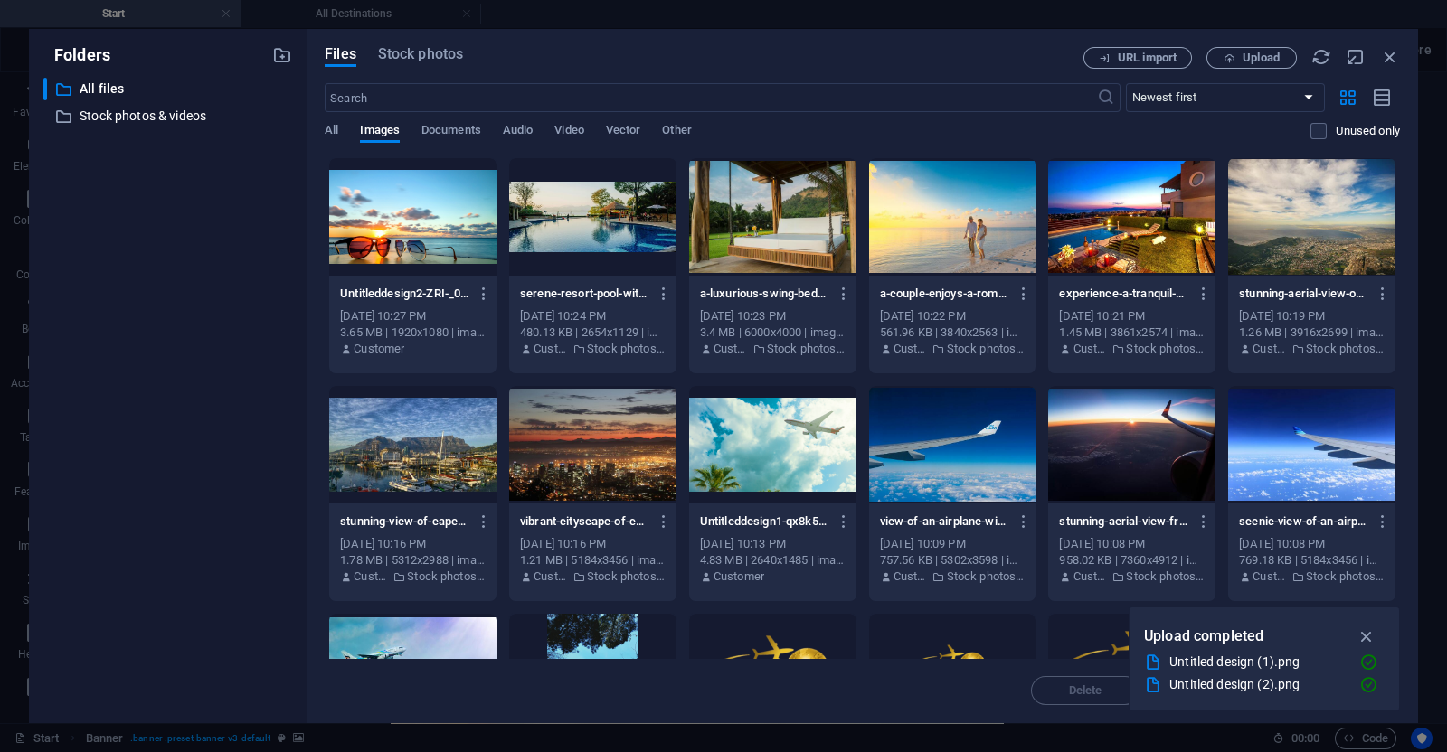
click at [391, 227] on div at bounding box center [412, 217] width 167 height 118
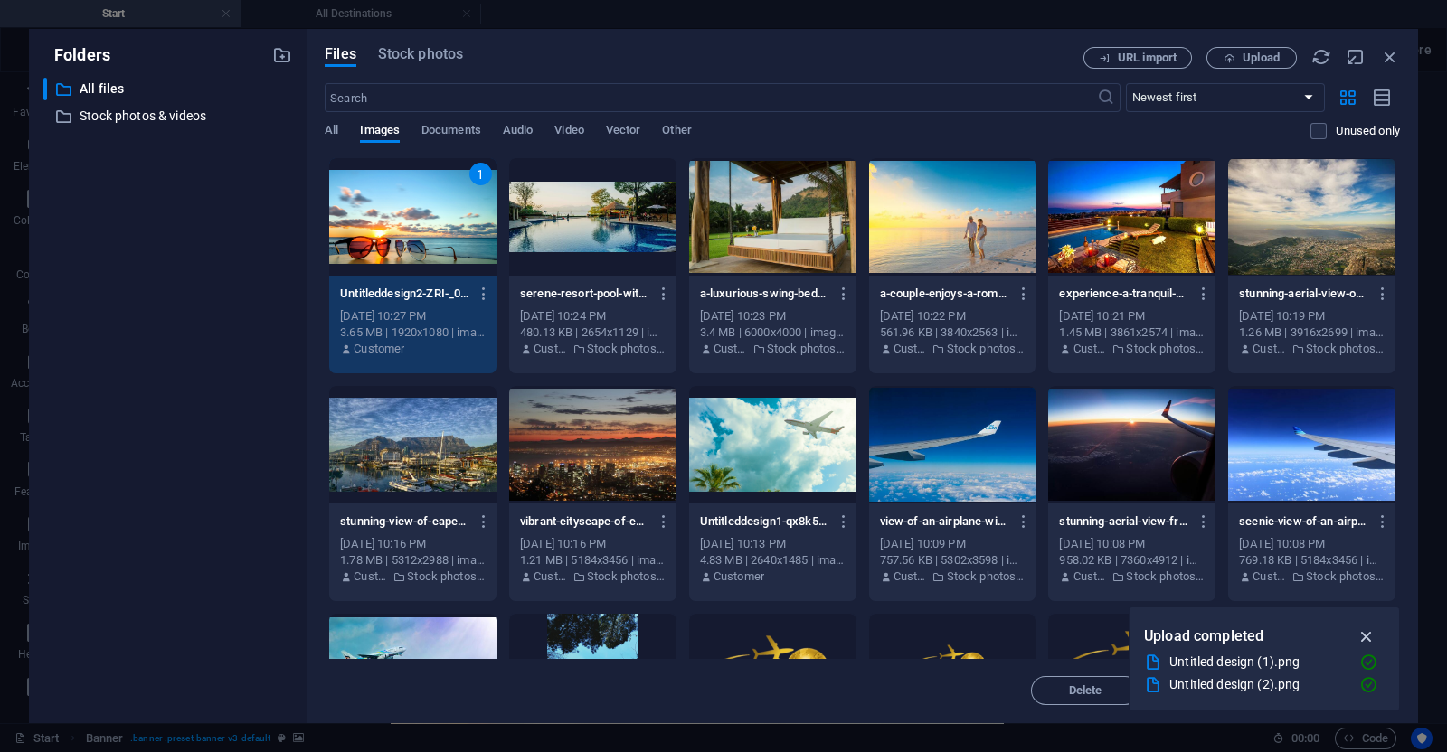
click at [1366, 636] on icon "button" at bounding box center [1366, 637] width 21 height 20
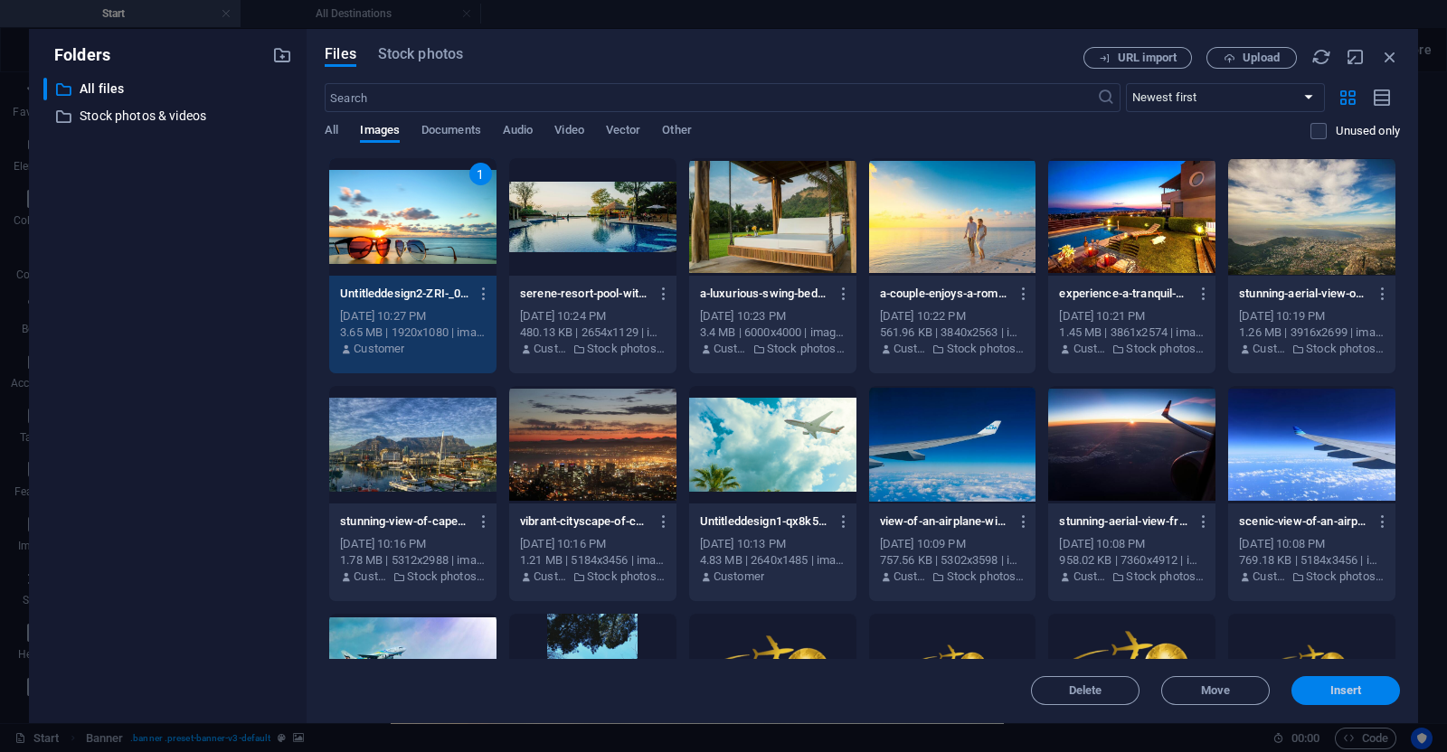
click at [1364, 693] on span "Insert" at bounding box center [1346, 690] width 94 height 11
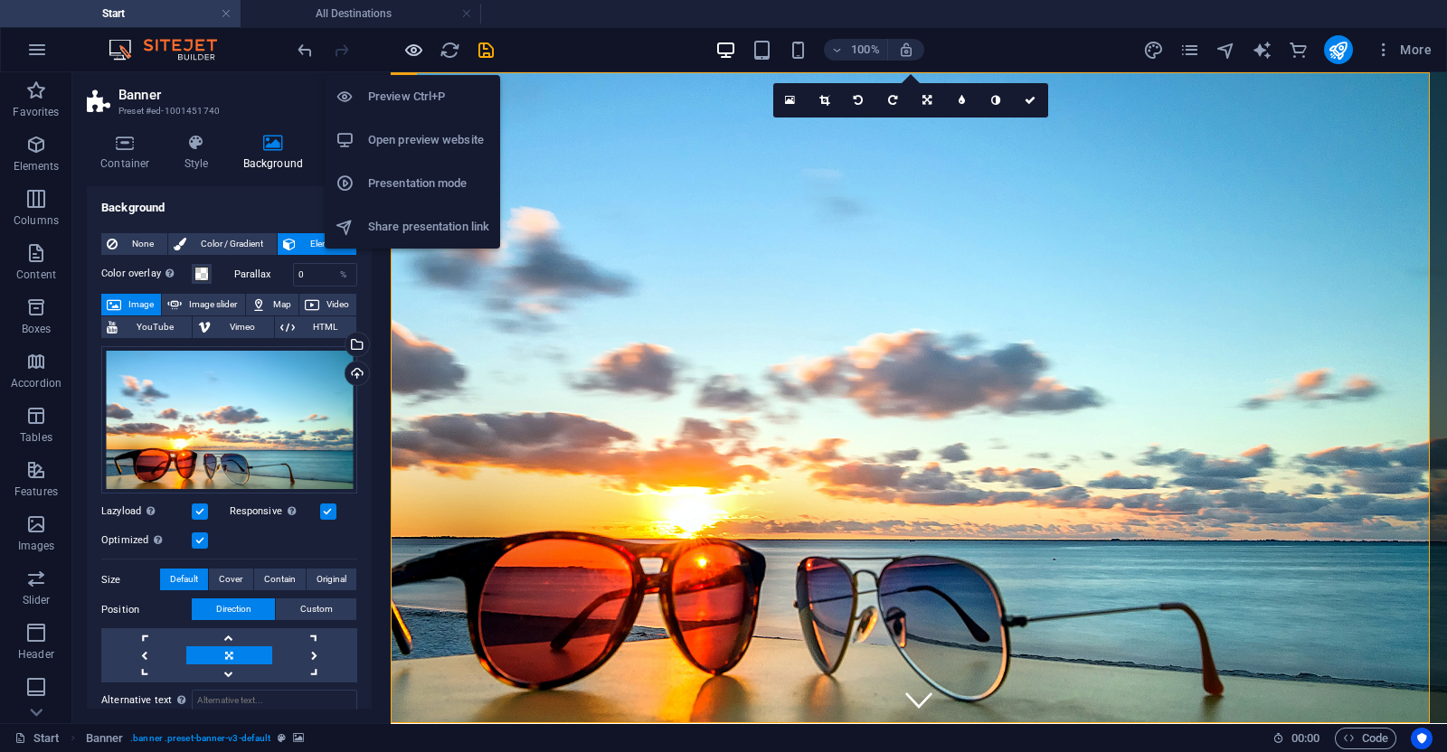
click at [413, 48] on icon "button" at bounding box center [413, 50] width 21 height 21
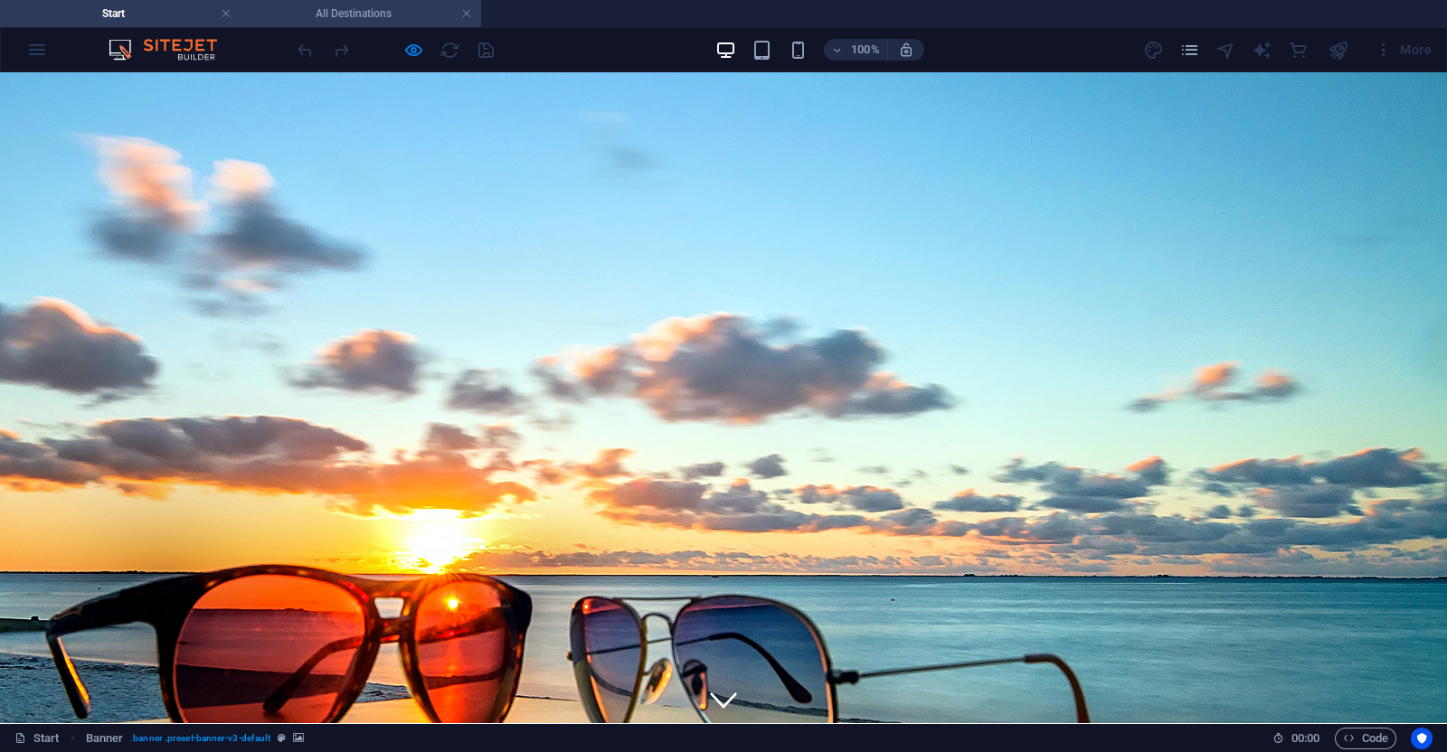
click at [321, 8] on h4 "All Destinations" at bounding box center [361, 14] width 241 height 20
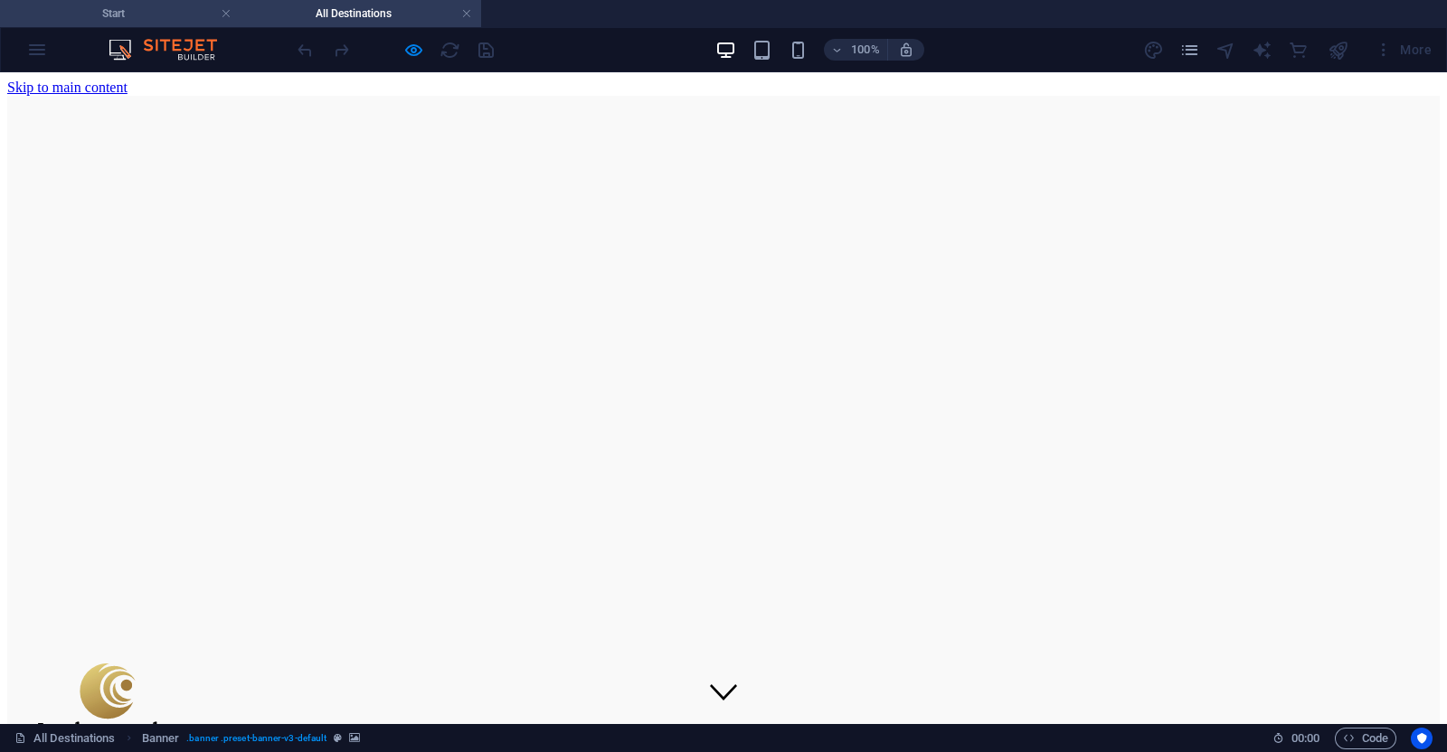
click at [111, 6] on h4 "Start" at bounding box center [120, 14] width 241 height 20
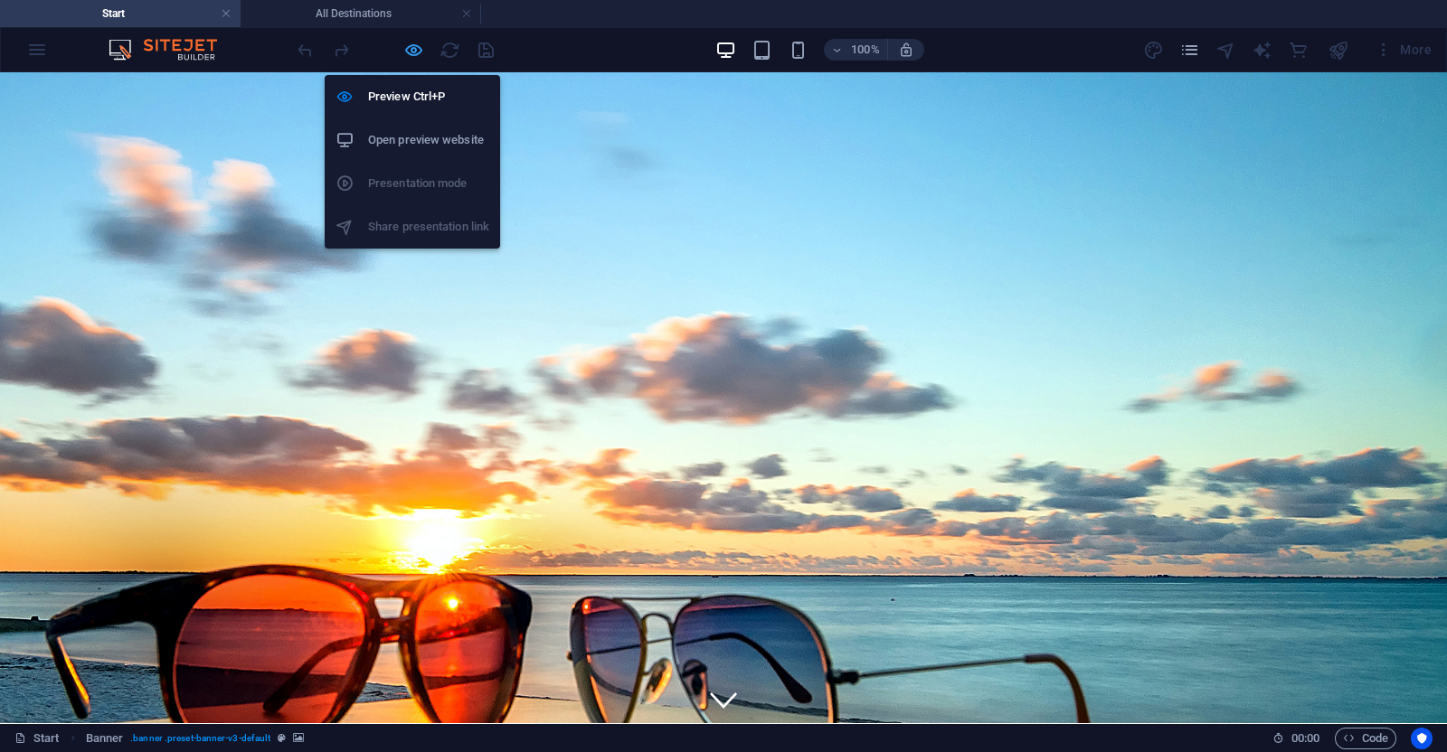
click at [409, 54] on icon "button" at bounding box center [413, 50] width 21 height 21
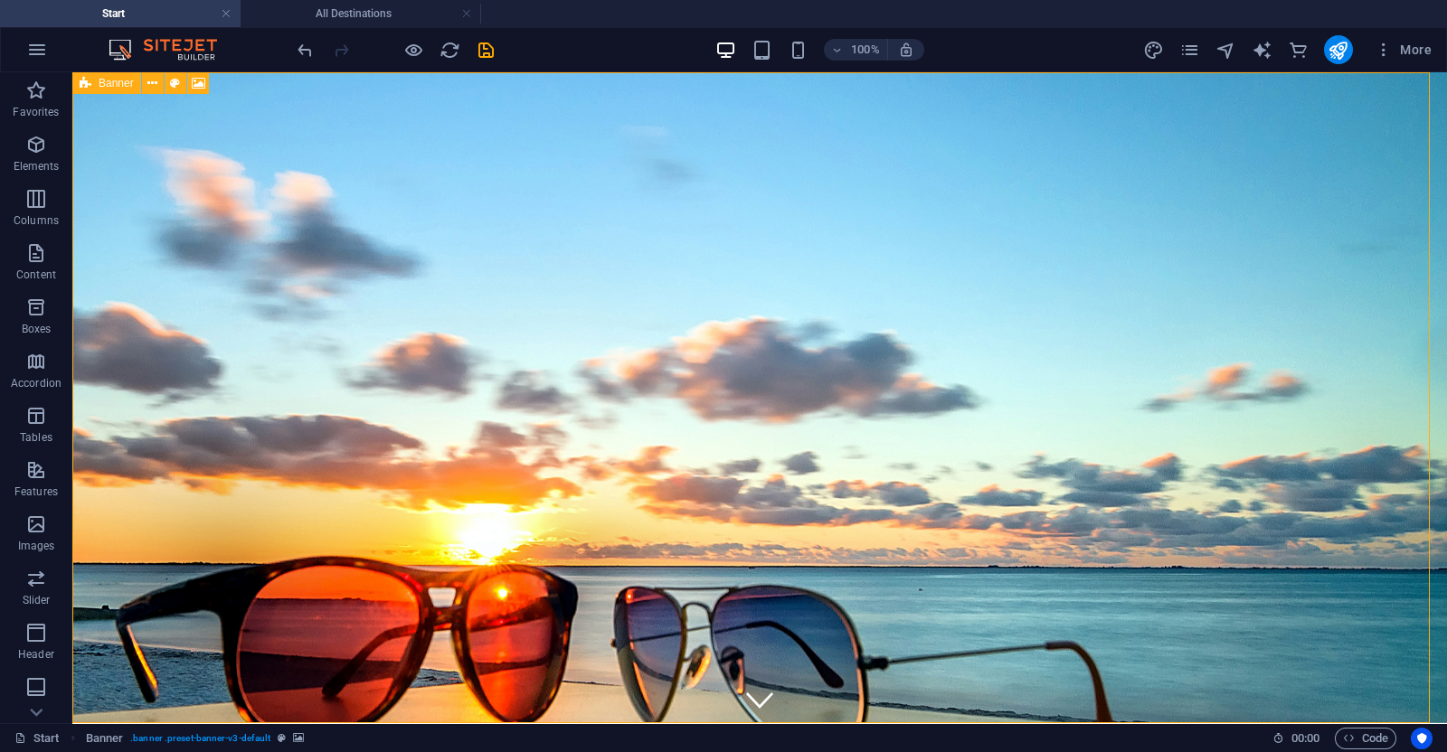
click at [80, 80] on icon at bounding box center [86, 83] width 12 height 22
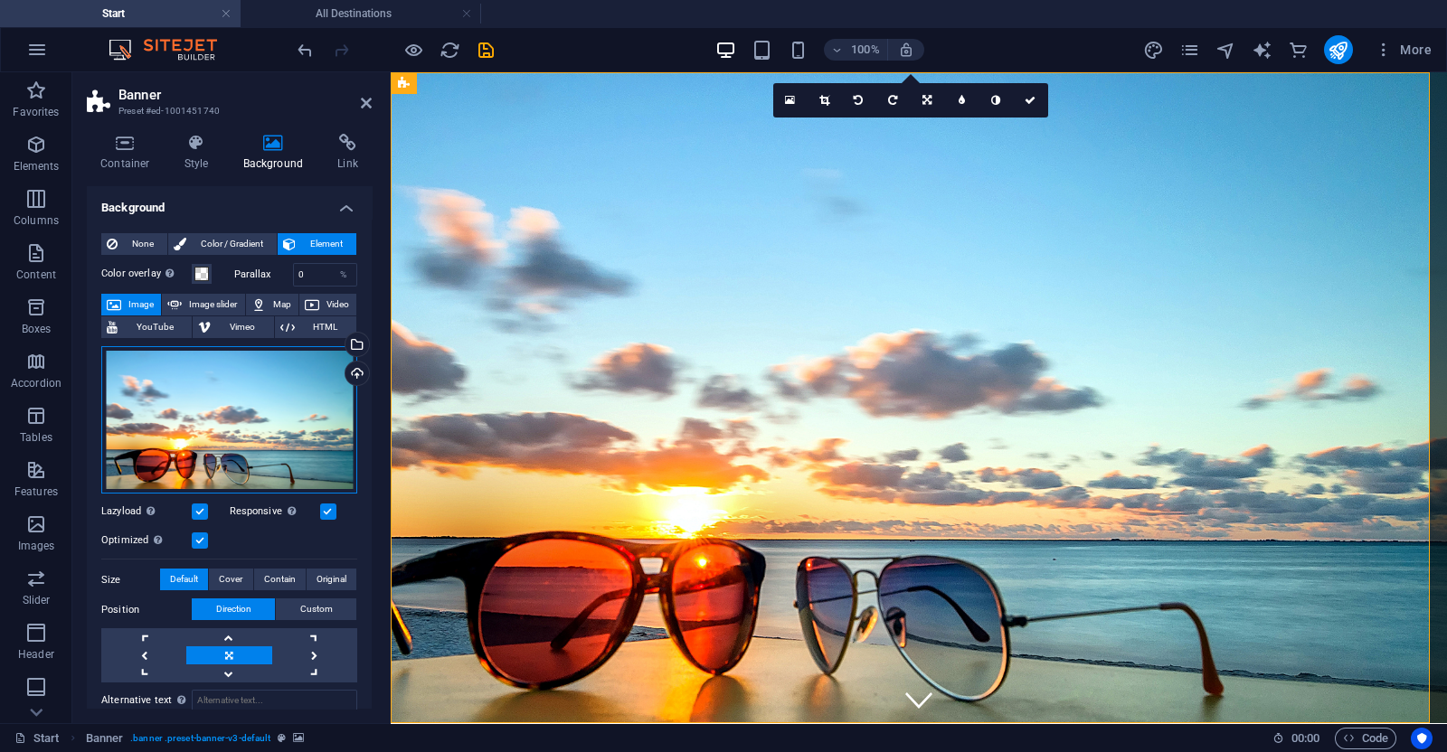
click at [223, 436] on div "Drag files here, click to choose files or select files from Files or our free s…" at bounding box center [229, 420] width 256 height 148
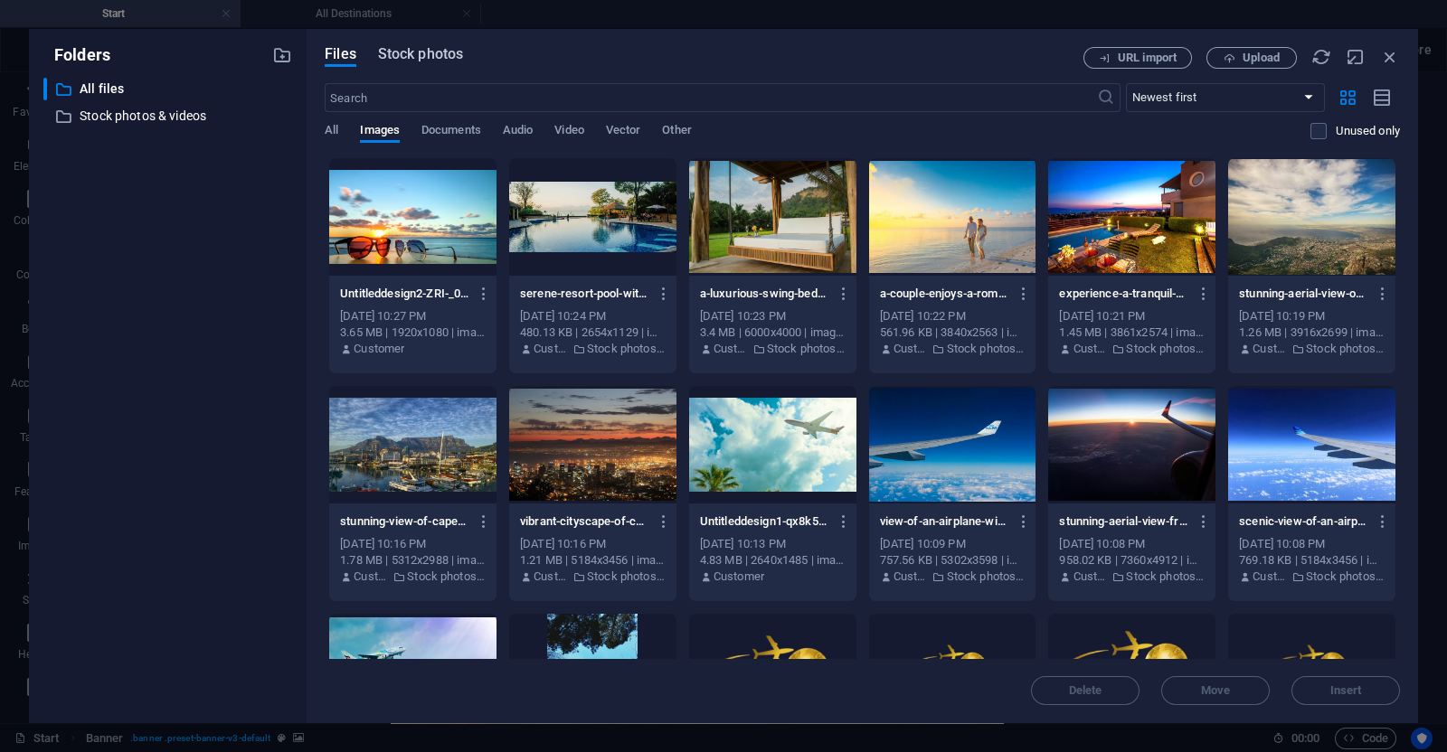
click at [449, 47] on span "Stock photos" at bounding box center [420, 54] width 85 height 22
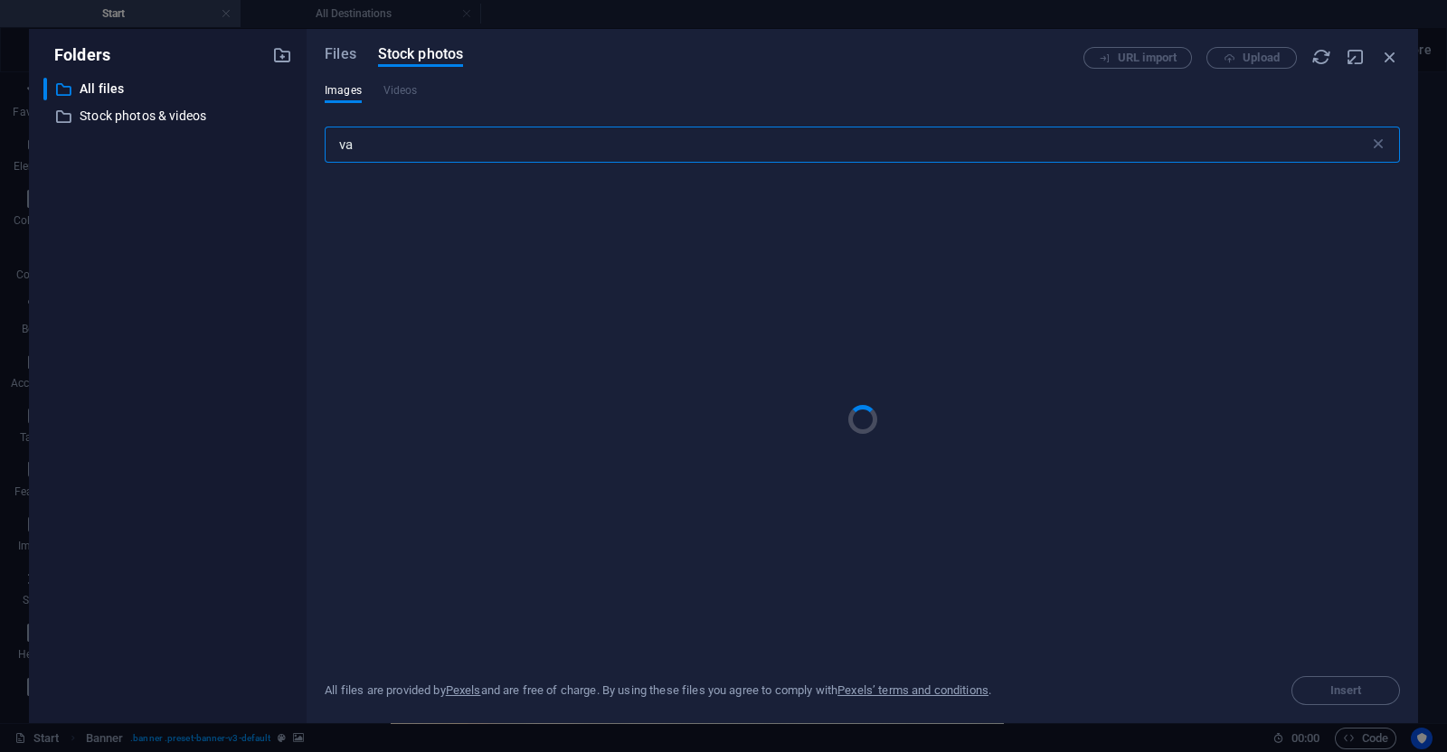
type input "v"
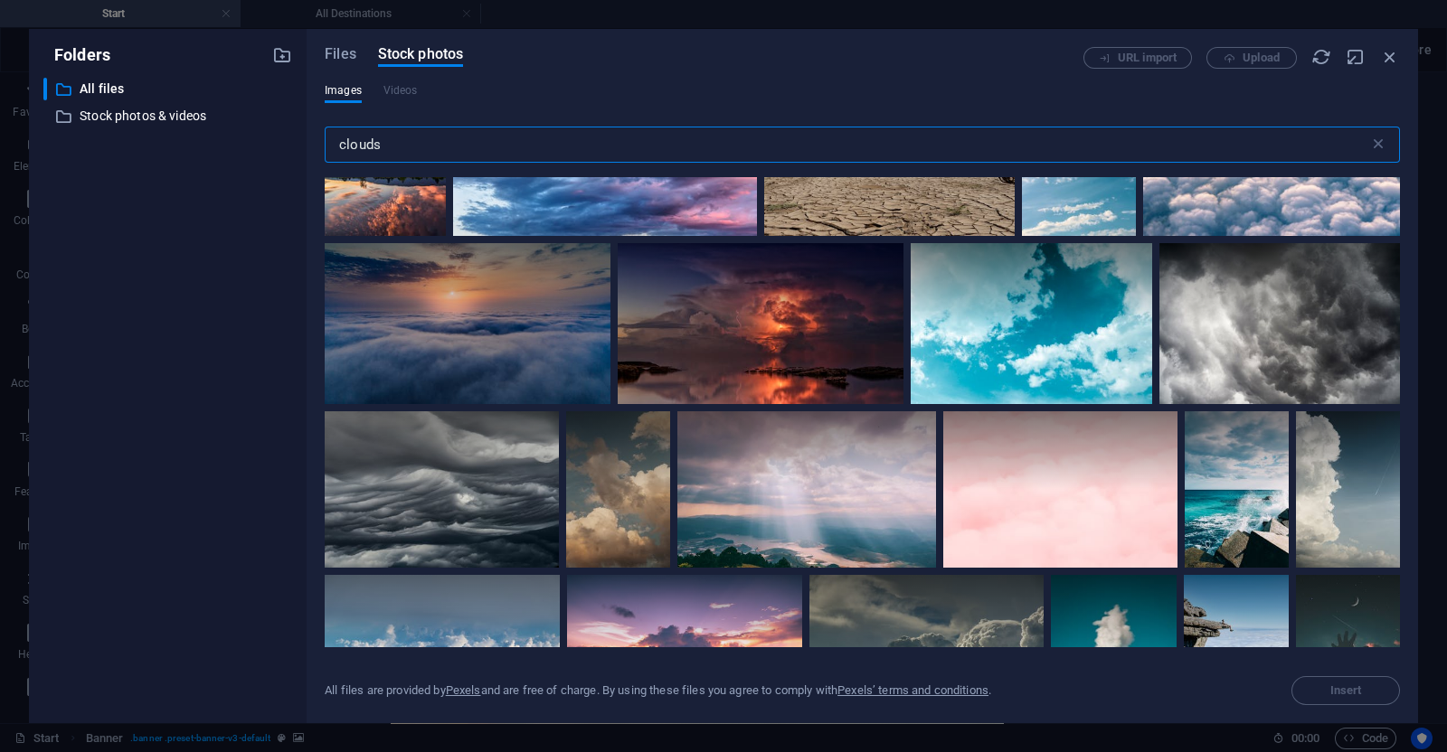
scroll to position [1480, 0]
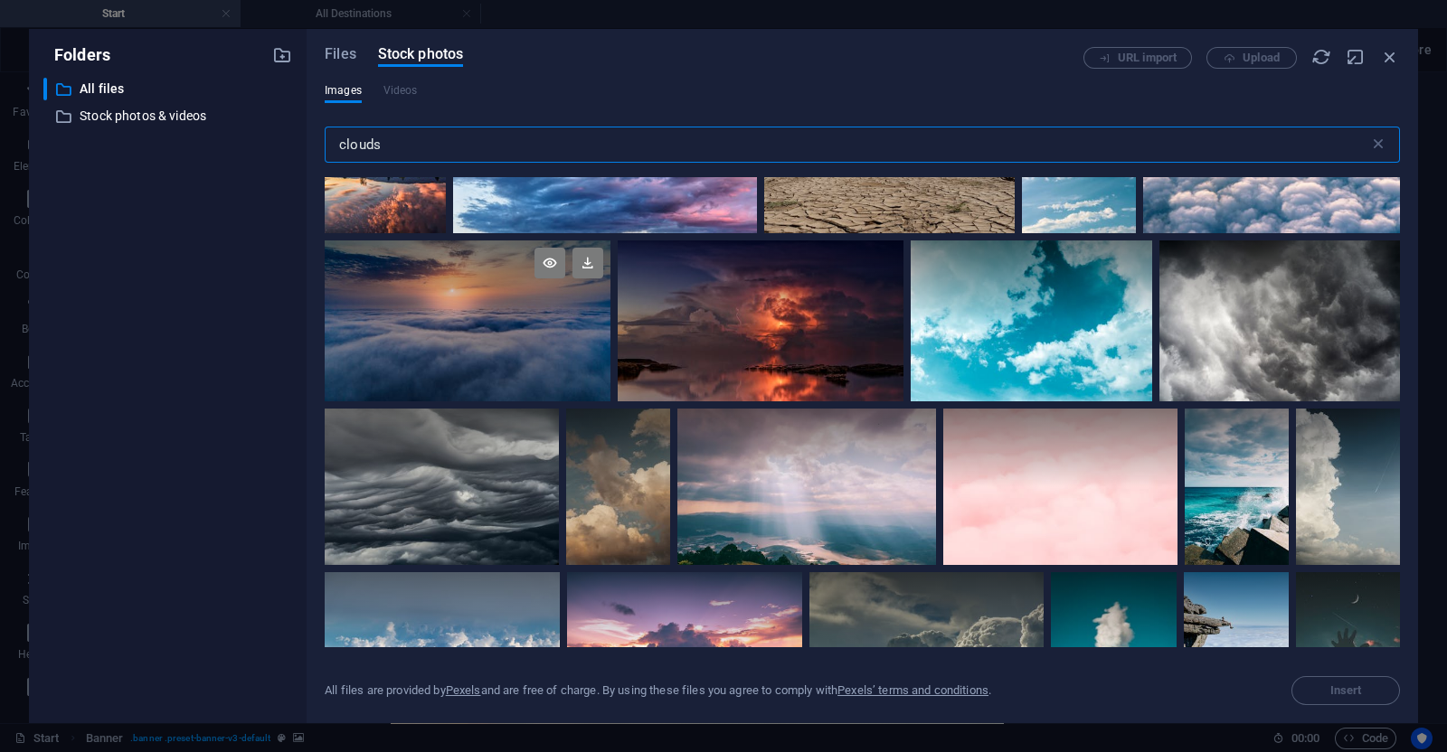
type input "clouds"
click at [527, 337] on div at bounding box center [468, 321] width 286 height 161
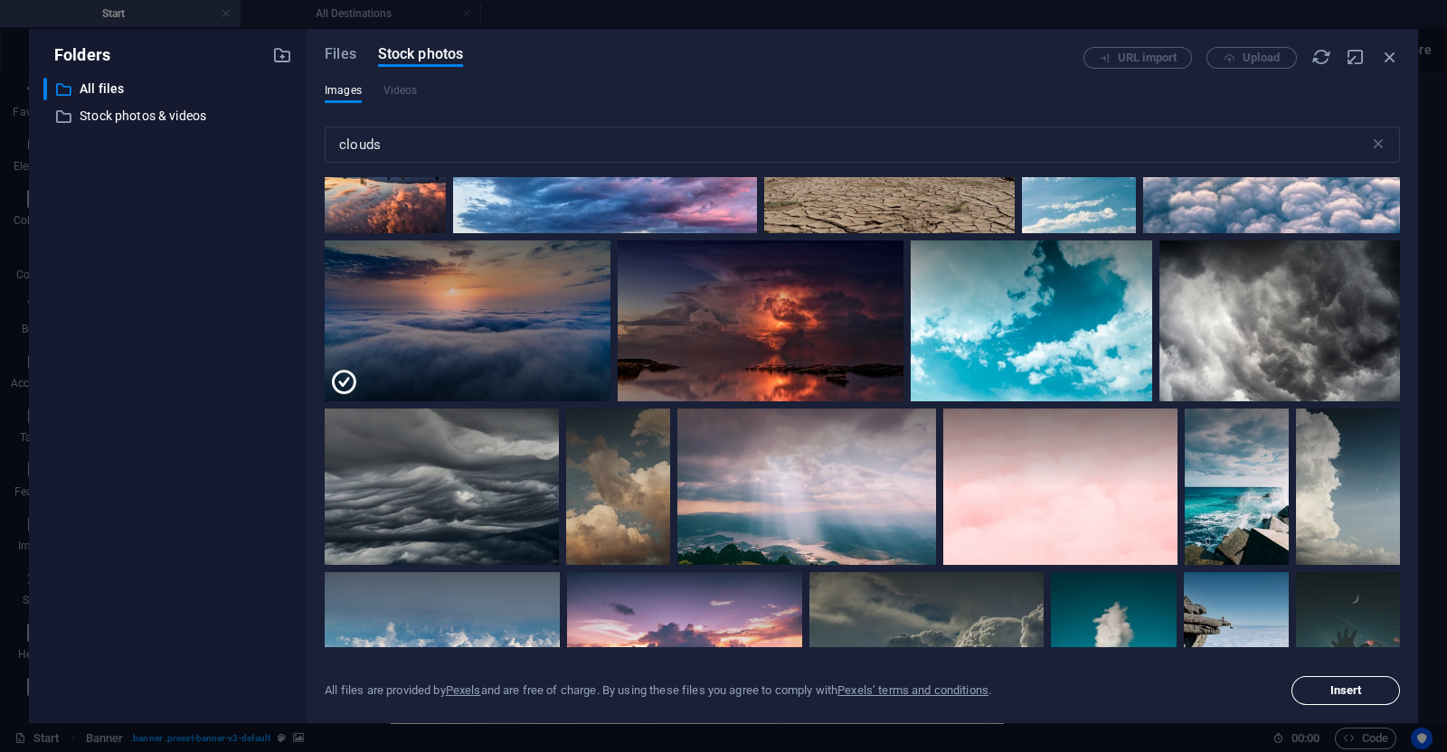
click at [1317, 686] on span "Insert" at bounding box center [1346, 690] width 92 height 11
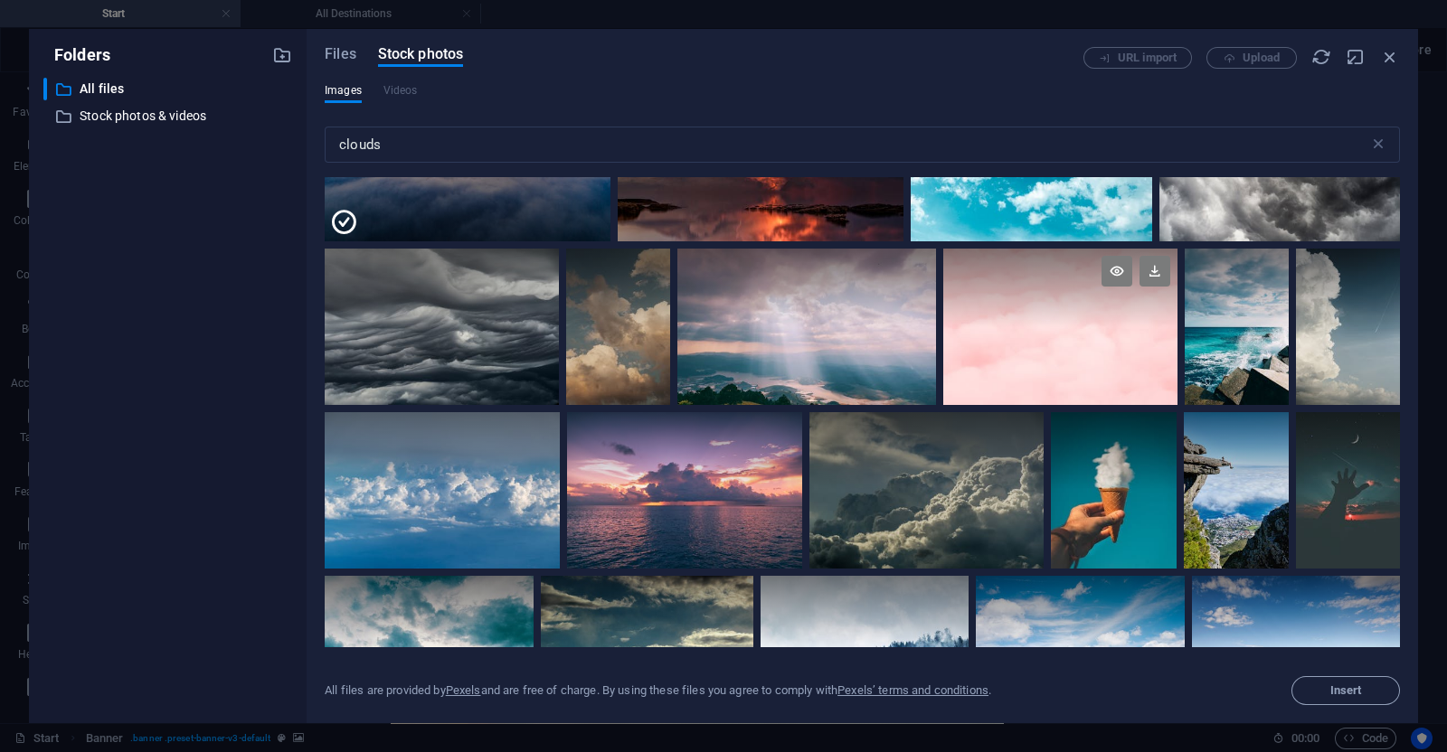
scroll to position [1790, 0]
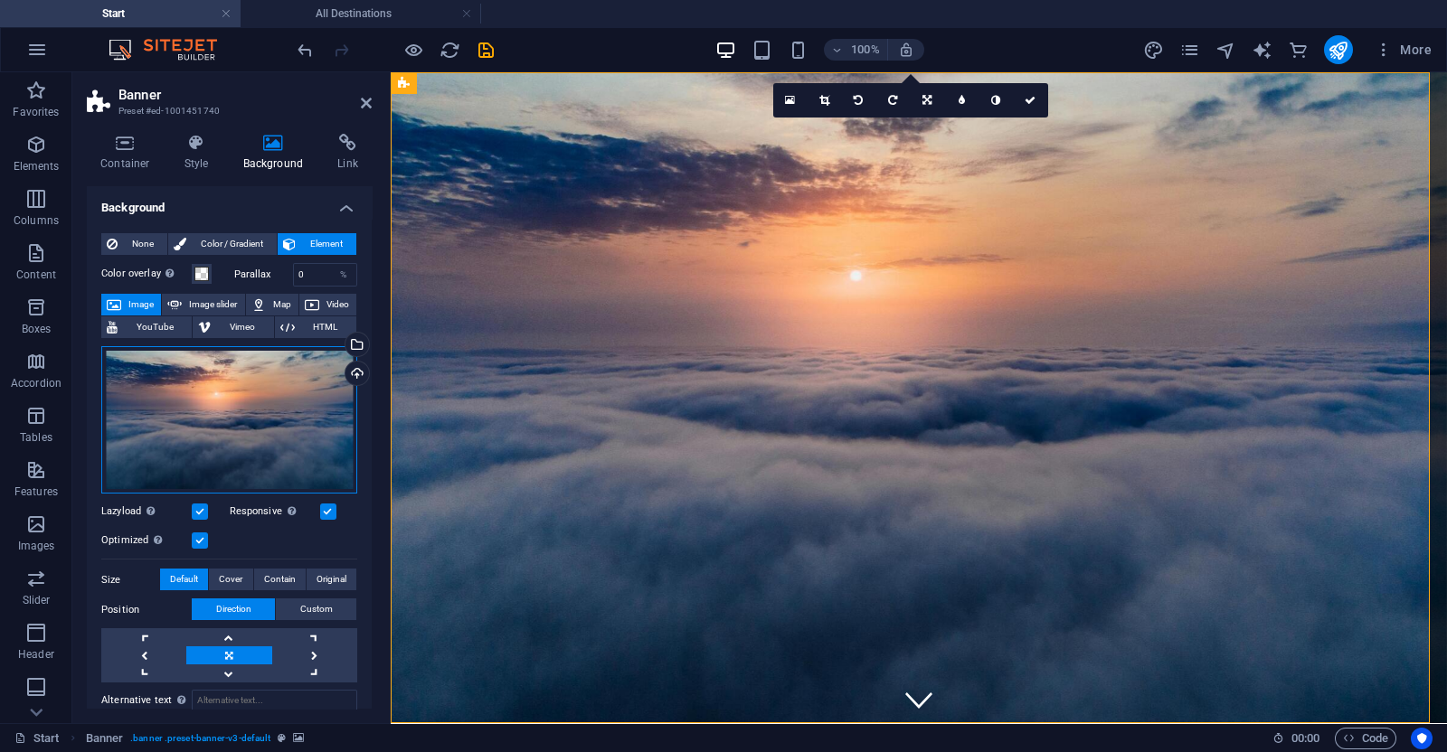
click at [299, 444] on div "Drag files here, click to choose files or select files from Files or our free s…" at bounding box center [229, 420] width 256 height 148
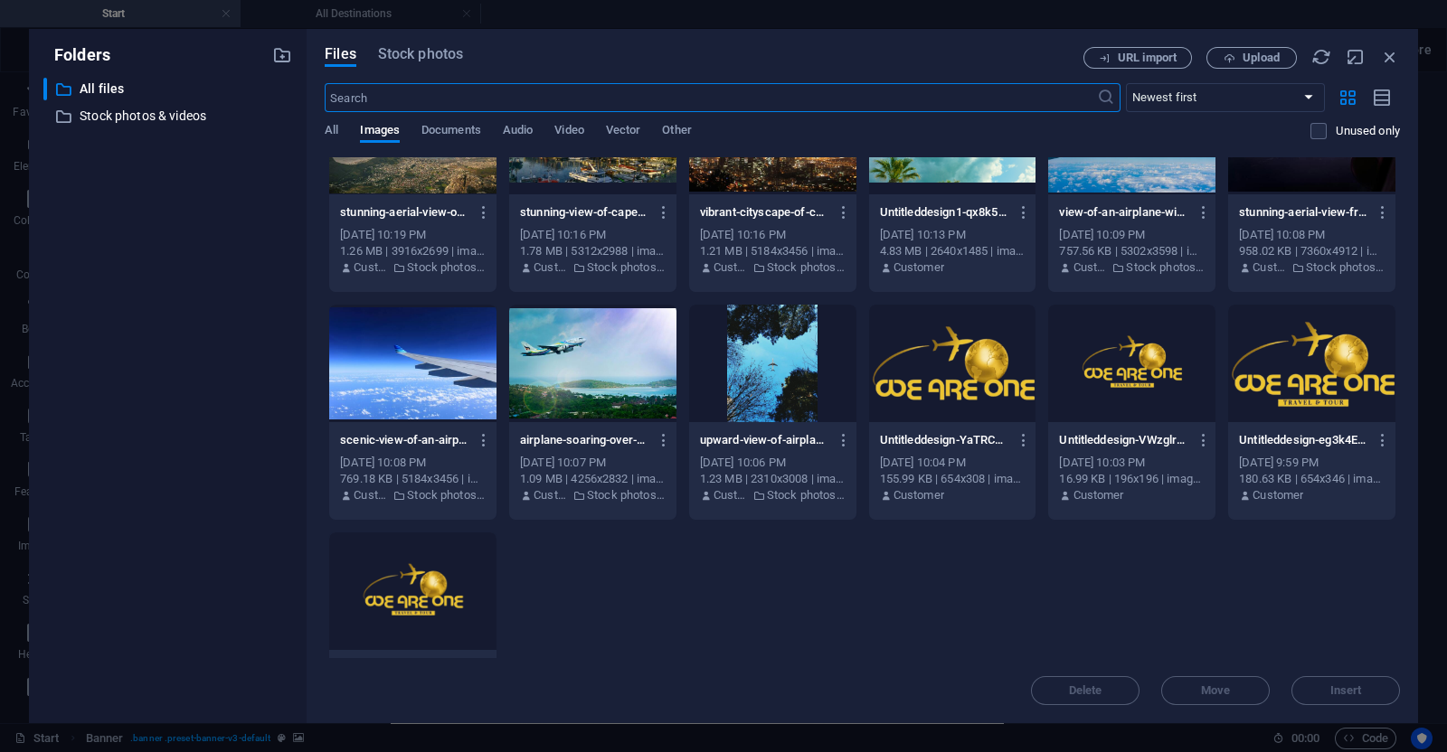
scroll to position [379, 0]
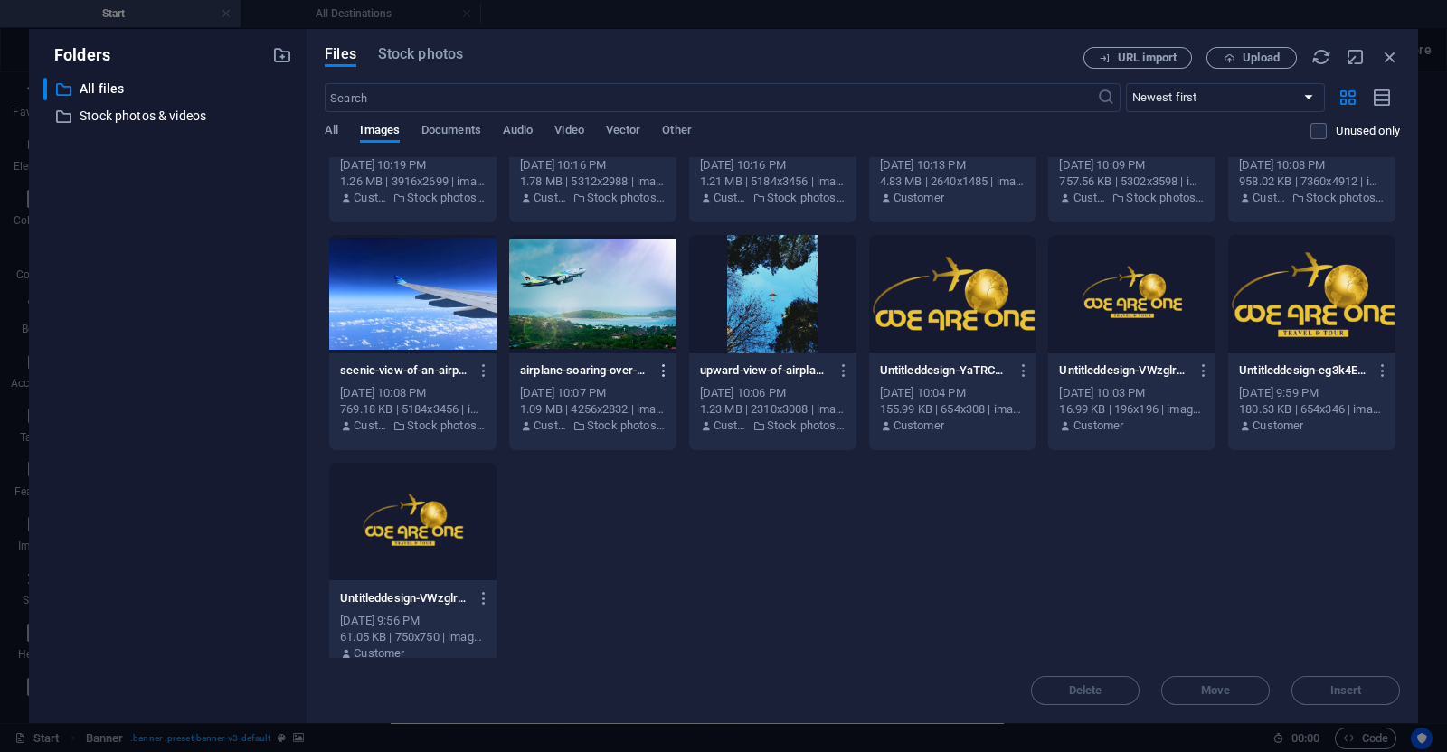
click at [664, 373] on icon "button" at bounding box center [664, 371] width 17 height 16
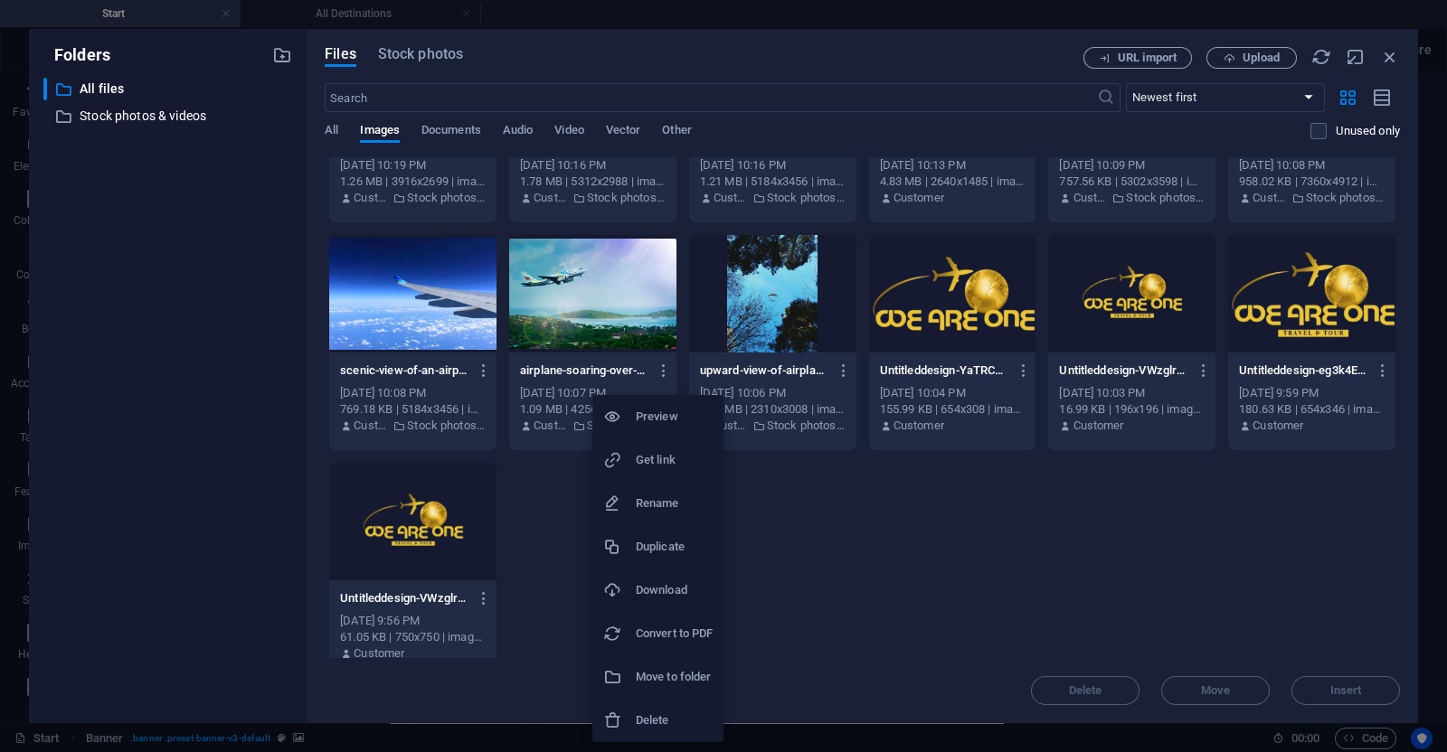
click at [668, 716] on h6 "Delete" at bounding box center [674, 721] width 77 height 22
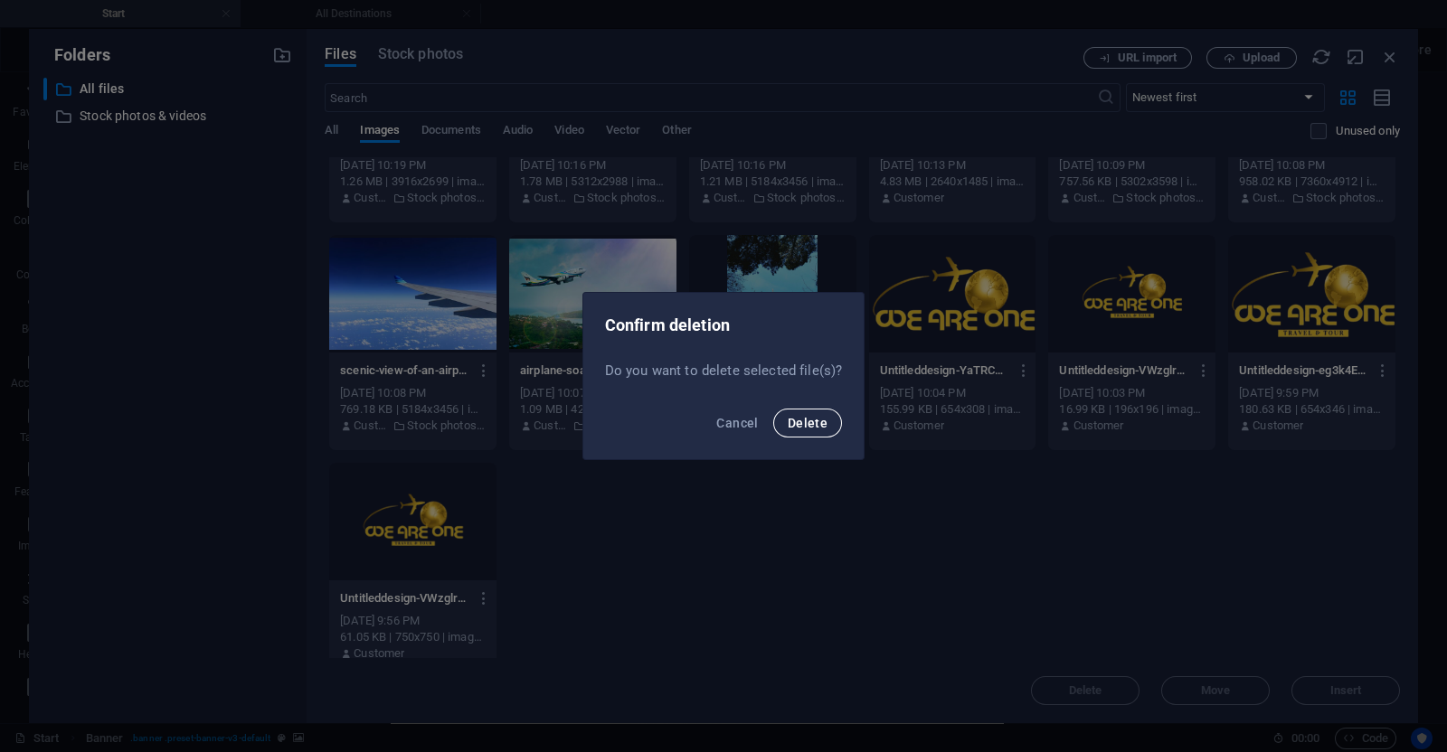
click at [814, 436] on button "Delete" at bounding box center [807, 423] width 69 height 29
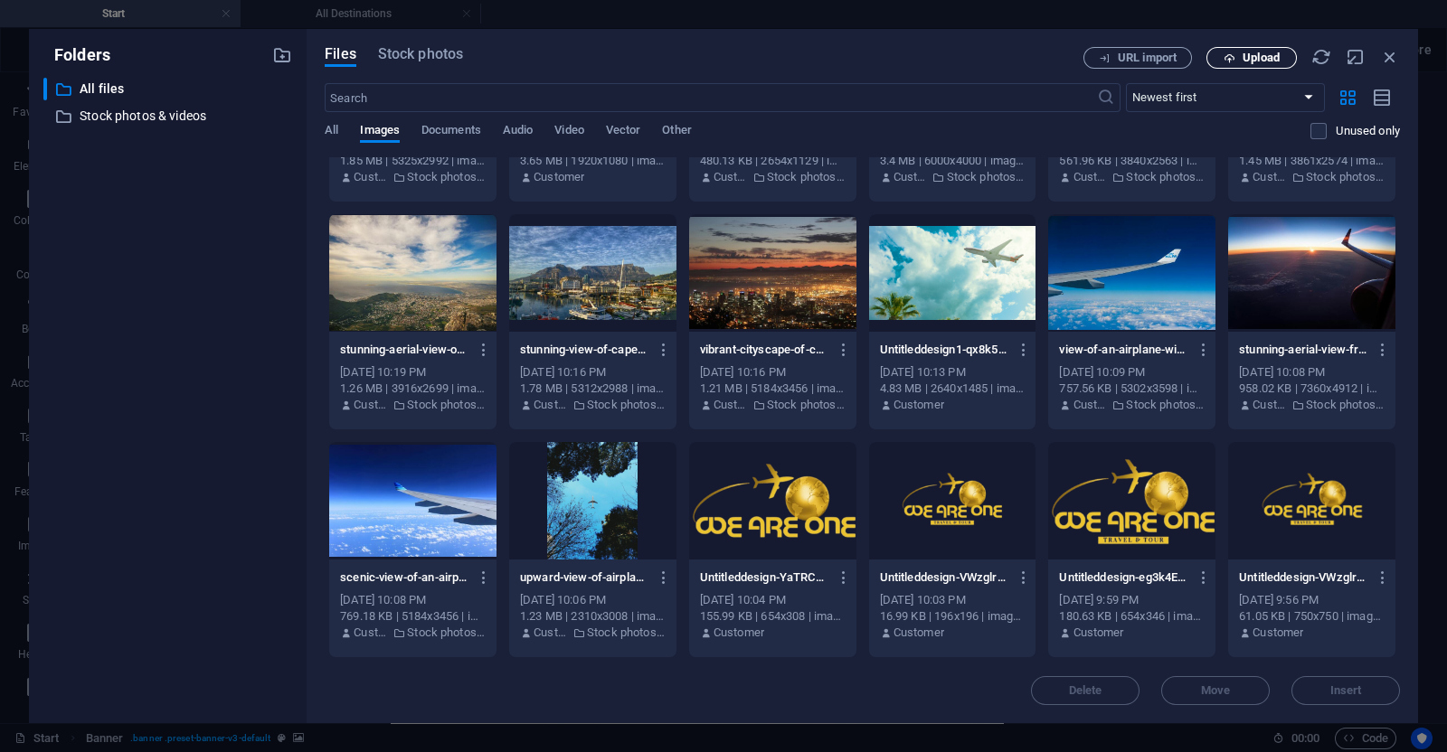
scroll to position [172, 0]
click at [1243, 52] on span "Upload" at bounding box center [1261, 57] width 37 height 11
click at [449, 70] on div "Files Stock photos URL import Upload ​ Newest first Oldest first Name (A-Z) Nam…" at bounding box center [862, 376] width 1075 height 658
click at [411, 52] on span "Stock photos" at bounding box center [420, 54] width 85 height 22
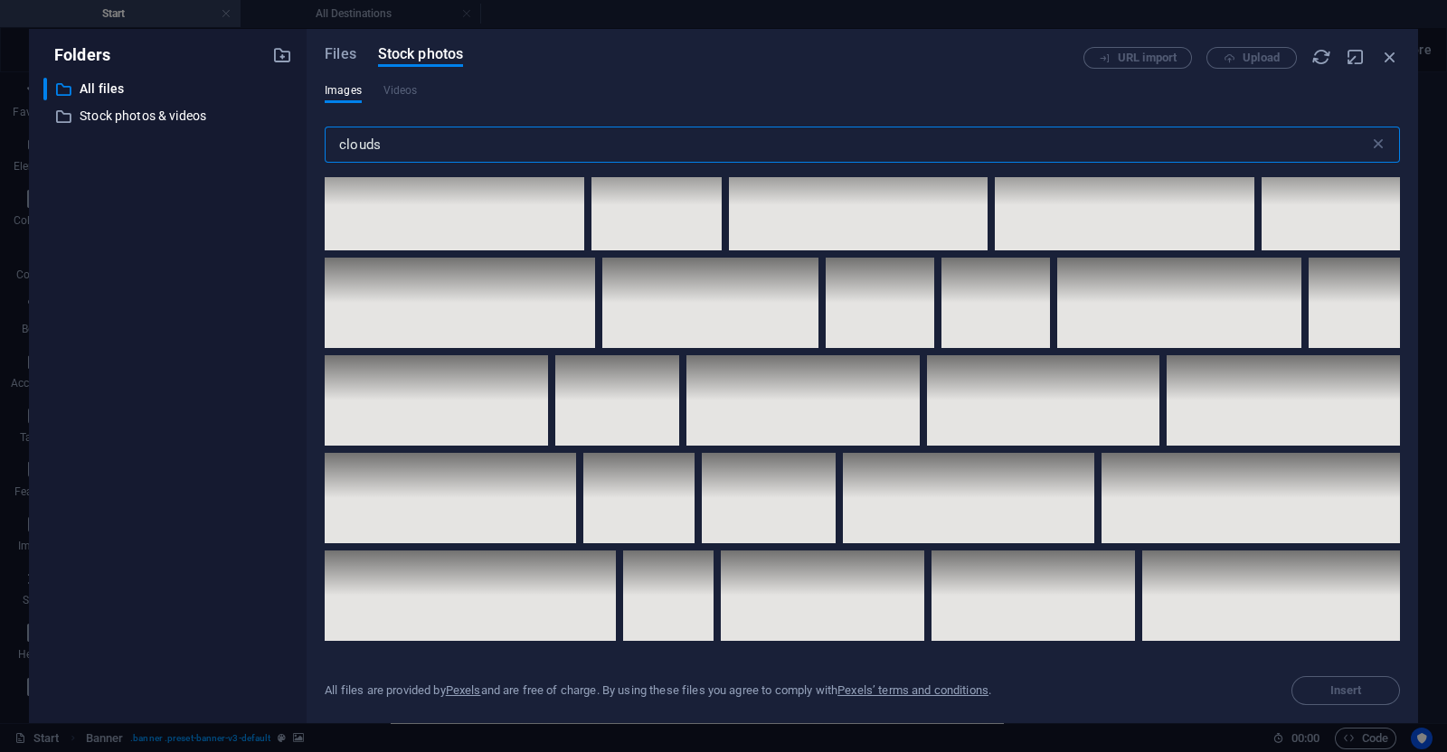
scroll to position [7369, 0]
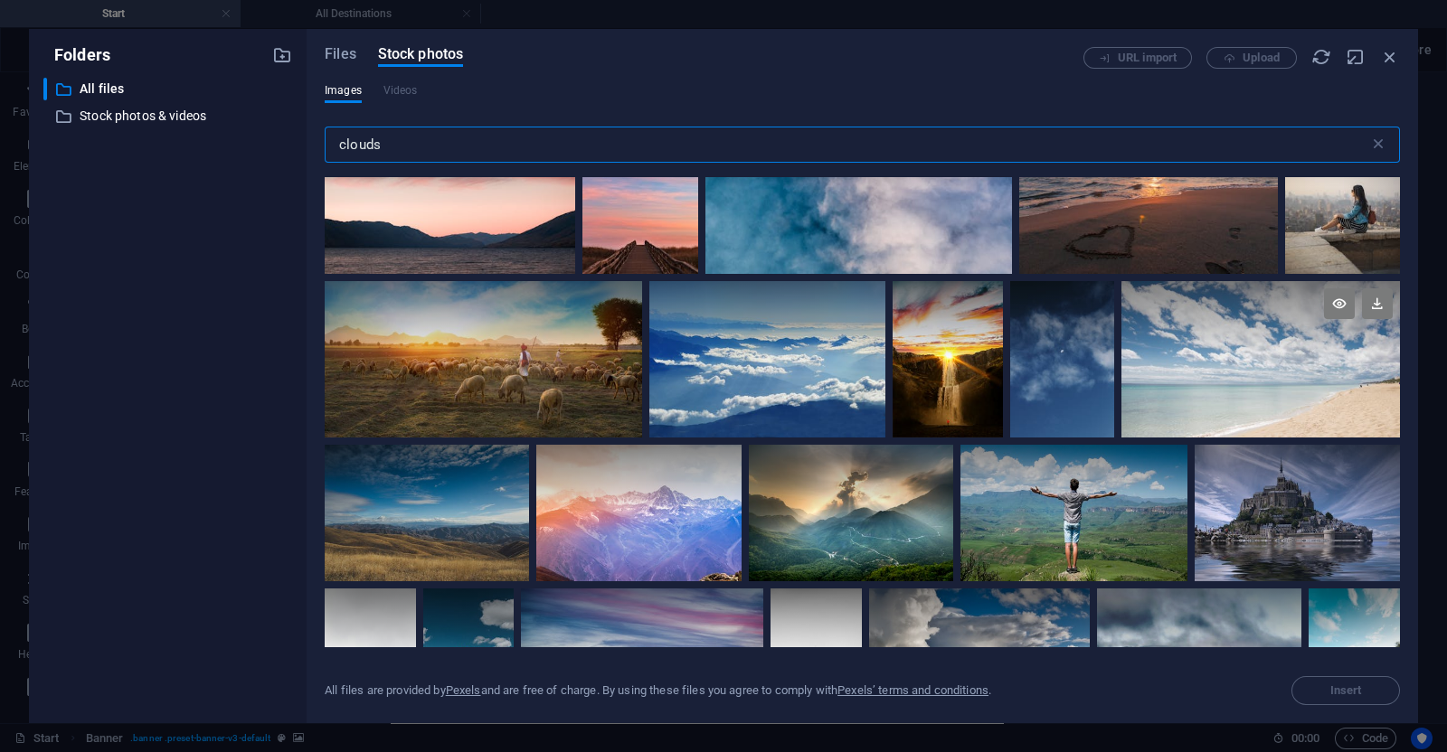
click at [1216, 336] on div at bounding box center [1260, 359] width 279 height 156
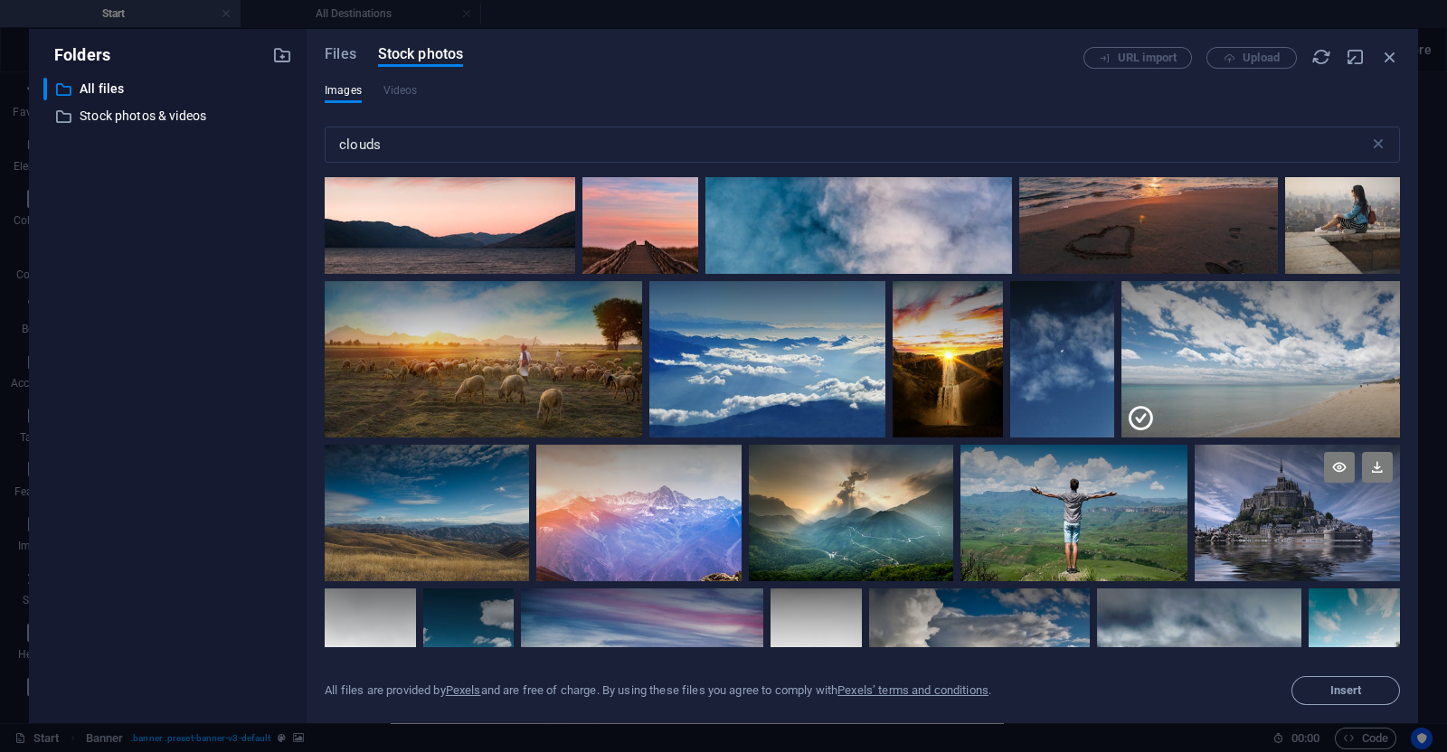
scroll to position [7705, 0]
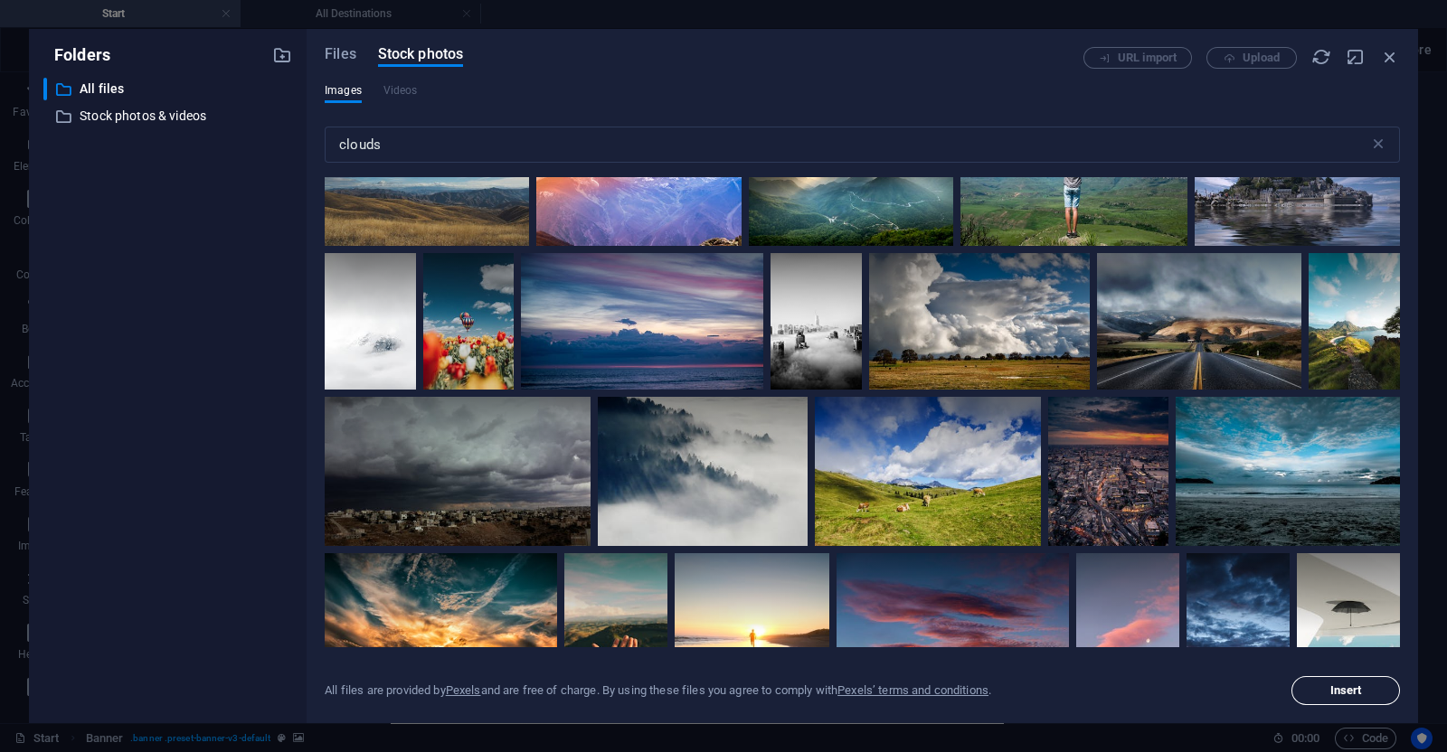
click at [1334, 688] on span "Insert" at bounding box center [1346, 690] width 32 height 11
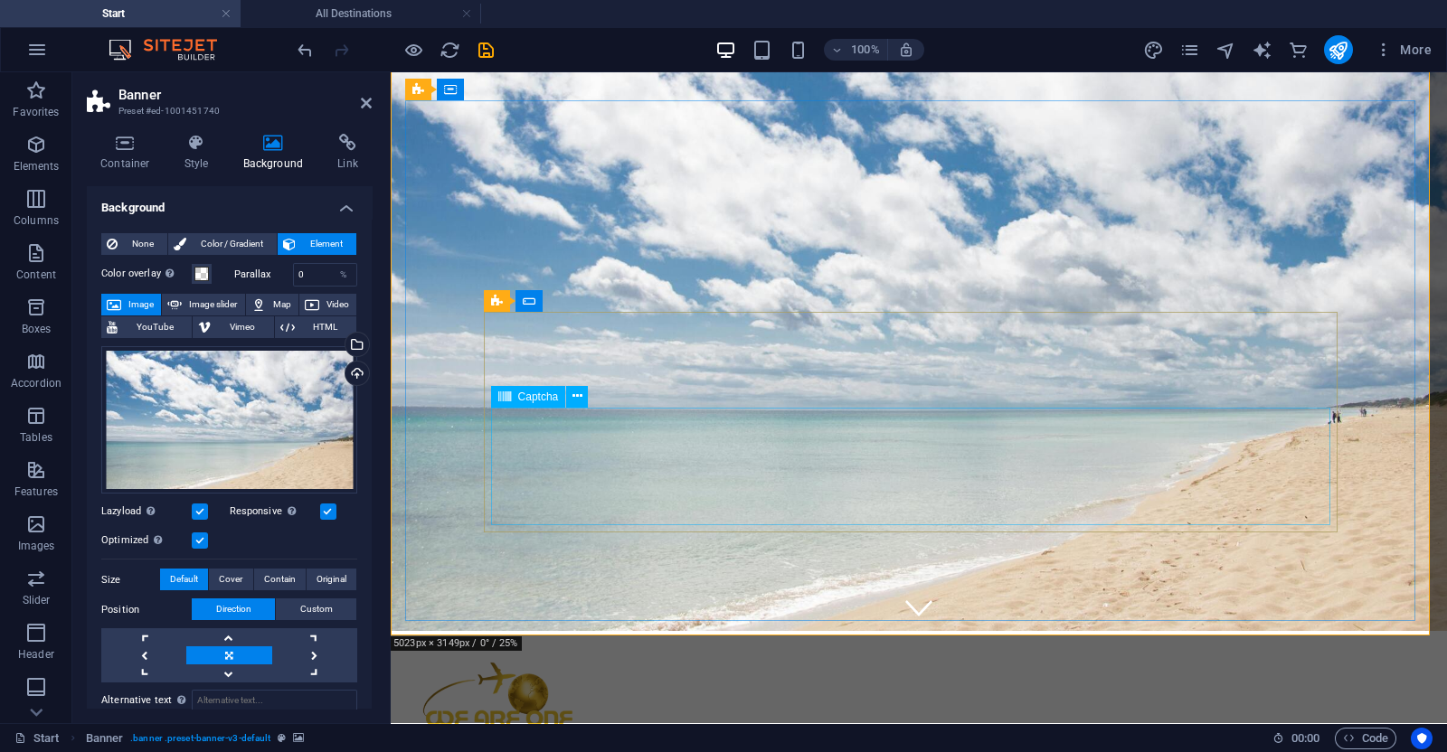
scroll to position [86, 0]
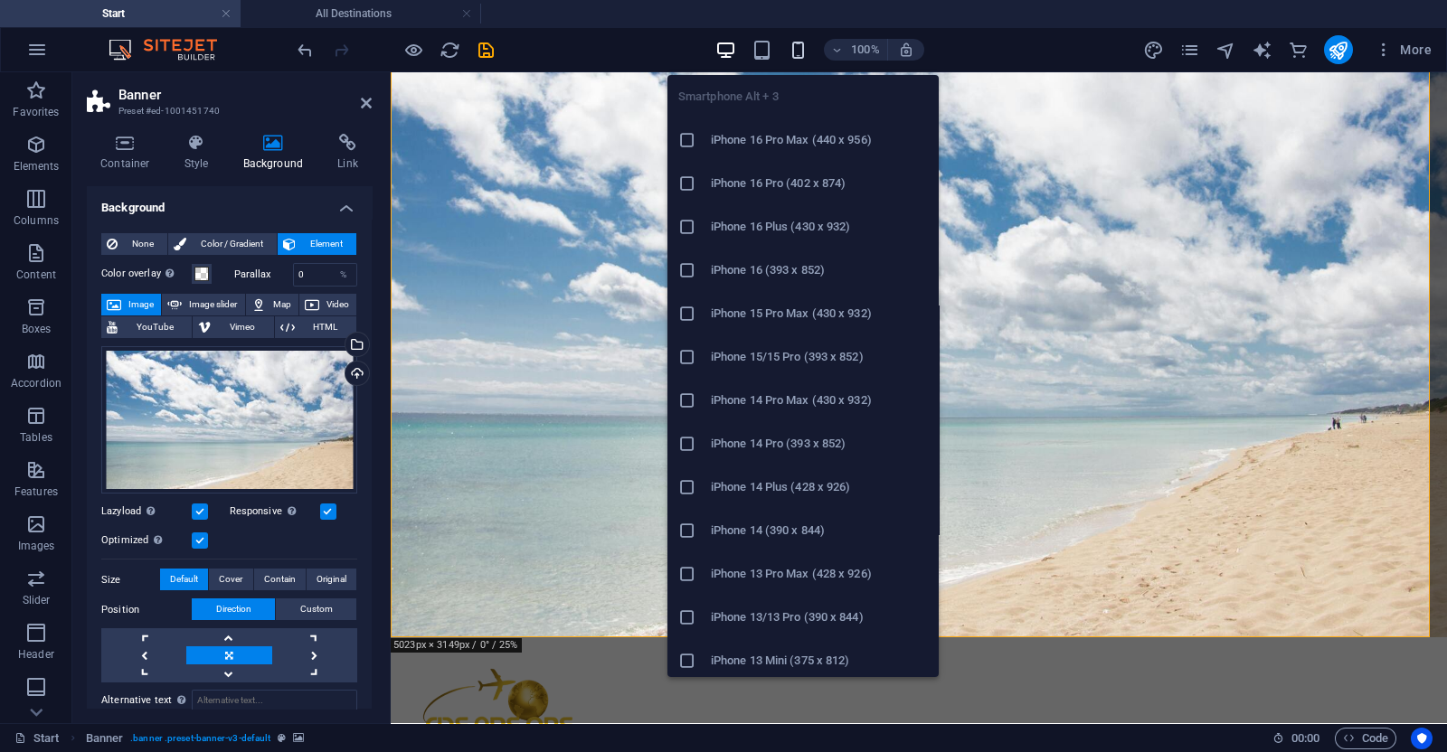
click at [795, 40] on icon "button" at bounding box center [798, 50] width 21 height 21
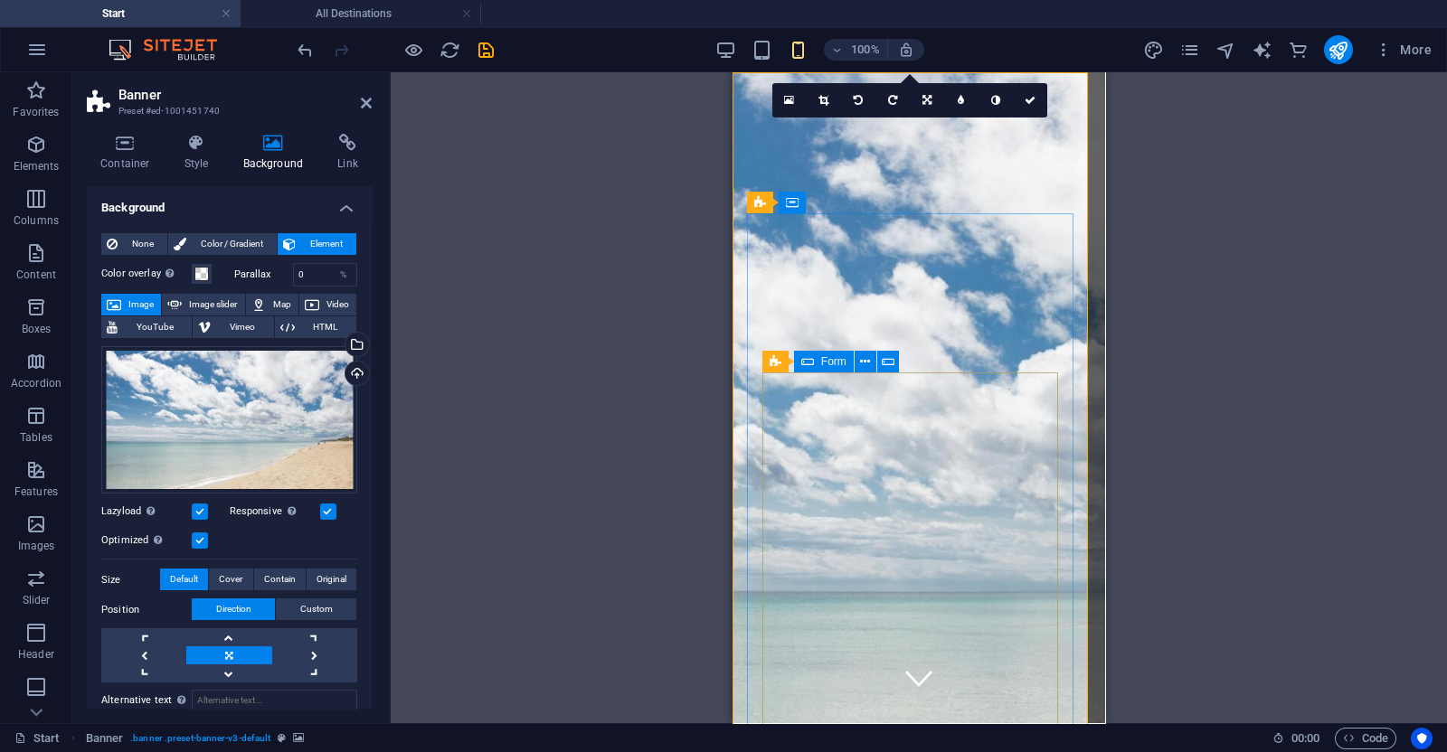
scroll to position [0, 0]
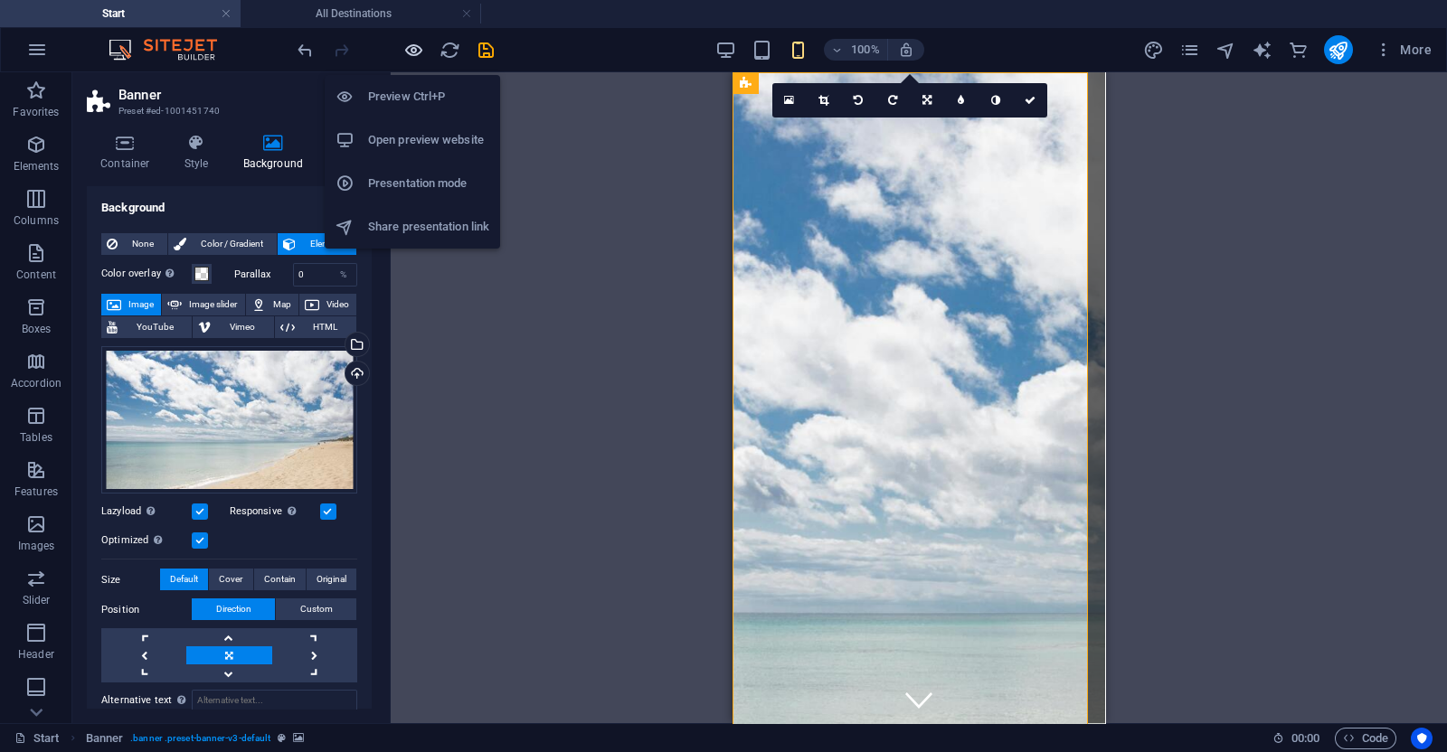
click at [423, 47] on span "button" at bounding box center [413, 50] width 22 height 21
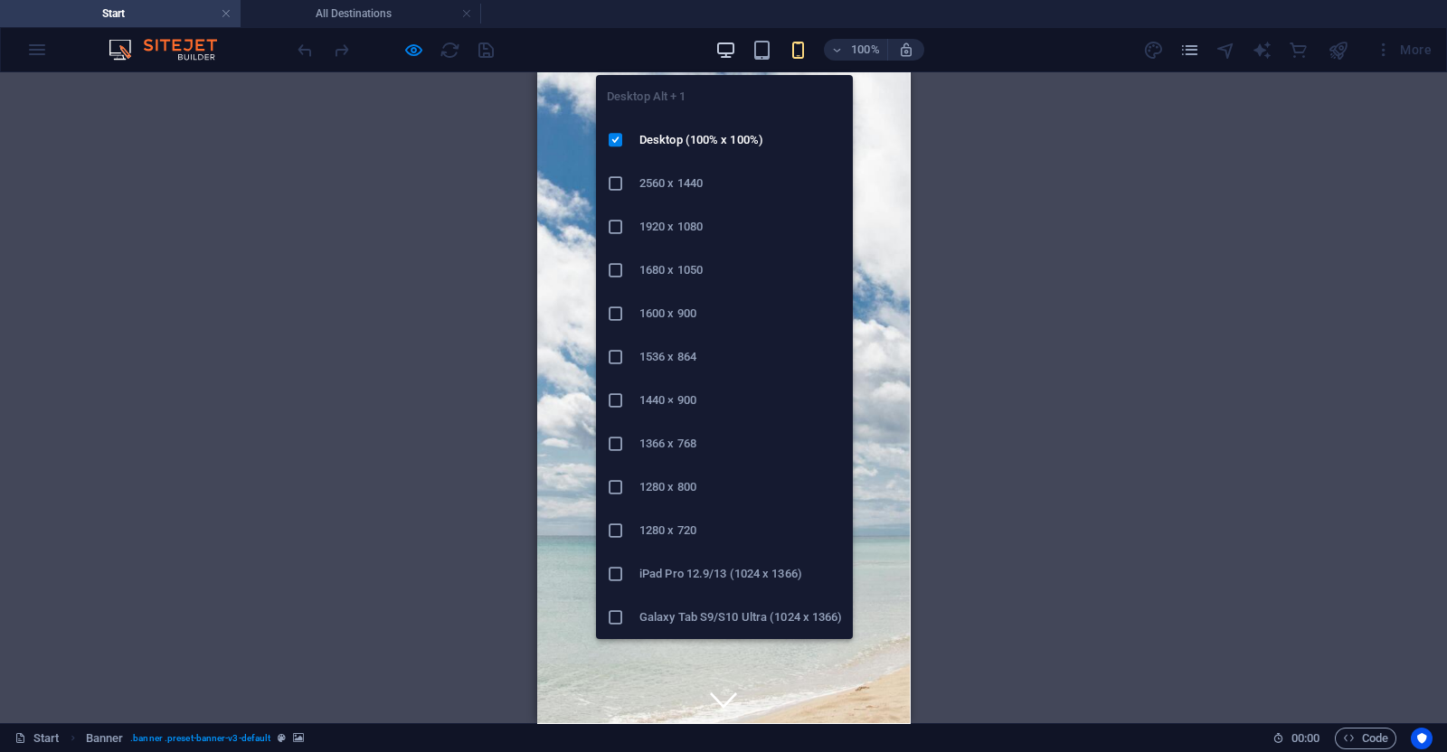
click at [719, 48] on icon "button" at bounding box center [725, 50] width 21 height 21
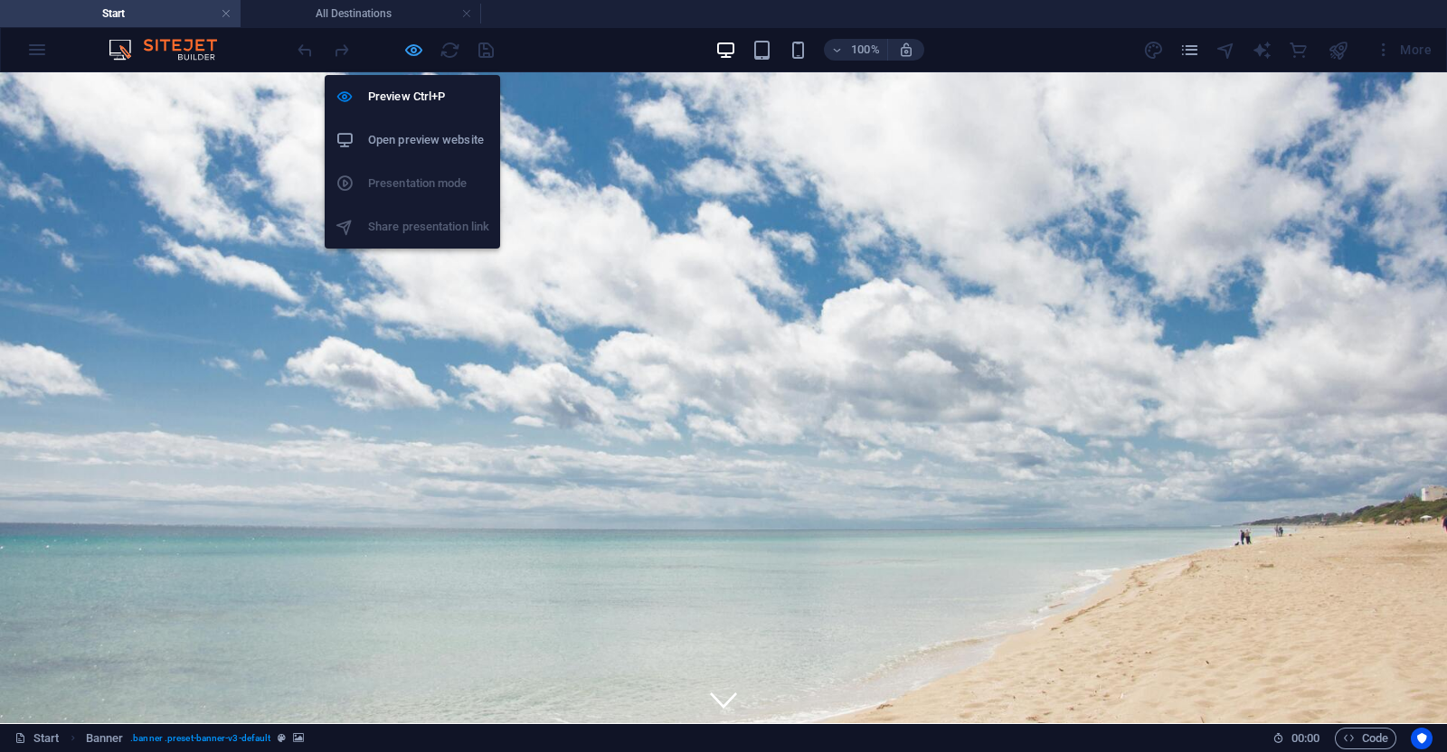
click at [411, 43] on icon "button" at bounding box center [413, 50] width 21 height 21
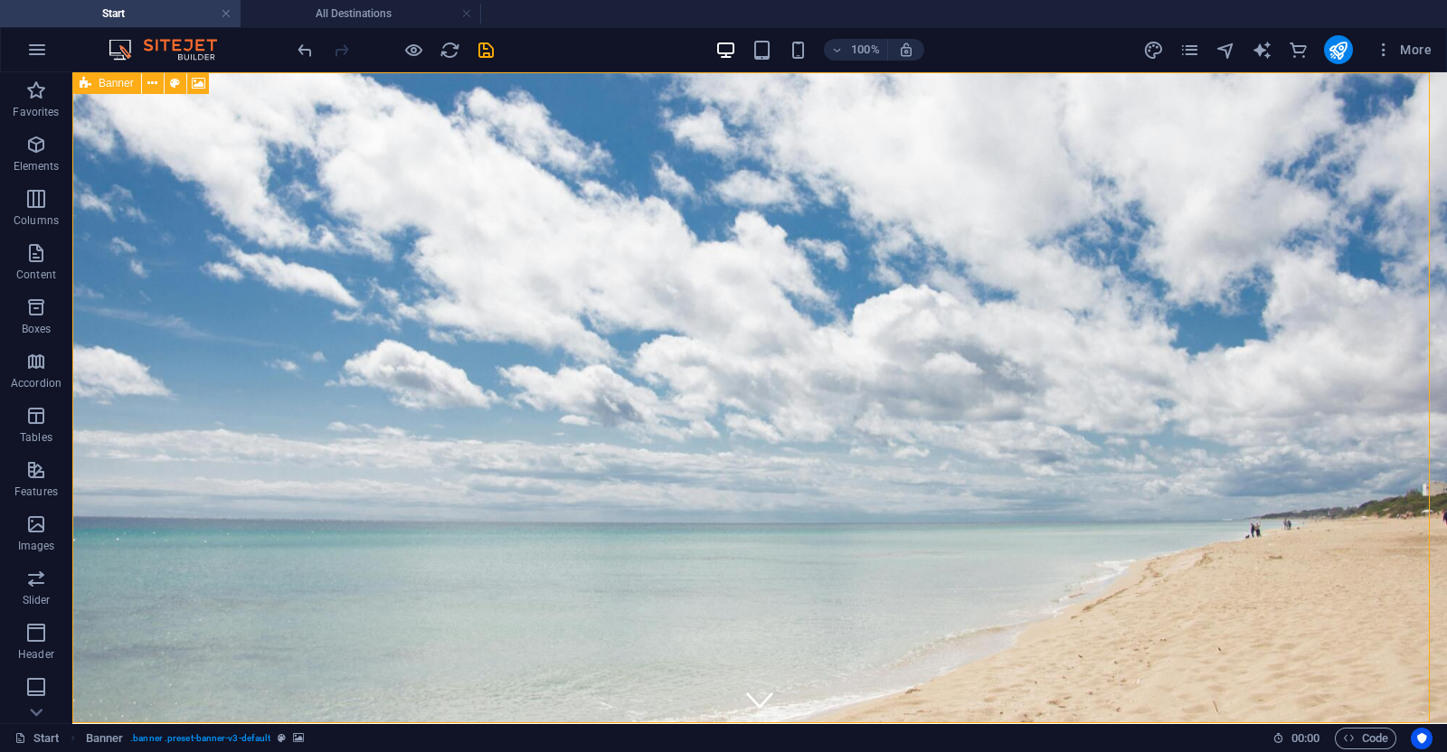
click at [87, 85] on icon at bounding box center [86, 83] width 12 height 22
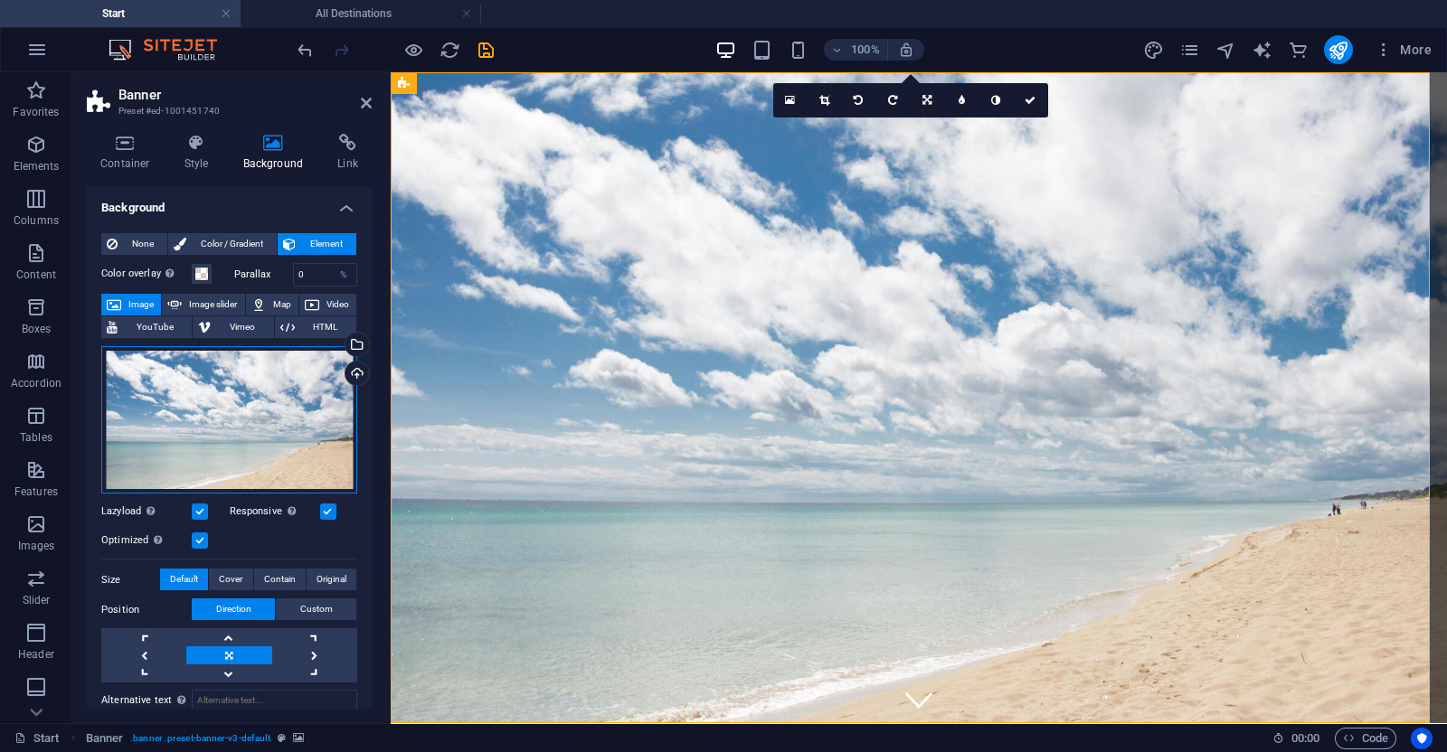
click at [219, 394] on div "Drag files here, click to choose files or select files from Files or our free s…" at bounding box center [229, 420] width 256 height 148
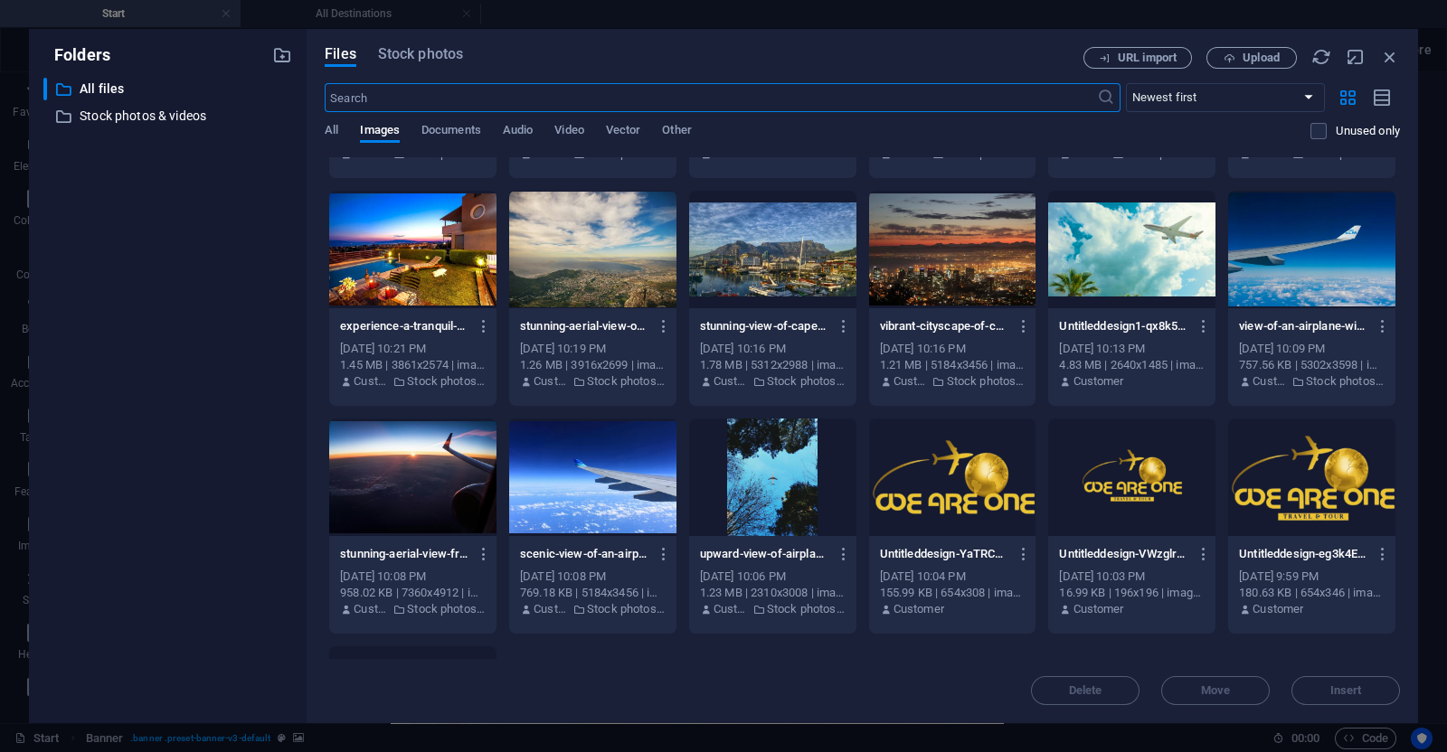
scroll to position [196, 0]
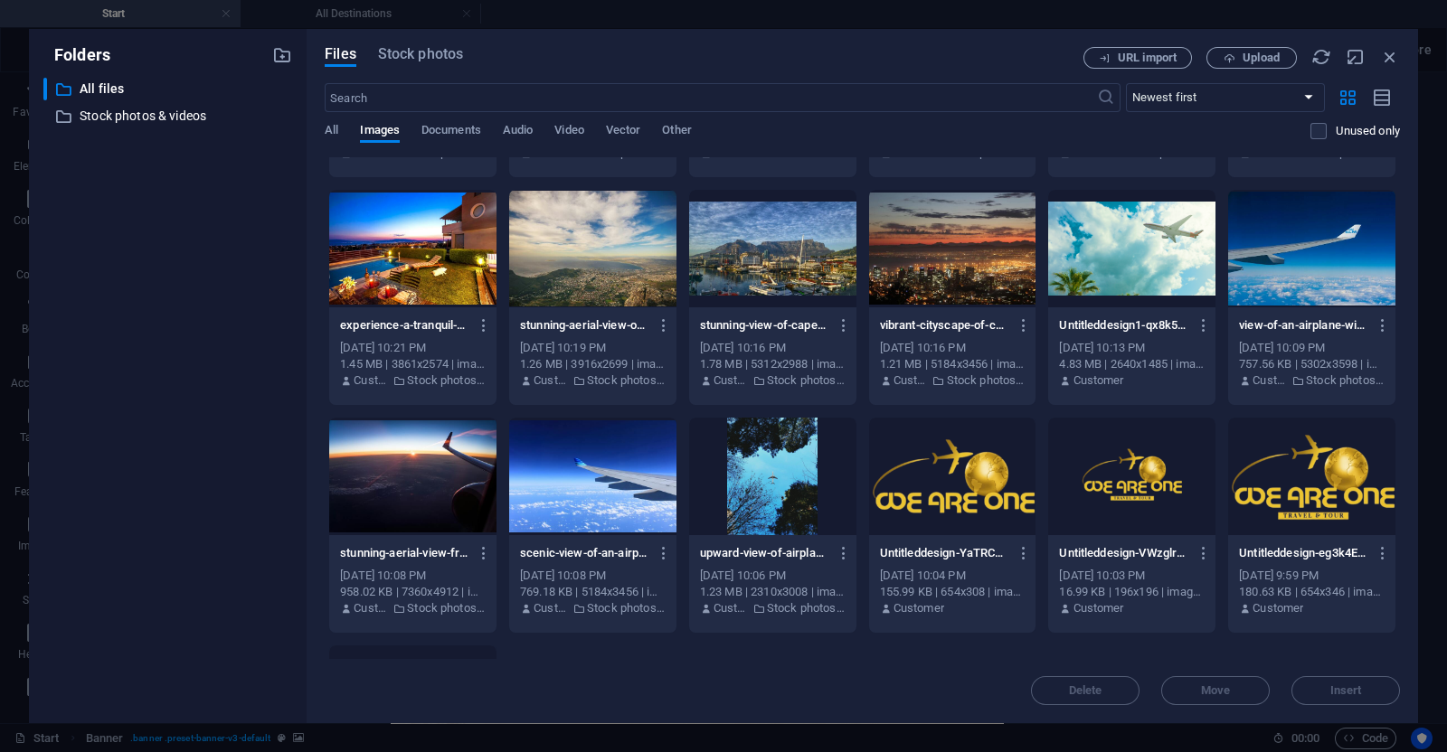
click at [577, 459] on div at bounding box center [592, 477] width 167 height 118
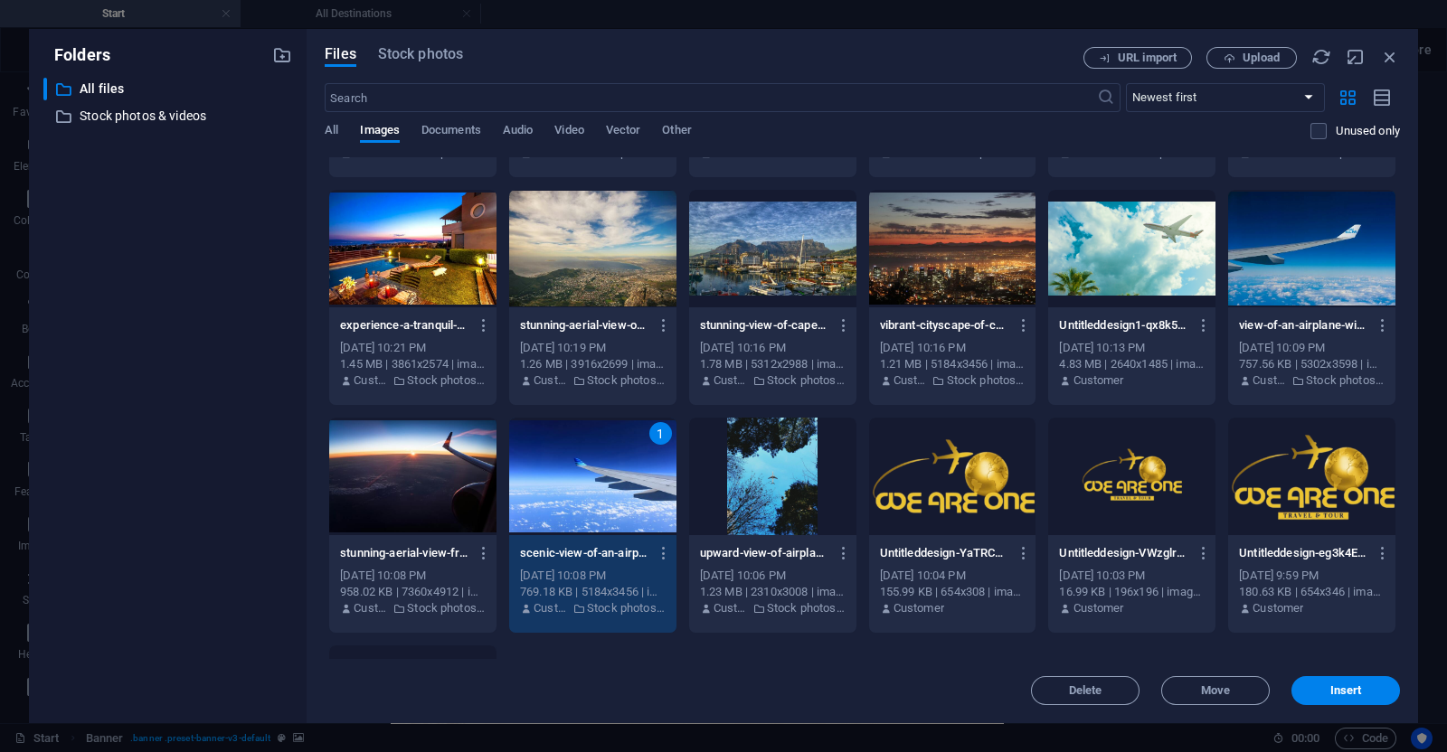
click at [1316, 671] on div "Delete Move Insert" at bounding box center [862, 681] width 1075 height 47
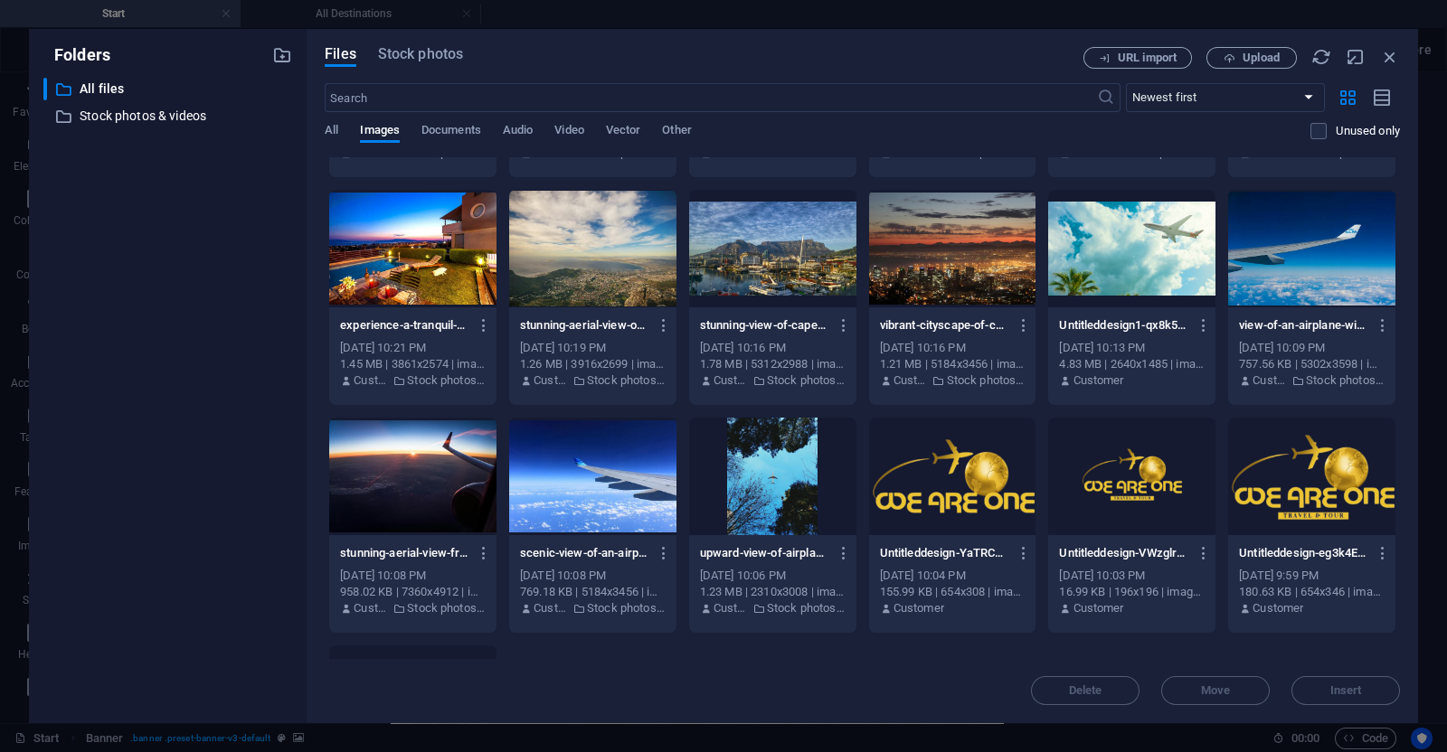
click at [599, 462] on div at bounding box center [592, 477] width 167 height 118
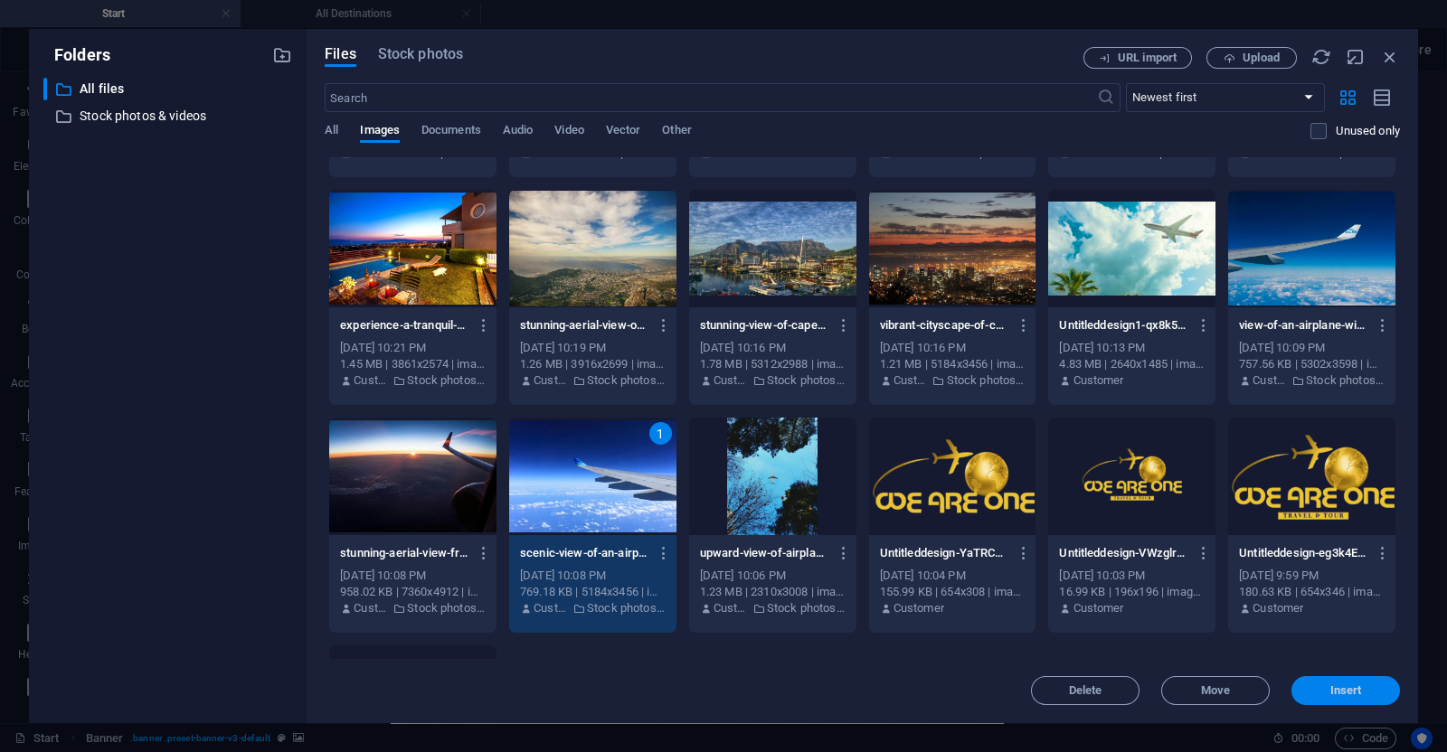
click at [1320, 680] on button "Insert" at bounding box center [1345, 690] width 109 height 29
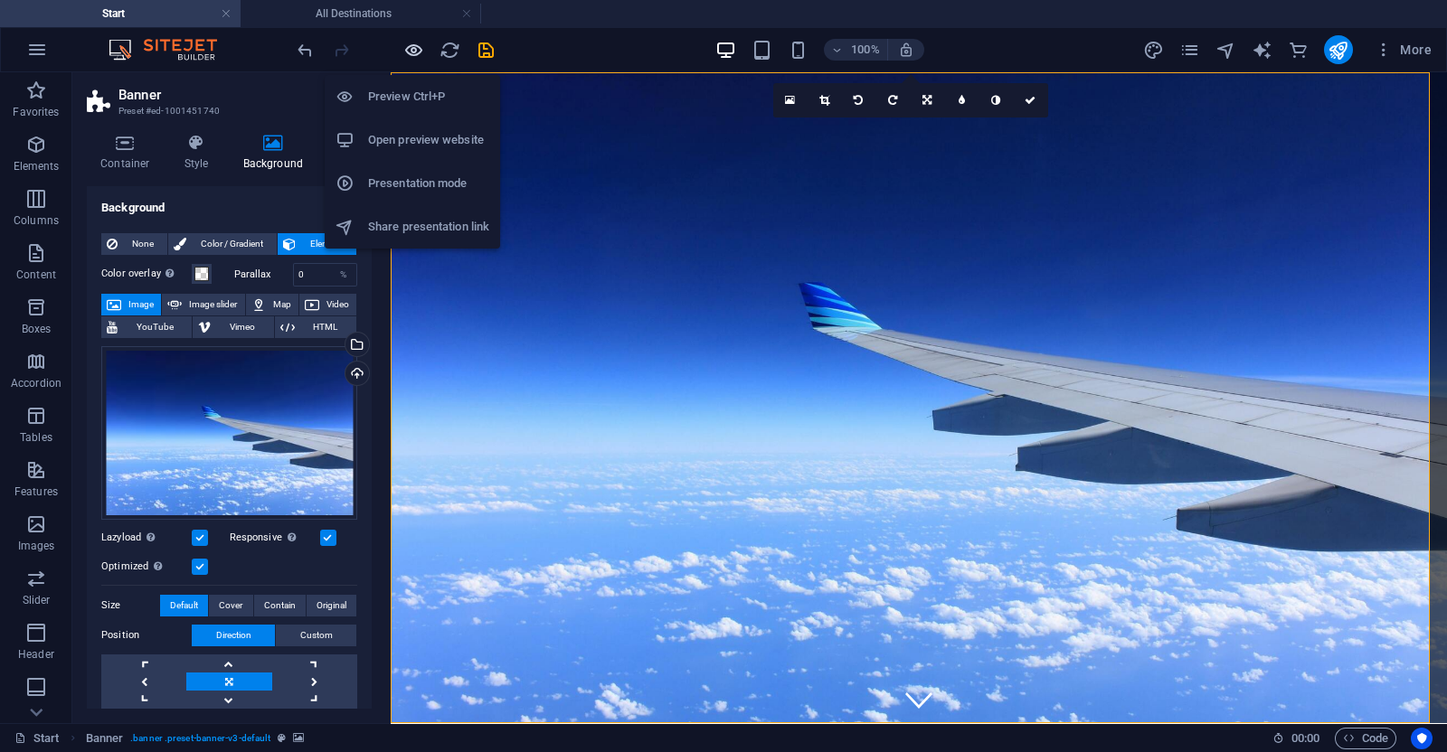
click at [407, 46] on icon "button" at bounding box center [413, 50] width 21 height 21
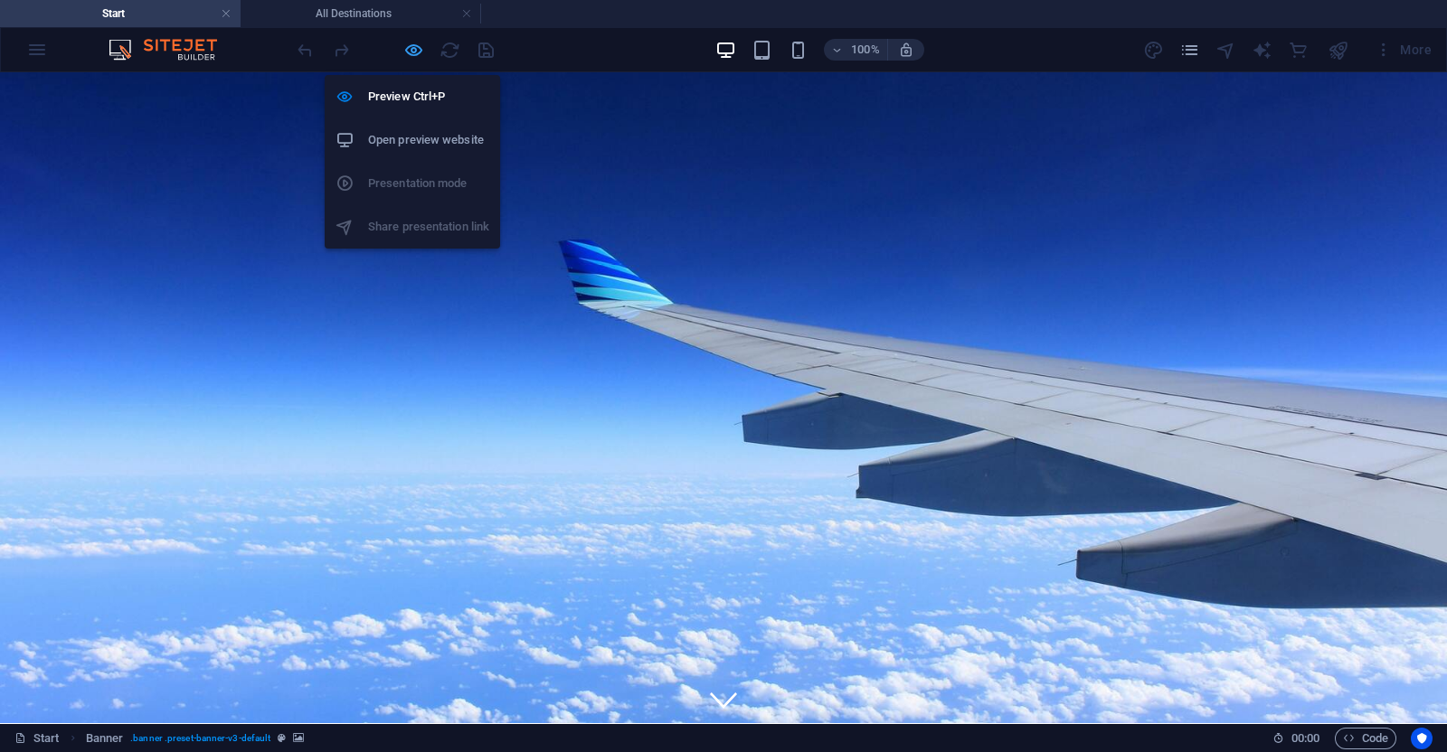
click at [407, 49] on icon "button" at bounding box center [413, 50] width 21 height 21
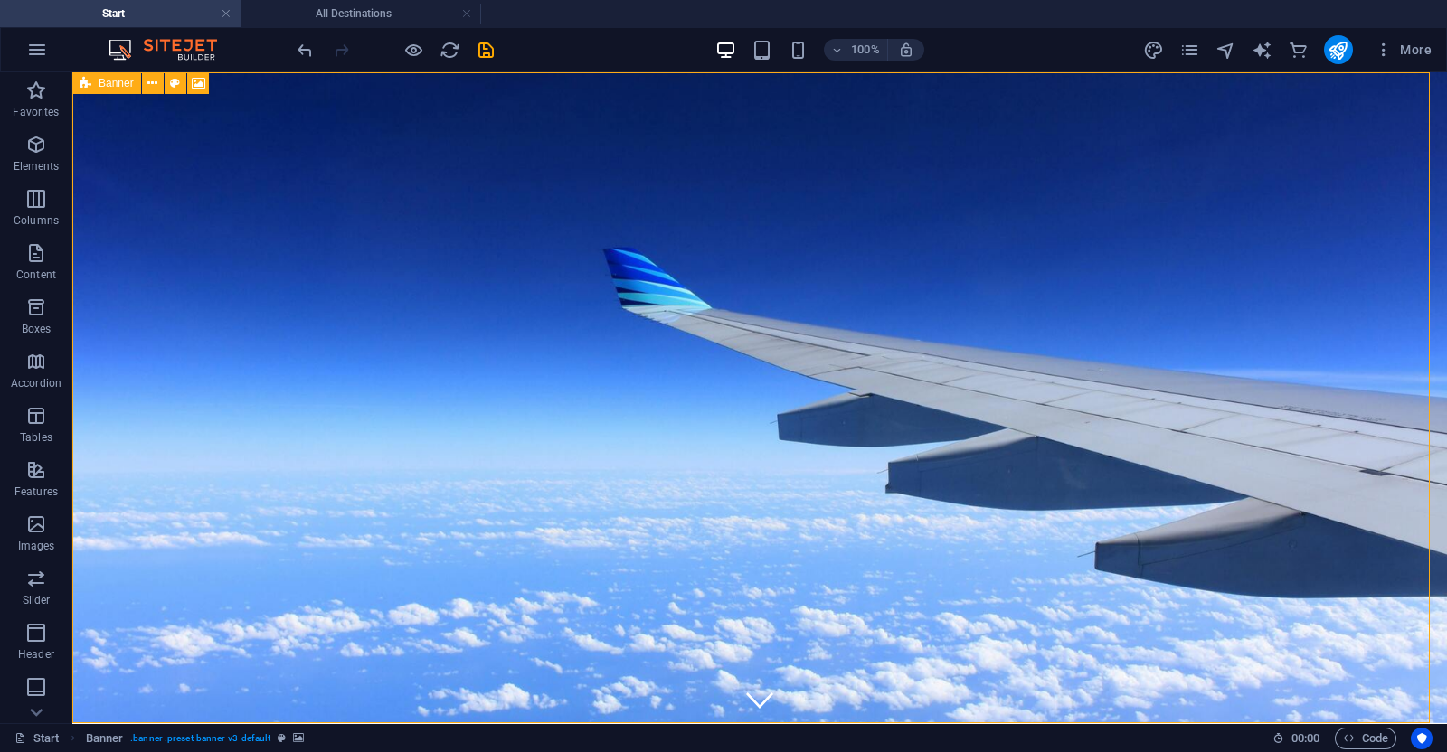
click at [86, 82] on icon at bounding box center [86, 83] width 12 height 22
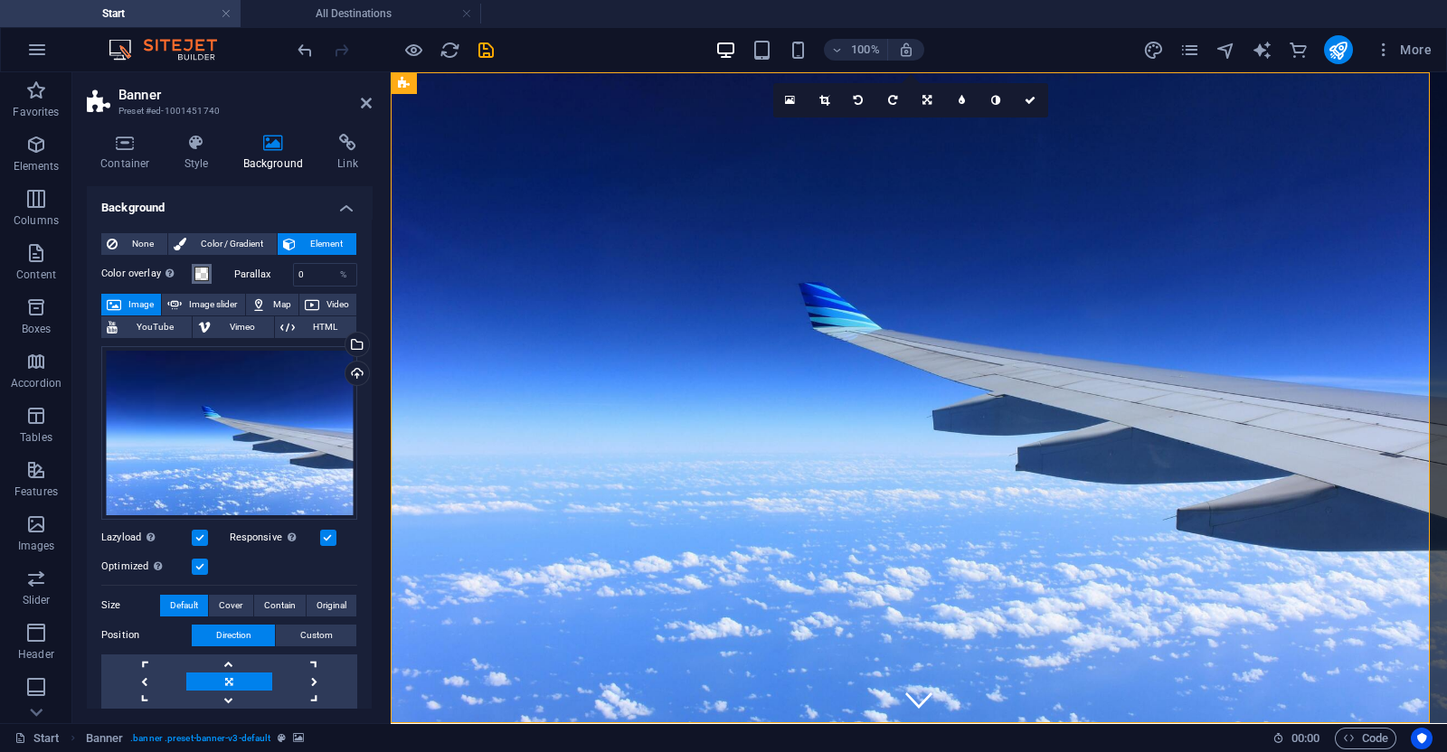
click at [203, 276] on span at bounding box center [201, 274] width 14 height 14
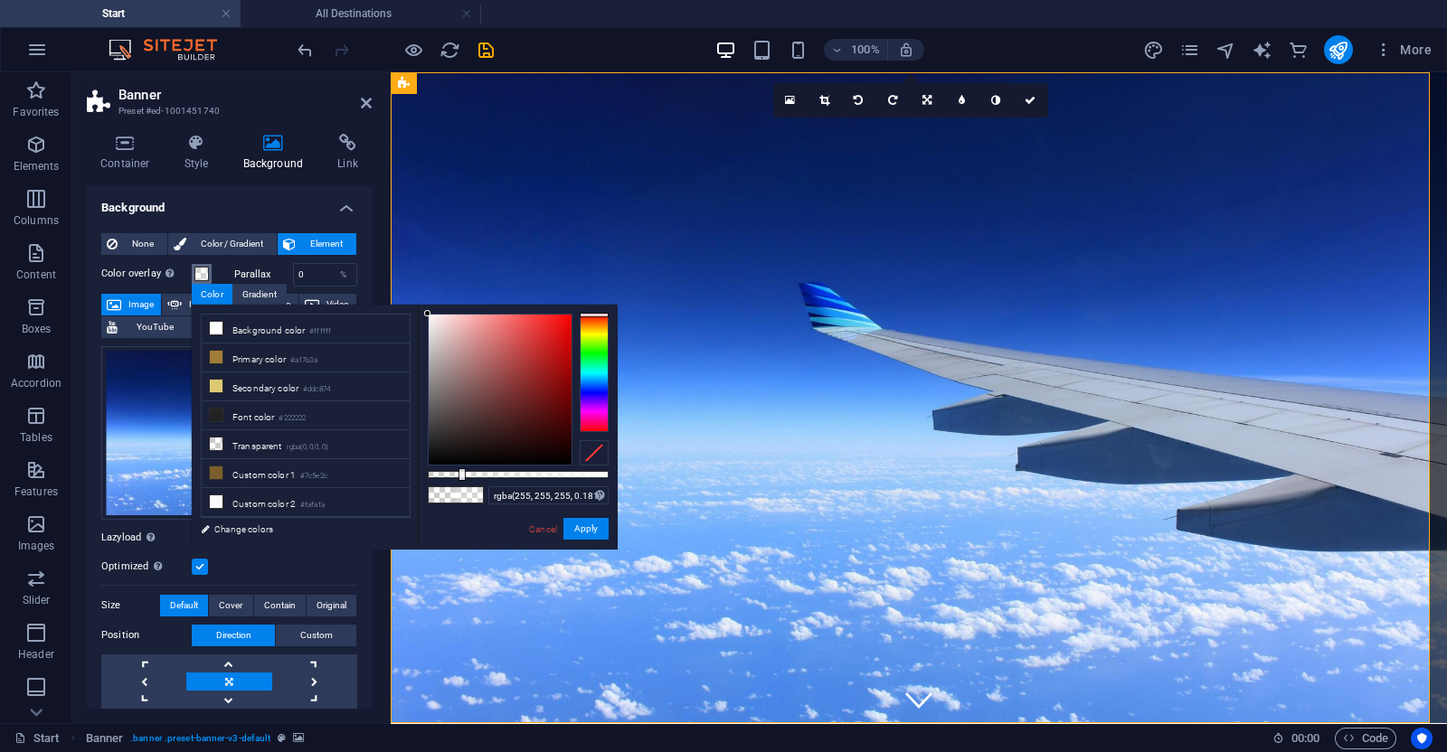
type input "rgba(255, 255, 255, 0.176)"
drag, startPoint x: 435, startPoint y: 477, endPoint x: 459, endPoint y: 472, distance: 24.8
click at [459, 472] on div at bounding box center [518, 474] width 181 height 7
click at [587, 535] on button "Apply" at bounding box center [585, 529] width 45 height 22
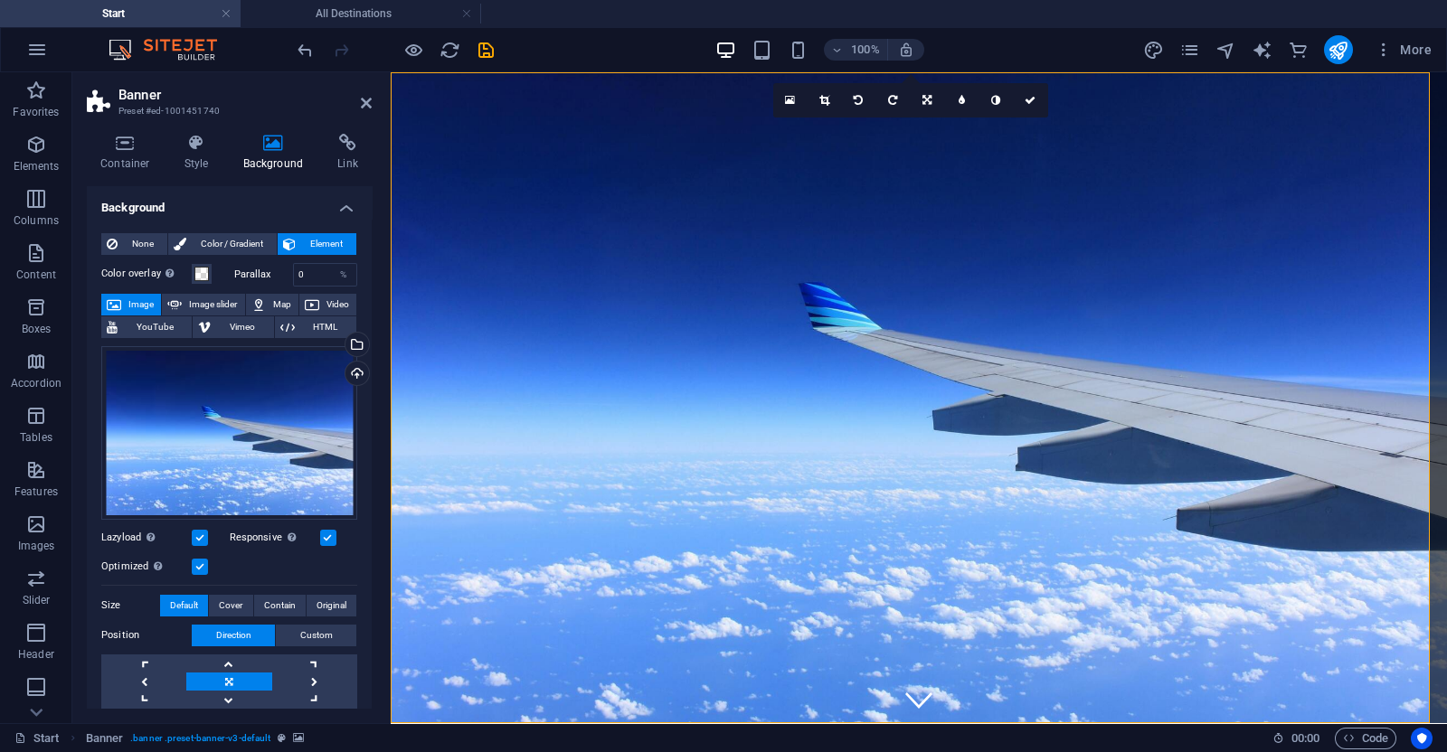
click at [426, 60] on div at bounding box center [395, 49] width 203 height 29
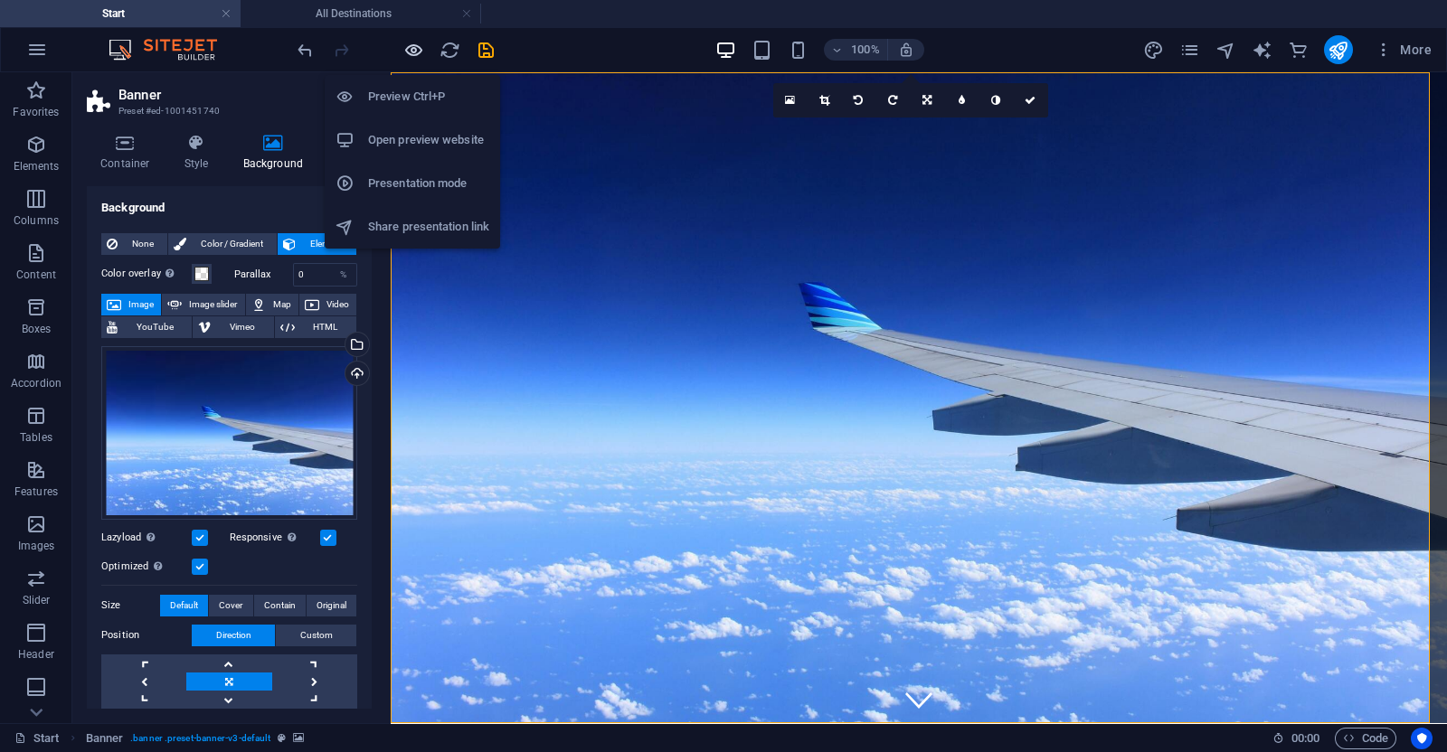
click at [421, 52] on icon "button" at bounding box center [413, 50] width 21 height 21
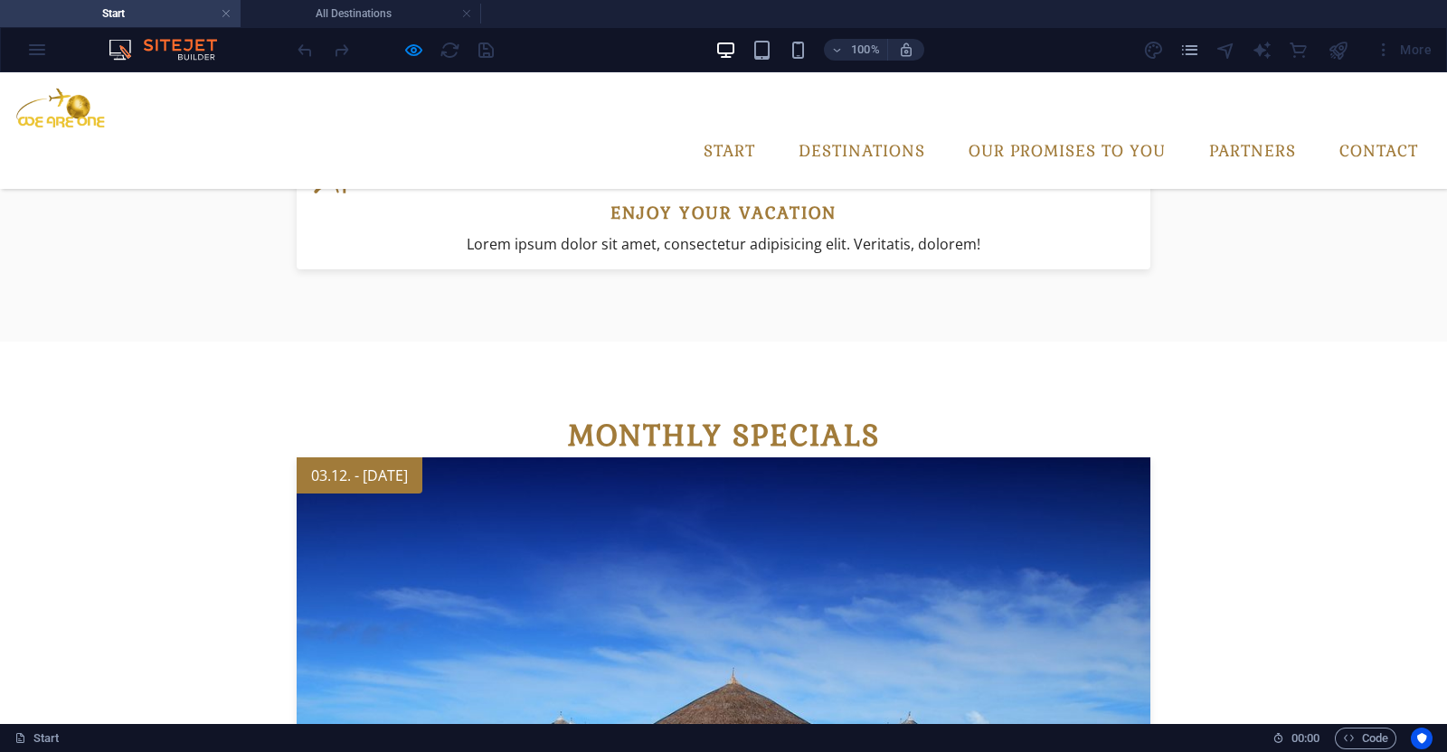
scroll to position [1519, 0]
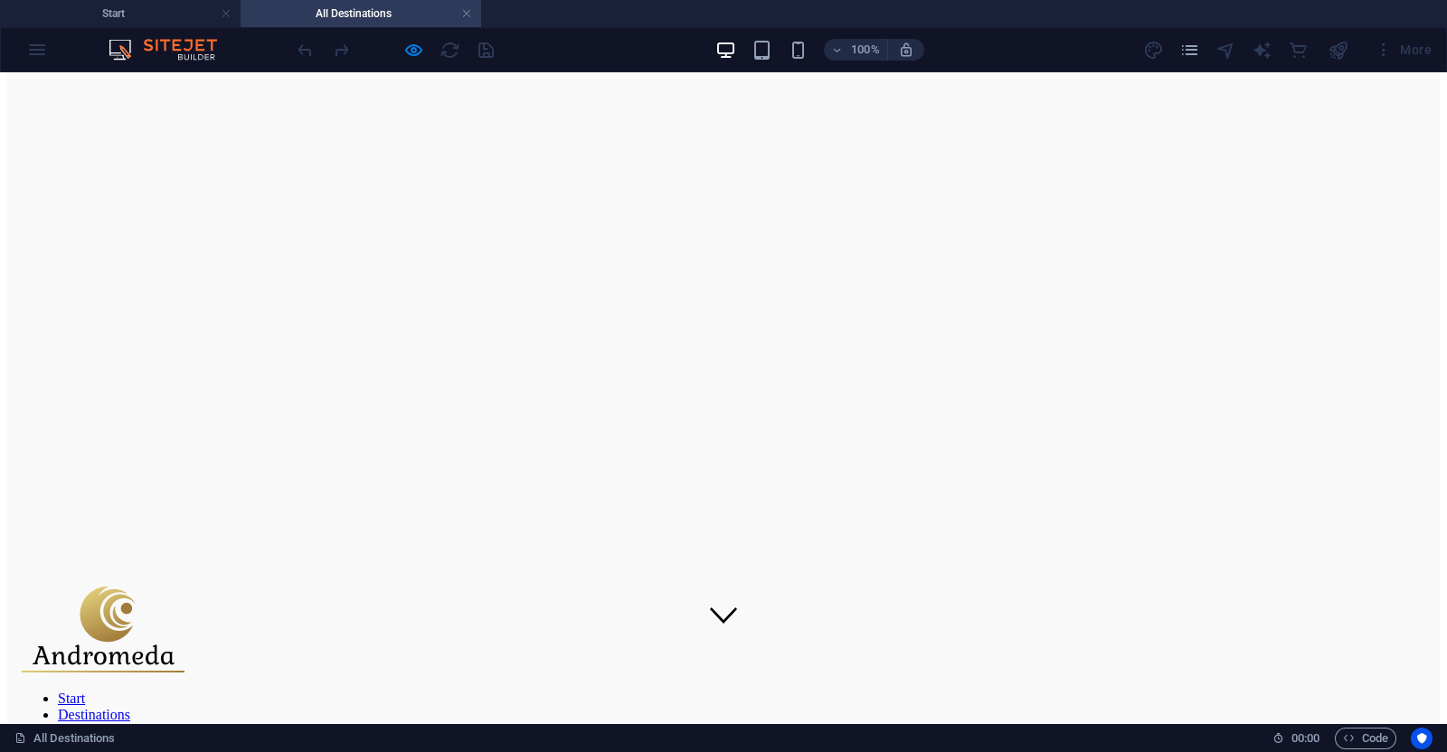
scroll to position [0, 0]
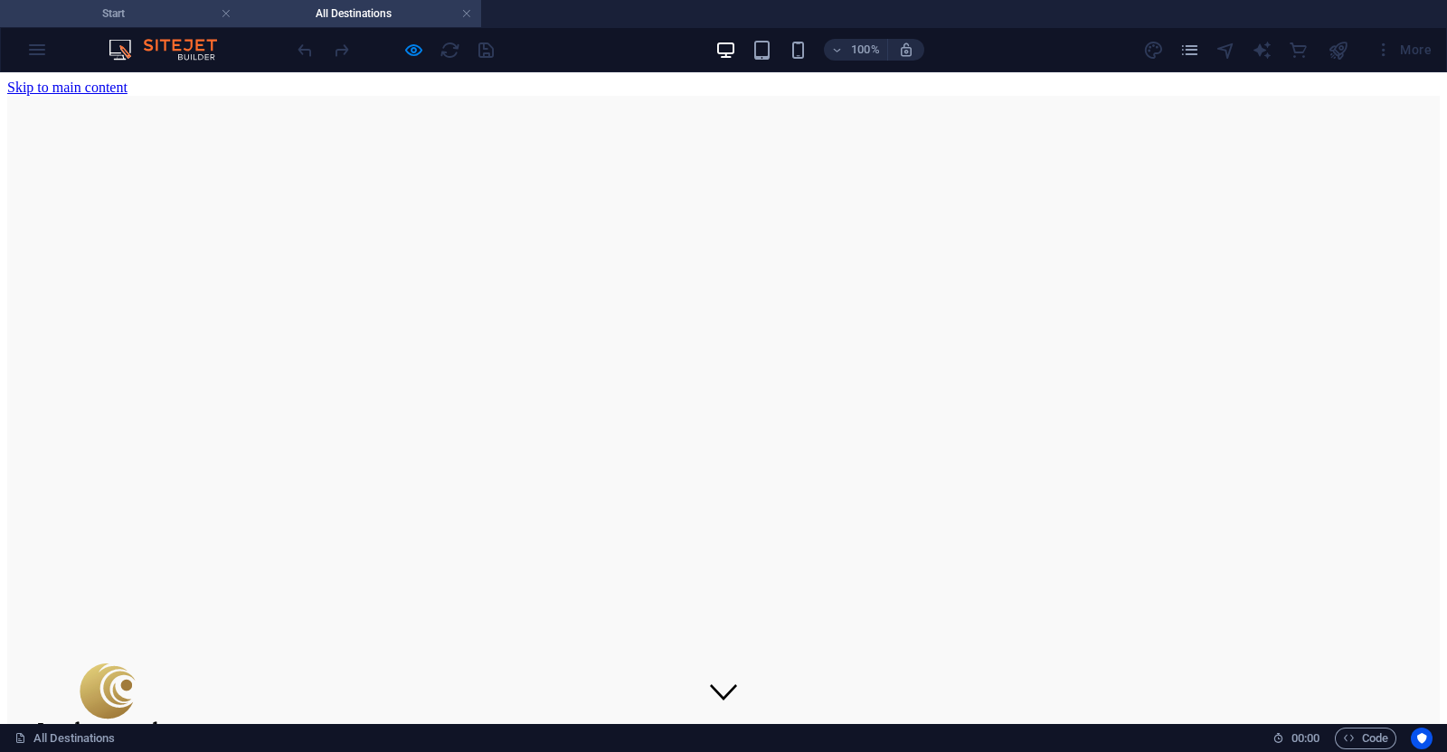
click at [116, 10] on h4 "Start" at bounding box center [120, 14] width 241 height 20
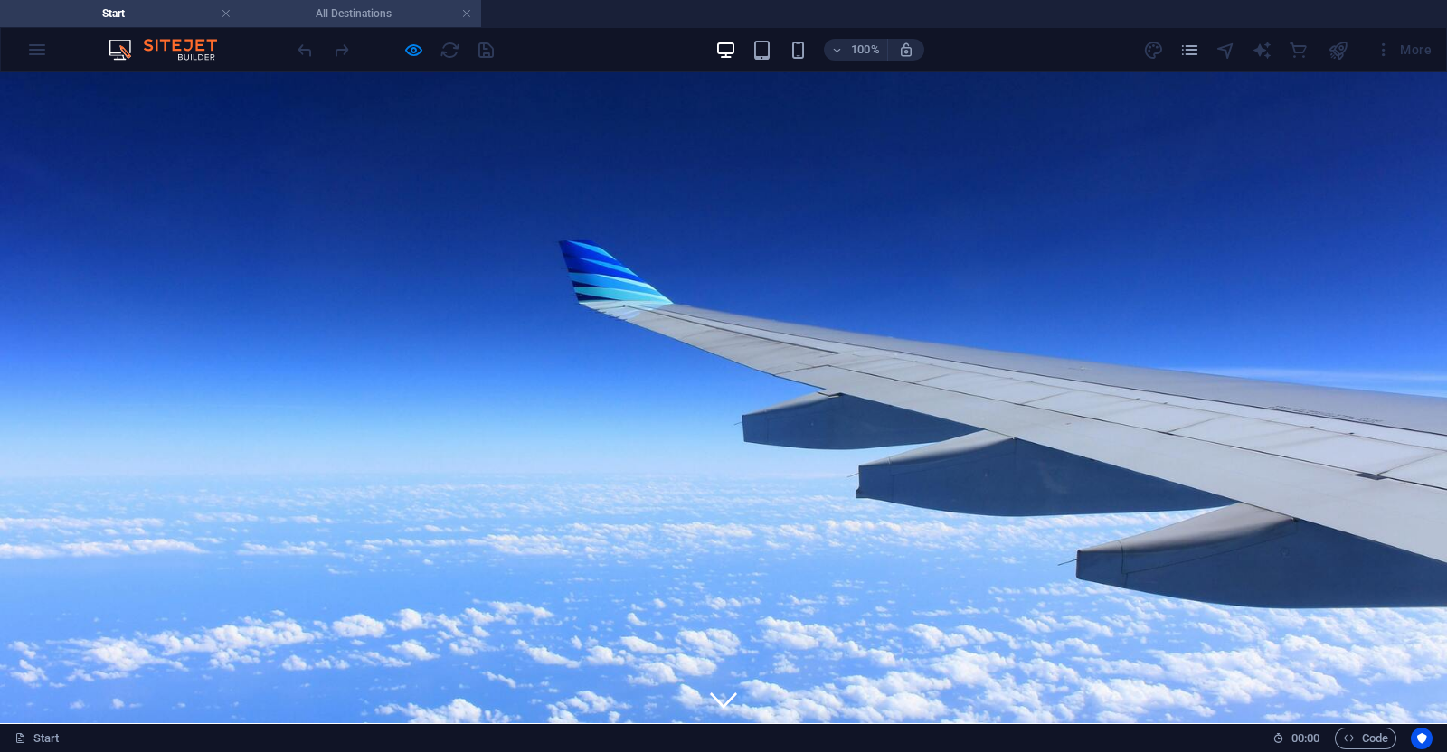
click at [297, 20] on h4 "All Destinations" at bounding box center [361, 14] width 241 height 20
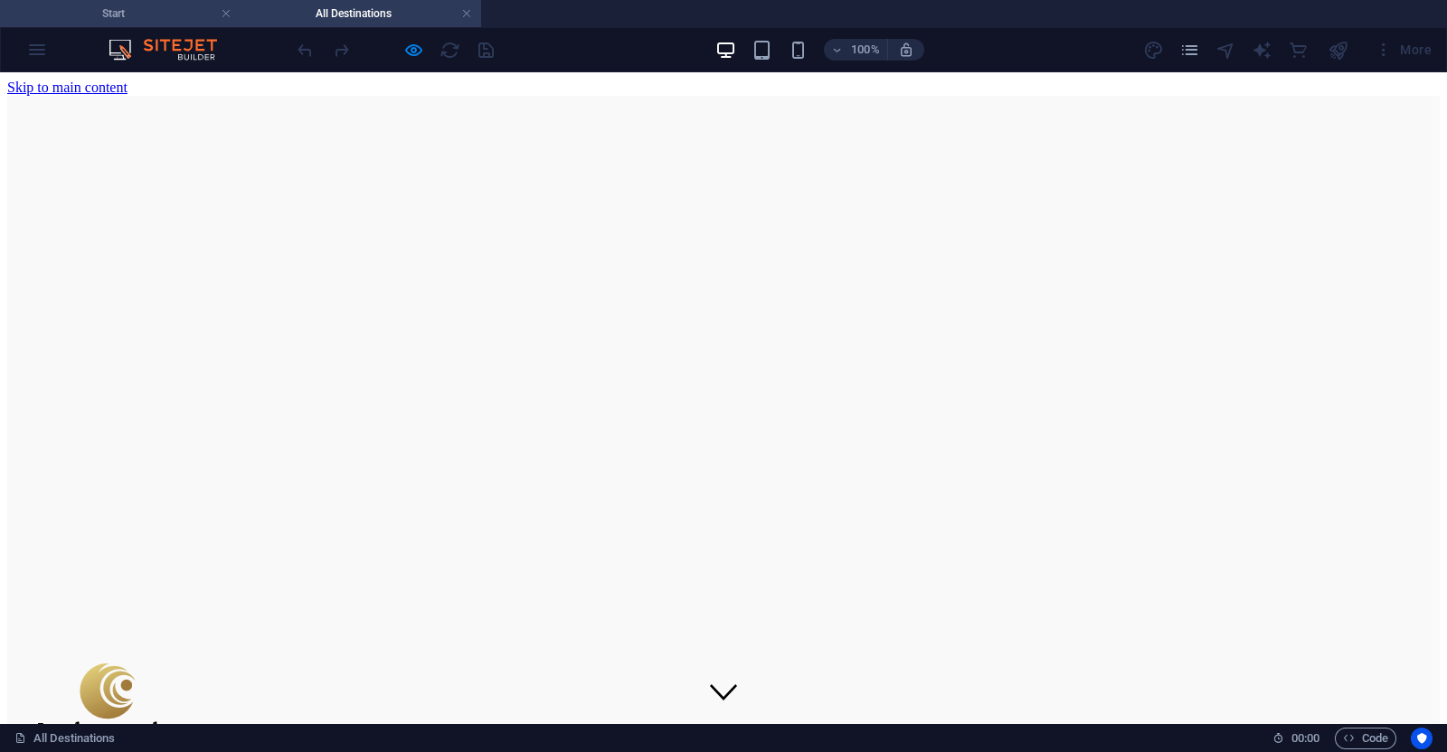
click at [154, 14] on h4 "Start" at bounding box center [120, 14] width 241 height 20
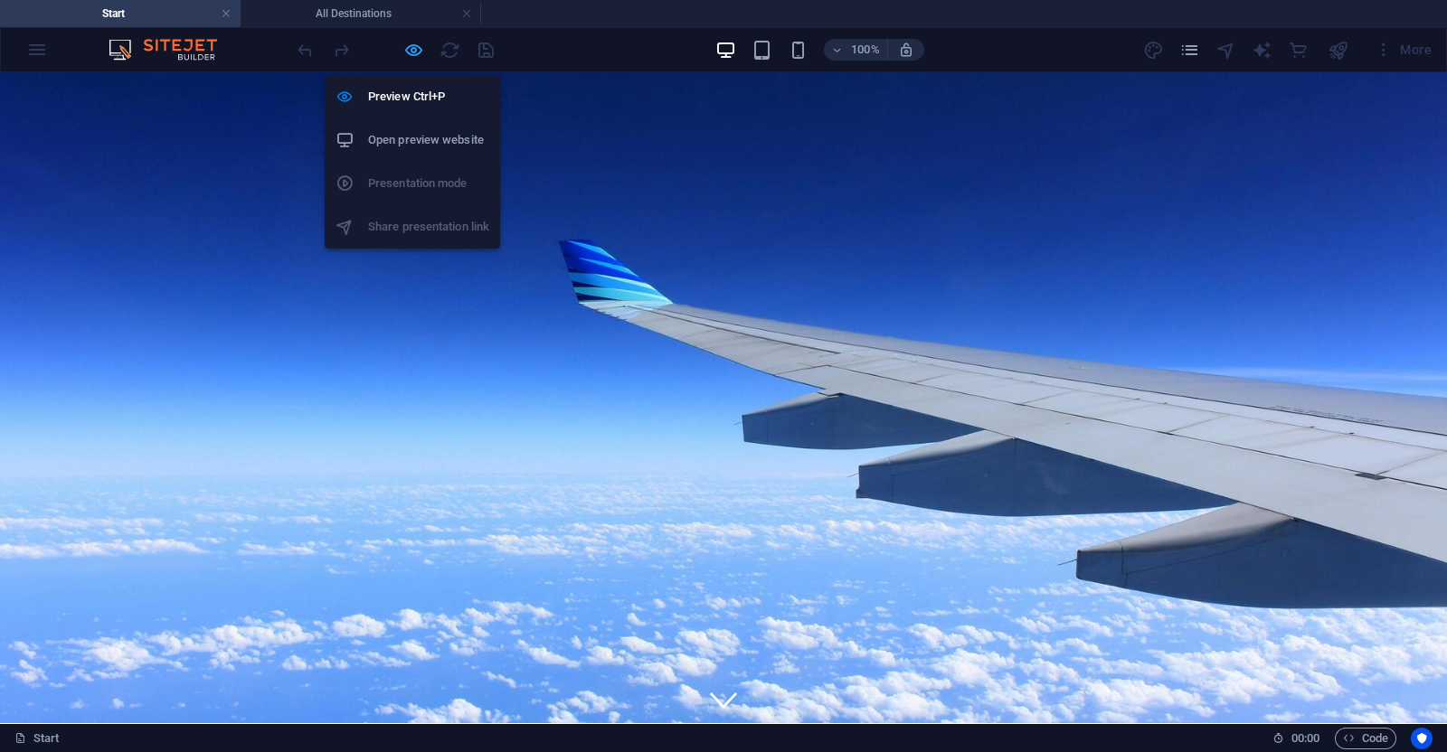
click at [416, 56] on icon "button" at bounding box center [413, 50] width 21 height 21
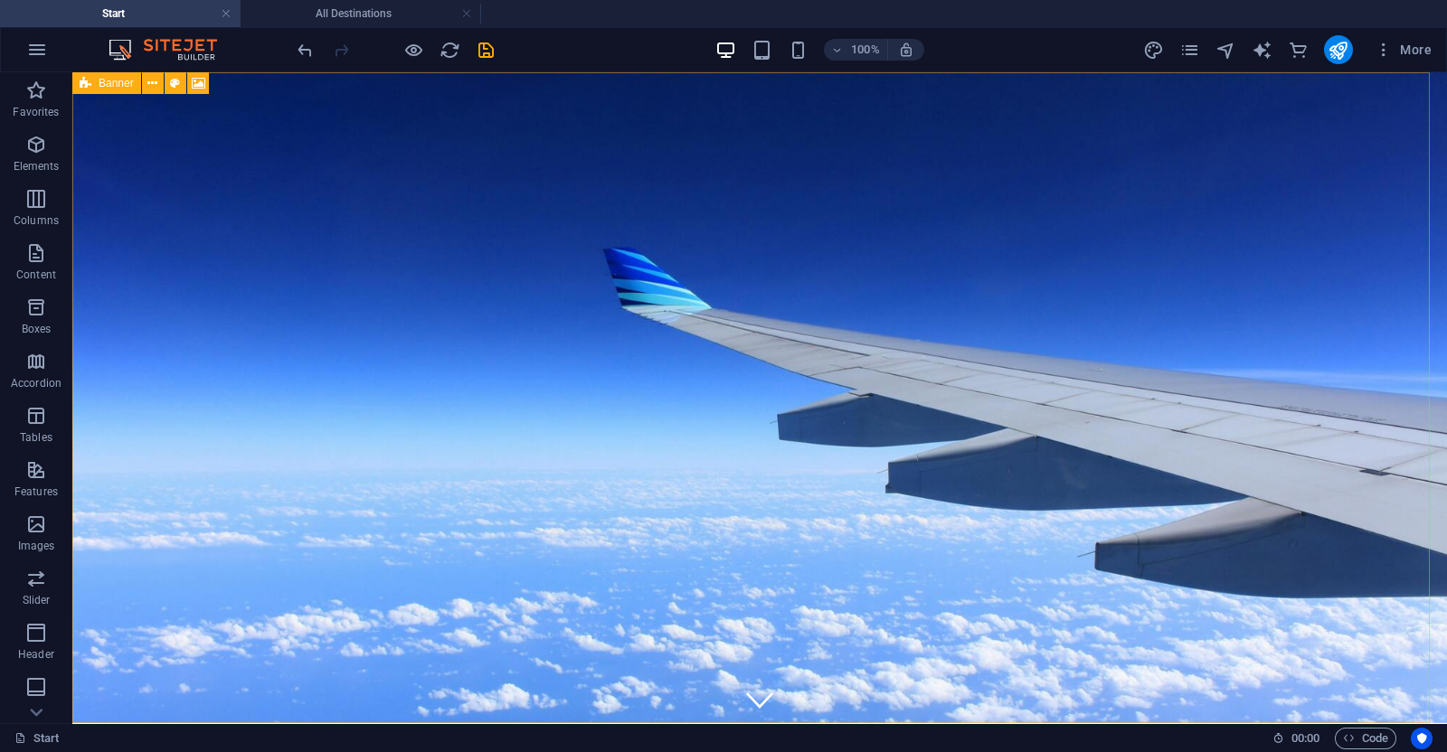
click at [80, 80] on icon at bounding box center [86, 83] width 12 height 22
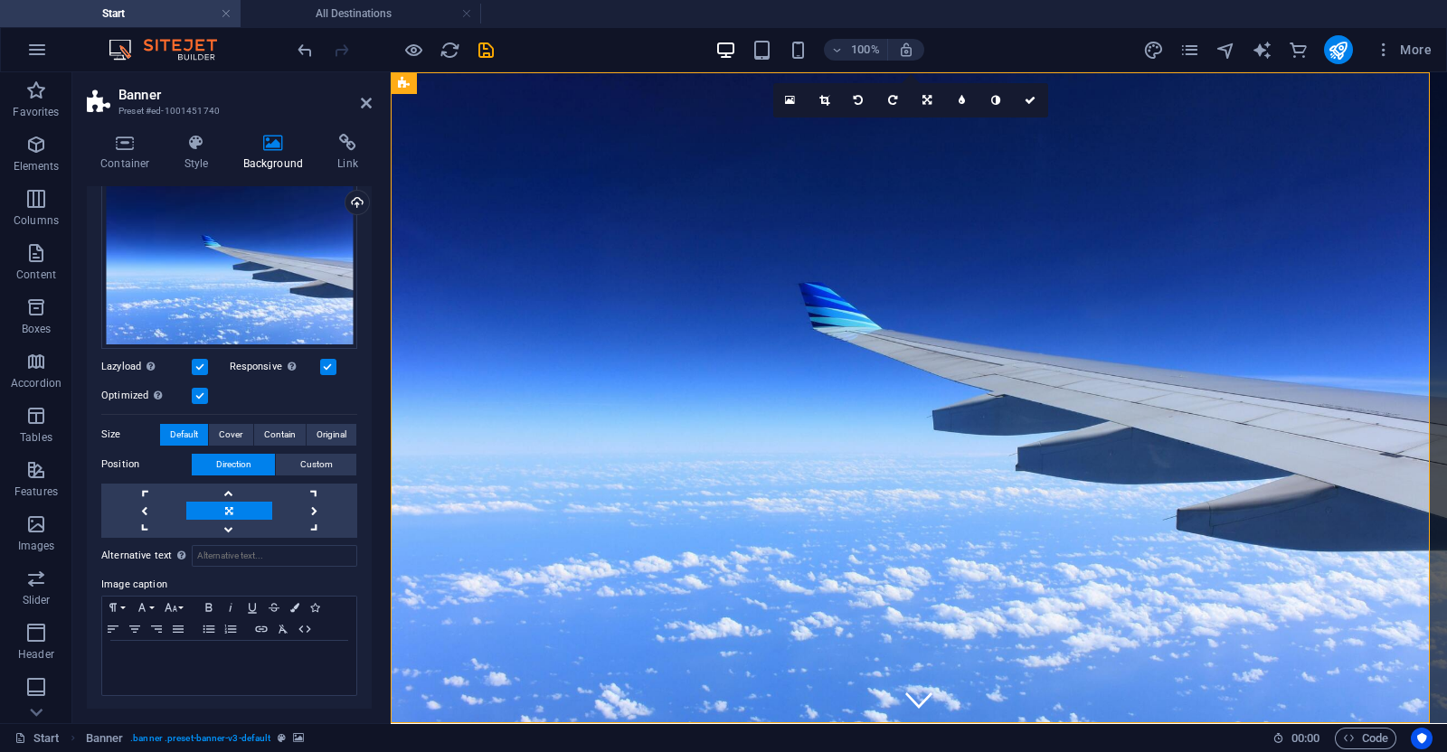
scroll to position [170, 0]
click at [237, 297] on div "Drag files here, click to choose files or select files from Files or our free s…" at bounding box center [229, 263] width 256 height 174
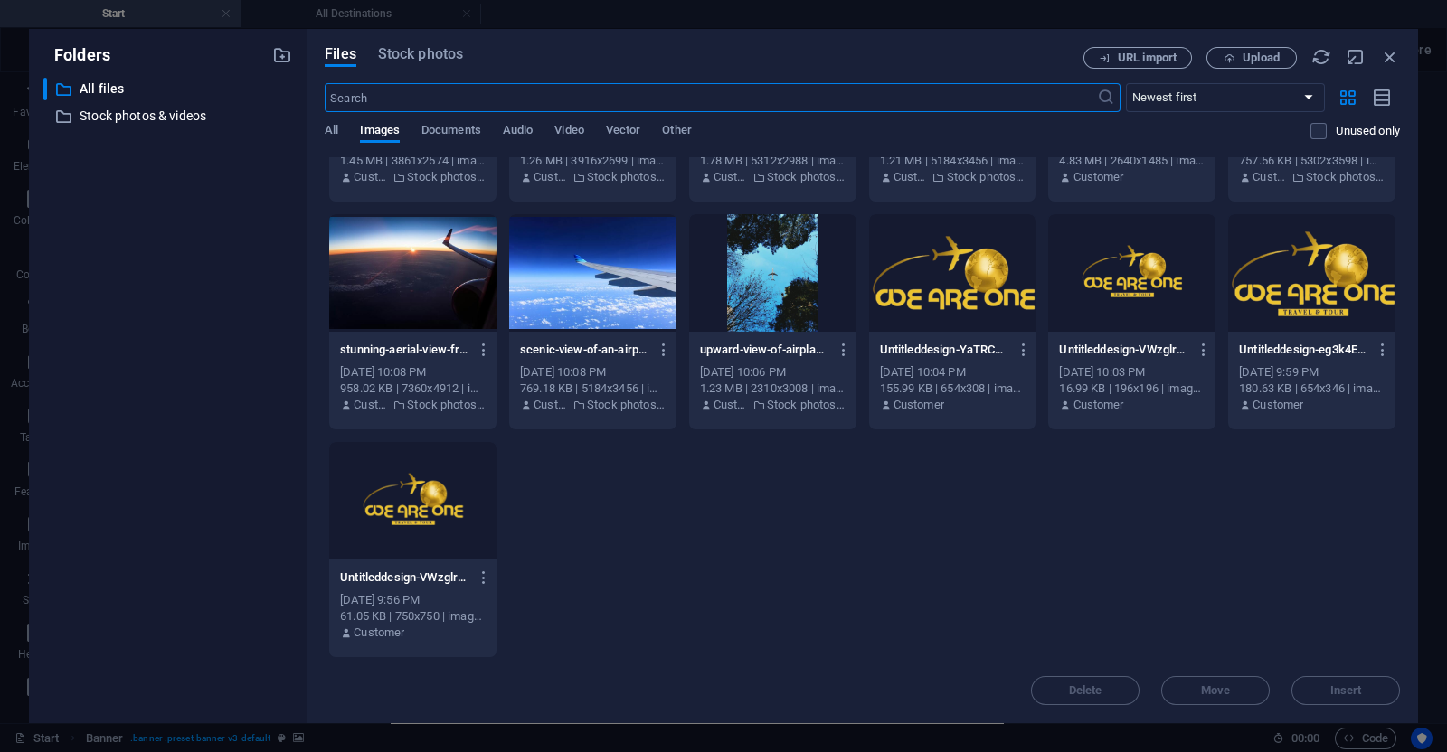
scroll to position [0, 0]
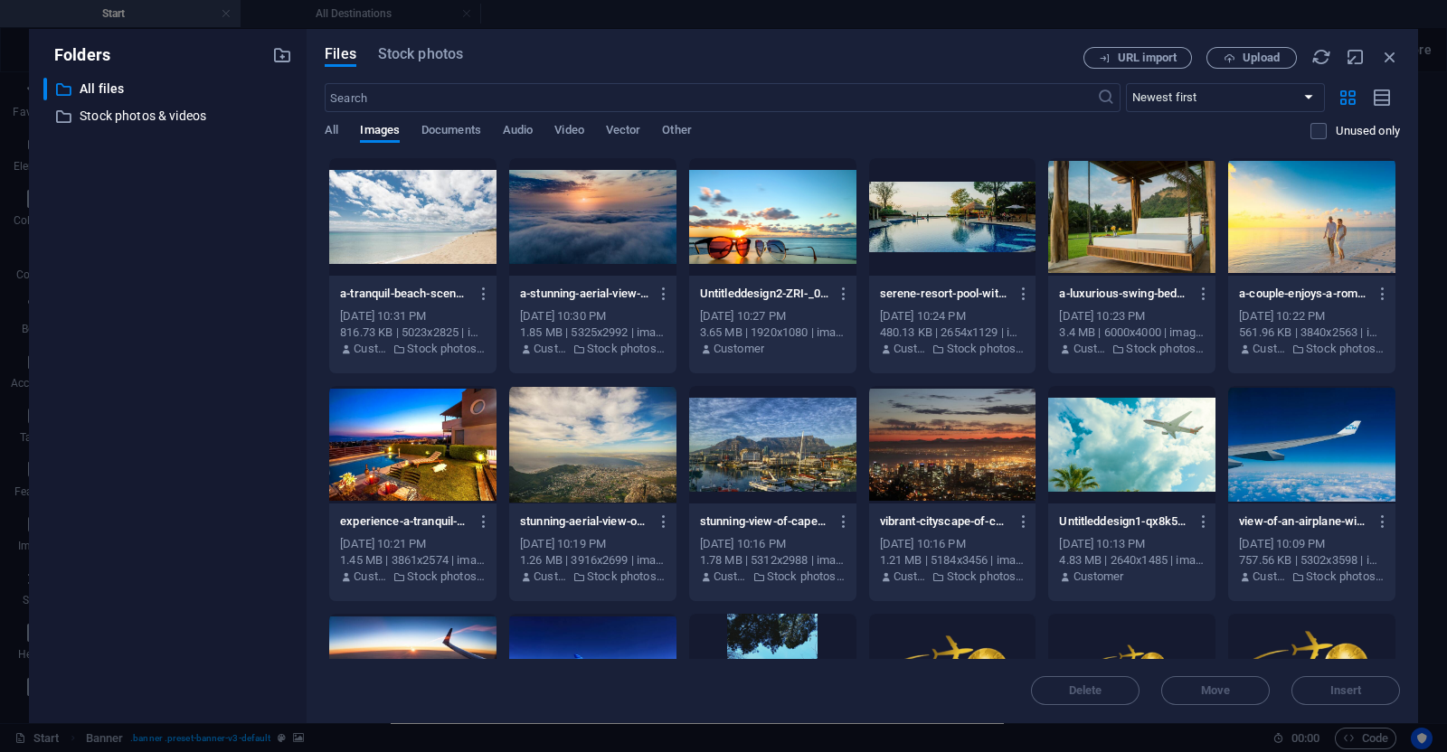
click at [430, 43] on div "Files Stock photos URL import Upload ​ Newest first Oldest first Name (A-Z) Nam…" at bounding box center [862, 376] width 1111 height 695
click at [422, 58] on span "Stock photos" at bounding box center [420, 54] width 85 height 22
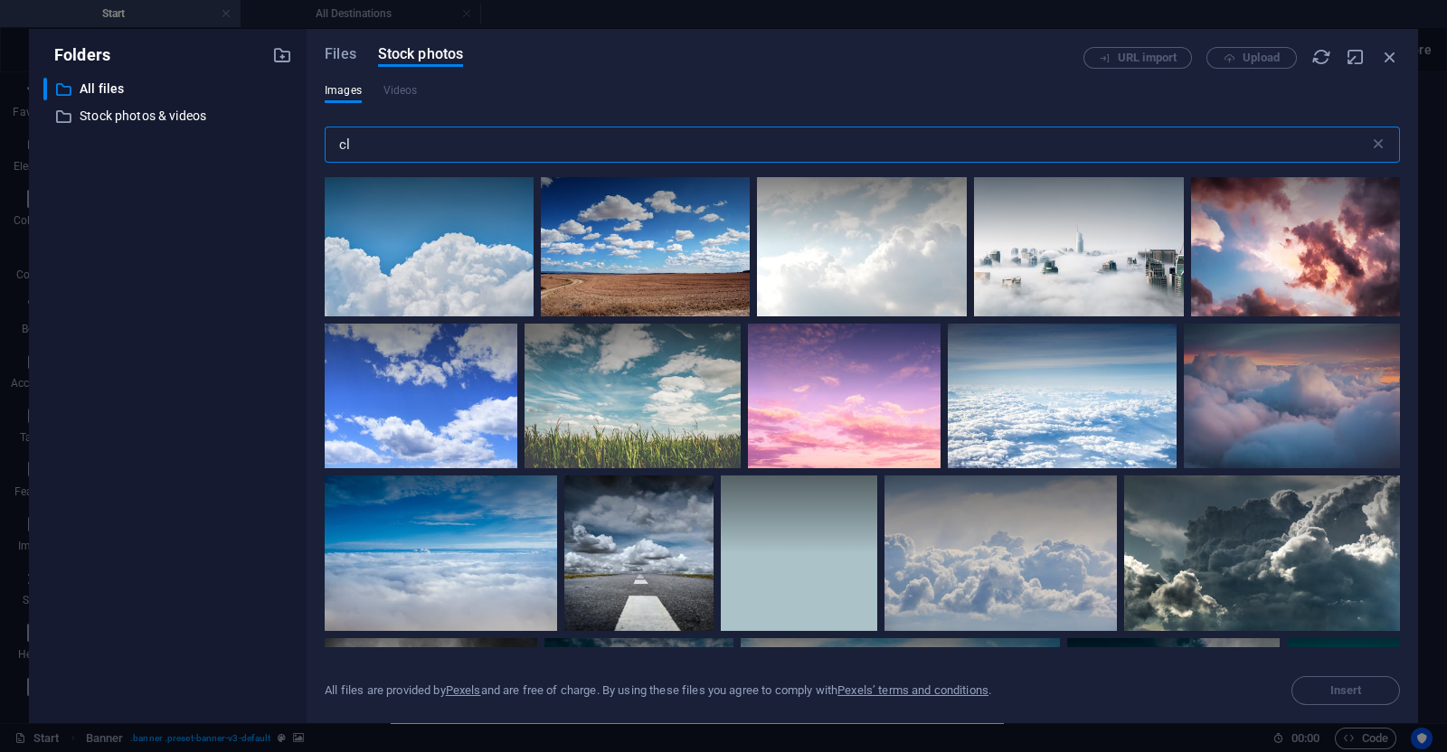
type input "c"
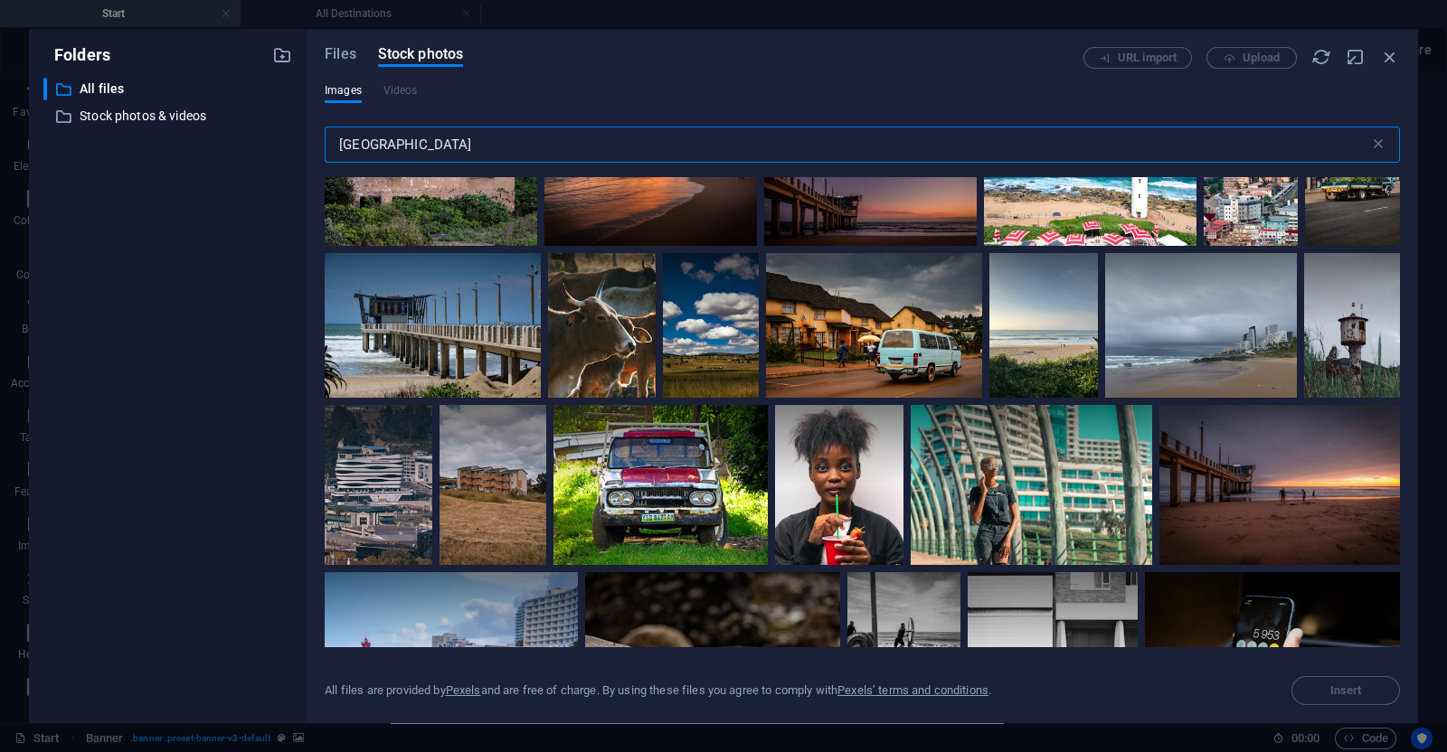
scroll to position [3338, 0]
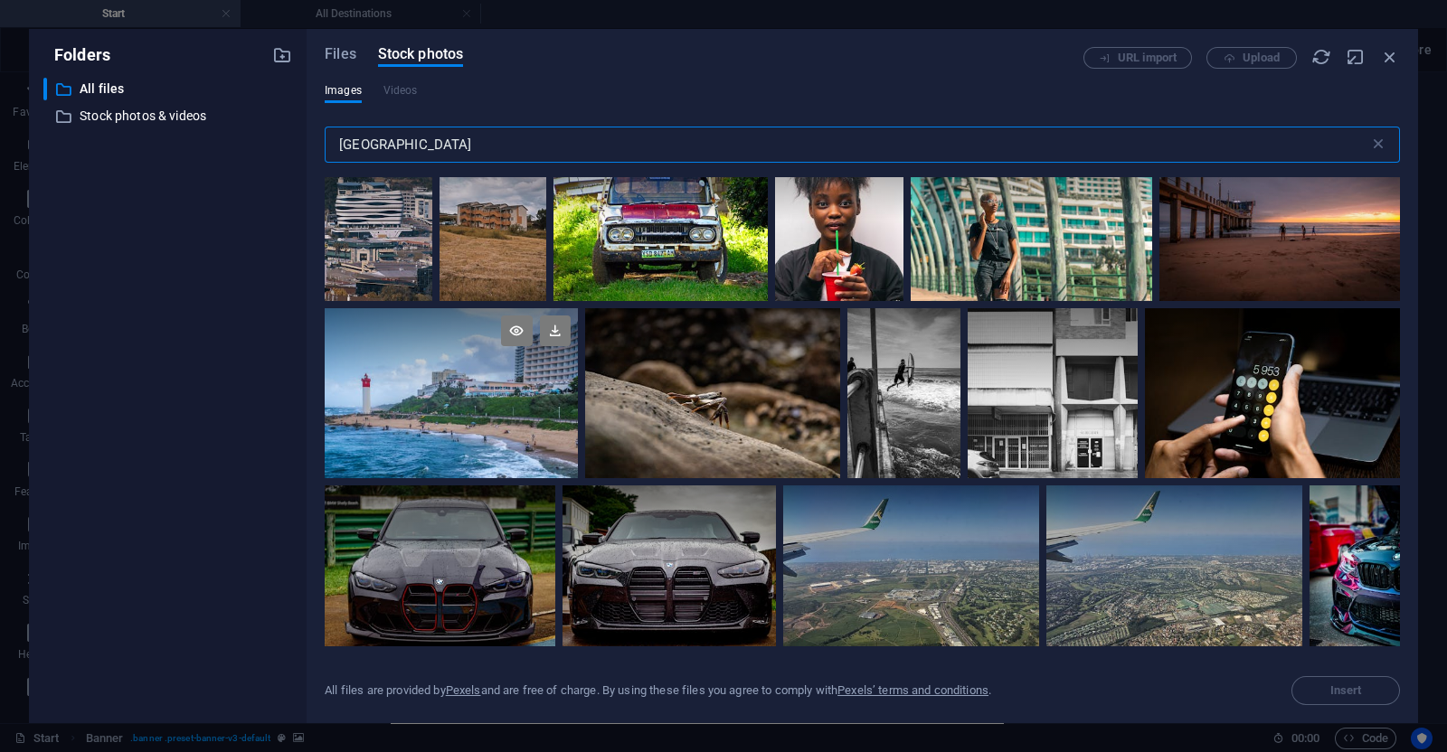
type input "[GEOGRAPHIC_DATA]"
click at [484, 384] on div at bounding box center [451, 393] width 252 height 170
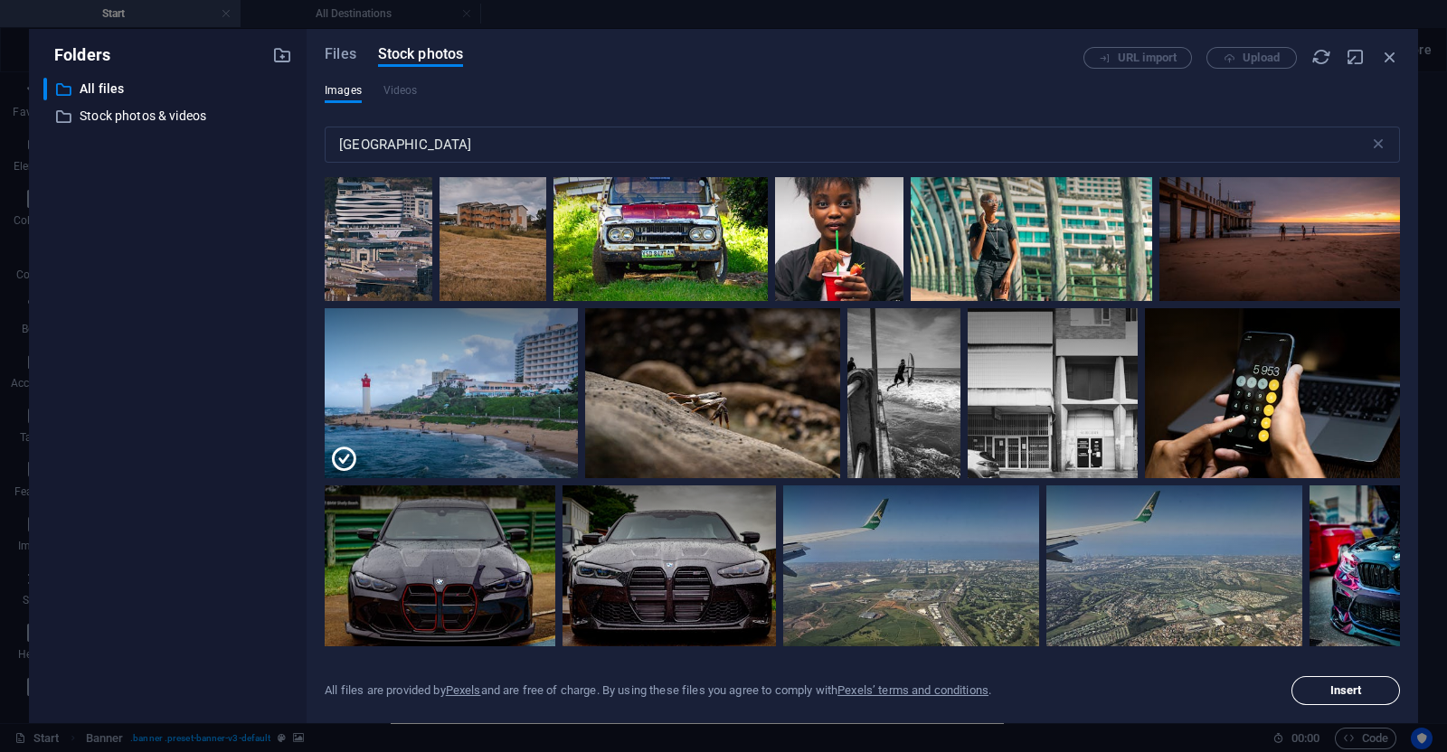
click at [1336, 685] on span "Insert" at bounding box center [1346, 690] width 32 height 11
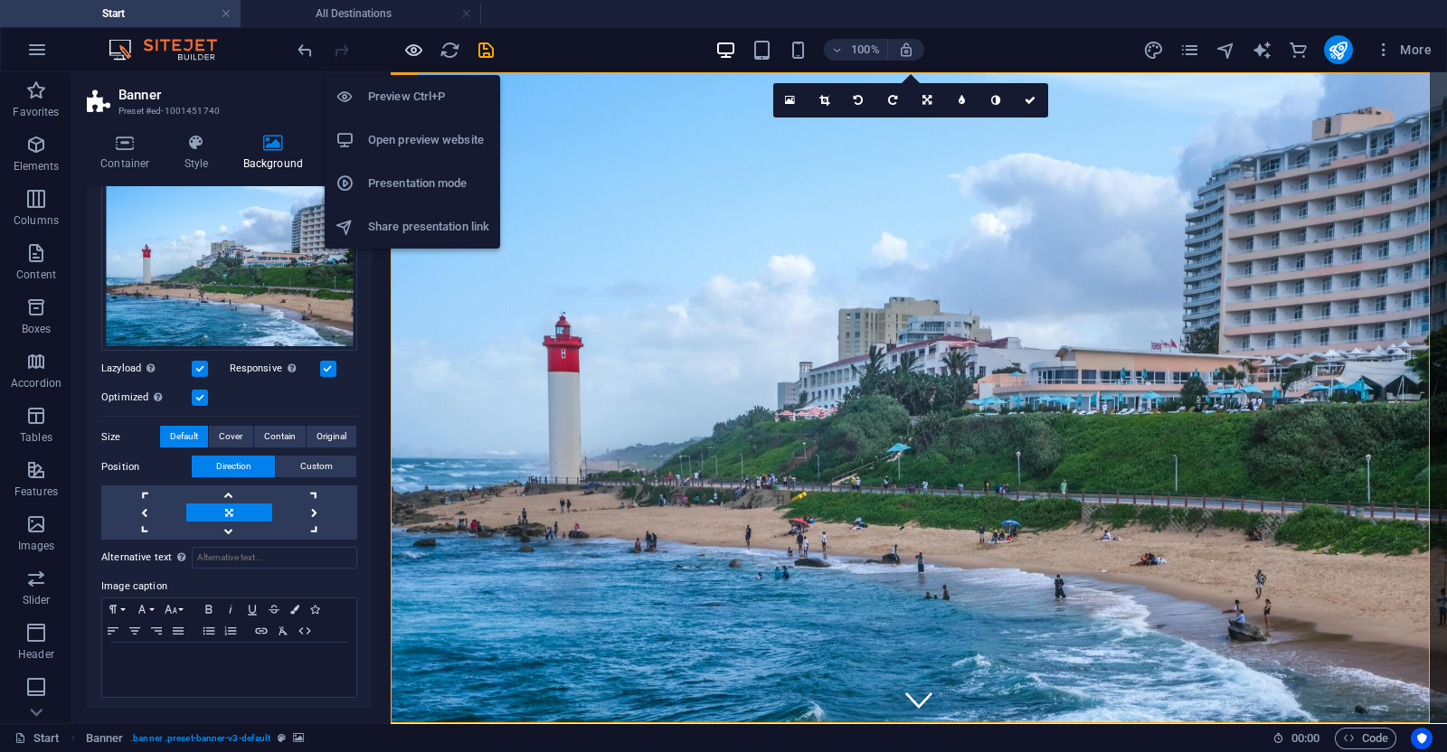
click at [411, 52] on icon "button" at bounding box center [413, 50] width 21 height 21
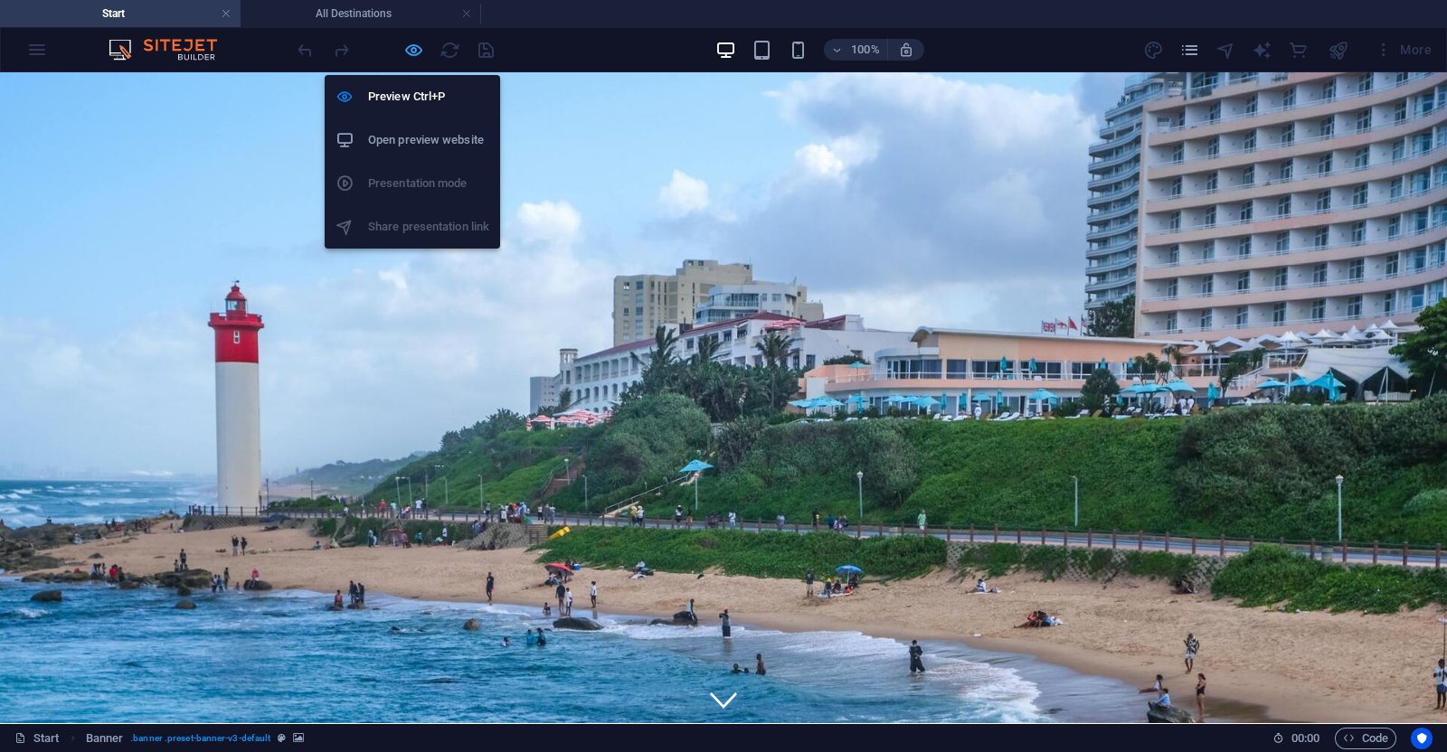
click at [409, 46] on icon "button" at bounding box center [413, 50] width 21 height 21
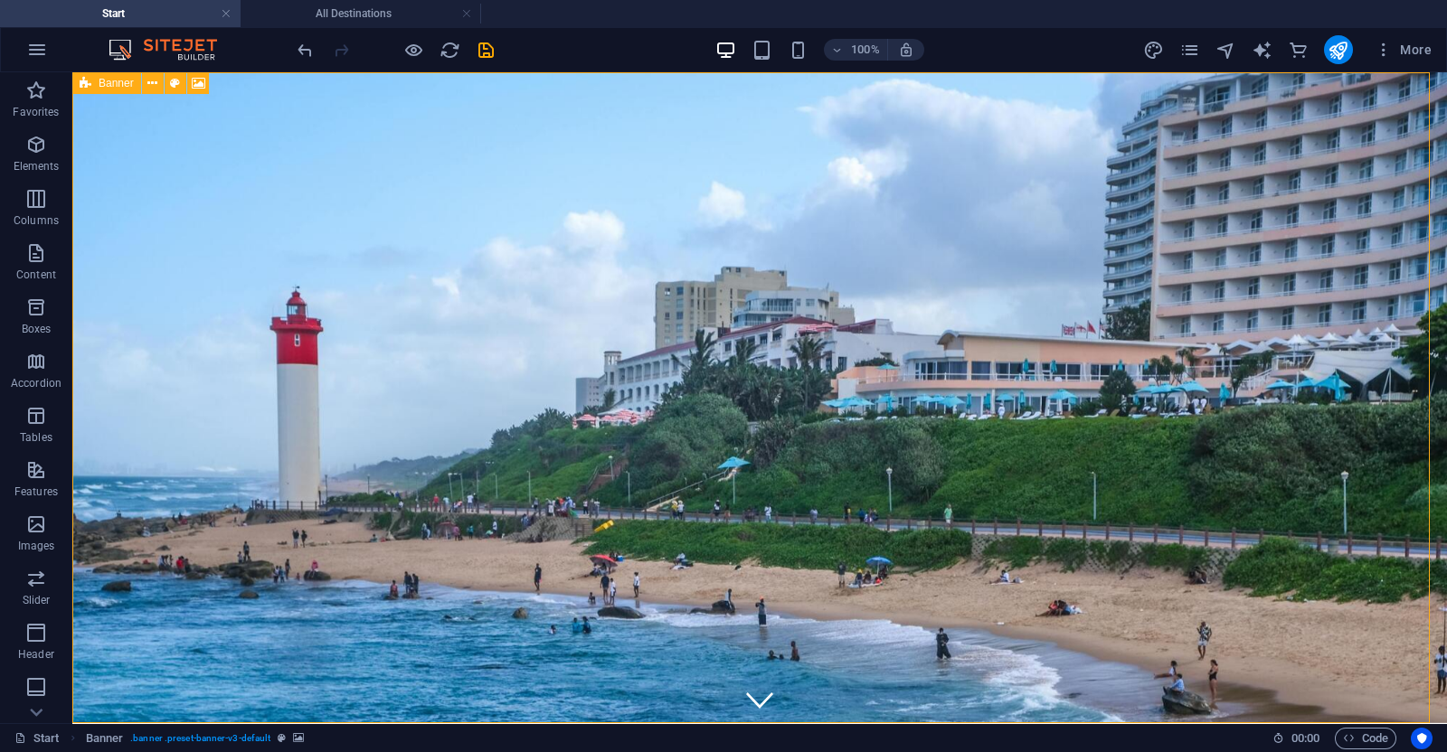
click at [100, 85] on span "Banner" at bounding box center [116, 83] width 35 height 11
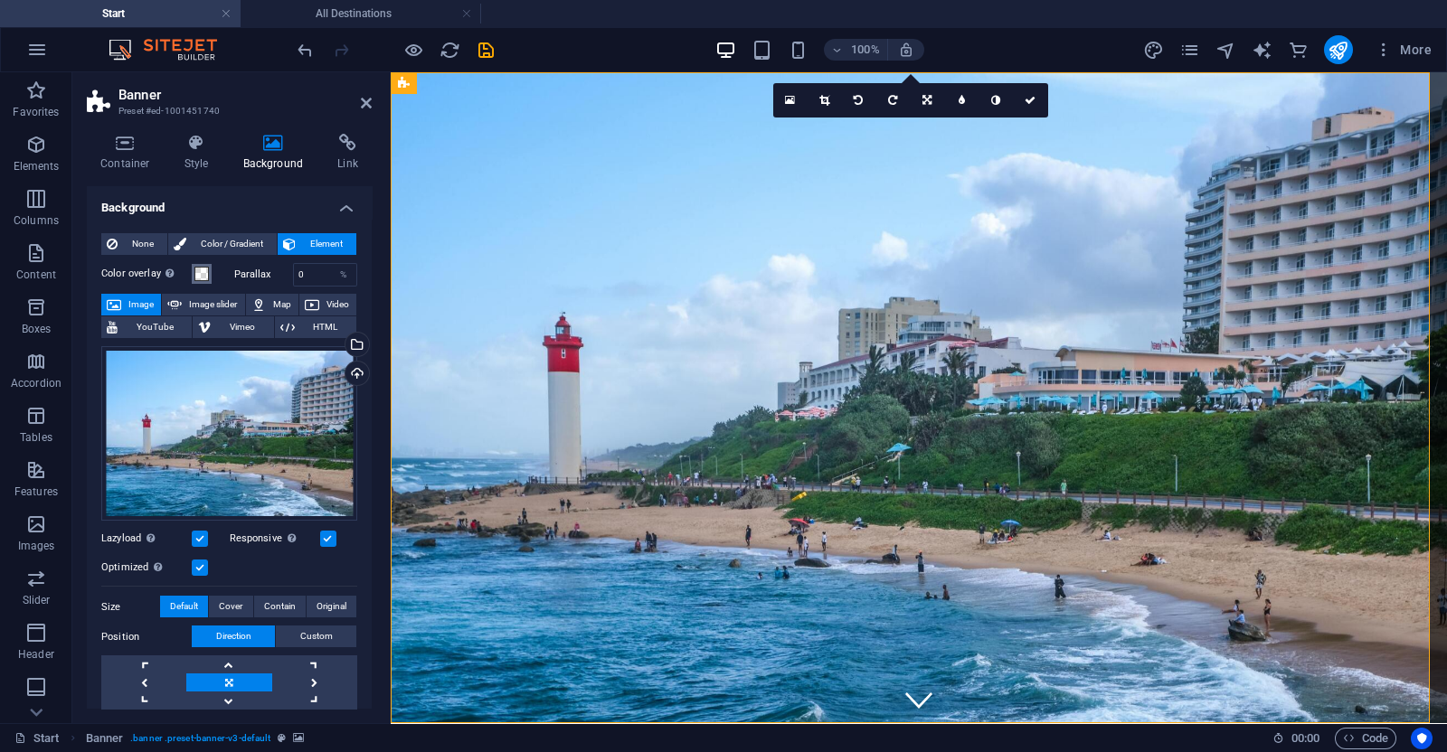
click at [194, 278] on span at bounding box center [201, 274] width 14 height 14
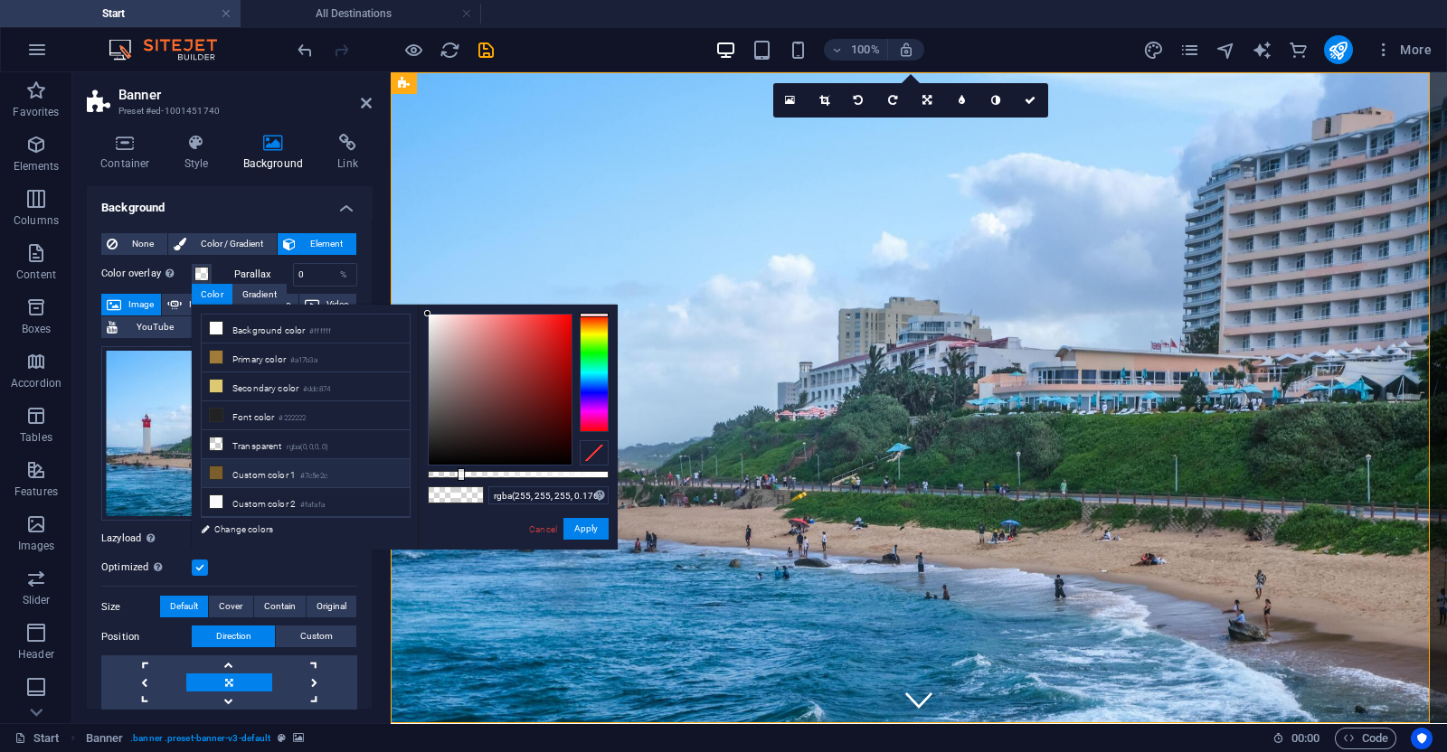
drag, startPoint x: 457, startPoint y: 470, endPoint x: 375, endPoint y: 477, distance: 81.7
click at [375, 477] on div "less Background color #ffffff Primary color #a17b3a Secondary color #ddc874 Fon…" at bounding box center [405, 427] width 426 height 245
drag, startPoint x: 458, startPoint y: 477, endPoint x: 396, endPoint y: 494, distance: 64.7
click at [396, 494] on div "less Background color #ffffff Primary color #a17b3a Secondary color #ddc874 Fon…" at bounding box center [405, 427] width 426 height 245
click at [545, 532] on link "Cancel" at bounding box center [543, 530] width 32 height 14
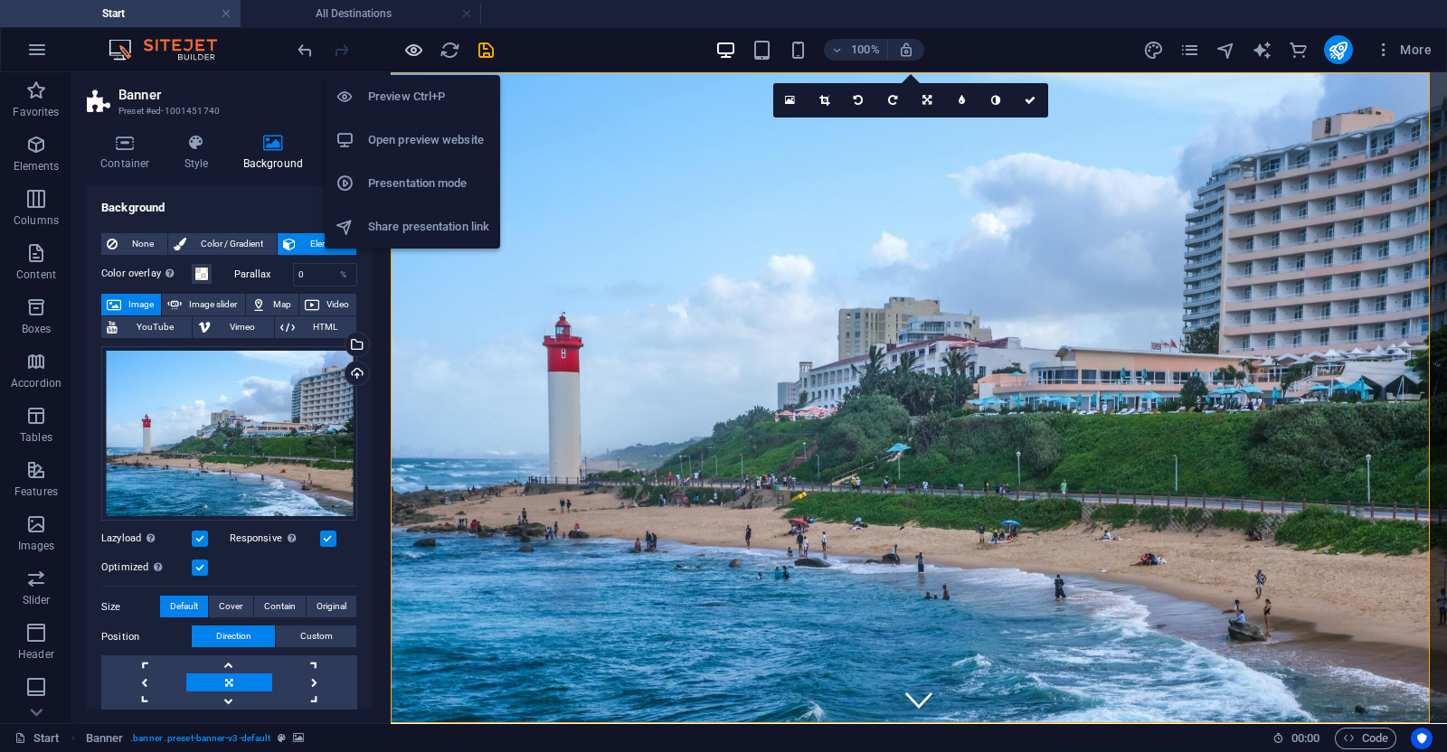
click at [413, 44] on icon "button" at bounding box center [413, 50] width 21 height 21
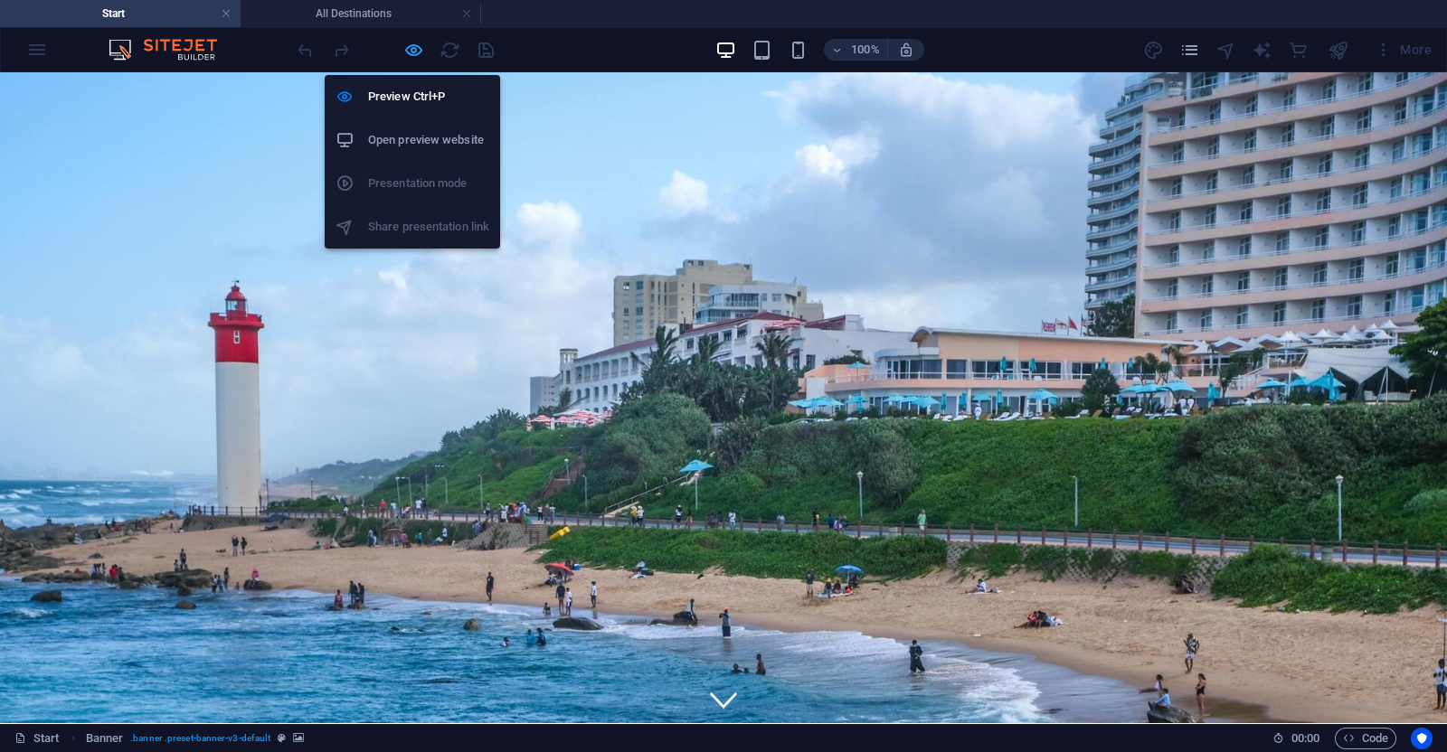
click at [414, 55] on icon "button" at bounding box center [413, 50] width 21 height 21
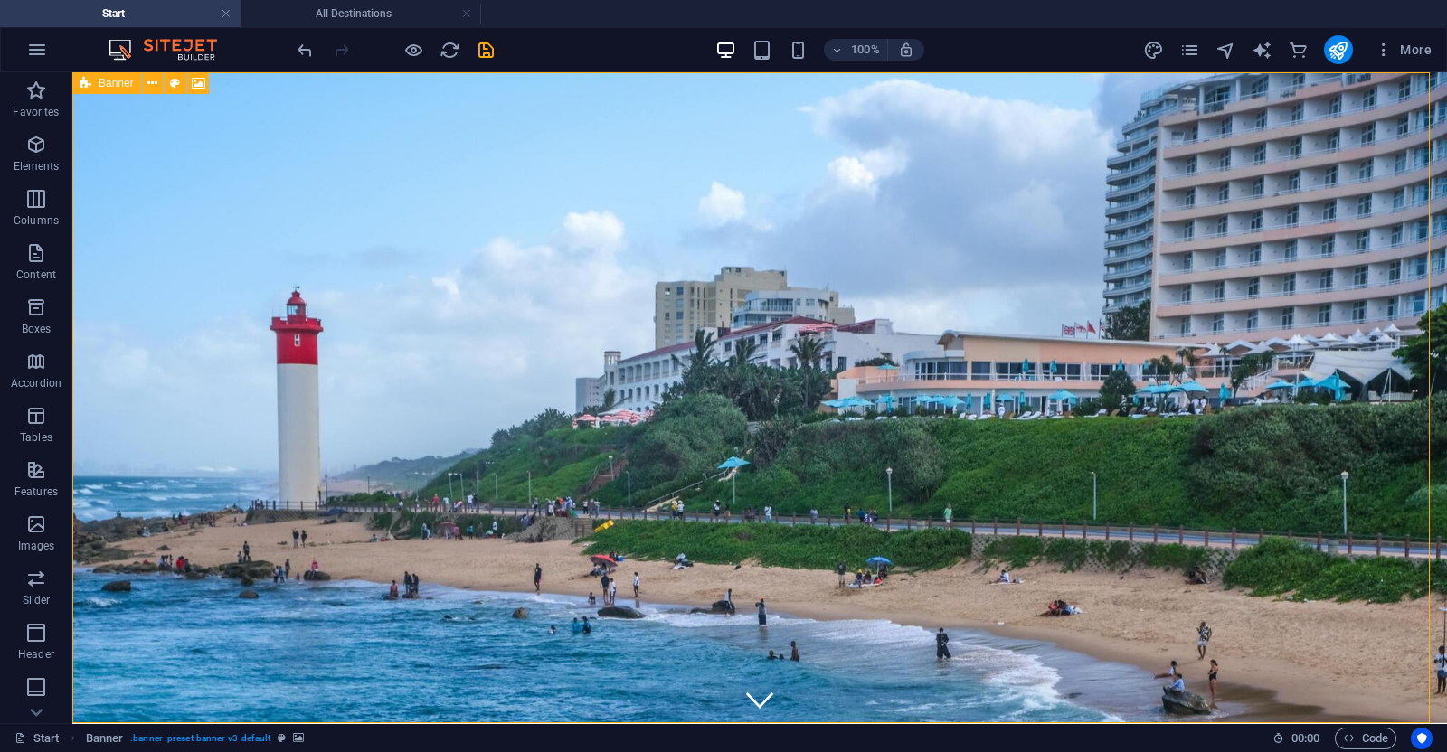
click at [83, 83] on icon at bounding box center [86, 83] width 12 height 22
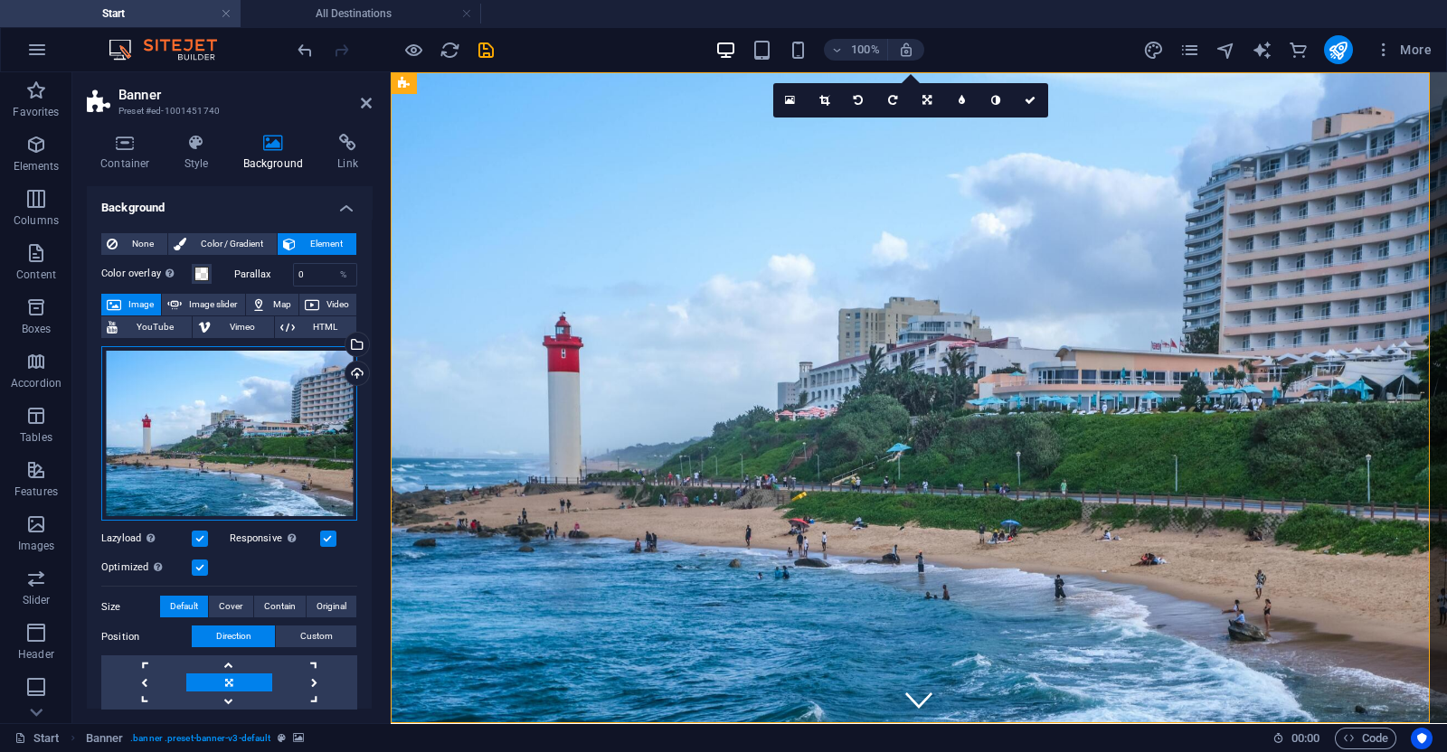
click at [217, 433] on div "Drag files here, click to choose files or select files from Files or our free s…" at bounding box center [229, 433] width 256 height 175
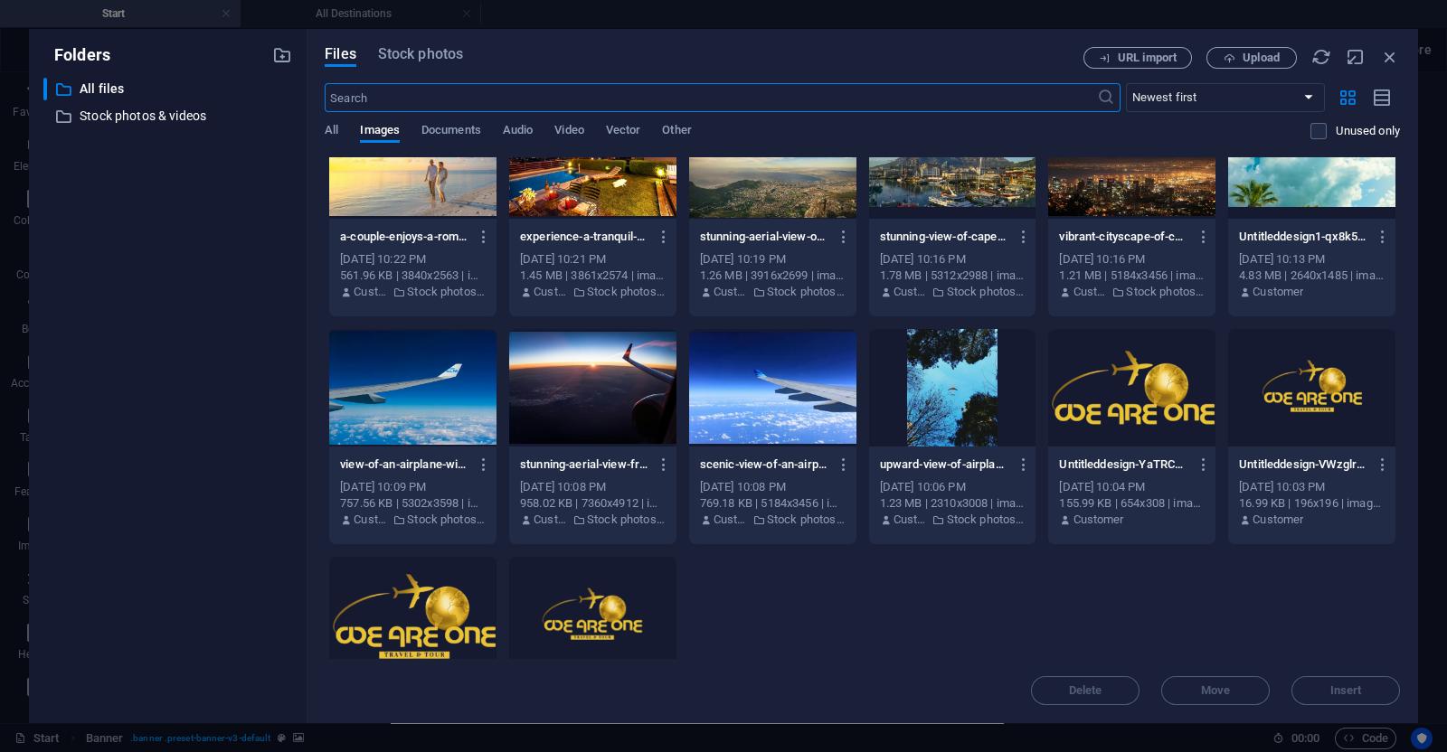
scroll to position [295, 0]
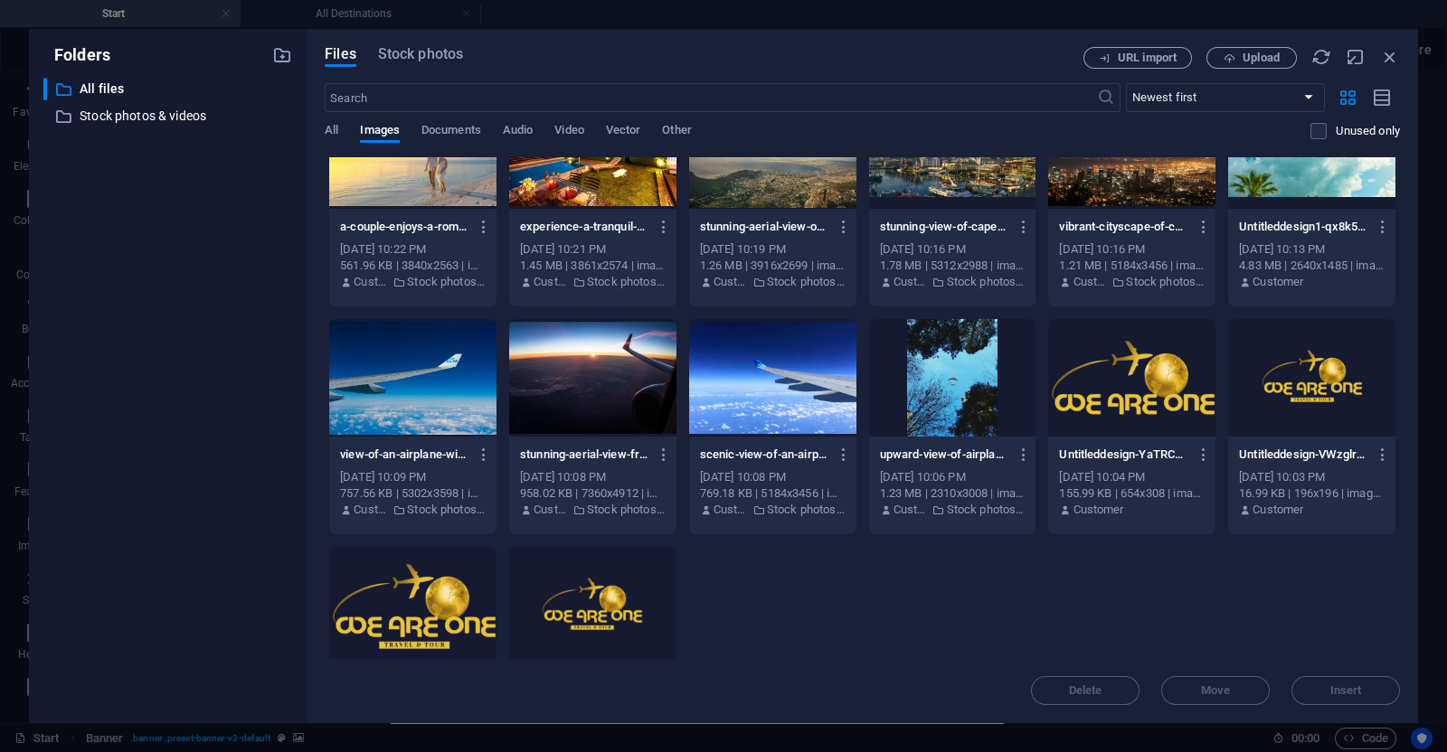
click at [570, 384] on div at bounding box center [592, 378] width 167 height 118
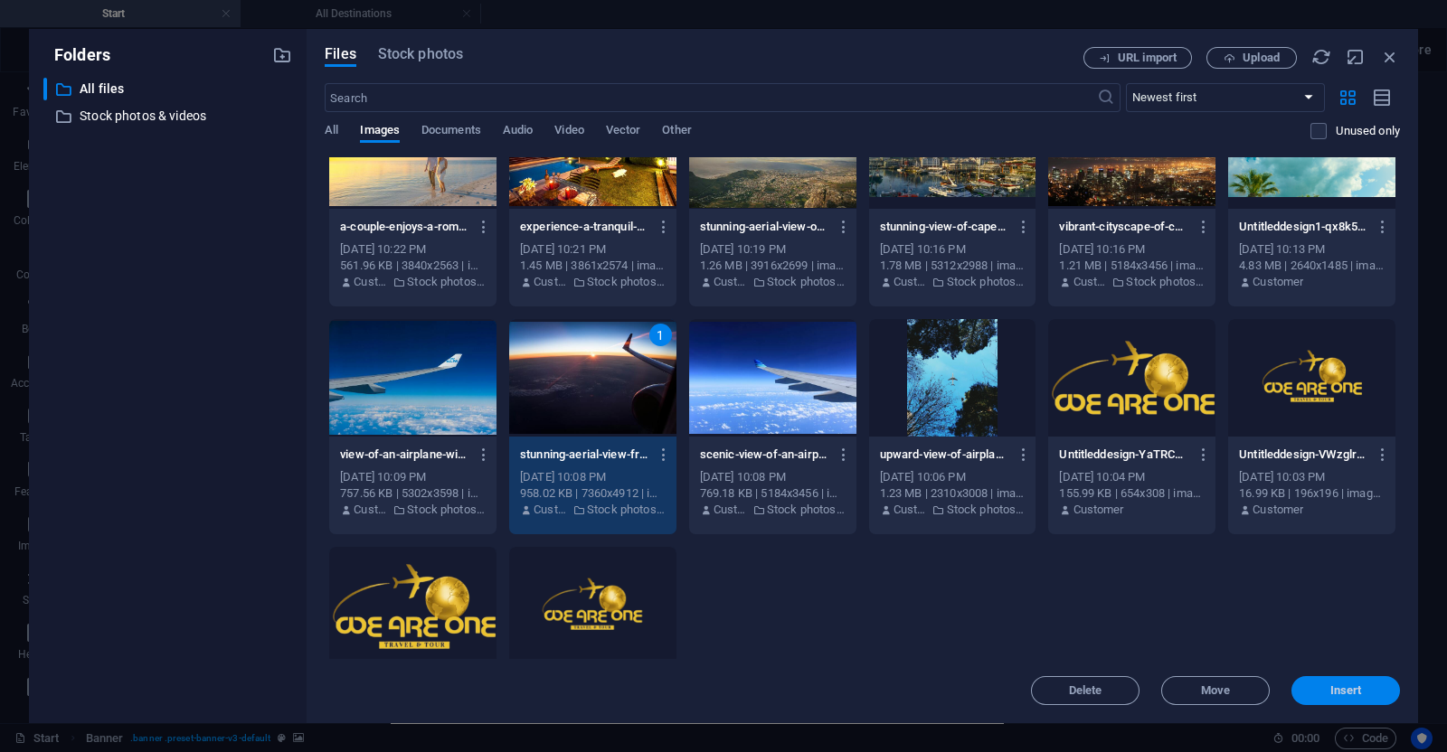
click at [1338, 698] on button "Insert" at bounding box center [1345, 690] width 109 height 29
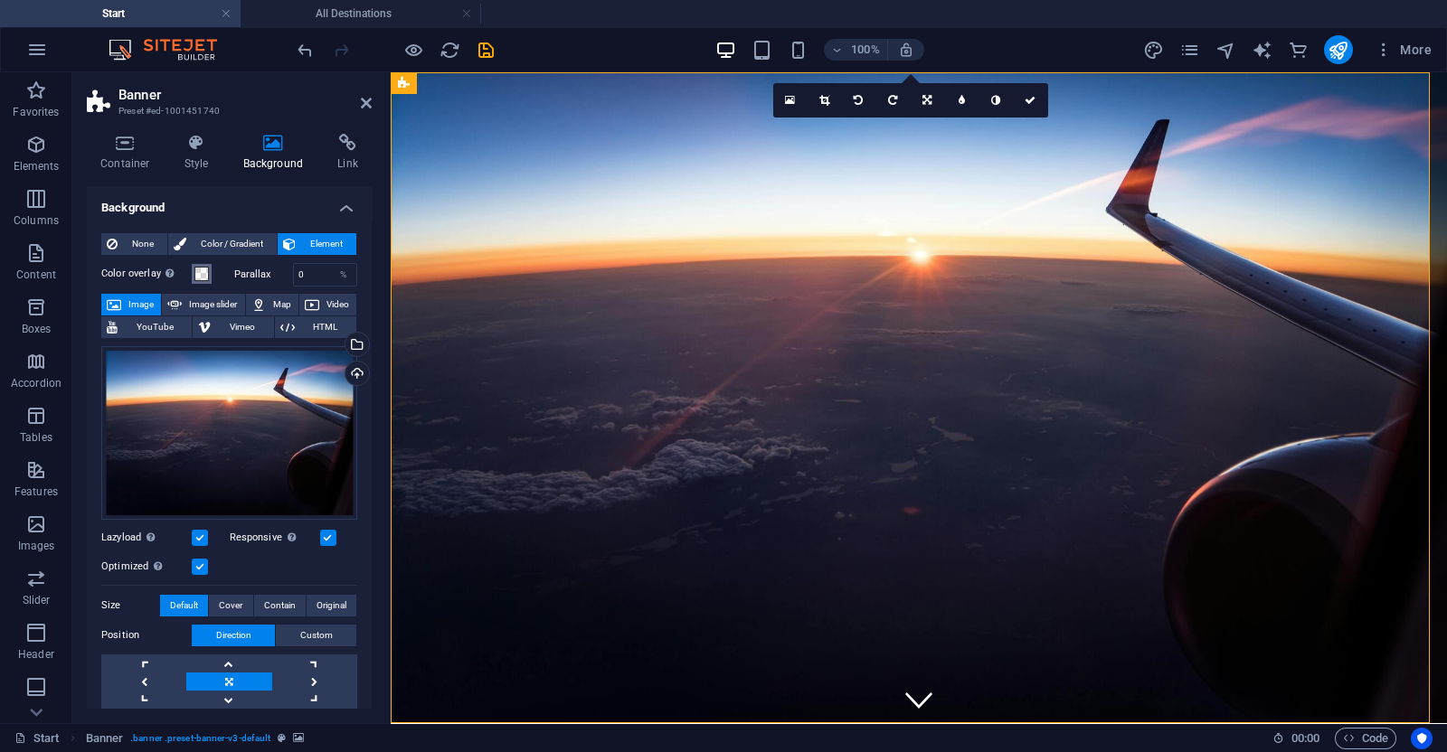
click at [203, 280] on button "Color overlay Places an overlay over the background to colorize it" at bounding box center [202, 274] width 20 height 20
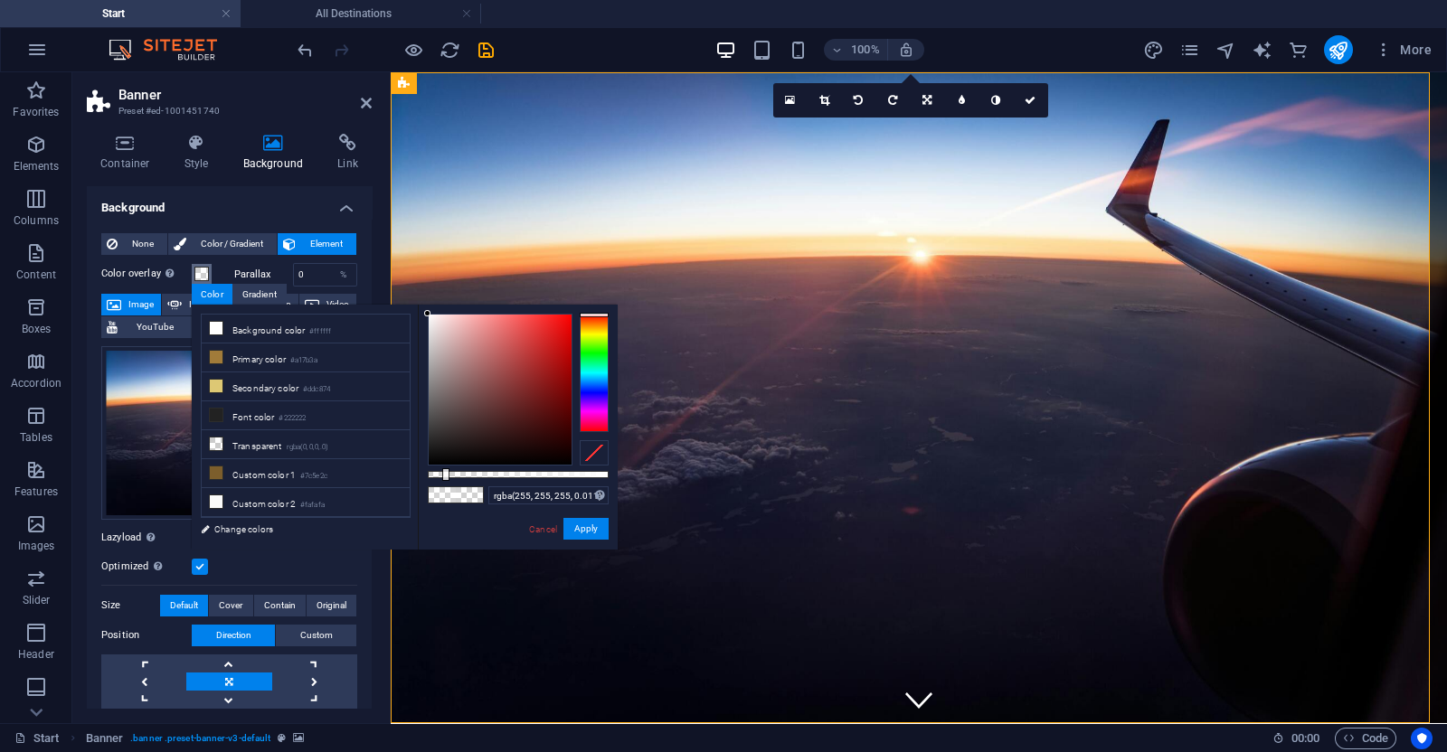
type input "rgba(255, 255, 255, 0)"
drag, startPoint x: 462, startPoint y: 476, endPoint x: 361, endPoint y: 479, distance: 101.3
click at [361, 479] on div "less Background color #ffffff Primary color #a17b3a Secondary color #ddc874 Fon…" at bounding box center [405, 427] width 426 height 245
click at [585, 526] on button "Apply" at bounding box center [585, 529] width 45 height 22
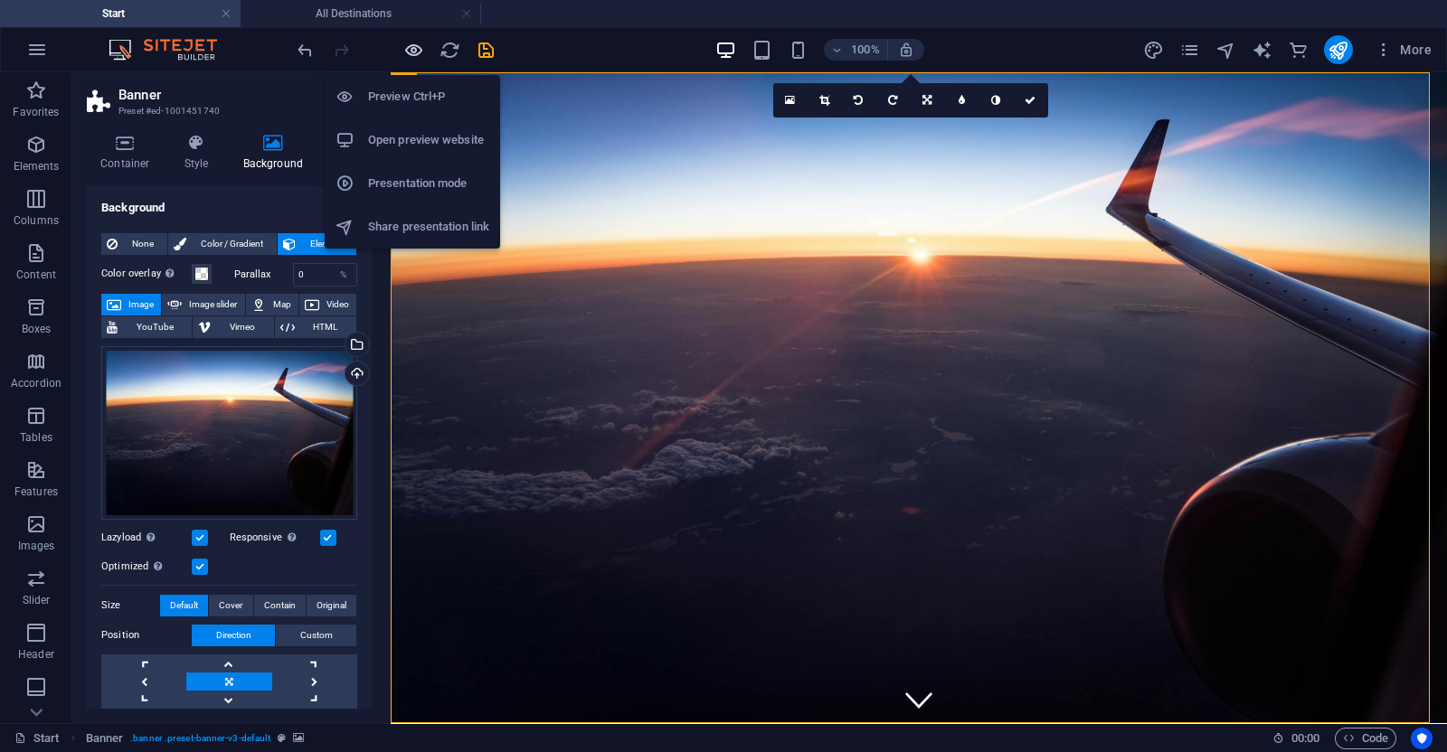
click at [418, 56] on icon "button" at bounding box center [413, 50] width 21 height 21
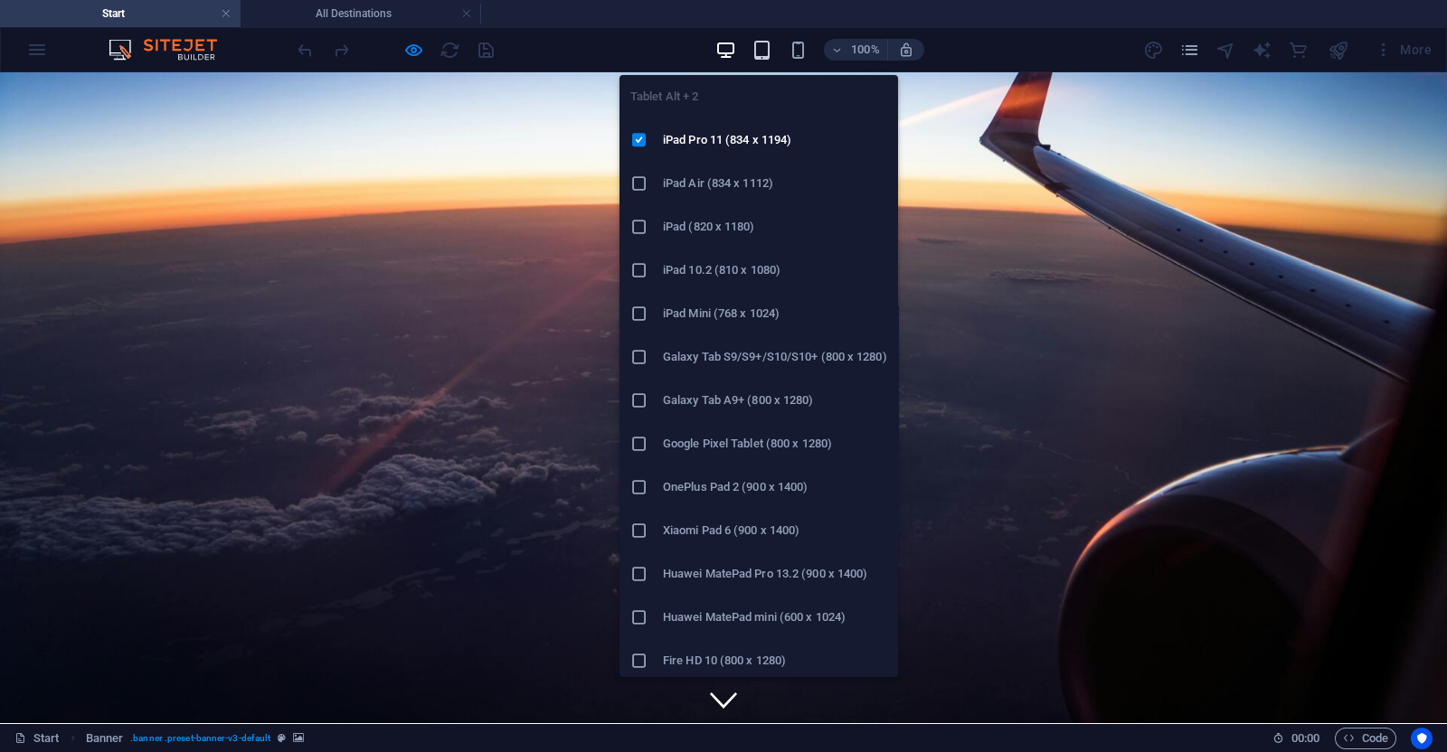
click at [757, 49] on icon "button" at bounding box center [761, 50] width 21 height 21
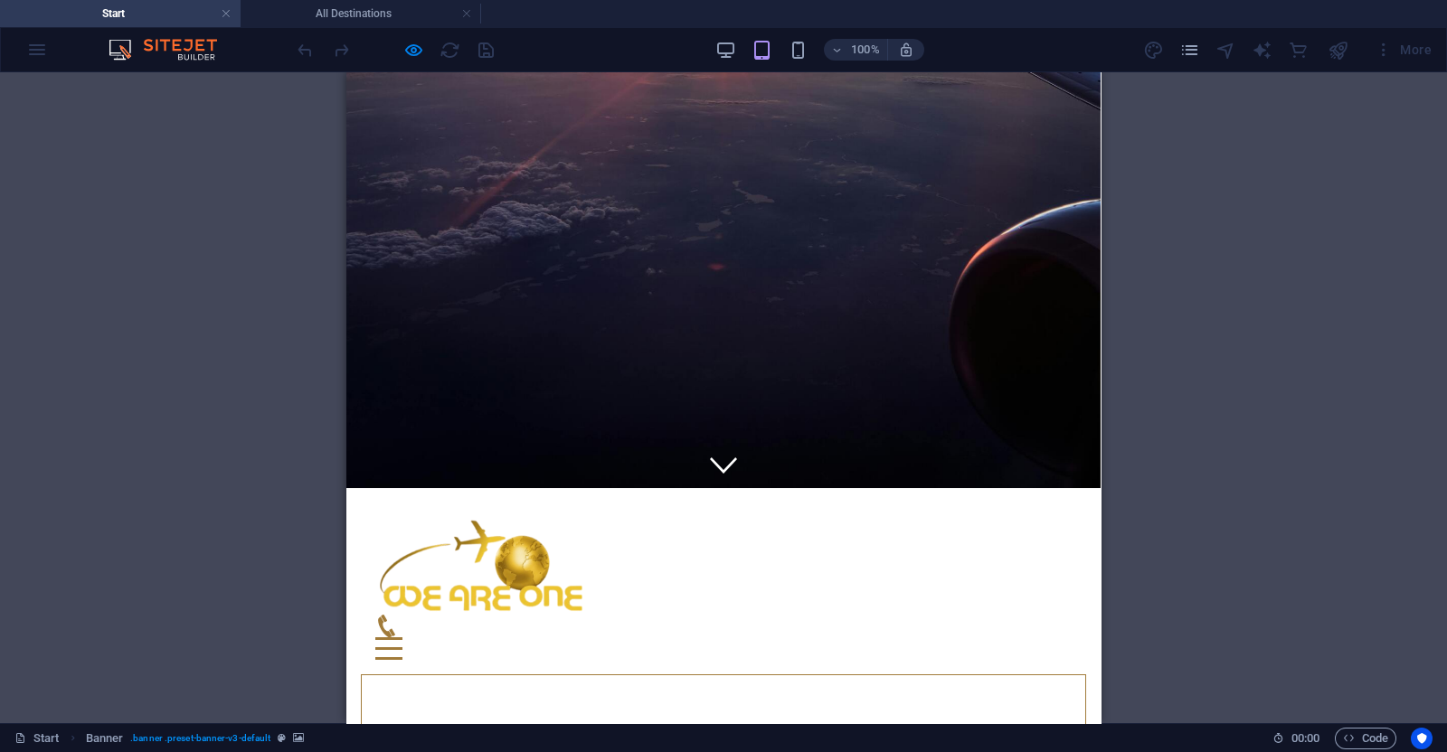
scroll to position [0, 0]
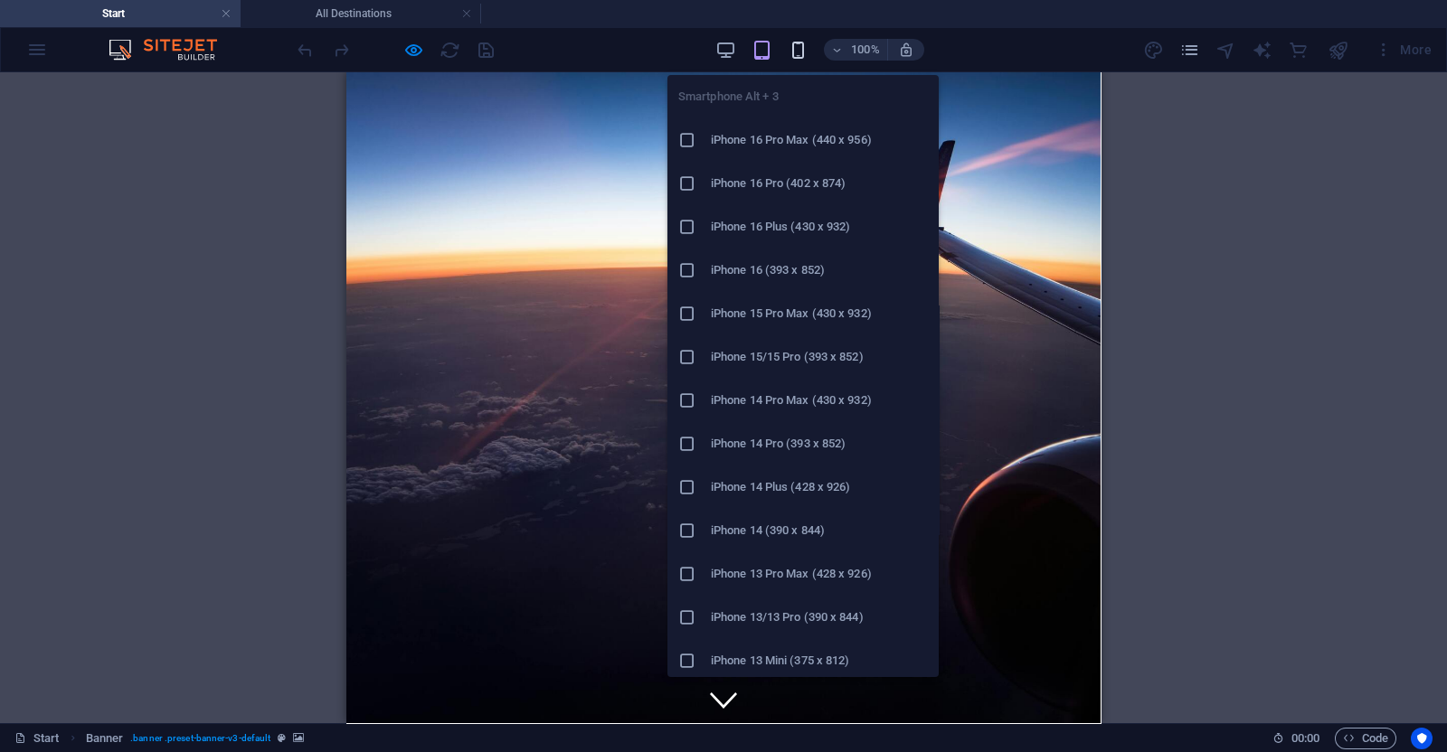
click at [799, 55] on icon "button" at bounding box center [798, 50] width 21 height 21
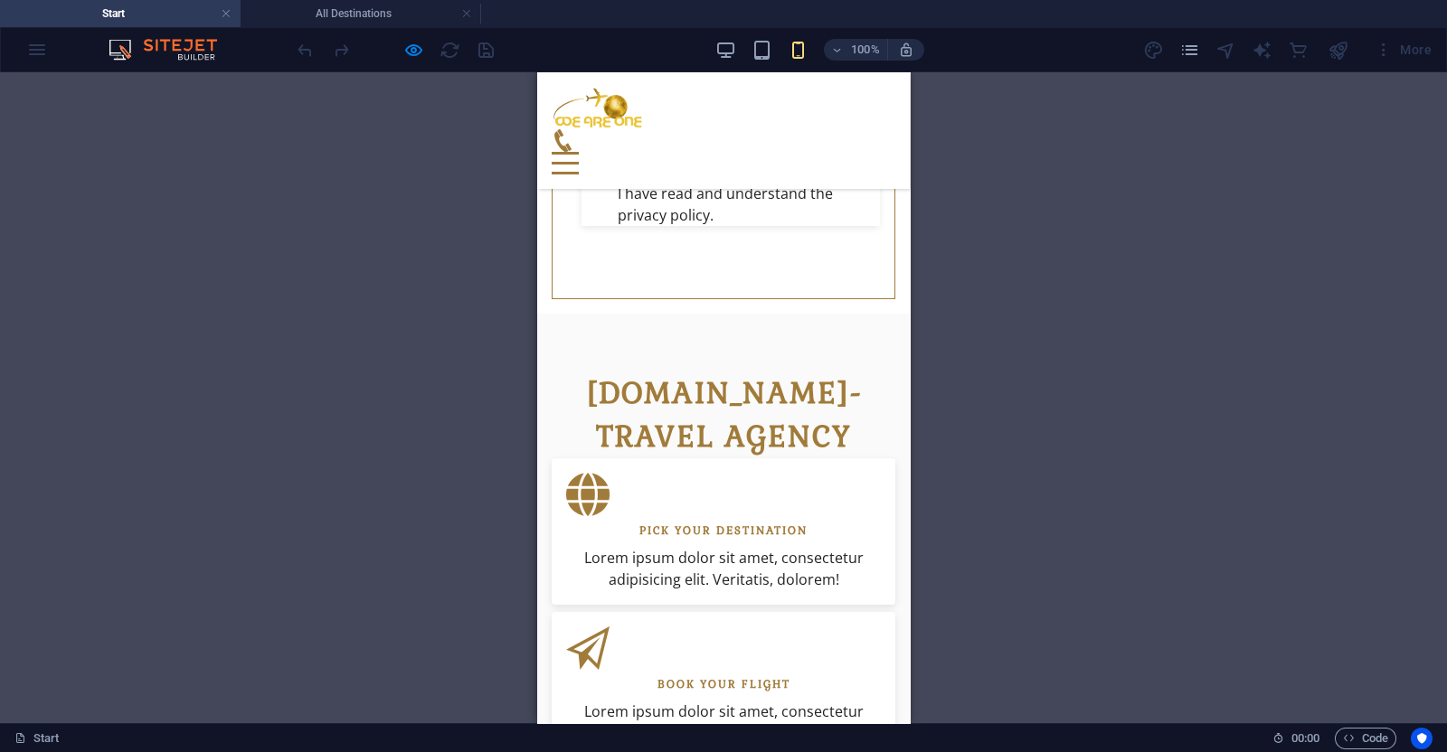
scroll to position [1080, 0]
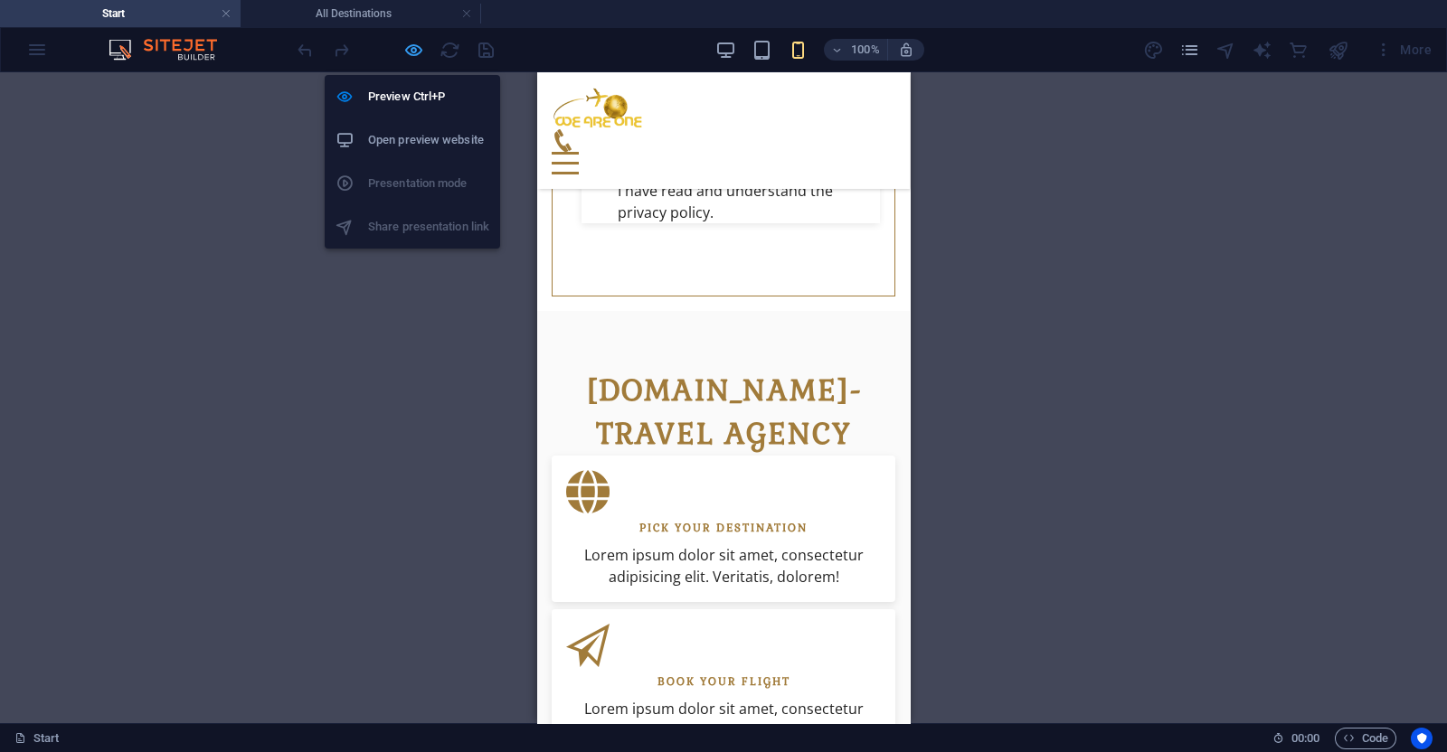
click at [411, 58] on icon "button" at bounding box center [413, 50] width 21 height 21
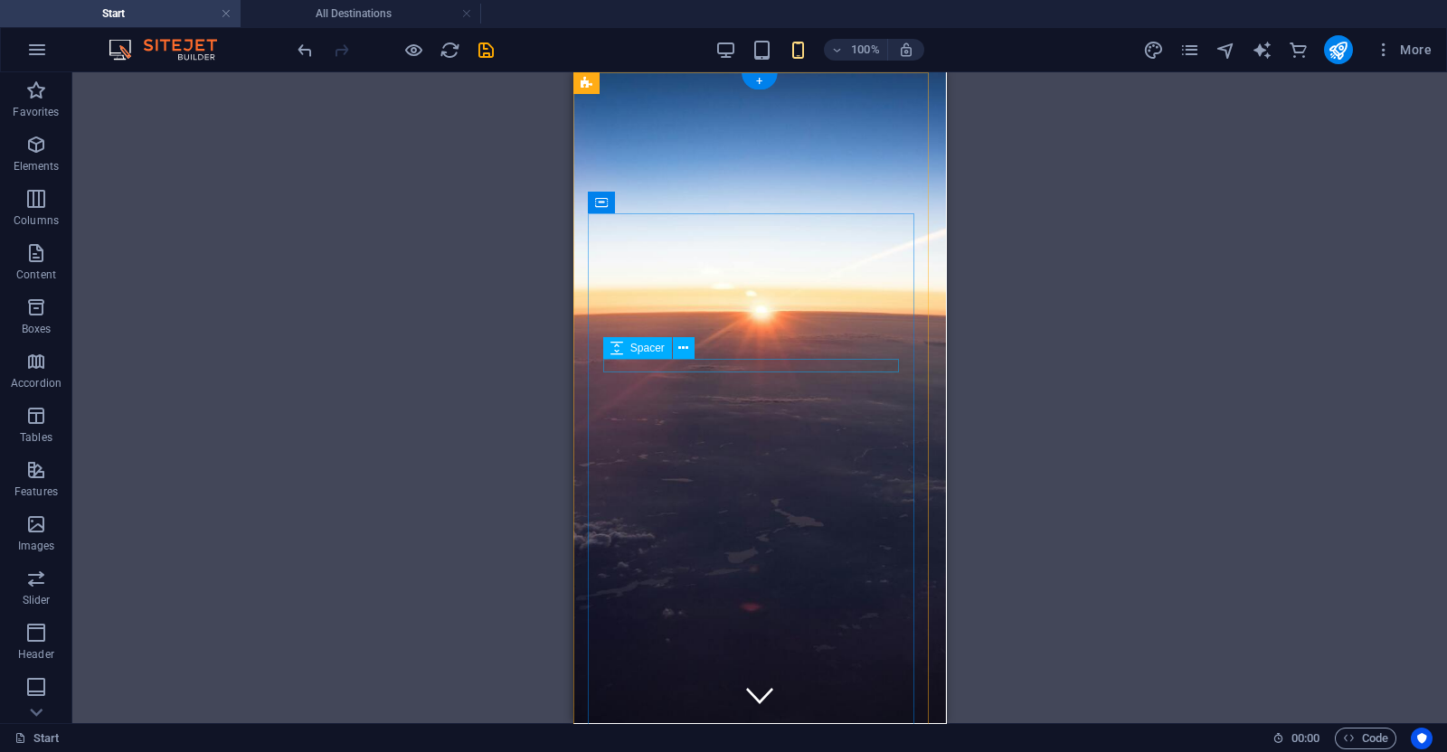
scroll to position [0, 0]
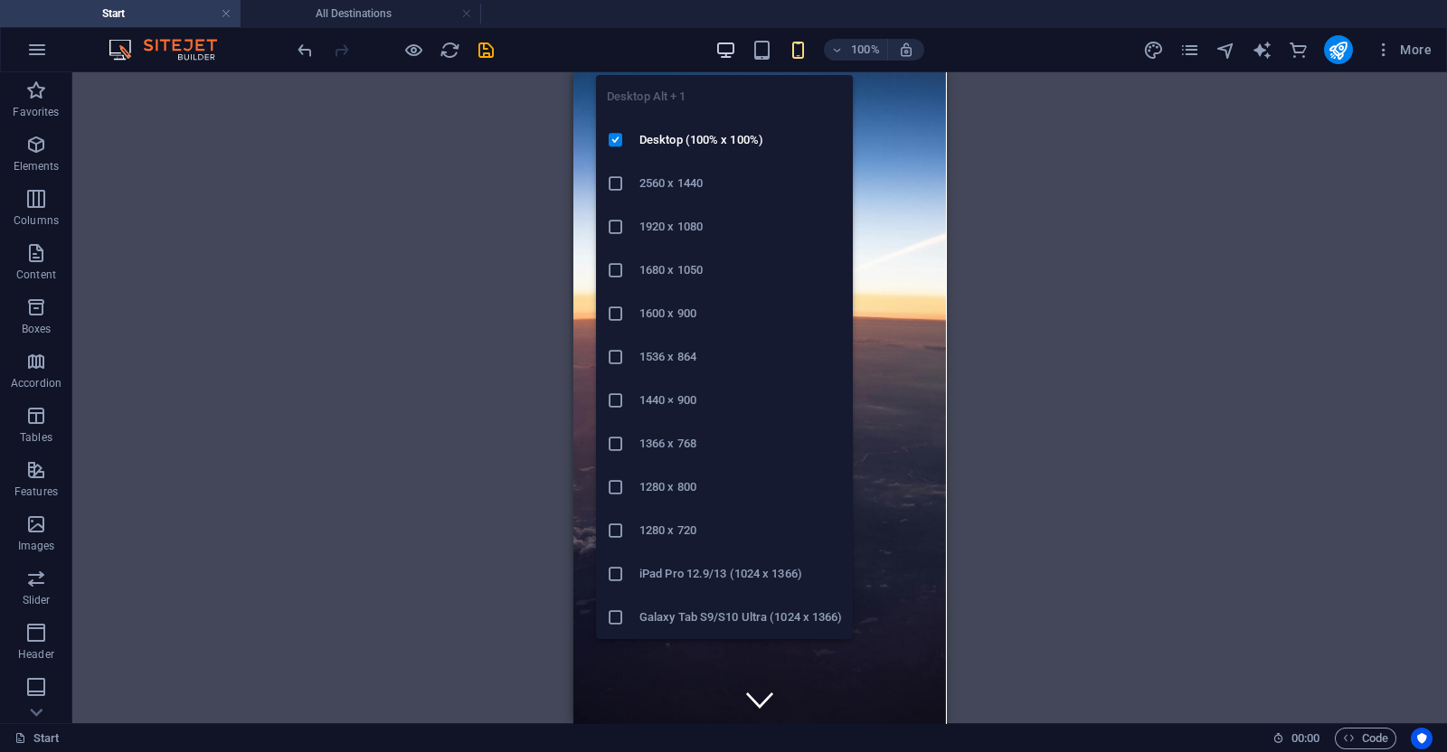
click at [720, 47] on icon "button" at bounding box center [725, 50] width 21 height 21
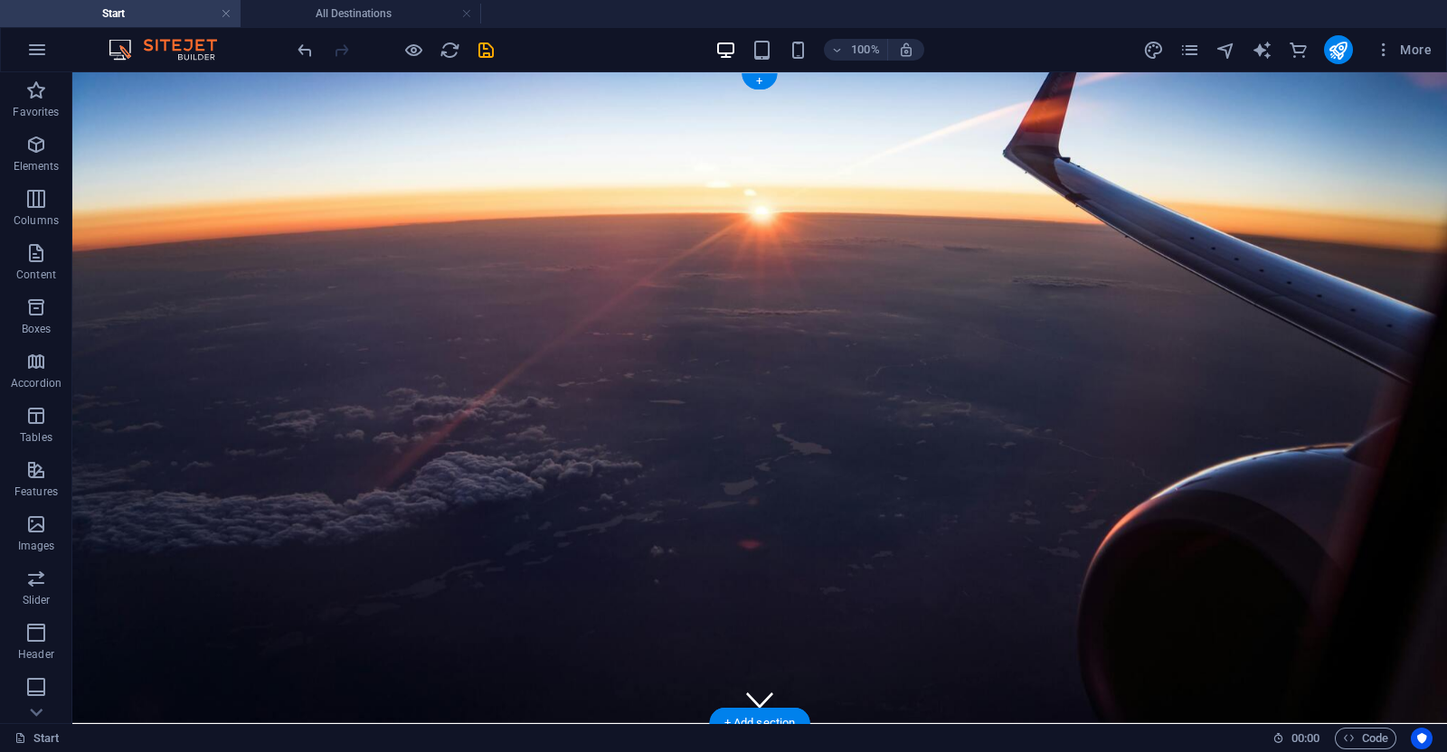
click at [80, 82] on figure at bounding box center [759, 397] width 1375 height 651
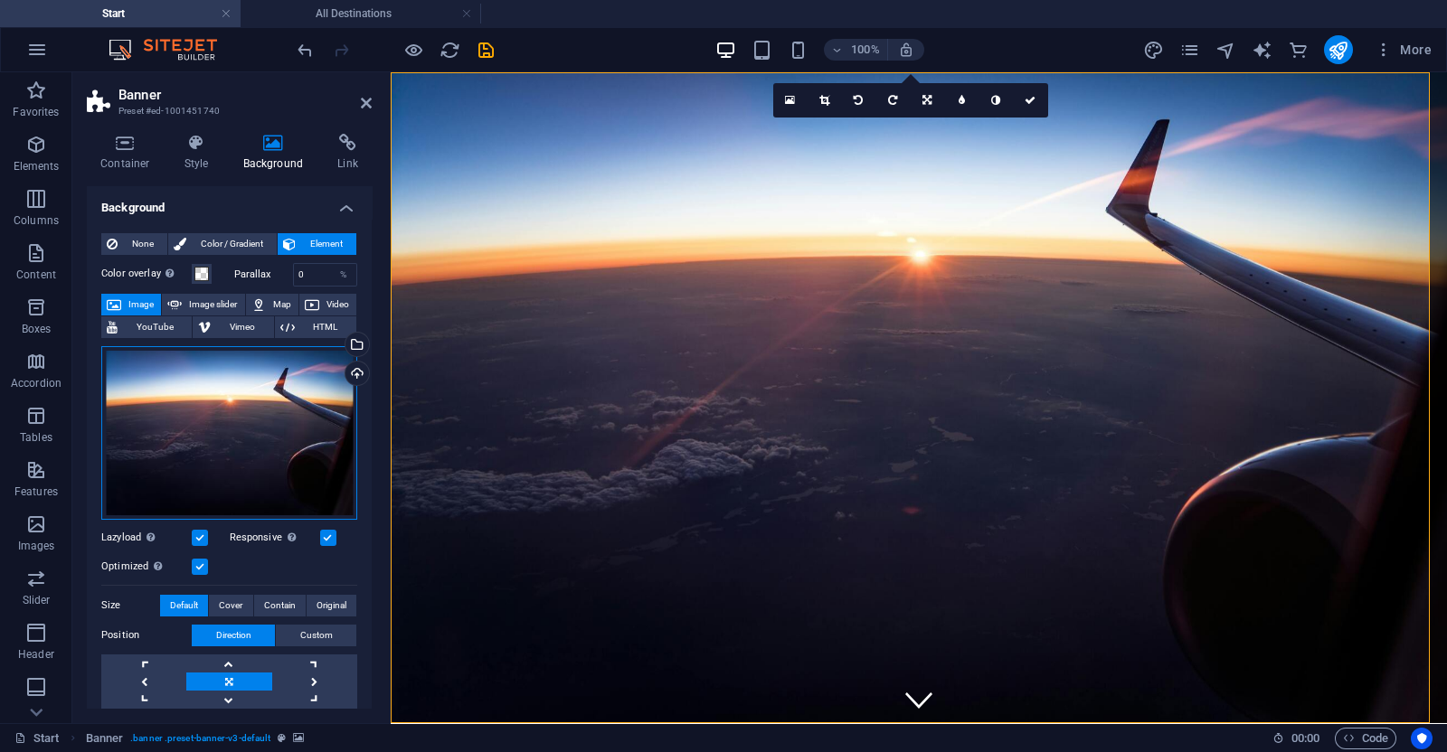
click at [225, 386] on div "Drag files here, click to choose files or select files from Files or our free s…" at bounding box center [229, 433] width 256 height 174
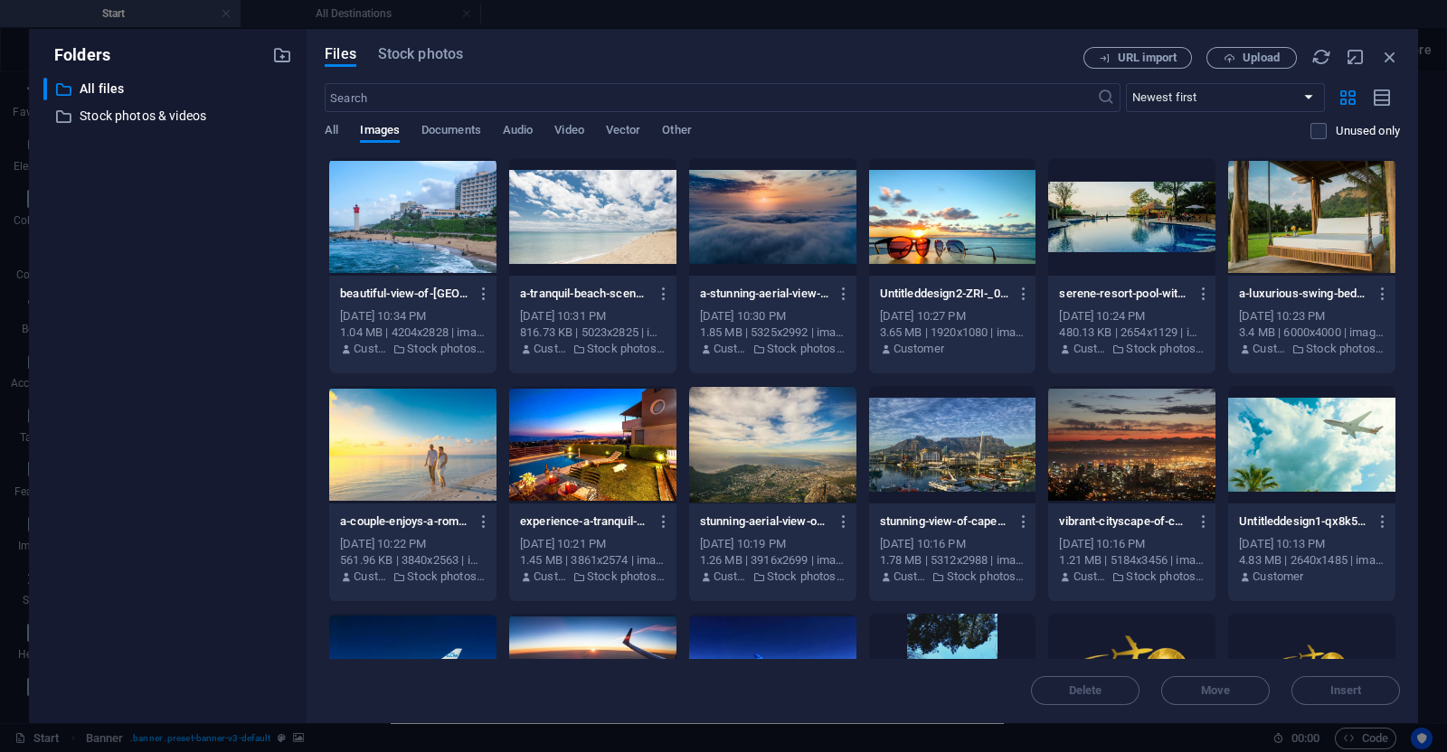
click at [571, 468] on div at bounding box center [592, 445] width 167 height 118
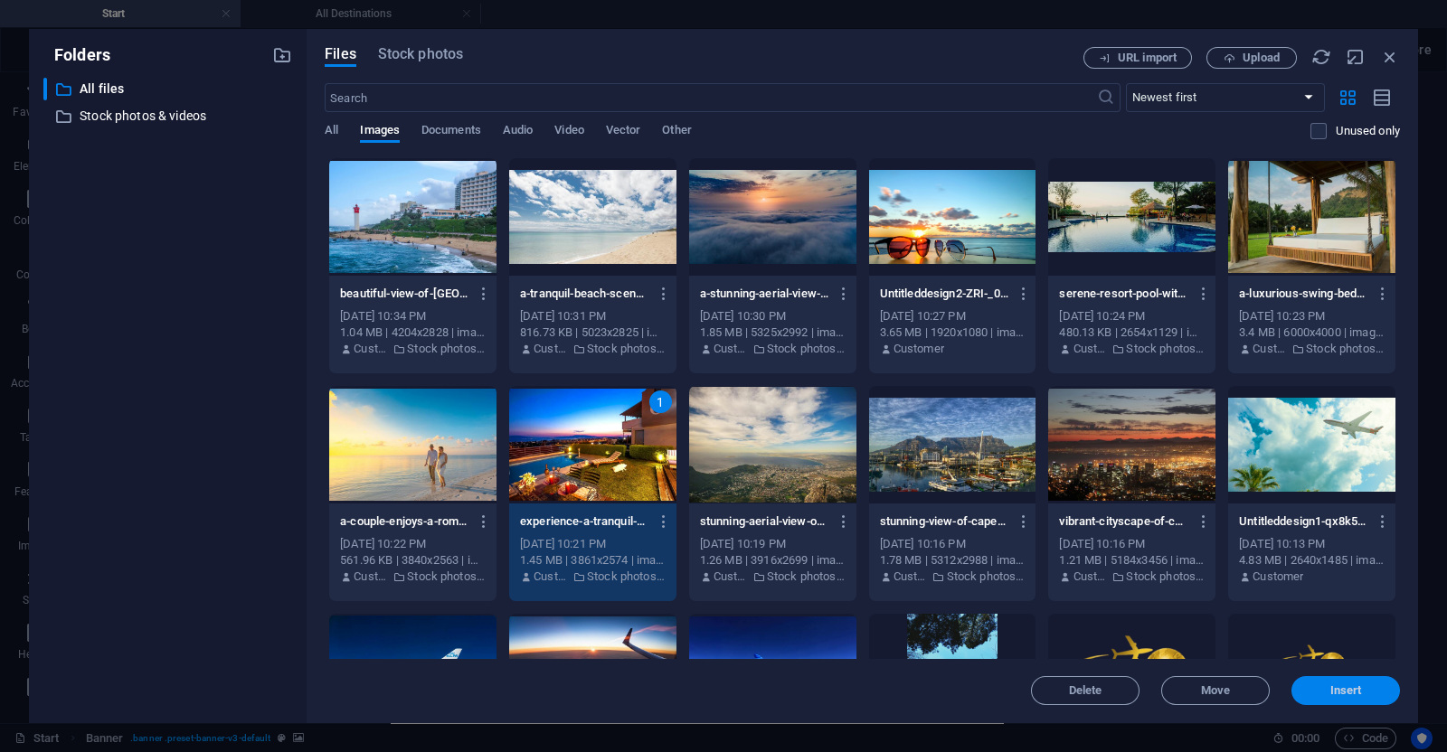
click at [1343, 689] on span "Insert" at bounding box center [1346, 690] width 32 height 11
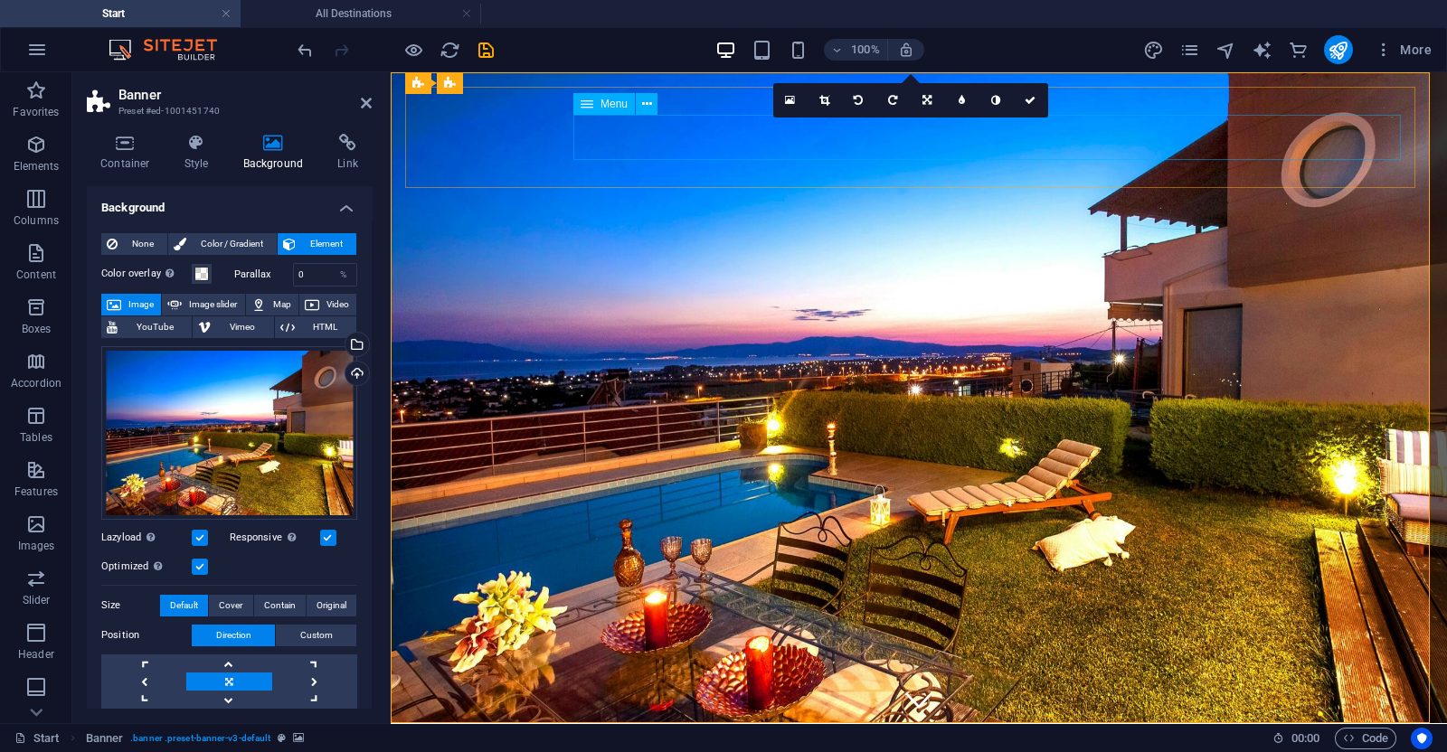
select select "1"
select select
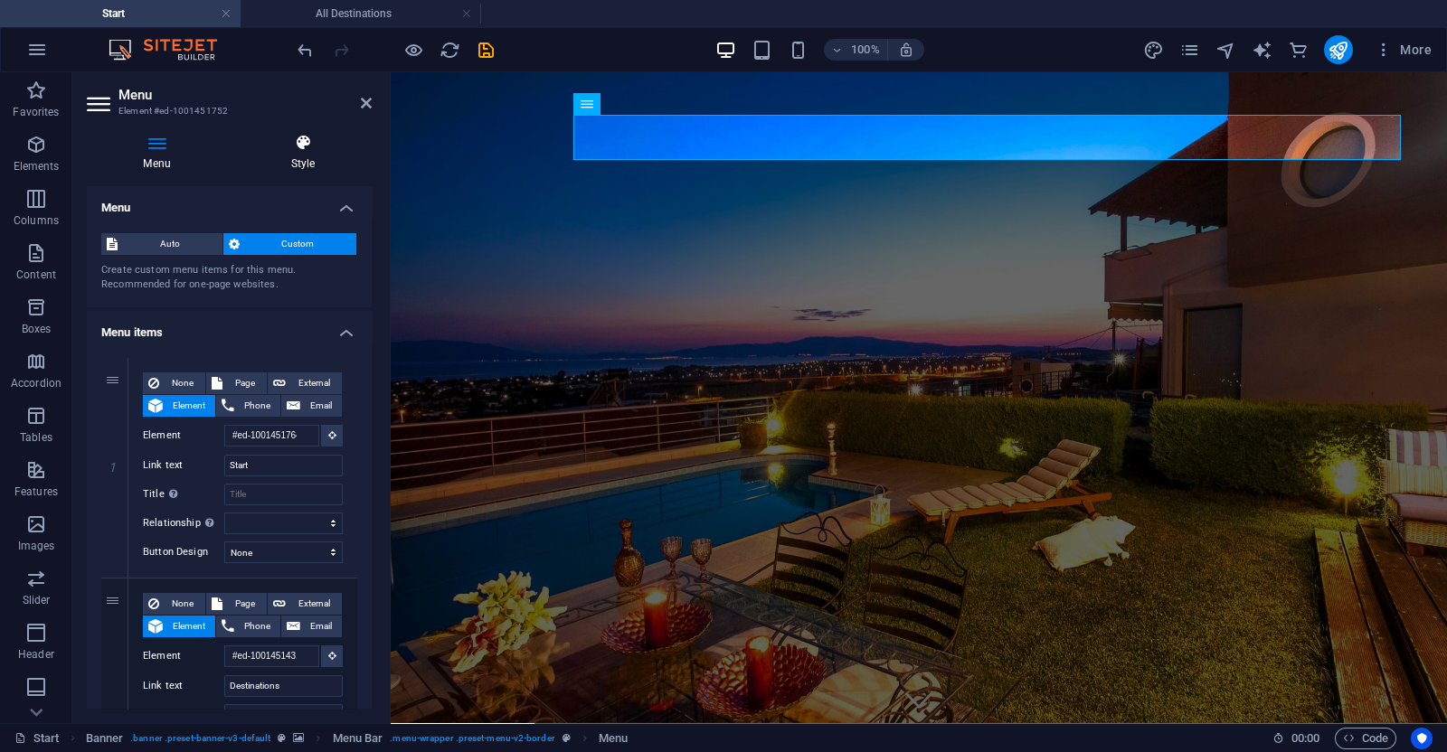
click at [291, 165] on h4 "Style" at bounding box center [302, 153] width 137 height 38
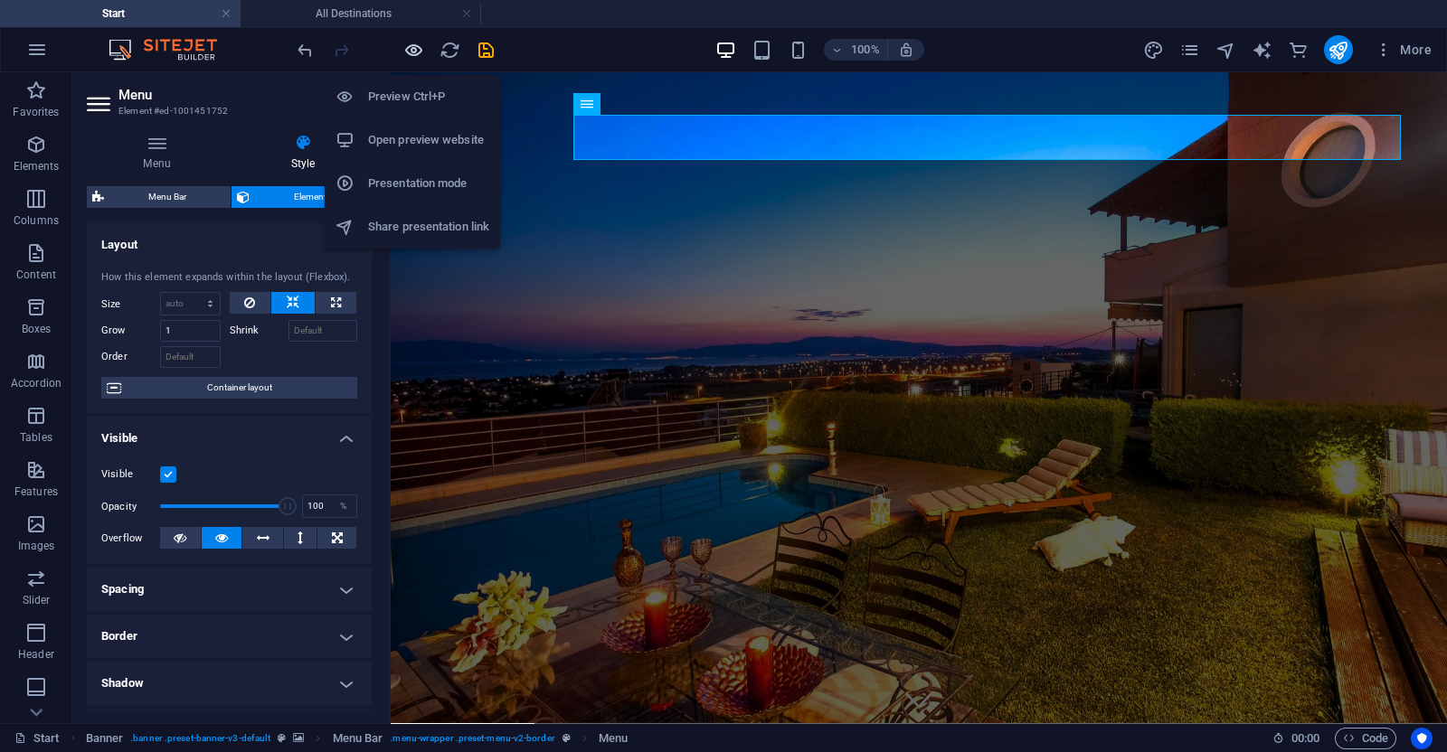
click at [415, 55] on icon "button" at bounding box center [413, 50] width 21 height 21
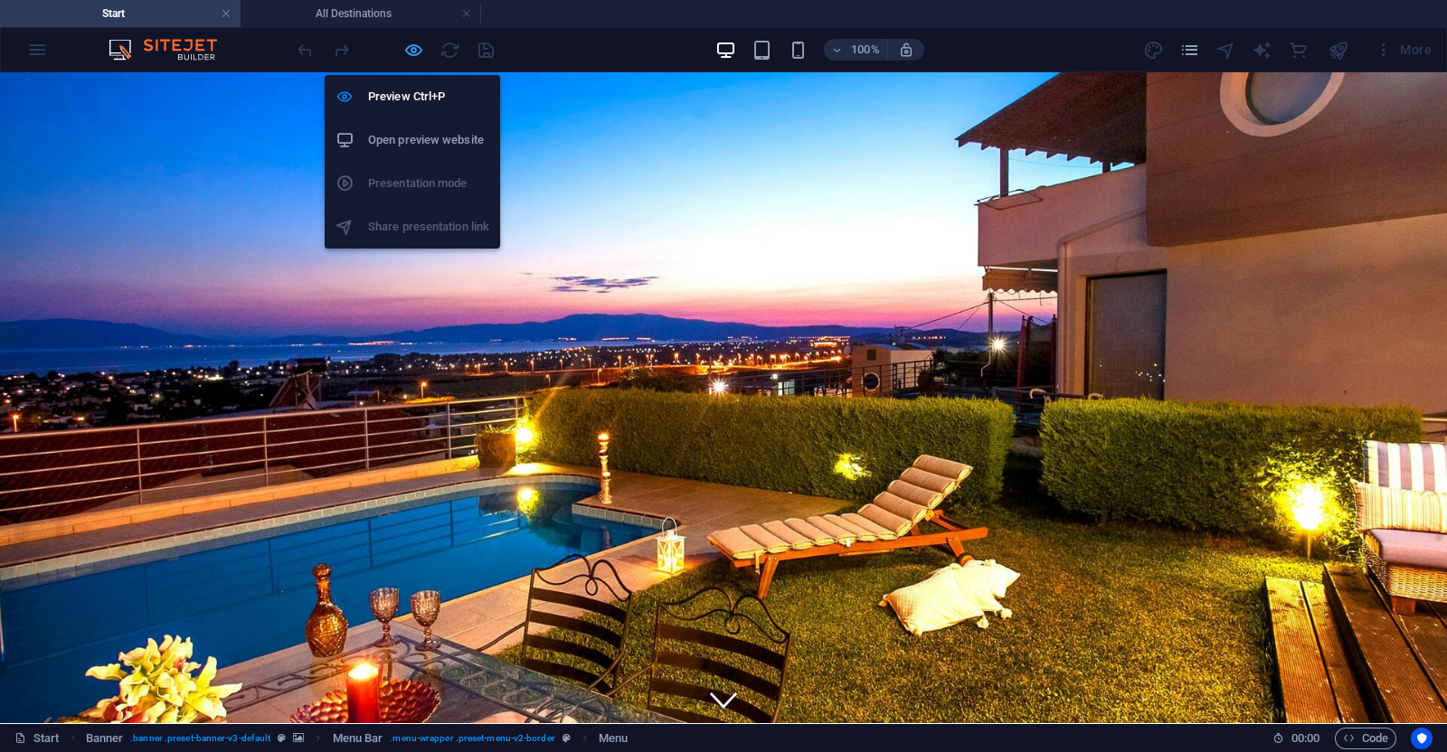
click at [414, 47] on icon "button" at bounding box center [413, 50] width 21 height 21
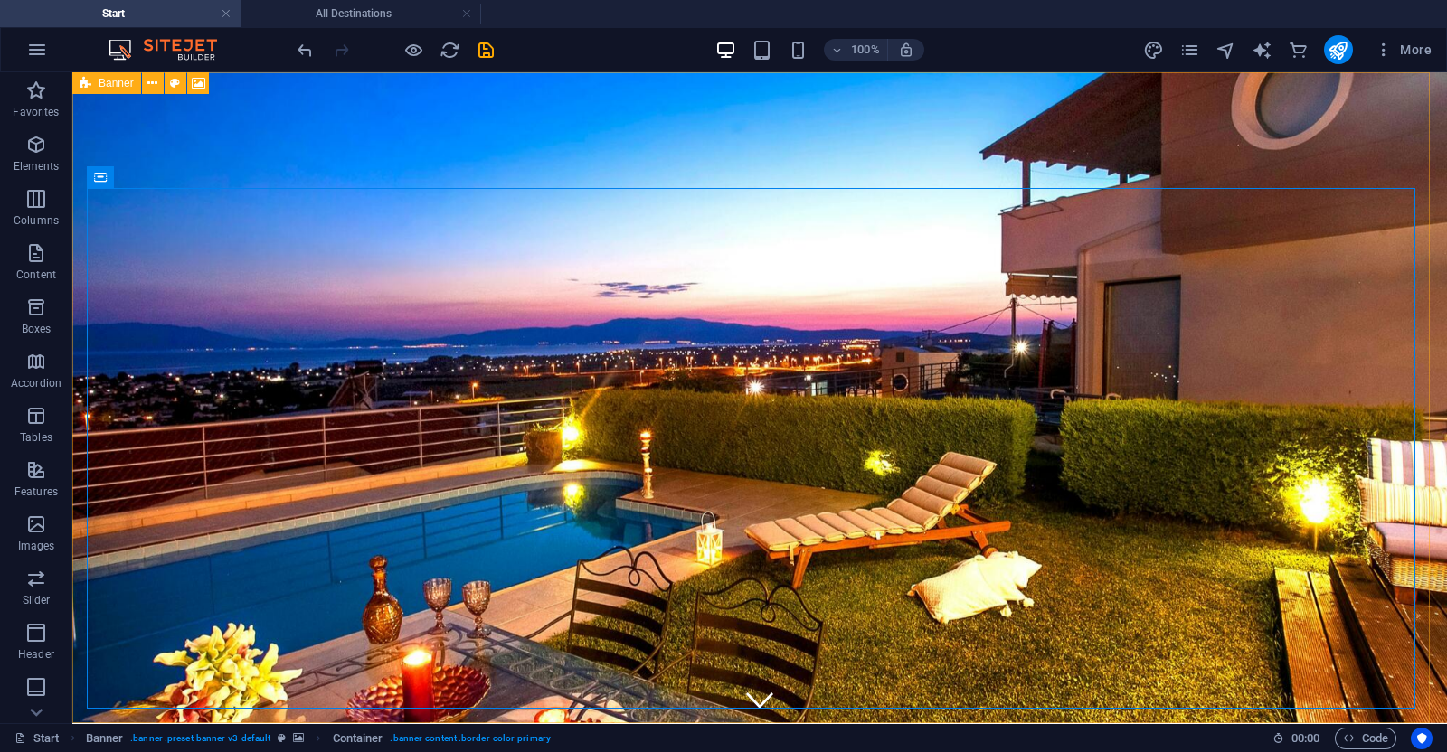
click at [80, 83] on icon at bounding box center [86, 83] width 12 height 22
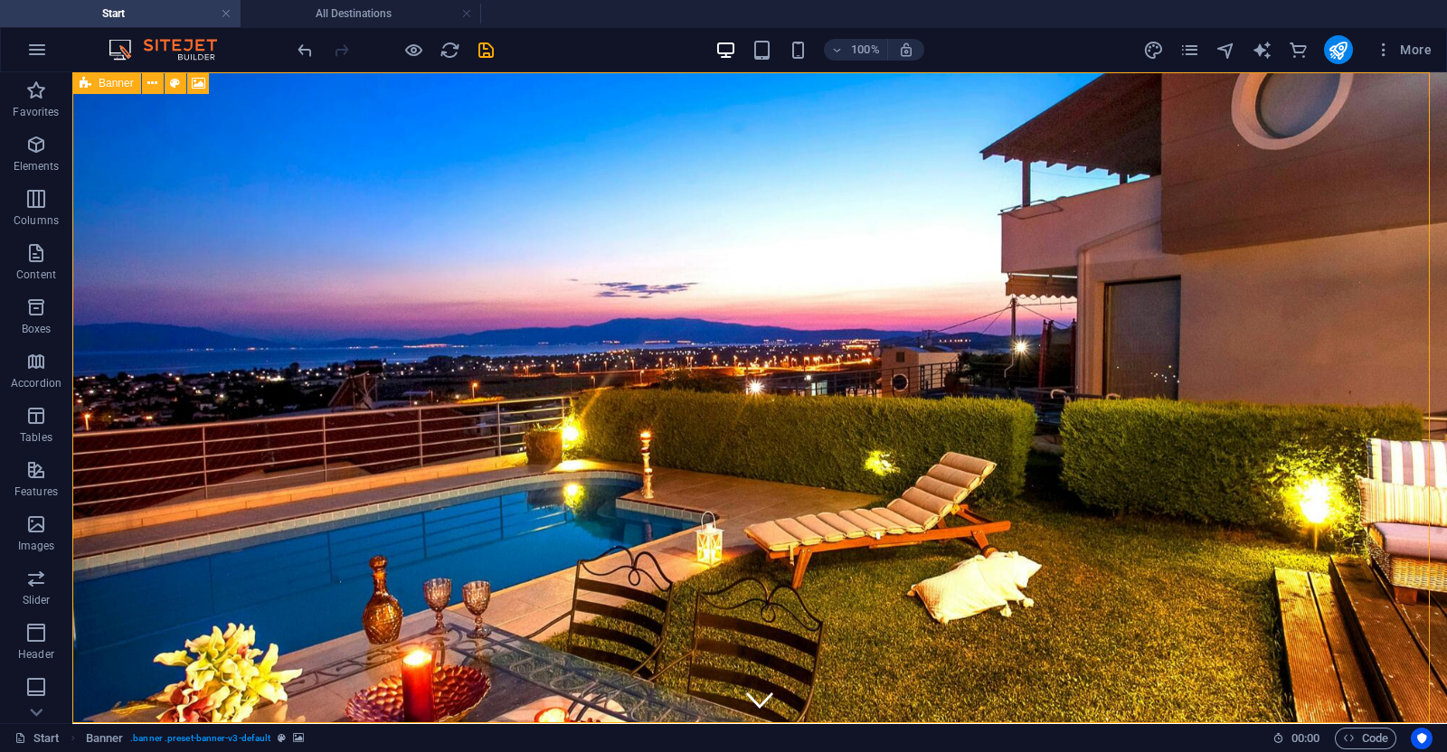
click at [80, 83] on icon at bounding box center [86, 83] width 12 height 22
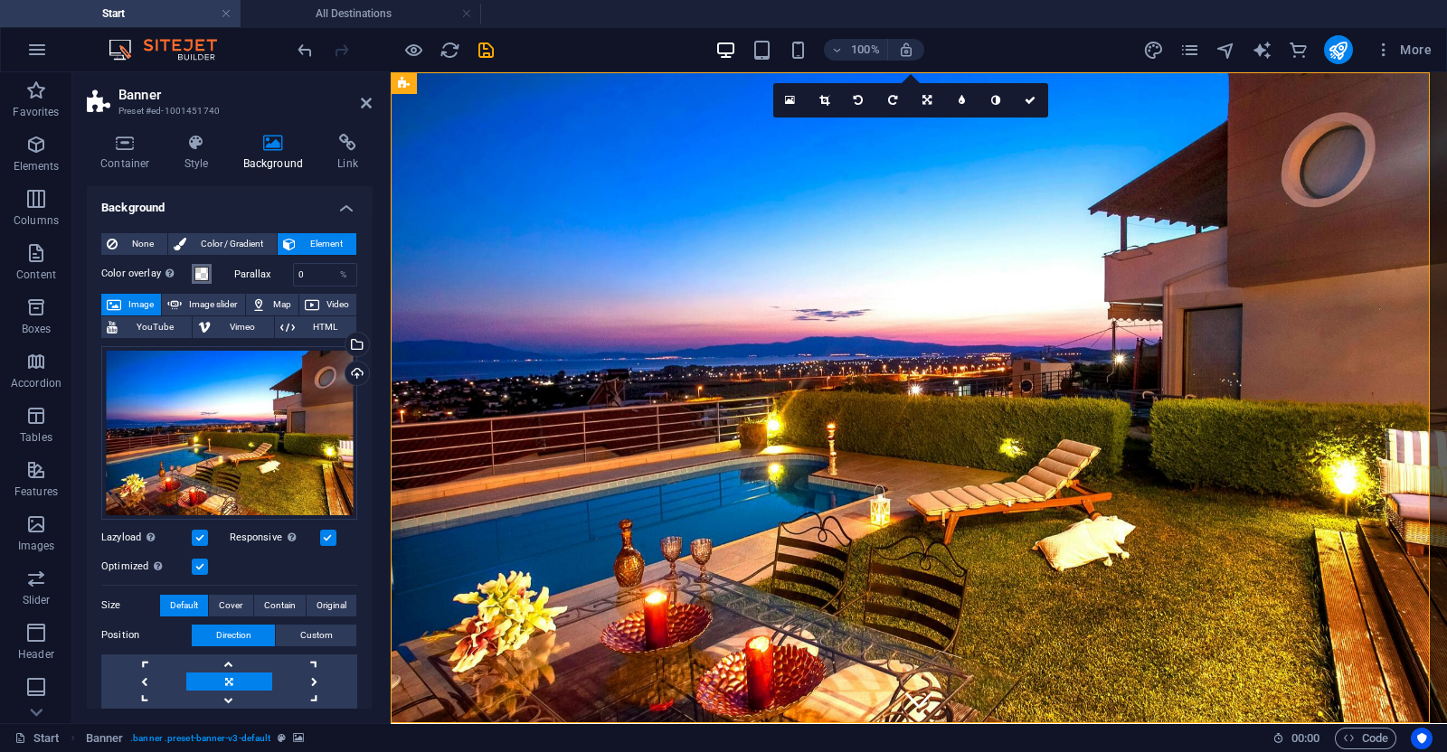
click at [199, 273] on span at bounding box center [201, 274] width 14 height 14
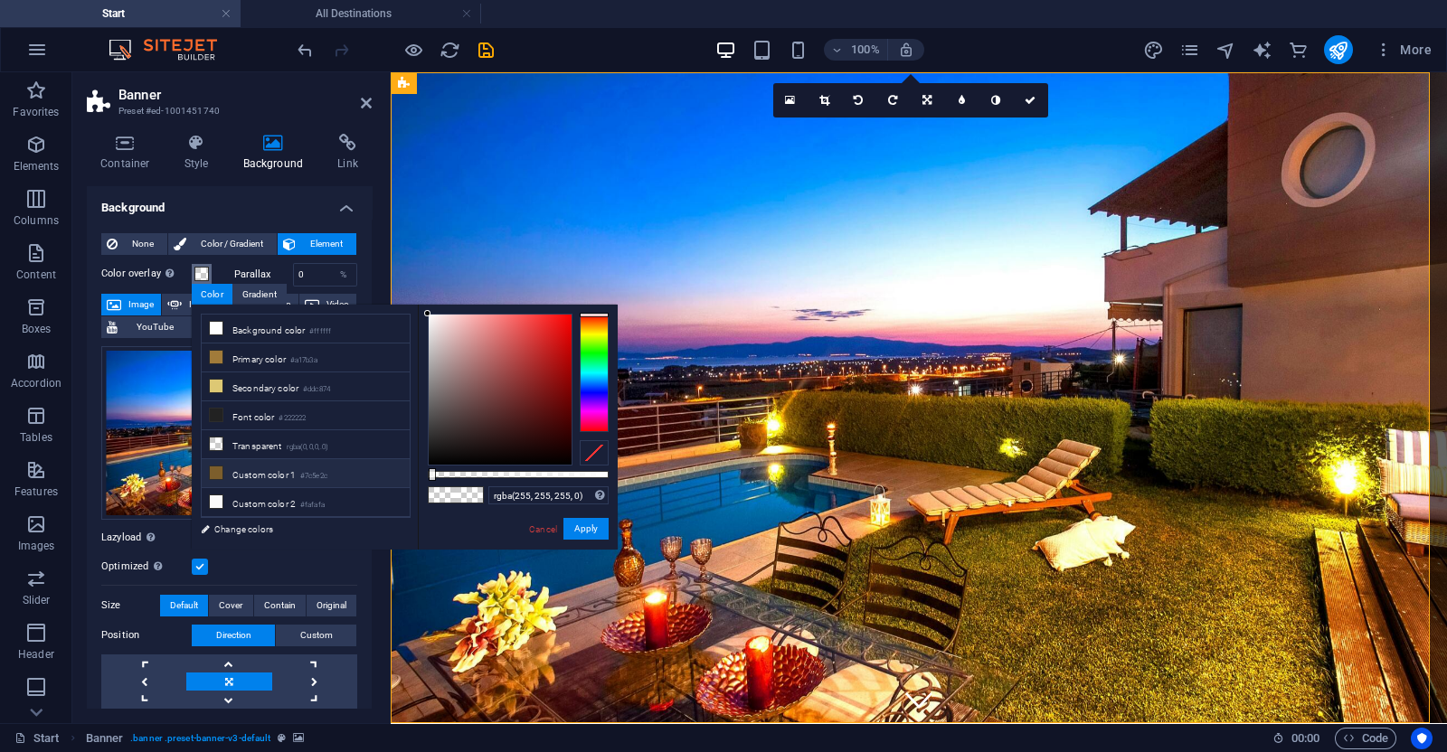
drag, startPoint x: 429, startPoint y: 477, endPoint x: 358, endPoint y: 475, distance: 70.6
click at [358, 475] on div "less Background color #ffffff Primary color #a17b3a Secondary color #ddc874 Fon…" at bounding box center [405, 427] width 426 height 245
click at [441, 454] on div at bounding box center [500, 390] width 143 height 150
drag, startPoint x: 440, startPoint y: 454, endPoint x: 401, endPoint y: 476, distance: 45.3
click at [401, 476] on div "less Background color #ffffff Primary color #a17b3a Secondary color #ddc874 Fon…" at bounding box center [405, 427] width 426 height 245
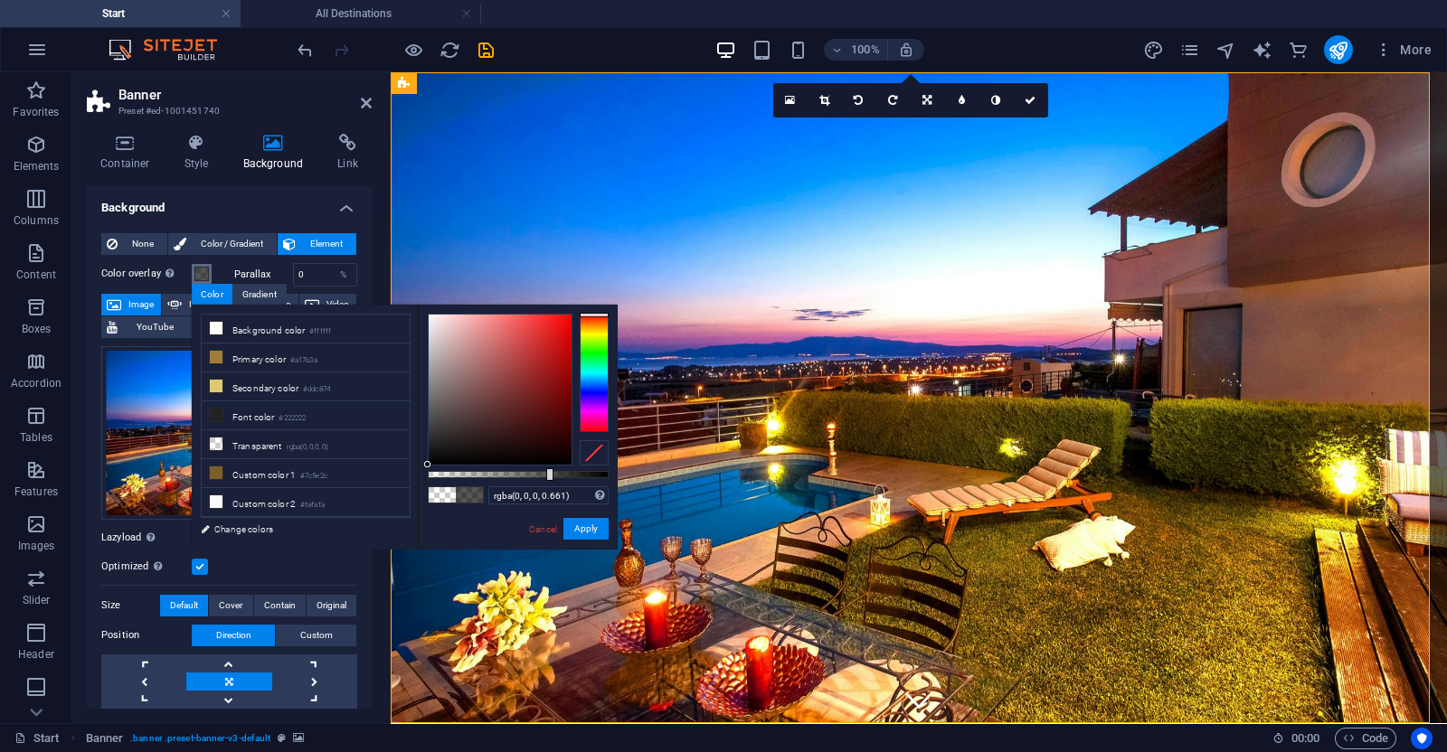
drag, startPoint x: 434, startPoint y: 476, endPoint x: 547, endPoint y: 485, distance: 113.4
click at [547, 485] on div "rgba(0, 0, 0, 0.661) Supported formats #0852ed rgb(8, 82, 237) rgba(8, 82, 237,…" at bounding box center [518, 558] width 200 height 507
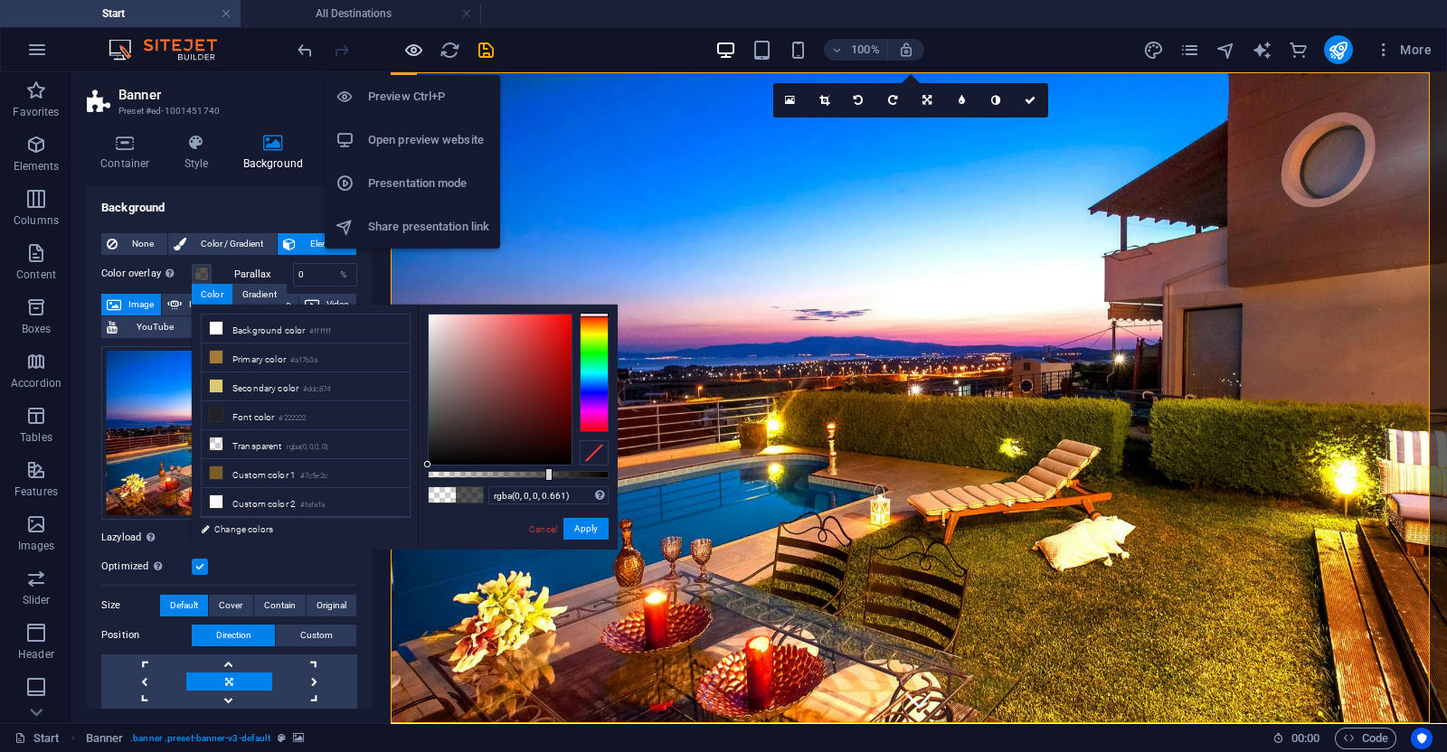
click at [419, 47] on icon "button" at bounding box center [413, 50] width 21 height 21
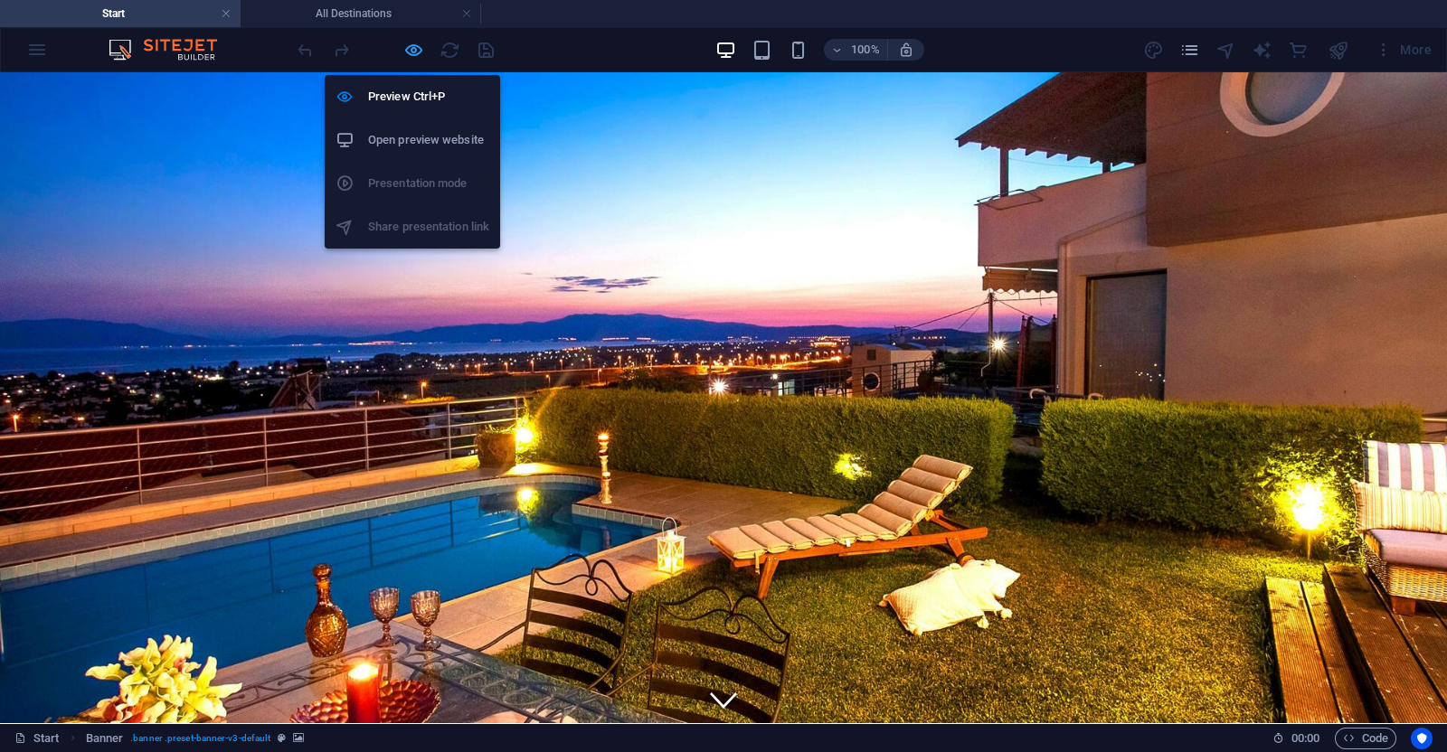
click at [415, 52] on icon "button" at bounding box center [413, 50] width 21 height 21
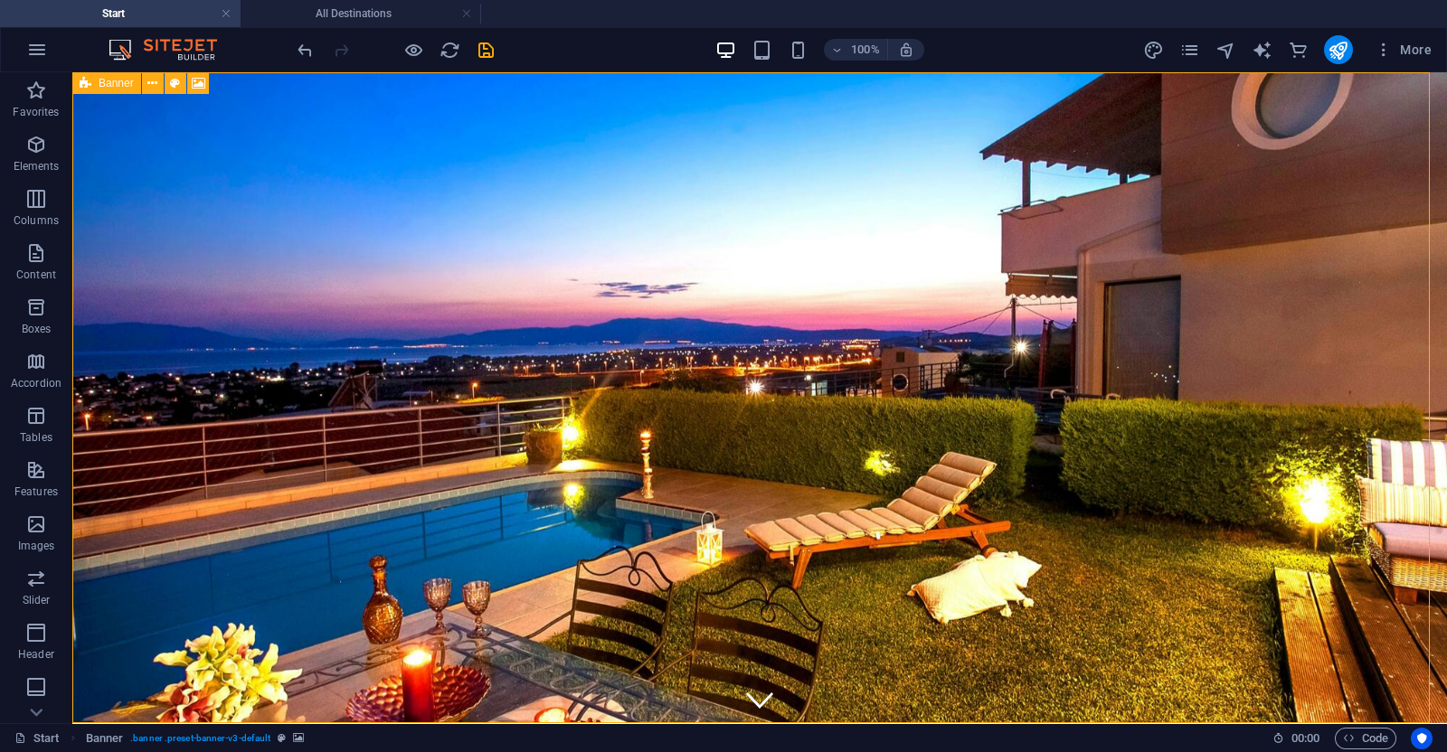
click at [80, 83] on icon at bounding box center [86, 83] width 12 height 22
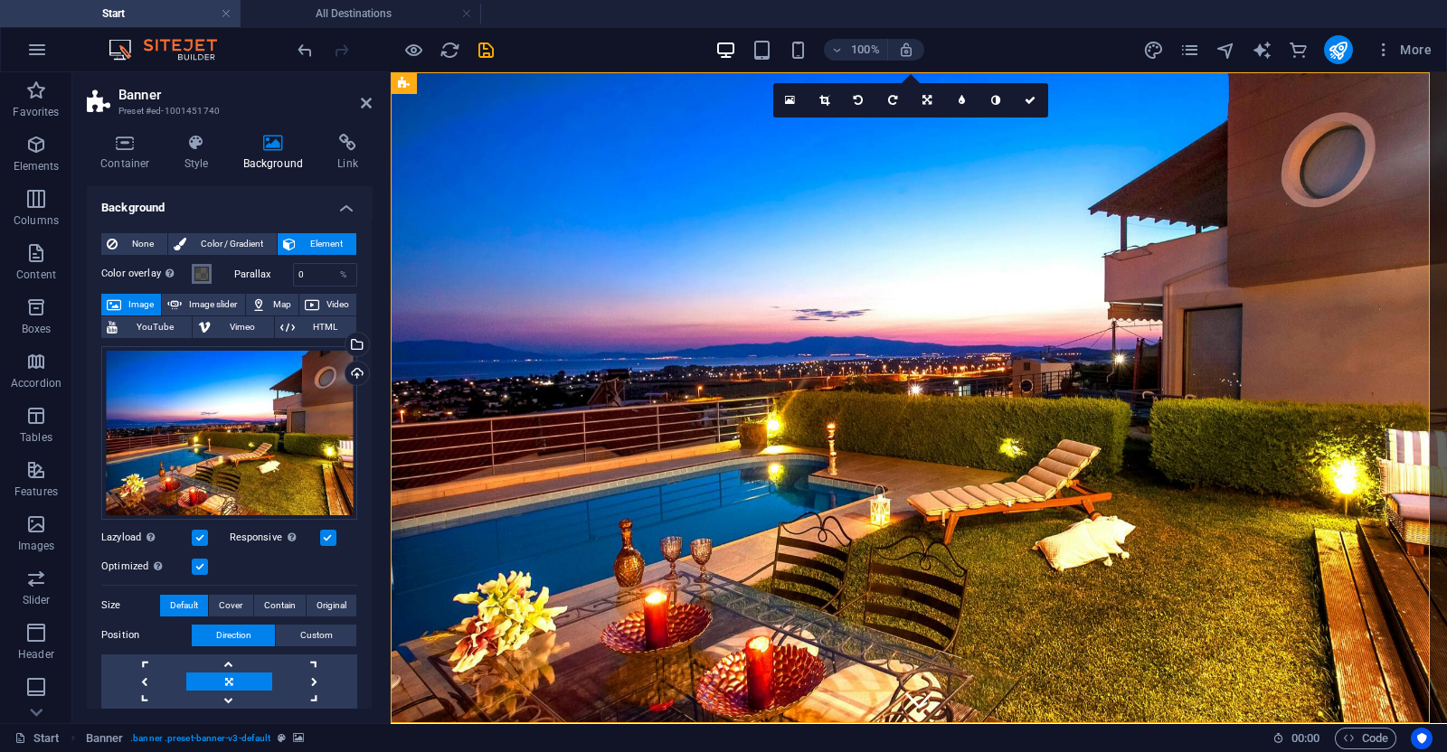
click at [199, 269] on span at bounding box center [201, 274] width 14 height 14
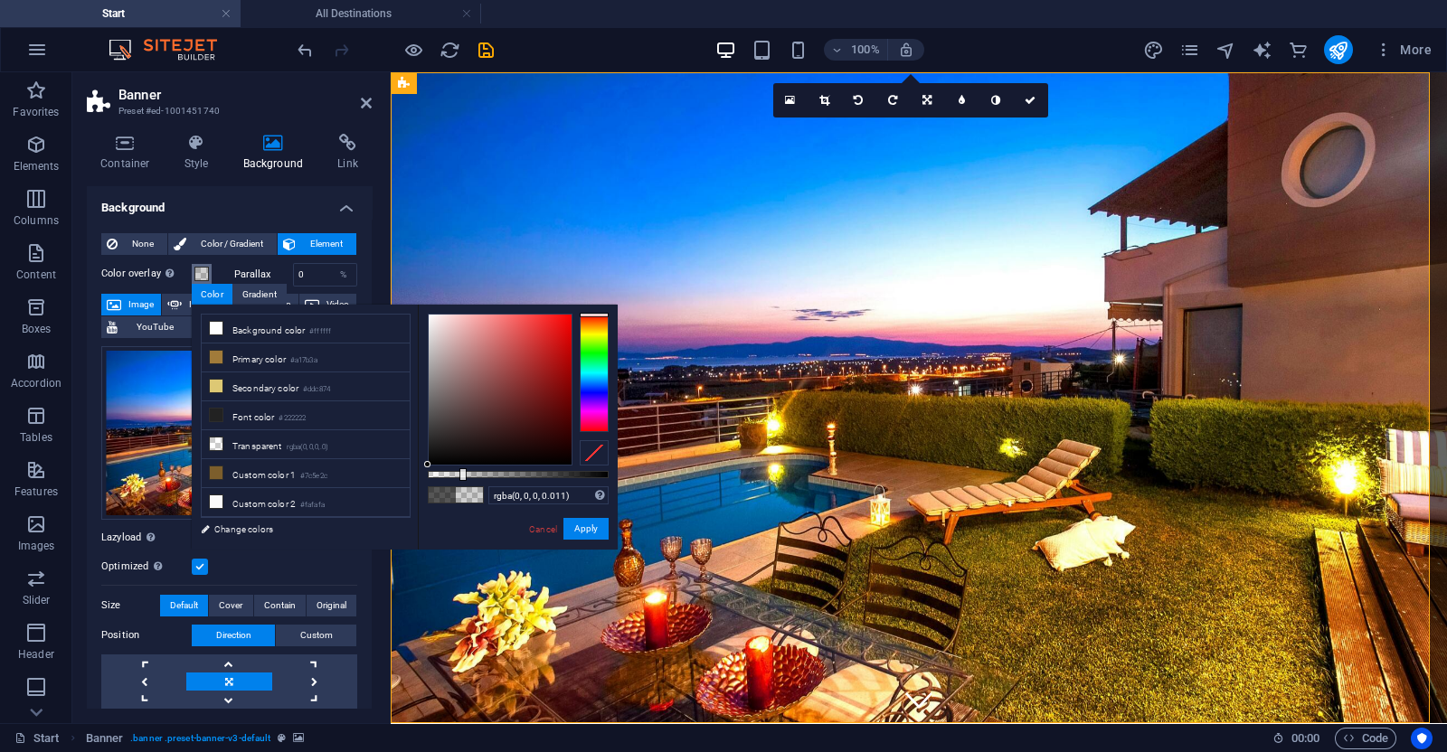
type input "rgba(0, 0, 0, 0)"
drag, startPoint x: 547, startPoint y: 481, endPoint x: 402, endPoint y: 478, distance: 144.7
click at [402, 478] on div "less Background color #ffffff Primary color #a17b3a Secondary color #ddc874 Fon…" at bounding box center [405, 427] width 426 height 245
click at [597, 531] on button "Apply" at bounding box center [585, 529] width 45 height 22
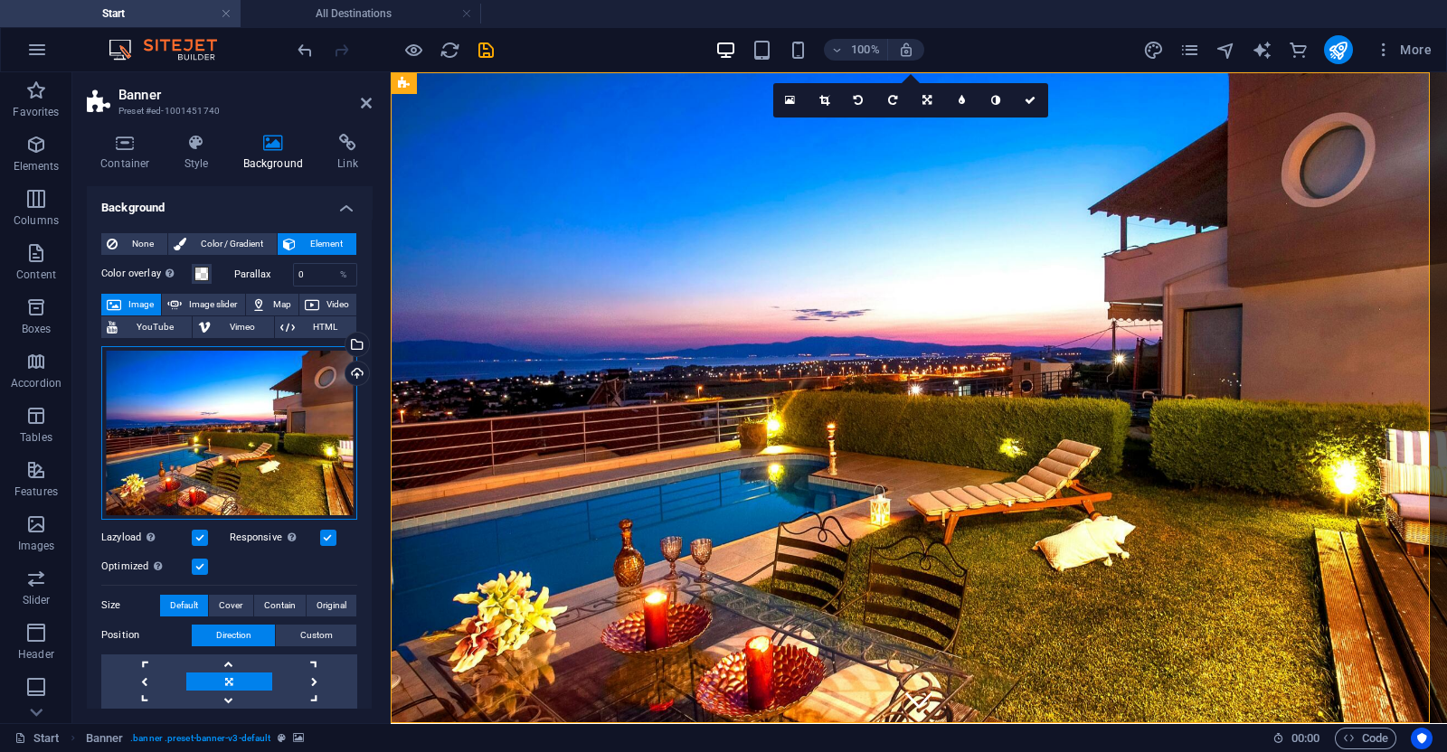
click at [272, 464] on div "Drag files here, click to choose files or select files from Files or our free s…" at bounding box center [229, 433] width 256 height 174
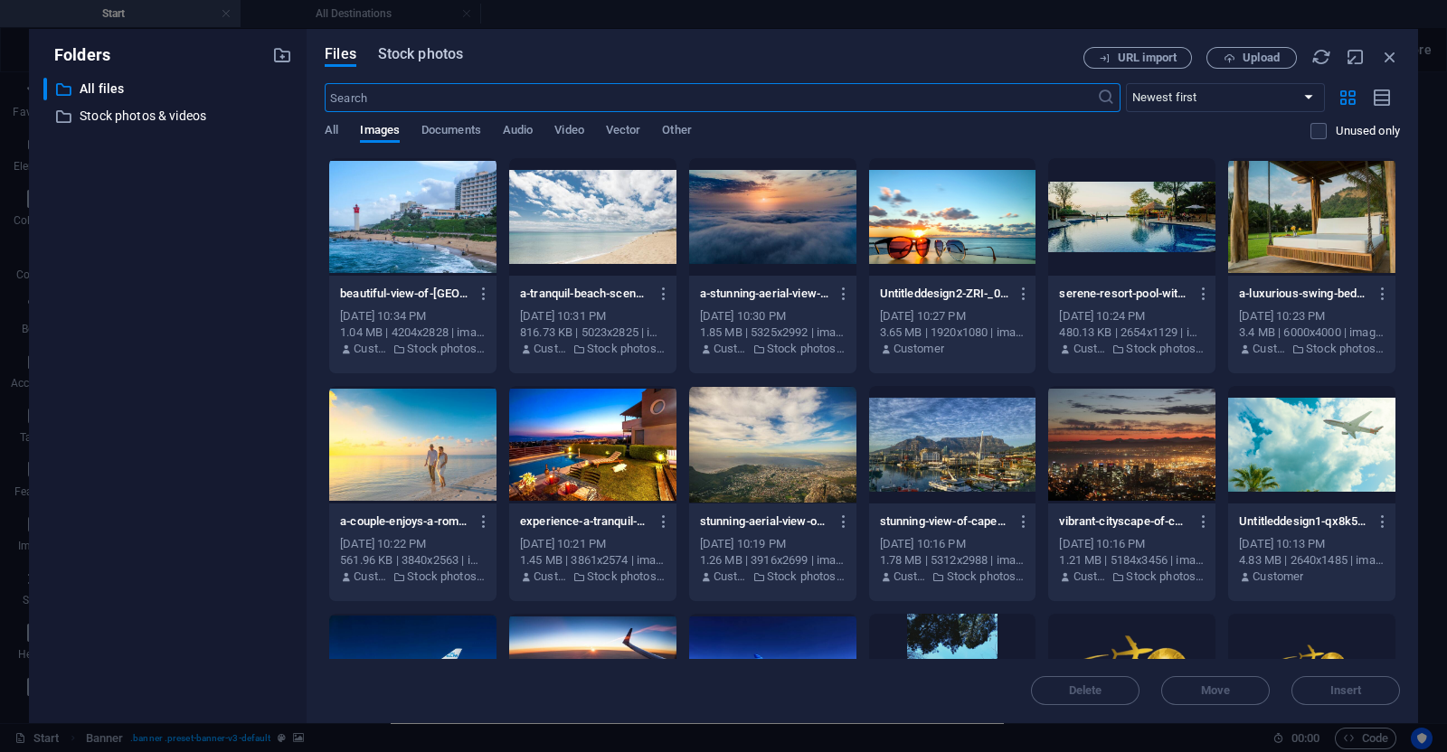
click at [422, 62] on span "Stock photos" at bounding box center [420, 54] width 85 height 22
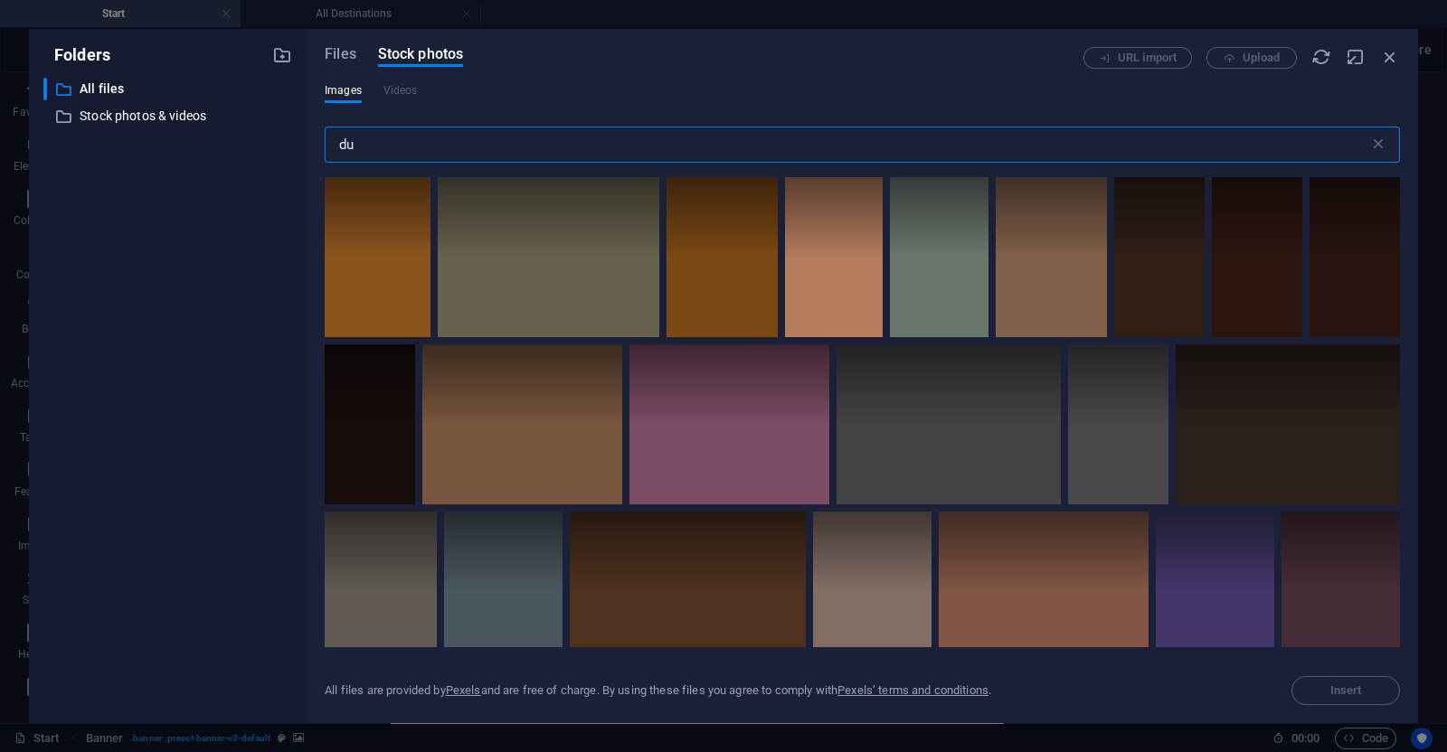
type input "d"
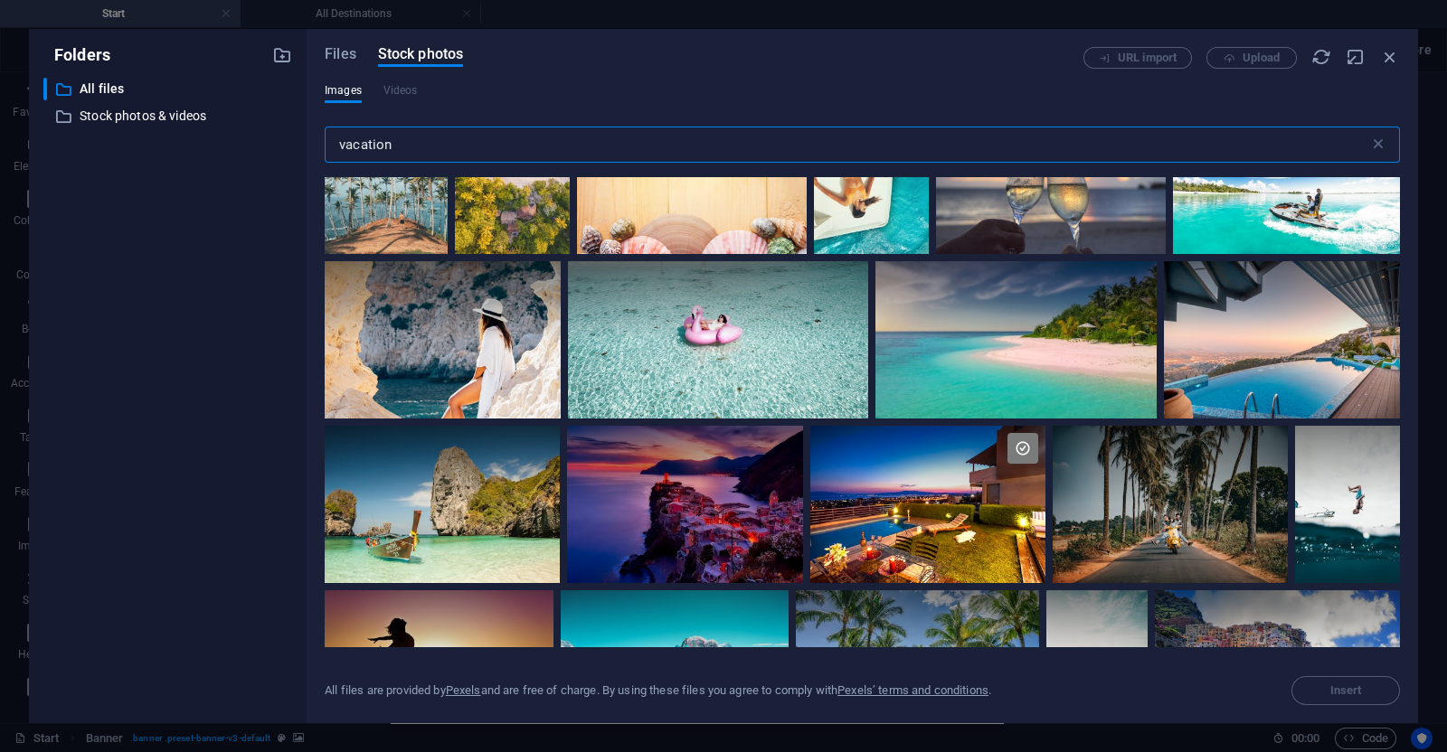
scroll to position [1339, 0]
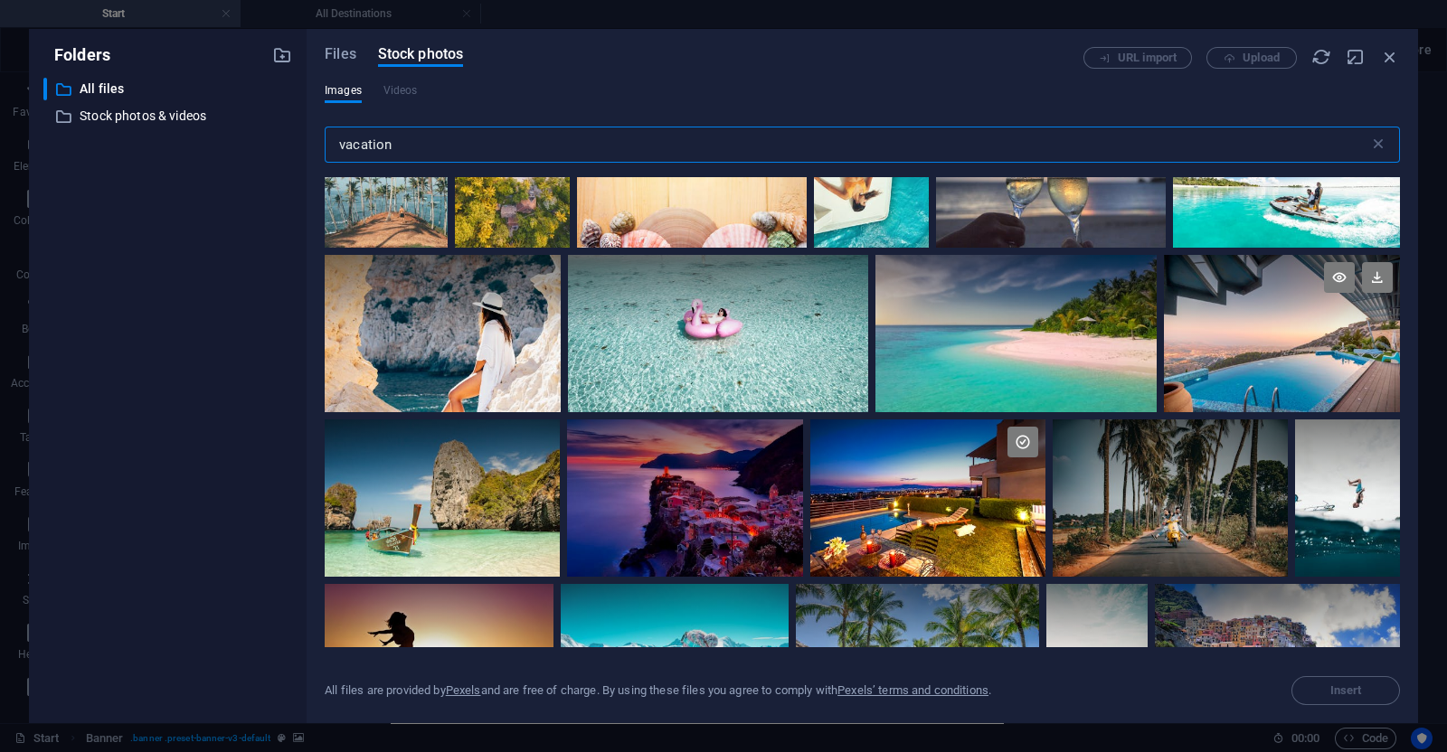
type input "vacation"
click at [1211, 367] on div at bounding box center [1282, 333] width 236 height 157
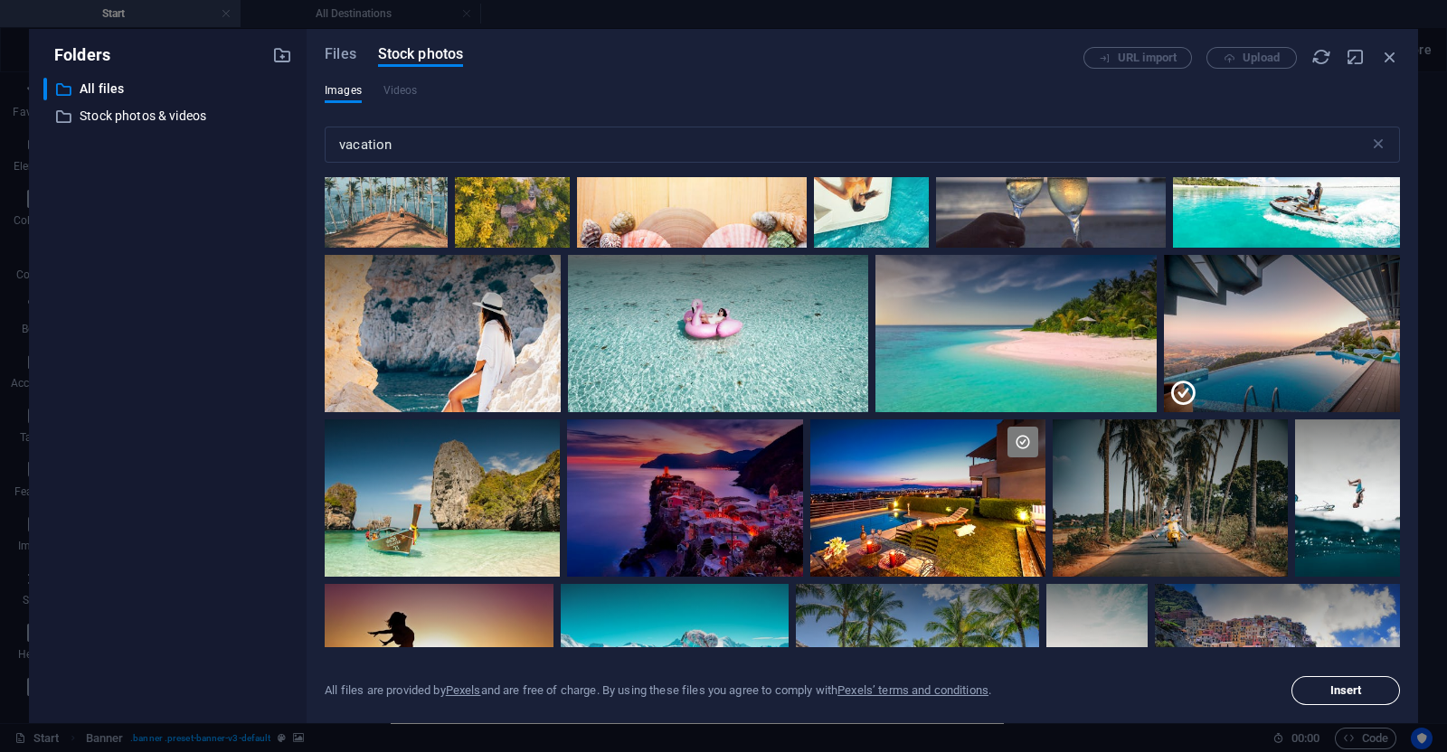
click at [1315, 691] on span "Insert" at bounding box center [1346, 690] width 92 height 11
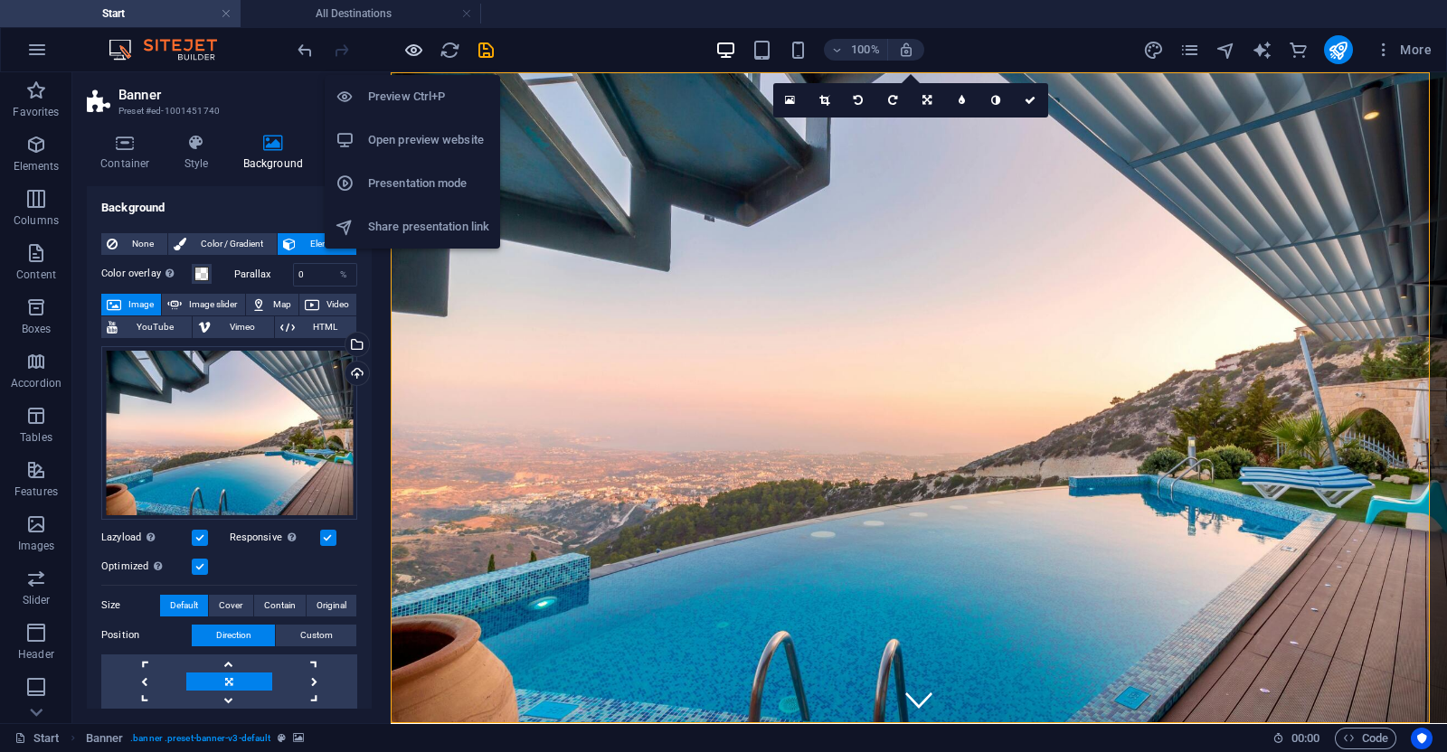
click at [414, 48] on icon "button" at bounding box center [413, 50] width 21 height 21
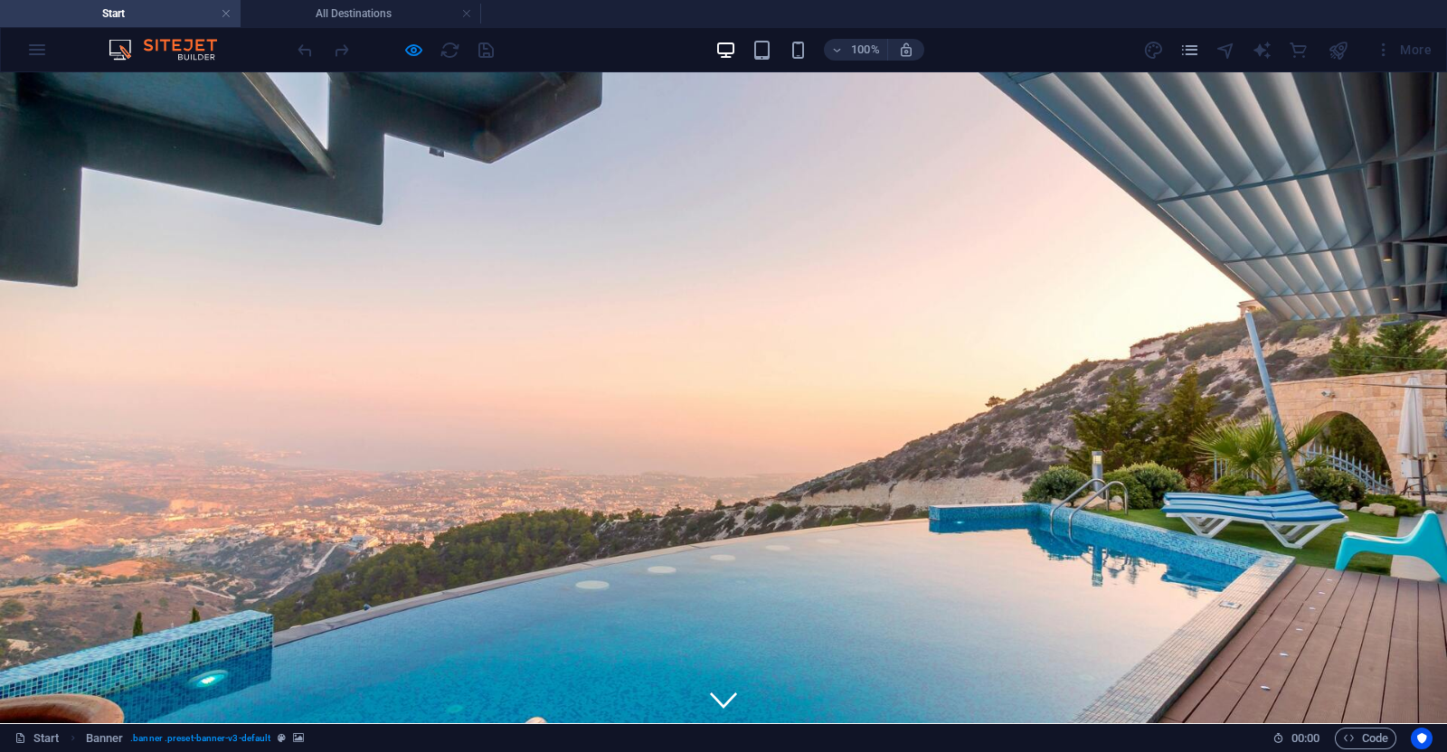
click at [414, 33] on div "100% More" at bounding box center [723, 49] width 1445 height 43
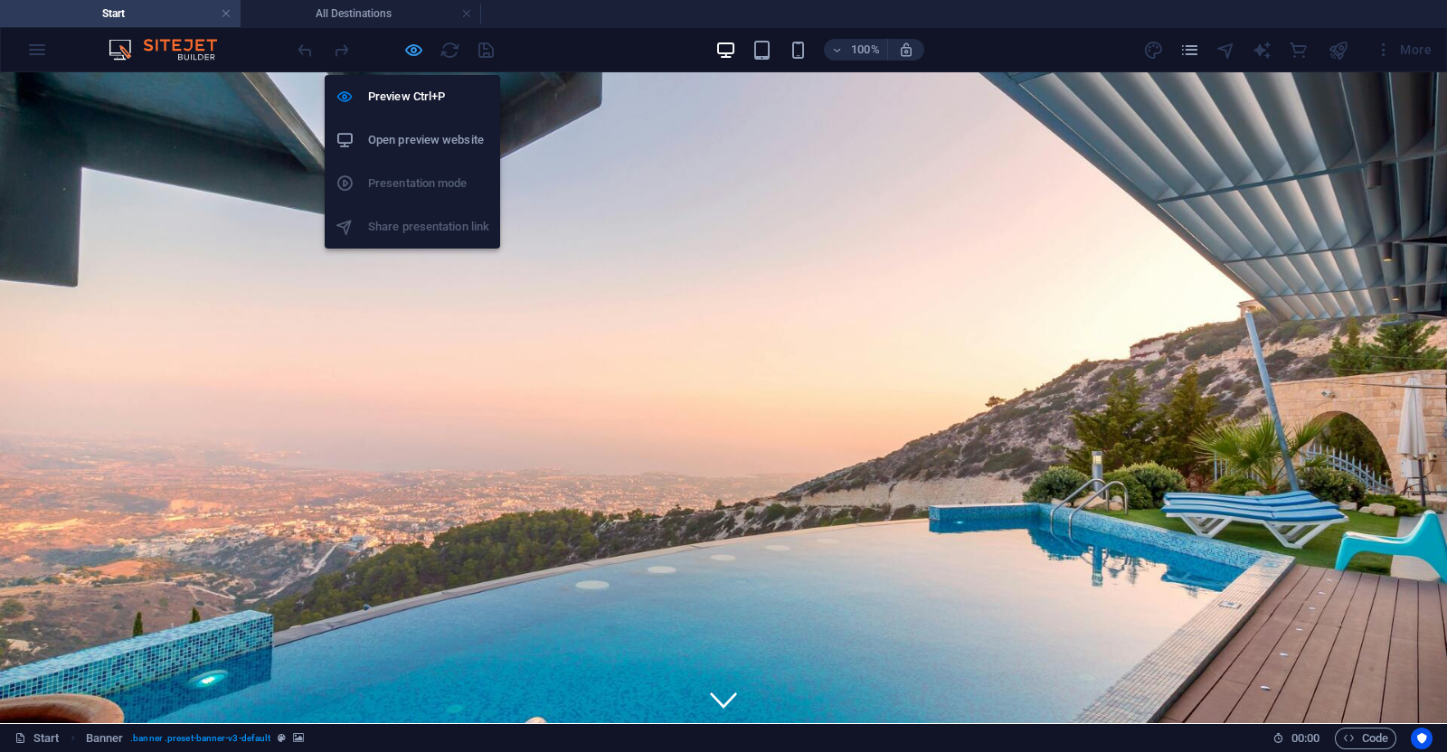
click at [411, 43] on icon "button" at bounding box center [413, 50] width 21 height 21
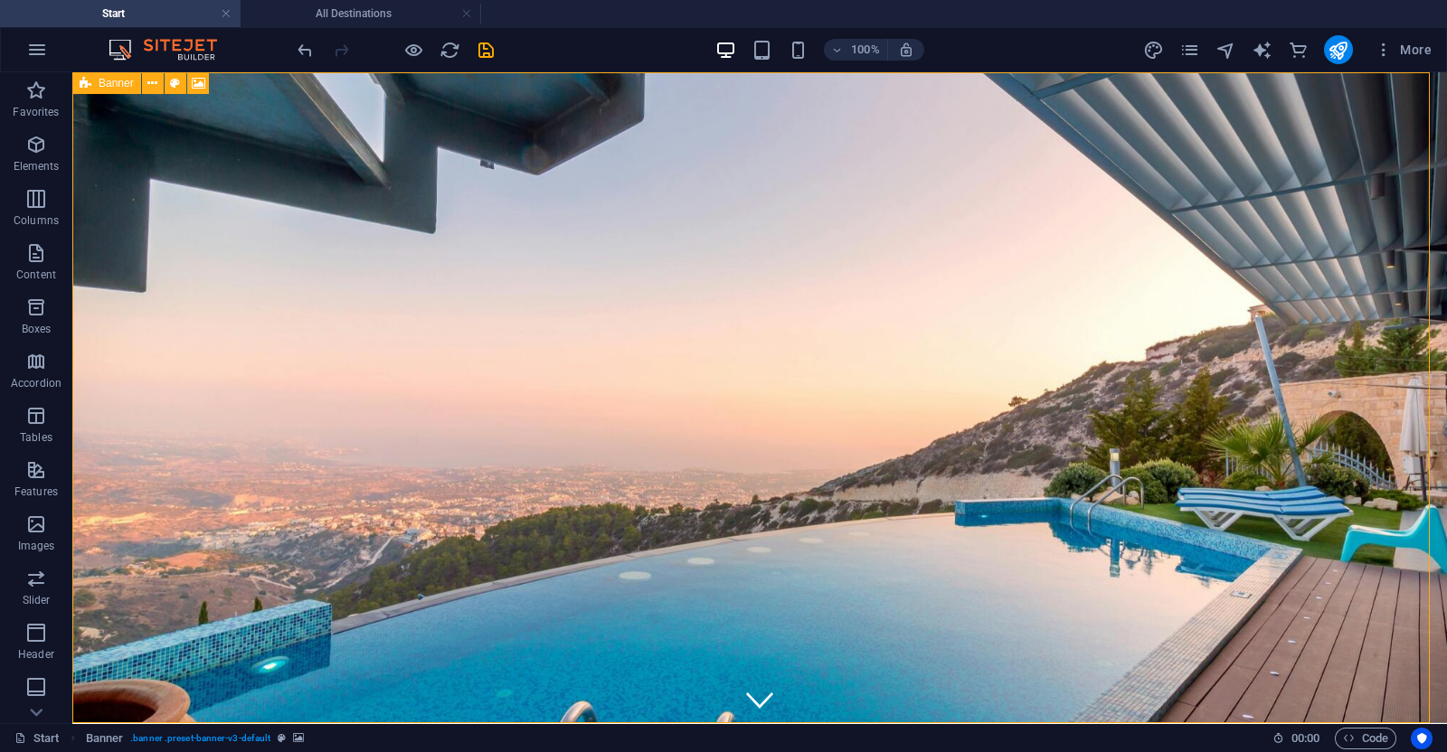
click at [87, 83] on icon at bounding box center [86, 83] width 12 height 22
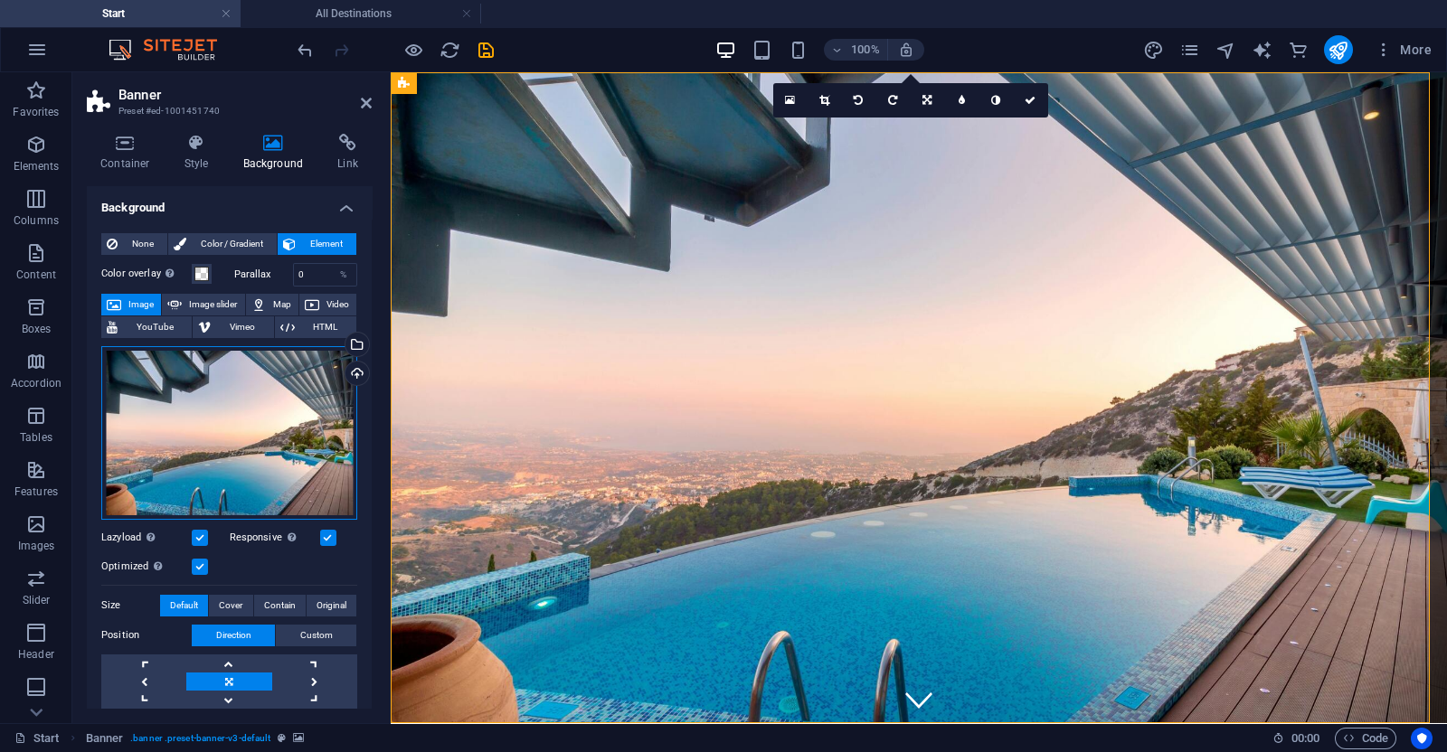
click at [289, 416] on div "Drag files here, click to choose files or select files from Files or our free s…" at bounding box center [229, 433] width 256 height 174
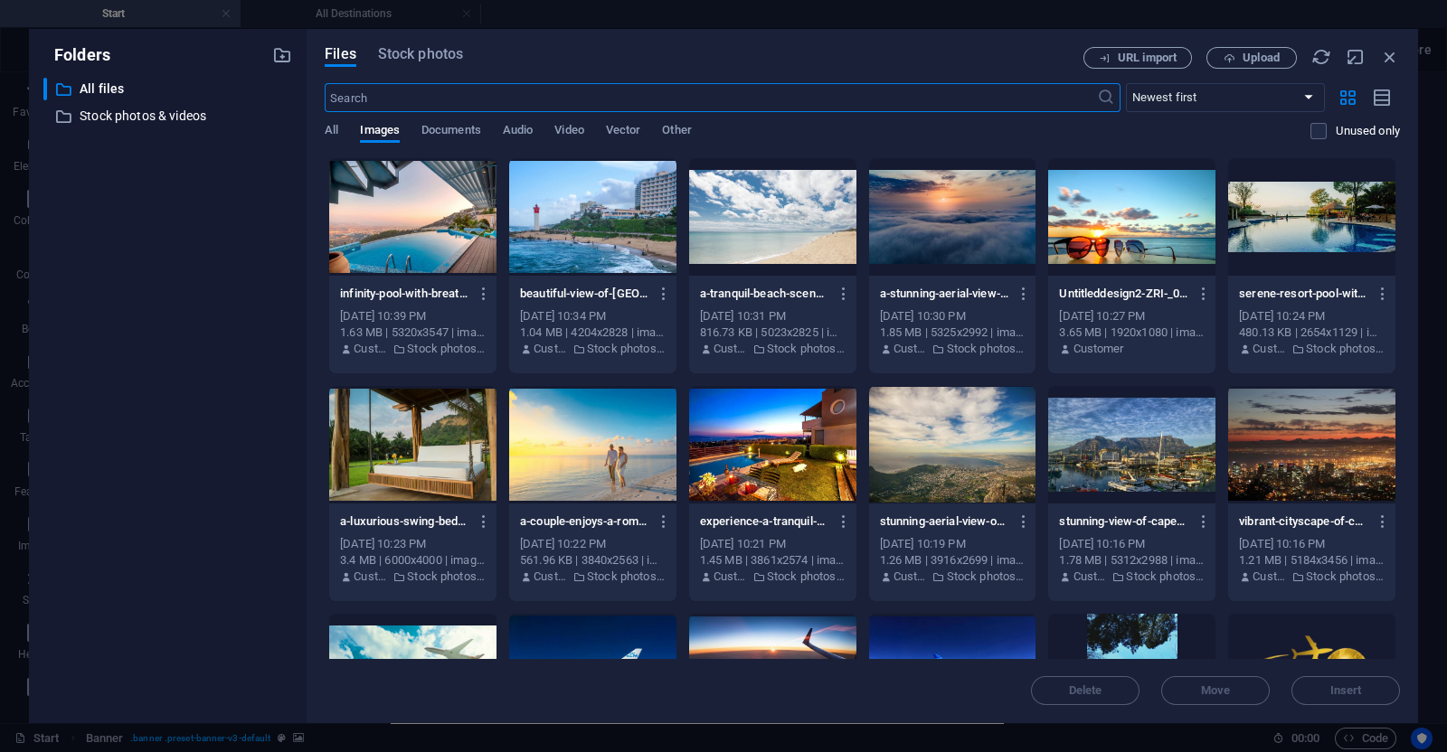
click at [1392, 68] on div "URL import Upload" at bounding box center [1241, 58] width 317 height 22
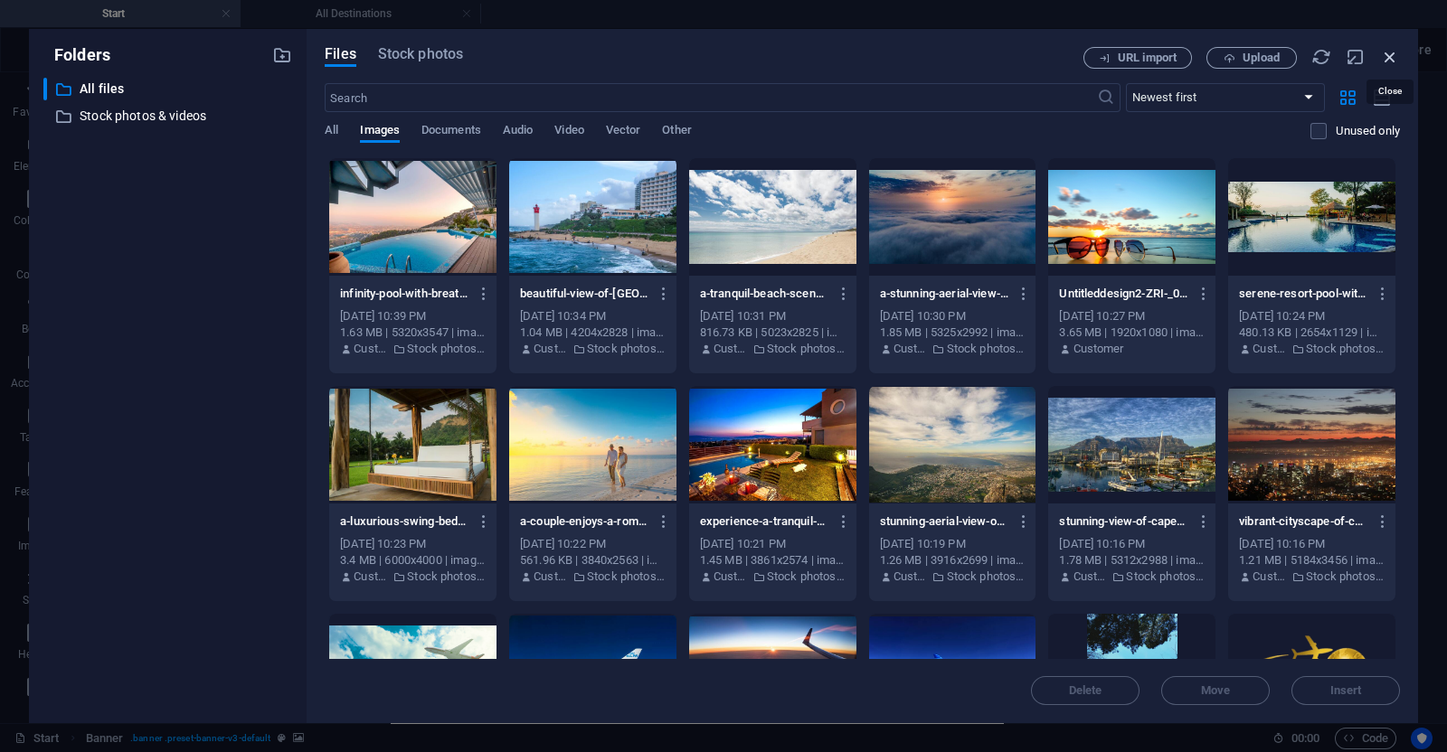
click at [1390, 58] on icon "button" at bounding box center [1390, 57] width 20 height 20
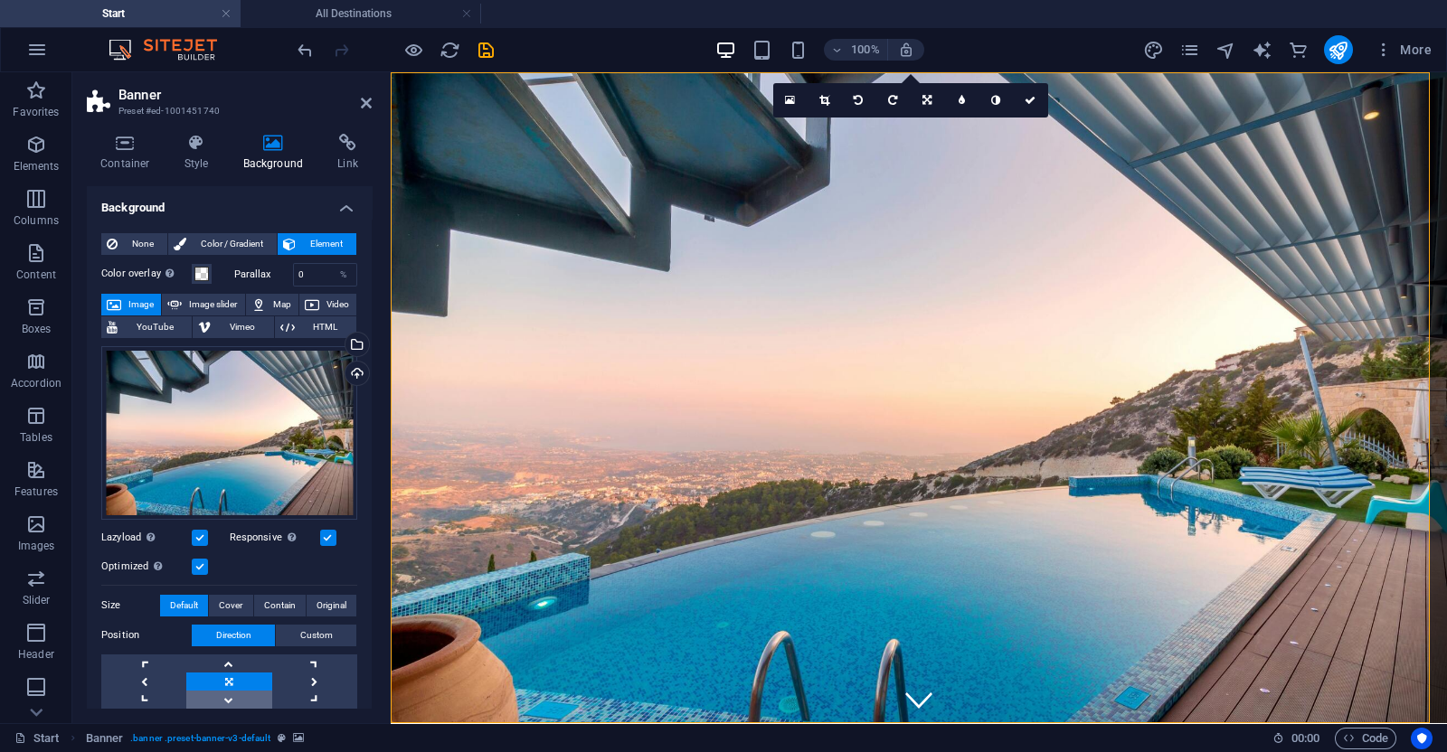
click at [230, 692] on link at bounding box center [228, 700] width 85 height 18
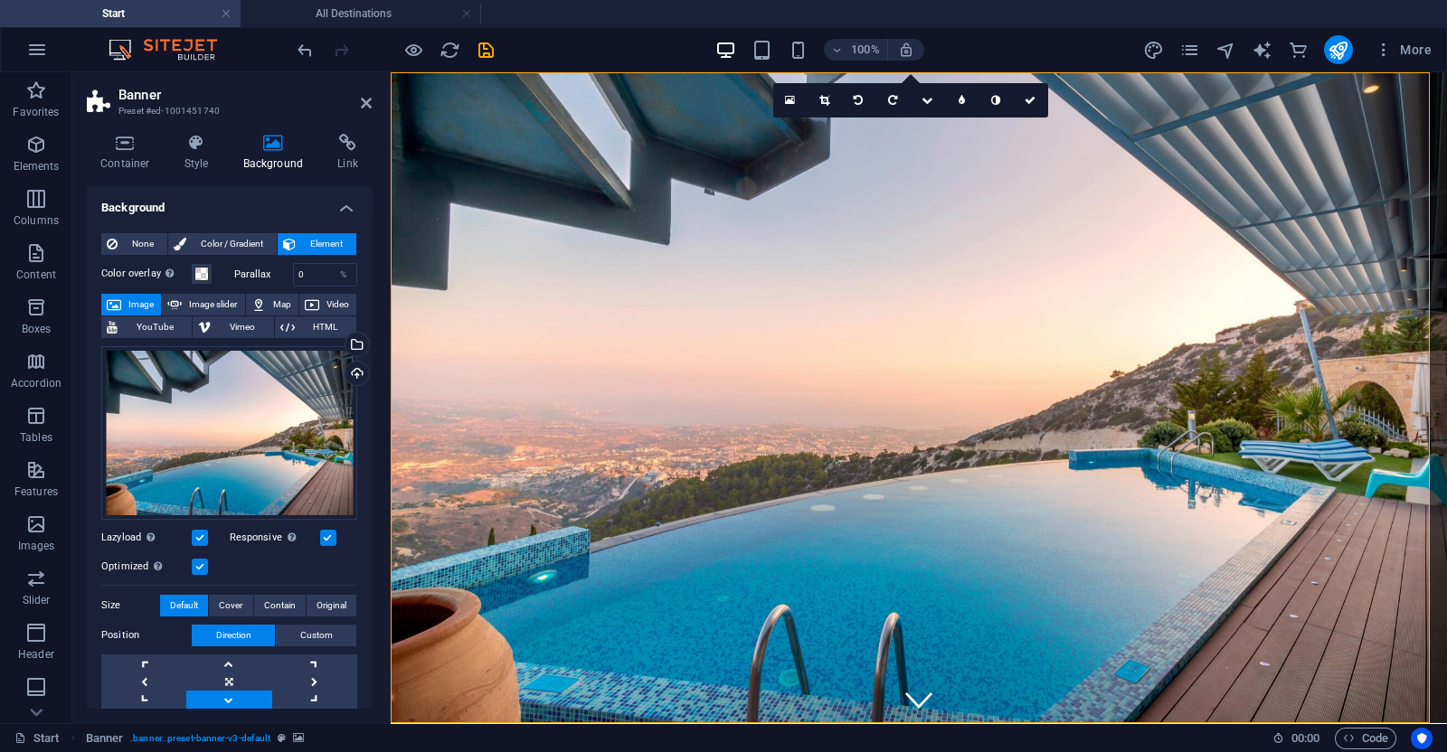
click at [230, 692] on link at bounding box center [228, 700] width 85 height 18
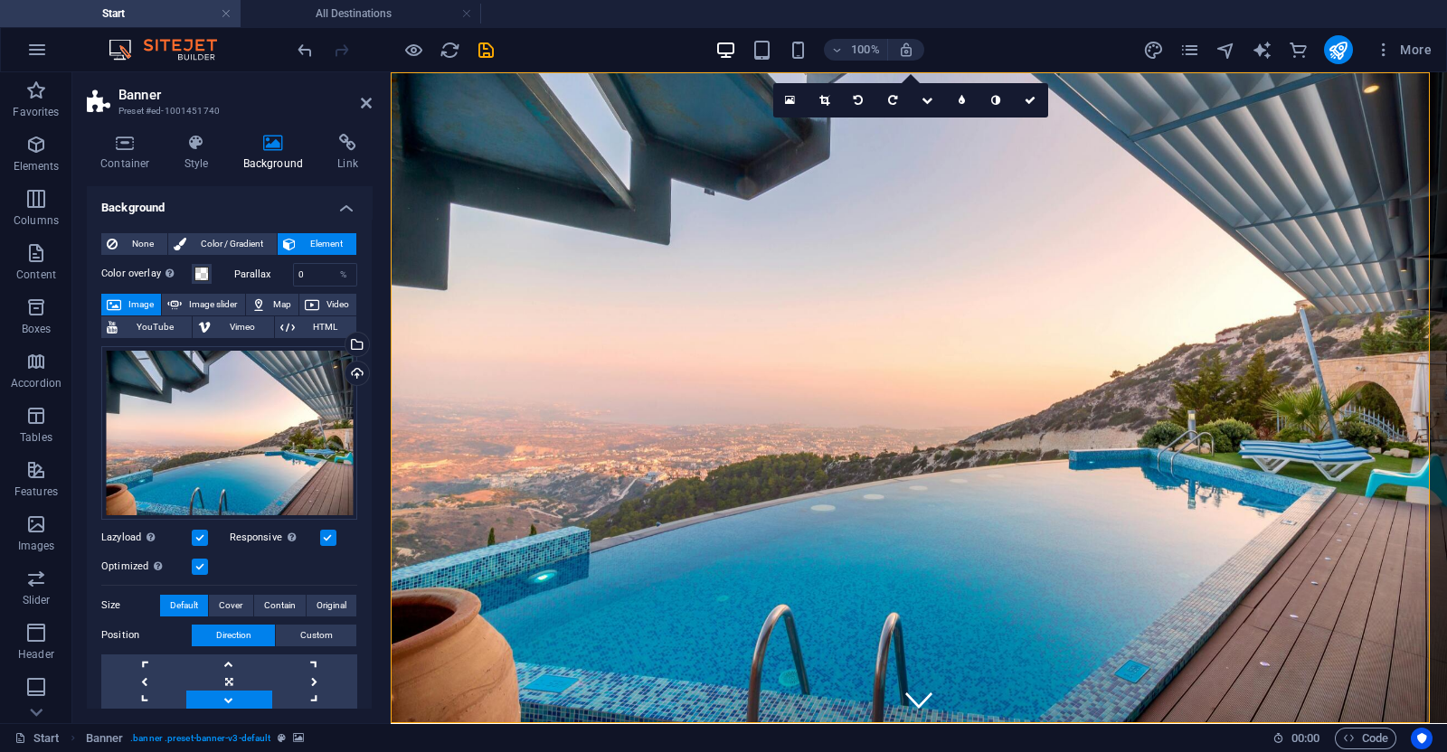
click at [230, 692] on link at bounding box center [228, 700] width 85 height 18
drag, startPoint x: 230, startPoint y: 692, endPoint x: 232, endPoint y: 676, distance: 15.5
click at [232, 676] on div at bounding box center [229, 682] width 256 height 54
click at [232, 676] on link at bounding box center [228, 682] width 85 height 18
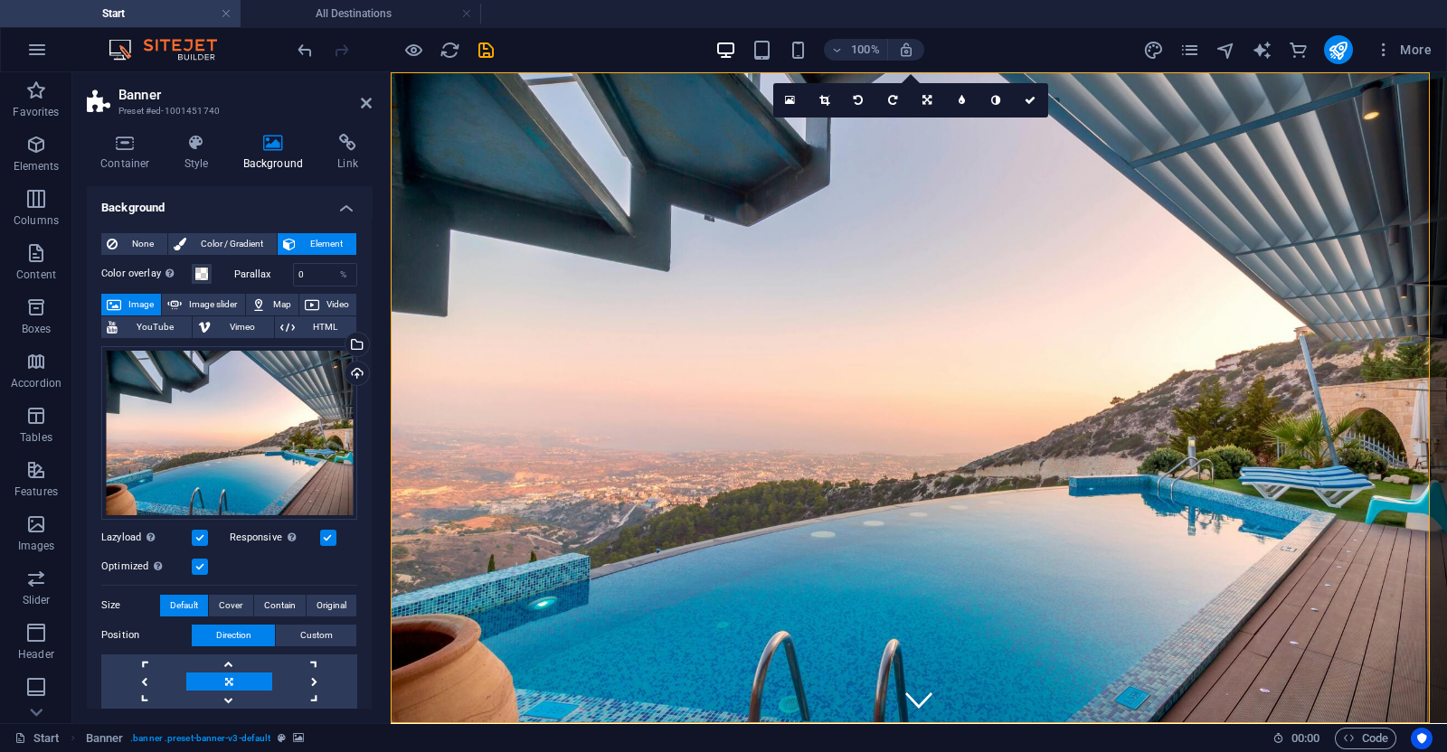
click at [232, 676] on link at bounding box center [228, 682] width 85 height 18
click at [234, 680] on link at bounding box center [228, 682] width 85 height 18
click at [310, 636] on span "Custom" at bounding box center [316, 636] width 33 height 22
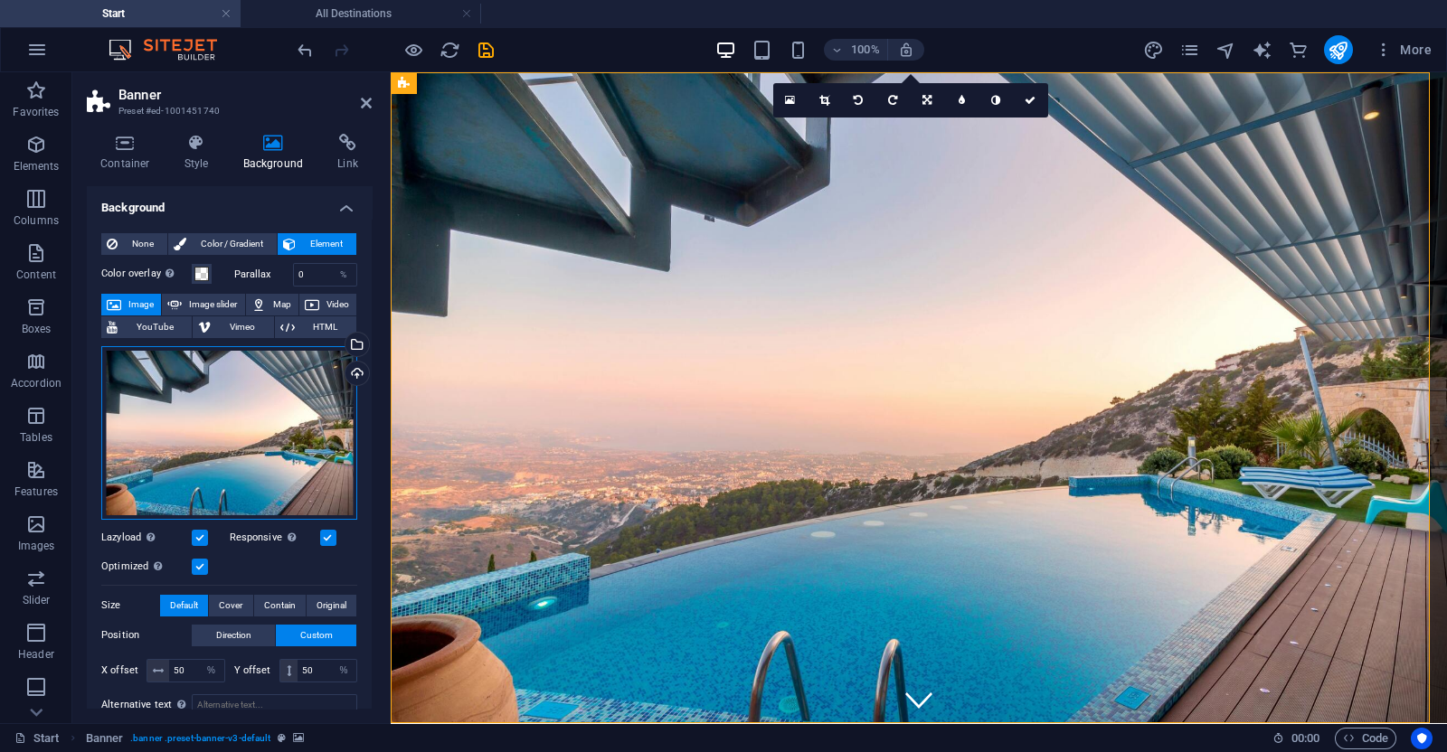
click at [249, 435] on div "Drag files here, click to choose files or select files from Files or our free s…" at bounding box center [229, 433] width 256 height 174
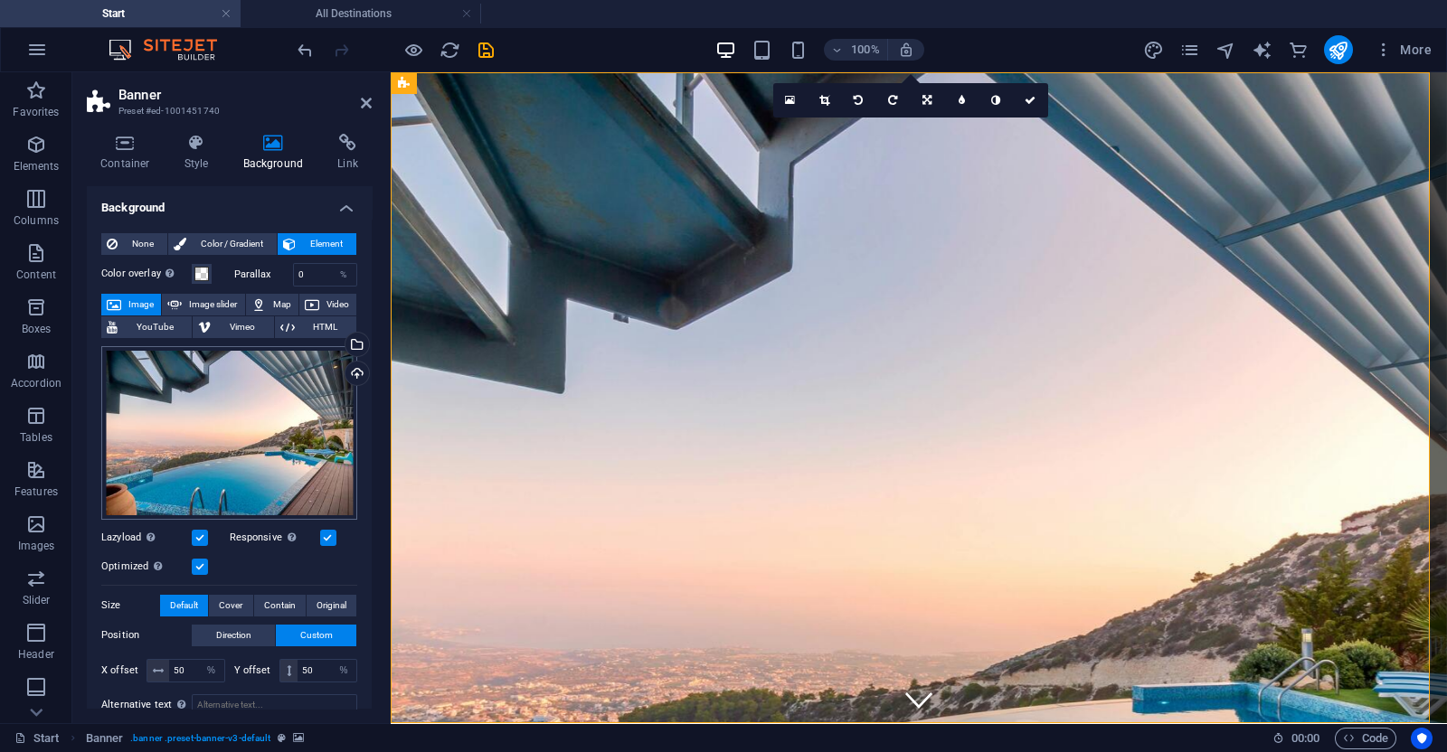
click at [249, 435] on body "[DOMAIN_NAME] Start All Destinations Favorites Elements Columns Content Boxes A…" at bounding box center [723, 376] width 1447 height 752
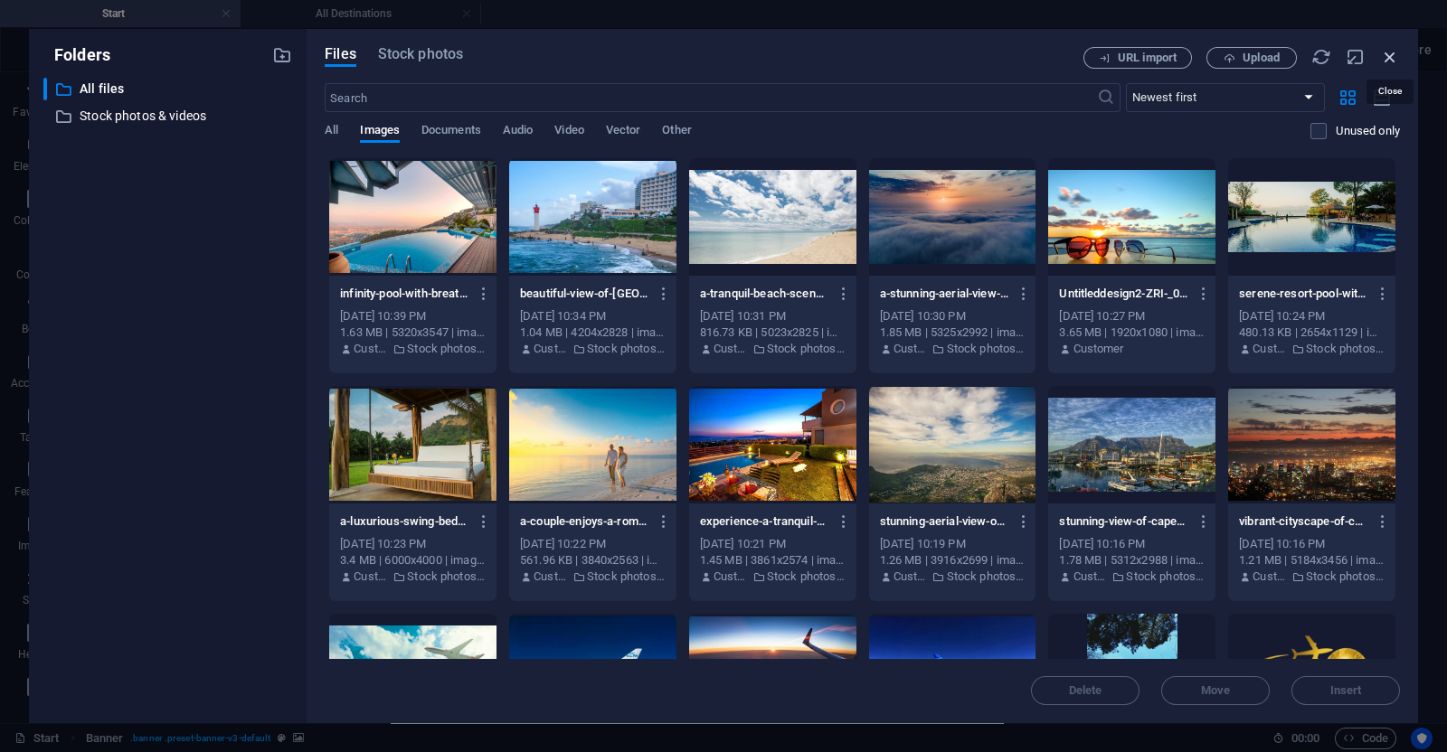
click at [1386, 52] on icon "button" at bounding box center [1390, 57] width 20 height 20
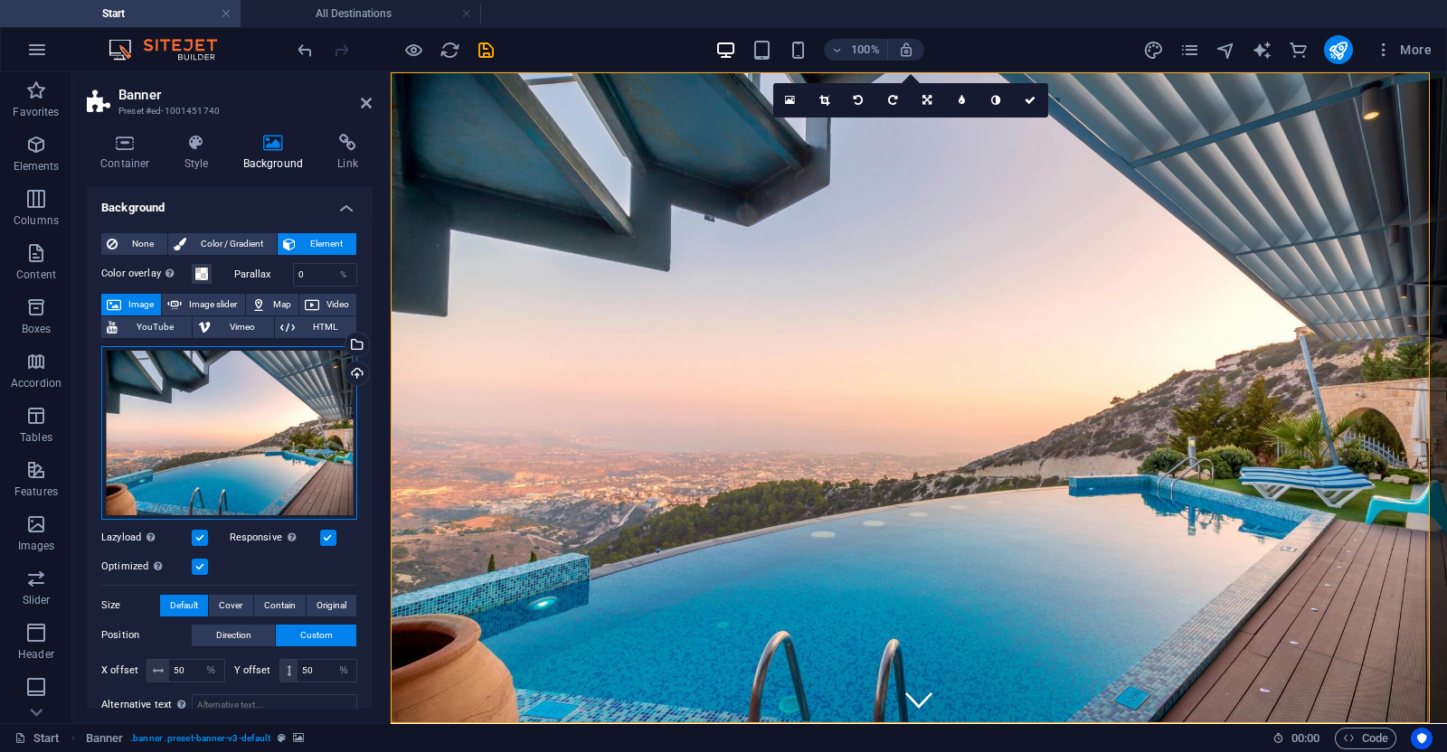
click at [194, 409] on div "Drag files here, click to choose files or select files from Files or our free s…" at bounding box center [229, 433] width 256 height 174
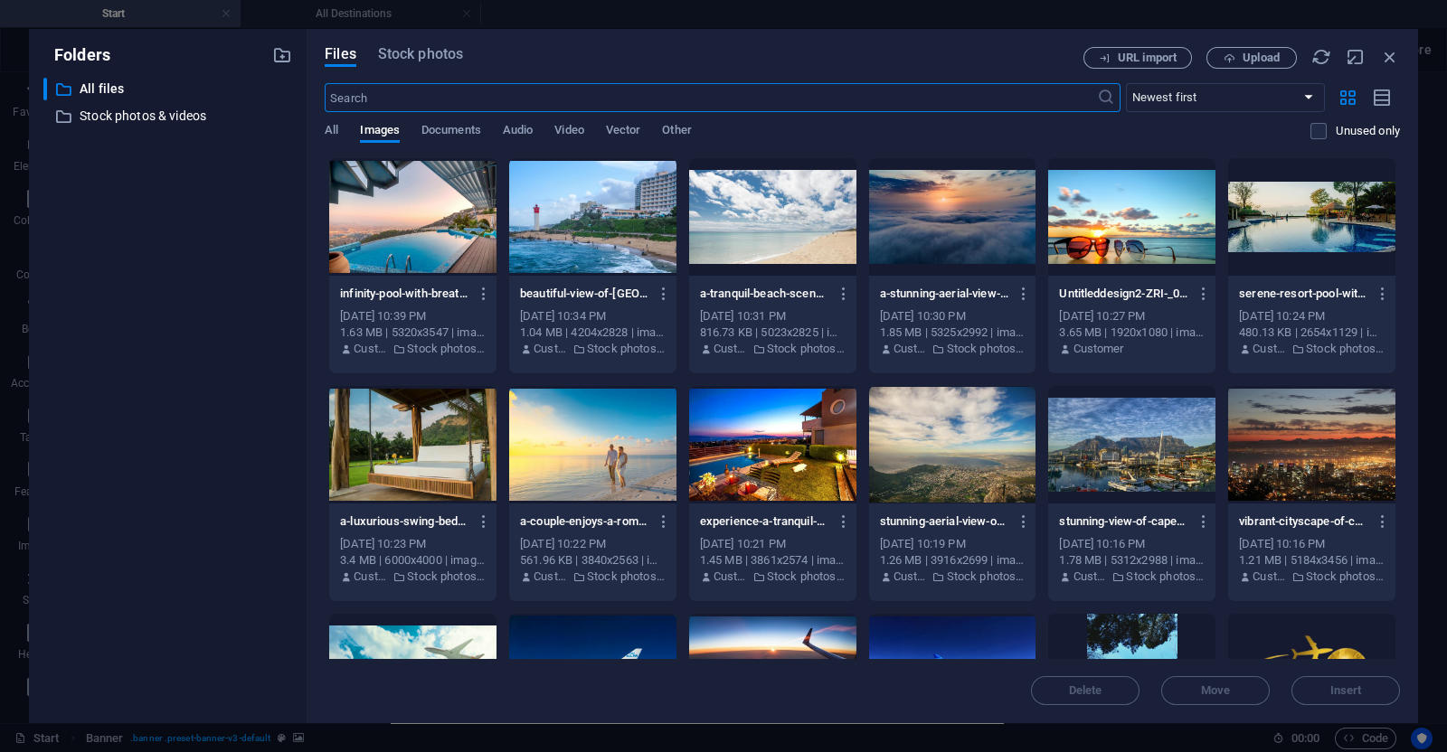
click at [194, 409] on body "[DOMAIN_NAME] Start All Destinations Favorites Elements Columns Content Boxes A…" at bounding box center [723, 376] width 1447 height 752
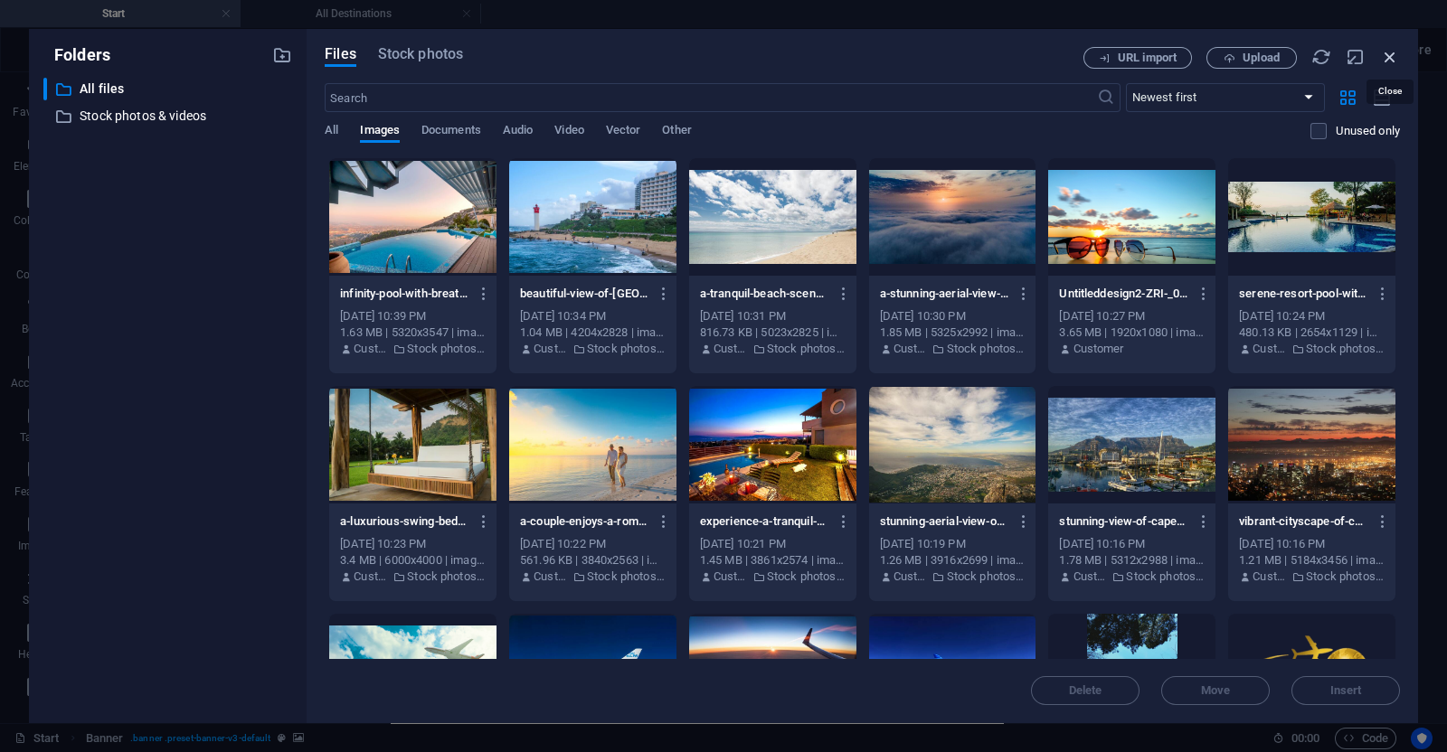
click at [1385, 61] on icon "button" at bounding box center [1390, 57] width 20 height 20
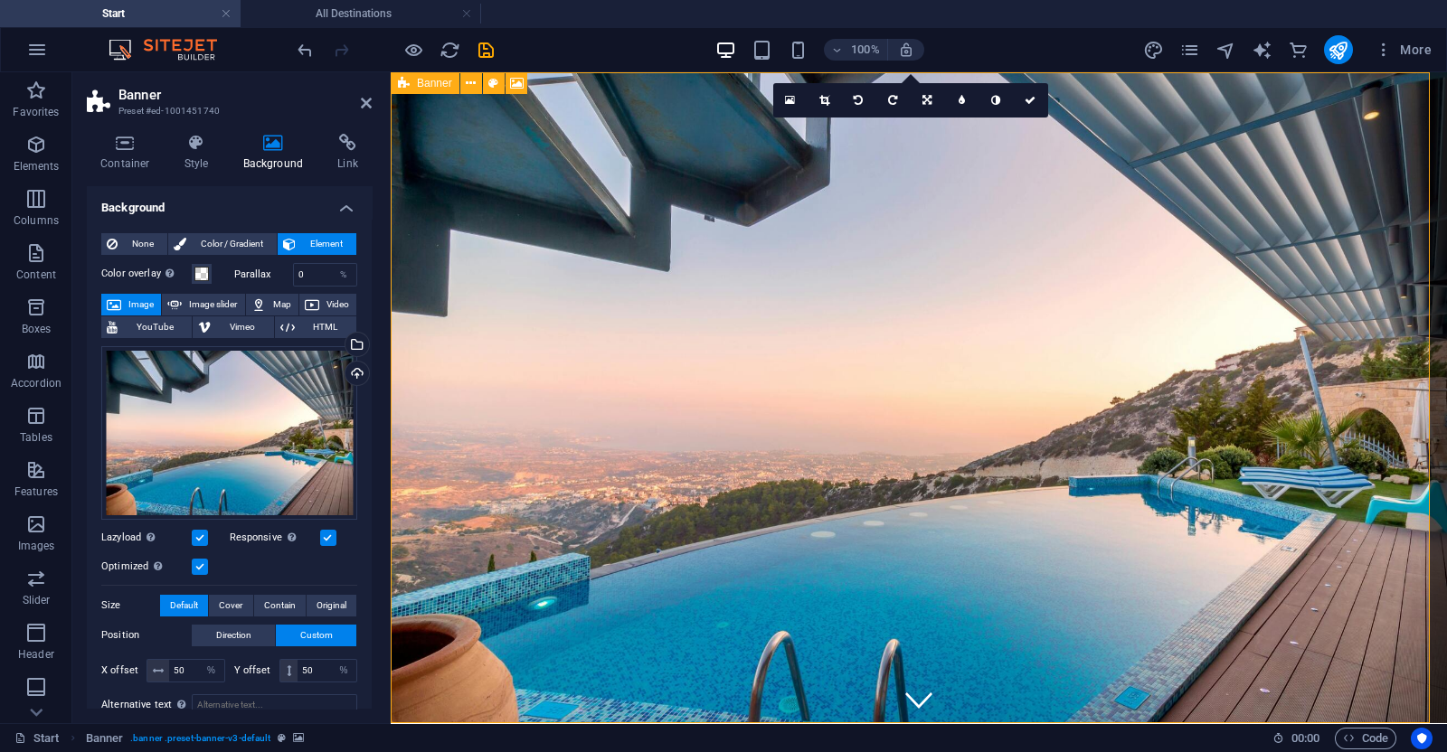
click at [400, 80] on icon at bounding box center [404, 83] width 12 height 22
click at [417, 83] on span "Banner" at bounding box center [434, 83] width 35 height 11
click at [421, 82] on span "Banner" at bounding box center [434, 83] width 35 height 11
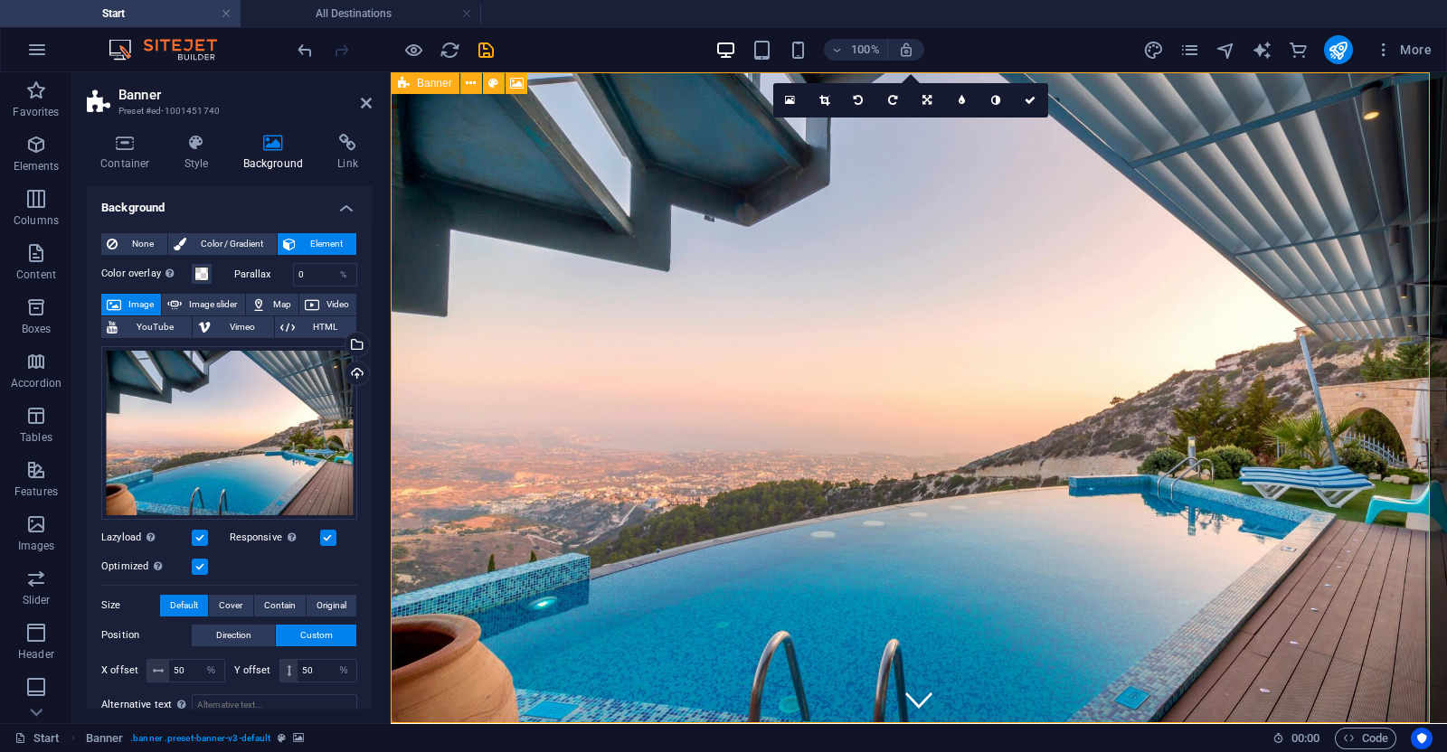
click at [421, 82] on span "Banner" at bounding box center [434, 83] width 35 height 11
click at [823, 102] on icon at bounding box center [824, 100] width 10 height 11
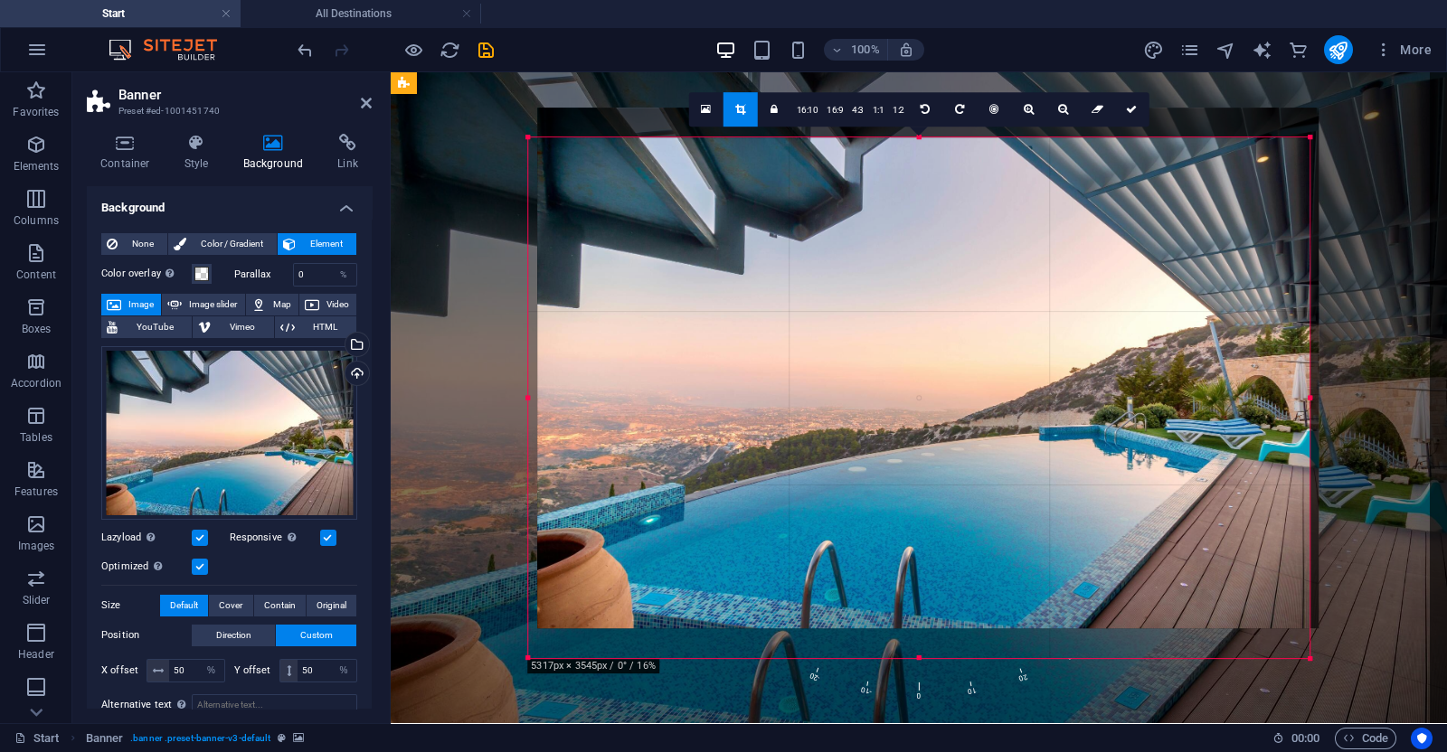
drag, startPoint x: 828, startPoint y: 489, endPoint x: 837, endPoint y: 460, distance: 30.3
click at [837, 460] on div at bounding box center [927, 368] width 781 height 521
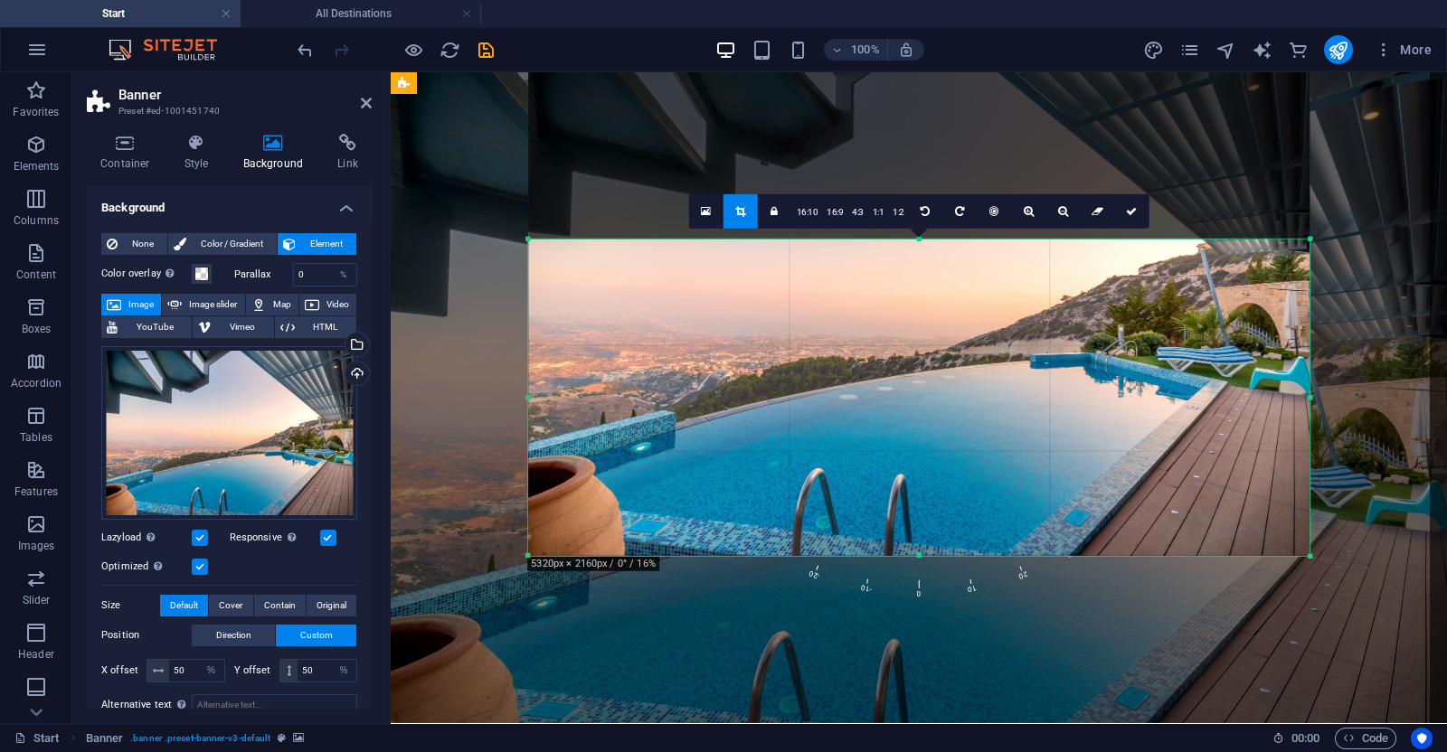
drag, startPoint x: 916, startPoint y: 137, endPoint x: 936, endPoint y: 341, distance: 204.4
click at [936, 341] on div "180 170 160 150 140 130 120 110 100 90 80 70 60 50 40 30 20 10 0 -10 -20 -30 -4…" at bounding box center [918, 398] width 781 height 317
click at [1130, 206] on icon at bounding box center [1131, 211] width 11 height 11
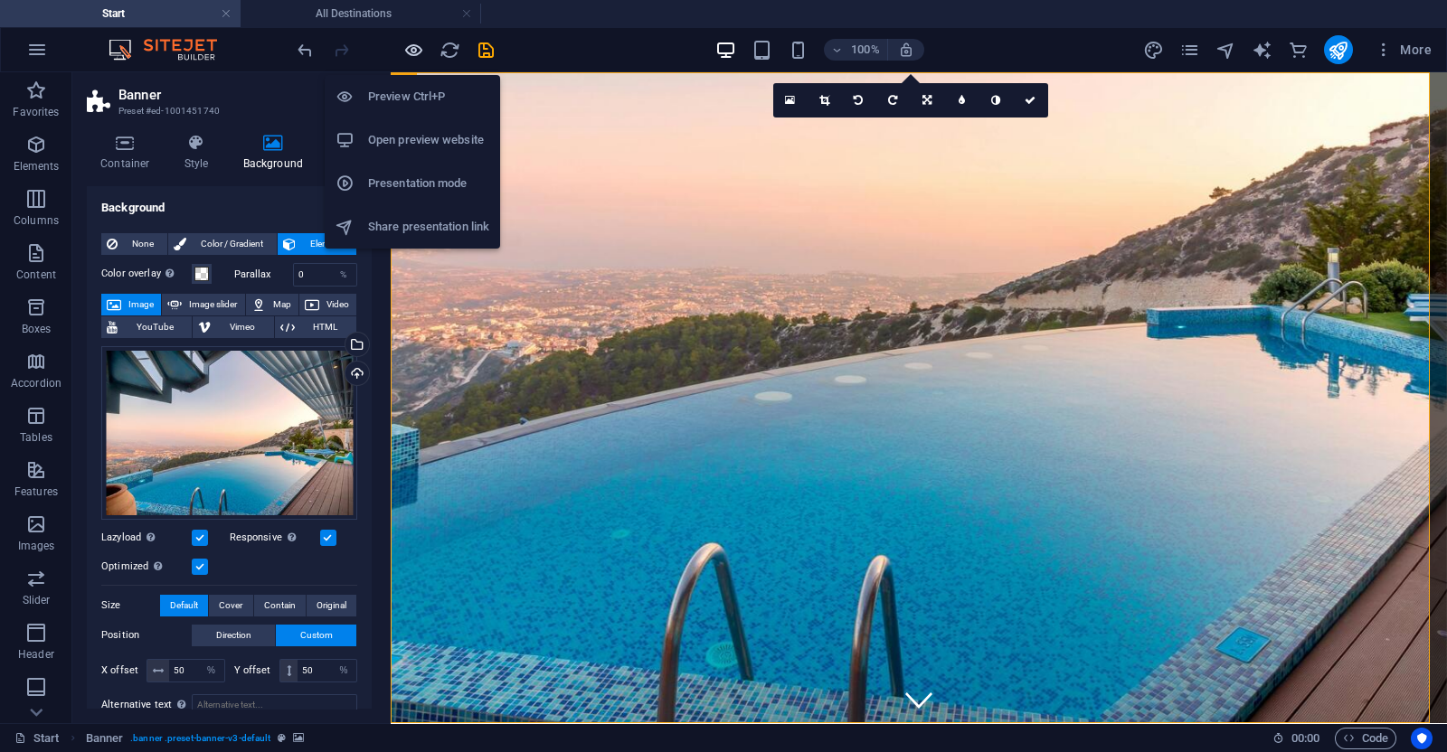
click at [418, 47] on icon "button" at bounding box center [413, 50] width 21 height 21
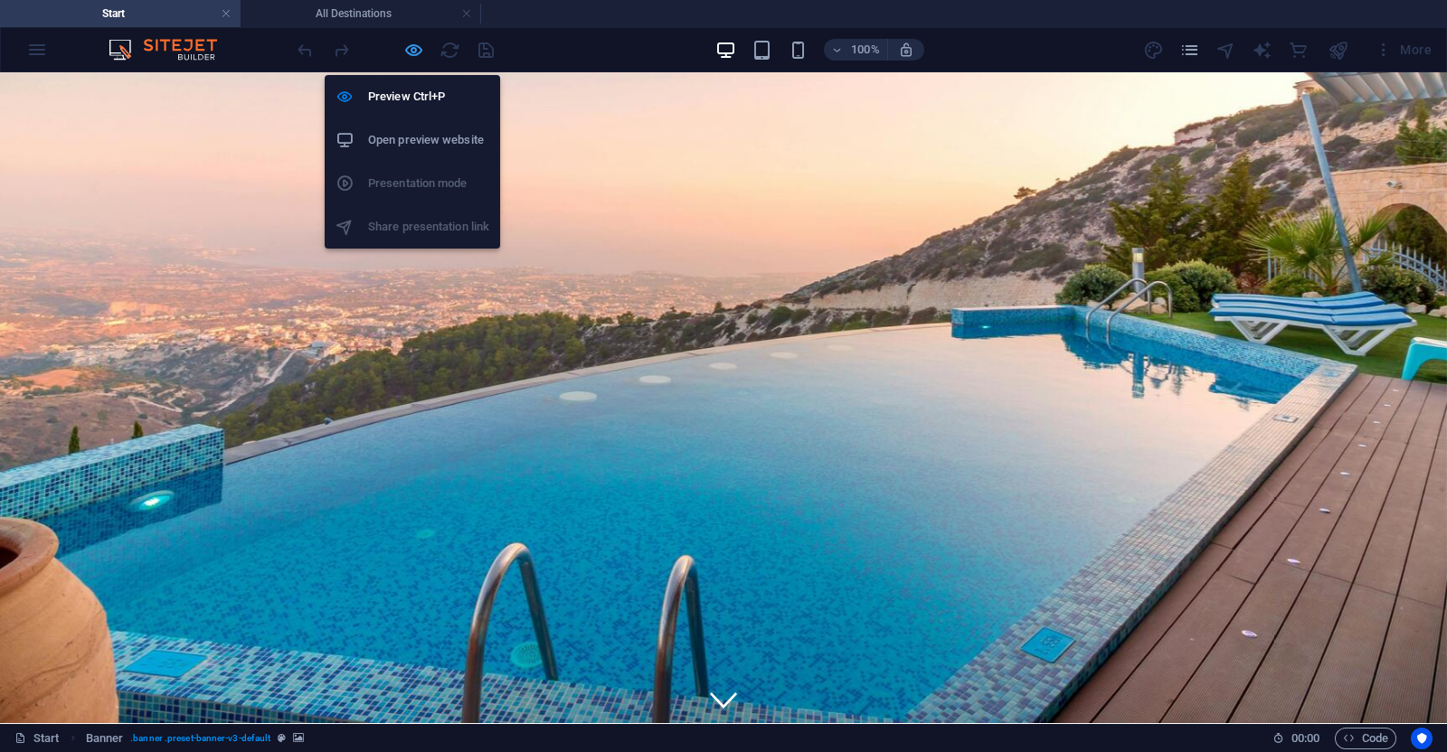
click at [413, 43] on icon "button" at bounding box center [413, 50] width 21 height 21
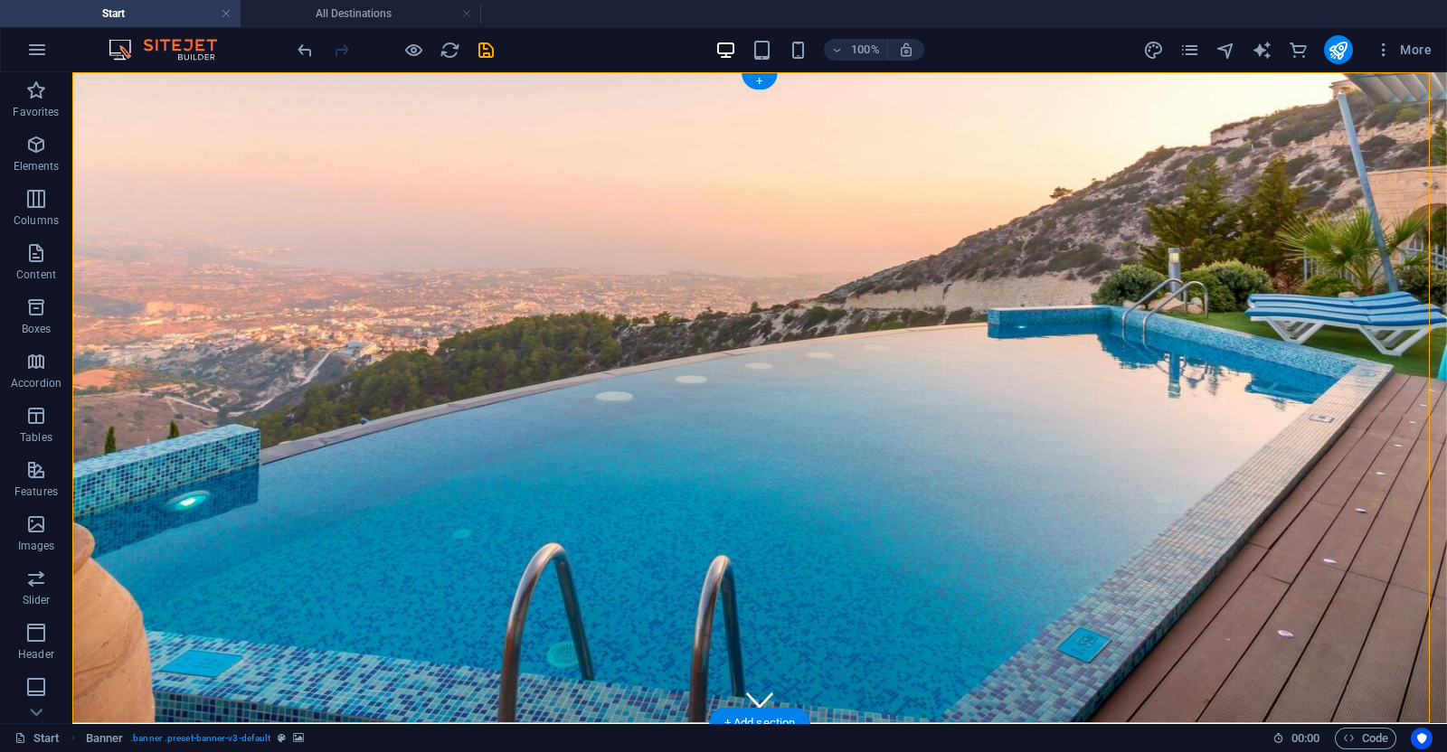
click at [80, 80] on figure at bounding box center [759, 397] width 1375 height 651
select select "%"
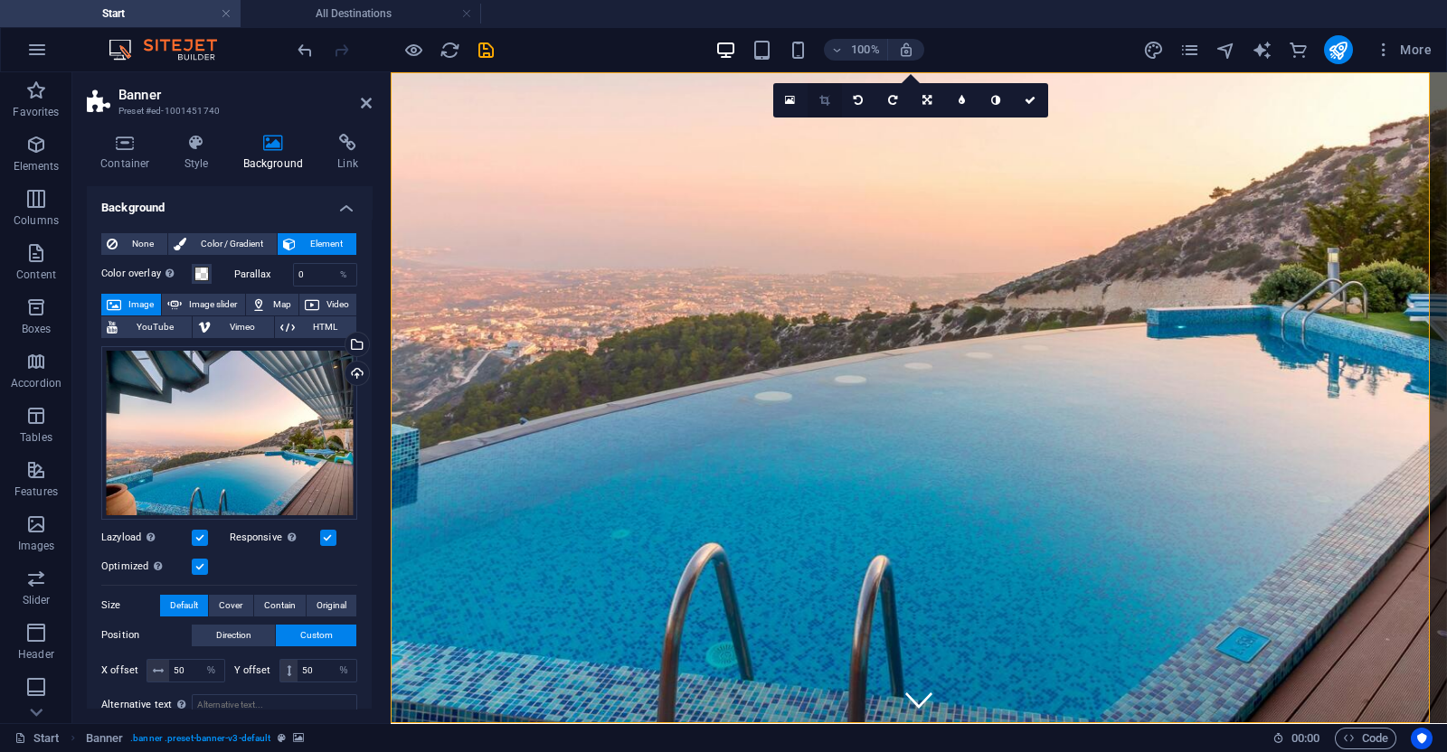
click at [819, 99] on icon at bounding box center [824, 100] width 10 height 11
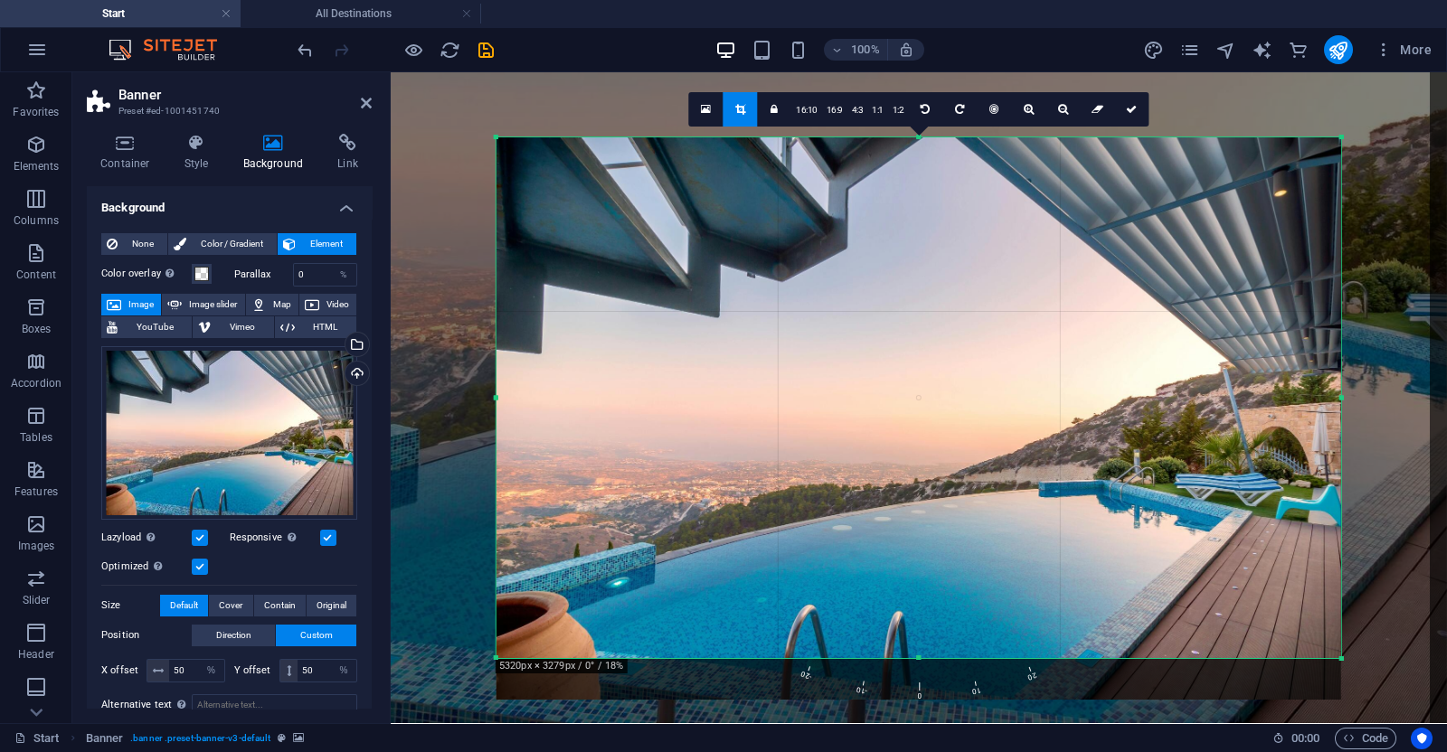
drag, startPoint x: 918, startPoint y: 228, endPoint x: 913, endPoint y: -99, distance: 326.5
click at [913, 0] on html "[DOMAIN_NAME] Start All Destinations Favorites Elements Columns Content Boxes A…" at bounding box center [723, 376] width 1447 height 752
drag, startPoint x: 918, startPoint y: 656, endPoint x: 919, endPoint y: 685, distance: 29.0
click at [919, 658] on div "180 170 160 150 140 130 120 110 100 90 80 70 60 50 40 30 20 10 0 -10 -20 -30 -4…" at bounding box center [918, 397] width 845 height 521
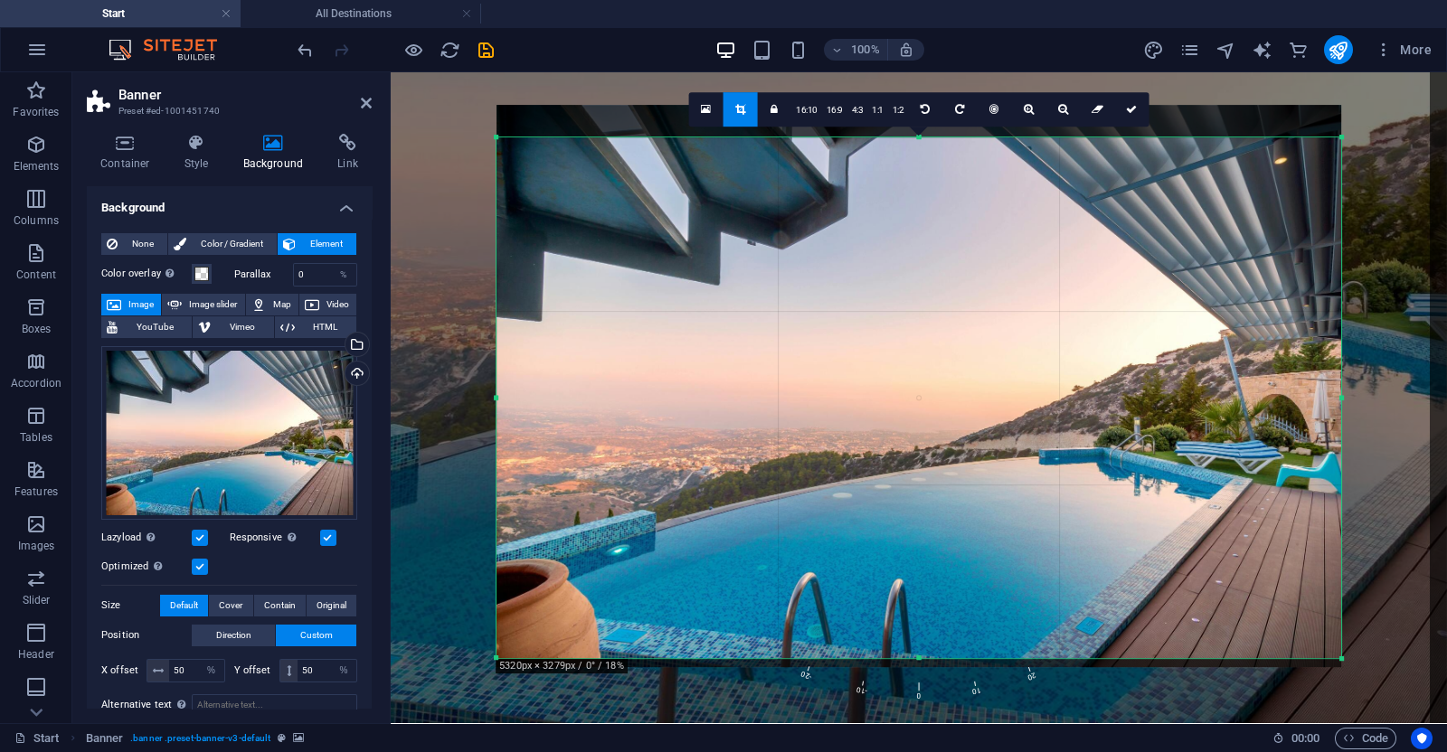
drag, startPoint x: 928, startPoint y: 571, endPoint x: 927, endPoint y: 537, distance: 33.5
click at [927, 537] on div at bounding box center [918, 386] width 845 height 562
click at [711, 109] on icon at bounding box center [706, 109] width 10 height 13
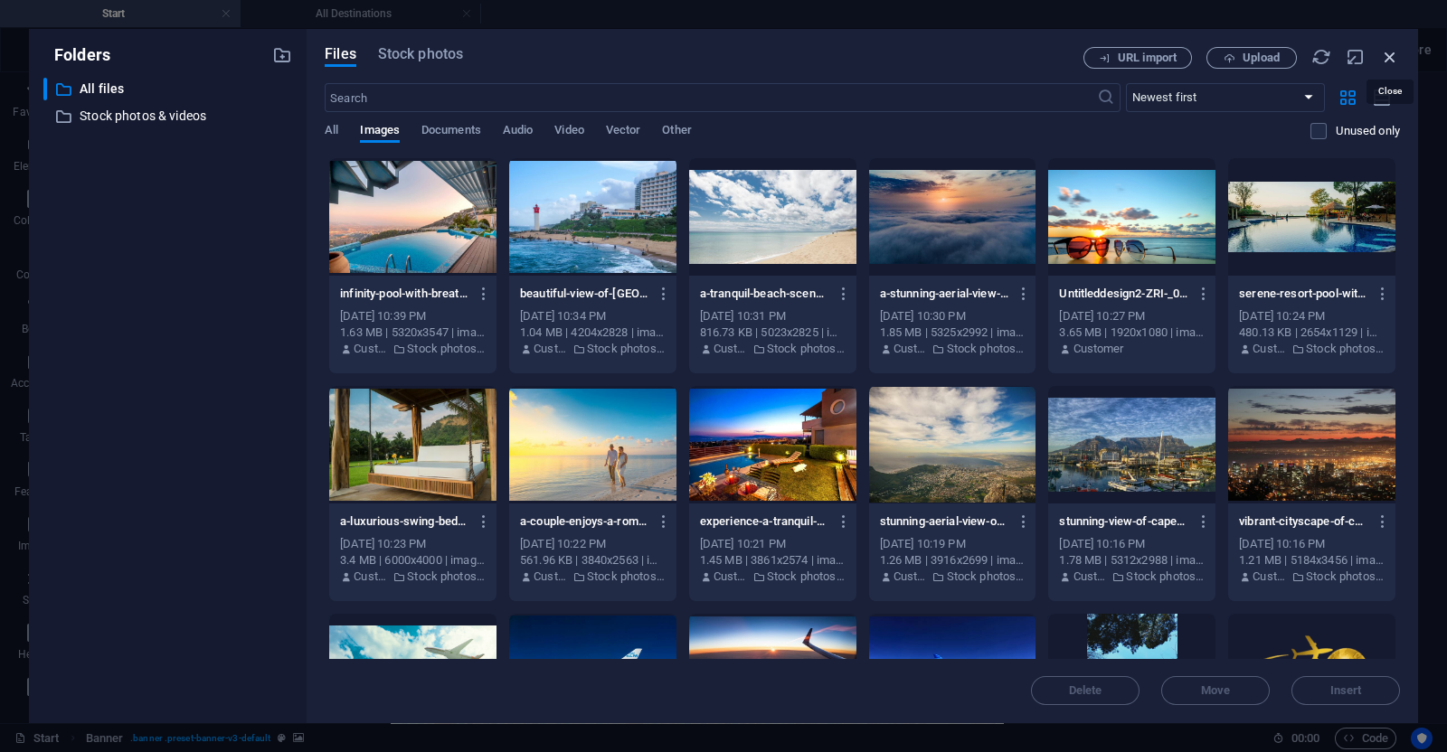
click at [1386, 61] on icon "button" at bounding box center [1390, 57] width 20 height 20
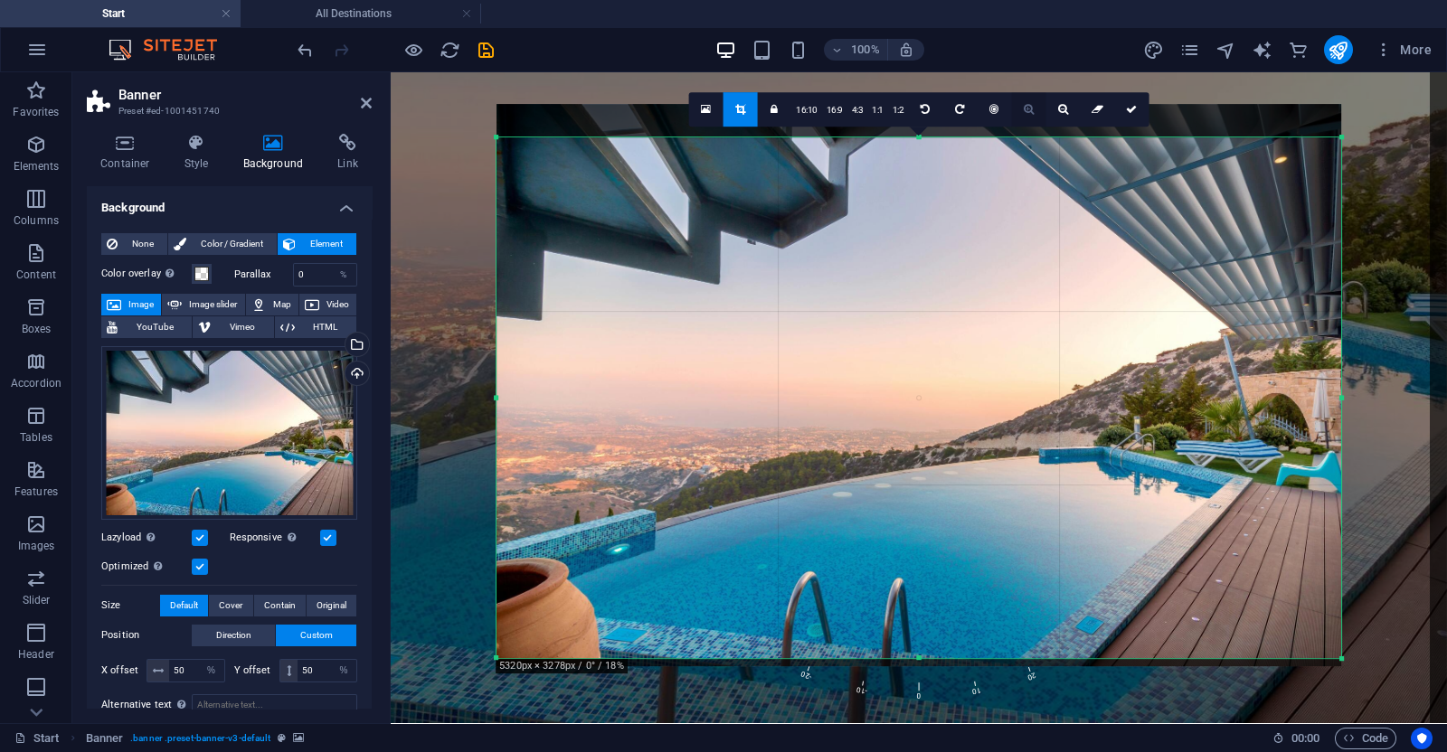
click at [1024, 106] on icon at bounding box center [1029, 109] width 10 height 11
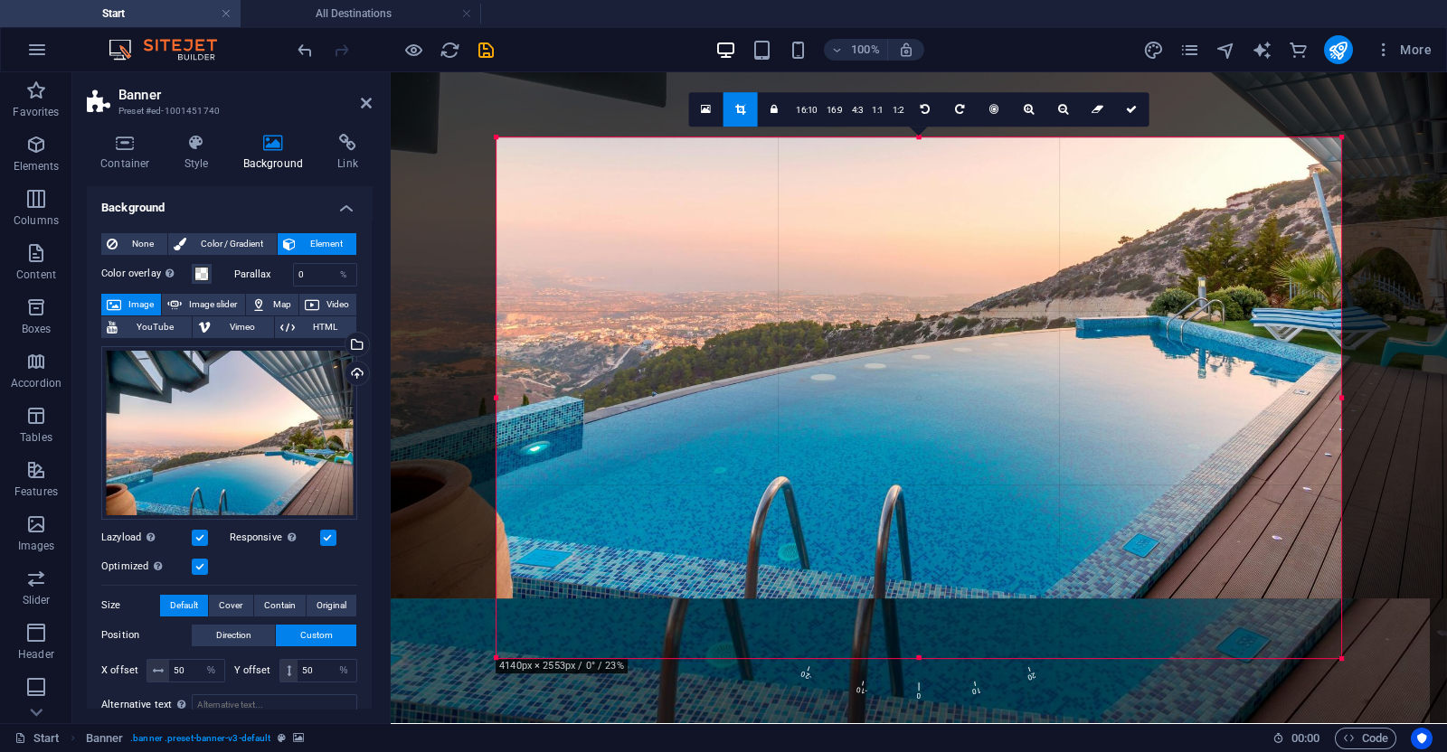
drag, startPoint x: 853, startPoint y: 502, endPoint x: 858, endPoint y: 362, distance: 140.3
click at [858, 362] on div at bounding box center [921, 237] width 1085 height 723
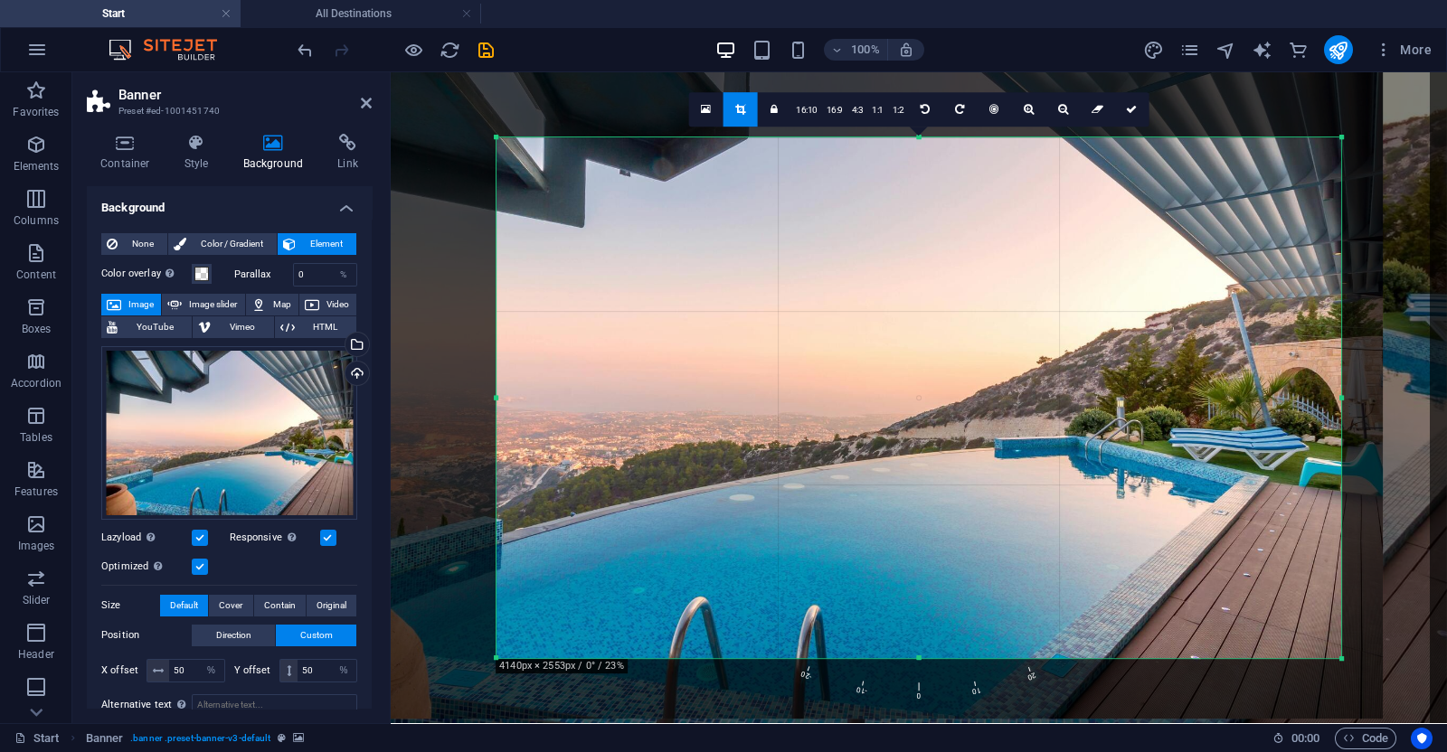
drag, startPoint x: 858, startPoint y: 362, endPoint x: 774, endPoint y: 421, distance: 103.1
click at [774, 421] on div at bounding box center [840, 356] width 1085 height 723
click at [1137, 106] on link at bounding box center [1131, 109] width 34 height 34
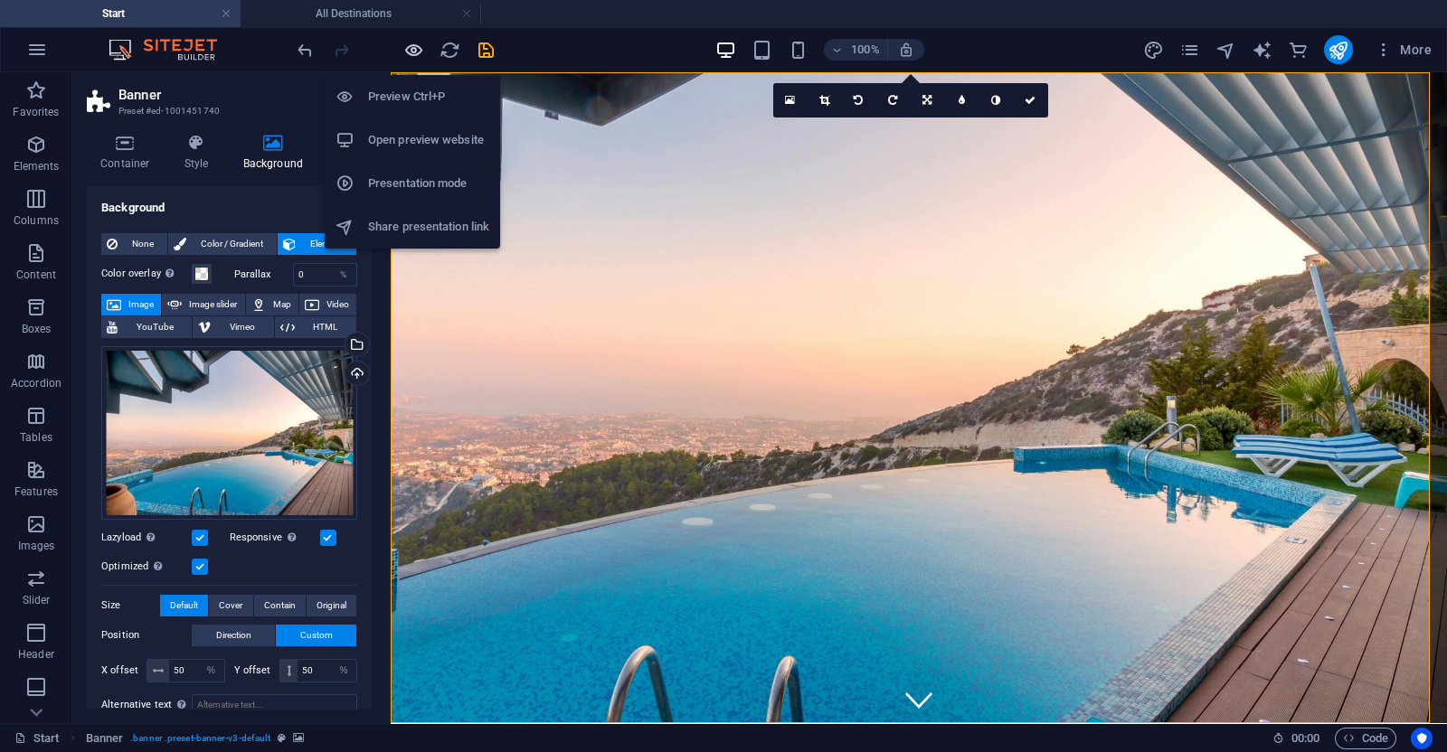
click at [418, 56] on icon "button" at bounding box center [413, 50] width 21 height 21
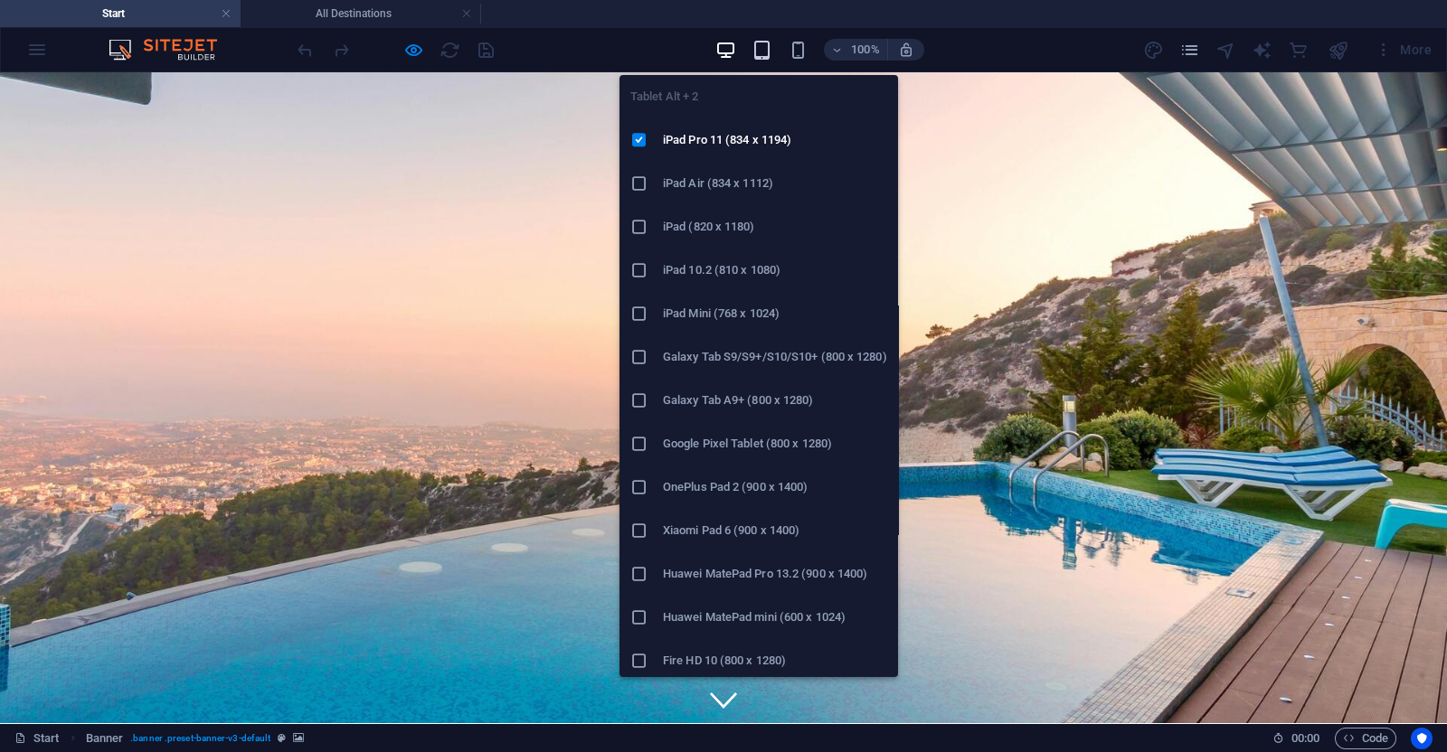
click at [757, 40] on icon "button" at bounding box center [761, 50] width 21 height 21
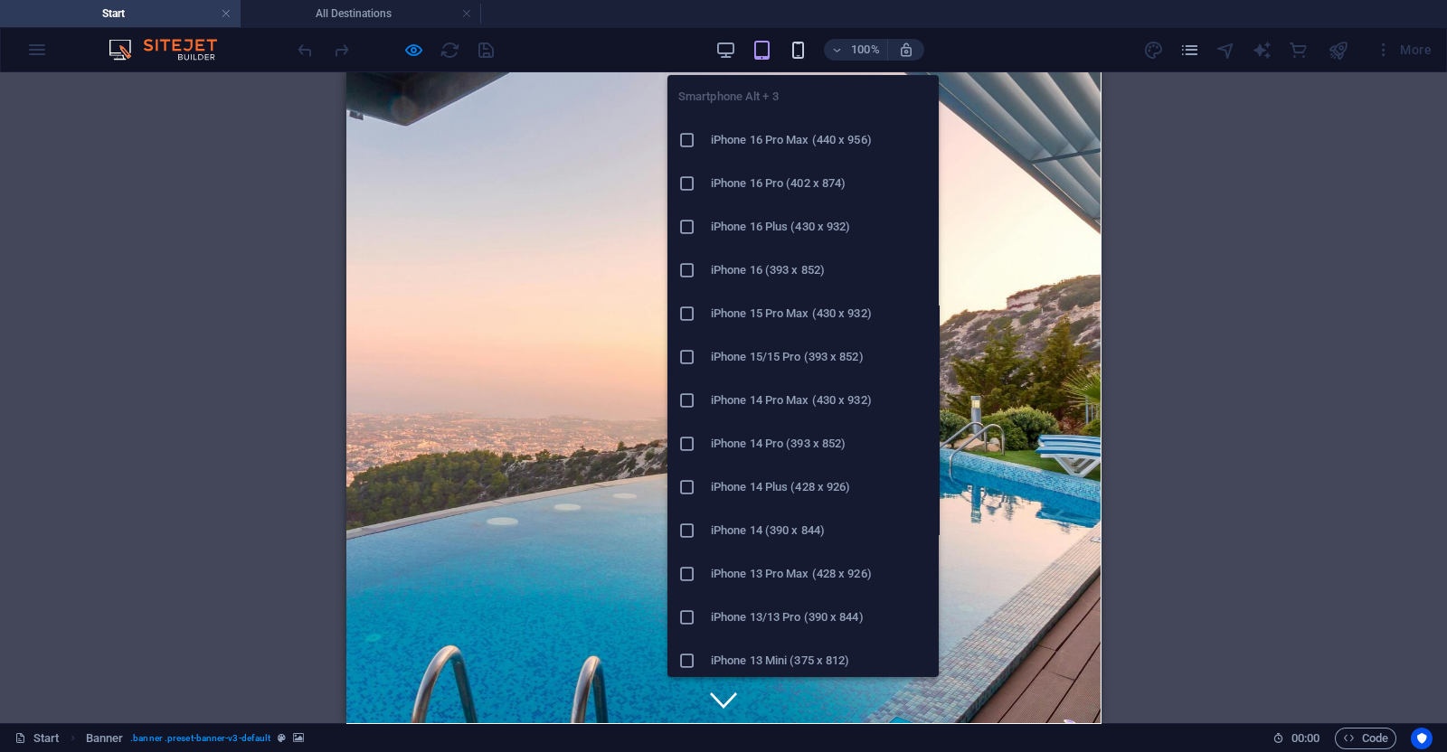
click at [803, 55] on icon "button" at bounding box center [798, 50] width 21 height 21
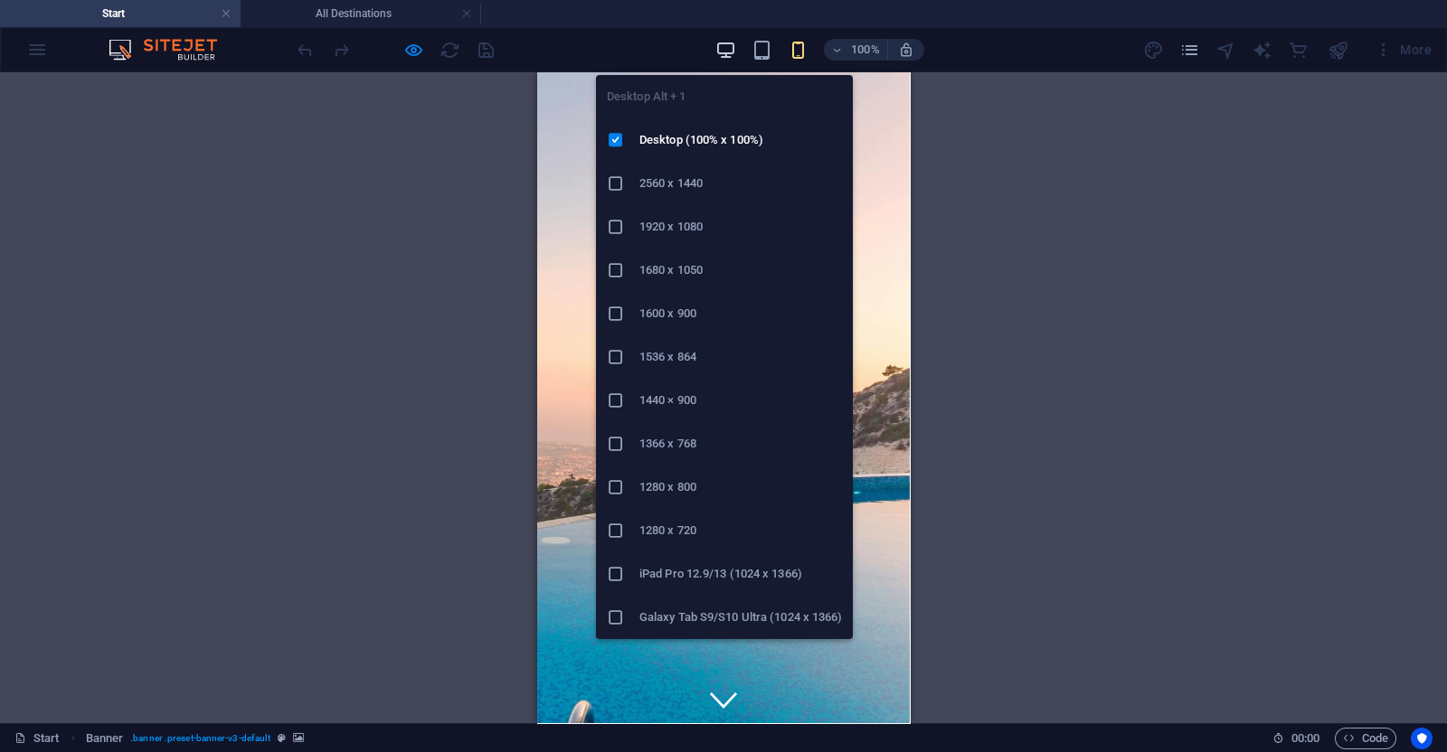
click at [728, 40] on icon "button" at bounding box center [725, 50] width 21 height 21
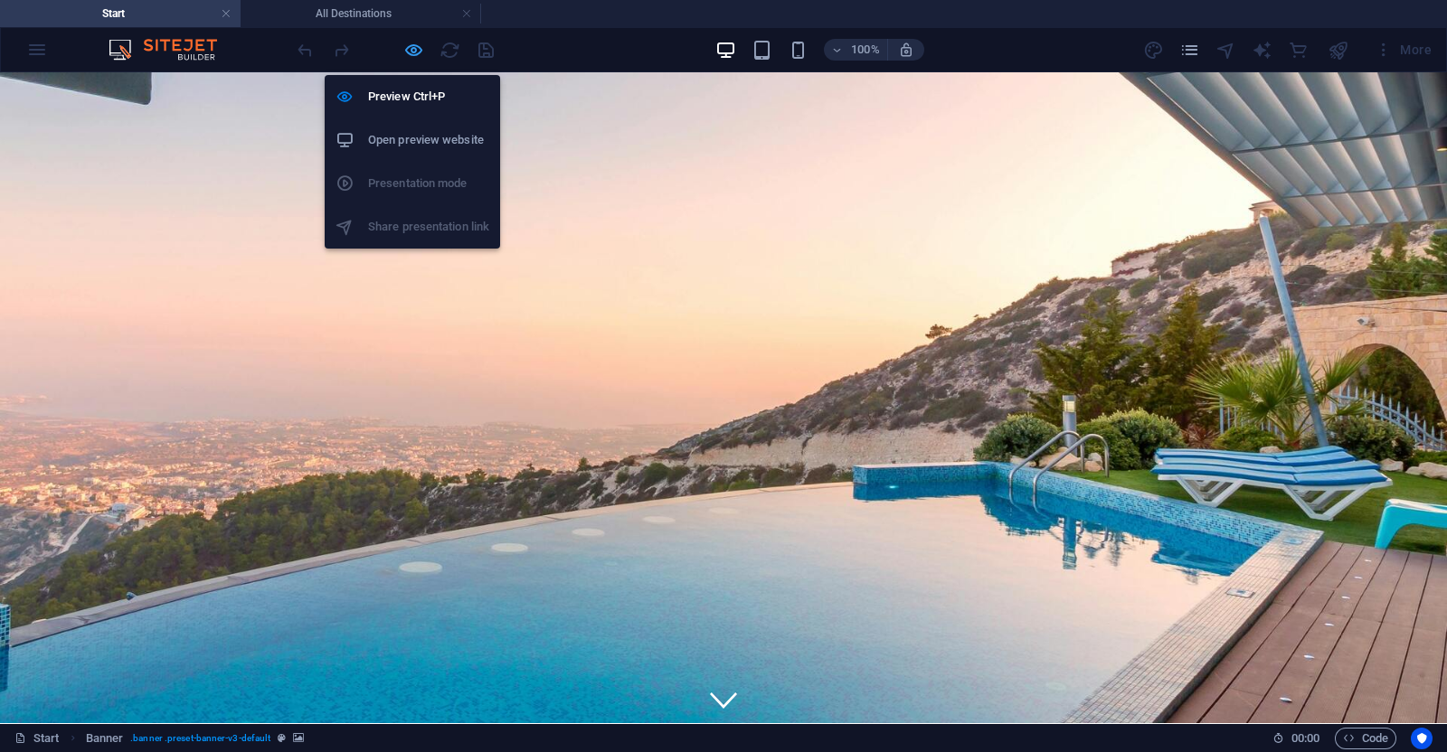
click at [420, 46] on icon "button" at bounding box center [413, 50] width 21 height 21
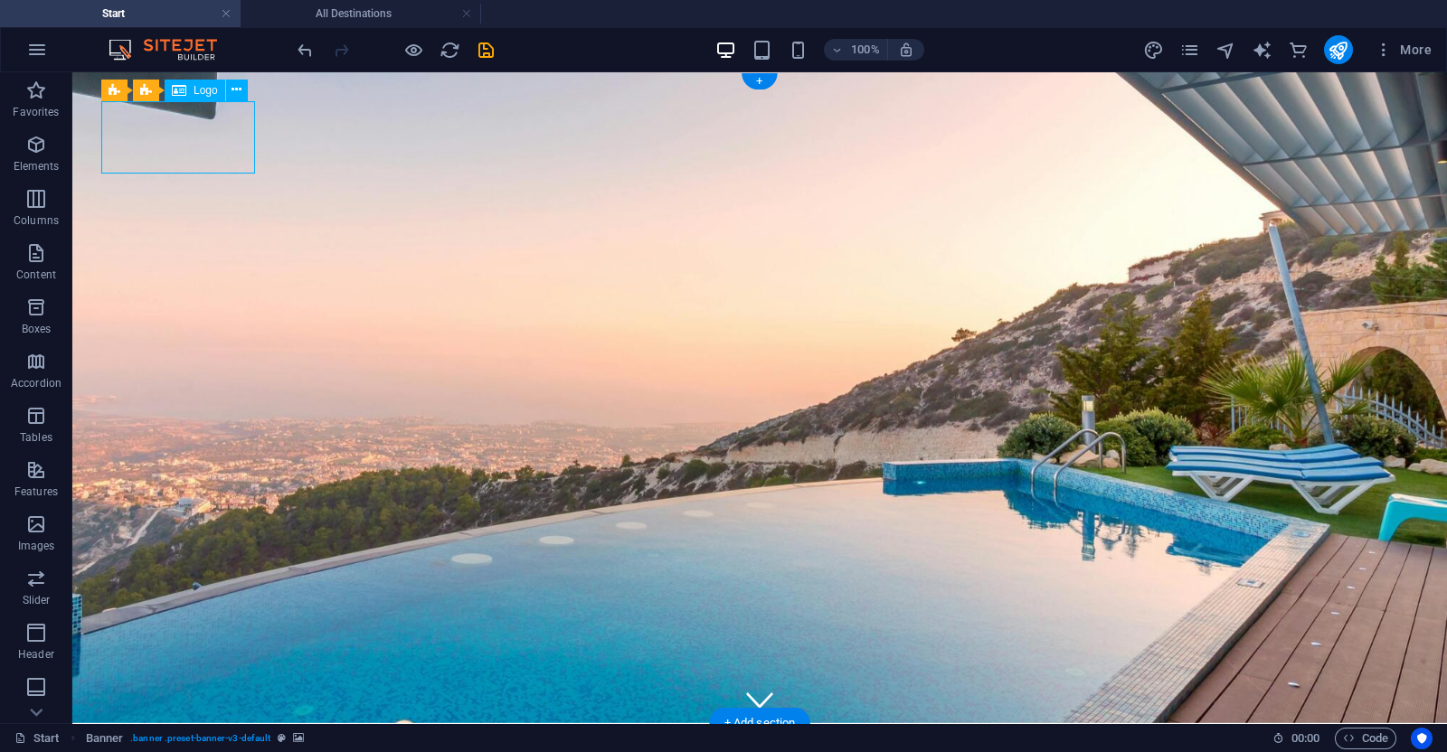
select select "px"
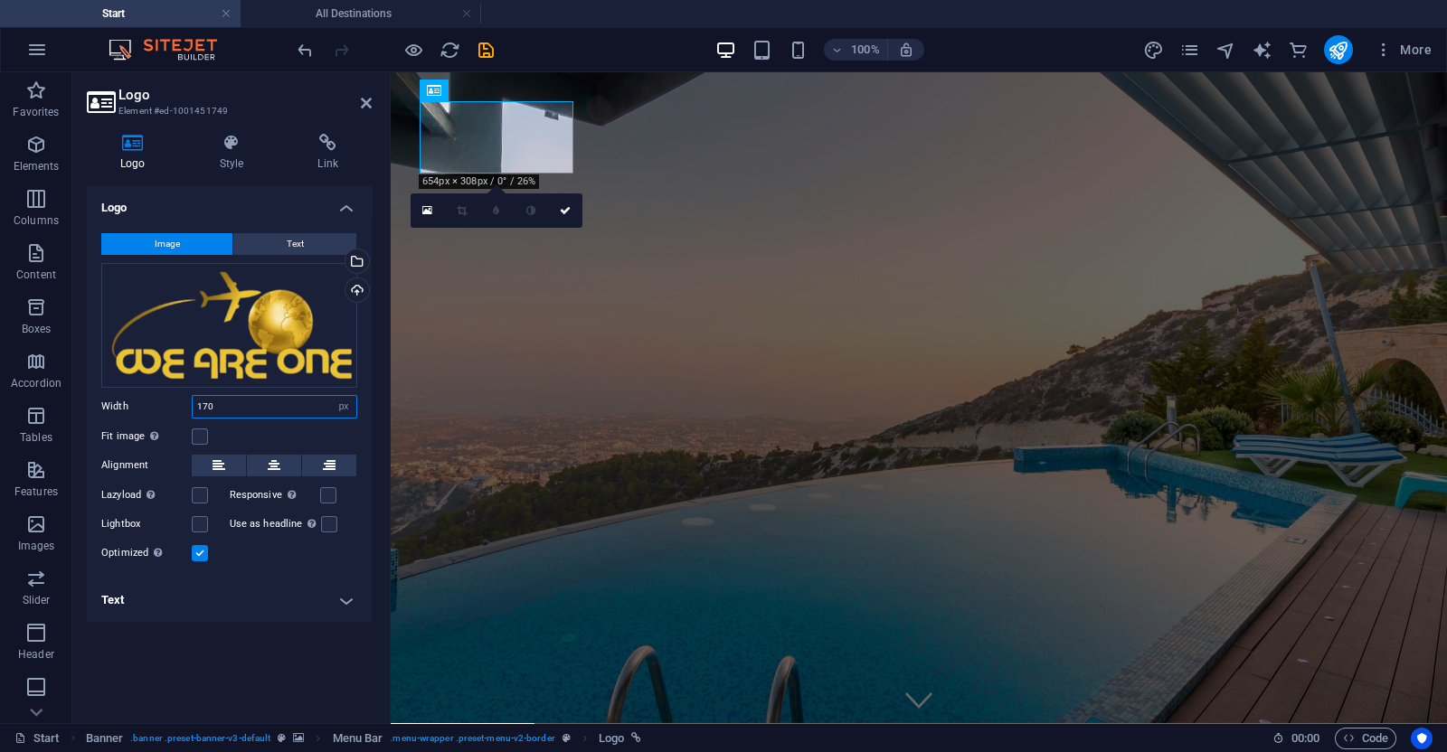
click at [253, 409] on input "170" at bounding box center [275, 407] width 164 height 22
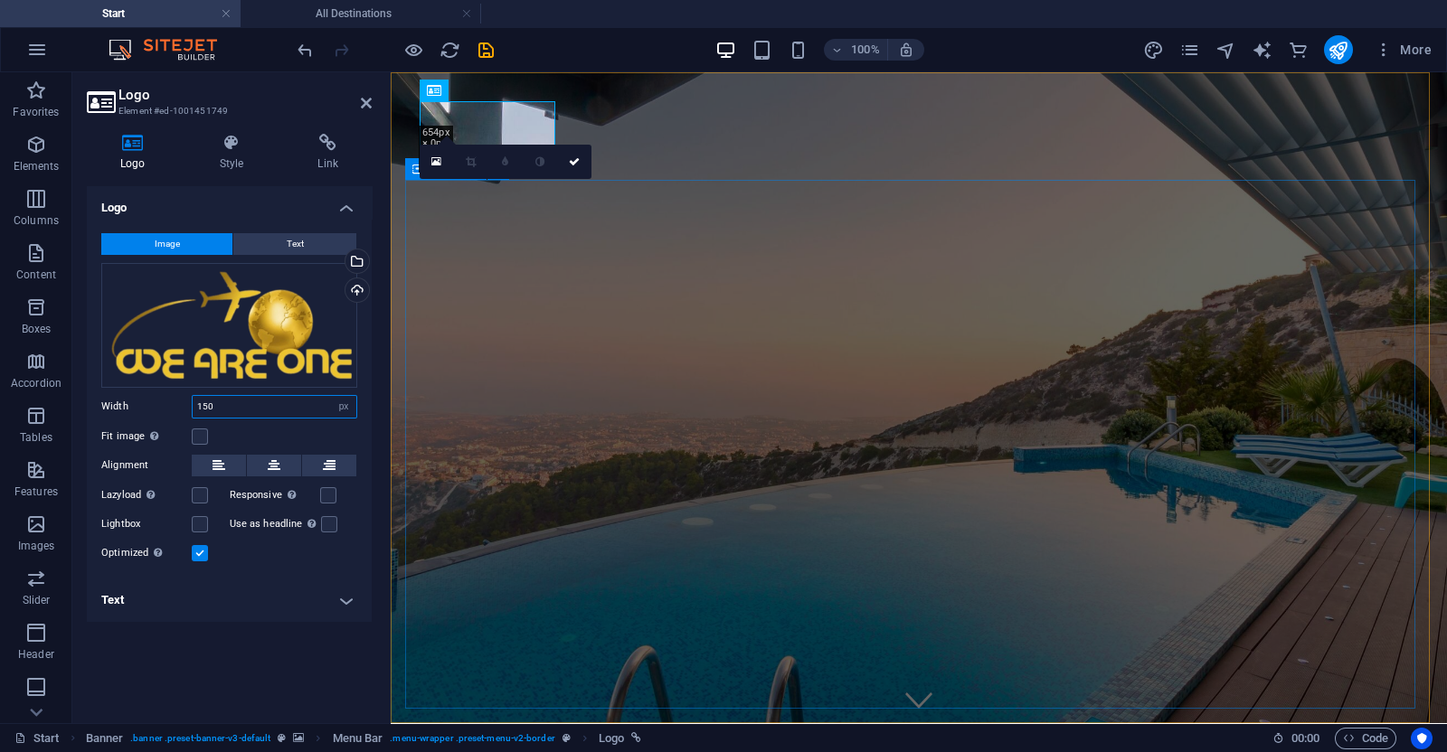
type input "150"
click at [553, 269] on icon at bounding box center [549, 262] width 10 height 19
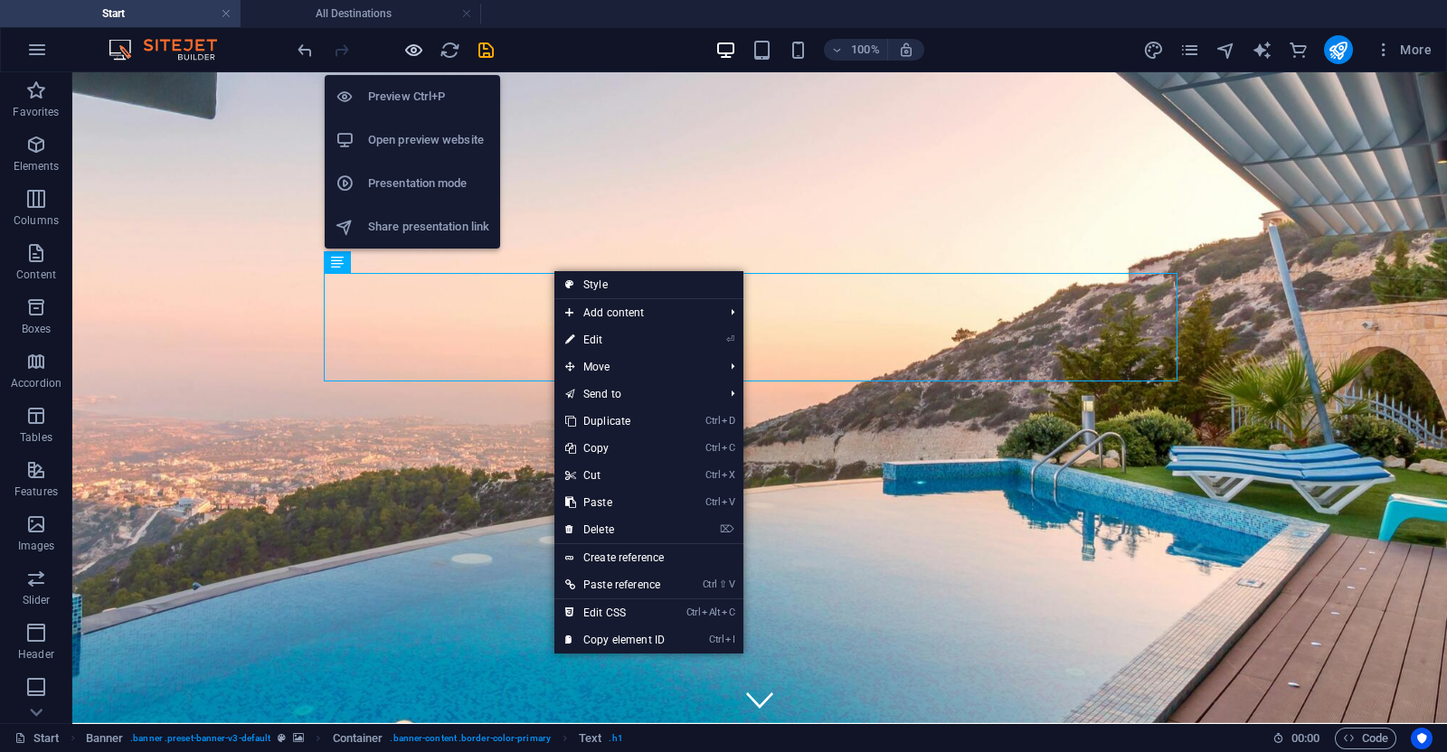
click at [416, 46] on icon "button" at bounding box center [413, 50] width 21 height 21
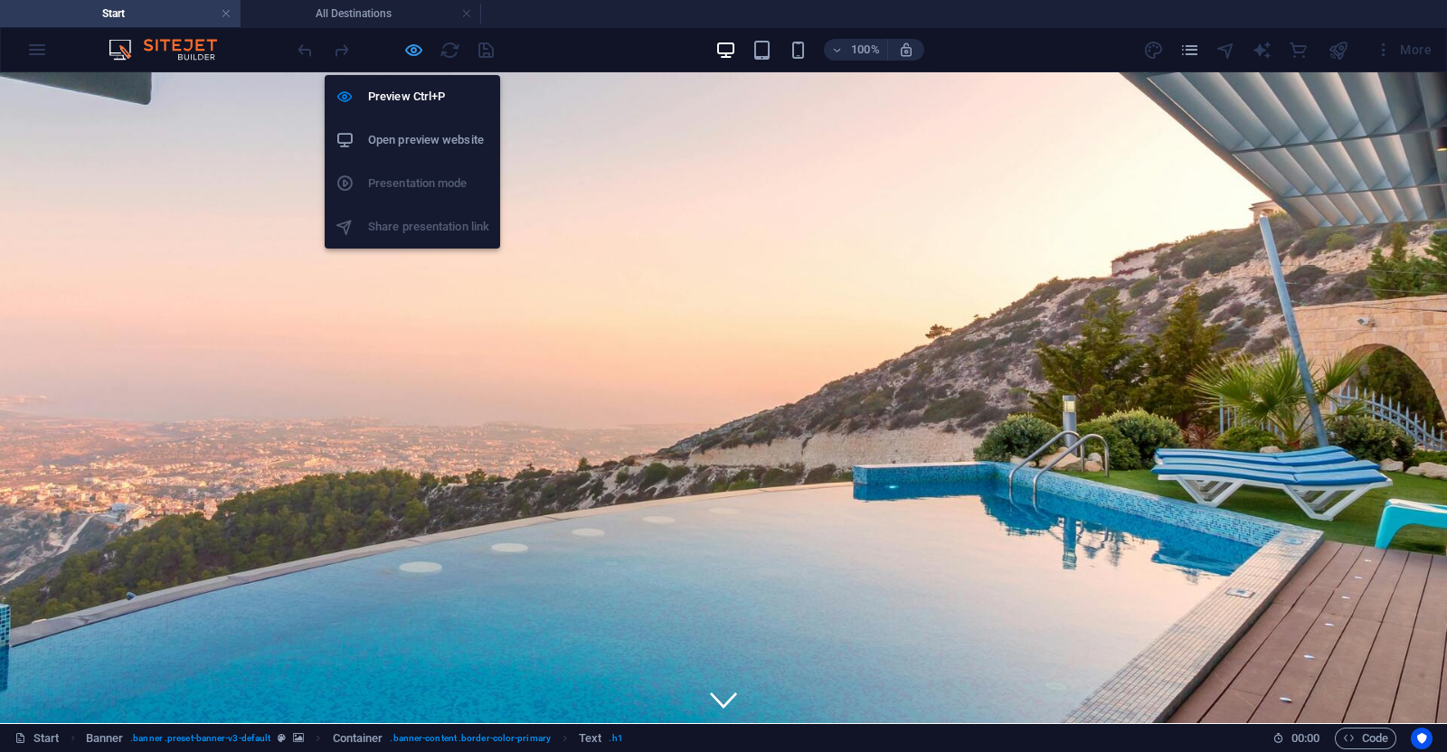
click at [407, 43] on icon "button" at bounding box center [413, 50] width 21 height 21
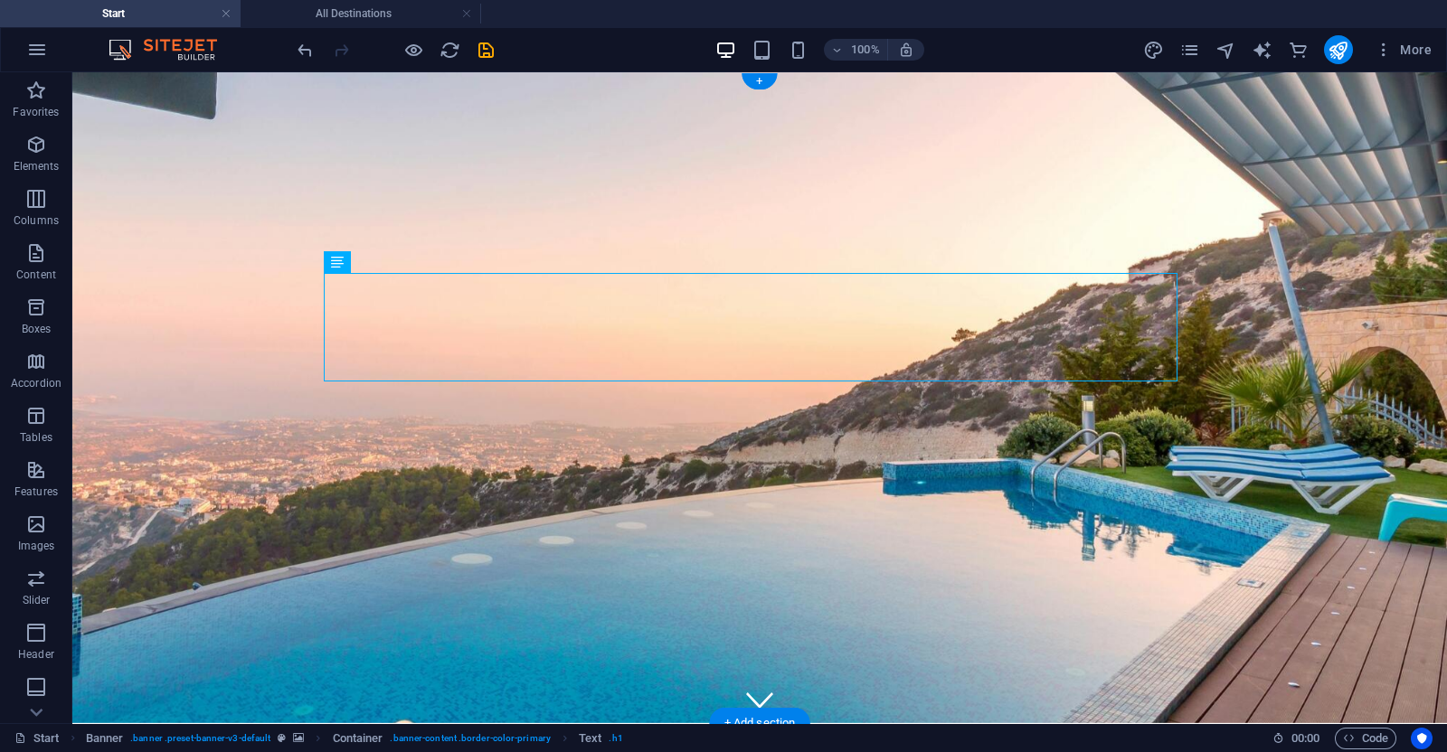
drag, startPoint x: 80, startPoint y: 80, endPoint x: 153, endPoint y: 152, distance: 102.3
click at [80, 80] on figure at bounding box center [759, 397] width 1375 height 651
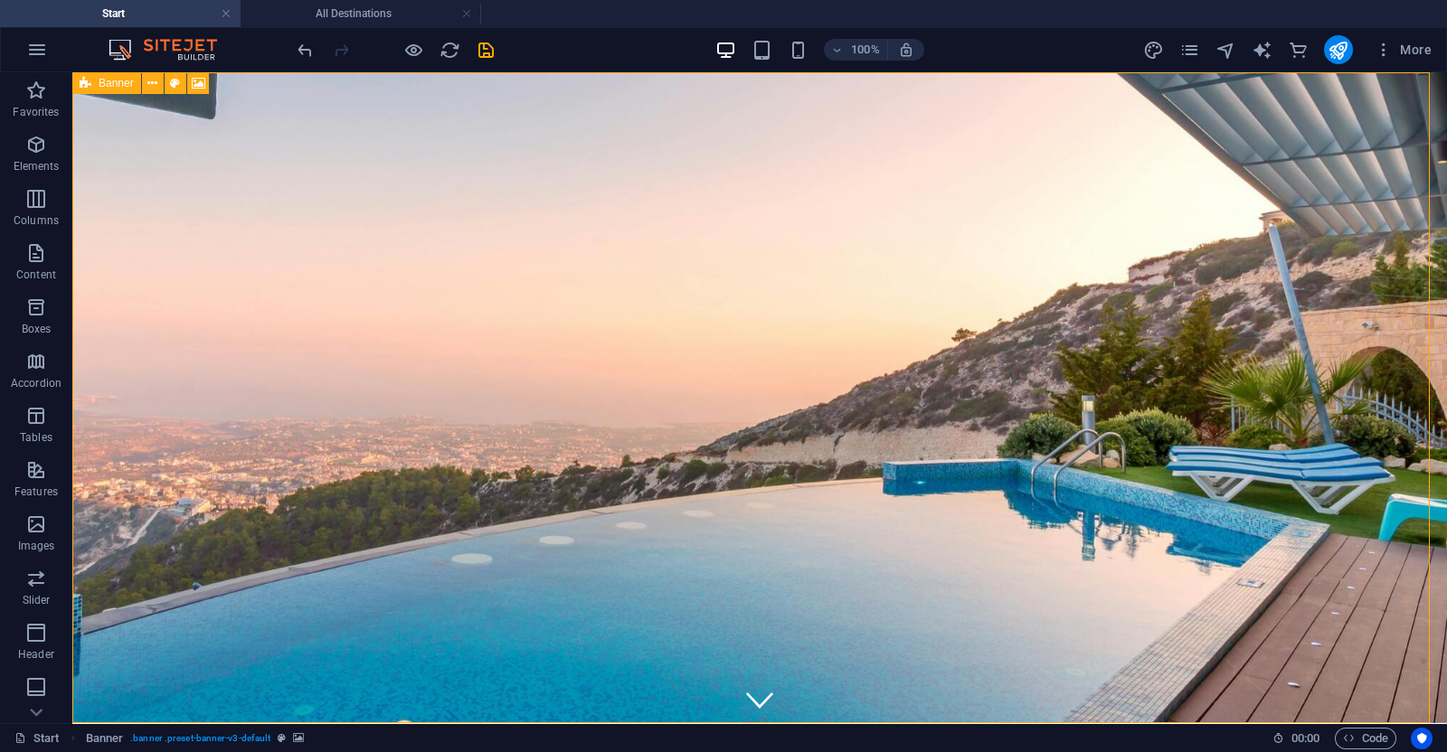
click at [80, 80] on icon at bounding box center [86, 83] width 12 height 22
select select "%"
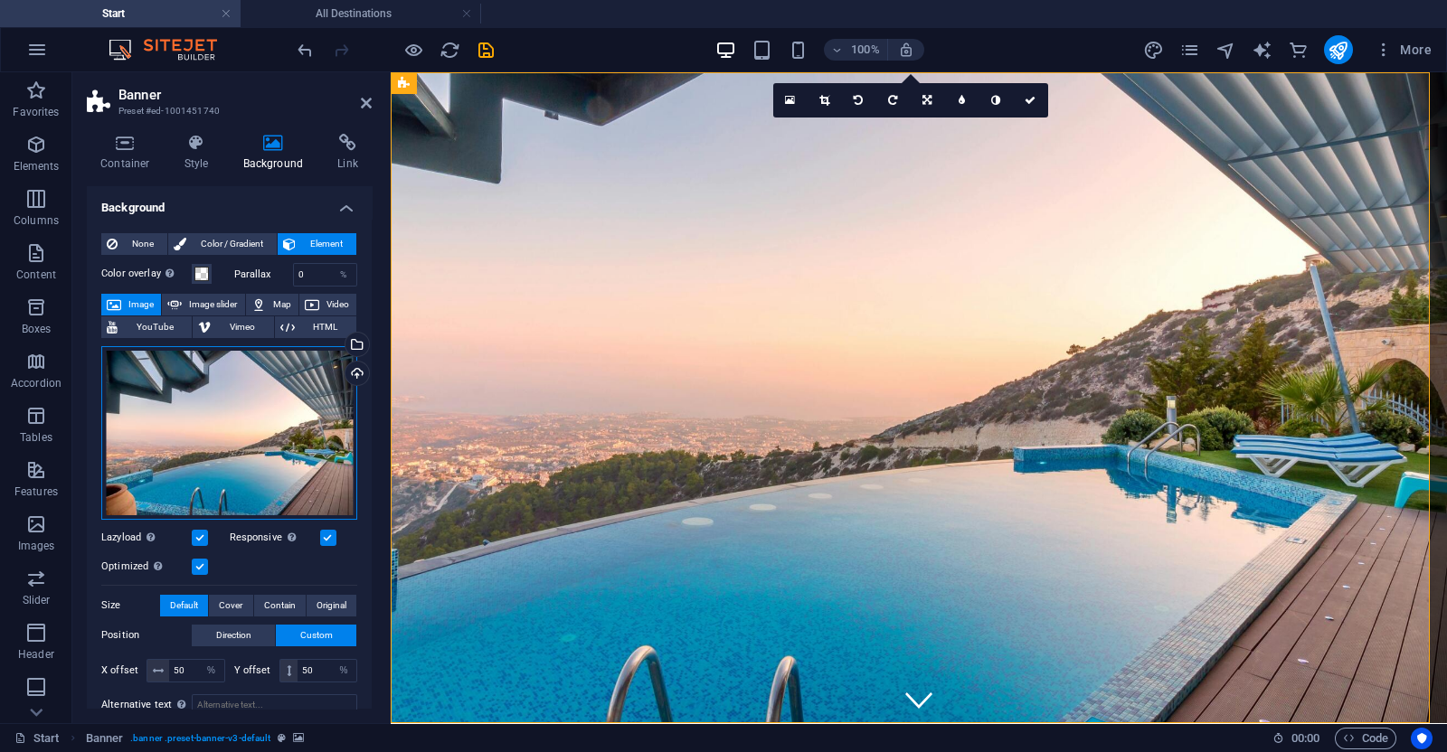
click at [240, 430] on div "Drag files here, click to choose files or select files from Files or our free s…" at bounding box center [229, 433] width 256 height 174
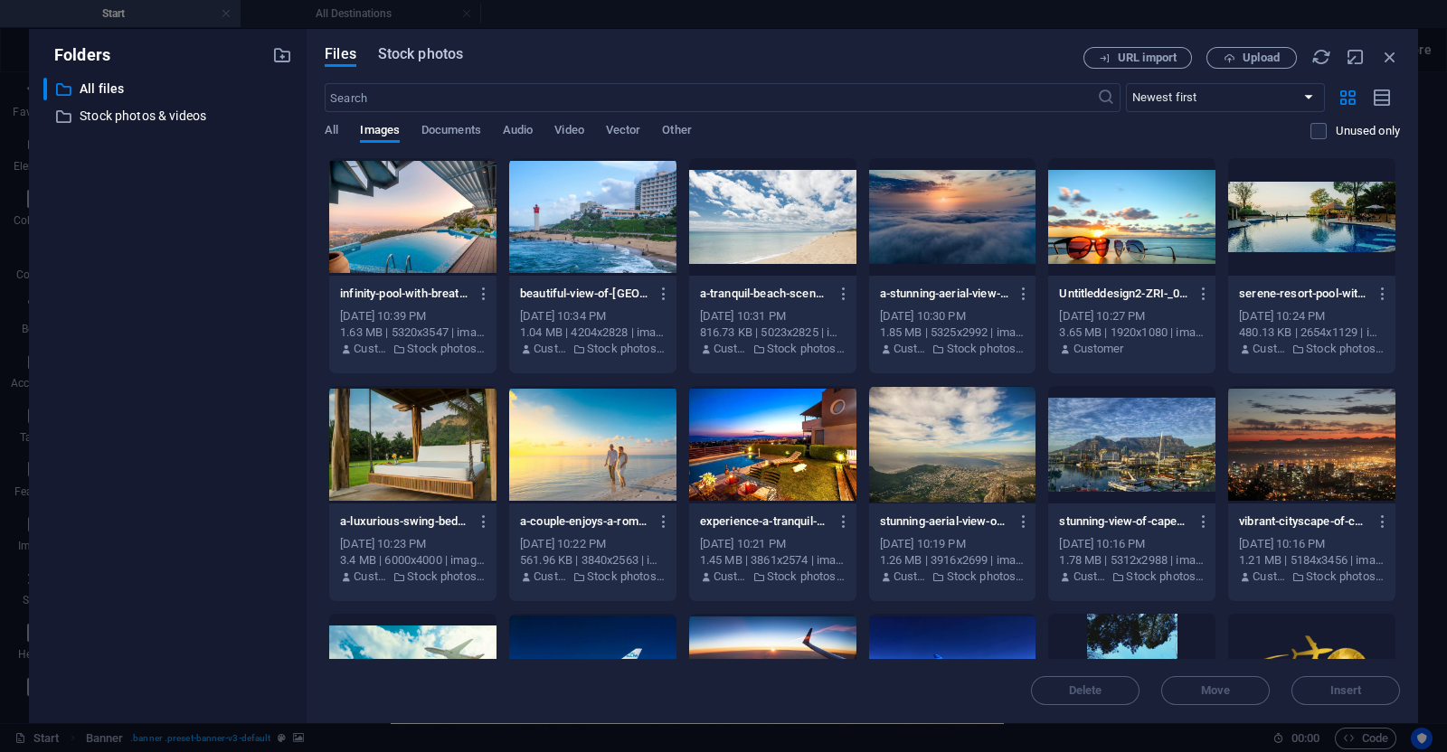
click at [439, 65] on button "Stock photos" at bounding box center [420, 57] width 85 height 20
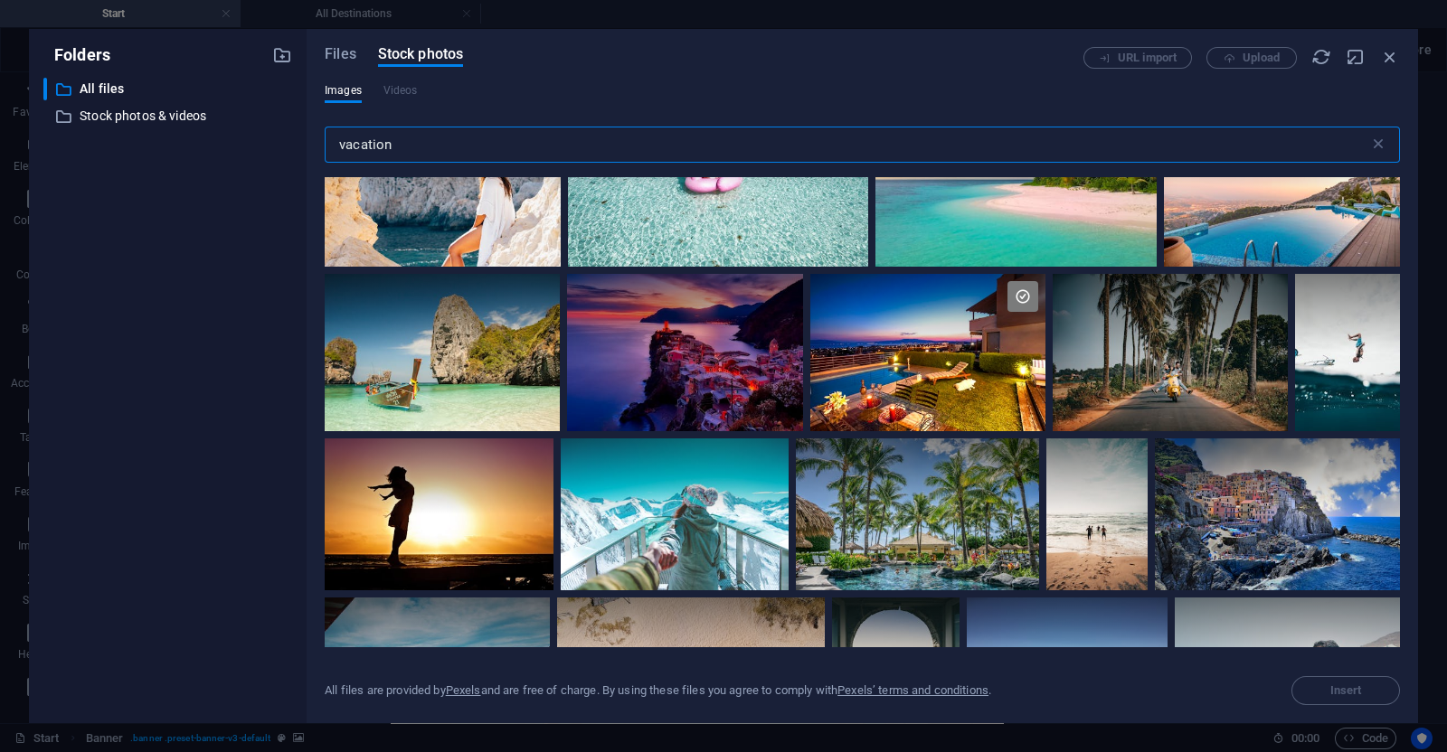
scroll to position [1487, 0]
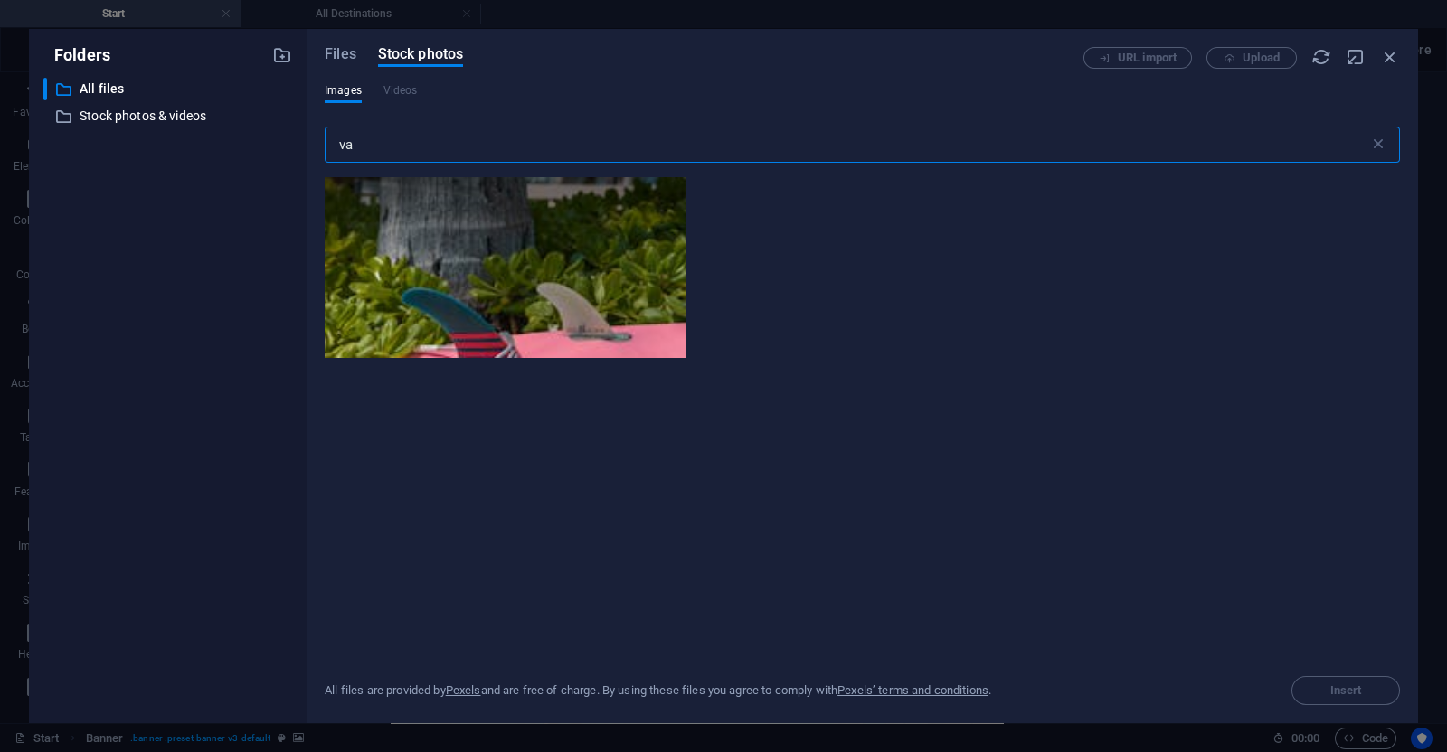
type input "v"
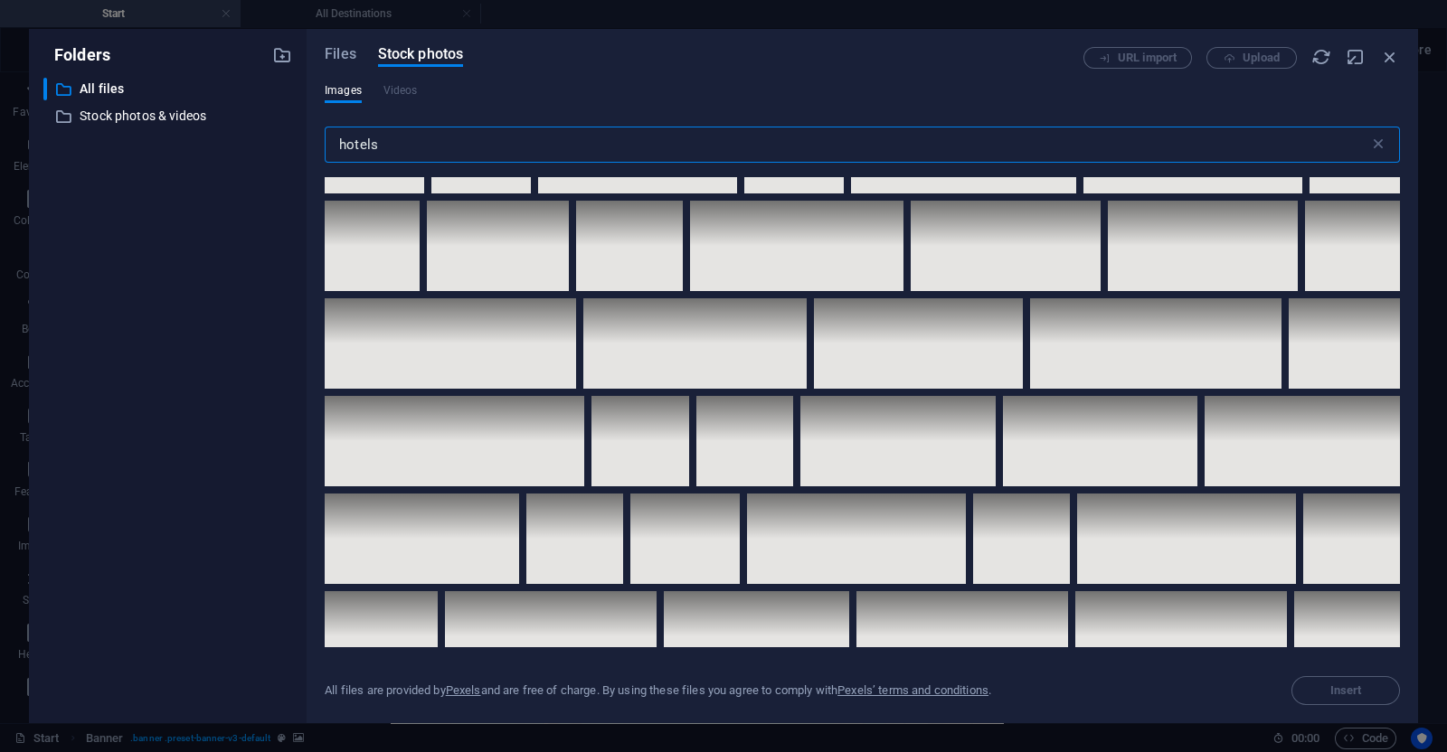
scroll to position [3702, 0]
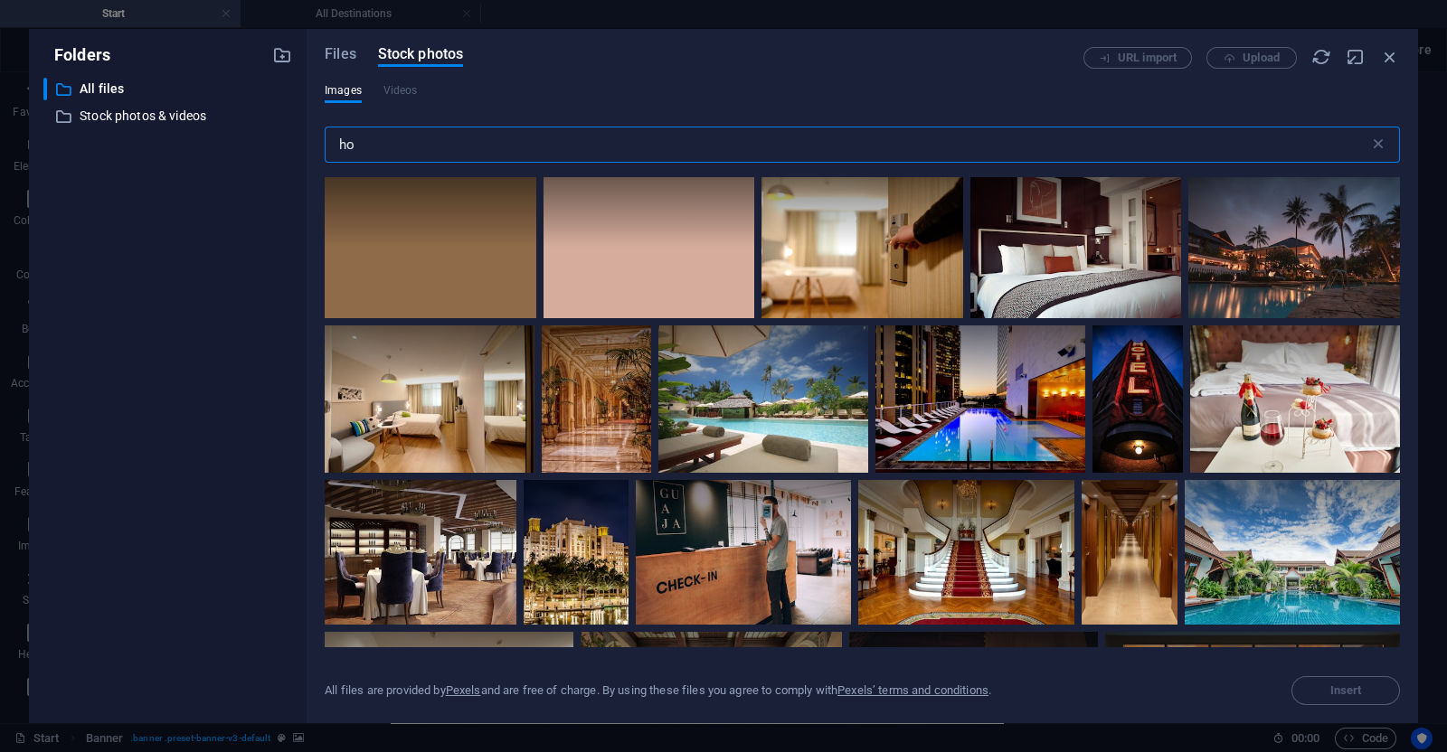
type input "h"
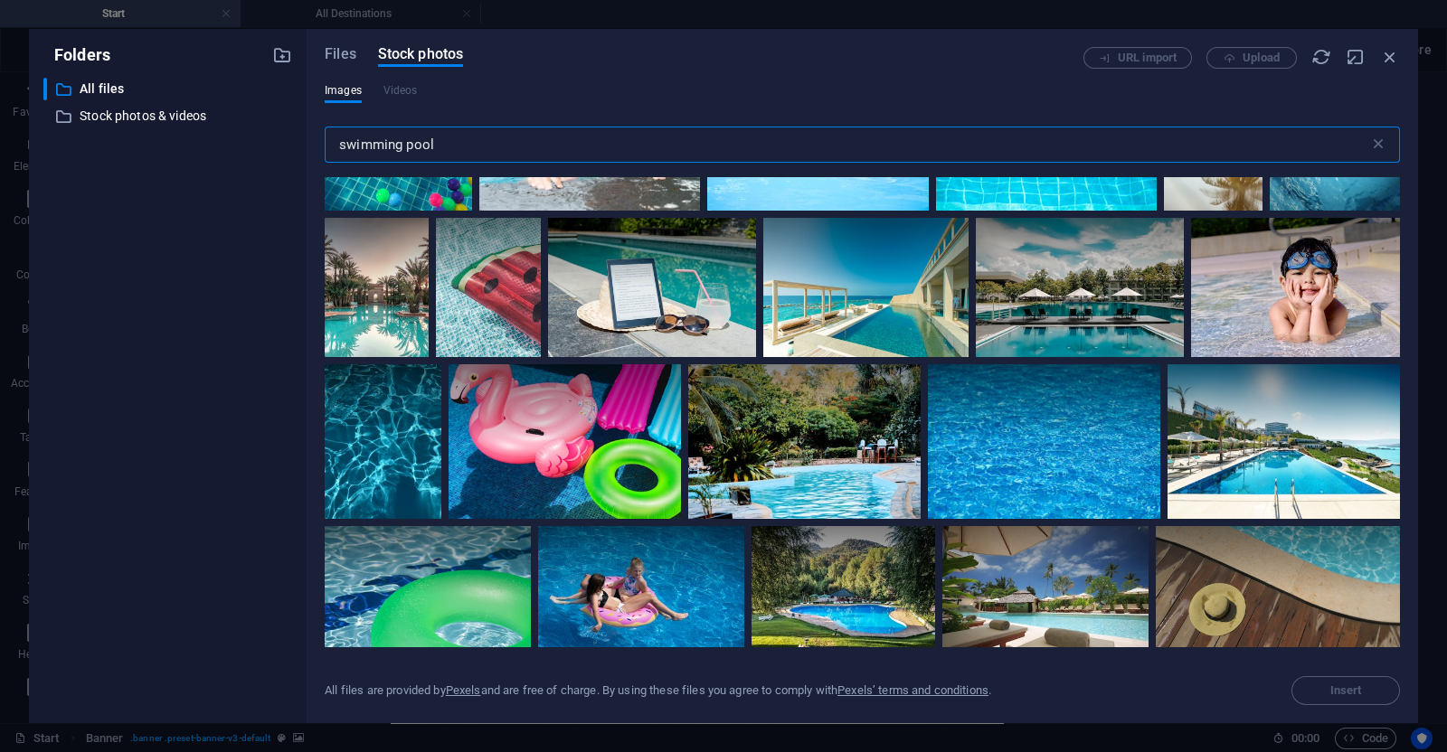
scroll to position [856, 0]
type input "swimming pool"
click at [1265, 439] on div at bounding box center [1283, 442] width 232 height 156
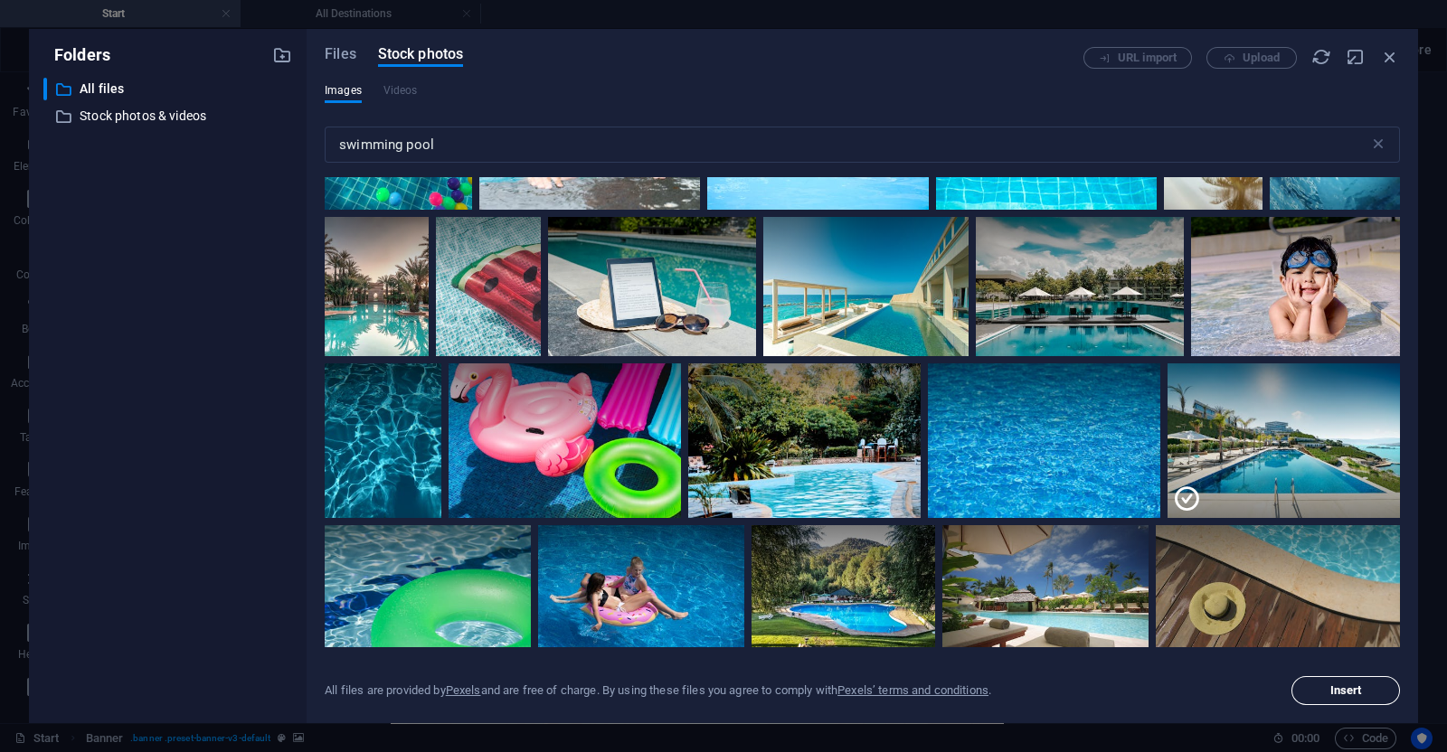
click at [1325, 688] on span "Insert" at bounding box center [1346, 690] width 92 height 11
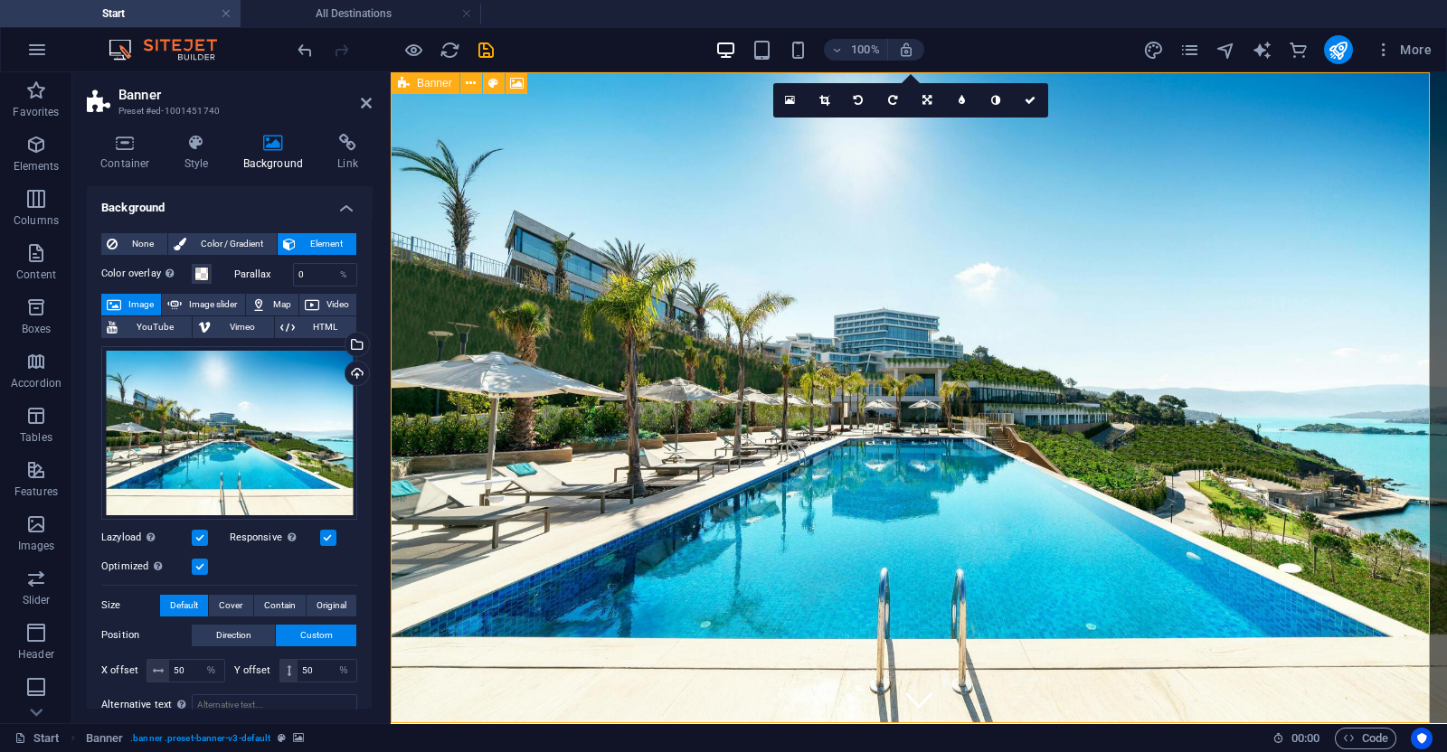
click at [399, 79] on icon at bounding box center [404, 83] width 12 height 22
click at [931, 101] on icon at bounding box center [926, 100] width 9 height 11
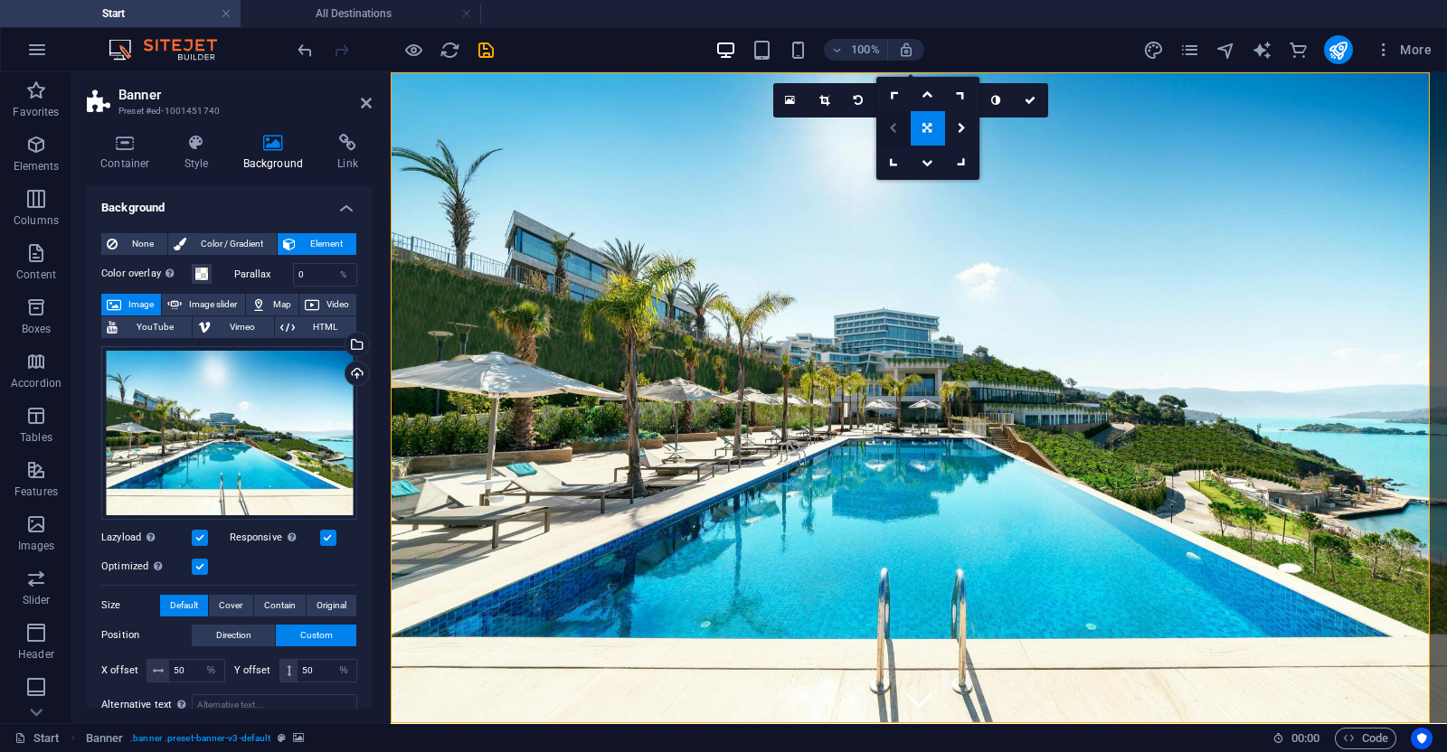
click at [889, 131] on icon at bounding box center [893, 128] width 8 height 11
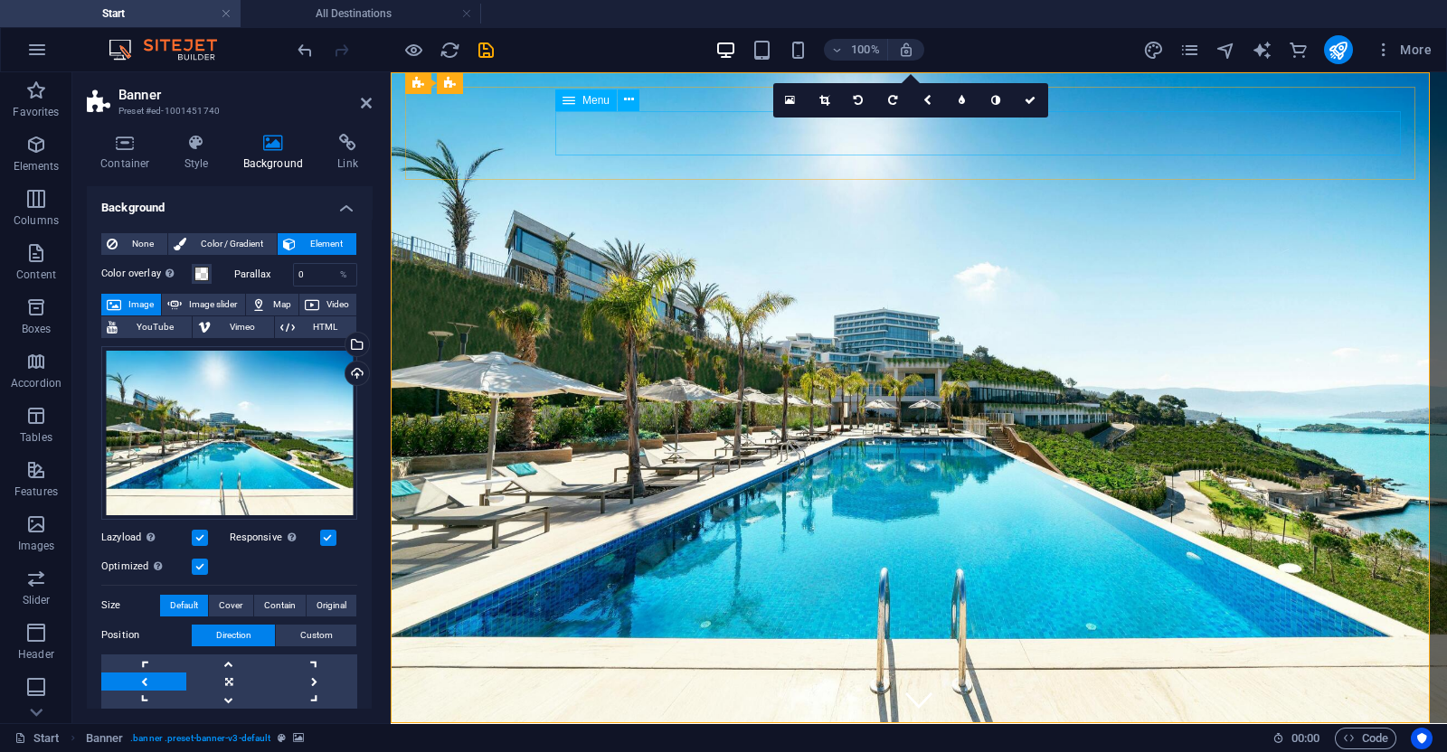
drag, startPoint x: 1280, startPoint y: 203, endPoint x: 889, endPoint y: 131, distance: 397.3
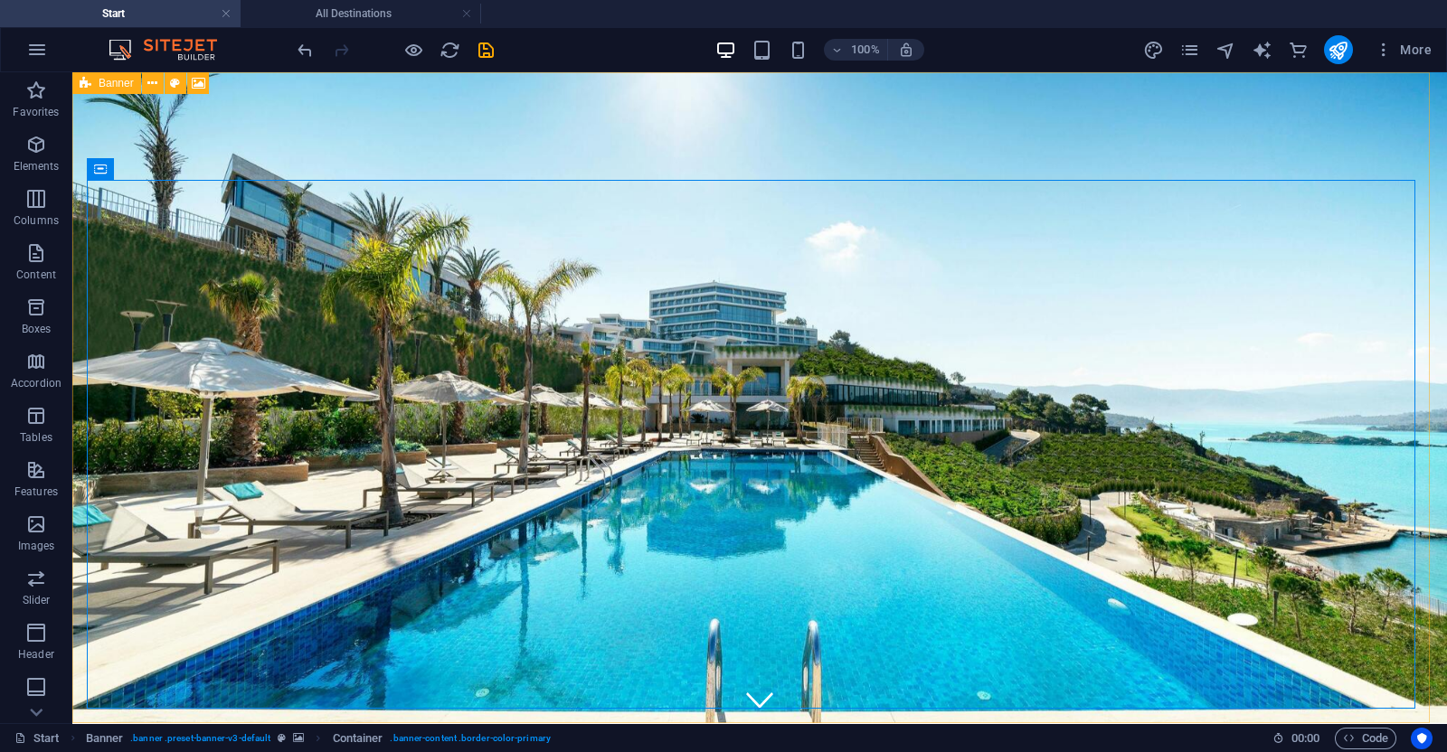
click at [77, 80] on div "Banner" at bounding box center [106, 83] width 69 height 22
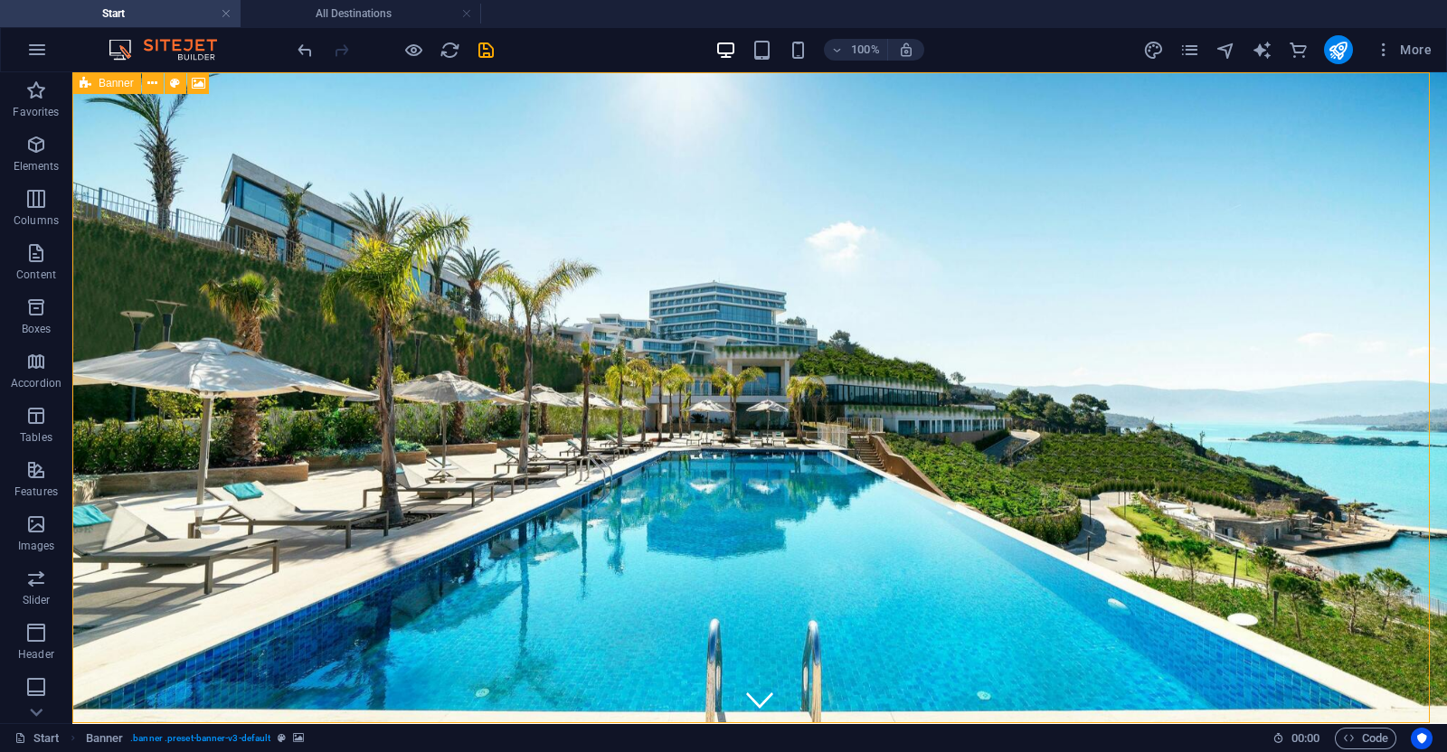
click at [77, 80] on div "Banner" at bounding box center [106, 83] width 69 height 22
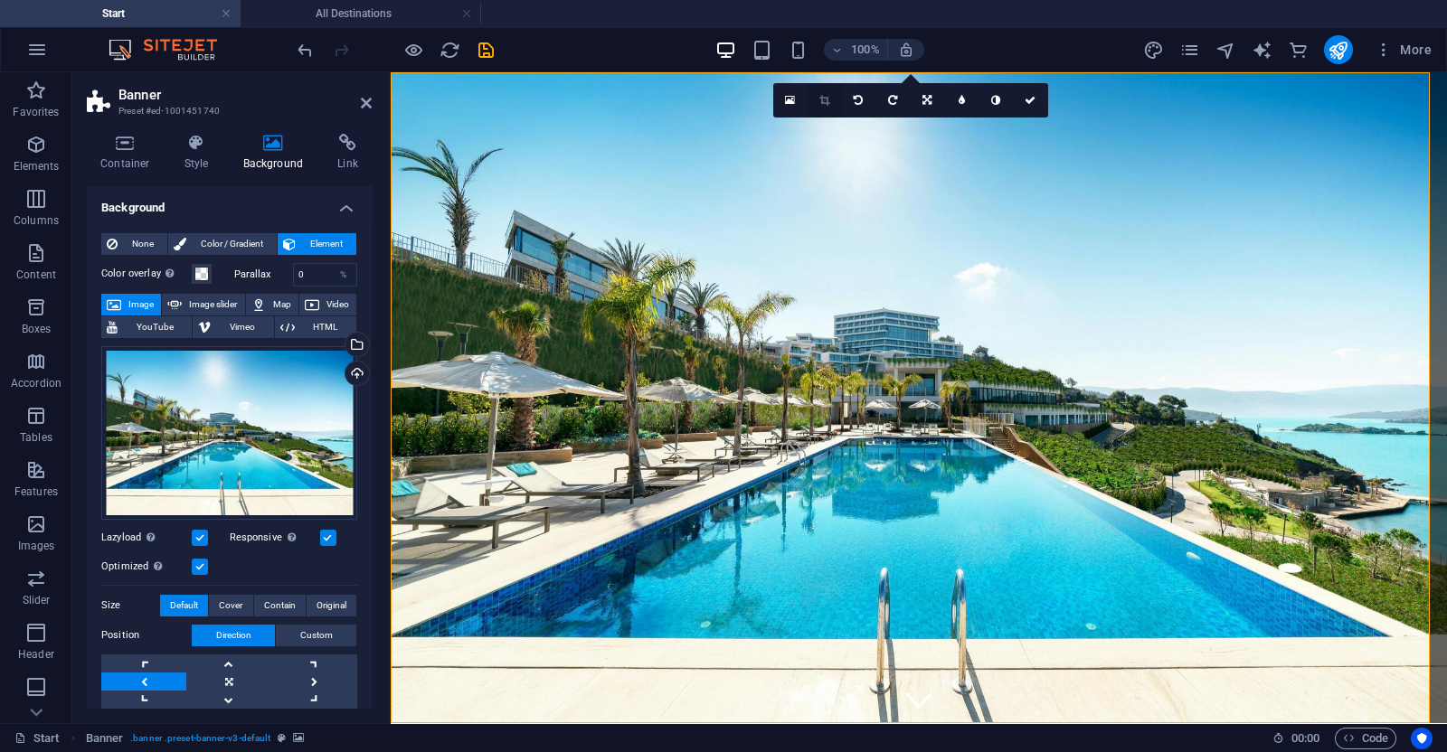
click at [828, 103] on icon at bounding box center [824, 100] width 10 height 11
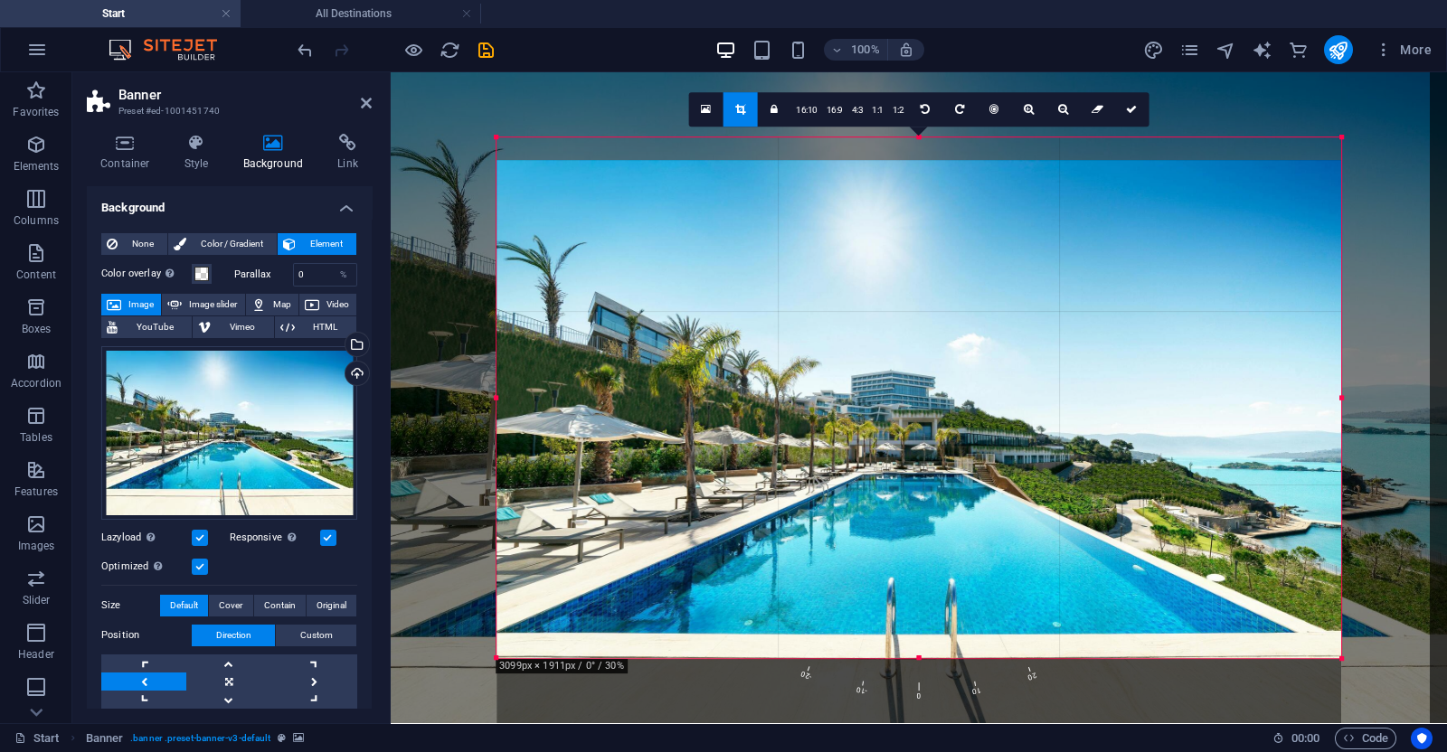
drag, startPoint x: 904, startPoint y: 508, endPoint x: 905, endPoint y: 553, distance: 44.3
click at [905, 553] on div at bounding box center [918, 442] width 845 height 563
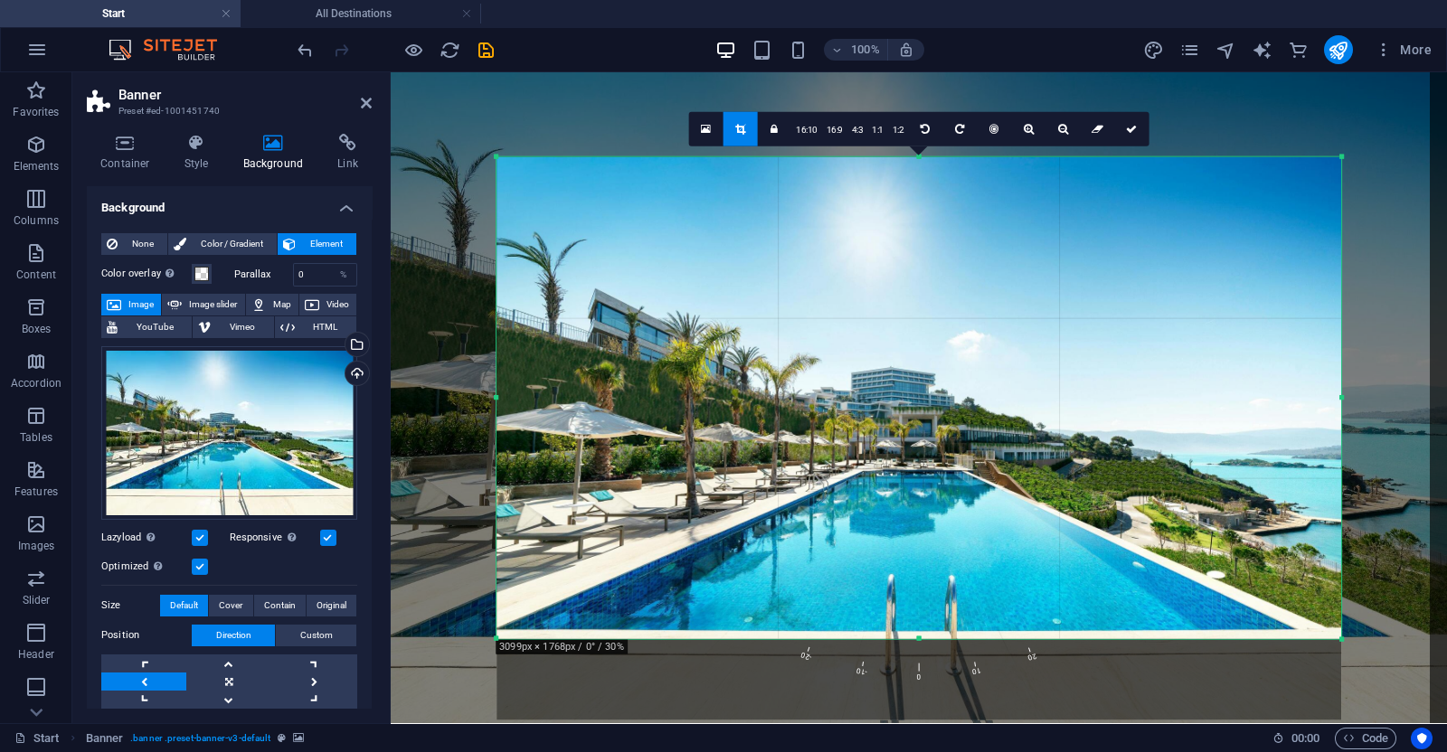
drag, startPoint x: 918, startPoint y: 657, endPoint x: 922, endPoint y: 619, distance: 39.1
click at [922, 619] on div "180 170 160 150 140 130 120 110 100 90 80 70 60 50 40 30 20 10 0 -10 -20 -30 -4…" at bounding box center [918, 398] width 845 height 482
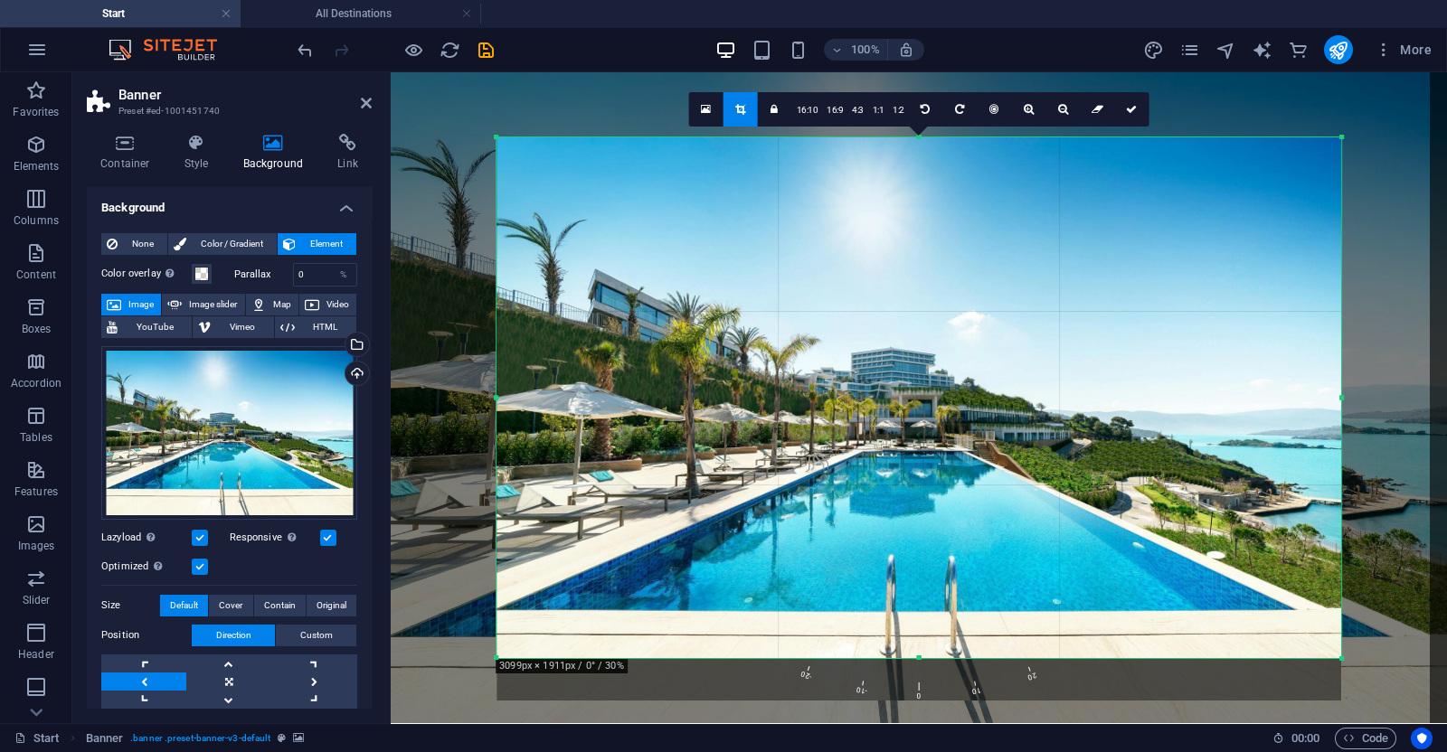
drag, startPoint x: 919, startPoint y: 156, endPoint x: 918, endPoint y: -9, distance: 165.5
click at [918, 0] on html "[DOMAIN_NAME] Start All Destinations Favorites Elements Columns Content Boxes A…" at bounding box center [723, 376] width 1447 height 752
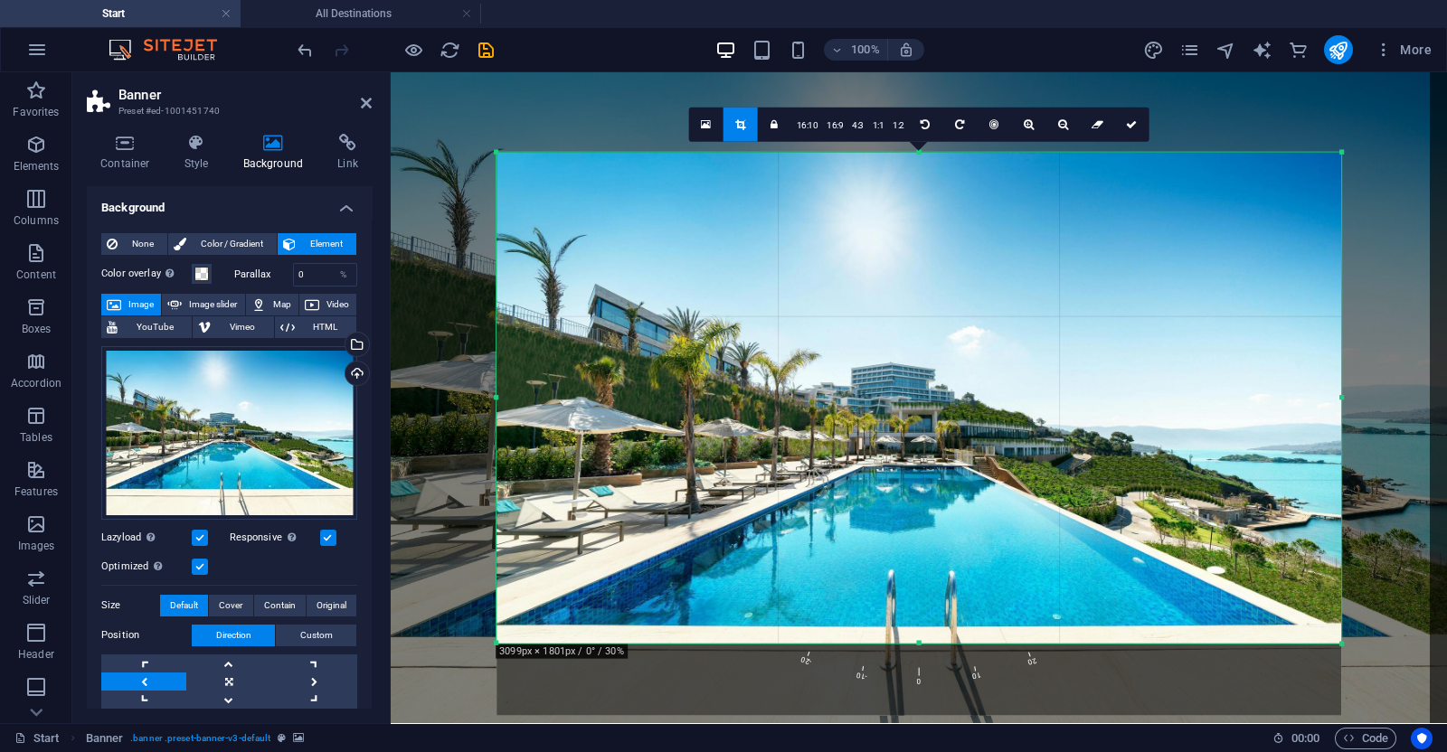
drag, startPoint x: 922, startPoint y: 657, endPoint x: 922, endPoint y: 628, distance: 29.9
click at [922, 628] on div "180 170 160 150 140 130 120 110 100 90 80 70 60 50 40 30 20 10 0 -10 -20 -30 -4…" at bounding box center [918, 398] width 845 height 491
click at [1050, 127] on link at bounding box center [1063, 125] width 34 height 34
click at [1040, 126] on link at bounding box center [1029, 125] width 34 height 34
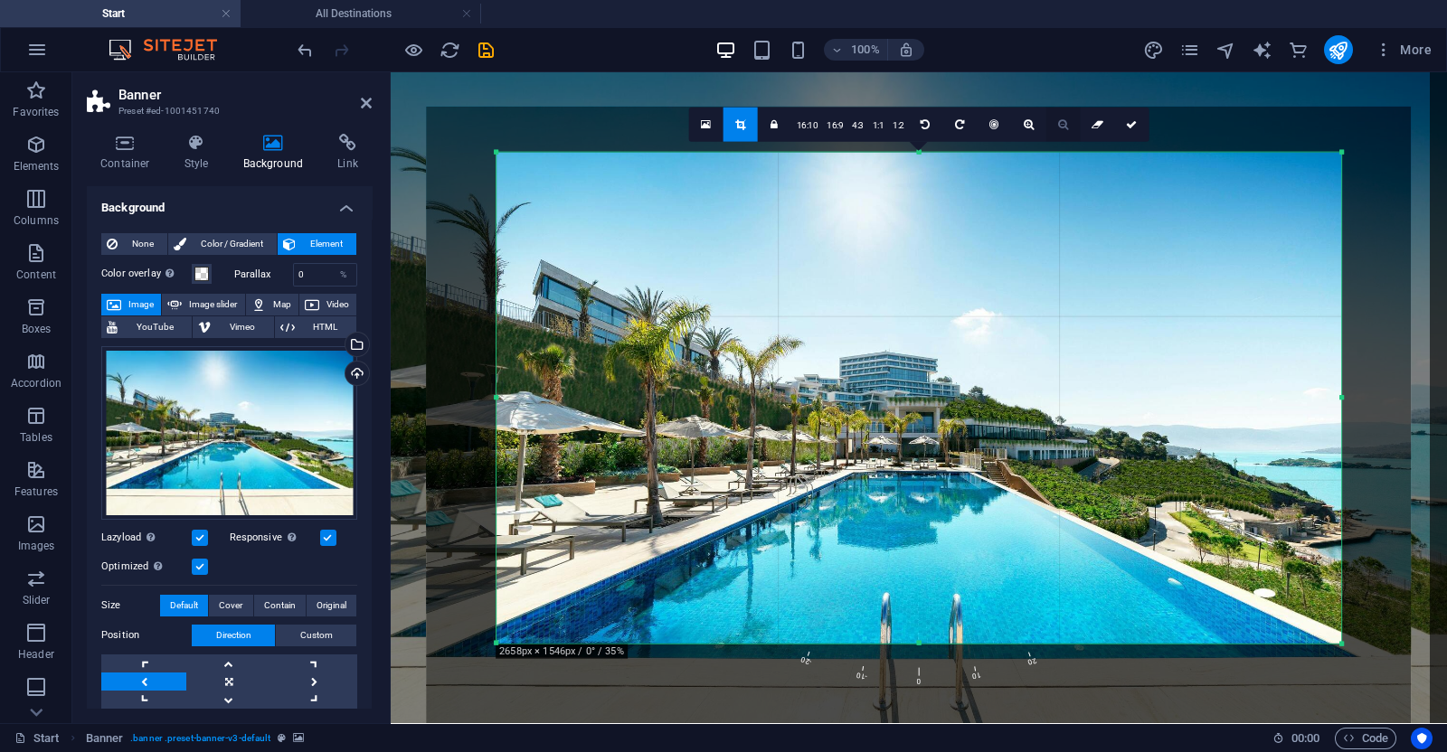
click at [1058, 122] on icon at bounding box center [1063, 124] width 10 height 11
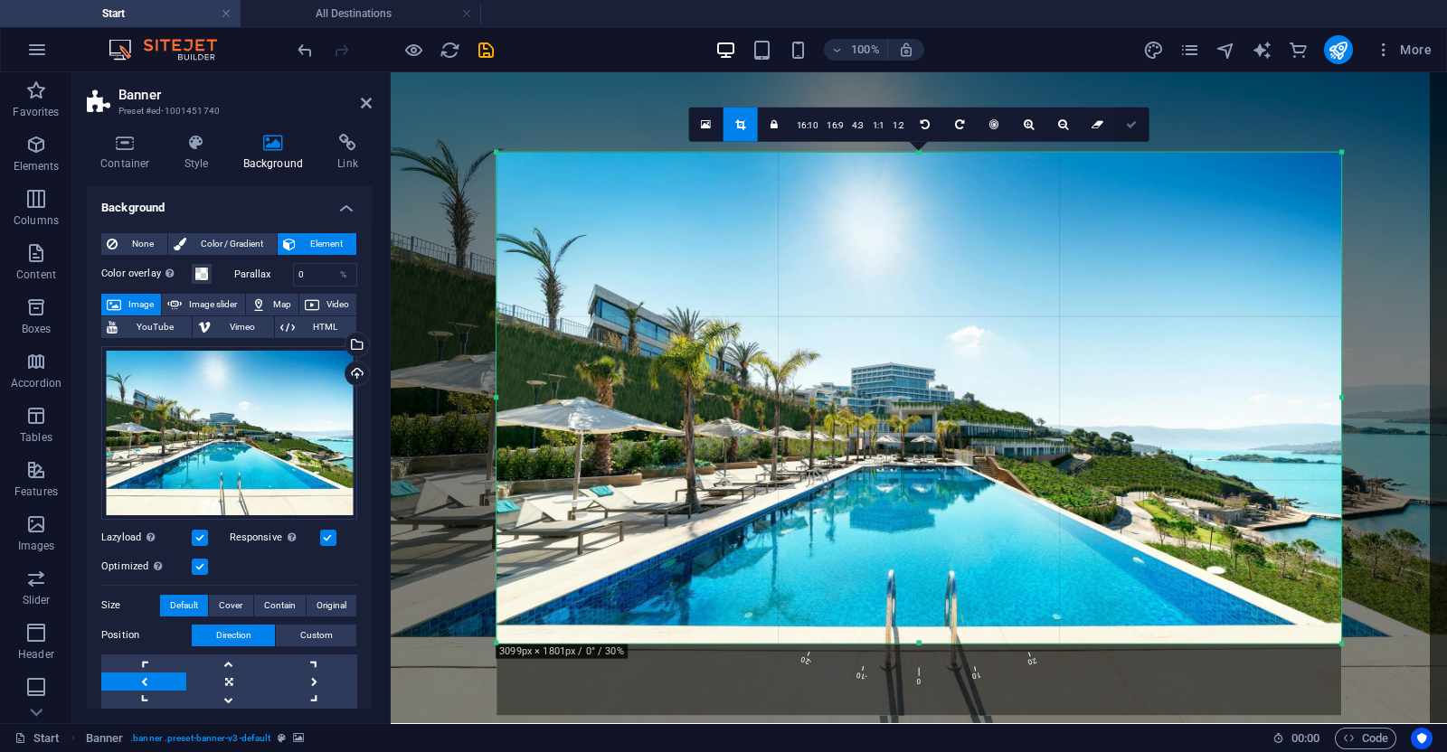
click at [1128, 131] on link at bounding box center [1132, 125] width 34 height 34
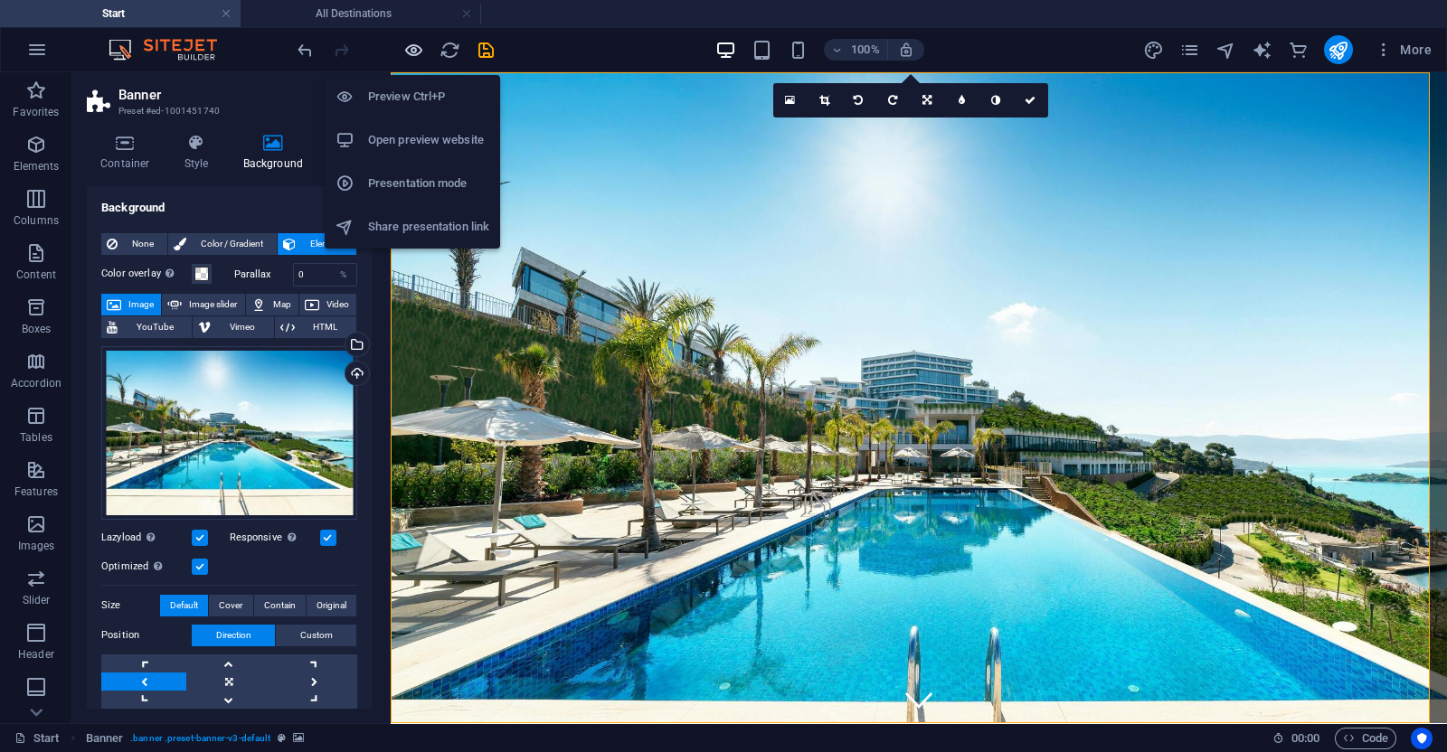
click at [410, 46] on icon "button" at bounding box center [413, 50] width 21 height 21
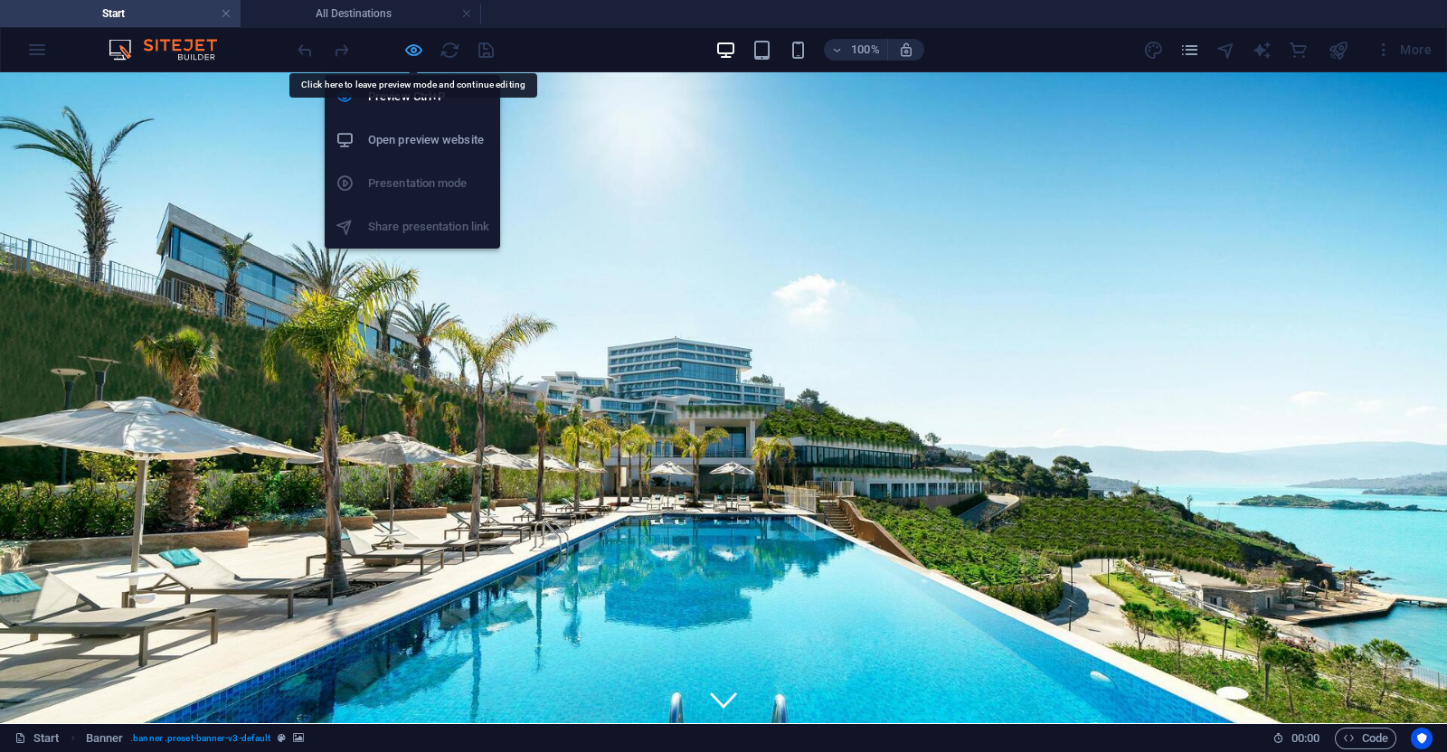
click at [416, 55] on icon "button" at bounding box center [413, 50] width 21 height 21
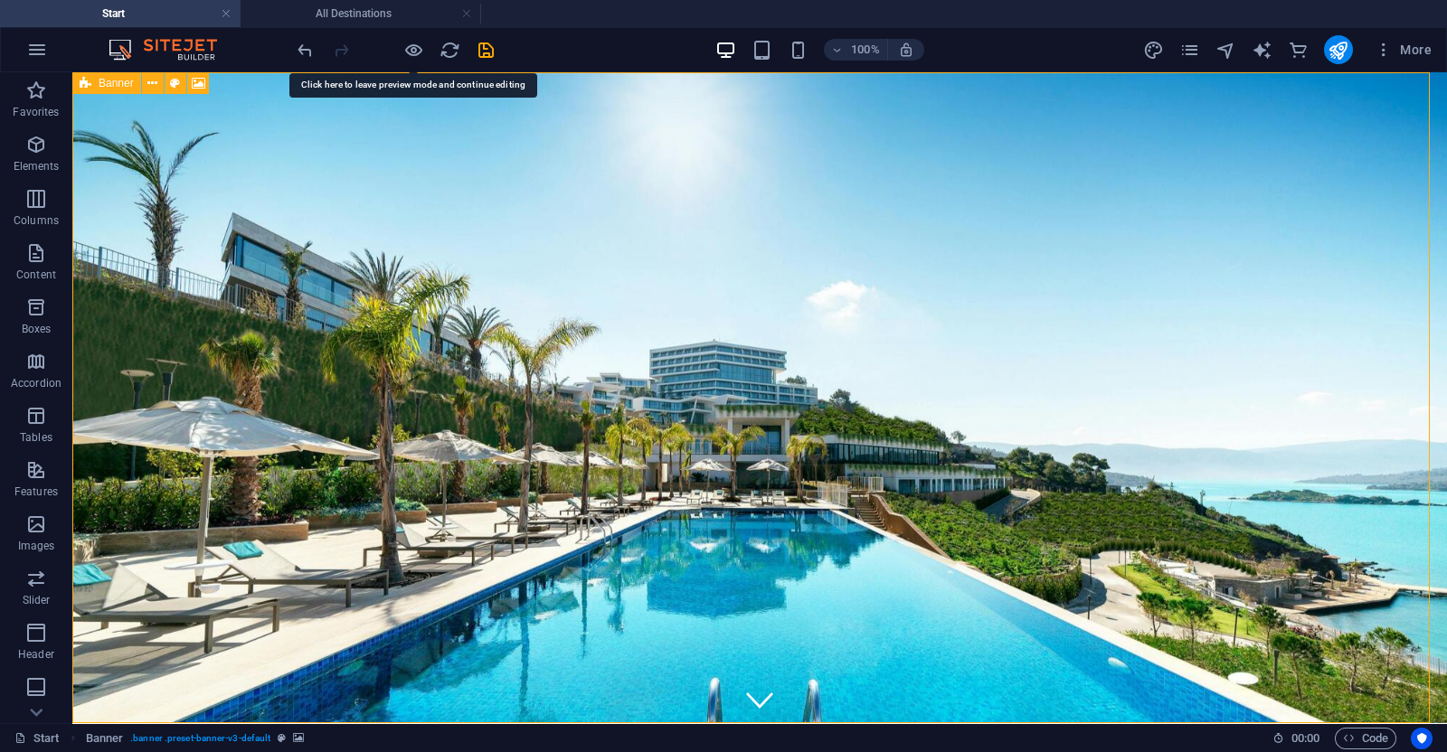
click at [93, 83] on div "Banner" at bounding box center [106, 83] width 69 height 22
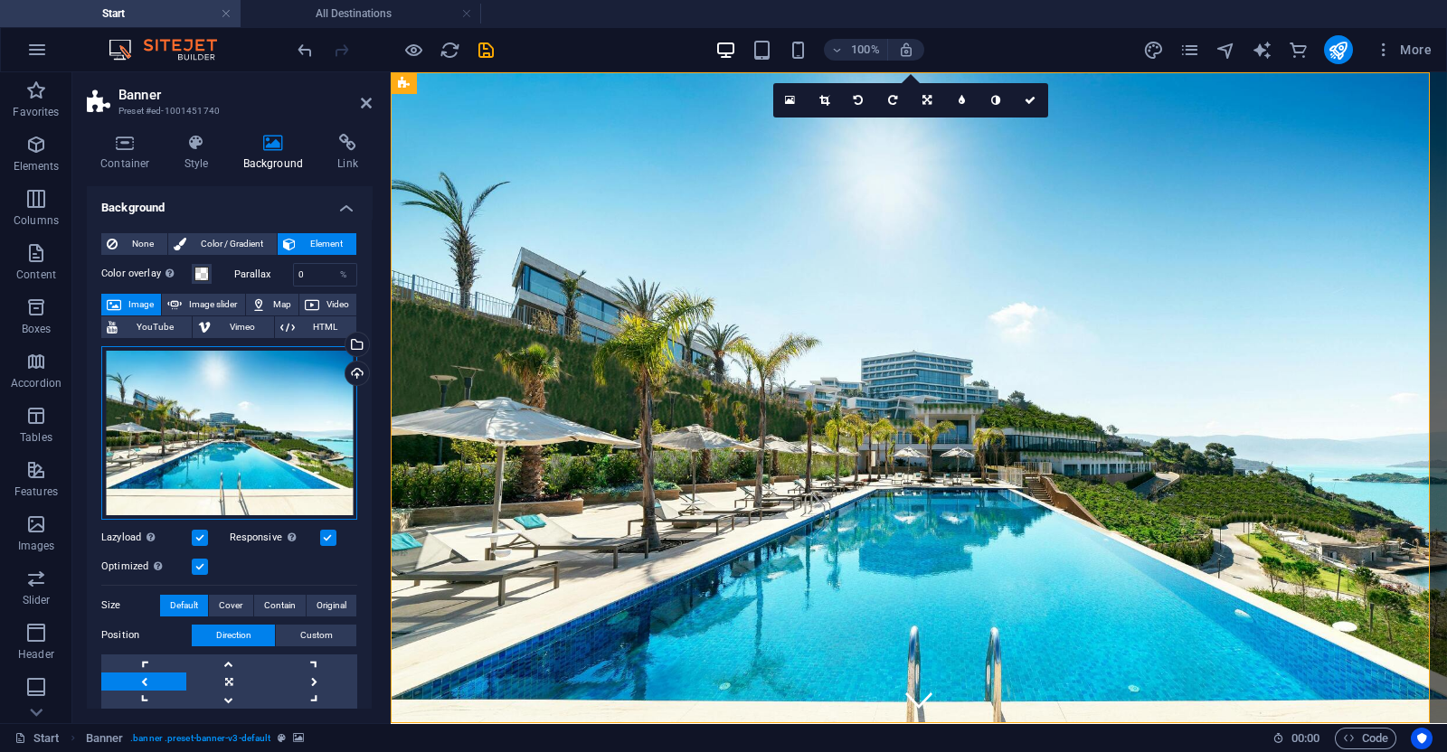
click at [208, 394] on div "Drag files here, click to choose files or select files from Files or our free s…" at bounding box center [229, 433] width 256 height 174
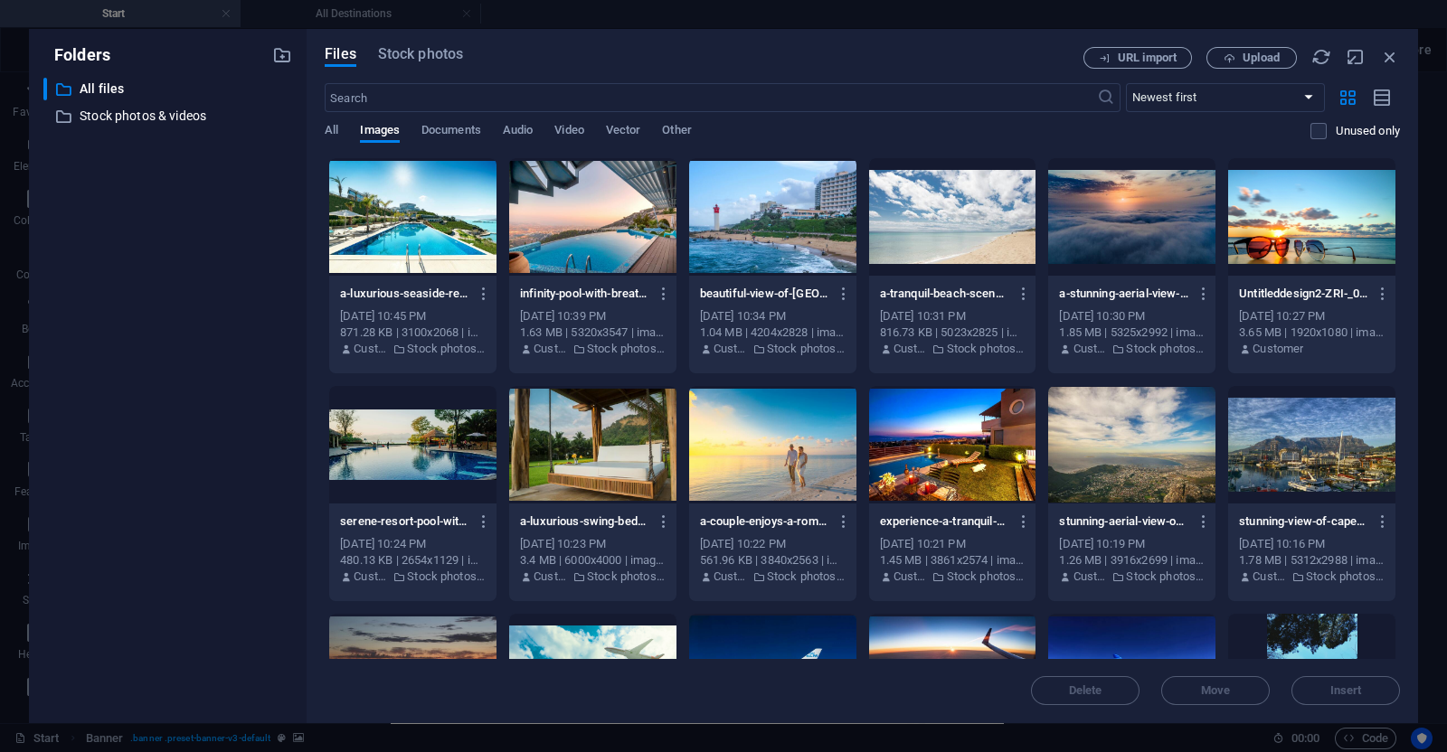
click at [603, 259] on div at bounding box center [592, 217] width 167 height 118
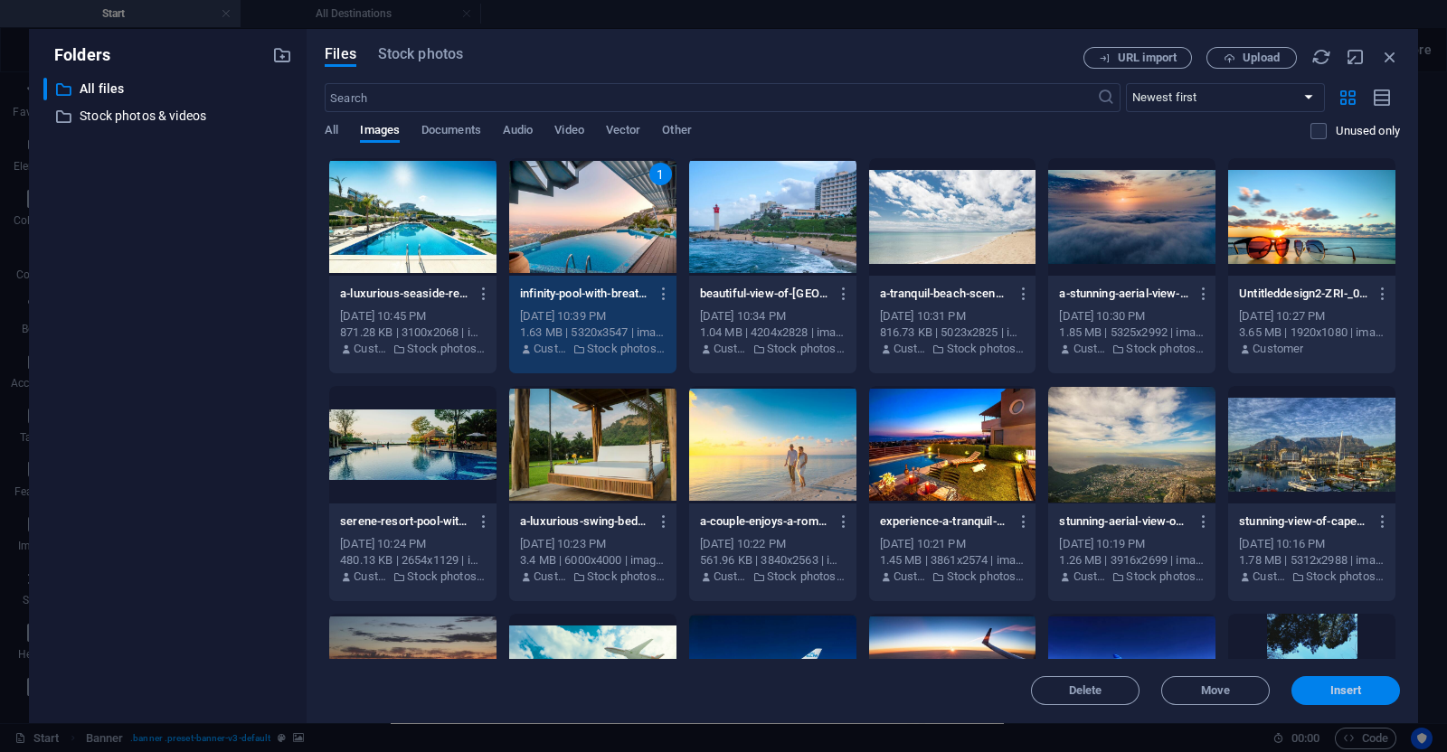
click at [1337, 700] on button "Insert" at bounding box center [1345, 690] width 109 height 29
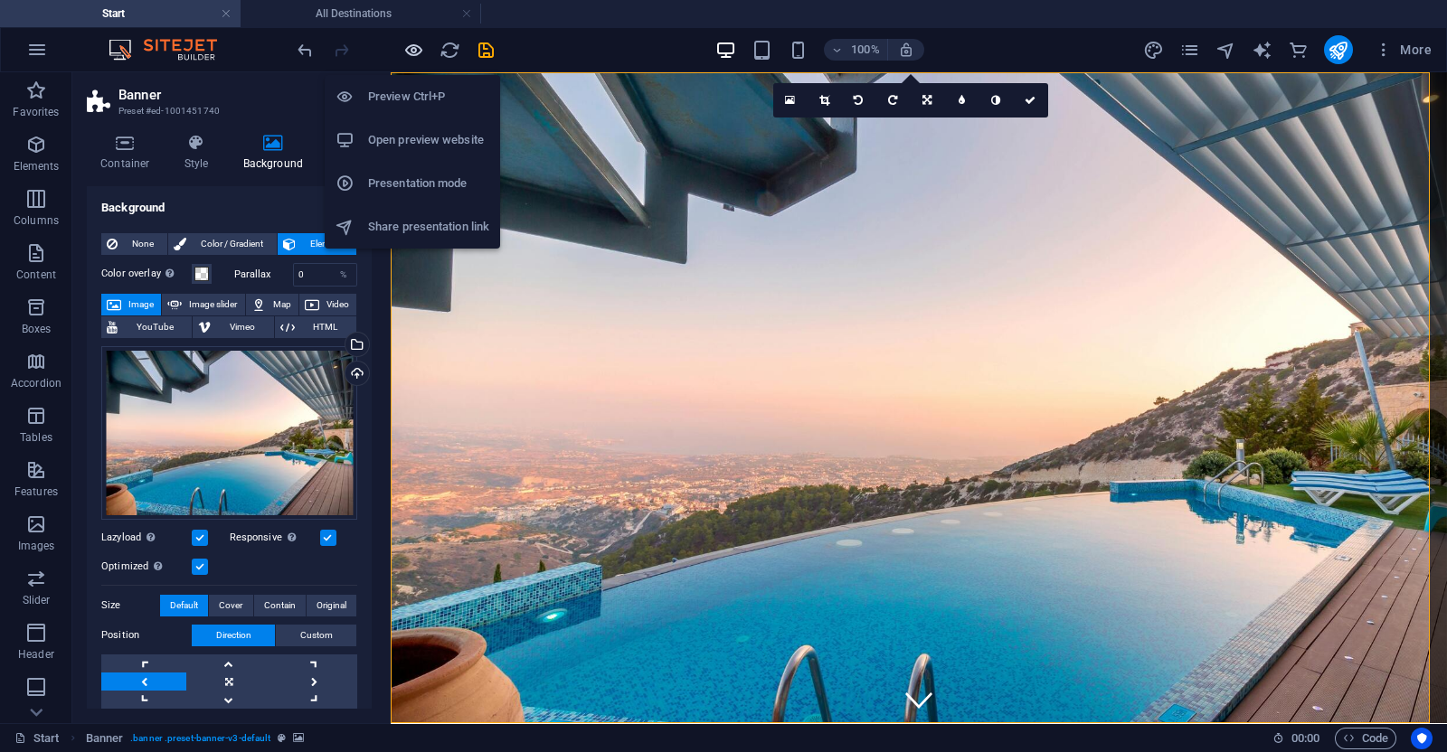
click at [416, 50] on icon "button" at bounding box center [413, 50] width 21 height 21
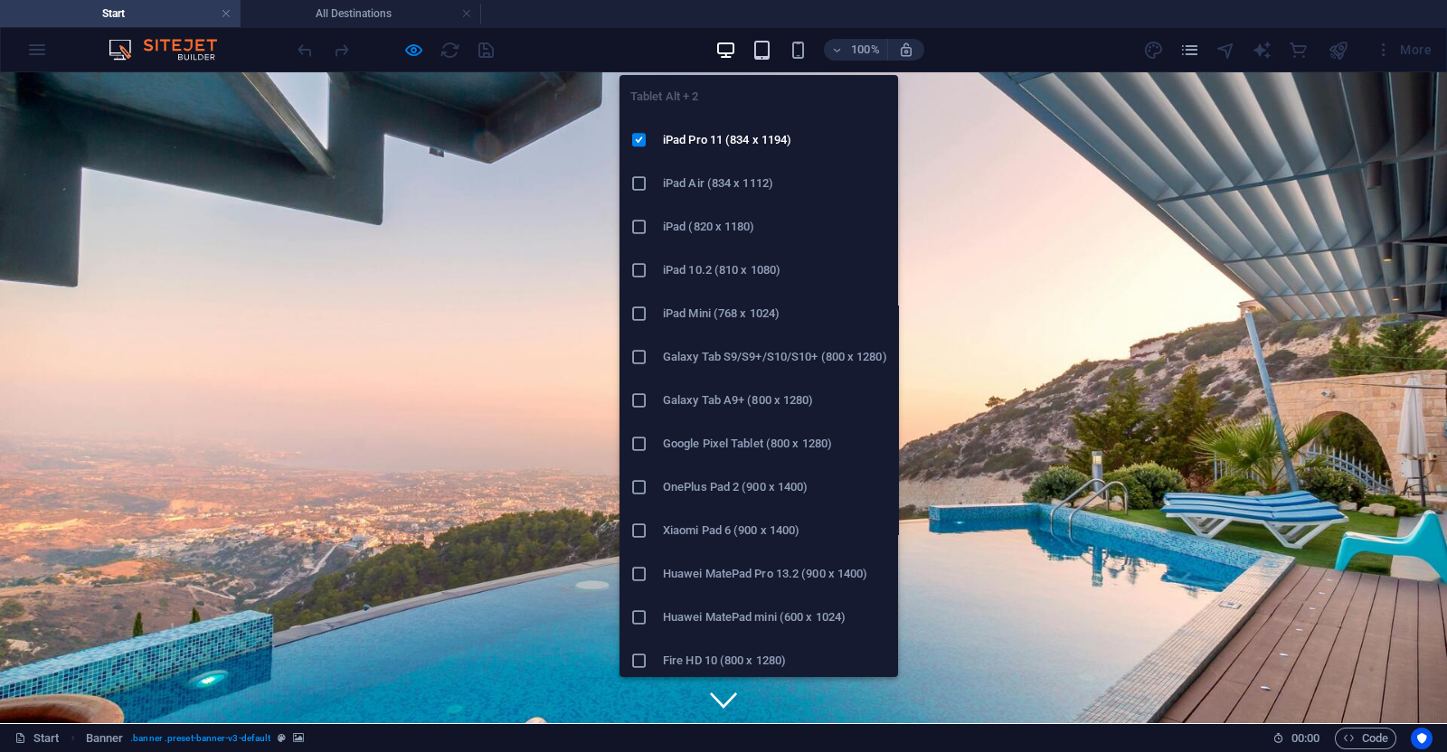
click at [769, 50] on icon "button" at bounding box center [761, 50] width 21 height 21
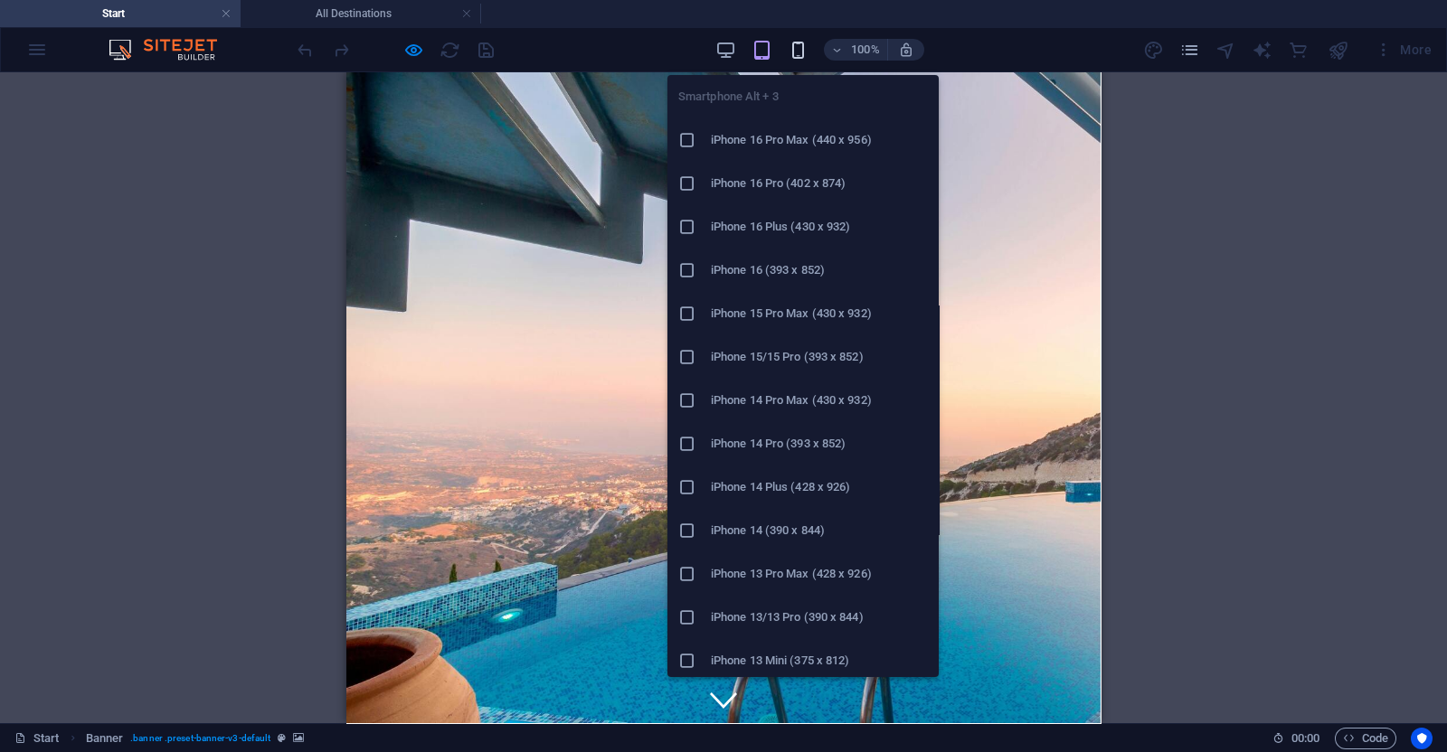
click at [794, 52] on icon "button" at bounding box center [798, 50] width 21 height 21
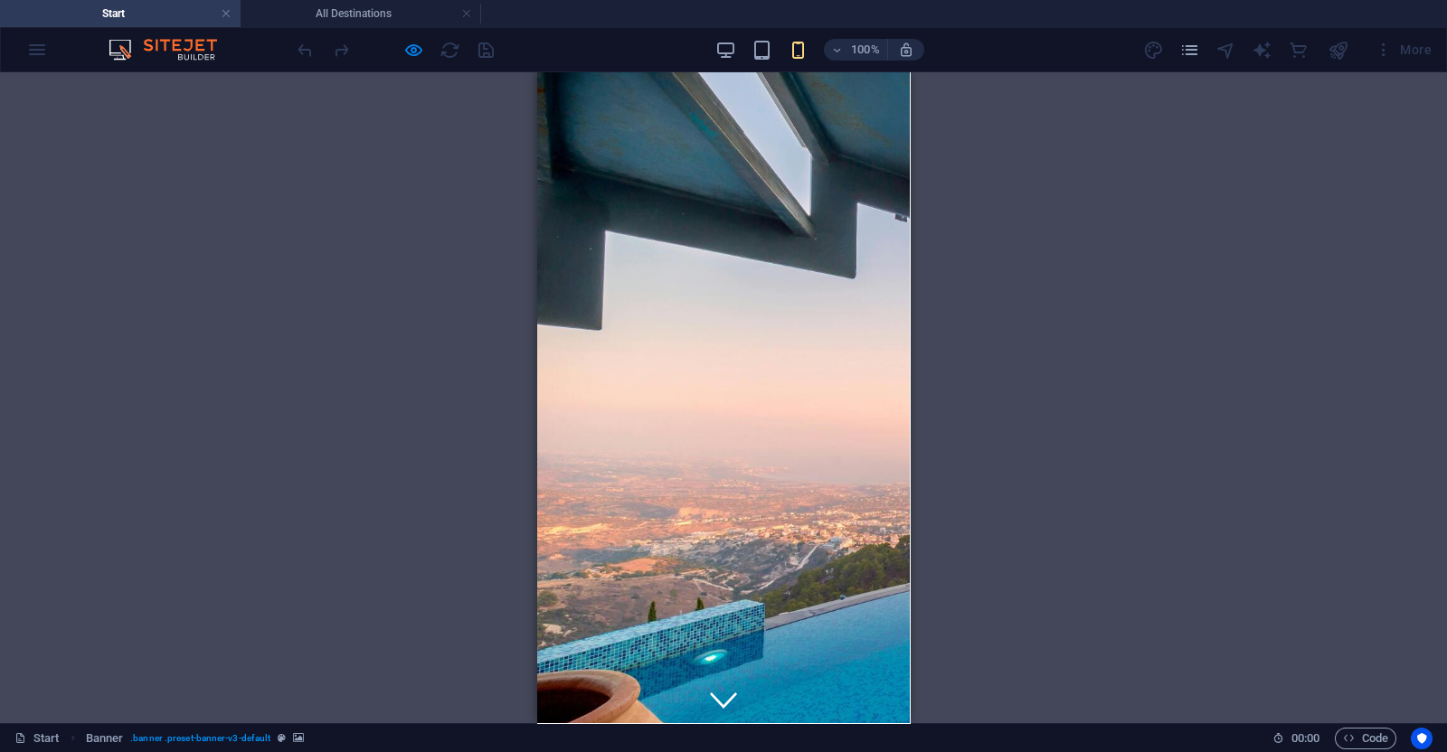
click at [712, 41] on div "100% More" at bounding box center [866, 49] width 1145 height 29
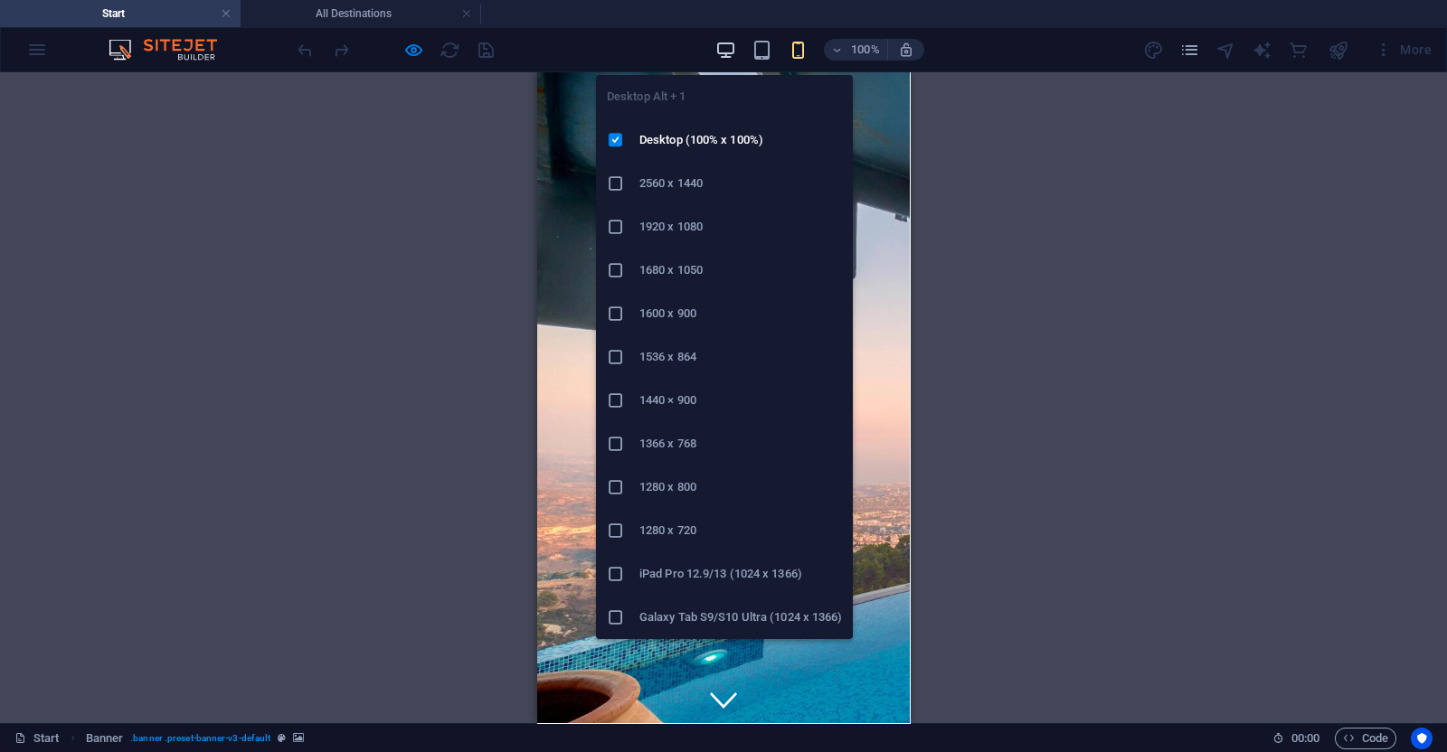
click at [720, 46] on icon "button" at bounding box center [725, 50] width 21 height 21
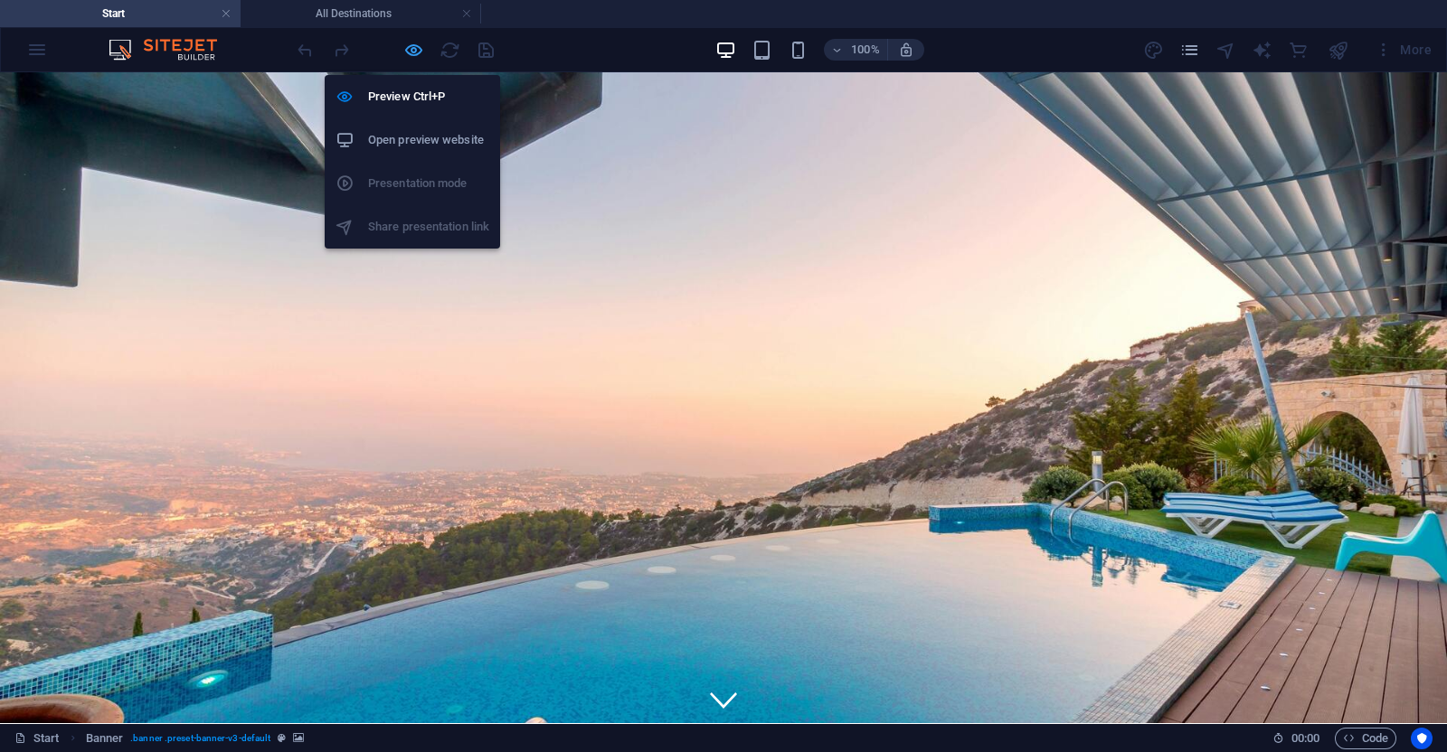
click at [414, 49] on icon "button" at bounding box center [413, 50] width 21 height 21
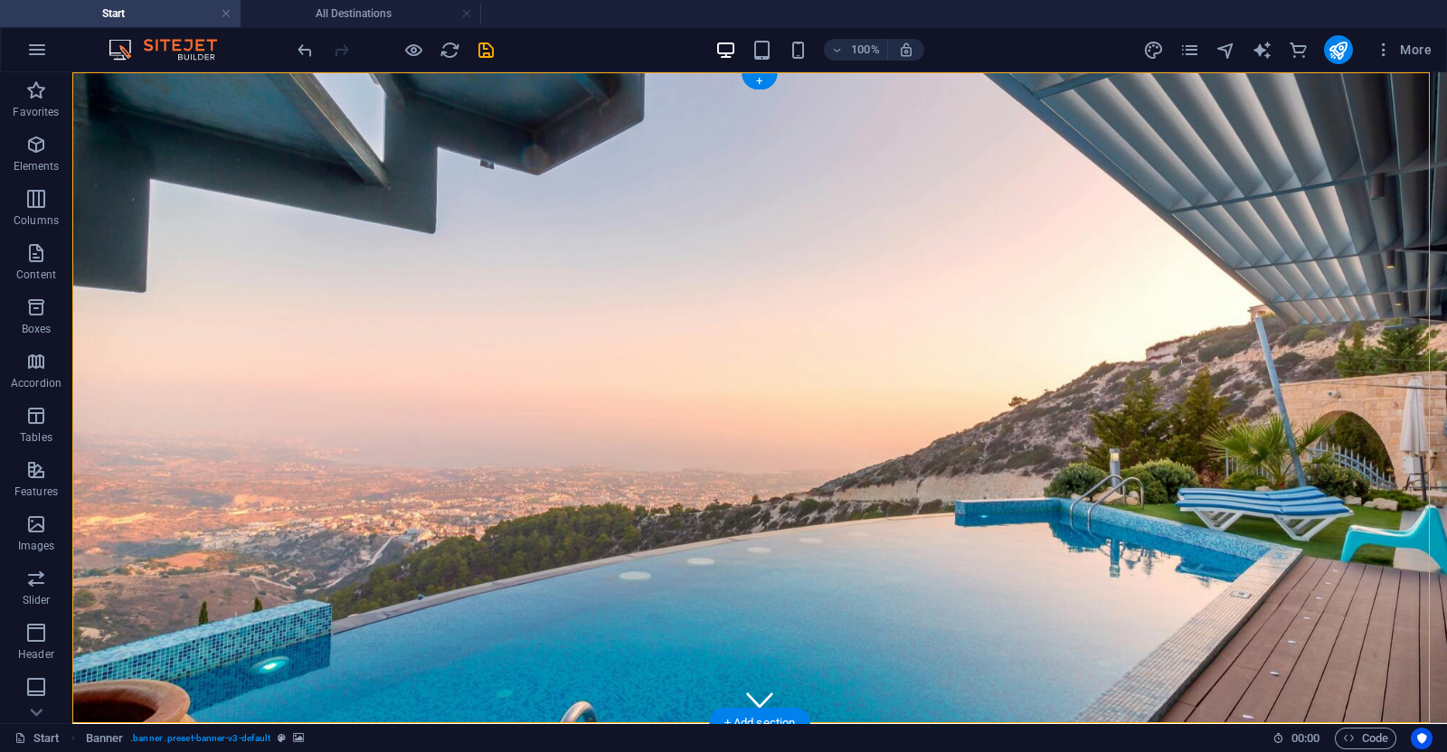
click at [80, 75] on figure at bounding box center [759, 397] width 1375 height 651
click at [80, 75] on figure at bounding box center [759, 398] width 1385 height 656
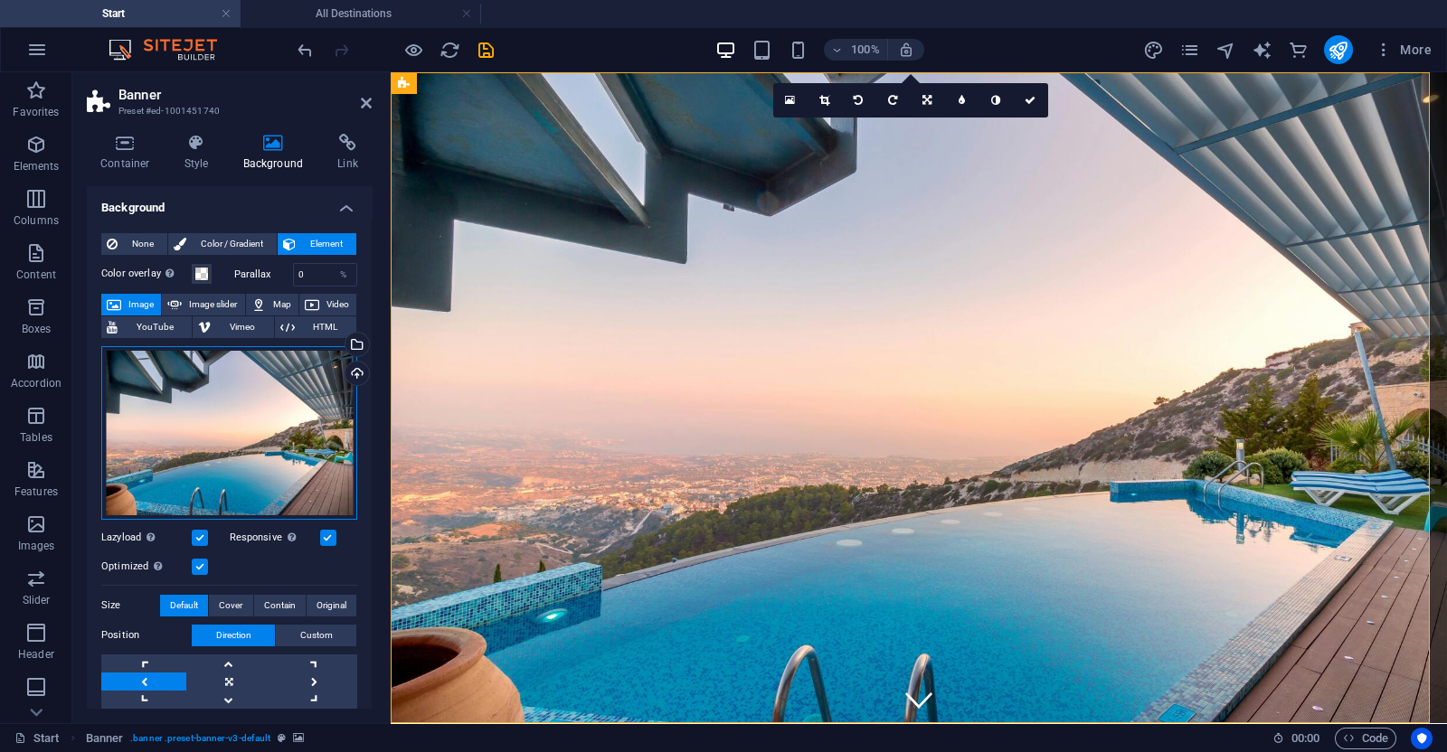
click at [244, 474] on div "Drag files here, click to choose files or select files from Files or our free s…" at bounding box center [229, 433] width 256 height 174
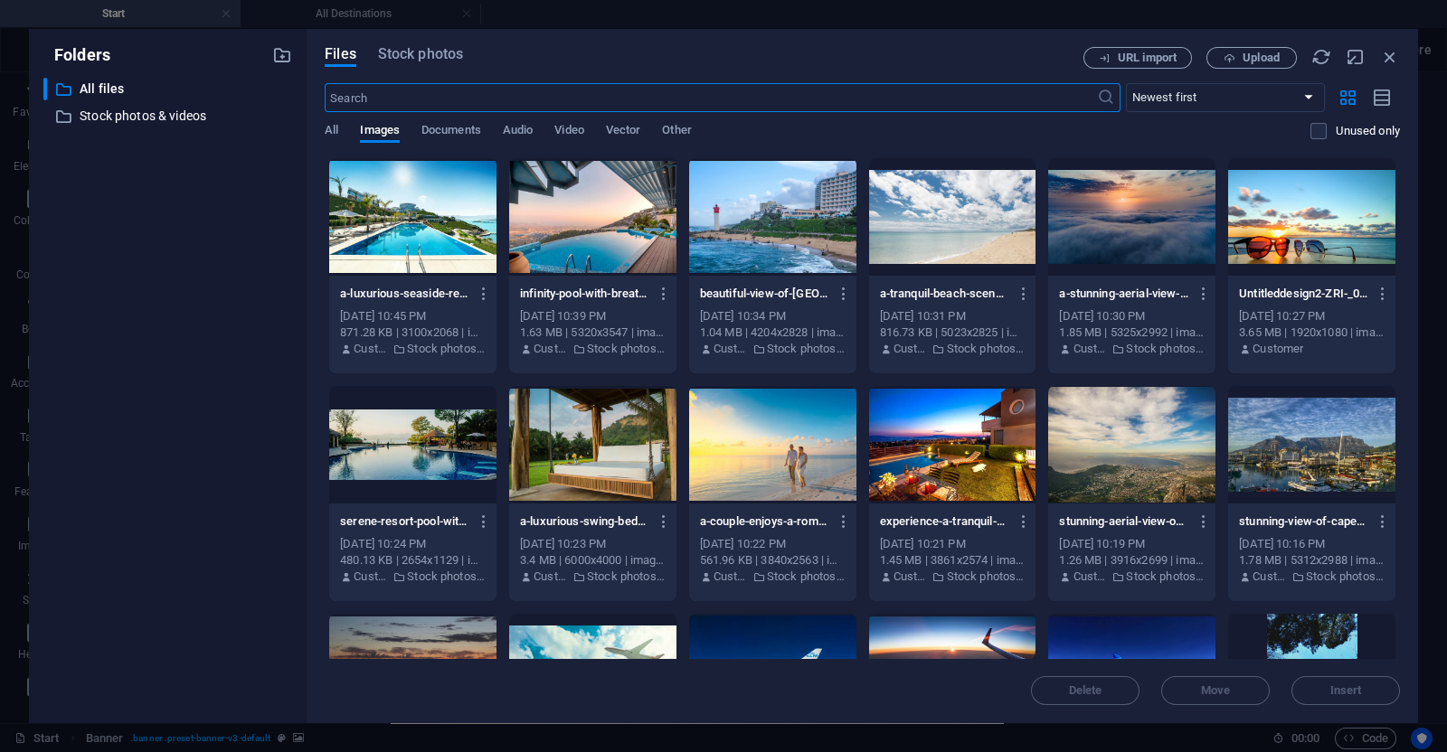
click at [447, 88] on input "text" at bounding box center [710, 97] width 771 height 29
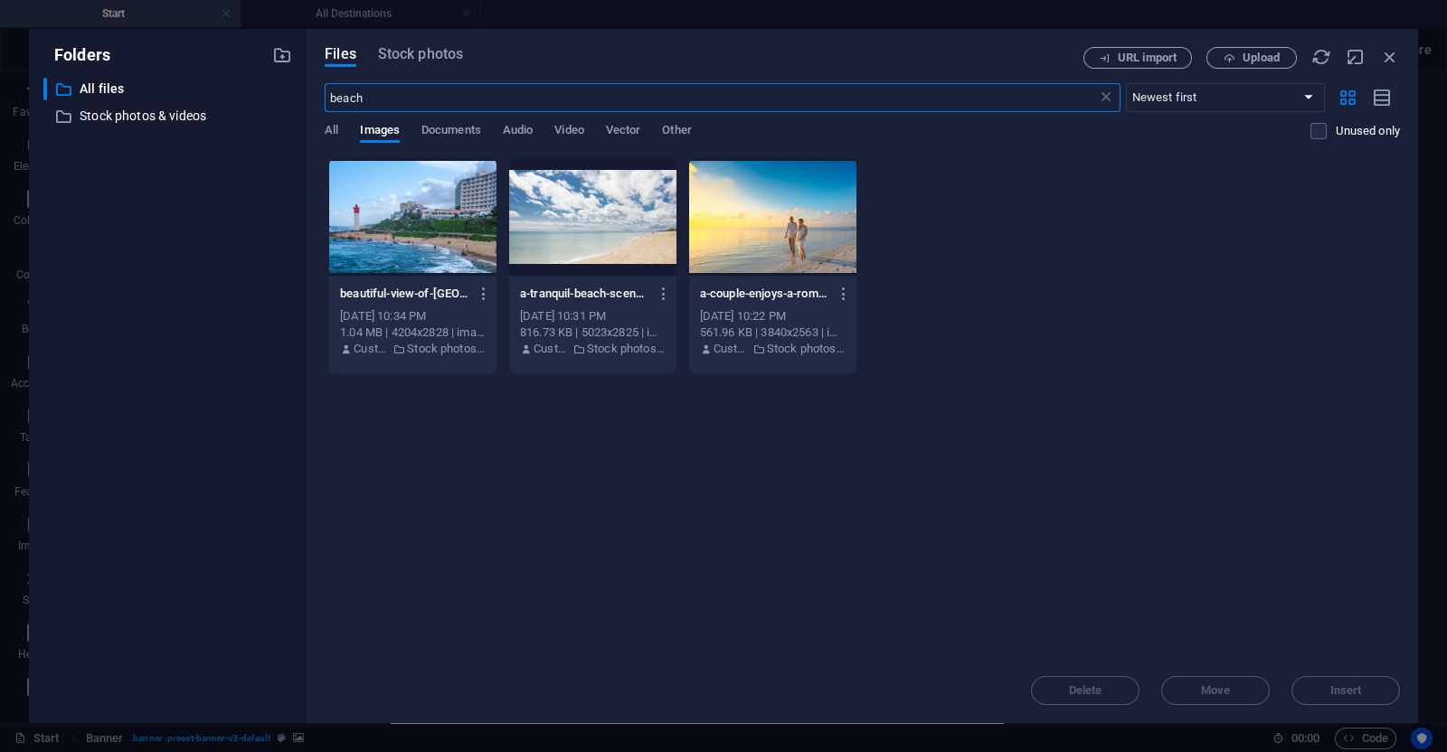
type input "beach"
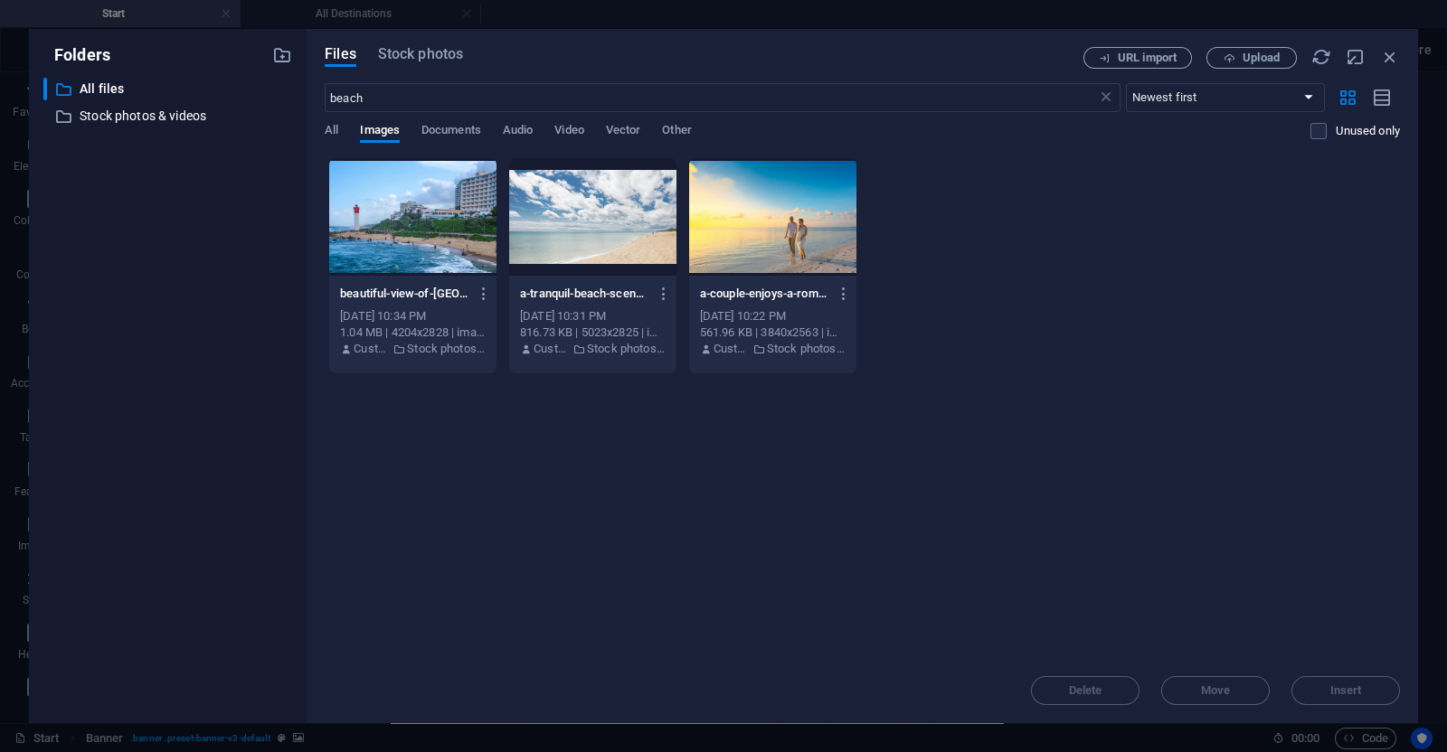
click at [432, 70] on div "Files Stock photos URL import Upload beach ​ Newest first Oldest first Name (A-…" at bounding box center [862, 376] width 1075 height 658
click at [432, 55] on span "Stock photos" at bounding box center [420, 54] width 85 height 22
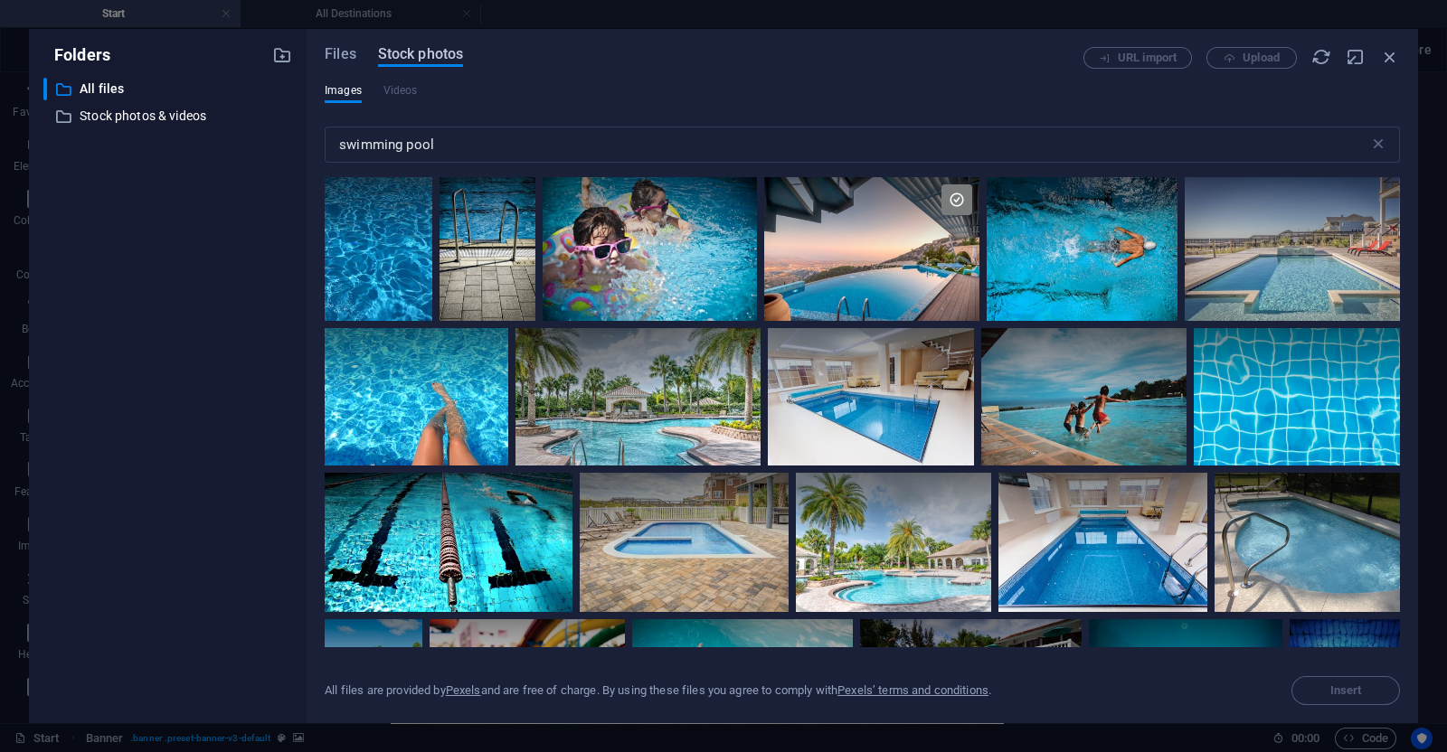
click at [432, 55] on span "Stock photos" at bounding box center [420, 54] width 85 height 22
click at [451, 137] on input "swimming pool" at bounding box center [847, 145] width 1045 height 36
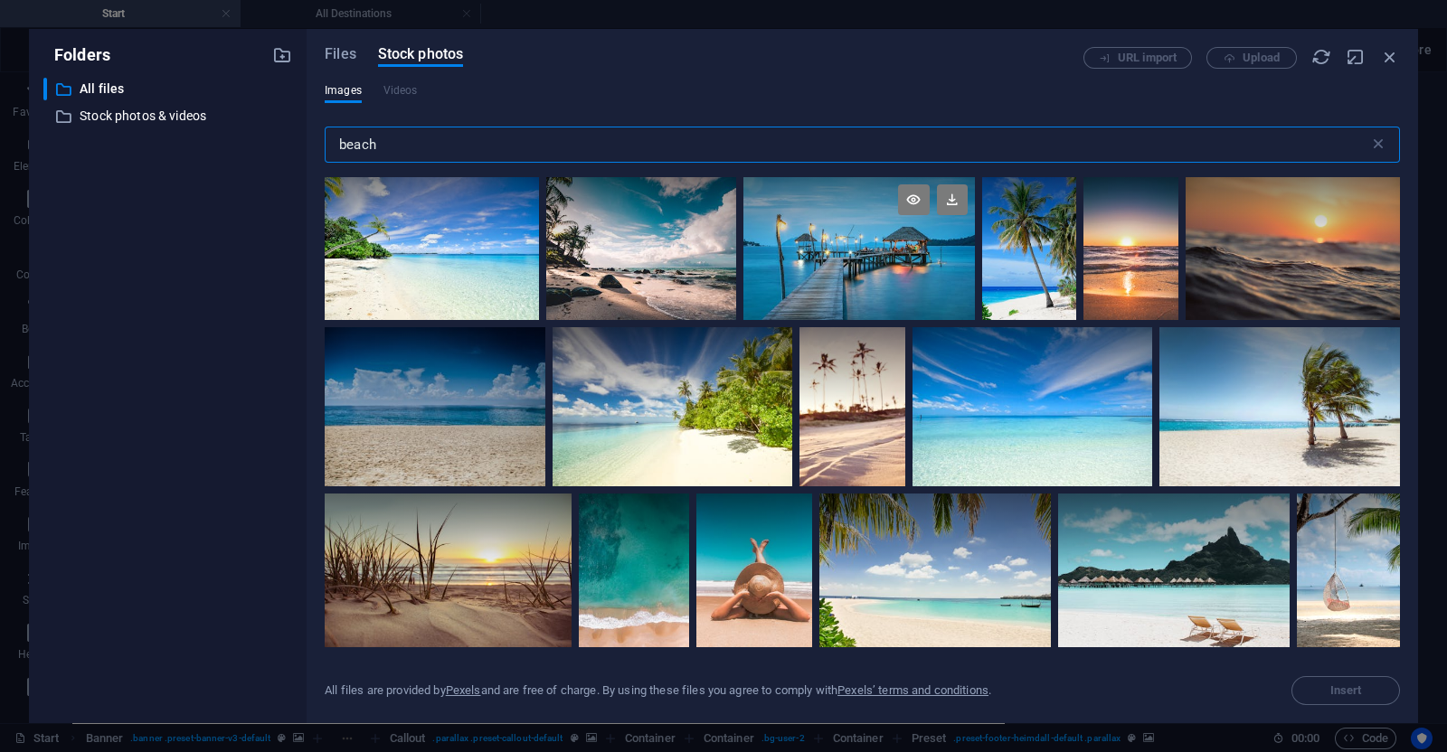
type input "beach"
click at [836, 240] on div at bounding box center [859, 212] width 232 height 71
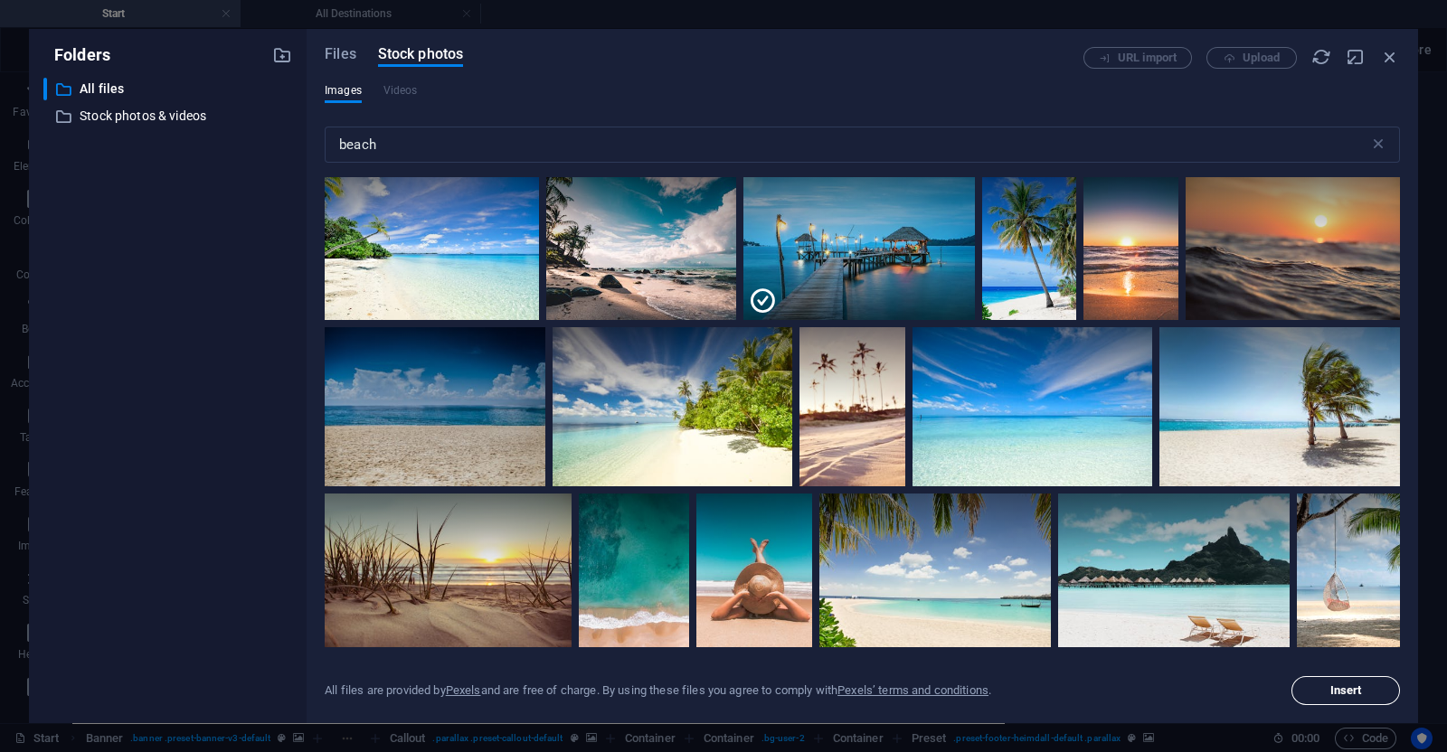
click at [1338, 685] on span "Insert" at bounding box center [1346, 690] width 32 height 11
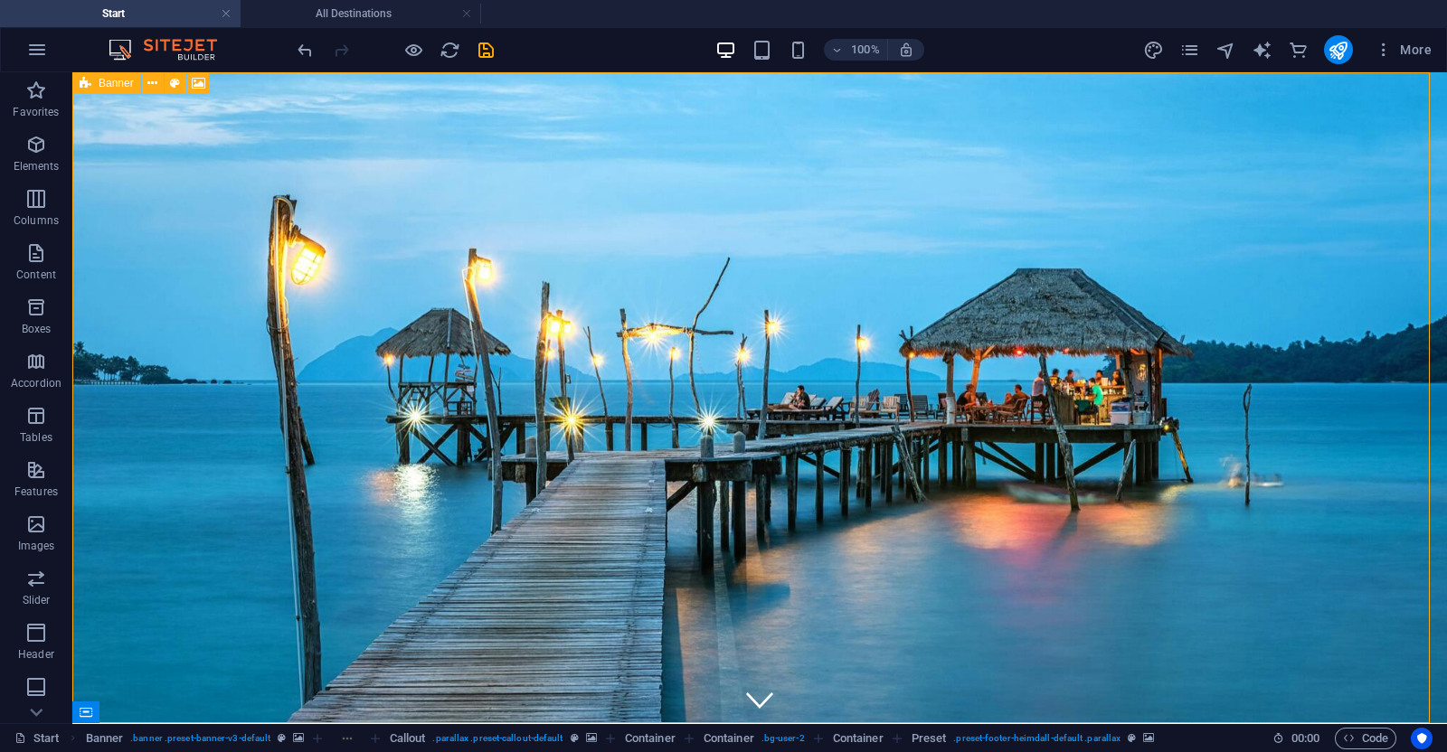
click at [80, 86] on icon at bounding box center [86, 83] width 12 height 22
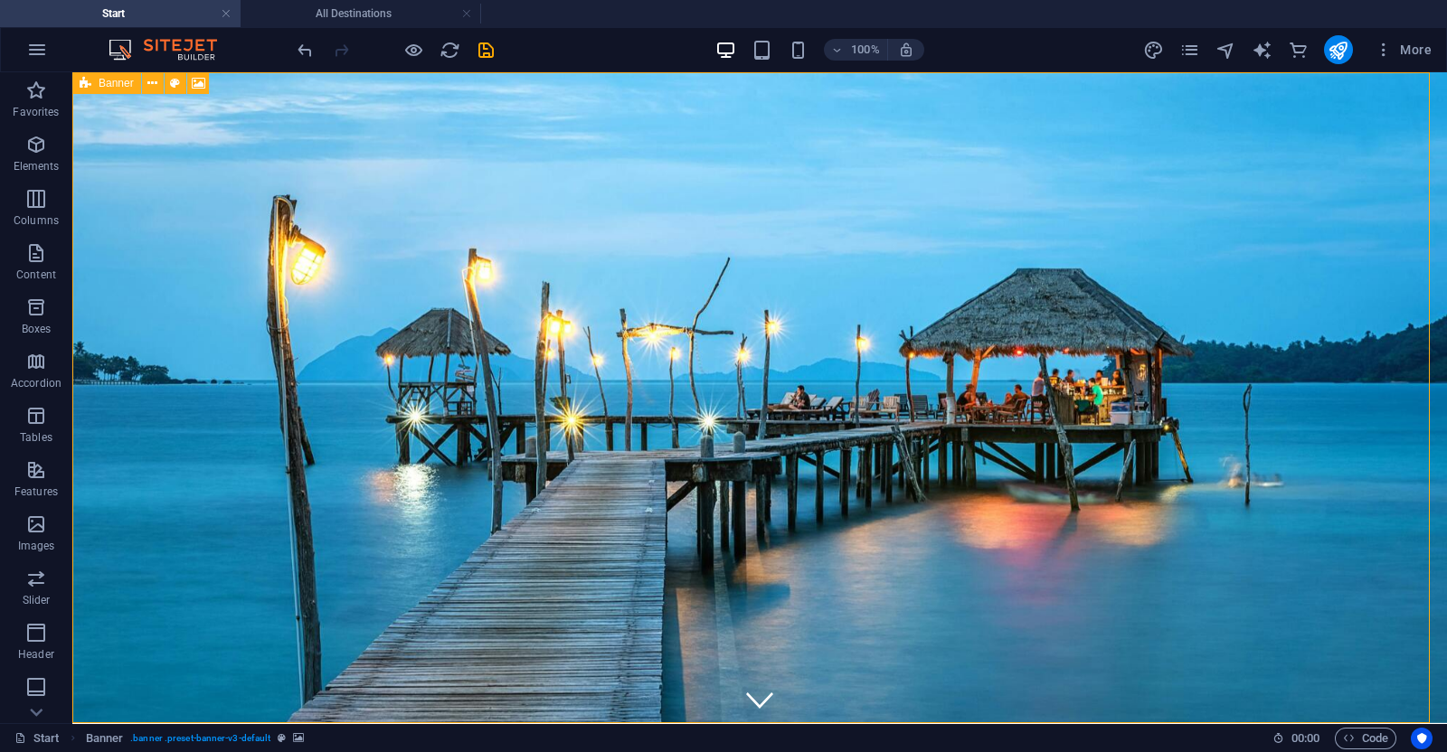
click at [80, 86] on icon at bounding box center [86, 83] width 12 height 22
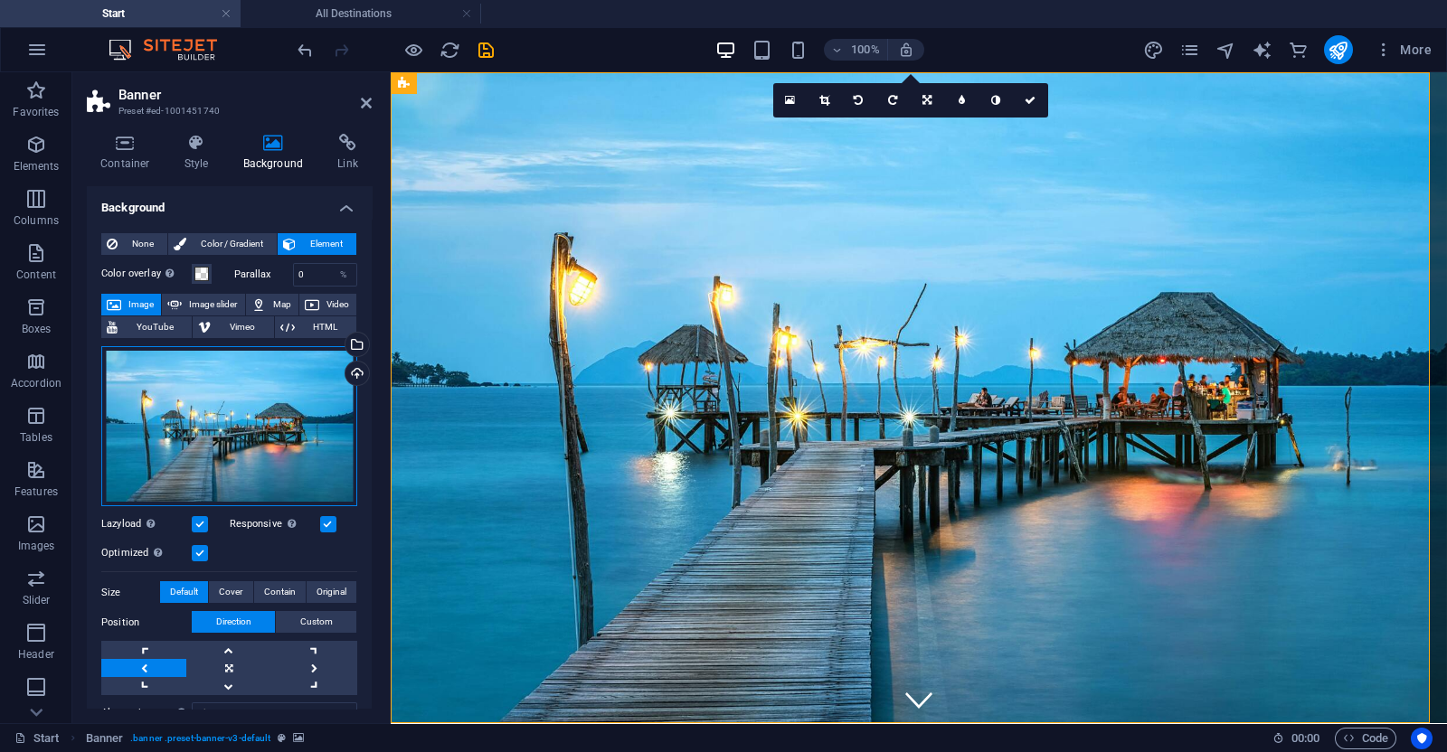
click at [210, 396] on div "Drag files here, click to choose files or select files from Files or our free s…" at bounding box center [229, 426] width 256 height 161
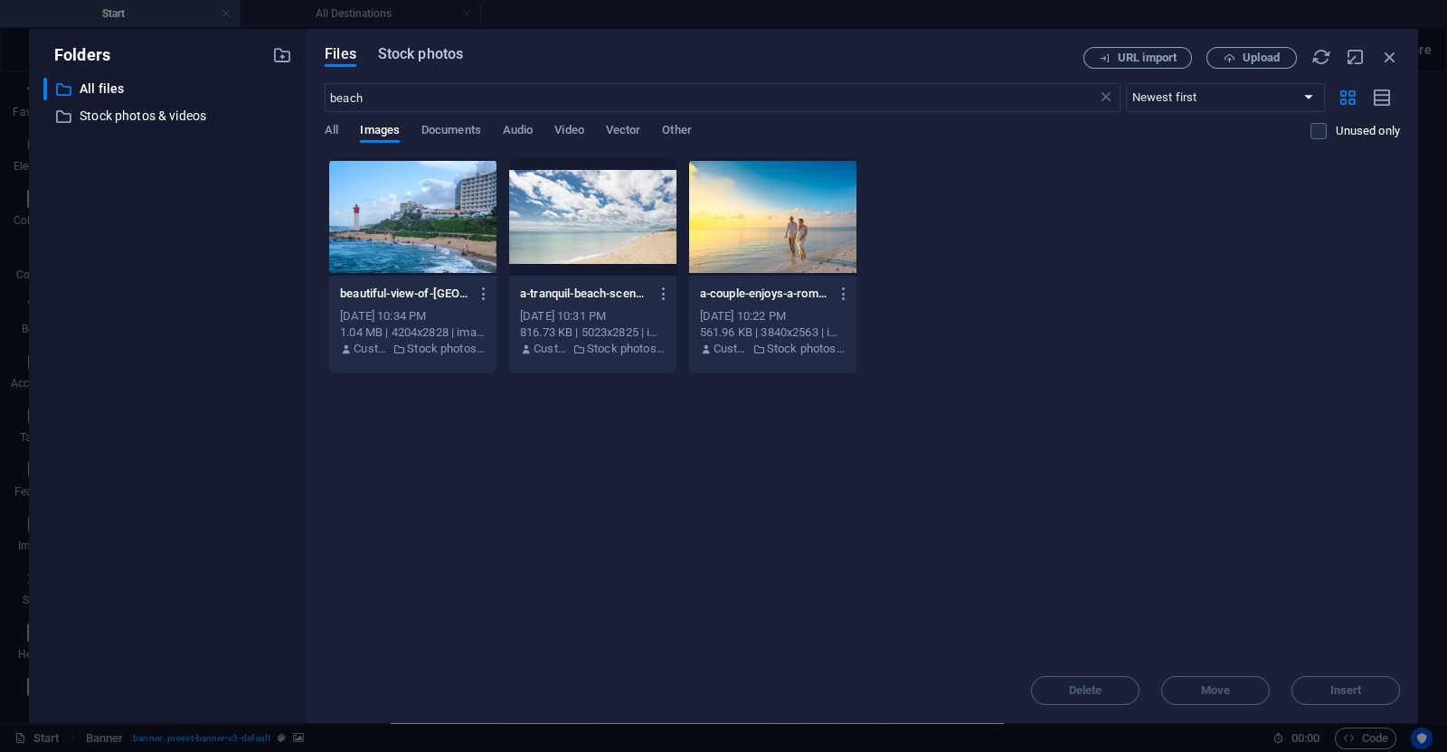
click at [440, 56] on span "Stock photos" at bounding box center [420, 54] width 85 height 22
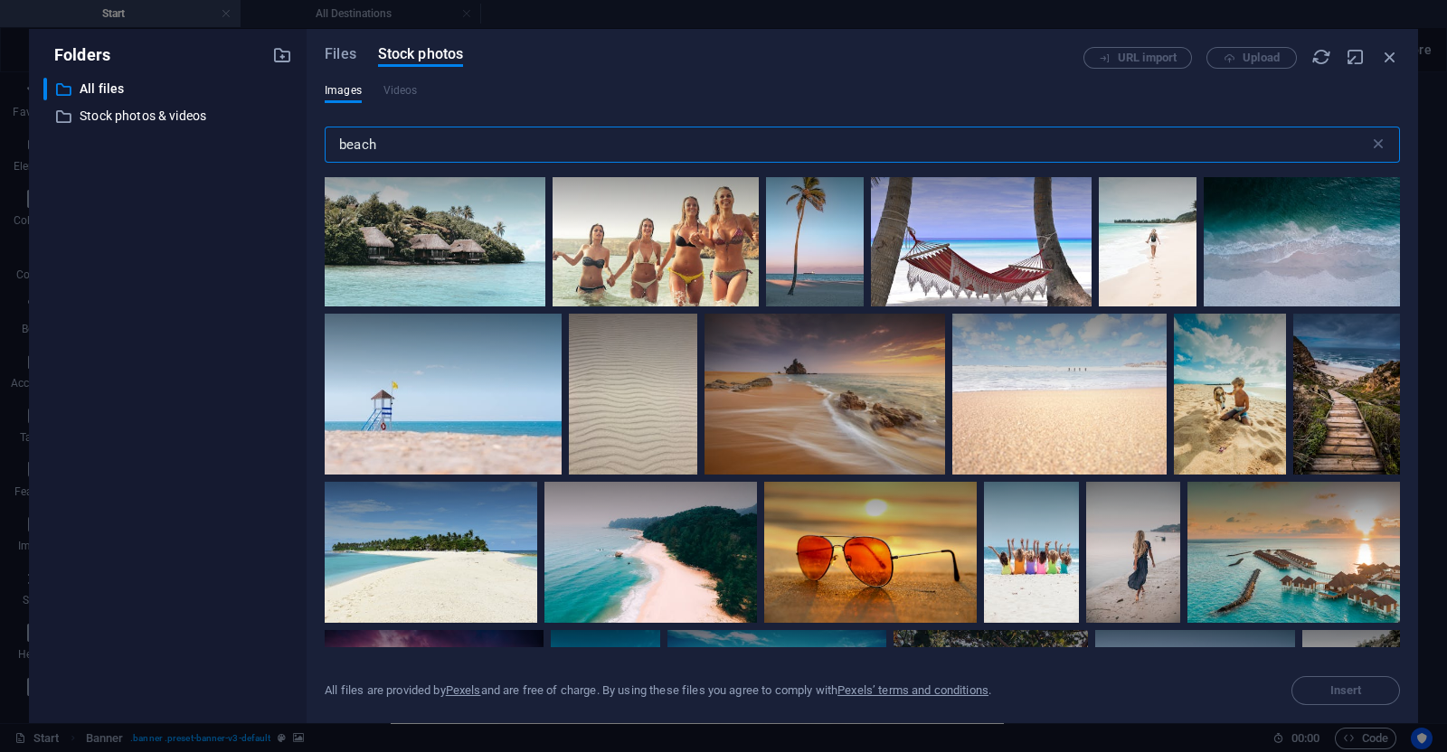
scroll to position [2681, 0]
